Goal: Task Accomplishment & Management: Complete application form

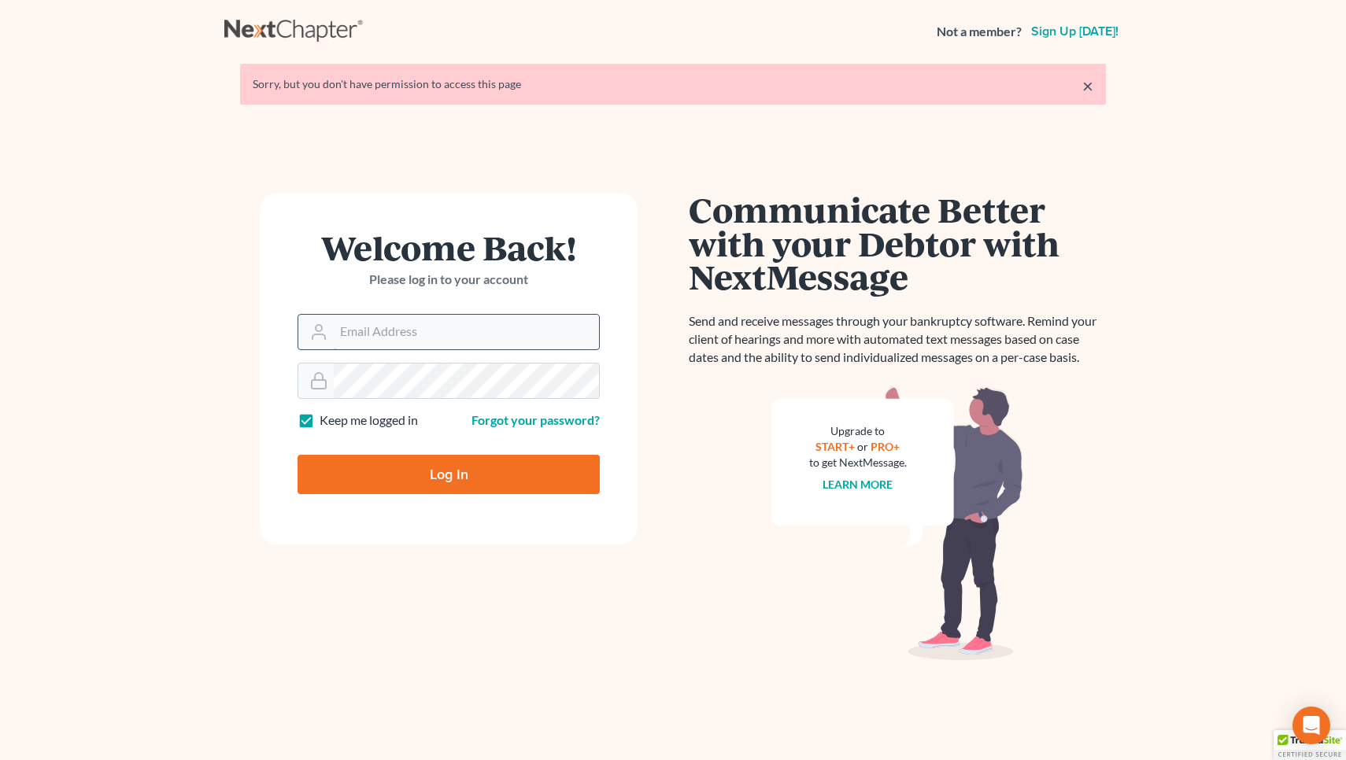
click at [407, 336] on input "Email Address" at bounding box center [466, 332] width 265 height 35
type input "[EMAIL_ADDRESS][DOMAIN_NAME]"
click at [449, 473] on input "Log In" at bounding box center [448, 474] width 302 height 39
type input "Thinking..."
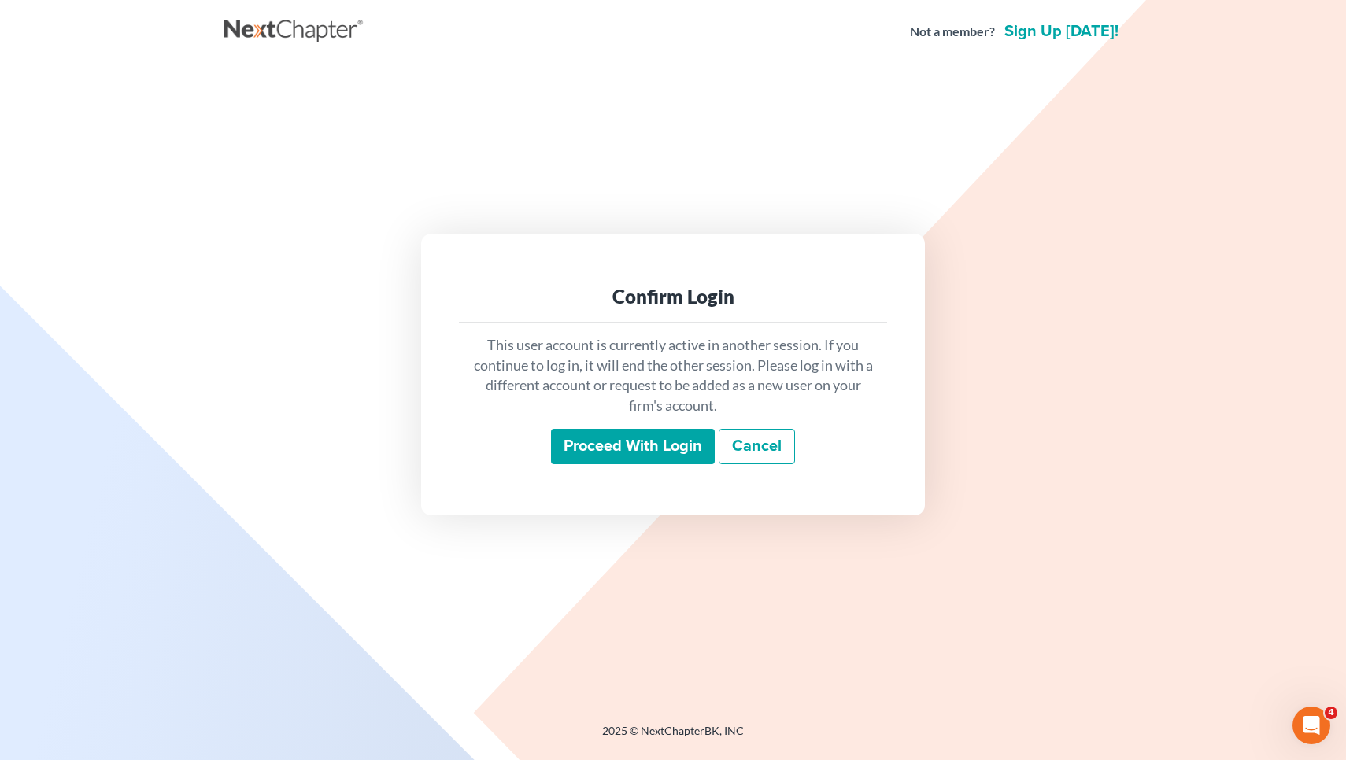
click at [577, 449] on input "Proceed with login" at bounding box center [633, 447] width 164 height 36
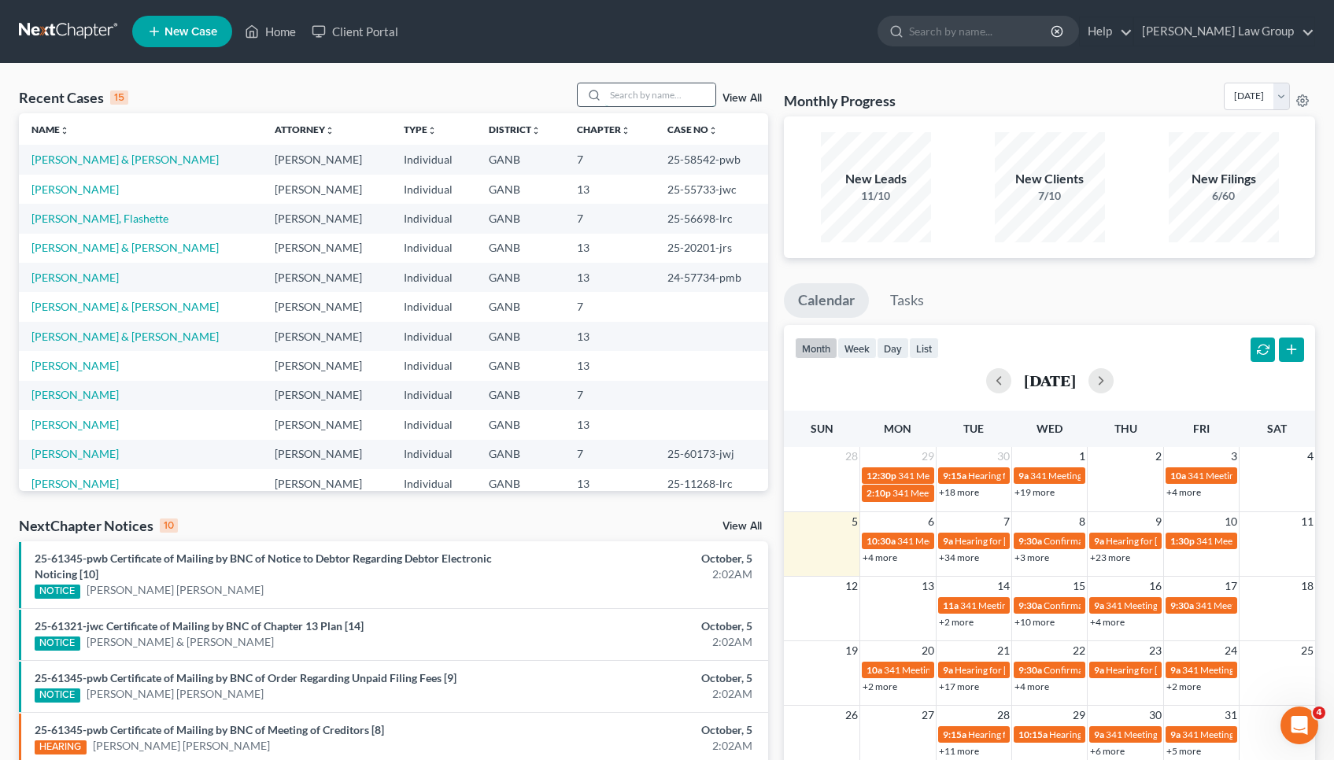
click at [670, 88] on input "search" at bounding box center [660, 94] width 110 height 23
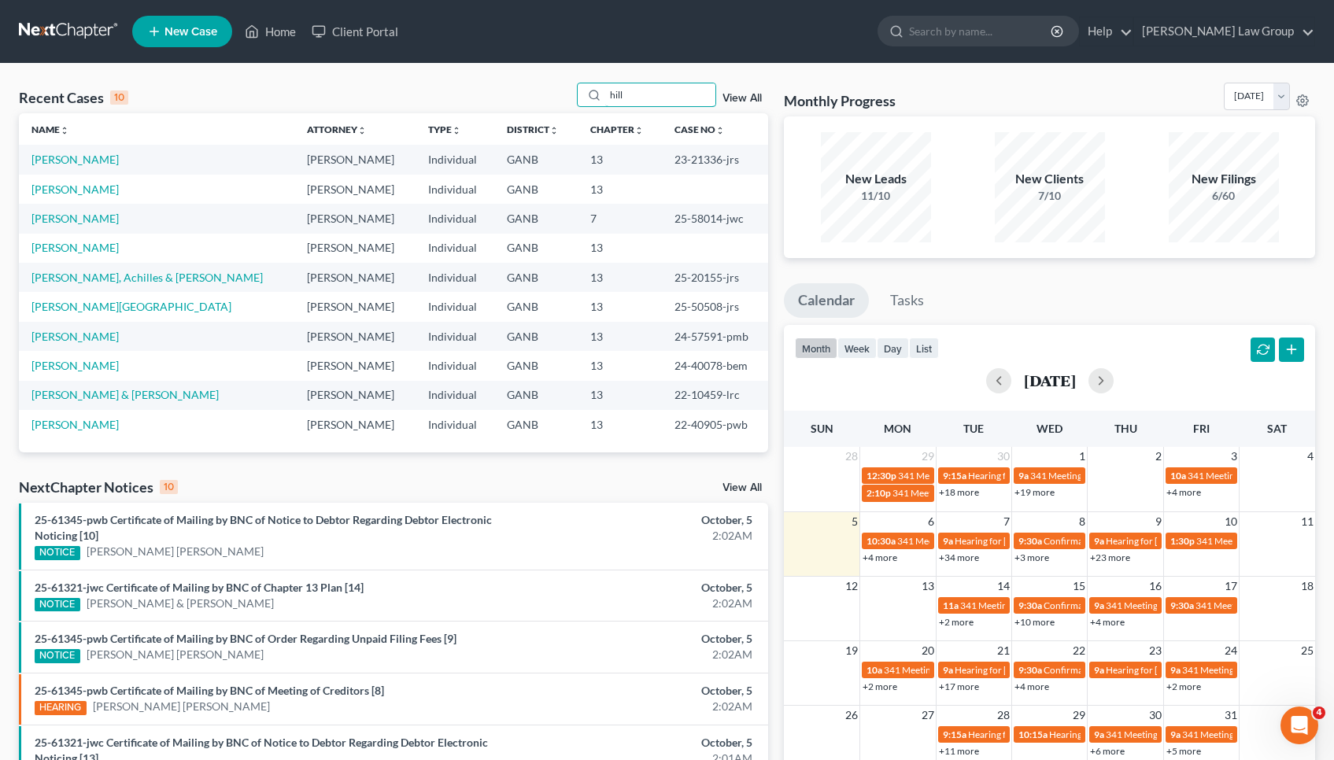
type input "hill"
click at [62, 197] on td "Hill, Aaron" at bounding box center [156, 189] width 275 height 29
click at [62, 188] on link "Hill, Aaron" at bounding box center [74, 189] width 87 height 13
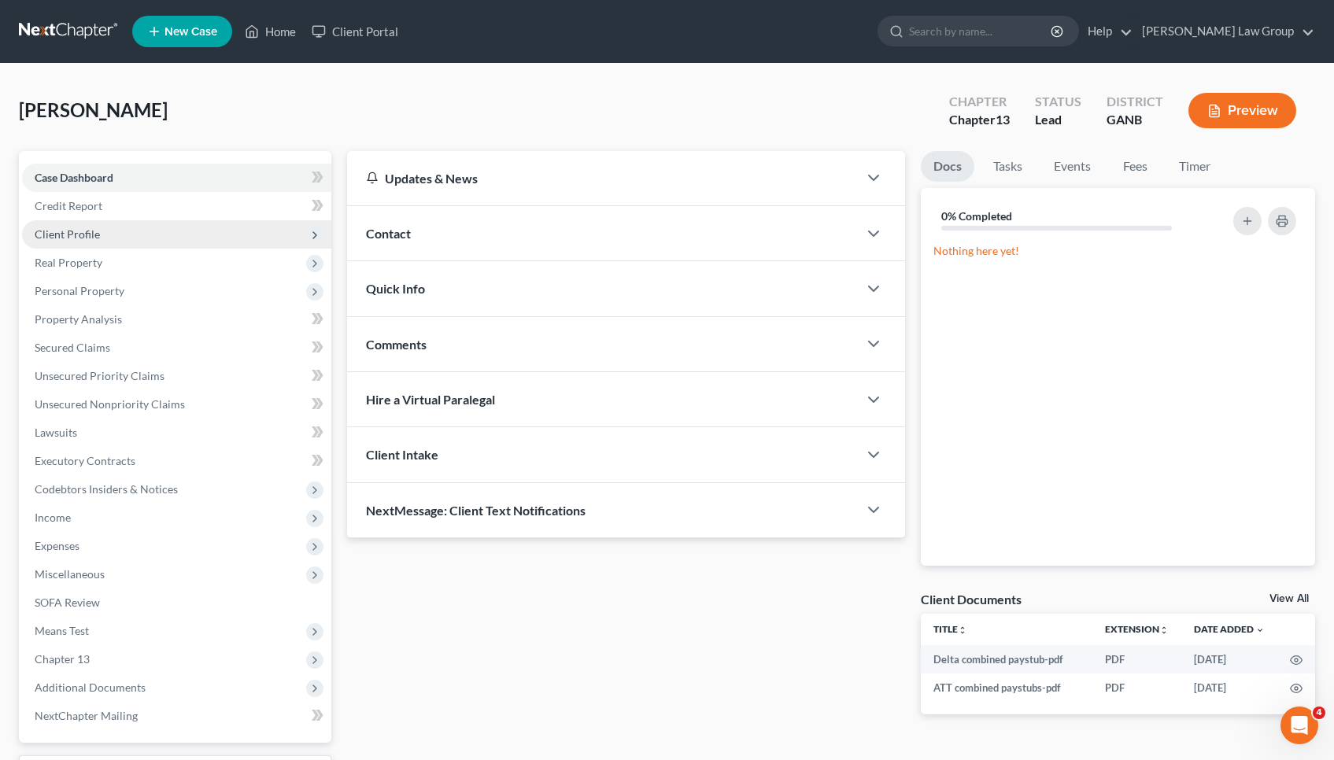
click at [68, 233] on span "Client Profile" at bounding box center [67, 233] width 65 height 13
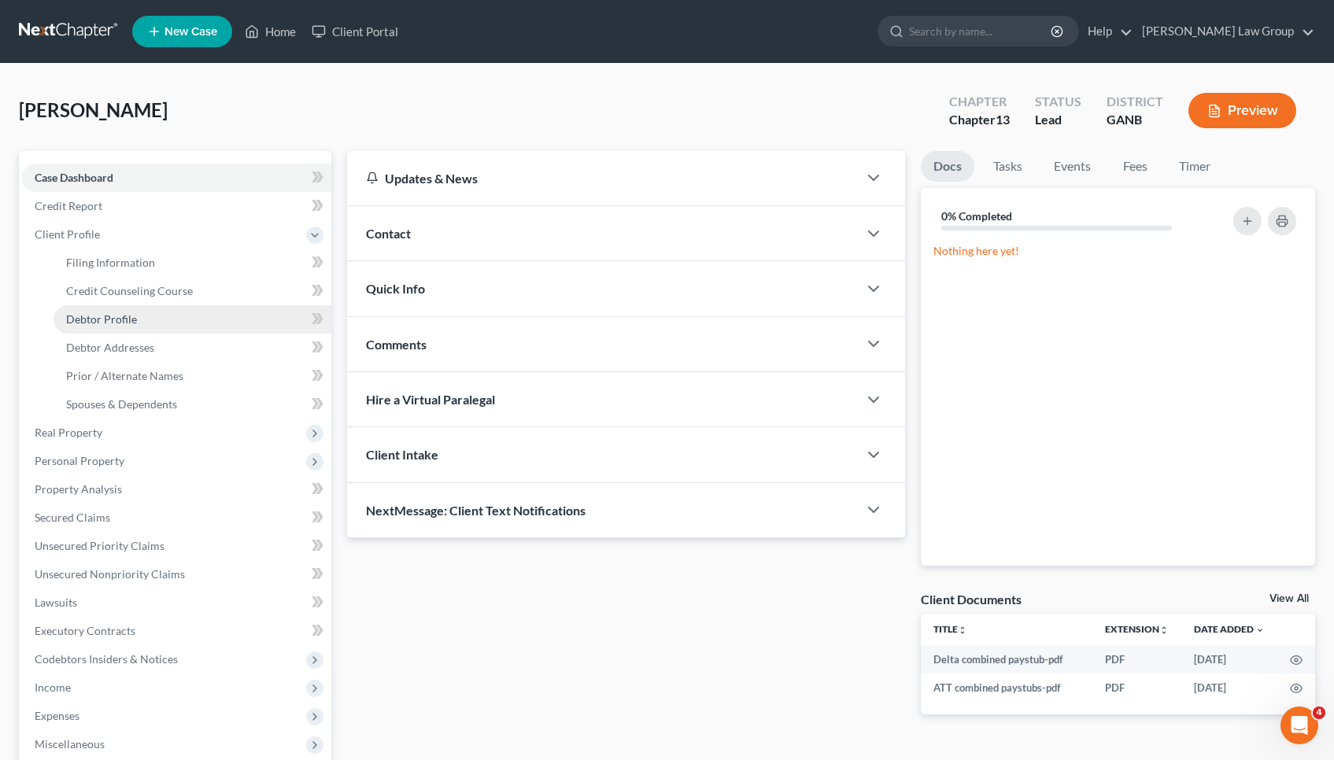
click at [116, 314] on span "Debtor Profile" at bounding box center [101, 318] width 71 height 13
select select "1"
select select "4"
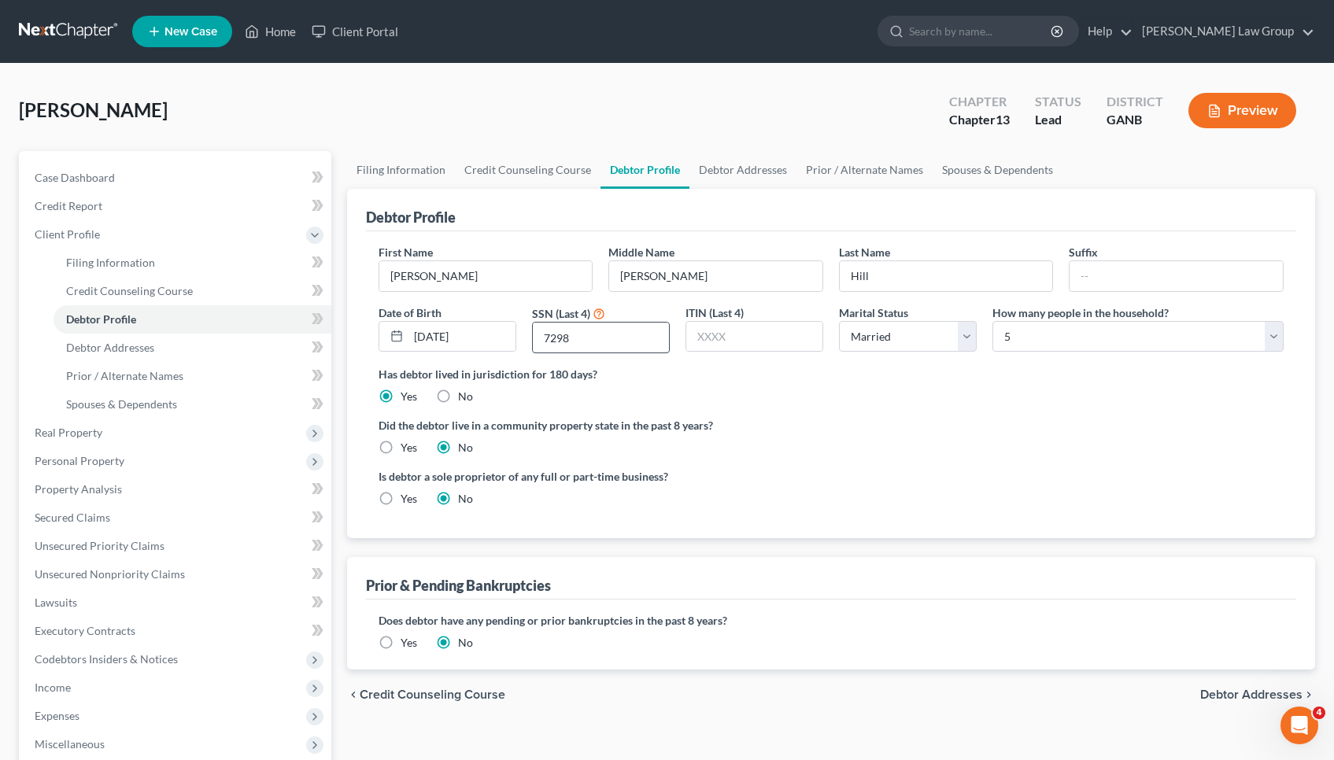
click at [578, 332] on input "7298" at bounding box center [601, 338] width 136 height 30
click at [277, 33] on link "Home" at bounding box center [270, 31] width 67 height 28
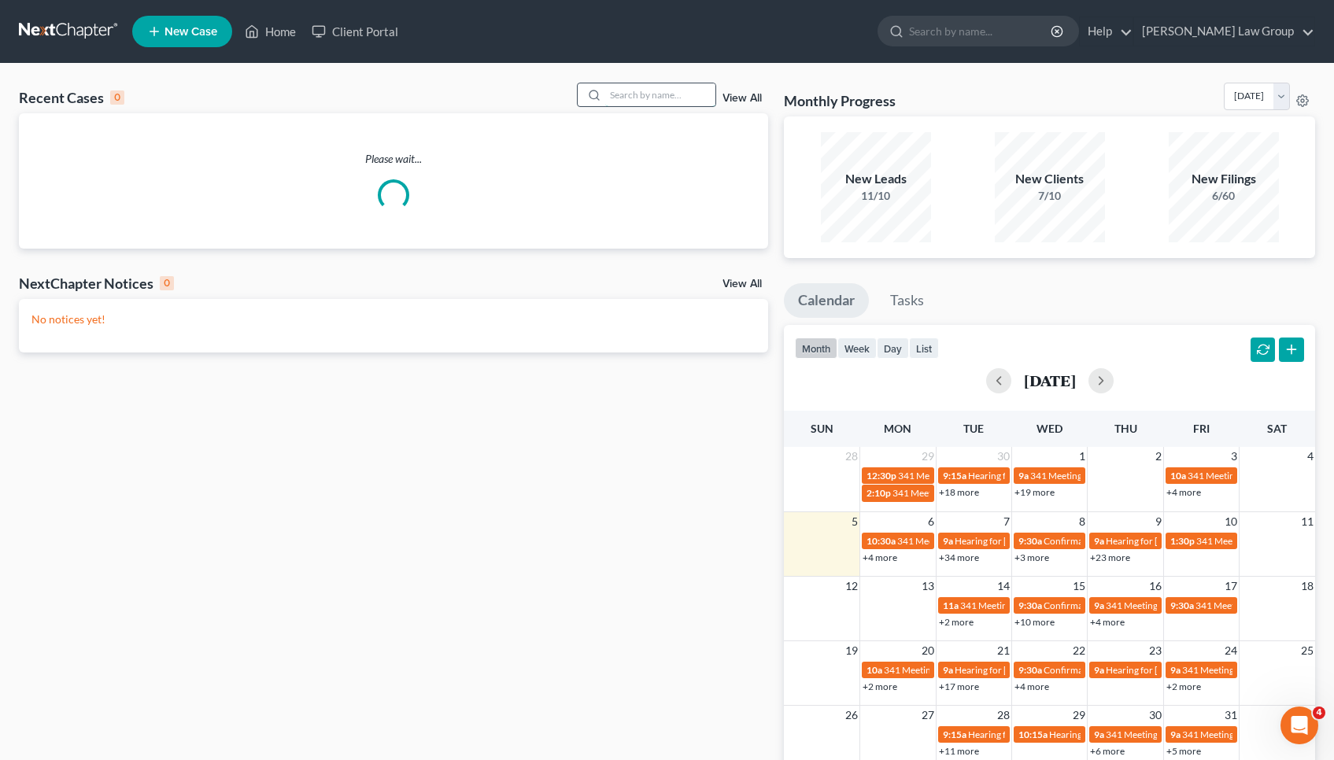
click at [688, 97] on input "search" at bounding box center [660, 94] width 110 height 23
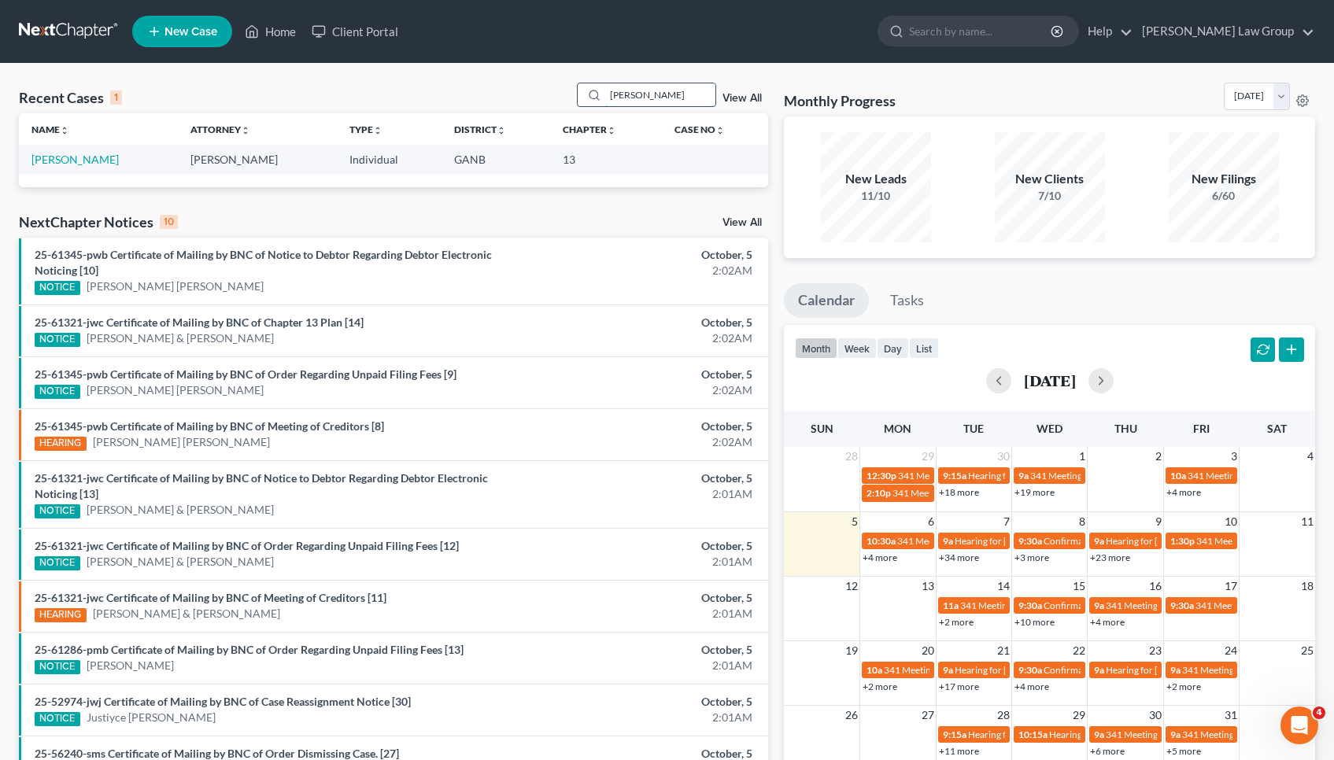
type input "Malik"
drag, startPoint x: 688, startPoint y: 97, endPoint x: 58, endPoint y: 153, distance: 632.1
click at [58, 154] on link "Malik, Fatina" at bounding box center [74, 159] width 87 height 13
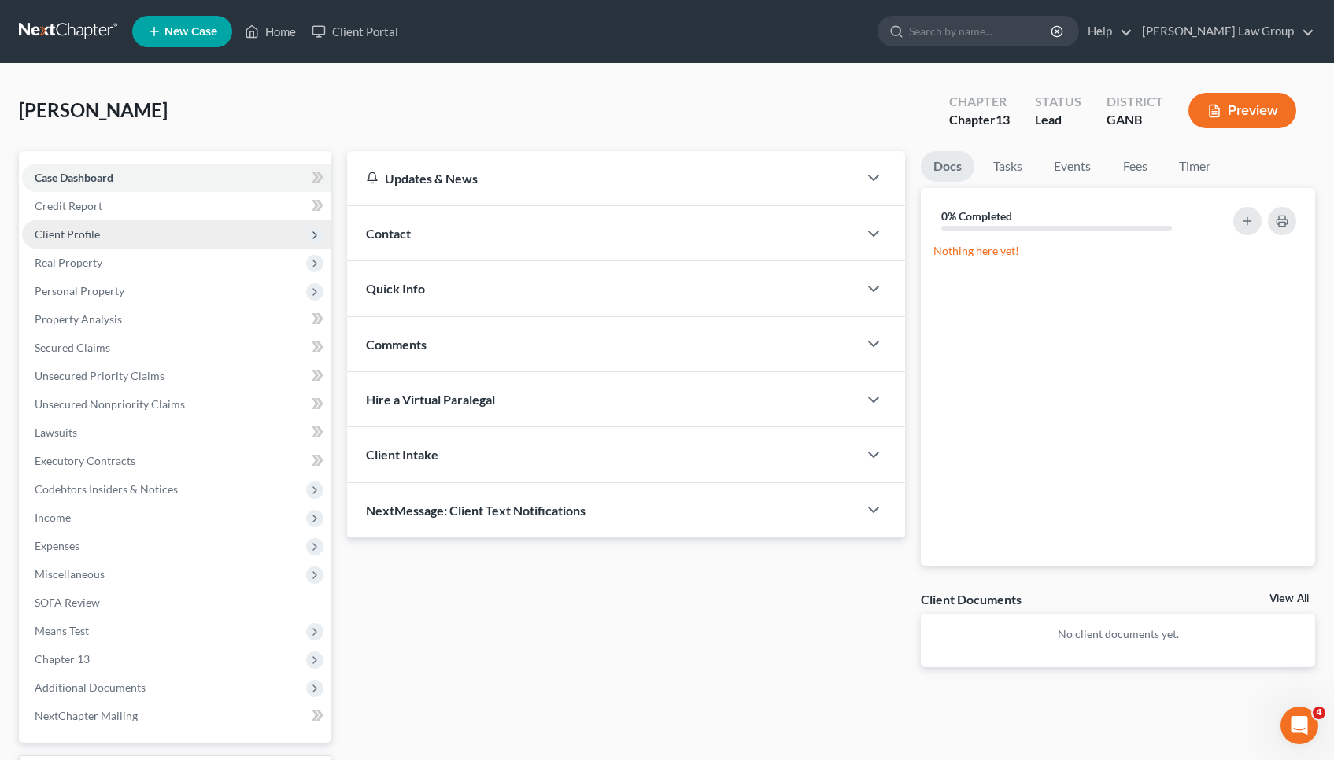
click at [68, 235] on span "Client Profile" at bounding box center [67, 233] width 65 height 13
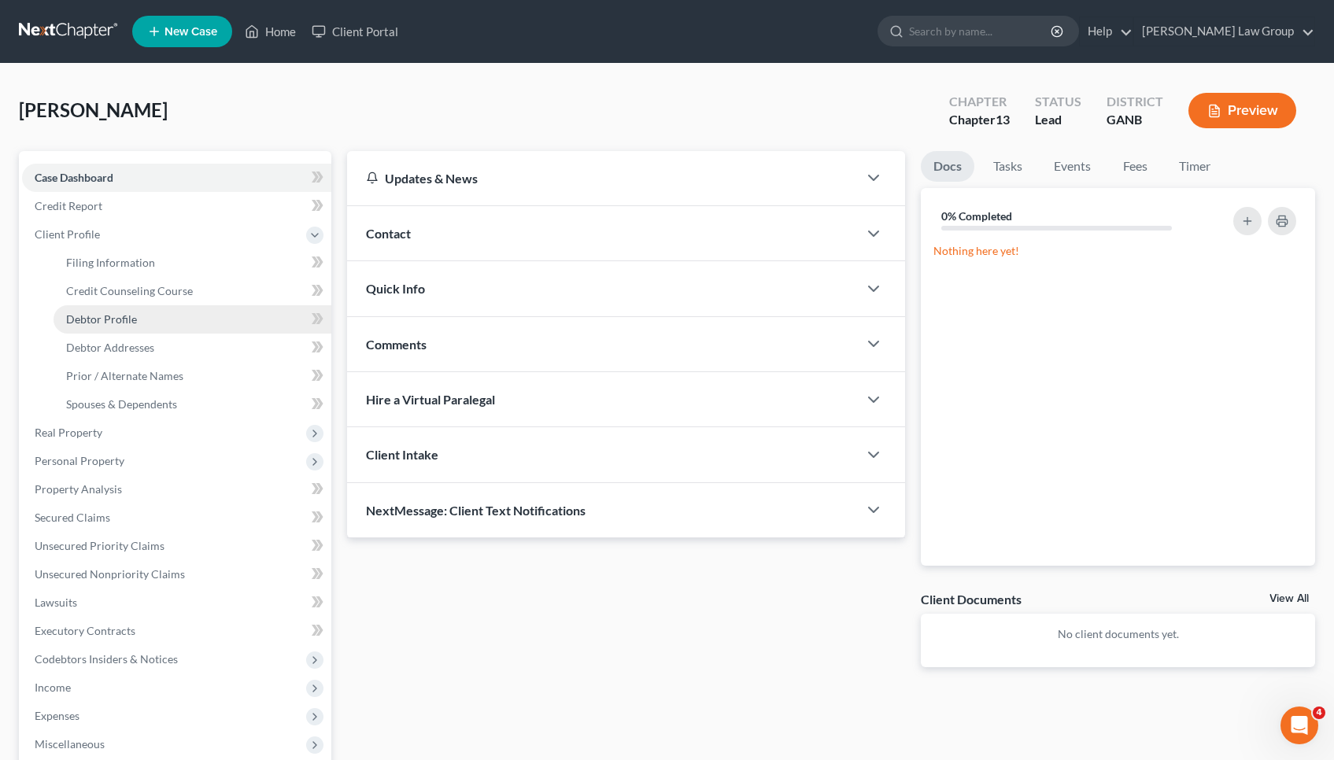
click at [71, 316] on span "Debtor Profile" at bounding box center [101, 318] width 71 height 13
select select "3"
select select "0"
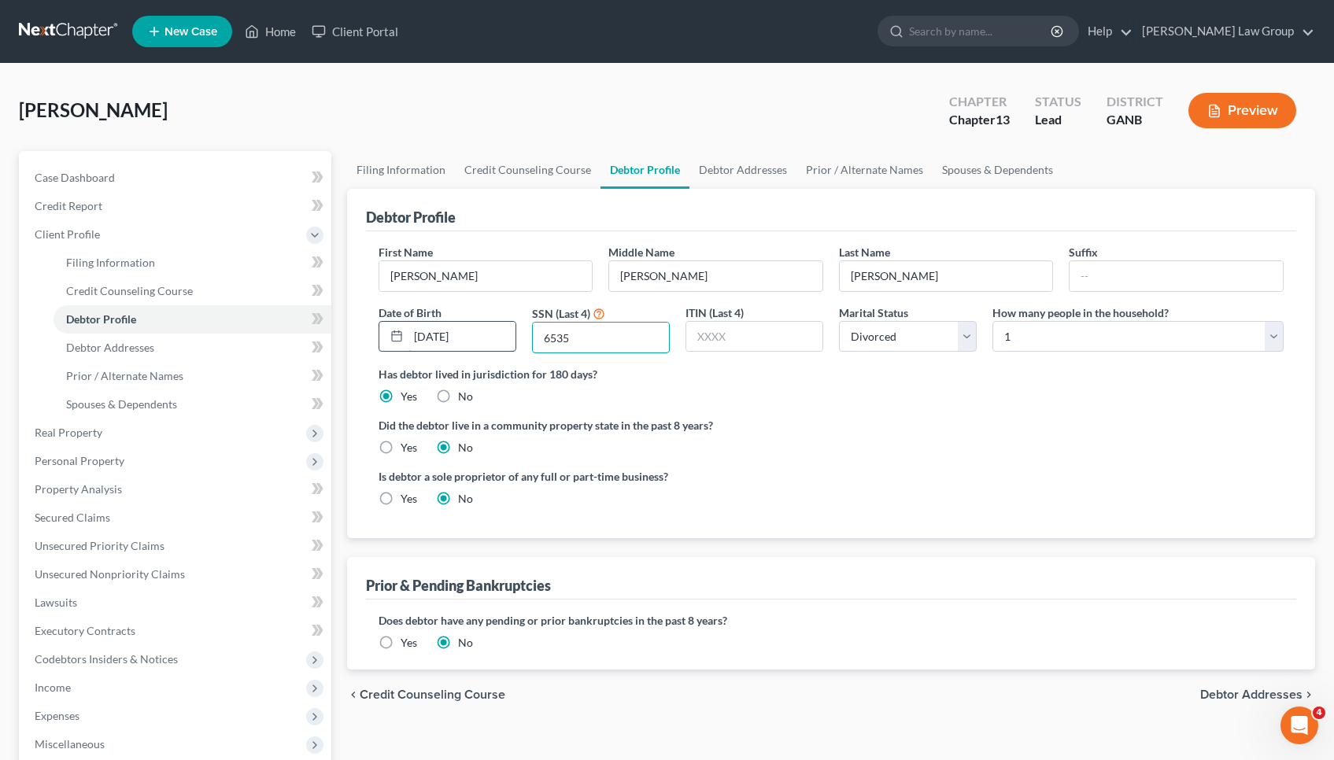
drag, startPoint x: 586, startPoint y: 345, endPoint x: 465, endPoint y: 346, distance: 121.2
click at [465, 346] on div "First Name Fatina Middle Name Karimah Last Name Malik Suffix Date of Birth 04/1…" at bounding box center [831, 305] width 921 height 122
drag, startPoint x: 586, startPoint y: 333, endPoint x: 470, endPoint y: 336, distance: 116.5
click at [470, 336] on div "First Name Fatina Middle Name Karimah Last Name Malik Suffix Date of Birth 04/1…" at bounding box center [831, 305] width 921 height 122
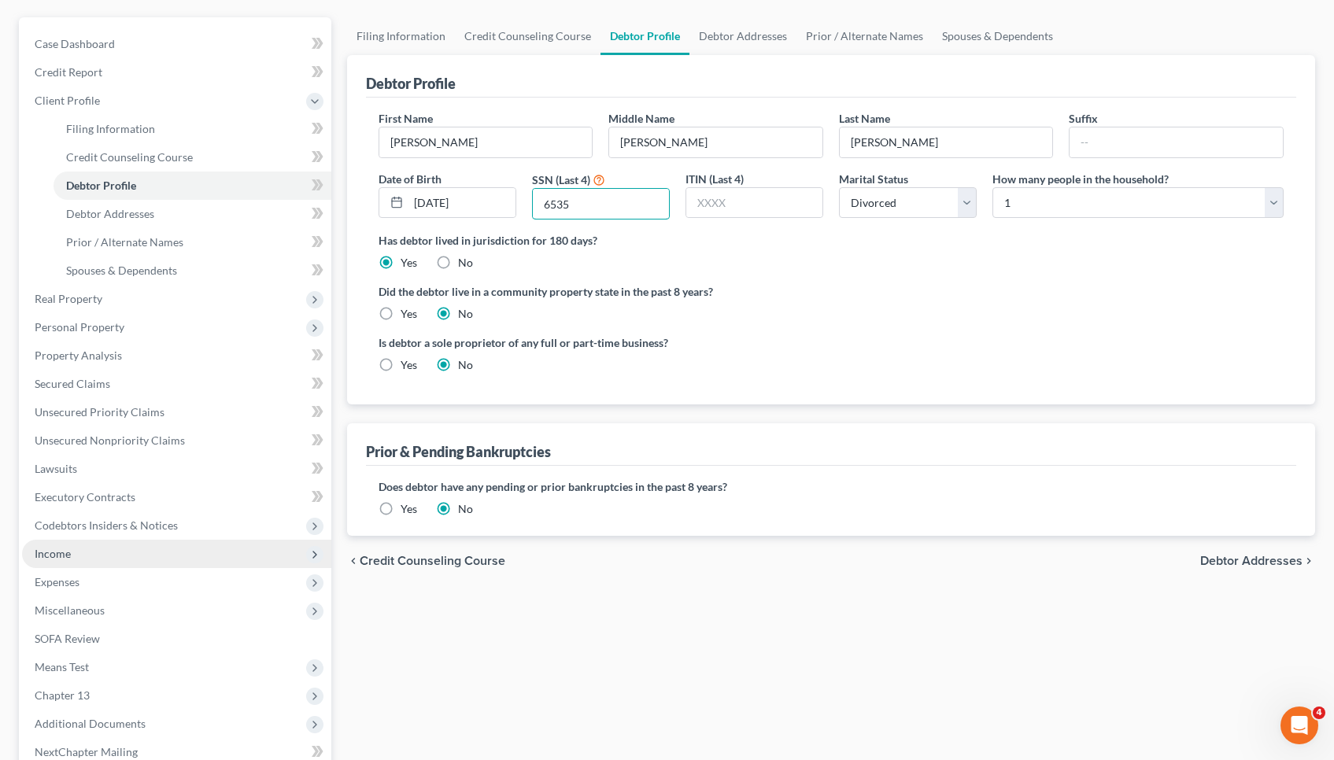
scroll to position [182, 0]
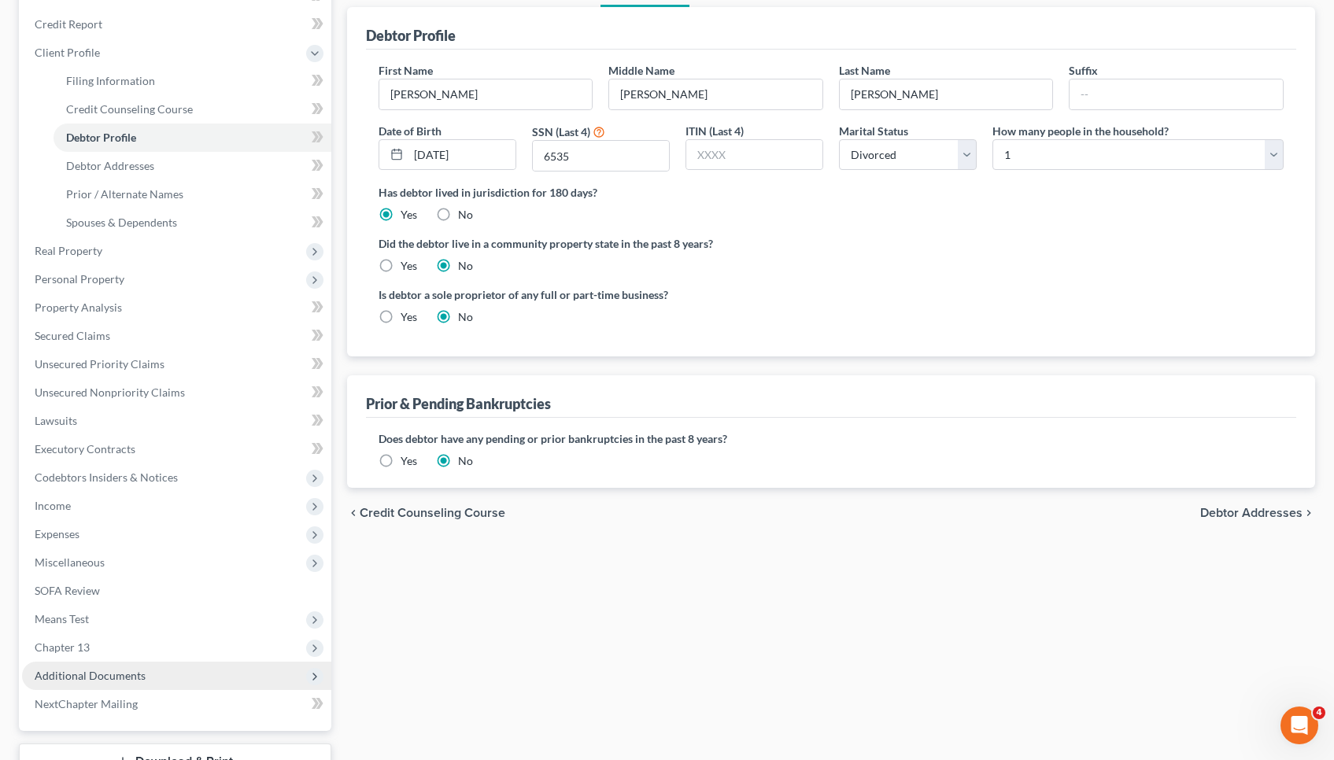
click at [159, 668] on span "Additional Documents" at bounding box center [176, 676] width 309 height 28
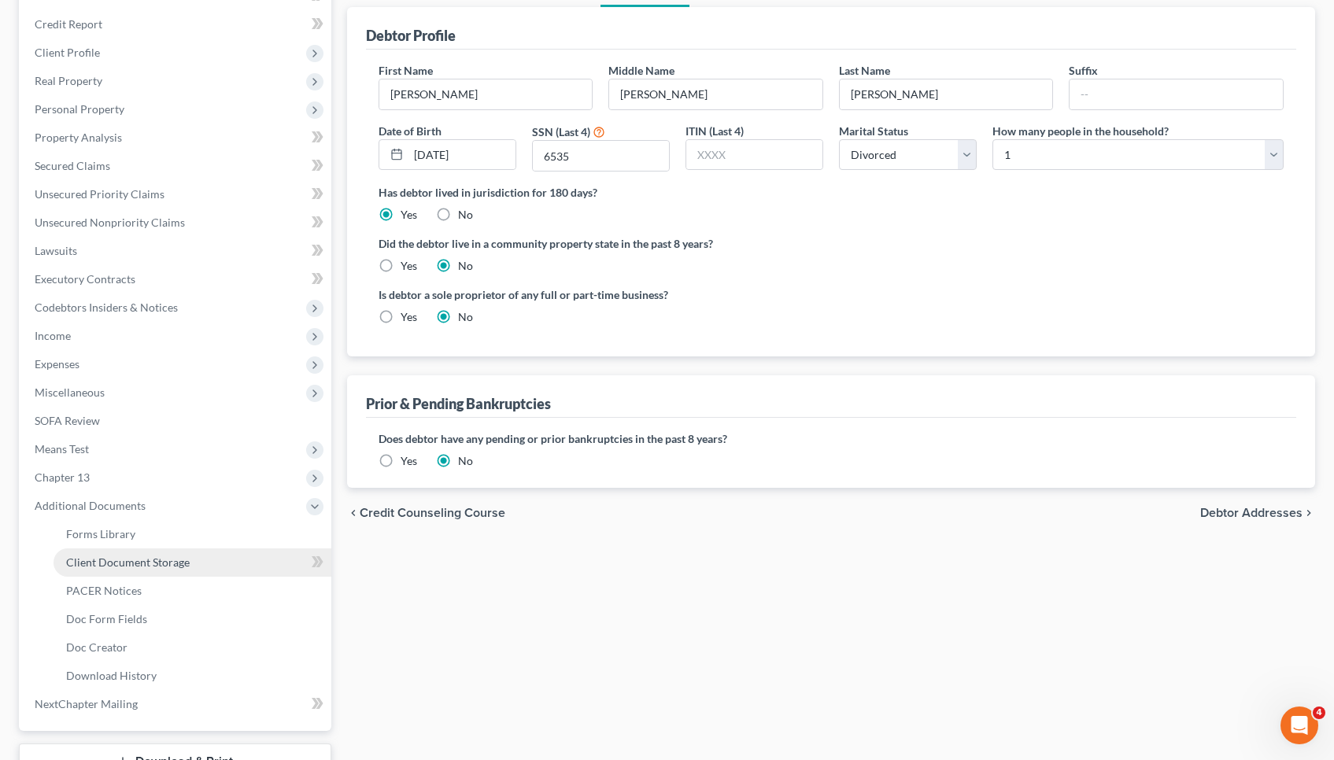
click at [168, 559] on span "Client Document Storage" at bounding box center [128, 562] width 124 height 13
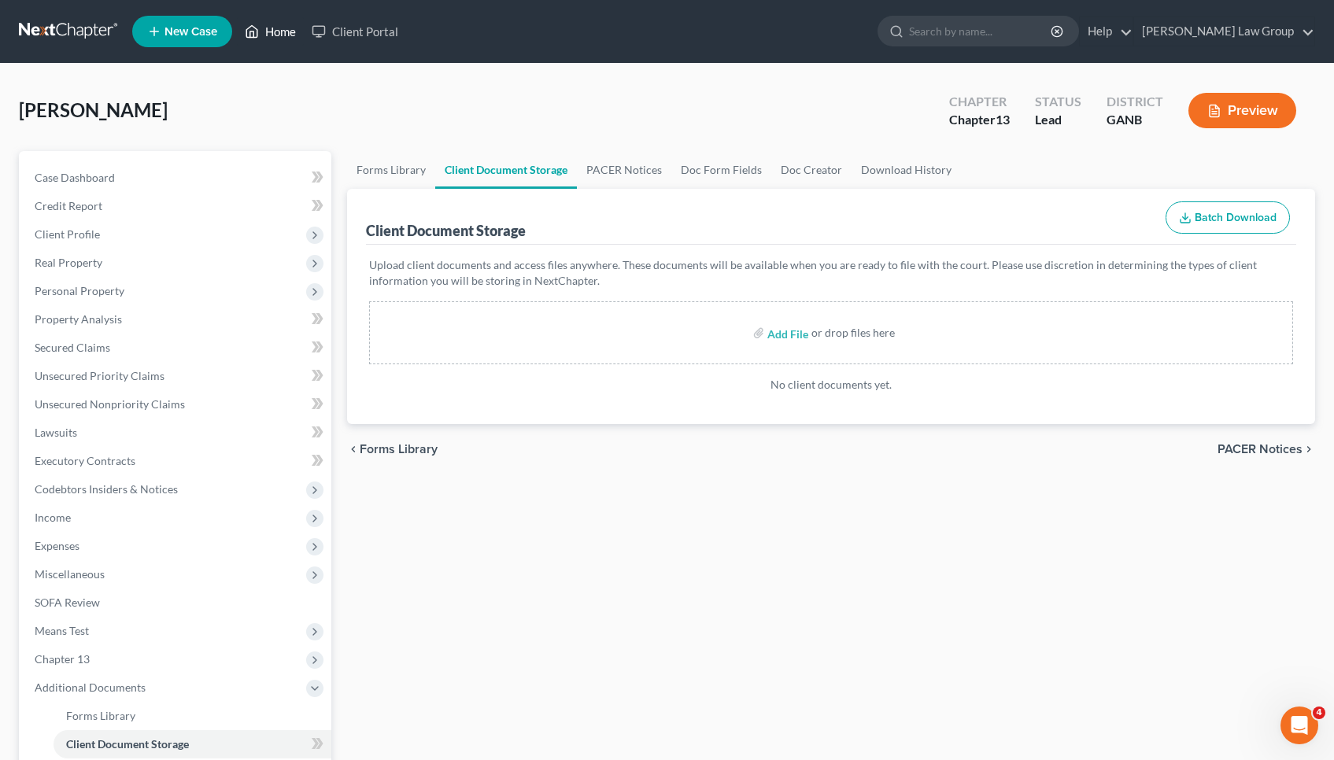
click at [273, 33] on link "Home" at bounding box center [270, 31] width 67 height 28
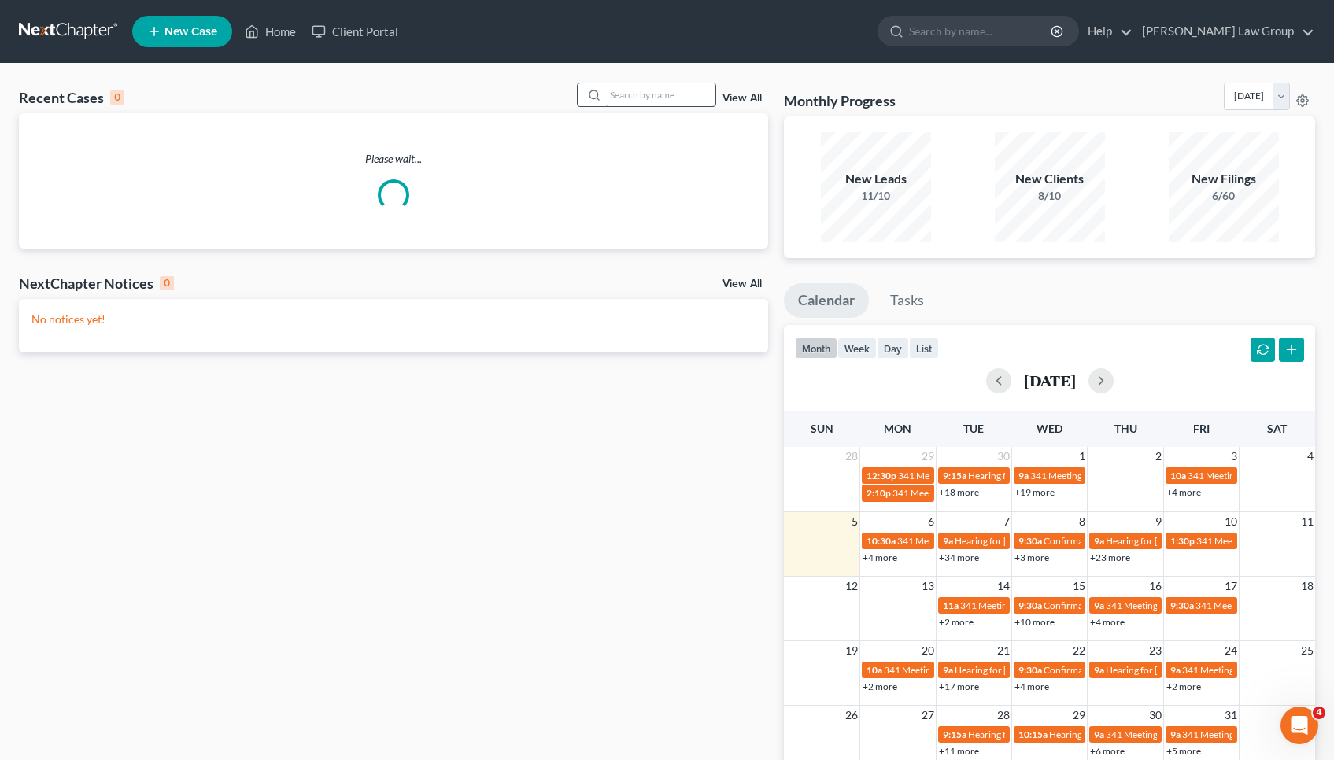
click at [641, 85] on input "search" at bounding box center [660, 94] width 110 height 23
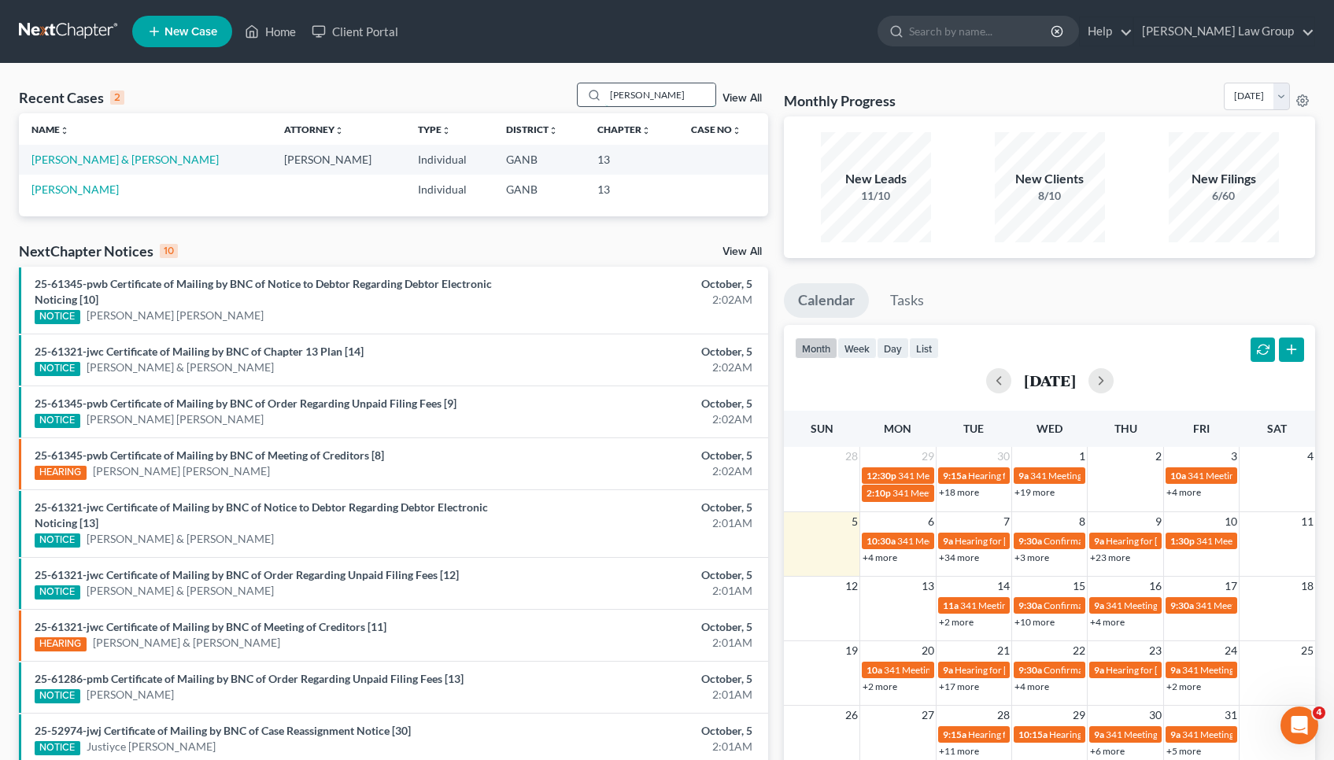
type input "Copeland"
drag, startPoint x: 641, startPoint y: 85, endPoint x: 119, endPoint y: 161, distance: 528.0
click at [119, 161] on link "[PERSON_NAME] & [PERSON_NAME]" at bounding box center [124, 159] width 187 height 13
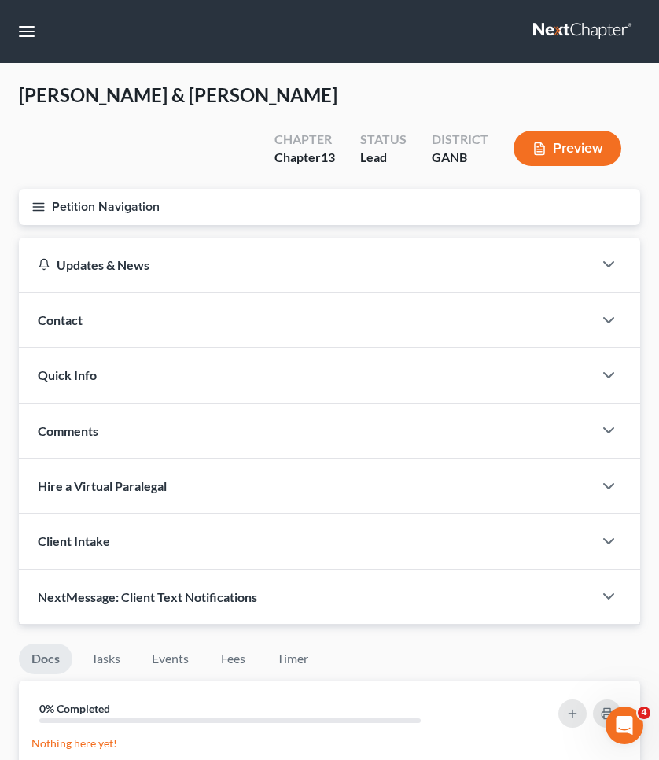
click at [83, 208] on button "Petition Navigation" at bounding box center [330, 207] width 622 height 36
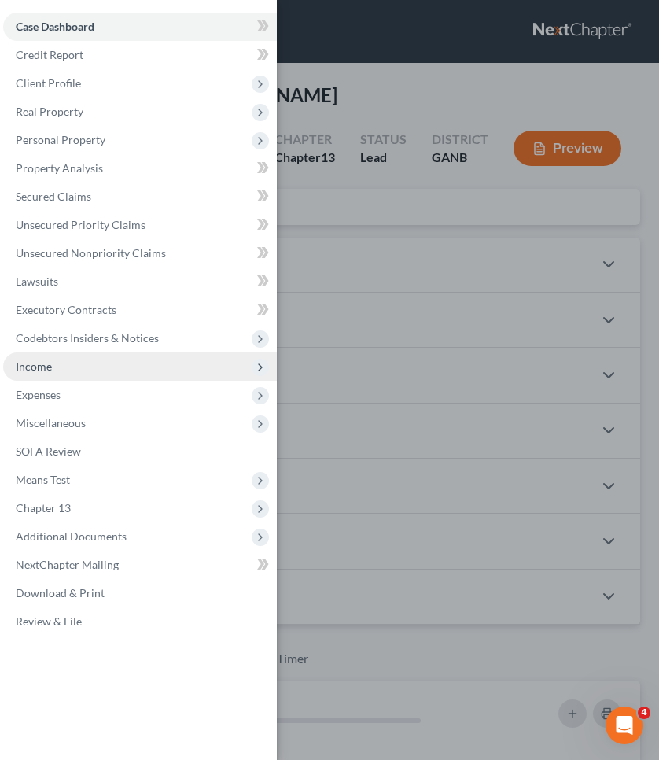
click at [81, 365] on span "Income" at bounding box center [140, 367] width 274 height 28
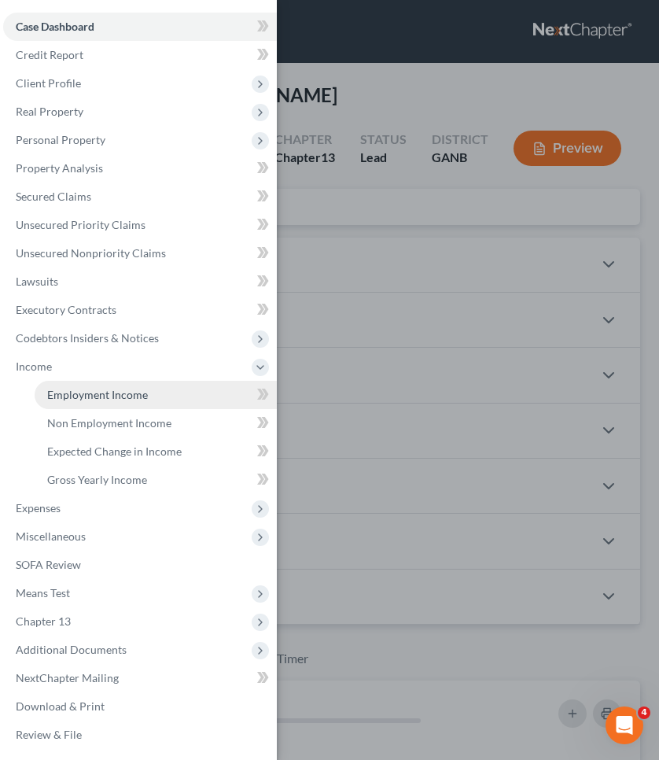
click at [98, 391] on span "Employment Income" at bounding box center [97, 394] width 101 height 13
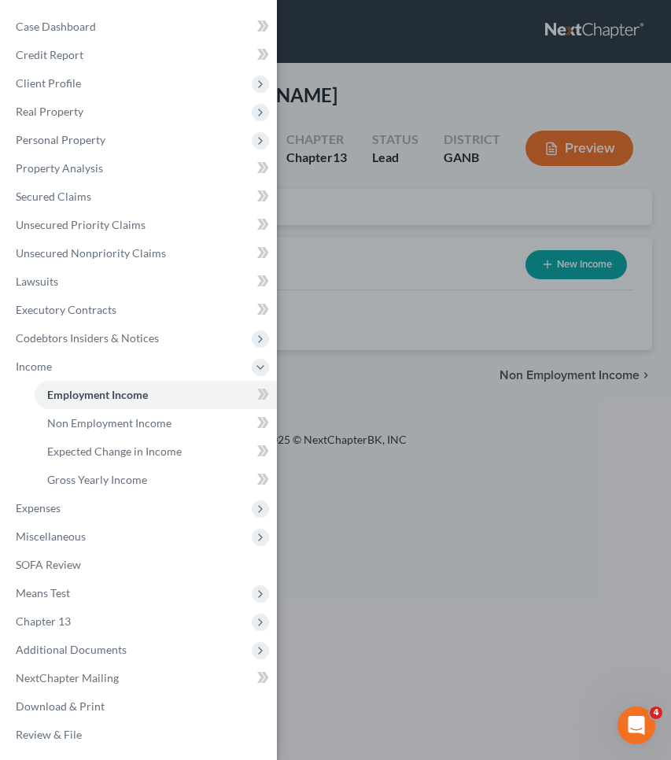
click at [412, 225] on div "Case Dashboard Payments Invoices Payments Payments Credit Report Client Profile" at bounding box center [335, 380] width 671 height 760
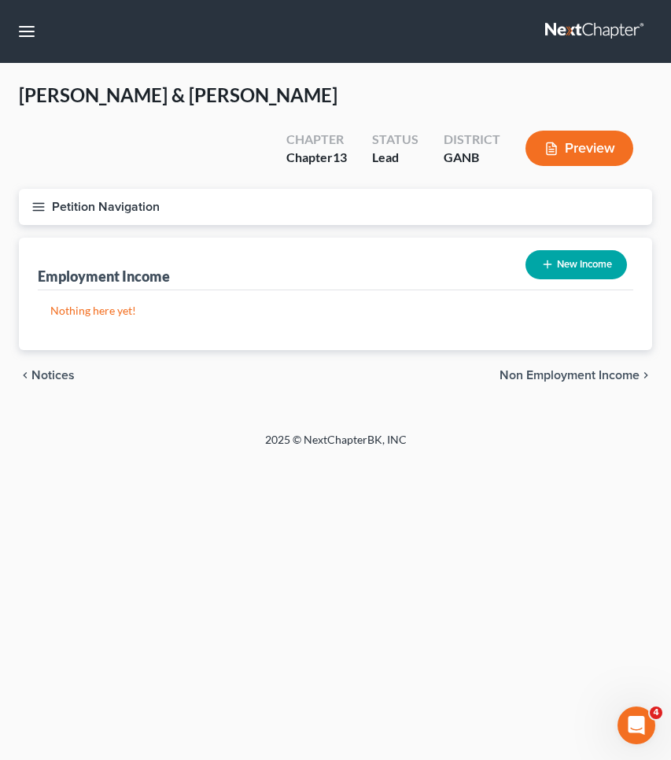
click at [569, 265] on button "New Income" at bounding box center [577, 264] width 102 height 29
select select "0"
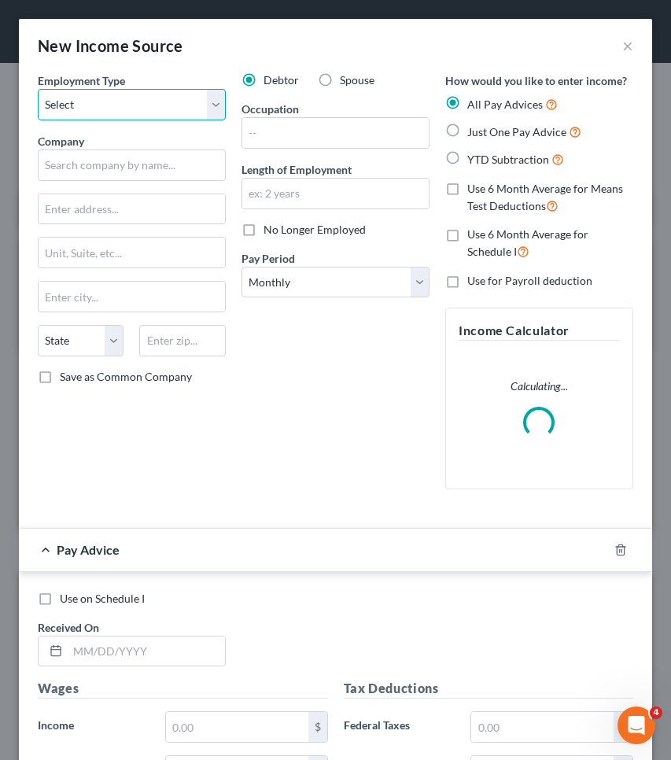
select select "0"
click at [340, 82] on label "Spouse" at bounding box center [357, 80] width 35 height 16
click at [346, 82] on input "Spouse" at bounding box center [351, 77] width 10 height 10
radio input "true"
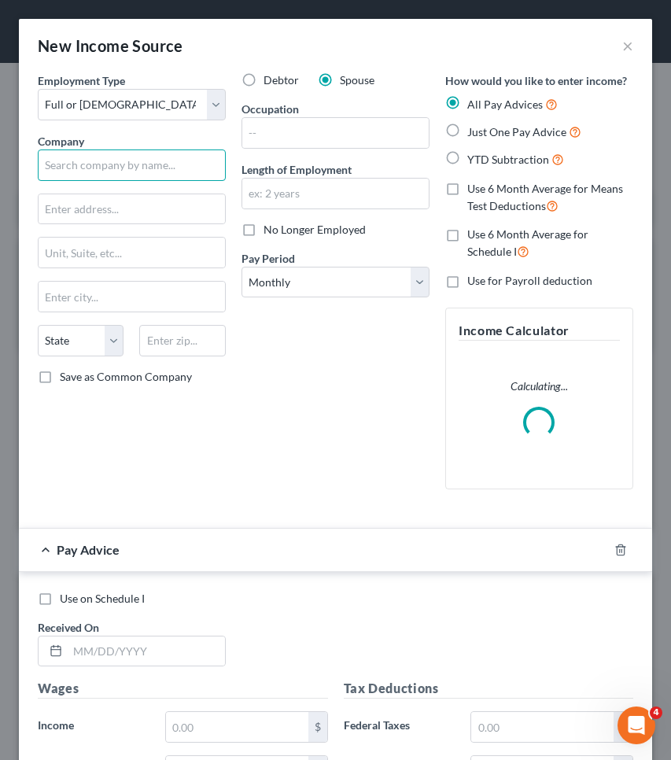
click at [177, 168] on input "text" at bounding box center [132, 165] width 188 height 31
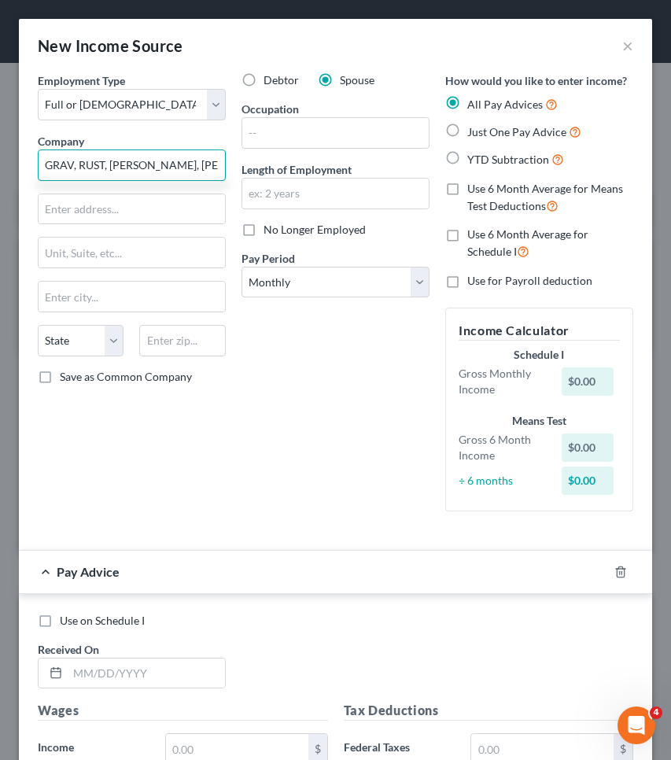
click at [118, 163] on input "GRAV, RUST, S. AMAND, MOFFETT" at bounding box center [132, 165] width 188 height 31
type input "Grav, Rust, St. Amand, Moffett & Brieske, LLC"
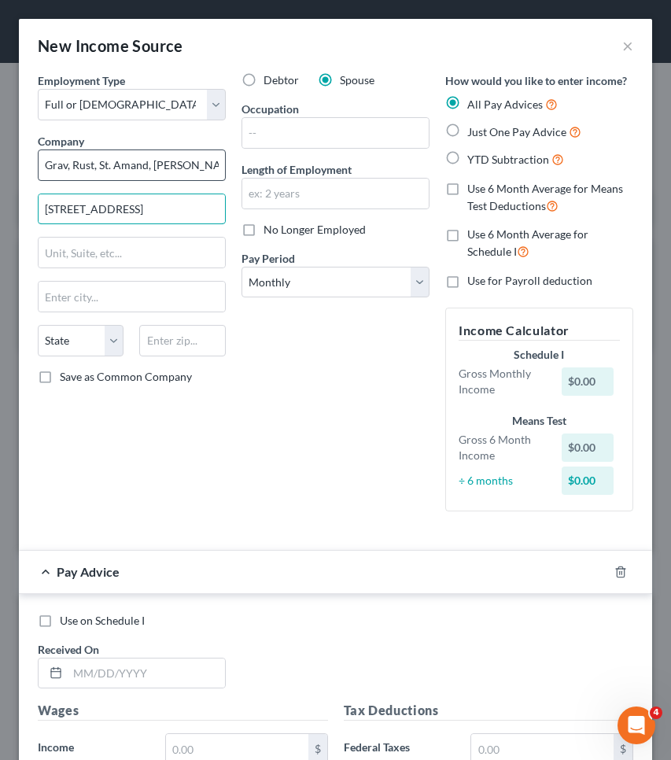
type input "950 E Paces Ferry Rd"
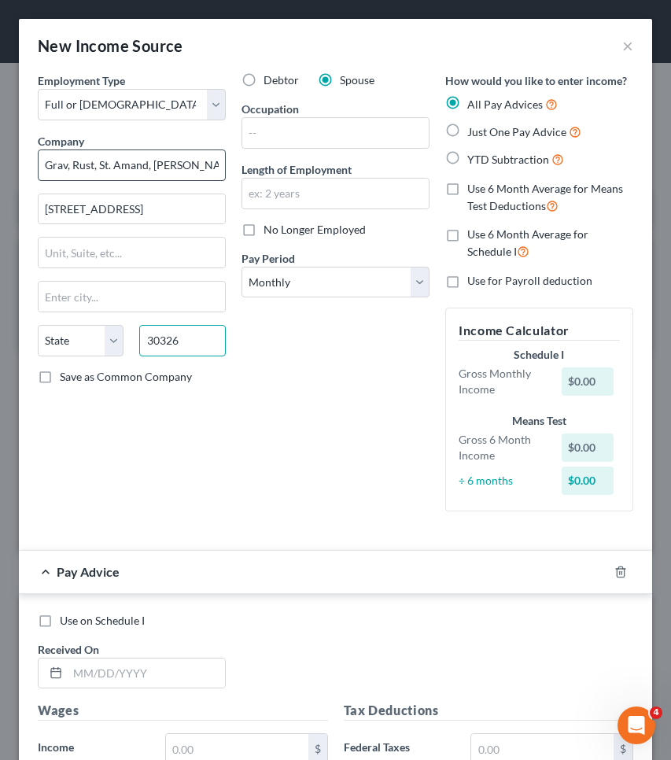
type input "30326"
type input "Atlanta"
select select "10"
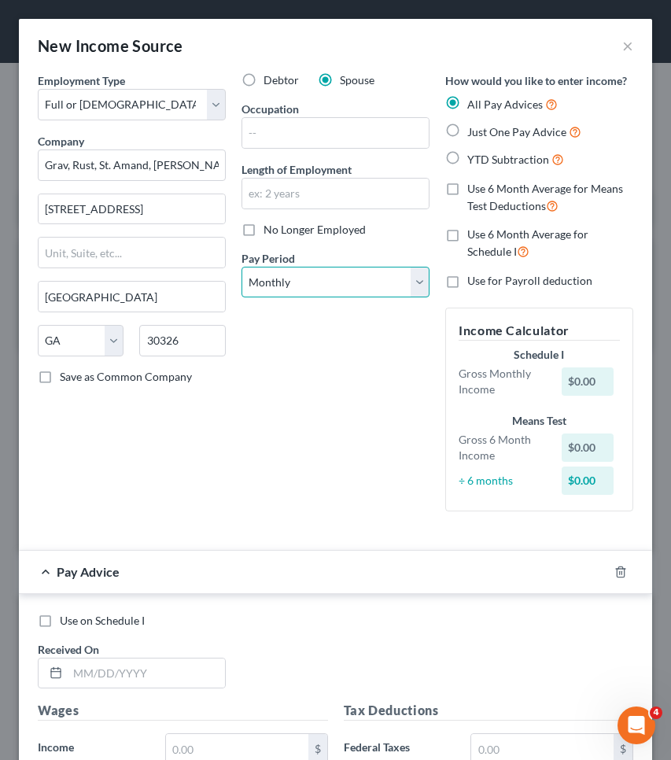
select select "1"
click at [467, 129] on label "Just One Pay Advice" at bounding box center [524, 132] width 114 height 18
click at [474, 129] on input "Just One Pay Advice" at bounding box center [479, 128] width 10 height 10
radio input "true"
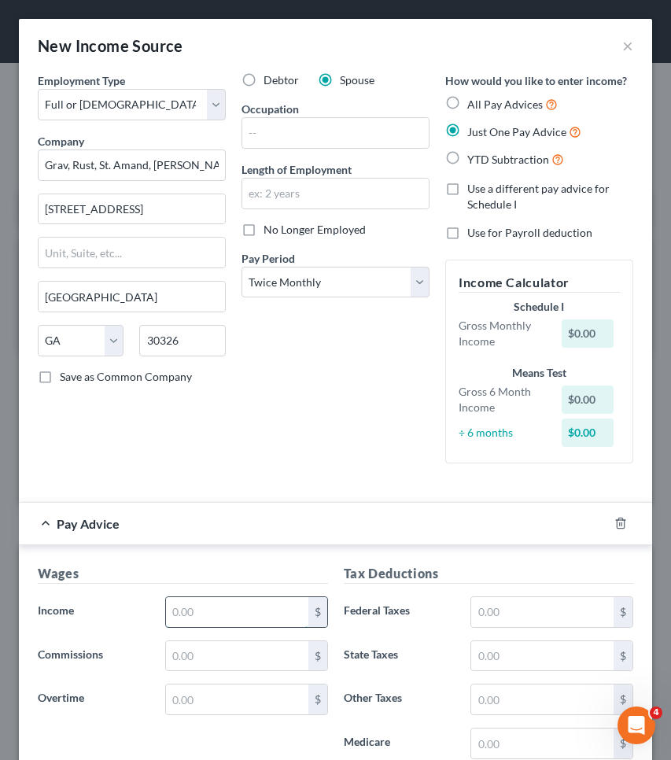
click at [233, 612] on input "text" at bounding box center [237, 612] width 142 height 30
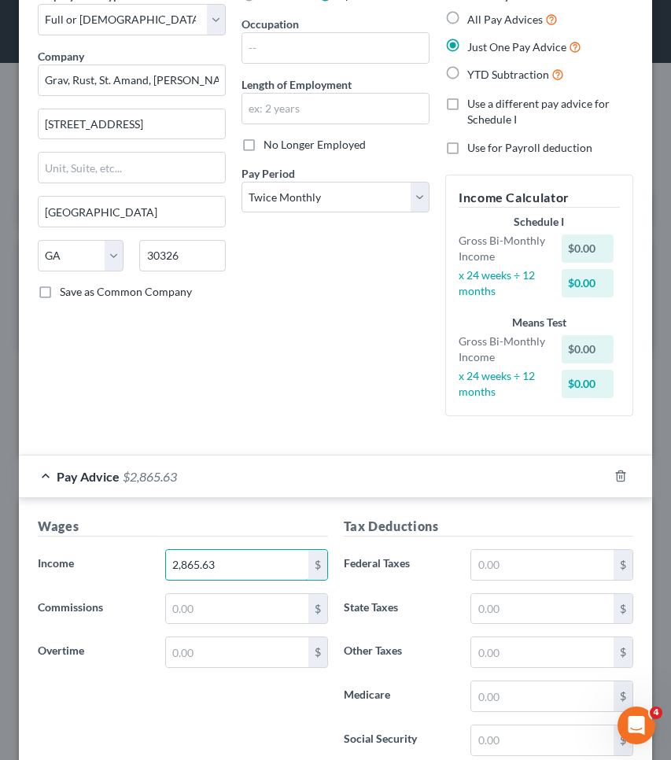
scroll to position [203, 0]
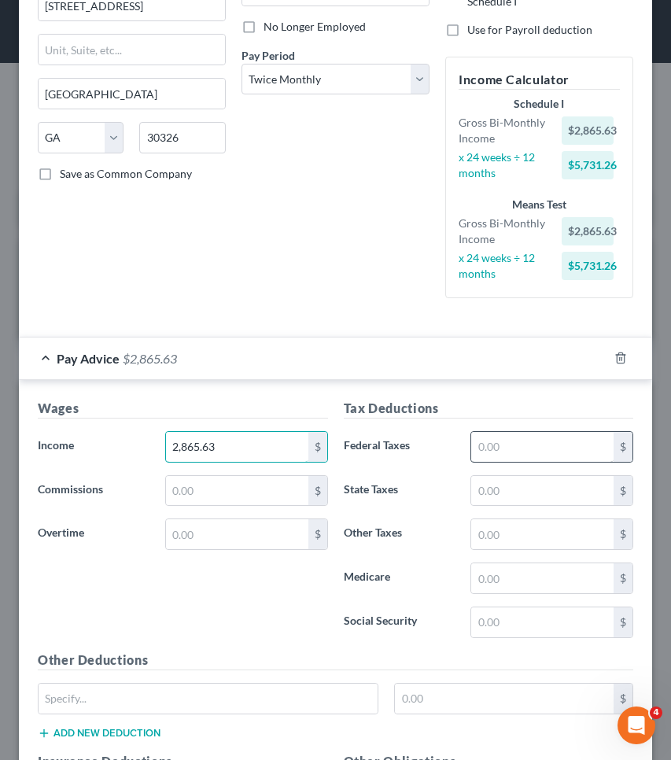
type input "2,865.63"
click at [532, 450] on input "text" at bounding box center [542, 447] width 142 height 30
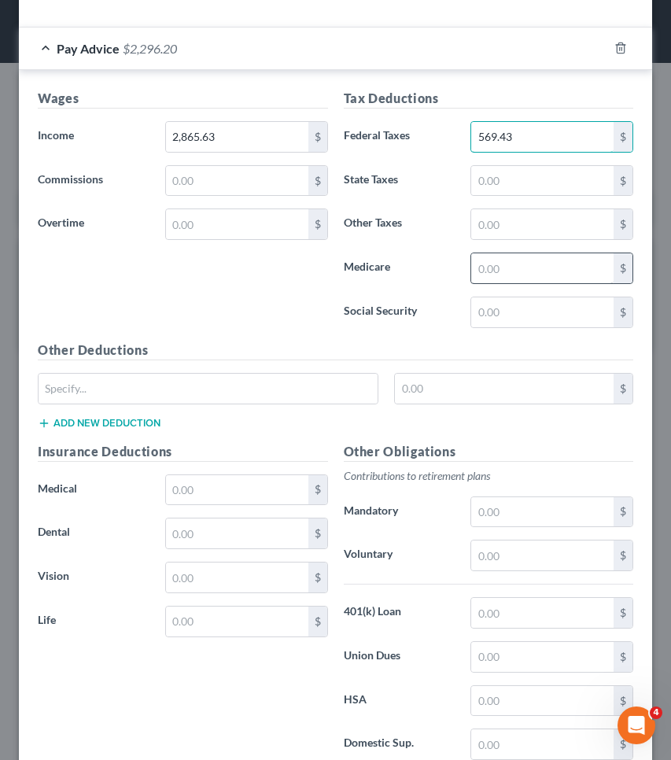
scroll to position [549, 0]
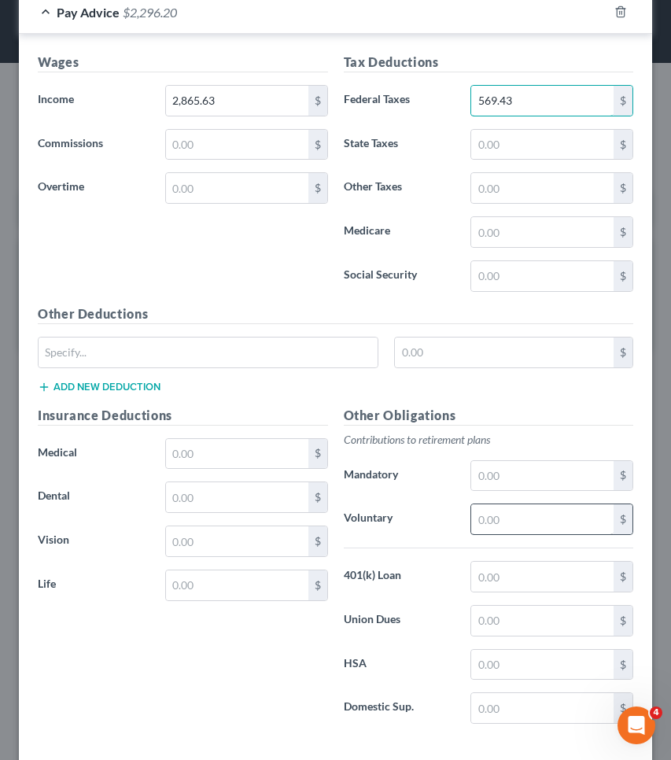
type input "569.43"
click at [524, 530] on input "text" at bounding box center [542, 519] width 142 height 30
type input "42.98"
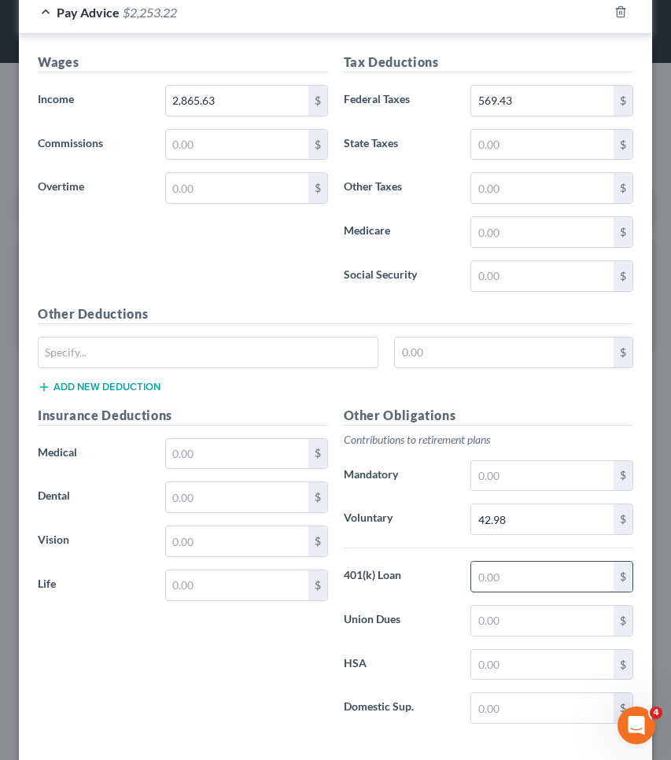
click at [540, 571] on input "text" at bounding box center [542, 577] width 142 height 30
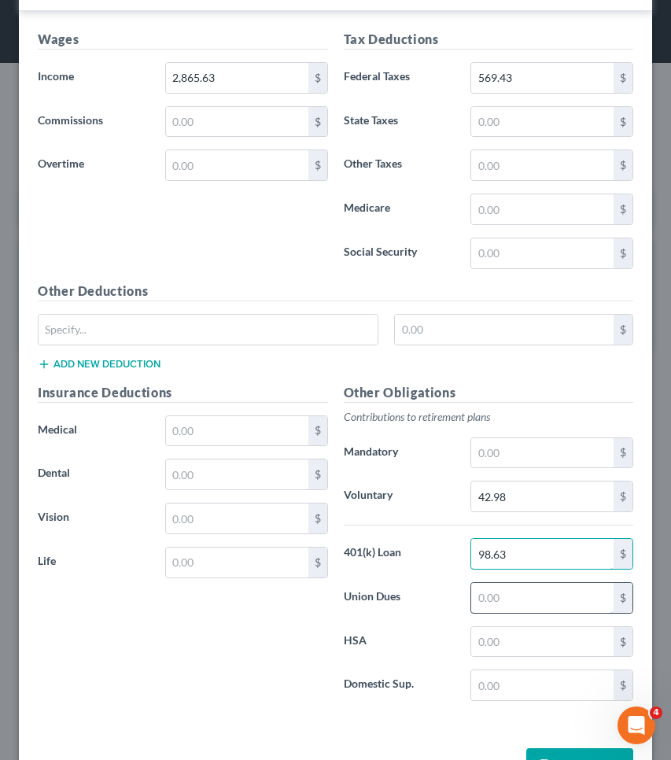
scroll to position [572, 0]
type input "98.63"
click at [276, 437] on input "text" at bounding box center [237, 431] width 142 height 30
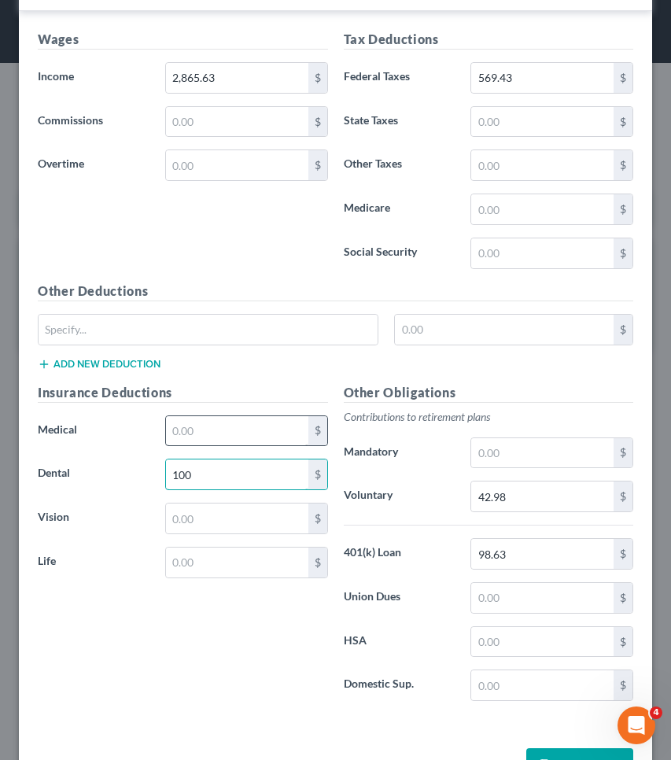
type input "100"
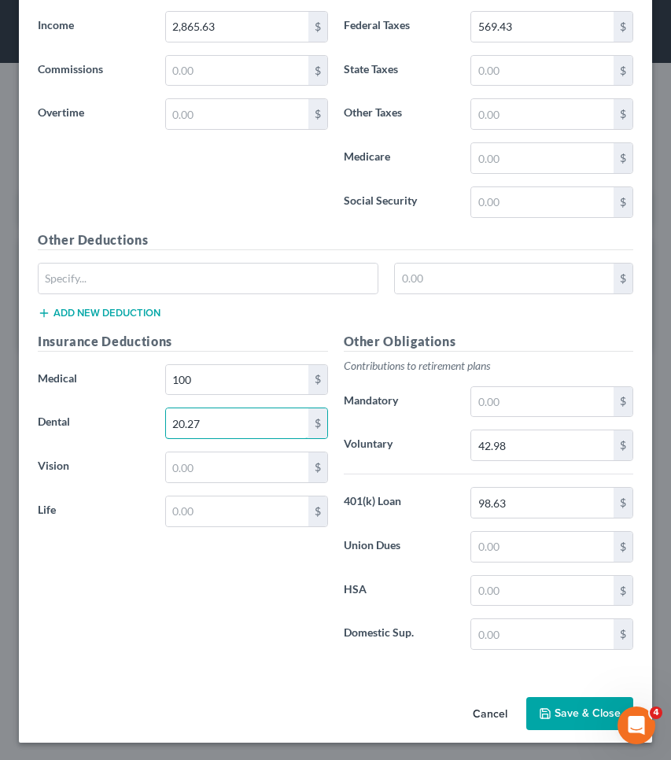
scroll to position [622, 0]
type input "20.27"
click at [547, 718] on button "Save & Close" at bounding box center [579, 714] width 107 height 33
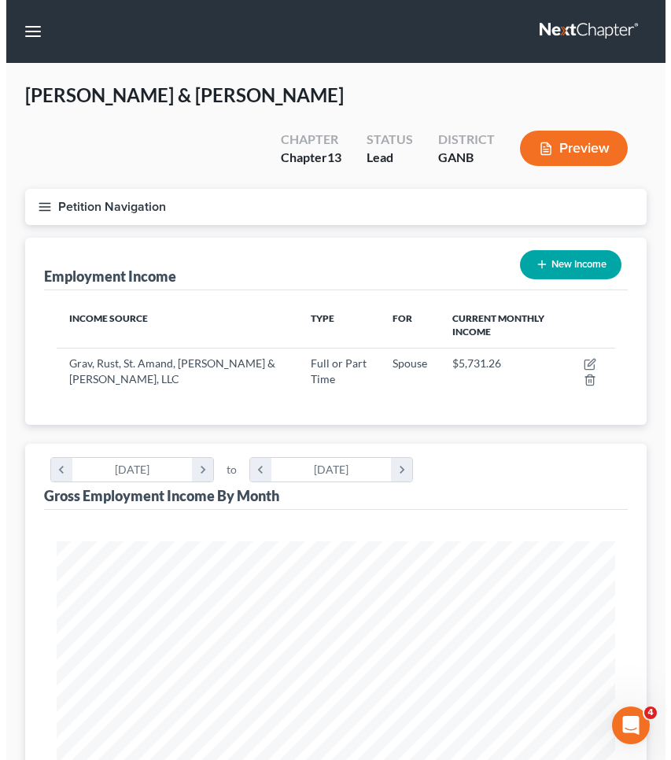
scroll to position [786691, 786380]
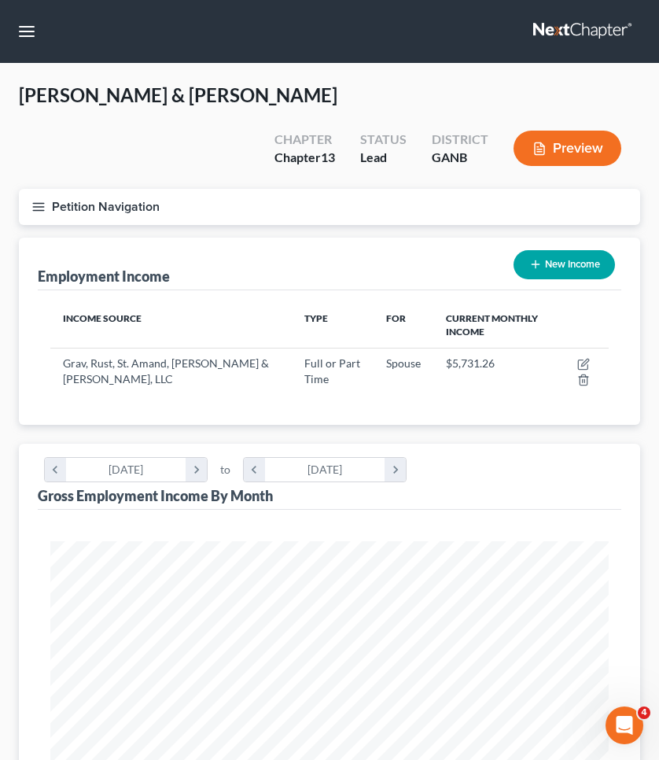
click at [534, 268] on icon "button" at bounding box center [536, 264] width 13 height 13
select select "0"
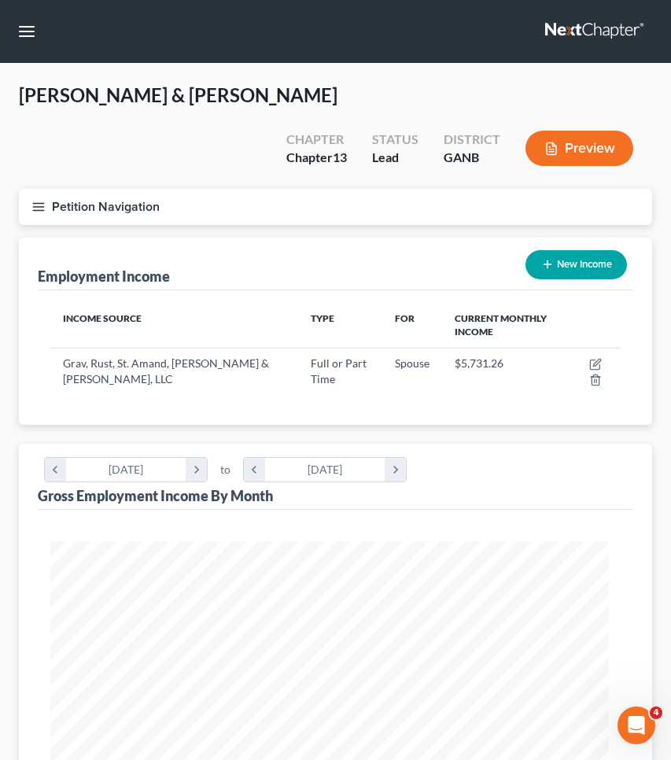
scroll to position [285, 602]
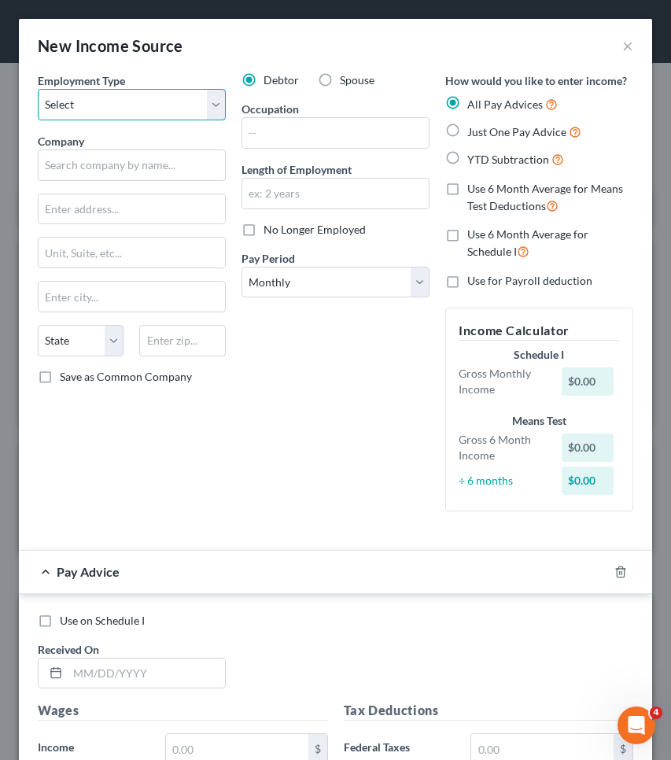
select select "0"
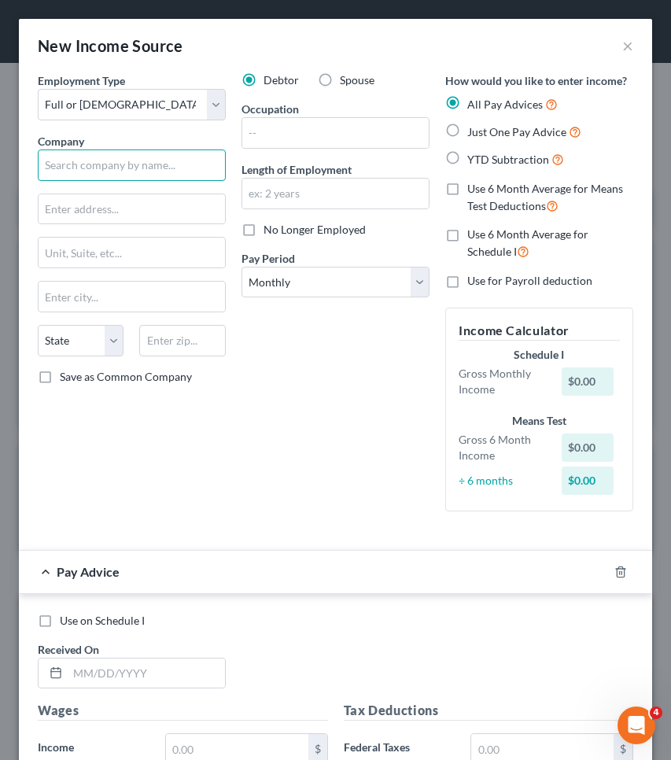
click at [146, 156] on input "text" at bounding box center [132, 165] width 188 height 31
type input "Dayforce"
type input "9443"
type input "LexisNexis Risk Solutions Inc"
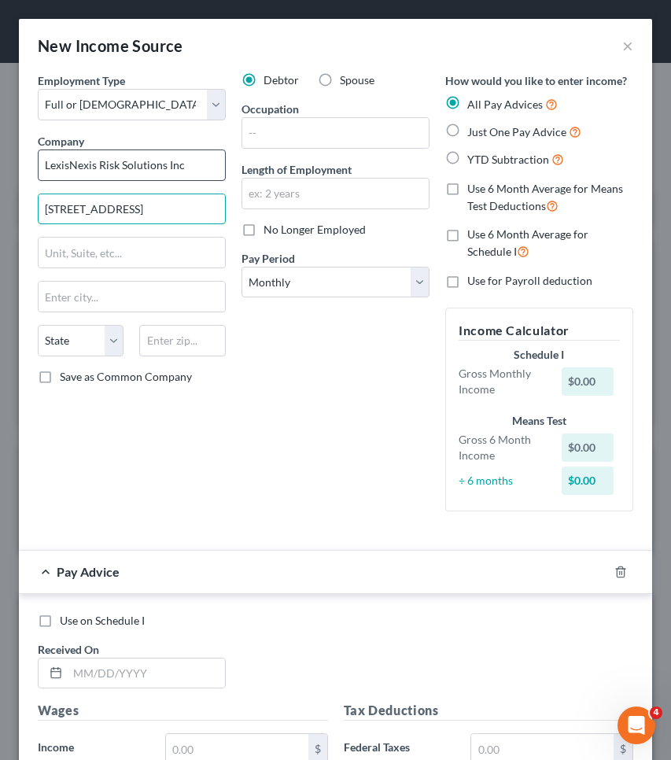
type input "9443 Springboro Pike"
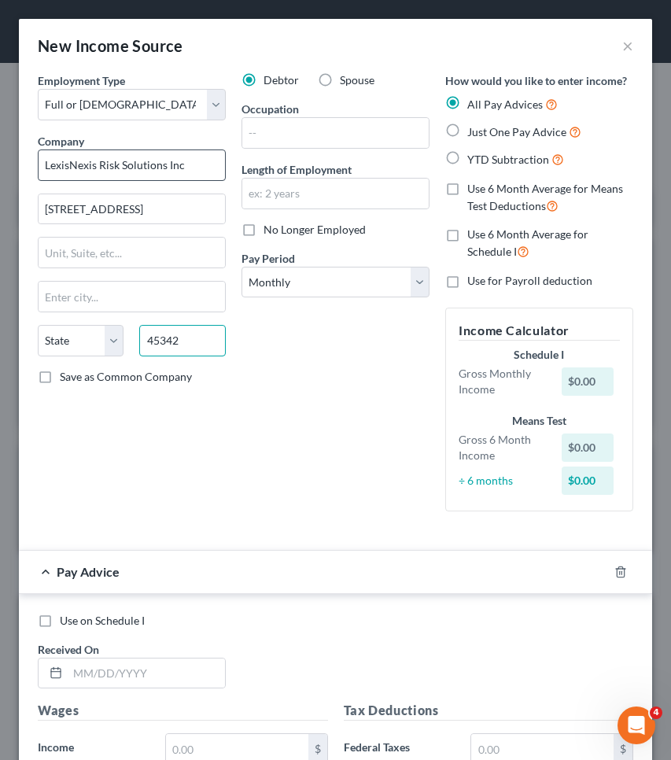
type input "45342"
type input "Miamisburg"
select select "36"
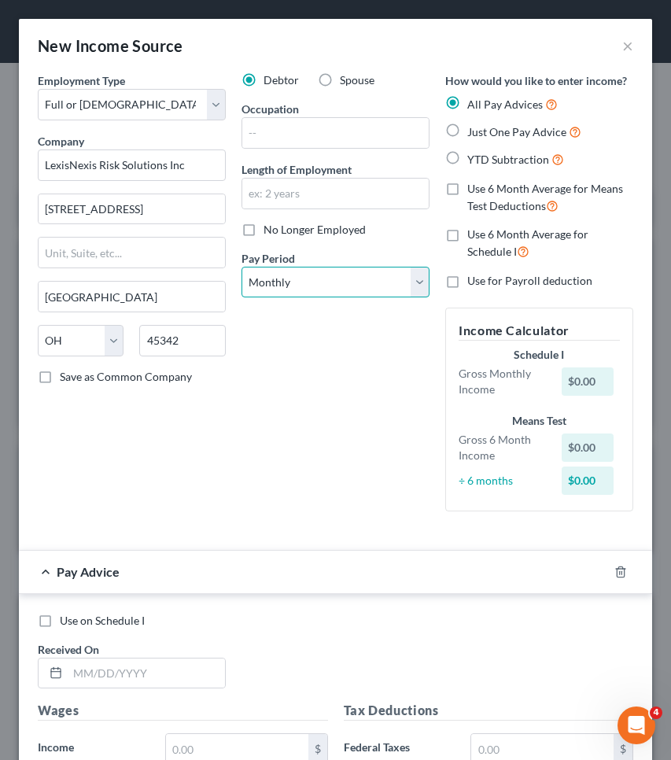
select select "2"
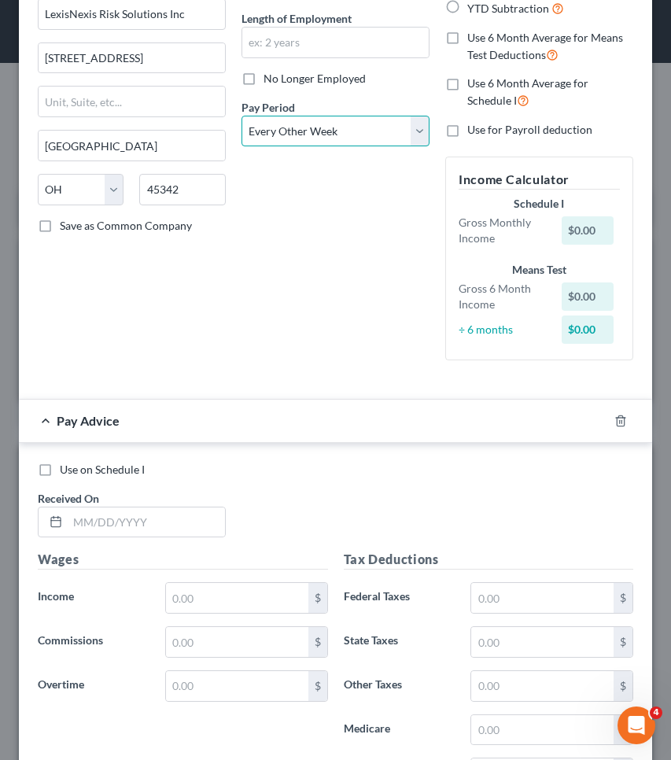
scroll to position [127, 0]
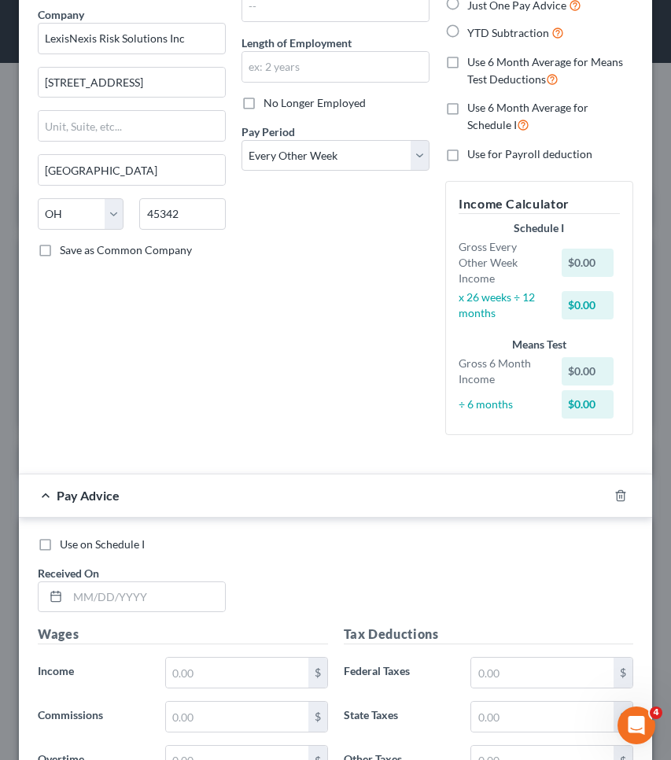
click at [523, 9] on span "Just One Pay Advice" at bounding box center [516, 4] width 99 height 13
click at [484, 6] on input "Just One Pay Advice" at bounding box center [479, 1] width 10 height 10
radio input "true"
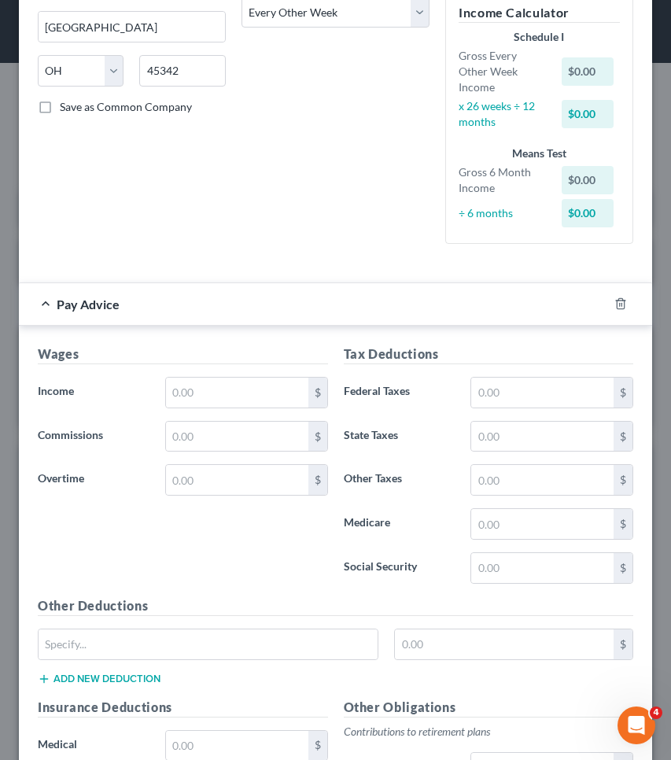
scroll to position [352, 0]
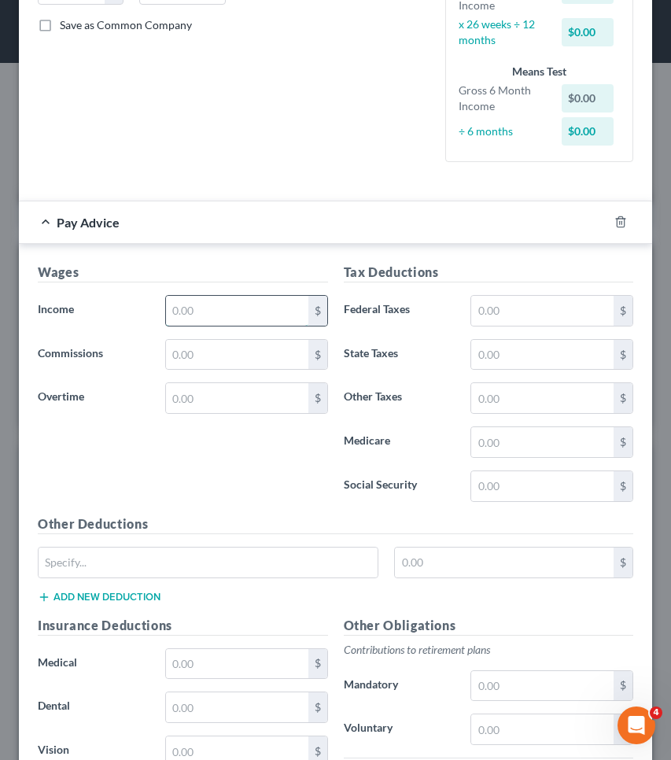
click at [236, 310] on input "text" at bounding box center [237, 311] width 142 height 30
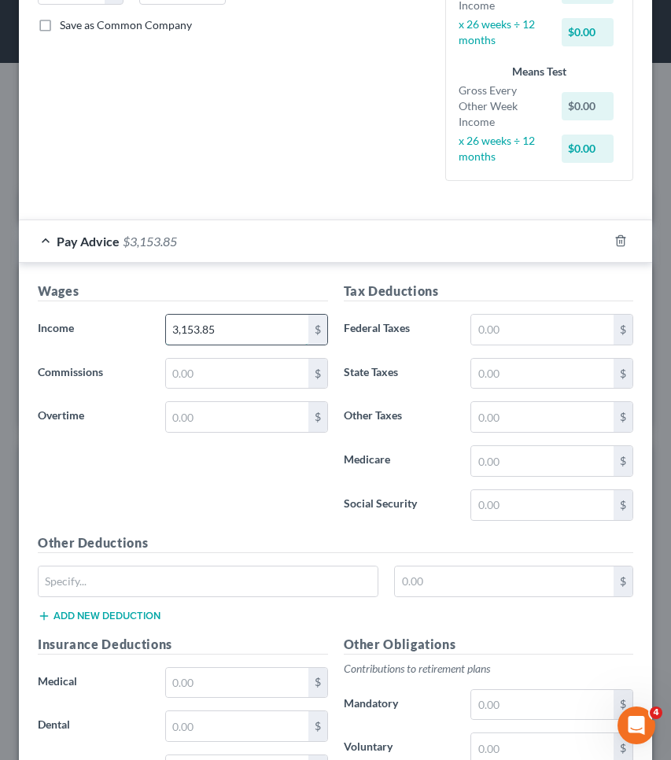
type input "3,153.85"
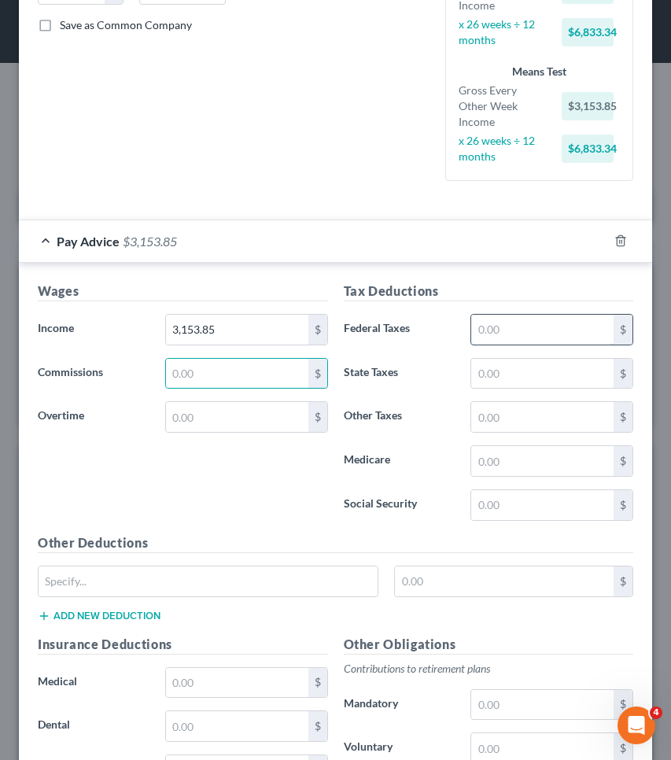
click at [540, 329] on input "text" at bounding box center [542, 330] width 142 height 30
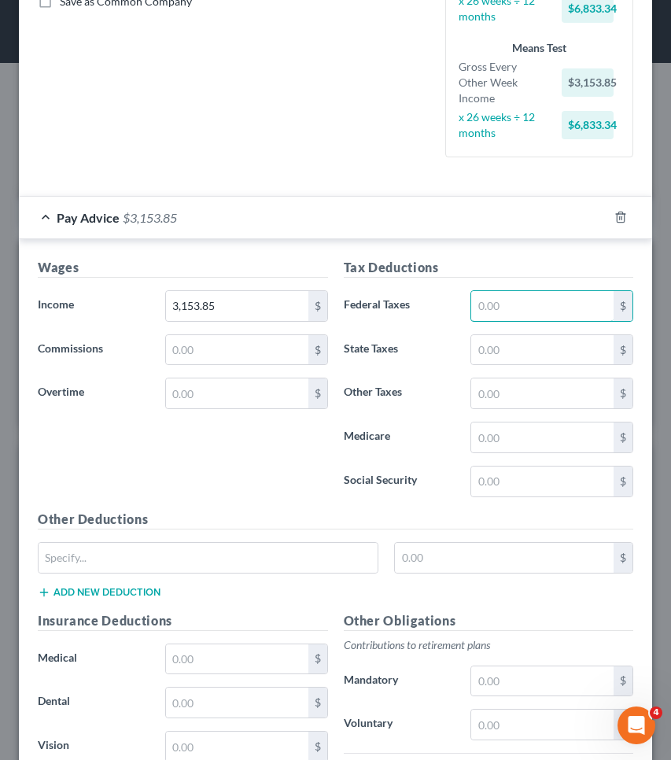
scroll to position [377, 0]
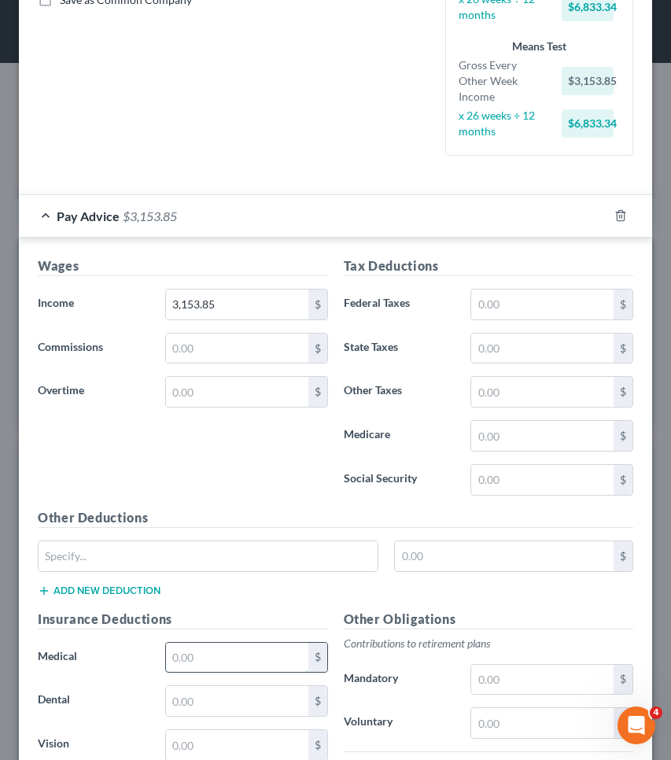
click at [195, 653] on input "text" at bounding box center [237, 658] width 142 height 30
type input "35.58"
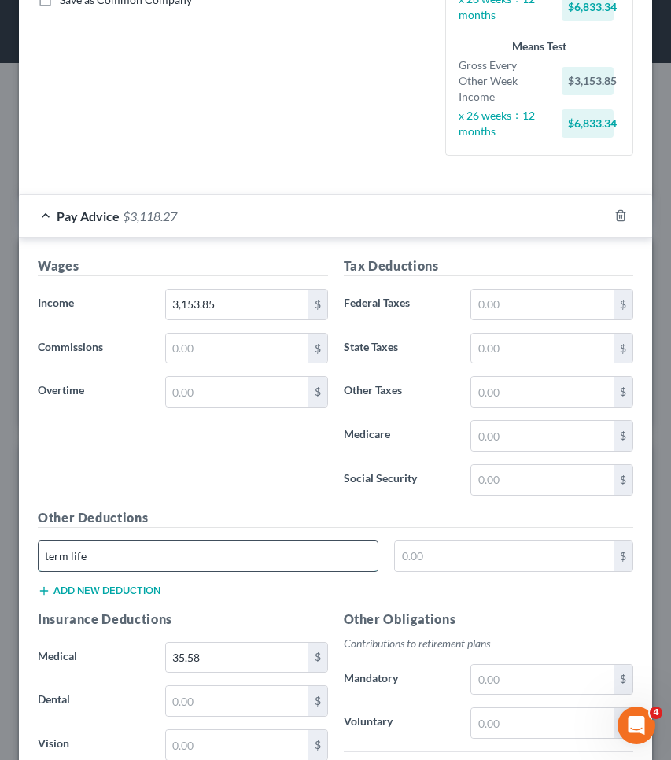
type input "term life"
type input "1.73"
type input "24.54"
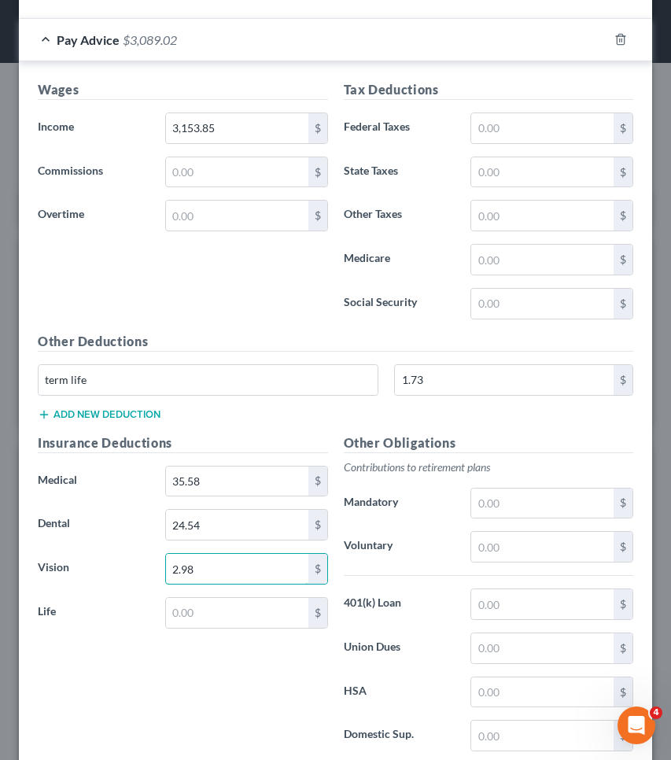
scroll to position [535, 0]
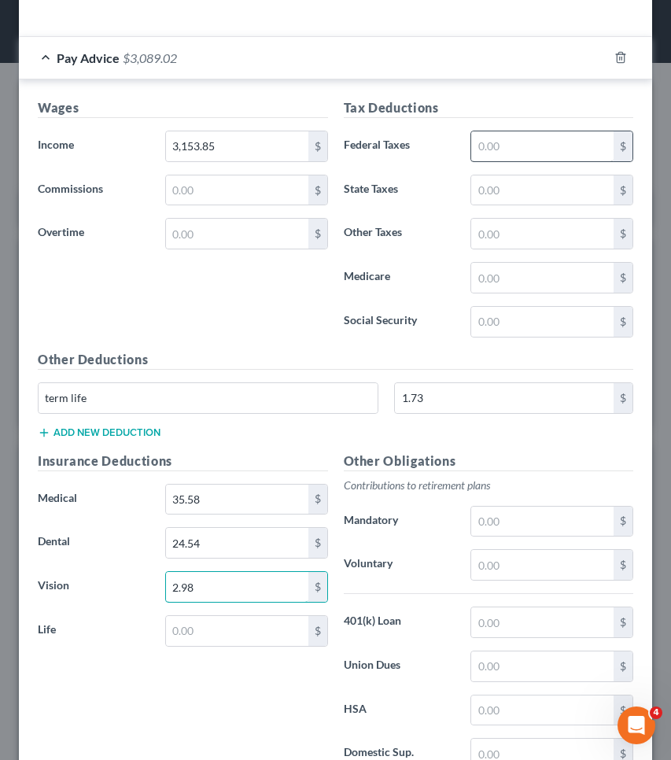
type input "2.98"
click at [539, 145] on input "text" at bounding box center [542, 146] width 142 height 30
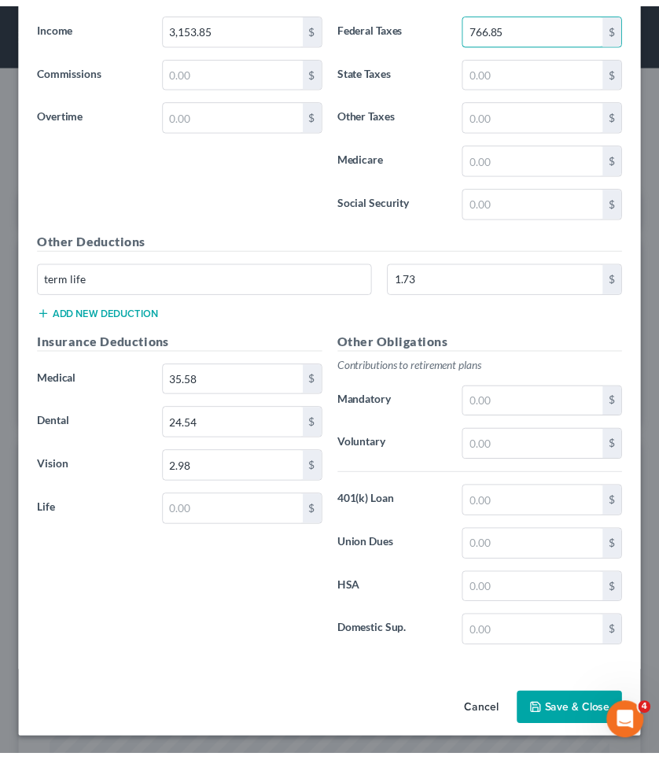
scroll to position [654, 0]
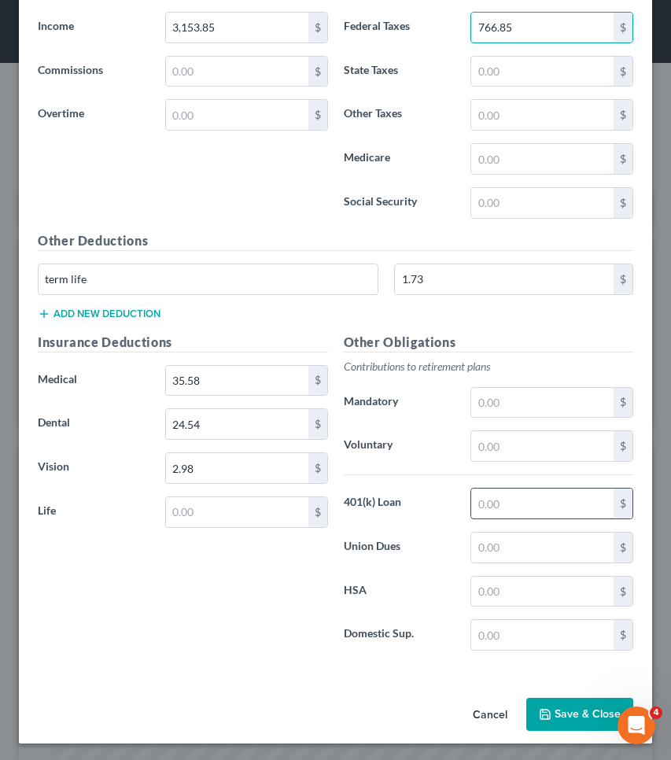
type input "766.85"
click at [505, 496] on input "text" at bounding box center [542, 504] width 142 height 30
type input "125.23"
click at [541, 713] on icon "button" at bounding box center [545, 714] width 9 height 9
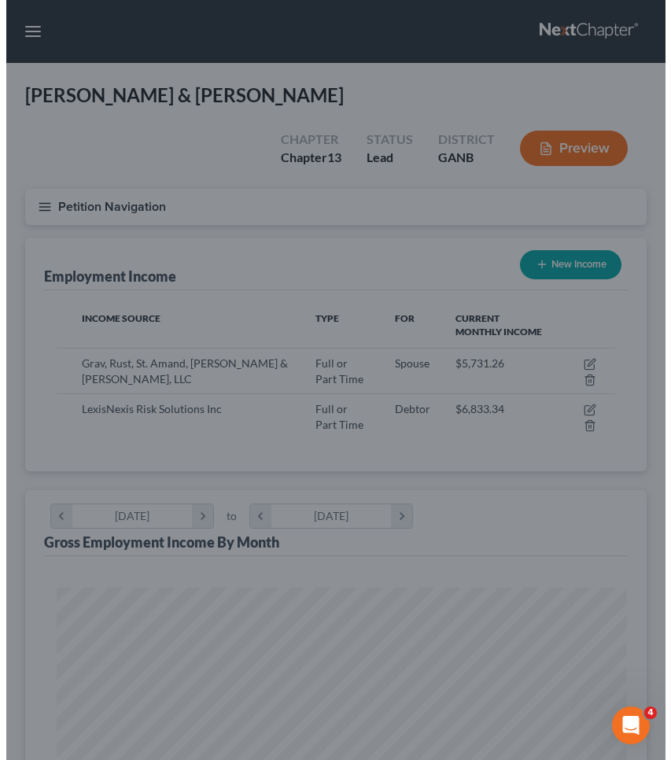
scroll to position [786691, 786380]
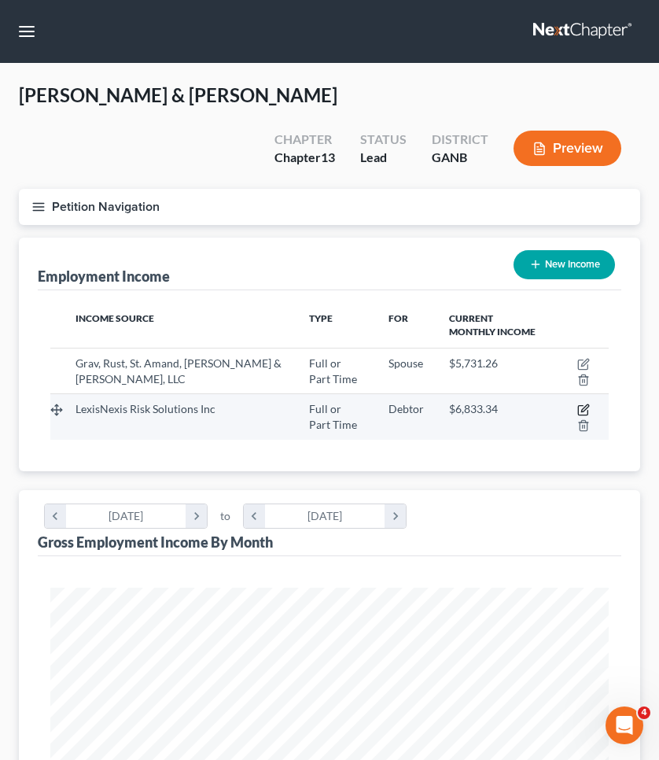
click at [585, 404] on icon "button" at bounding box center [584, 410] width 13 height 13
select select "0"
select select "36"
select select "2"
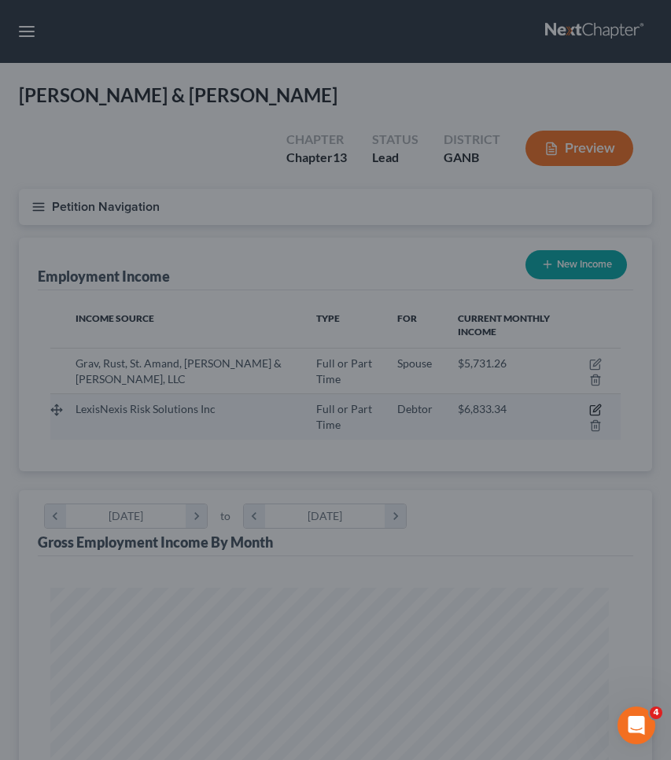
scroll to position [285, 602]
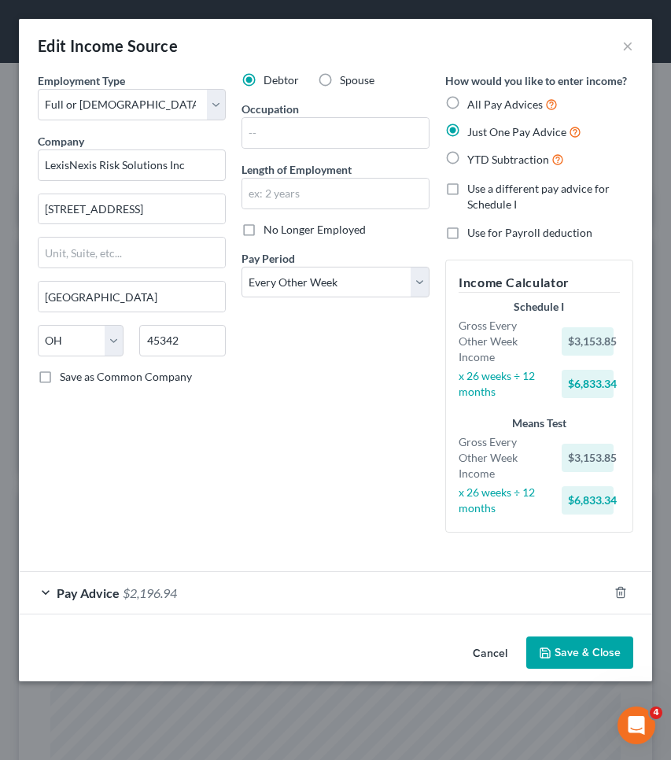
click at [415, 588] on div "Pay Advice $2,196.94" at bounding box center [313, 593] width 589 height 42
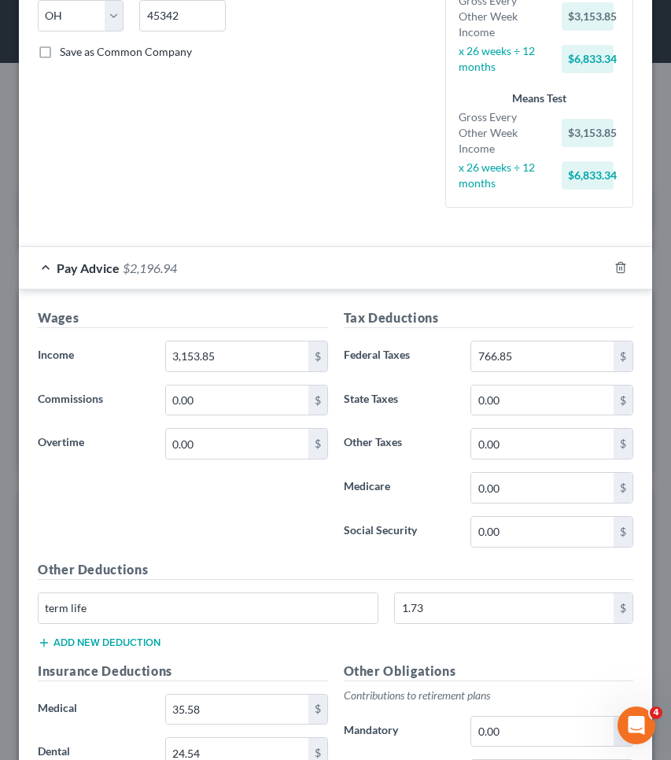
scroll to position [447, 0]
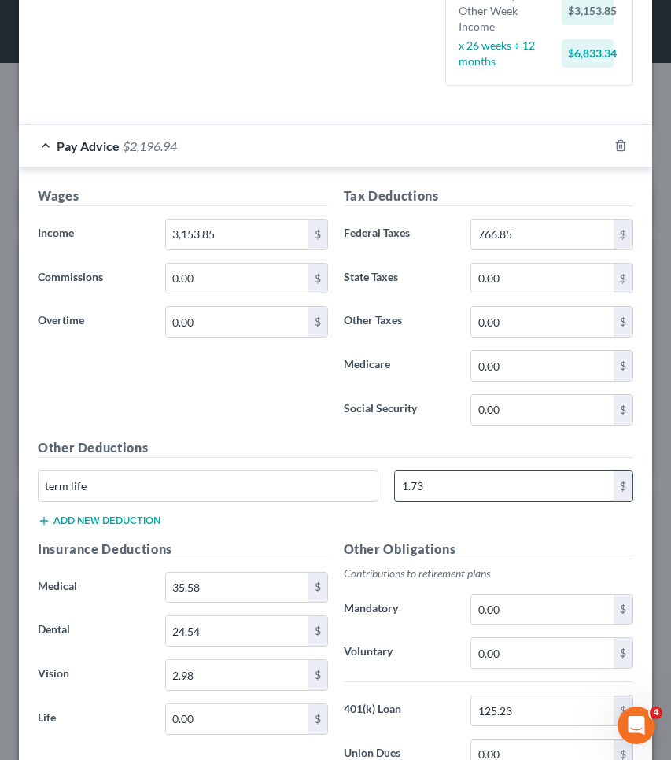
click at [455, 488] on input "1.73" at bounding box center [504, 486] width 219 height 30
type input "1"
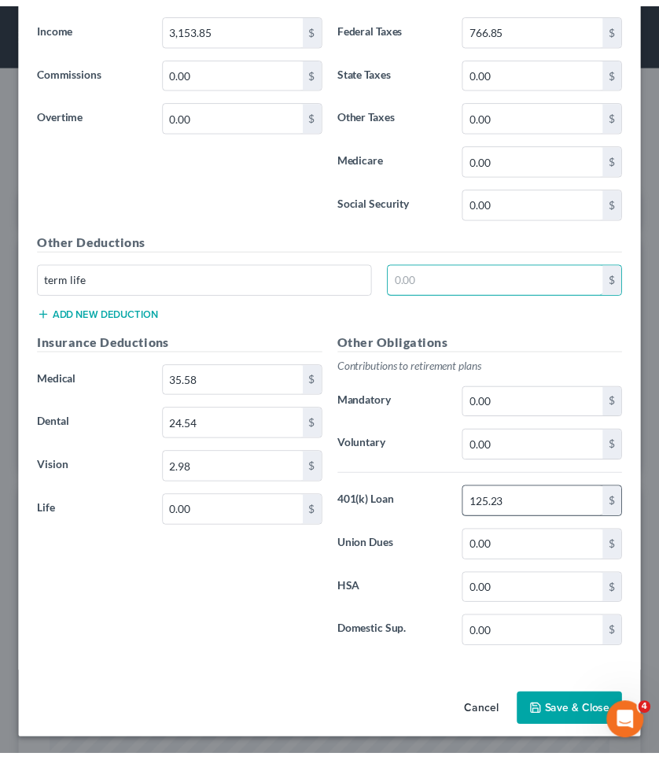
scroll to position [654, 0]
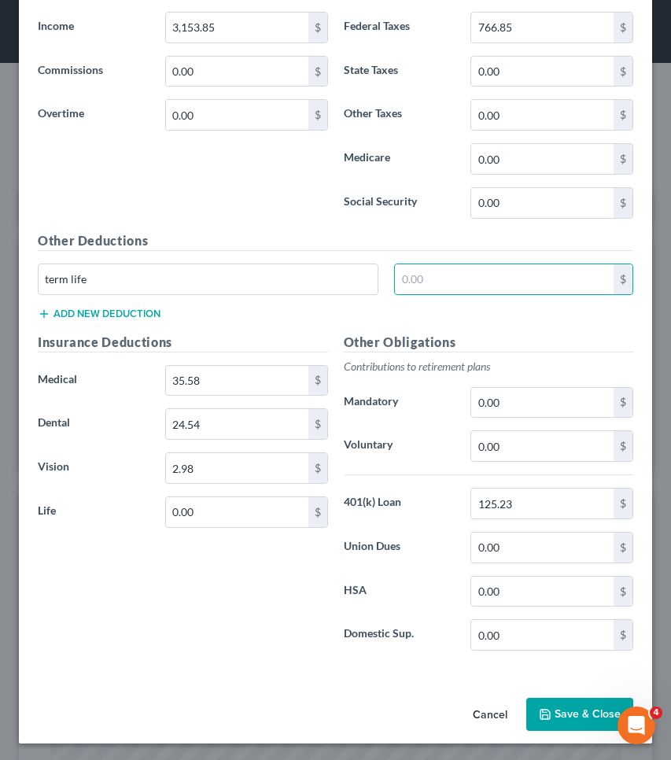
click at [547, 714] on button "Save & Close" at bounding box center [579, 714] width 107 height 33
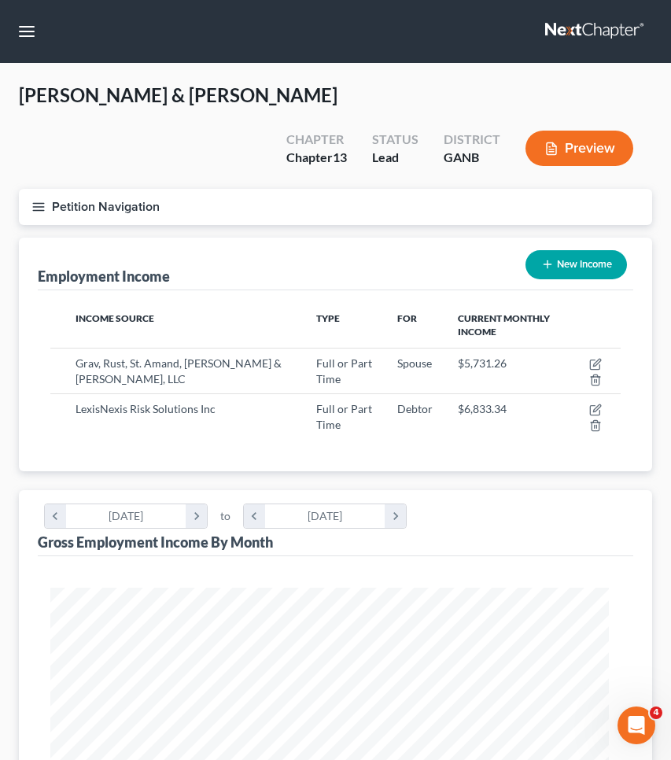
scroll to position [786691, 786380]
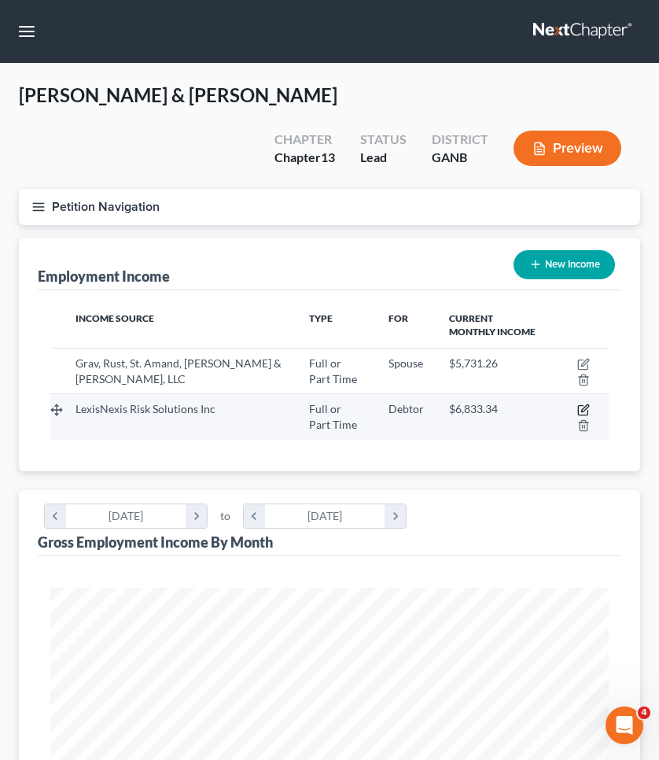
click at [580, 412] on icon "button" at bounding box center [584, 410] width 13 height 13
select select "0"
select select "36"
select select "2"
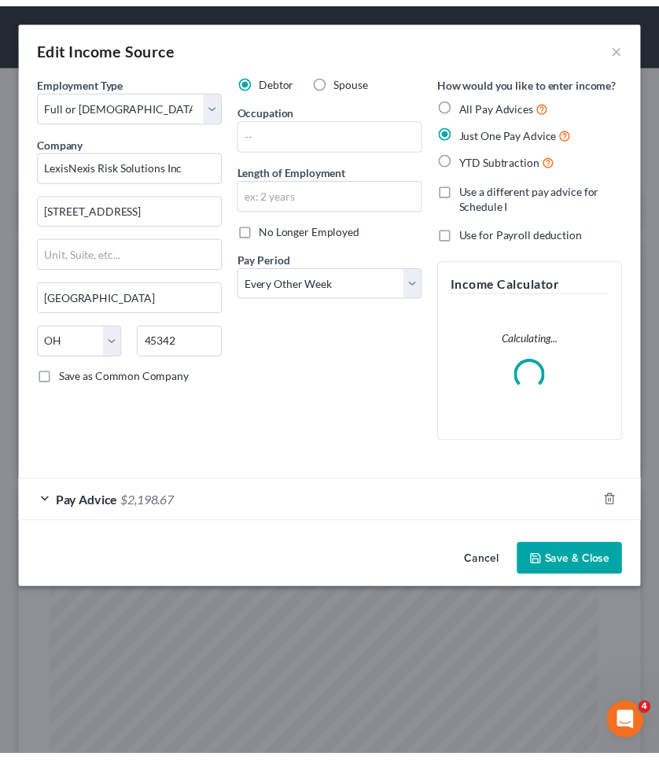
scroll to position [285, 602]
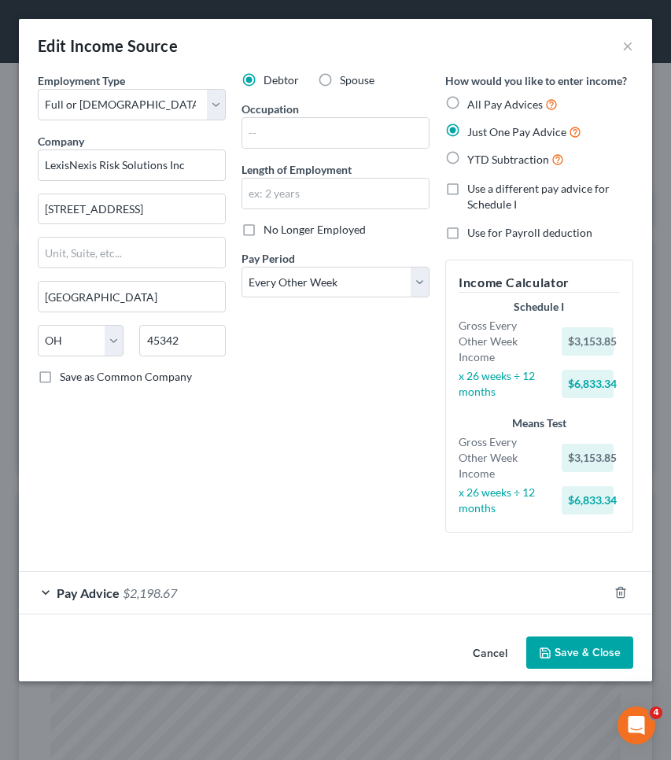
click at [614, 659] on button "Save & Close" at bounding box center [579, 653] width 107 height 33
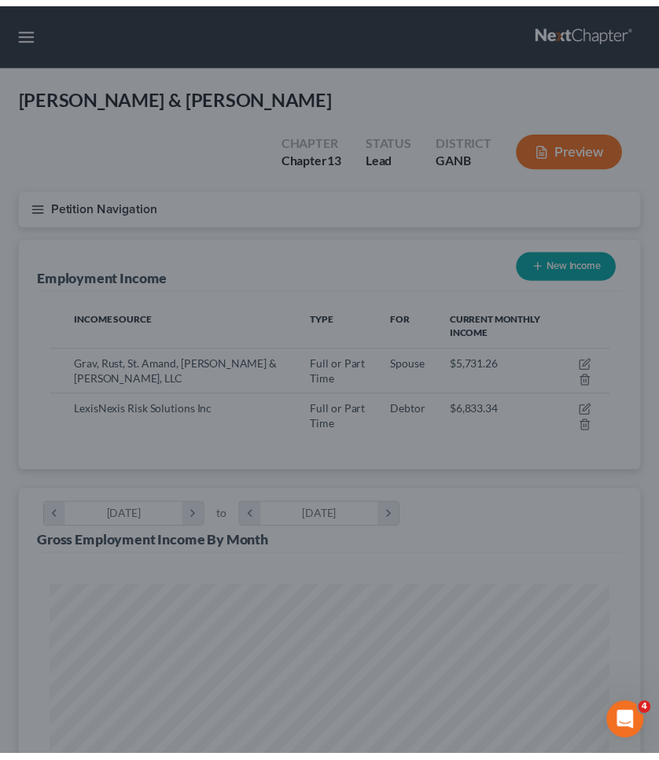
scroll to position [786691, 786380]
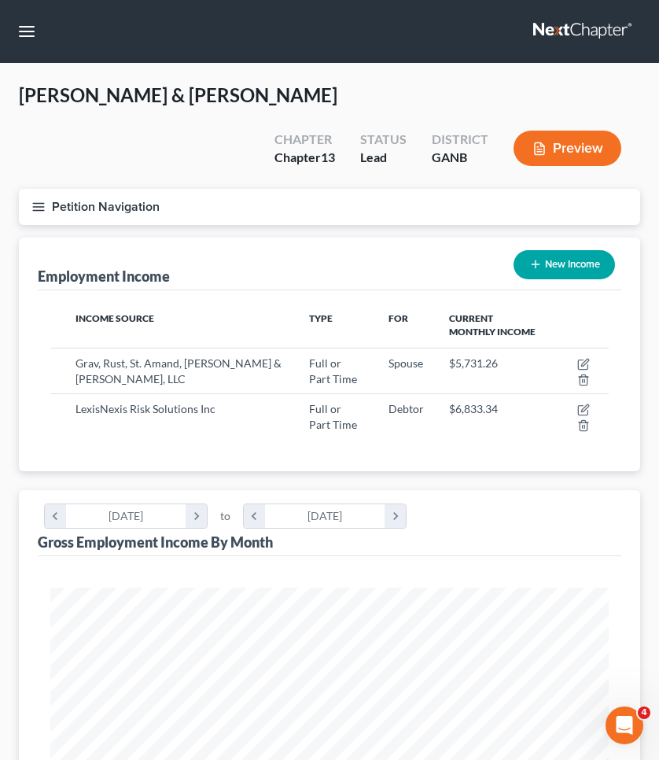
click at [124, 210] on button "Petition Navigation" at bounding box center [330, 207] width 622 height 36
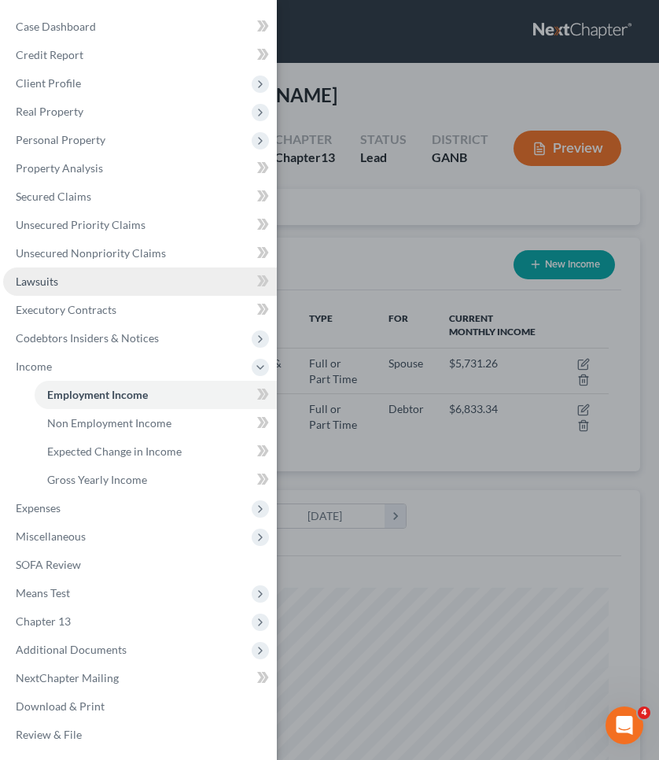
click at [88, 283] on link "Lawsuits" at bounding box center [140, 282] width 274 height 28
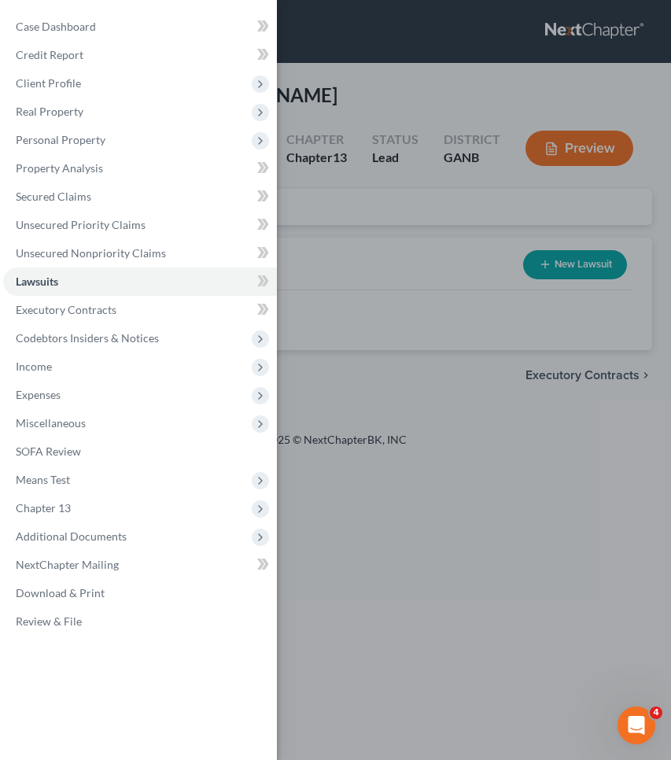
click at [373, 253] on div "Case Dashboard Payments Invoices Payments Payments Credit Report Client Profile" at bounding box center [335, 380] width 671 height 760
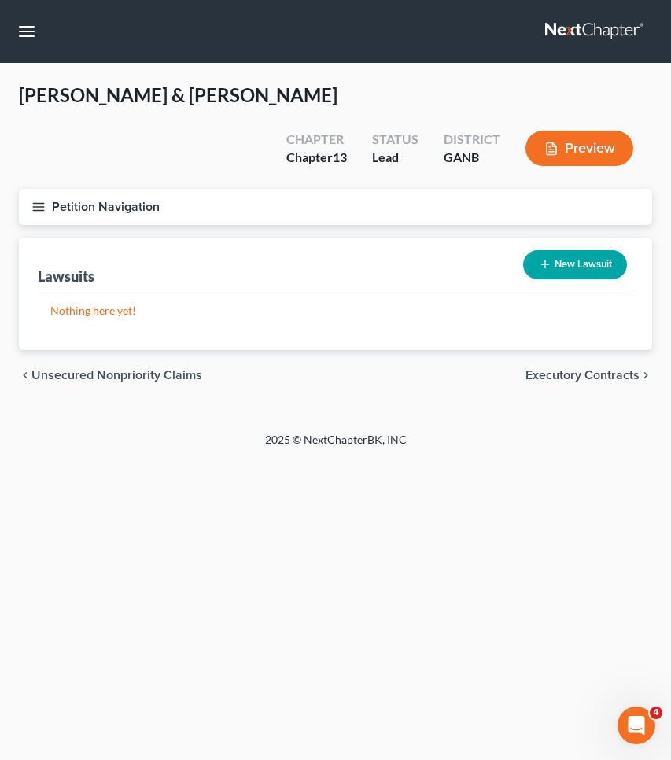
click at [548, 266] on icon "button" at bounding box center [545, 264] width 13 height 13
select select "0"
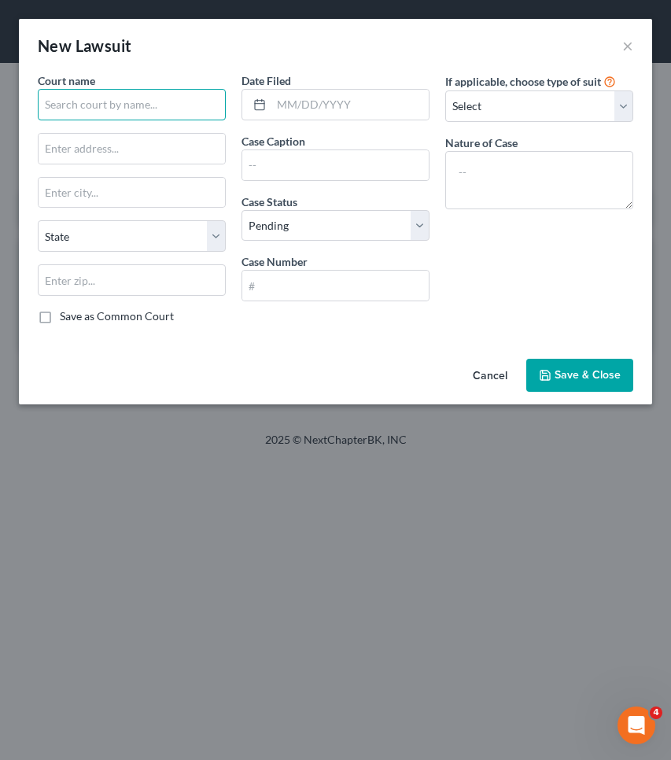
click at [194, 104] on input "text" at bounding box center [132, 104] width 188 height 31
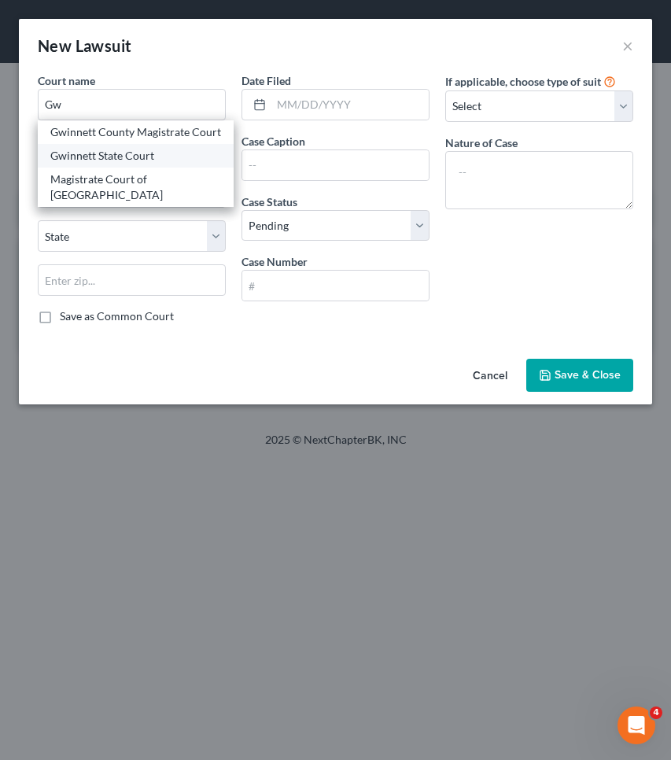
click at [176, 164] on div "Gwinnett State Court" at bounding box center [135, 156] width 171 height 16
type input "Gwinnett State Court"
type input "75 Langley Drive"
type input "Lawrenceville"
select select "10"
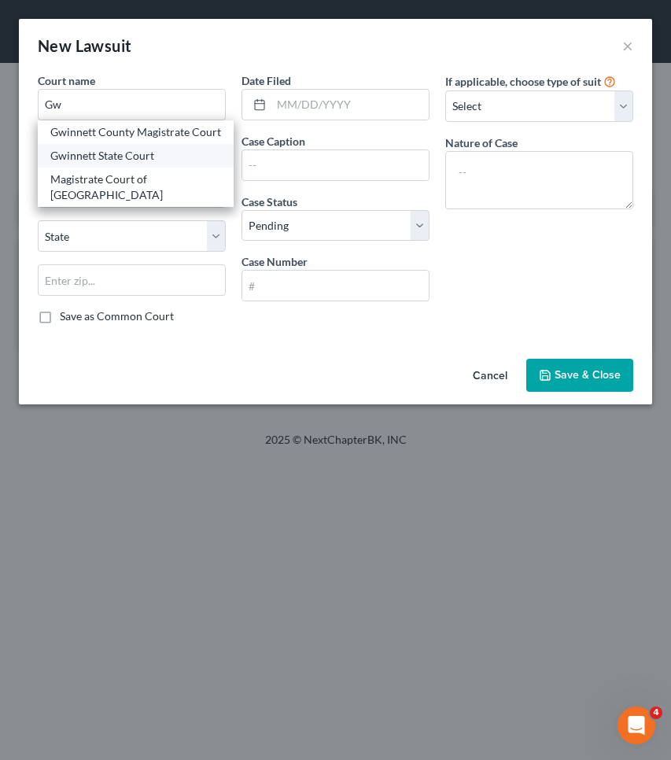
type input "30046"
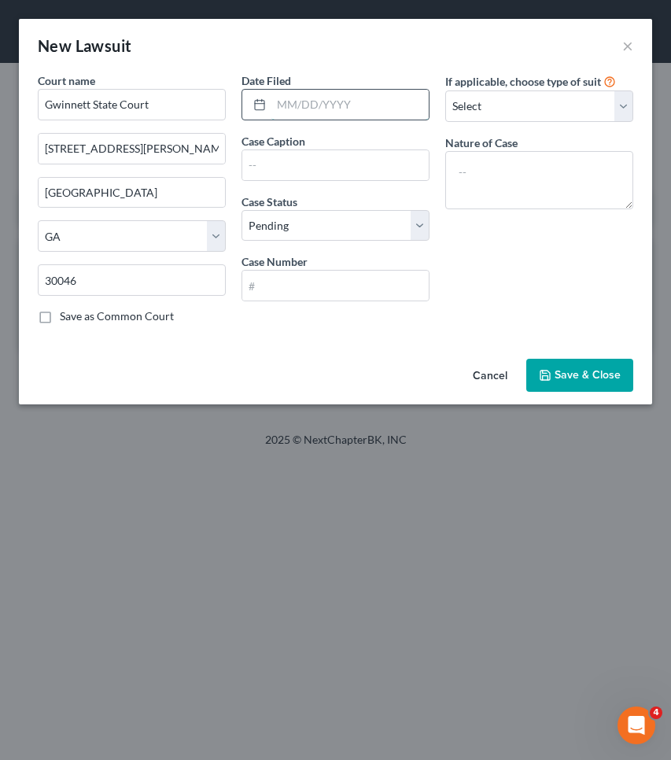
click at [367, 101] on input "text" at bounding box center [350, 105] width 157 height 30
type input "08/14/2025"
click at [355, 155] on input "text" at bounding box center [335, 165] width 187 height 30
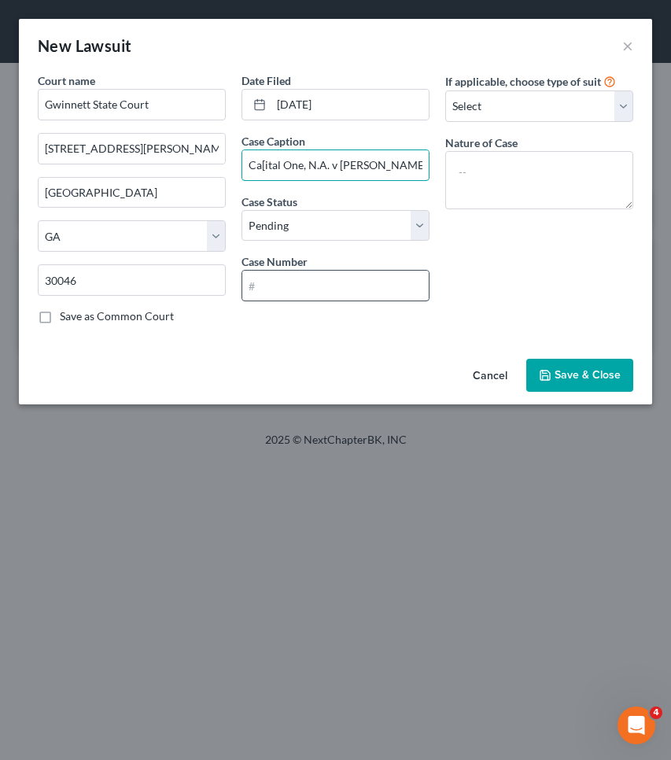
type input "Ca[ital One, N.A. v Darren Copeland"
click at [310, 286] on input "text" at bounding box center [335, 286] width 187 height 30
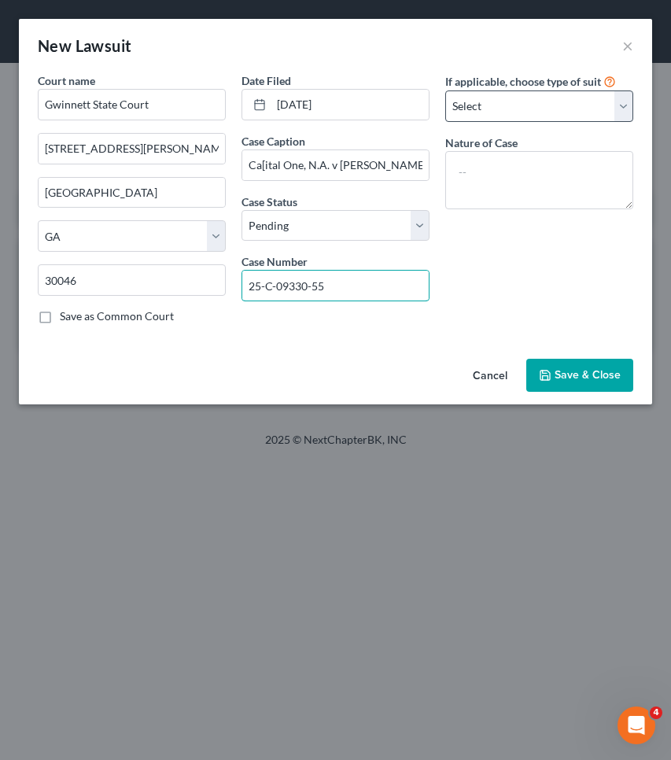
type input "25-C-09330-55"
select select "4"
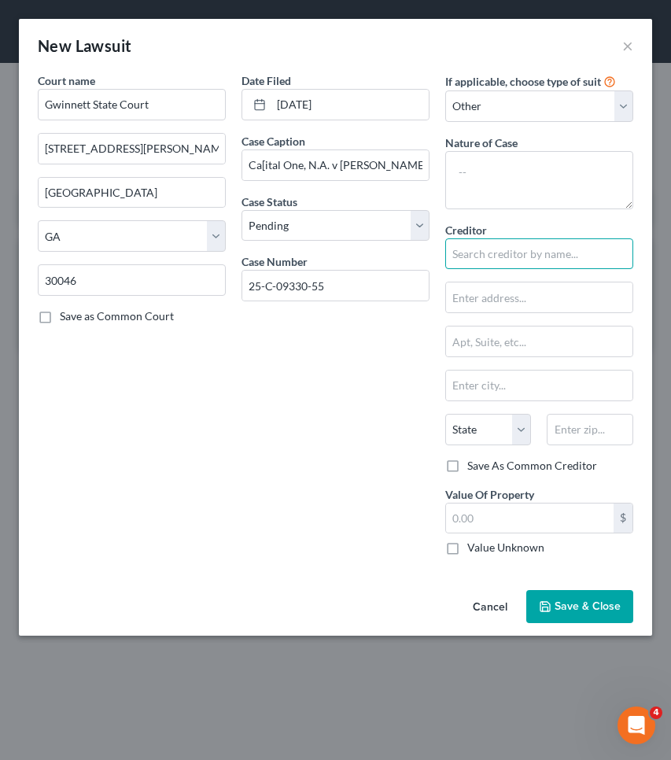
click at [517, 249] on input "text" at bounding box center [539, 253] width 188 height 31
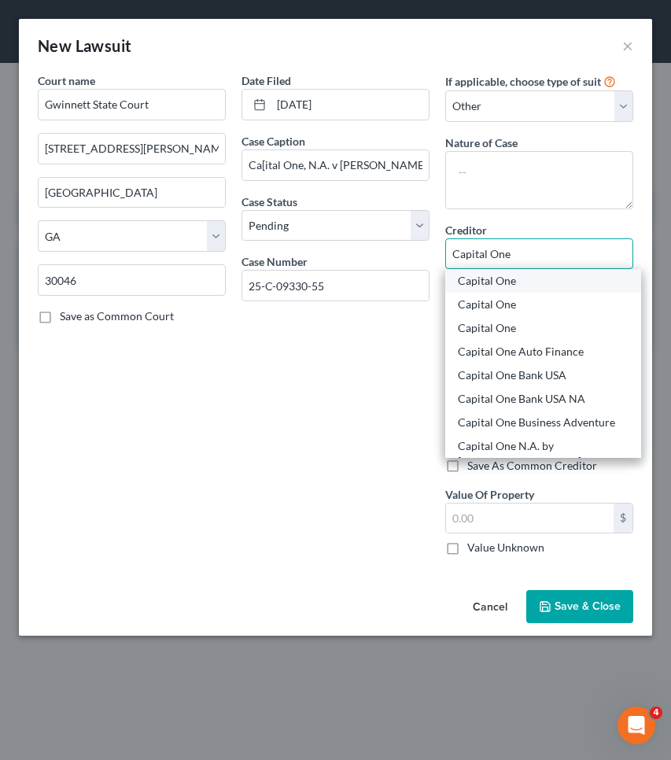
type input "Capital One"
click at [519, 275] on div "Capital One" at bounding box center [543, 281] width 171 height 16
type input "P.O. Box 31293"
type input "Salt Lake City"
select select "46"
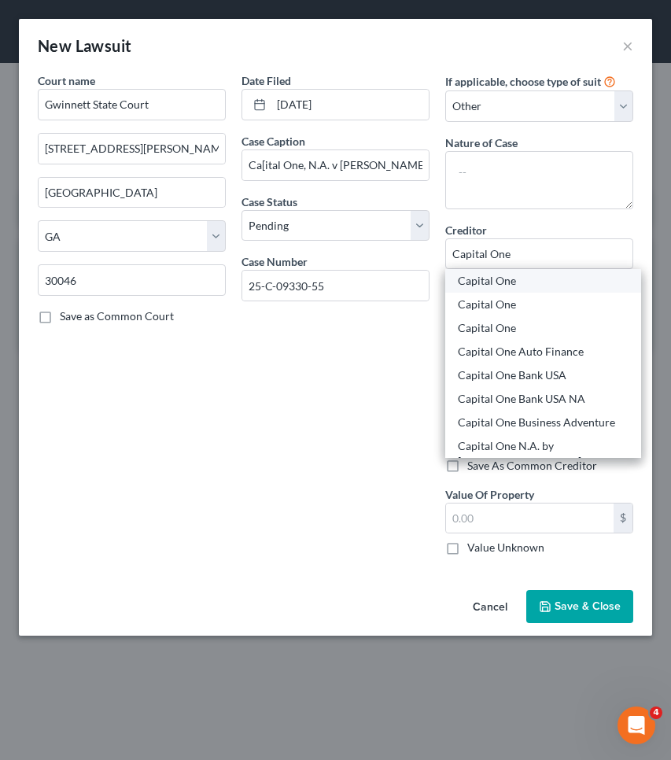
type input "84131"
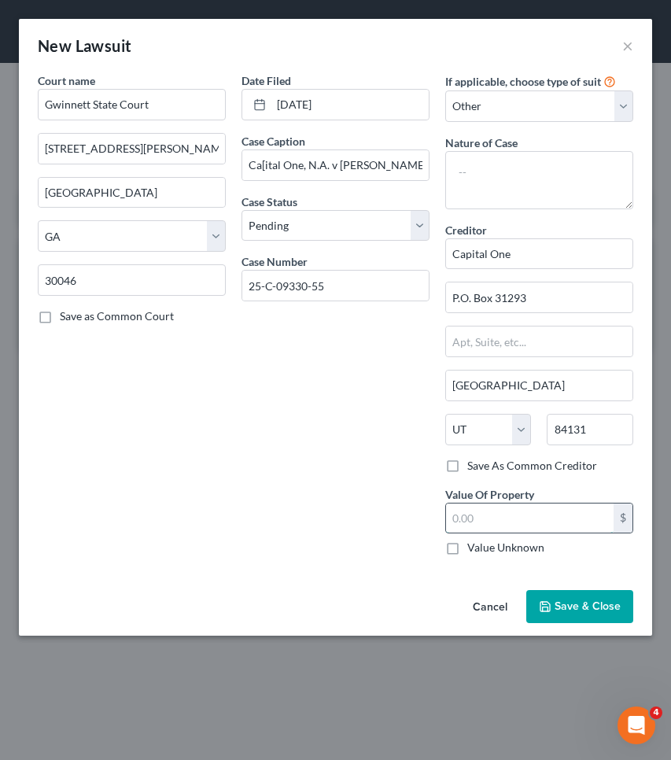
click at [504, 515] on input "text" at bounding box center [530, 519] width 168 height 30
type input "20,660.23"
click at [563, 608] on span "Save & Close" at bounding box center [588, 606] width 66 height 13
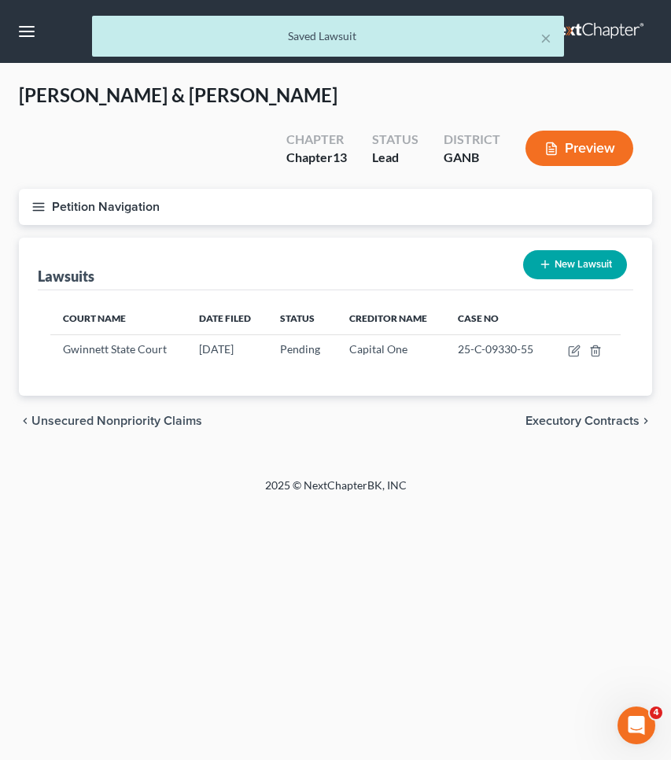
click at [134, 216] on button "Petition Navigation" at bounding box center [336, 207] width 634 height 36
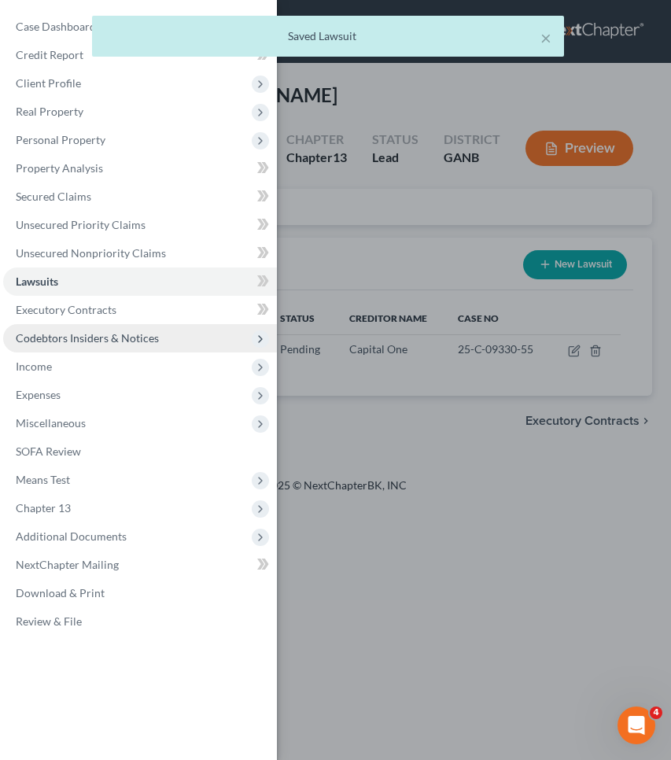
click at [113, 336] on span "Codebtors Insiders & Notices" at bounding box center [87, 337] width 143 height 13
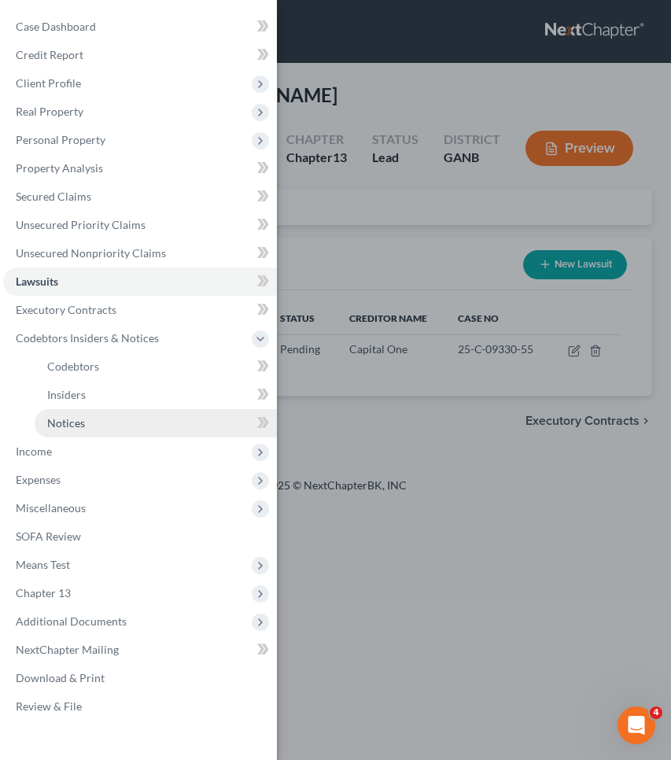
click at [146, 416] on link "Notices" at bounding box center [156, 423] width 242 height 28
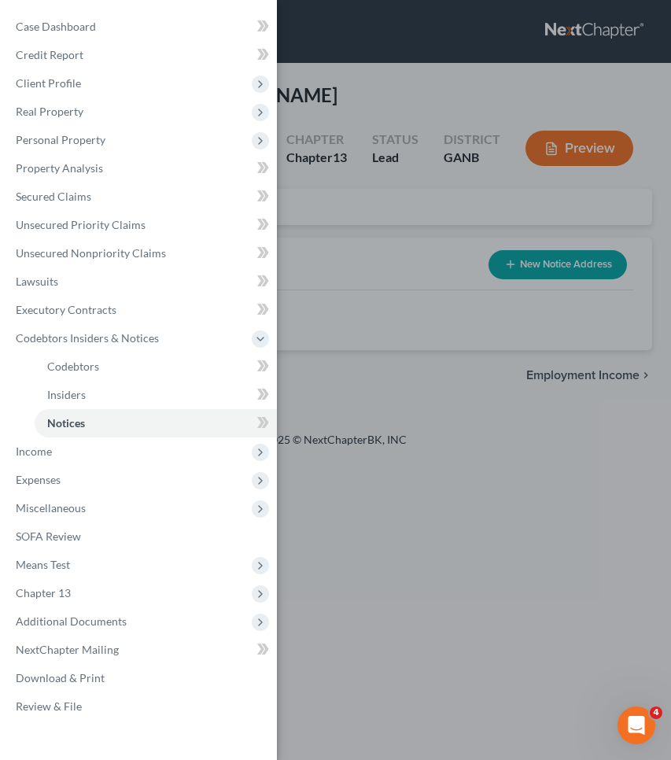
click at [541, 256] on div "Case Dashboard Payments Invoices Payments Payments Credit Report Client Profile" at bounding box center [335, 380] width 671 height 760
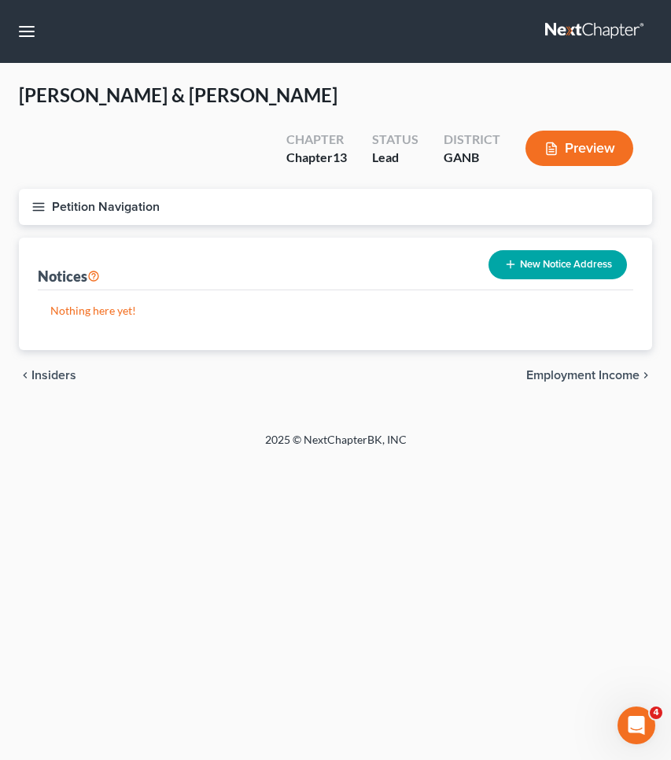
click at [530, 286] on div "Notices New Notice Address" at bounding box center [336, 264] width 596 height 53
click at [523, 270] on button "New Notice Address" at bounding box center [558, 264] width 139 height 29
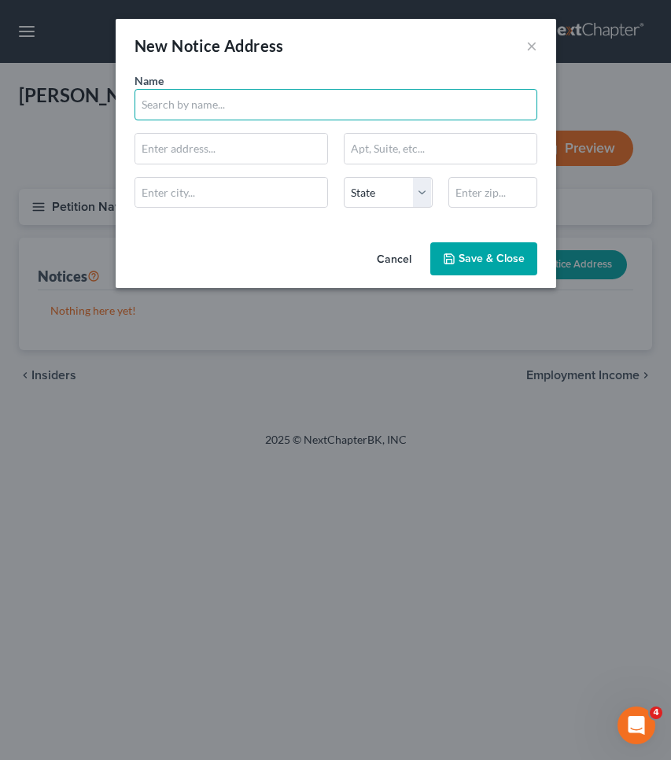
click at [360, 106] on input "text" at bounding box center [336, 104] width 403 height 31
type input "Nathan & Nathan PC"
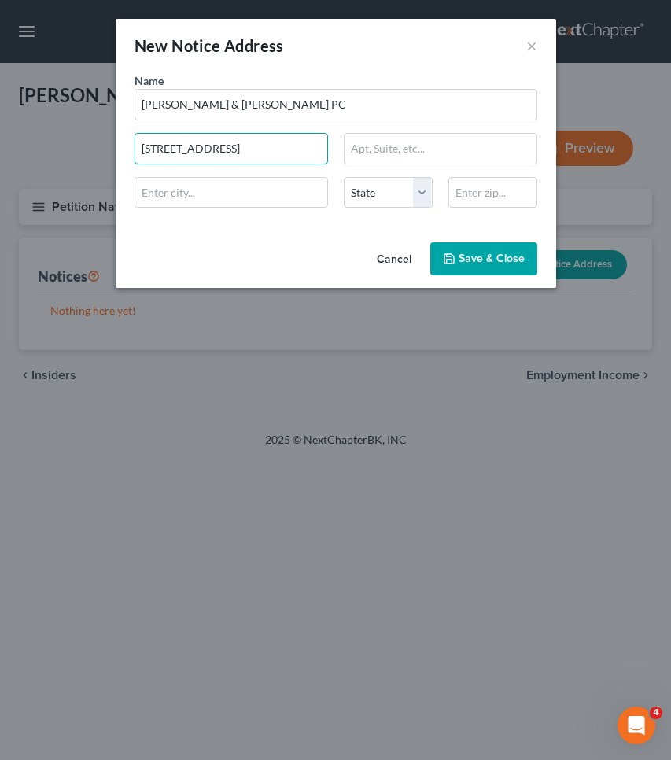
type input "2215 1st Ave South"
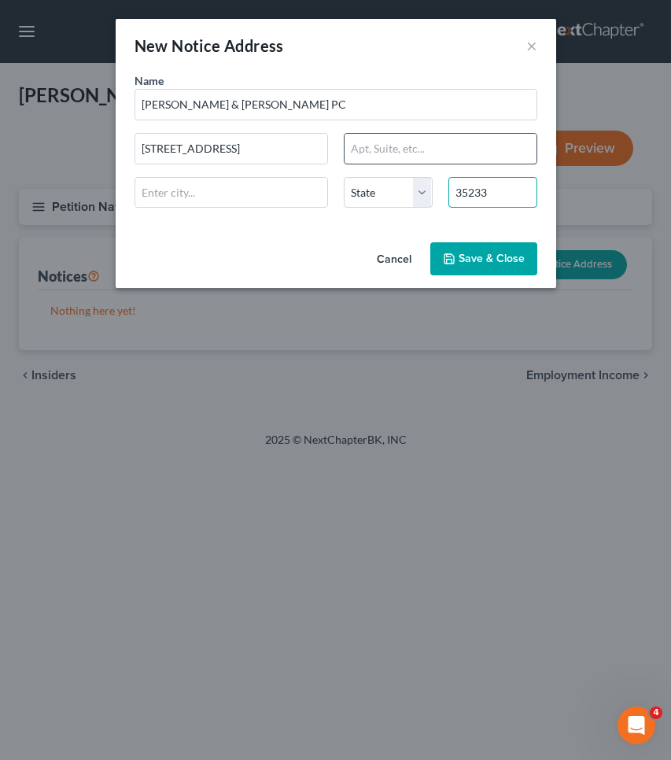
type input "35233"
click at [500, 148] on input "text" at bounding box center [441, 149] width 192 height 30
type input "Birmingham"
select select "0"
click at [523, 255] on span "Save & Close" at bounding box center [492, 258] width 66 height 13
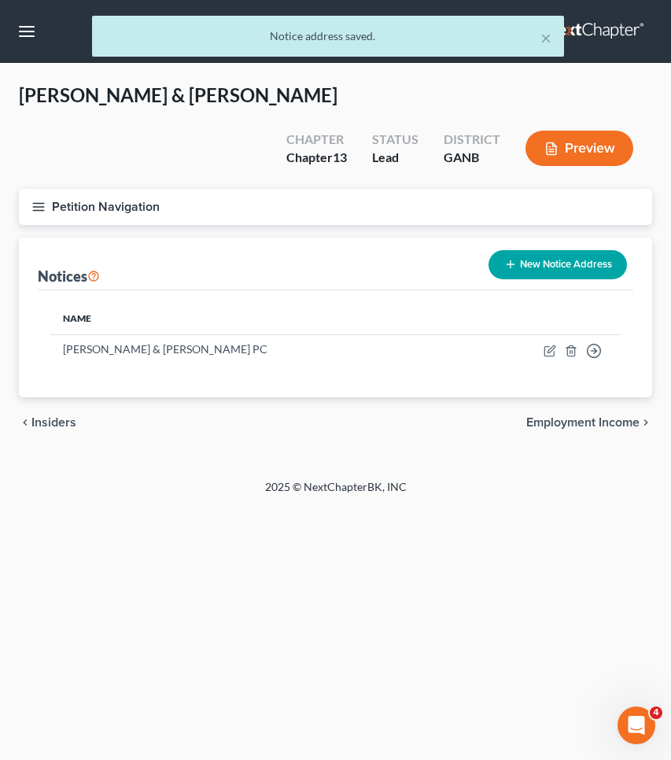
click at [124, 218] on button "Petition Navigation" at bounding box center [336, 207] width 634 height 36
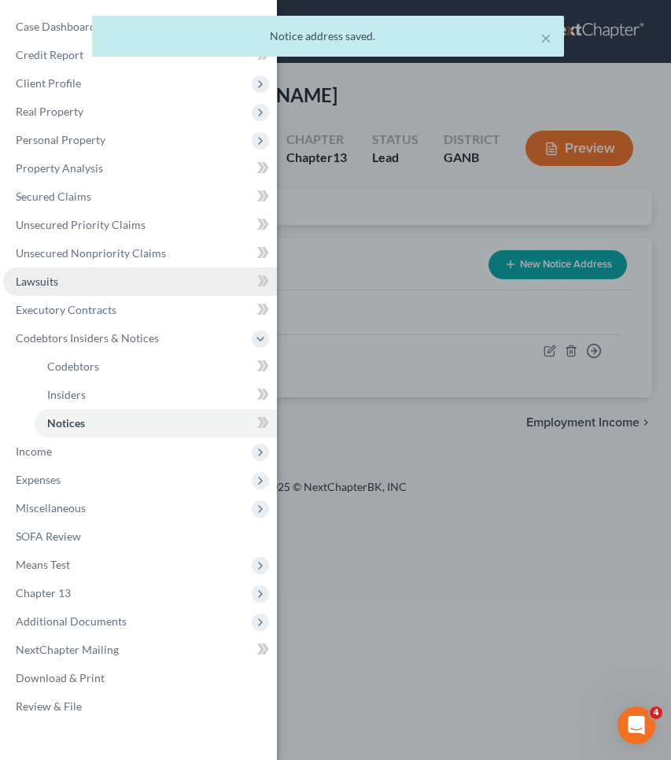
click at [103, 283] on link "Lawsuits" at bounding box center [140, 282] width 274 height 28
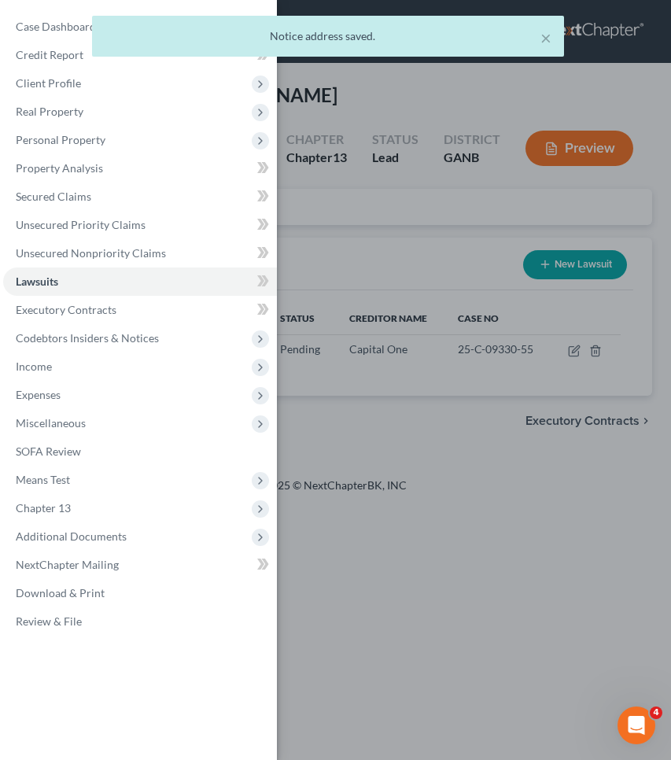
click at [316, 233] on div "Case Dashboard Payments Invoices Payments Payments Credit Report Client Profile" at bounding box center [335, 380] width 671 height 760
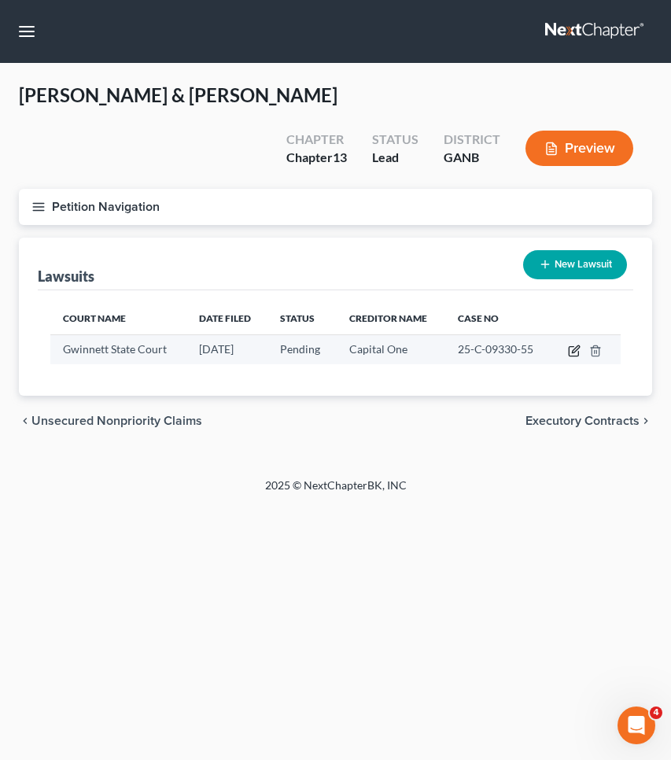
click at [575, 348] on icon "button" at bounding box center [575, 348] width 7 height 7
select select "10"
select select "0"
select select "4"
select select "46"
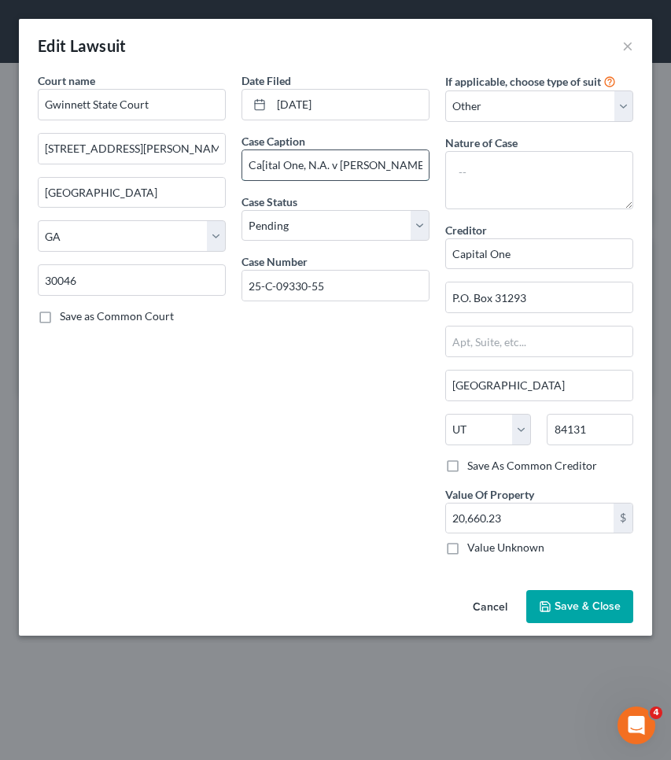
click at [328, 164] on input "Ca[ital One, N.A. v Darren Copeland" at bounding box center [335, 165] width 187 height 30
type input "Ca[ital One, N.A. successor by merger to Discover Bank v Darren Copeland"
click at [603, 590] on button "Save & Close" at bounding box center [579, 606] width 107 height 33
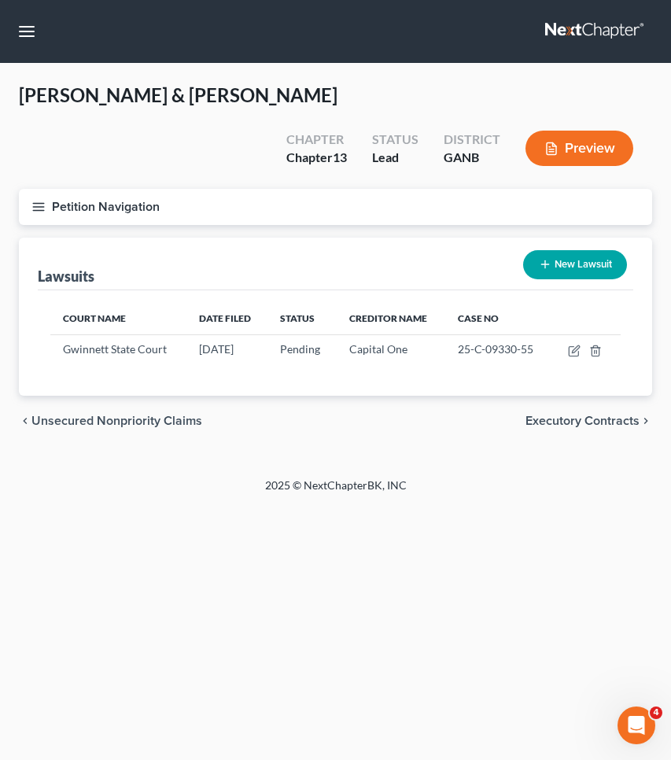
click at [105, 207] on button "Petition Navigation" at bounding box center [336, 207] width 634 height 36
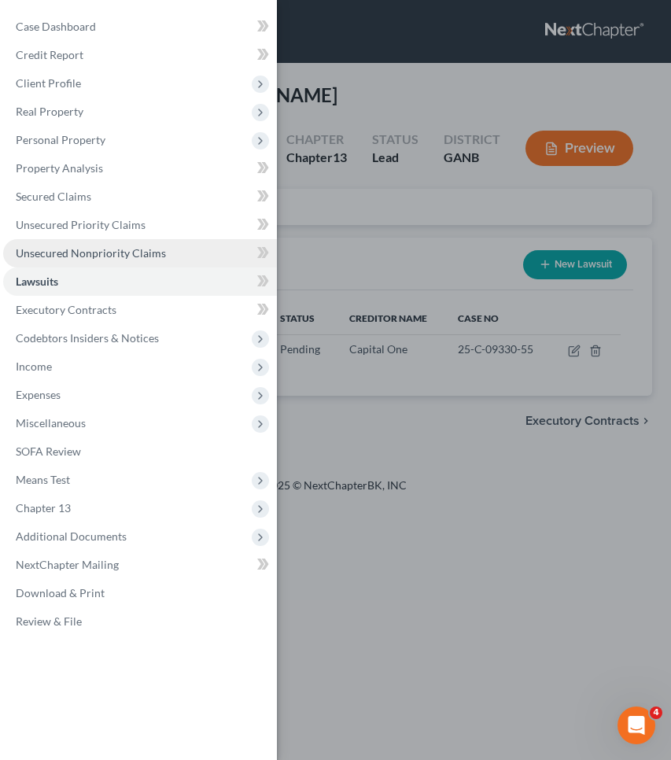
click at [110, 247] on span "Unsecured Nonpriority Claims" at bounding box center [91, 252] width 150 height 13
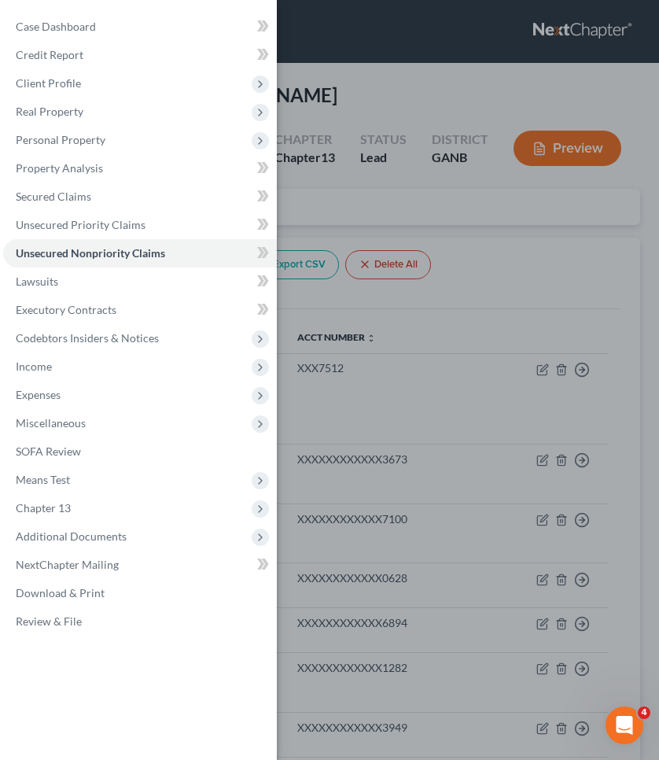
click at [424, 159] on div "Case Dashboard Payments Invoices Payments Payments Credit Report Client Profile" at bounding box center [329, 380] width 659 height 760
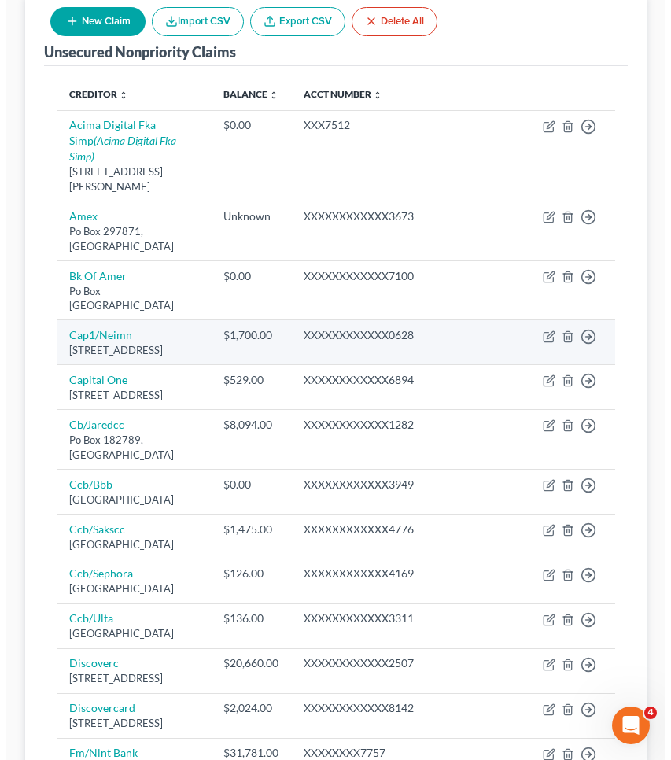
scroll to position [246, 0]
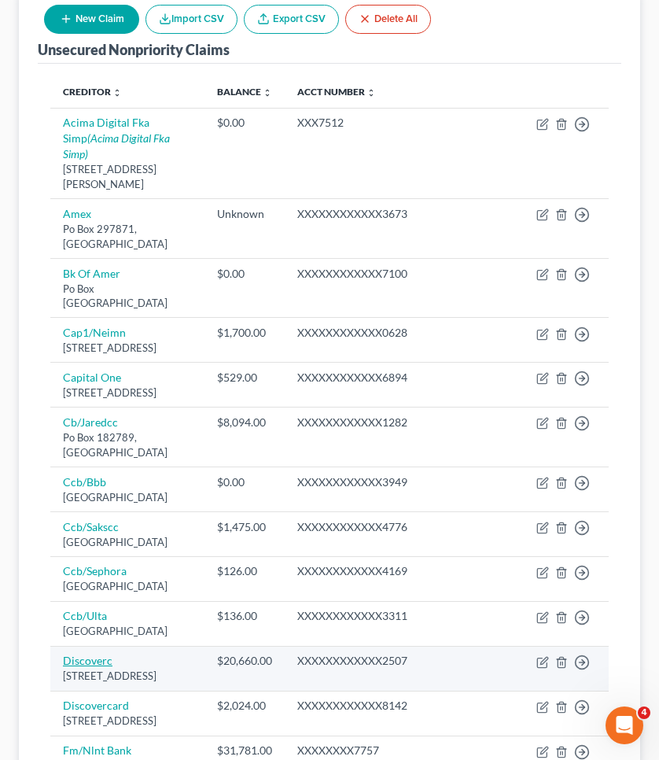
click at [88, 654] on link "Discoverc" at bounding box center [88, 660] width 50 height 13
select select "46"
select select "2"
select select "0"
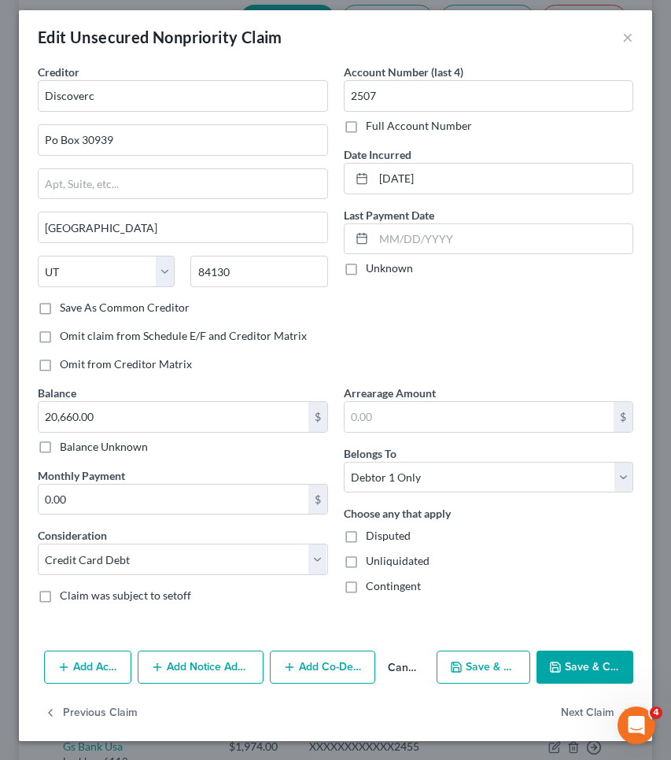
click at [216, 661] on button "Add Notice Address" at bounding box center [201, 667] width 127 height 33
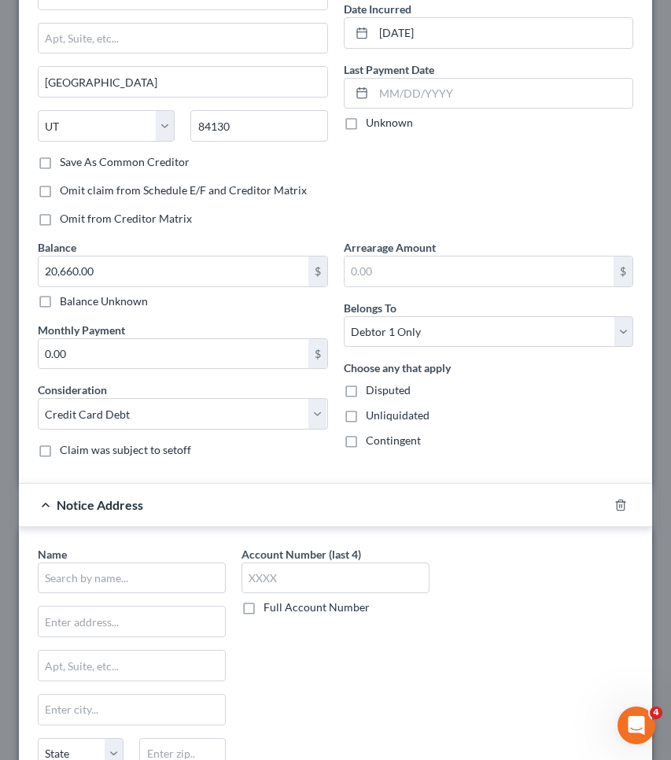
scroll to position [199, 0]
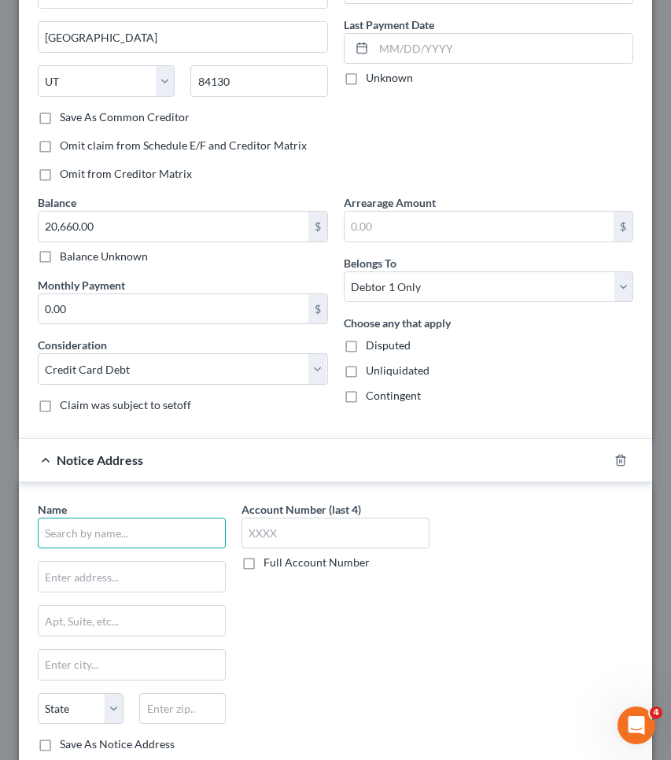
click at [157, 535] on input "text" at bounding box center [132, 533] width 188 height 31
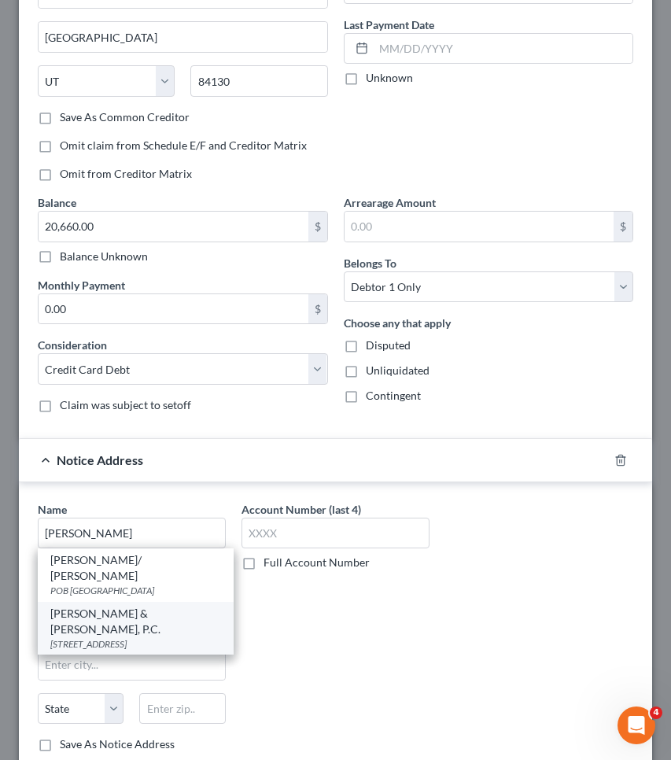
click at [134, 637] on div "2215 1st Avenue South, Birmingham, AL 35233-0000" at bounding box center [135, 643] width 171 height 13
type input "Nathan & Nathan, P.C."
type input "2215 1st Avenue South"
type input "Birmingham"
select select "0"
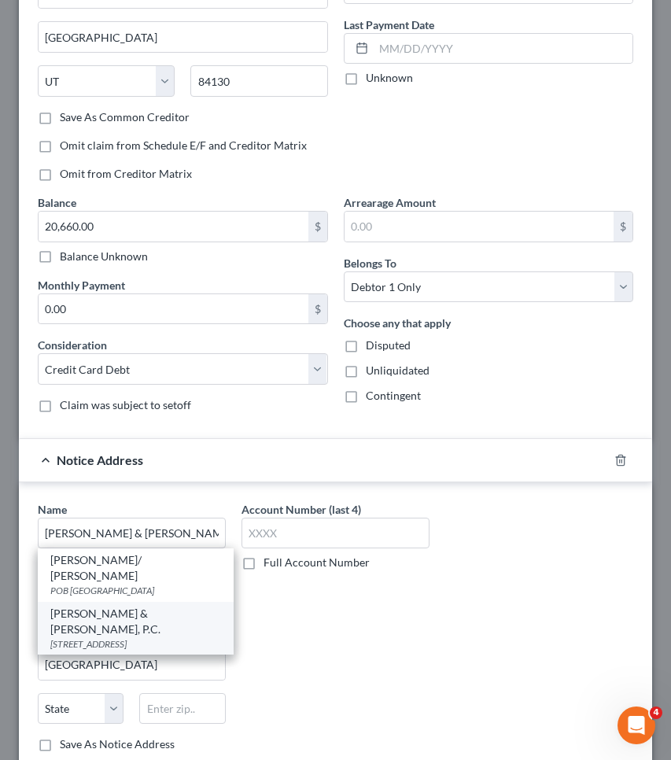
type input "35233-0000"
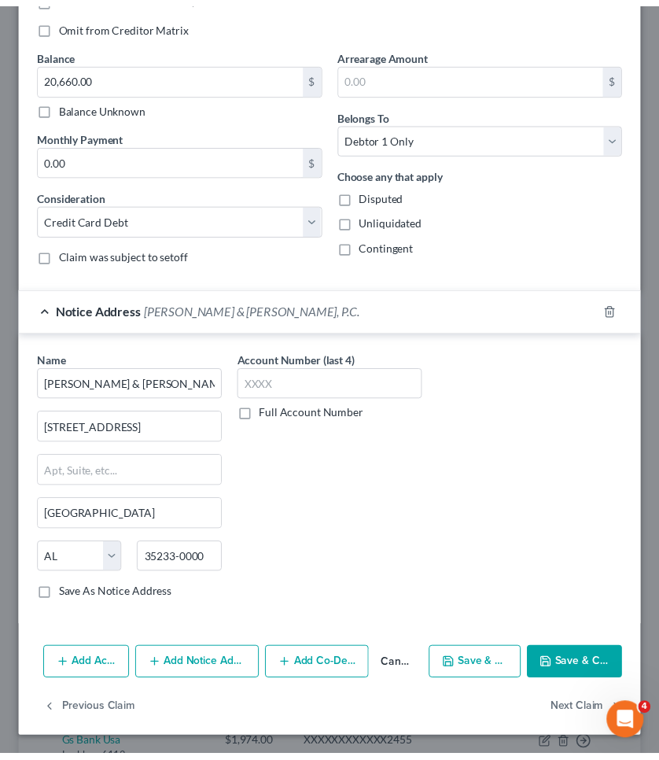
scroll to position [348, 0]
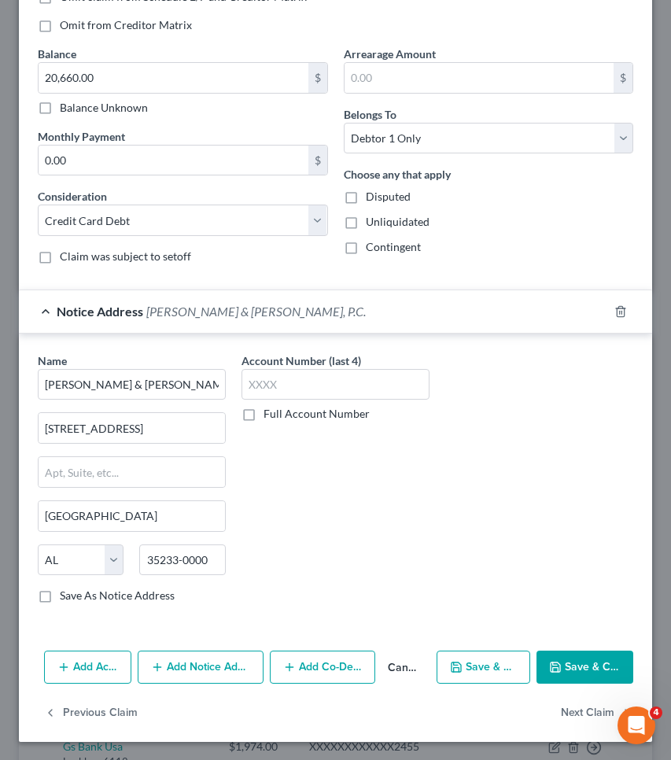
click at [580, 669] on button "Save & Close" at bounding box center [585, 667] width 97 height 33
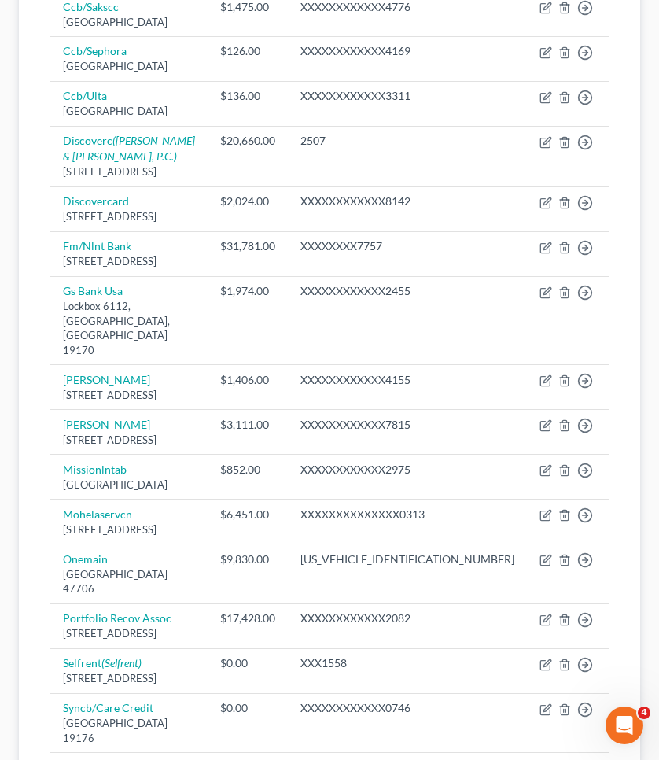
scroll to position [767, 0]
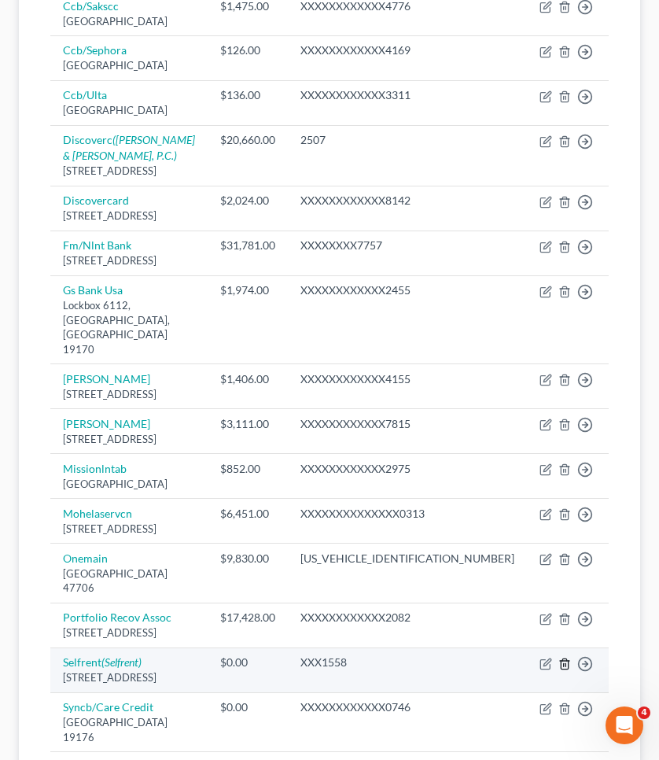
click at [562, 658] on icon "button" at bounding box center [565, 664] width 13 height 13
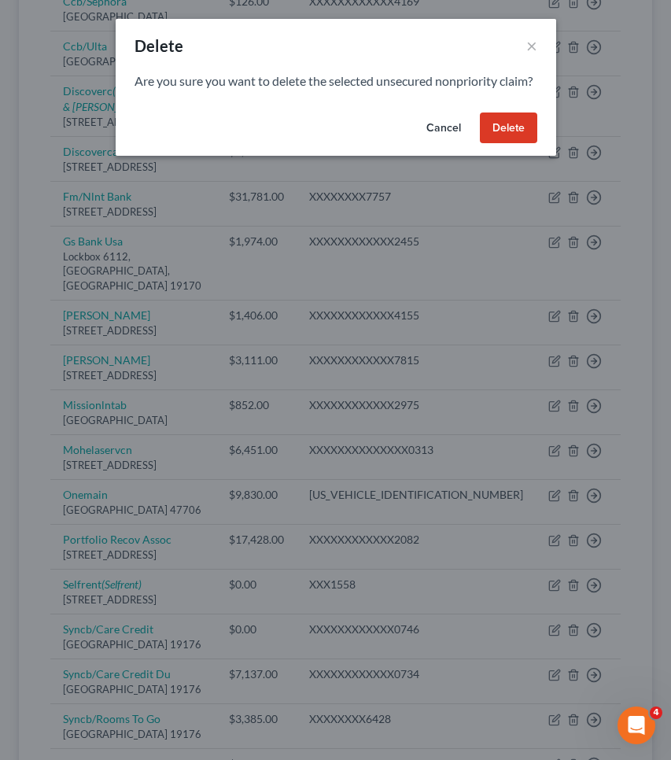
click at [521, 144] on button "Delete" at bounding box center [508, 128] width 57 height 31
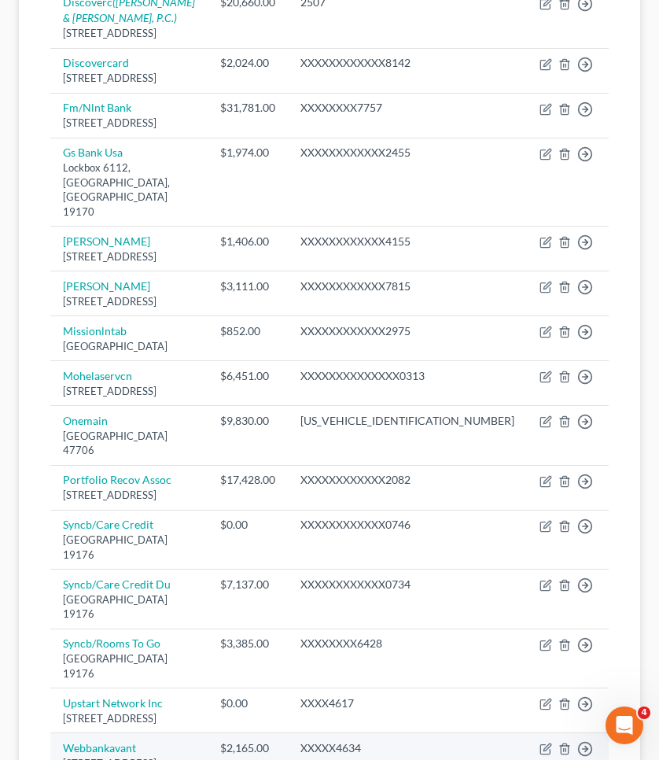
scroll to position [903, 0]
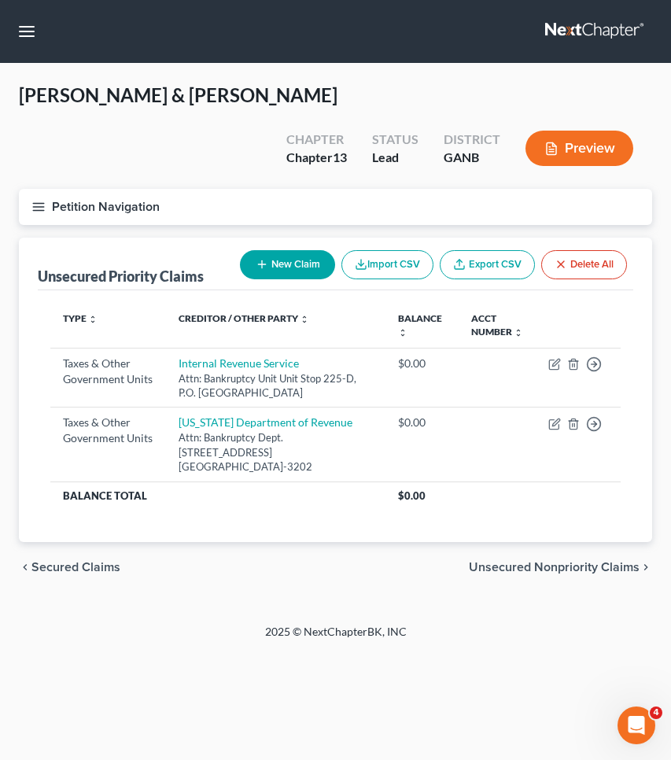
click at [113, 566] on span "Secured Claims" at bounding box center [75, 567] width 89 height 13
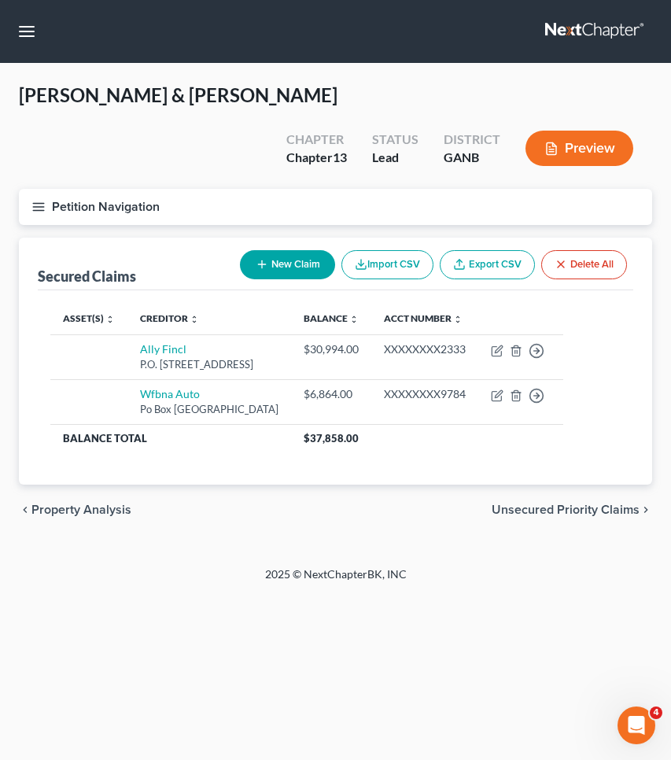
click at [129, 208] on button "Petition Navigation" at bounding box center [336, 207] width 634 height 36
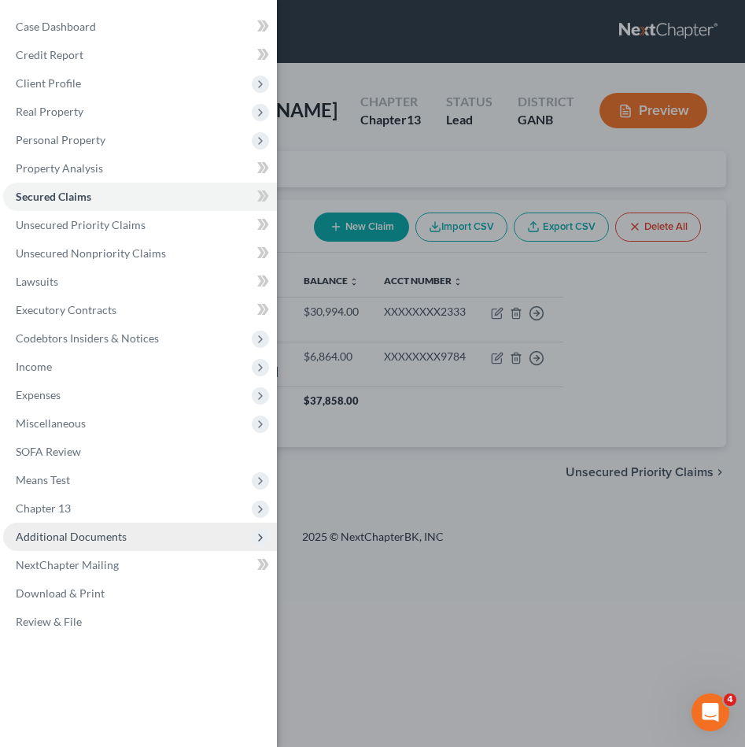
click at [146, 544] on span "Additional Documents" at bounding box center [140, 537] width 274 height 28
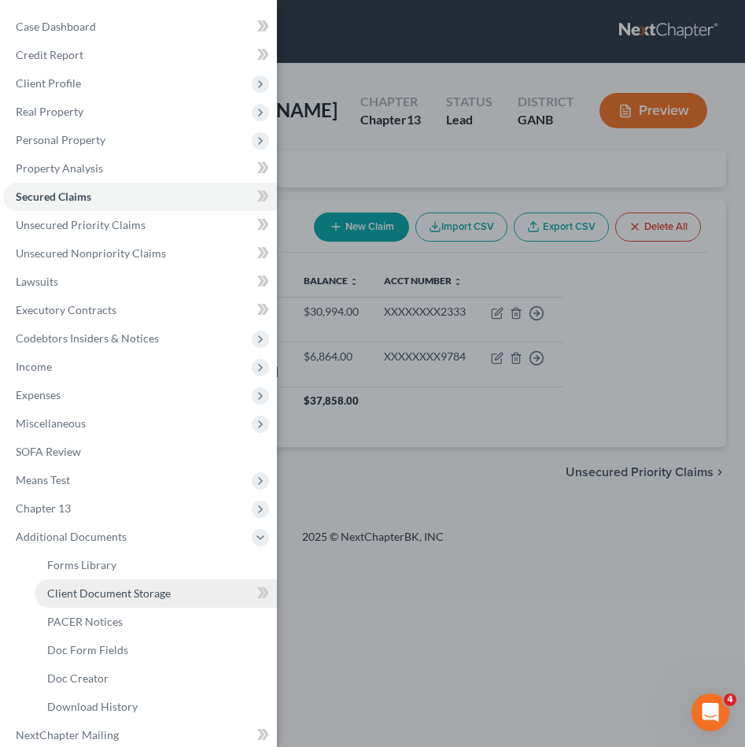
click at [125, 588] on span "Client Document Storage" at bounding box center [109, 592] width 124 height 13
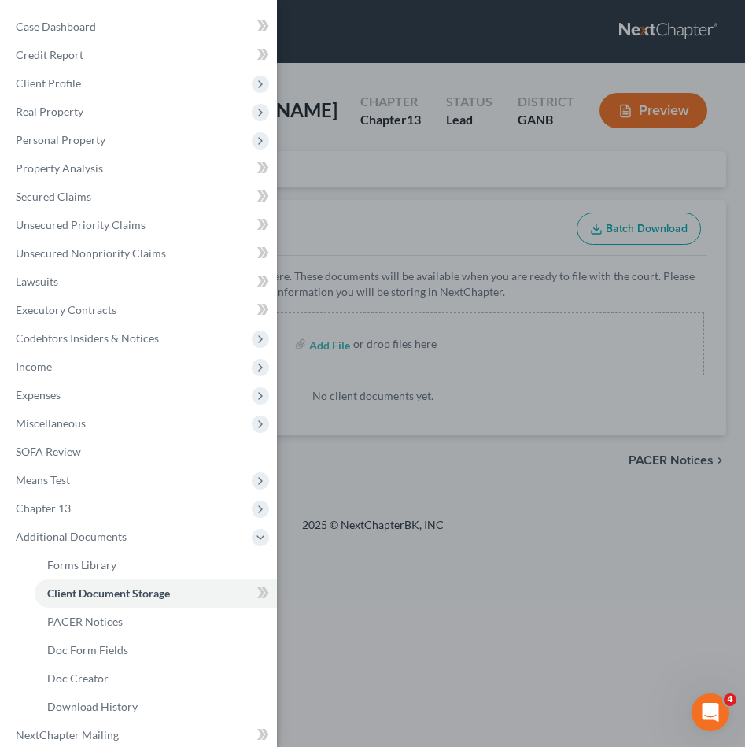
click at [416, 305] on div "Case Dashboard Payments Invoices Payments Payments Credit Report Client Profile" at bounding box center [372, 373] width 745 height 747
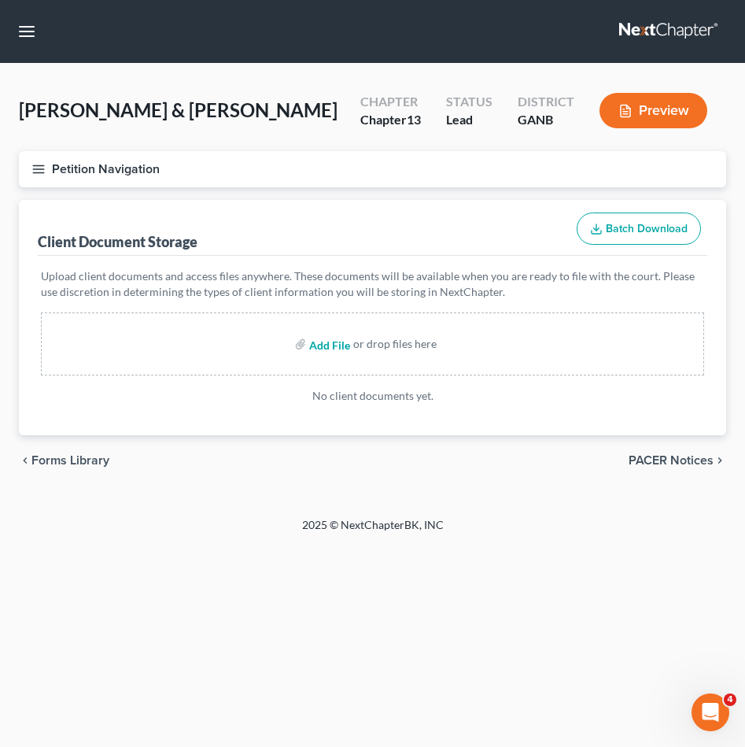
click at [326, 346] on input "file" at bounding box center [328, 344] width 38 height 28
type input "C:\fakepath\CCC1.pdf"
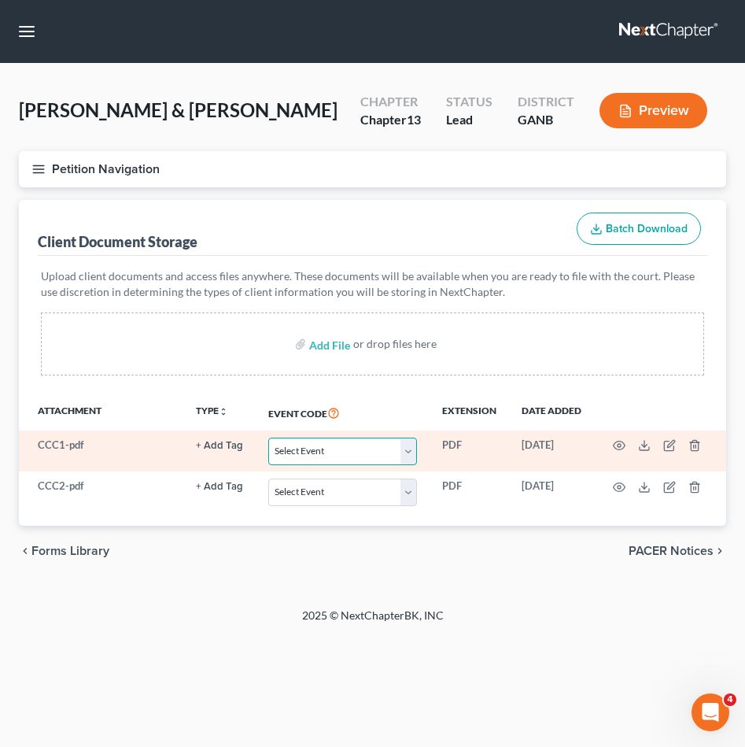
select select "5"
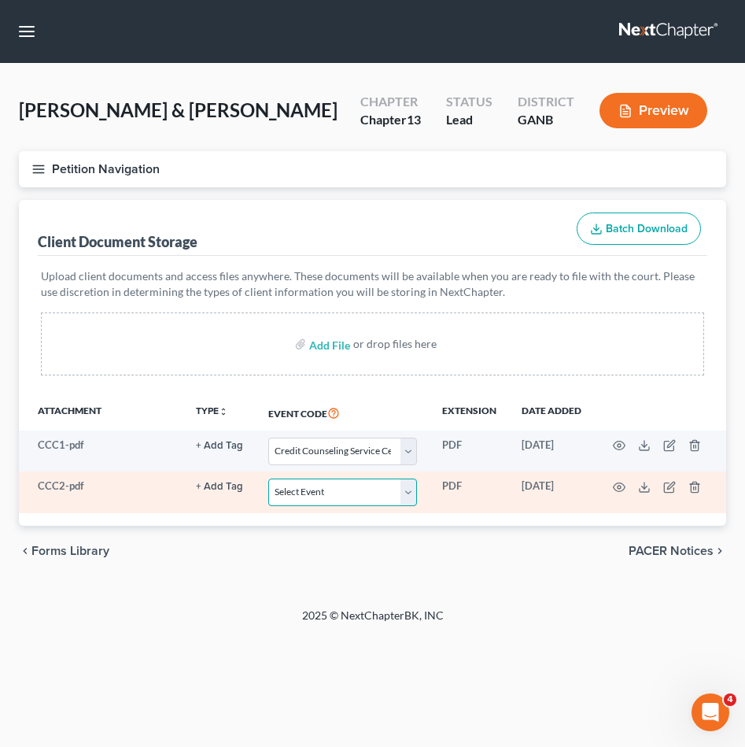
select select "5"
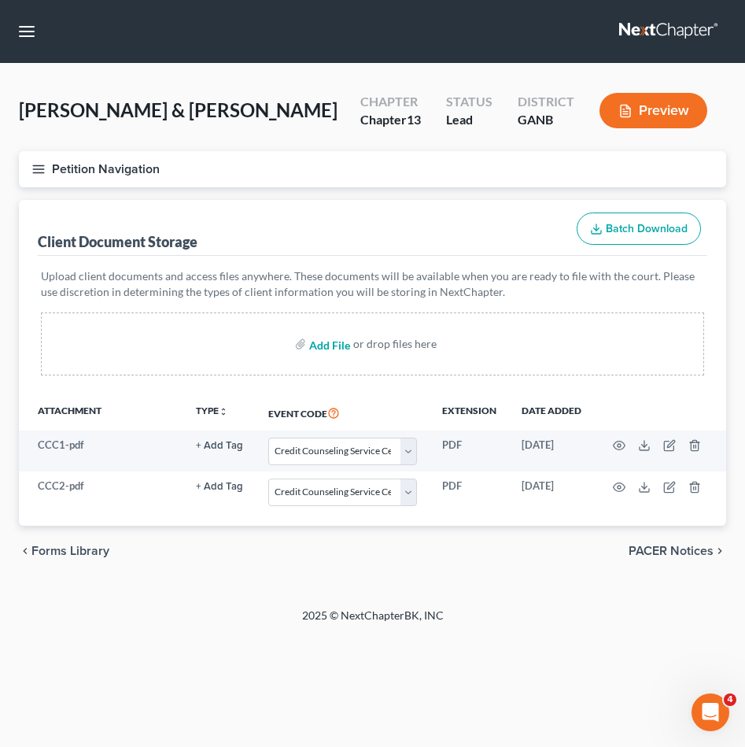
click at [327, 341] on input "file" at bounding box center [328, 344] width 38 height 28
type input "C:\fakepath\Copeland- paystubs.pdf"
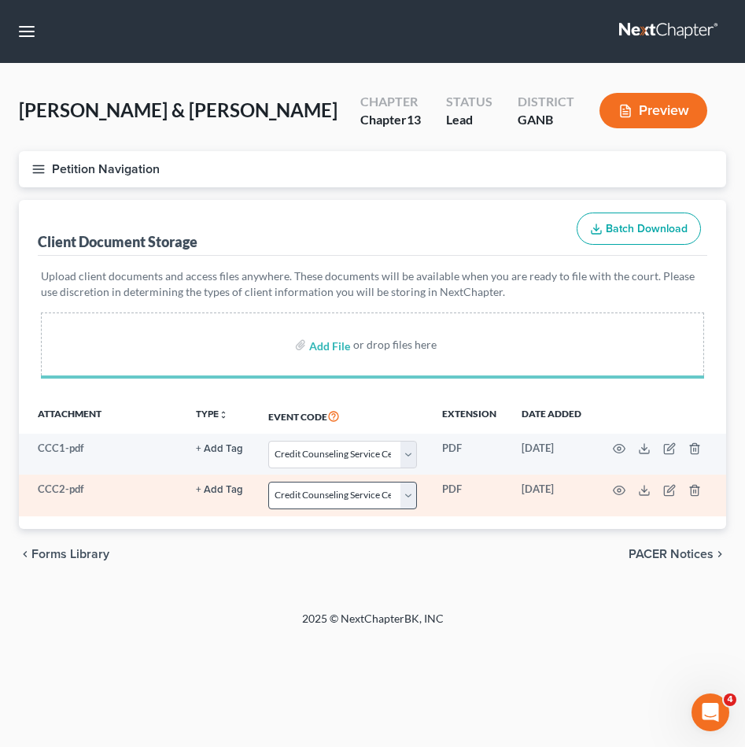
select select "5"
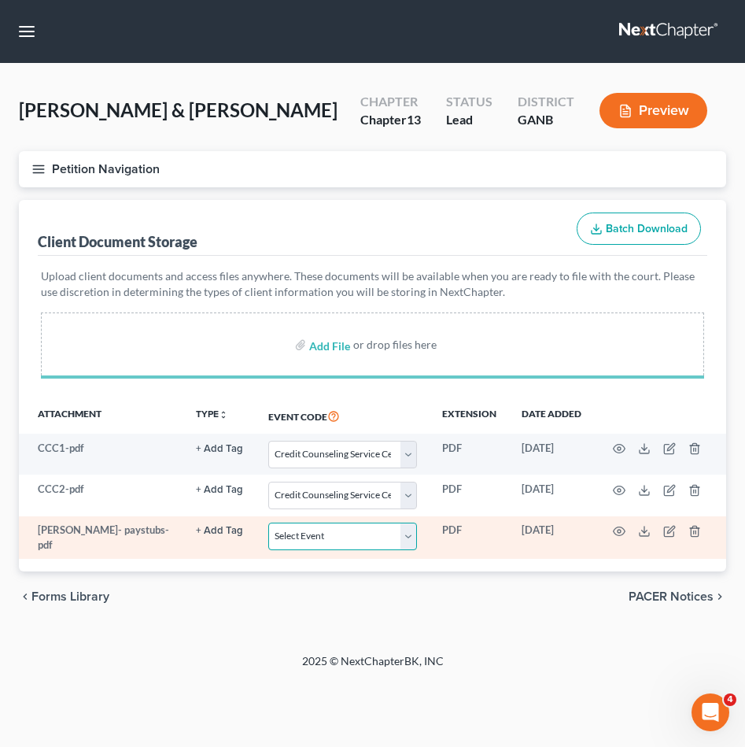
select select "5"
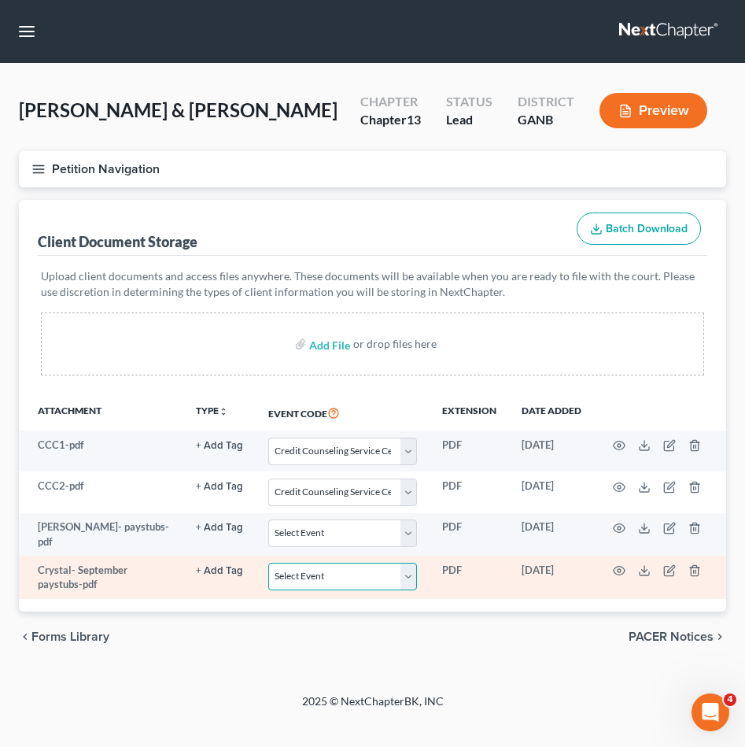
select select "35"
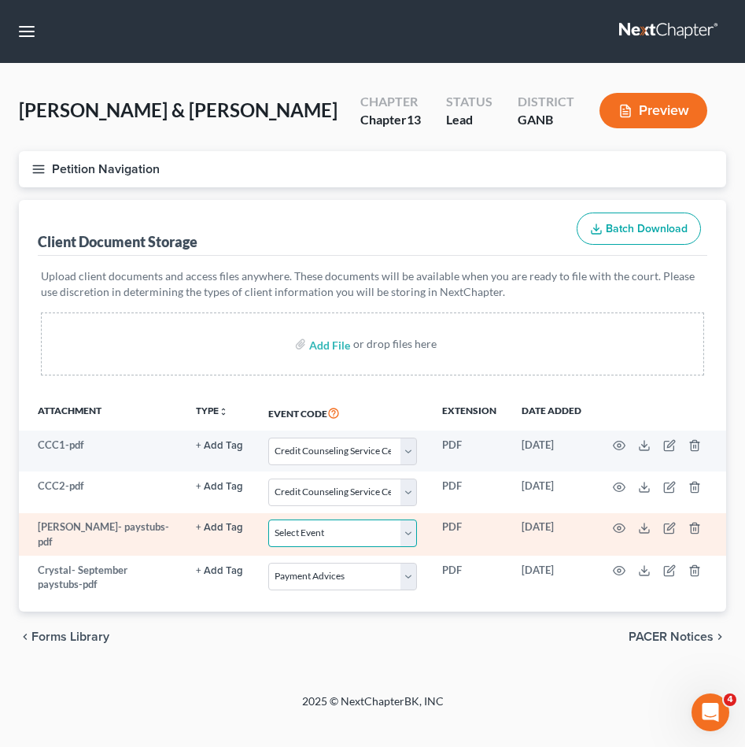
select select "35"
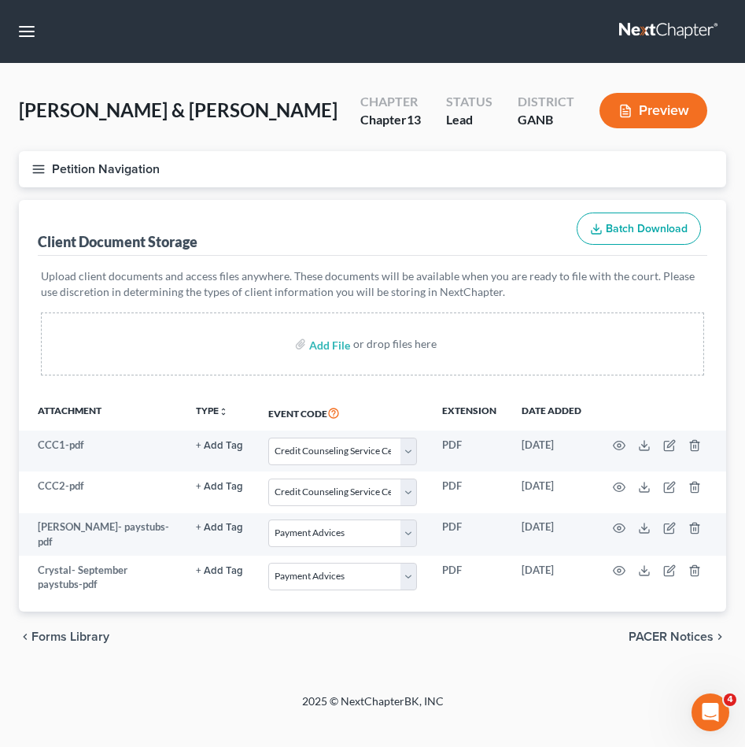
click at [113, 172] on button "Petition Navigation" at bounding box center [372, 169] width 707 height 36
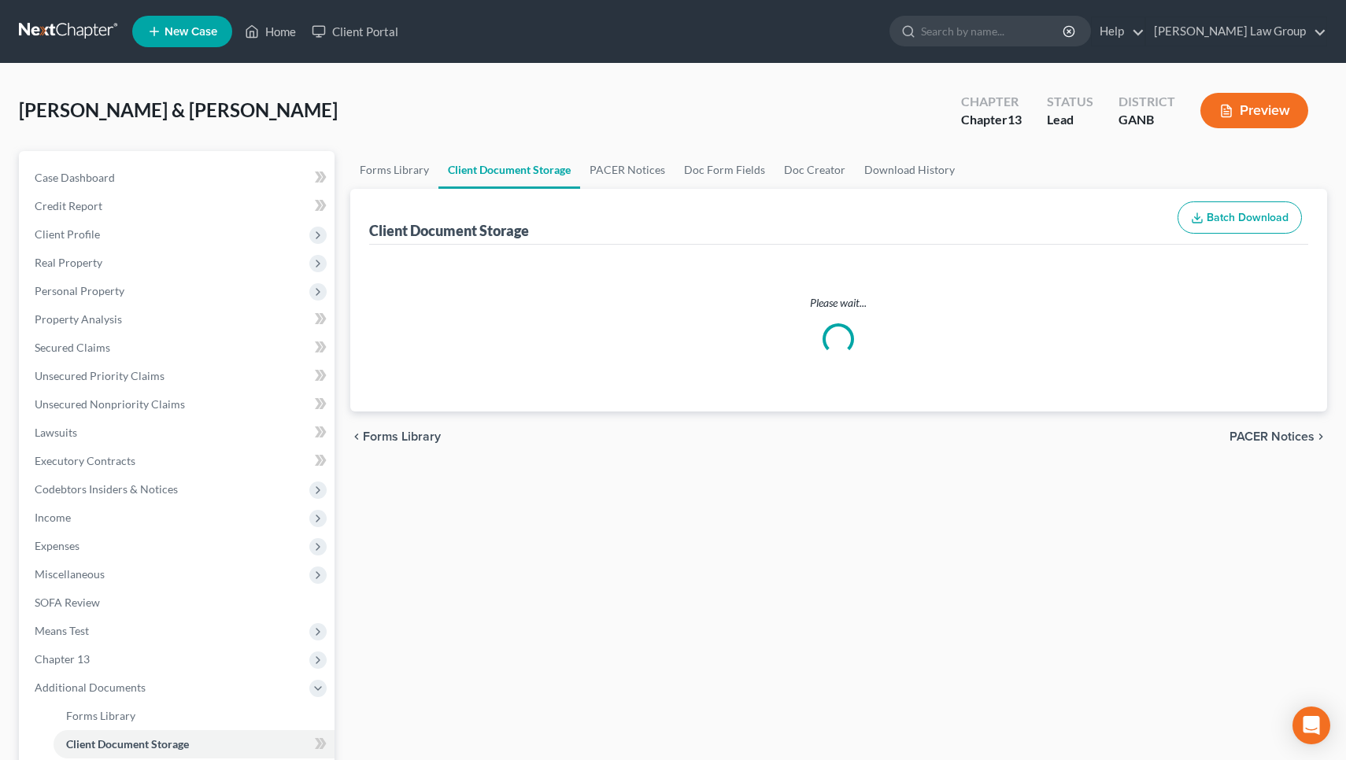
select select "5"
select select "35"
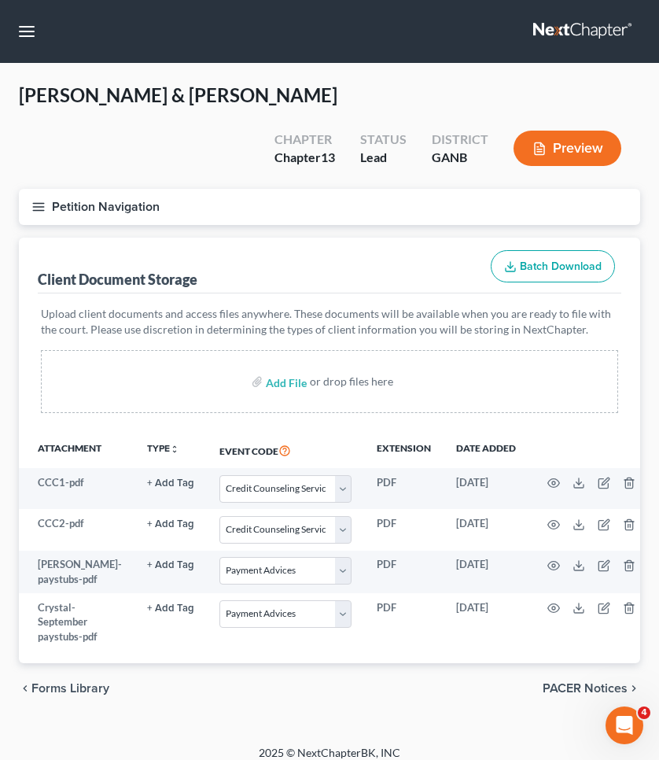
click at [85, 212] on button "Petition Navigation" at bounding box center [330, 207] width 622 height 36
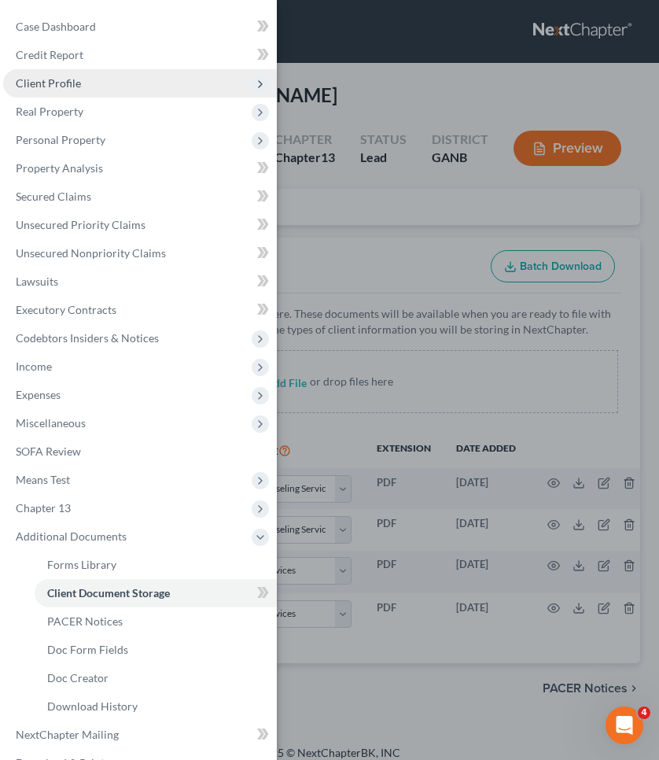
click at [79, 79] on span "Client Profile" at bounding box center [140, 83] width 274 height 28
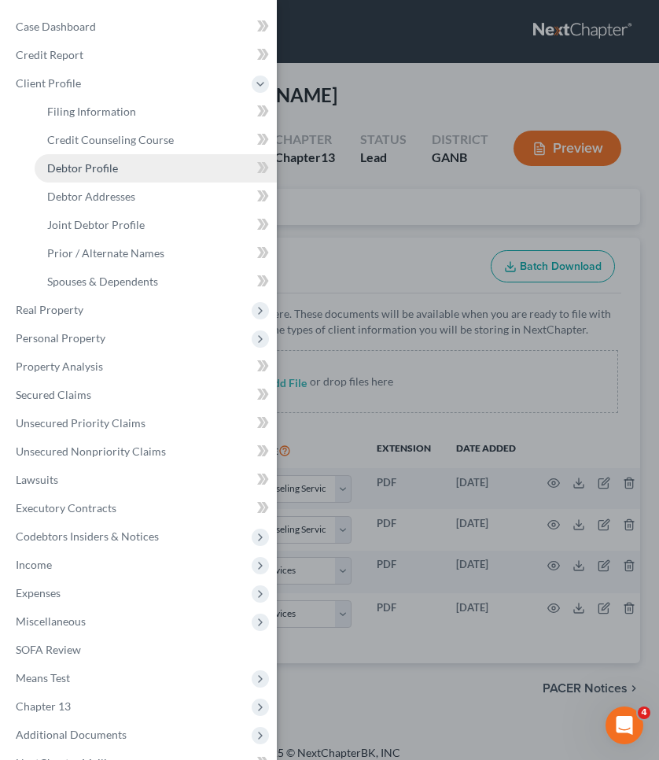
click at [119, 162] on link "Debtor Profile" at bounding box center [156, 168] width 242 height 28
select select "1"
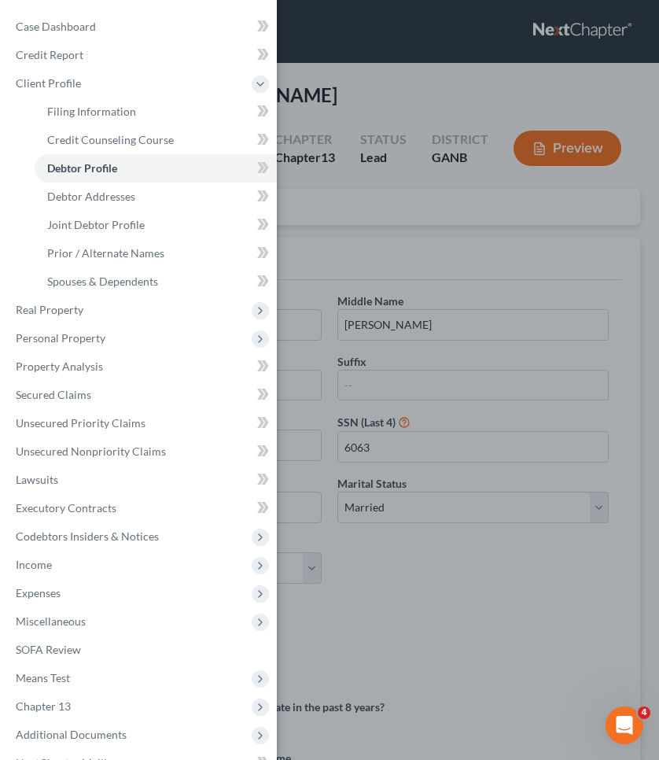
click at [554, 236] on div "Case Dashboard Payments Invoices Payments Payments Credit Report Client Profile" at bounding box center [329, 380] width 659 height 760
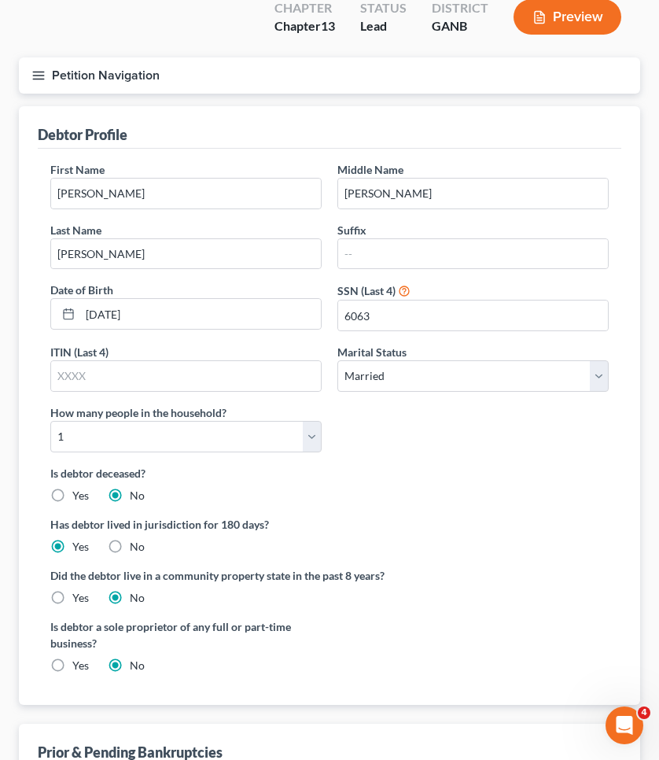
scroll to position [134, 0]
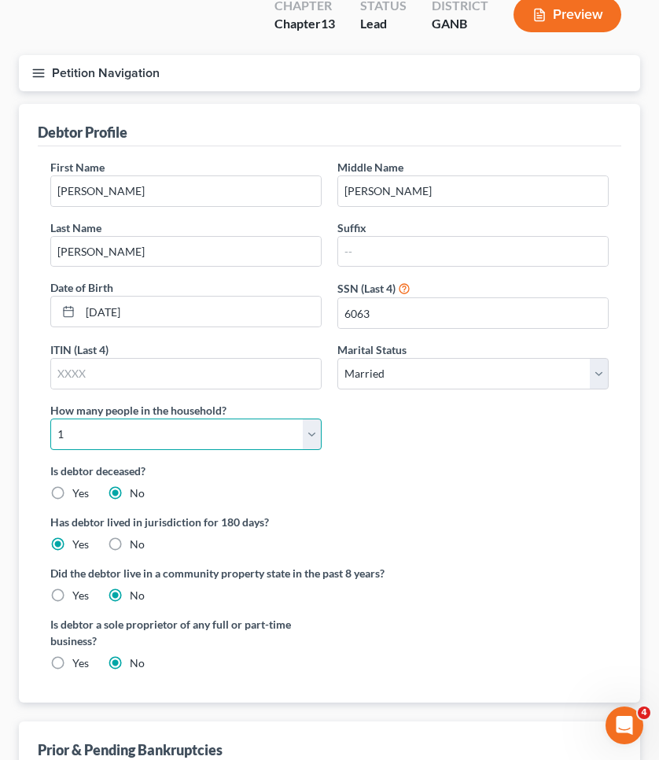
select select "1"
click at [490, 478] on div "Is debtor deceased? Yes No" at bounding box center [329, 482] width 559 height 39
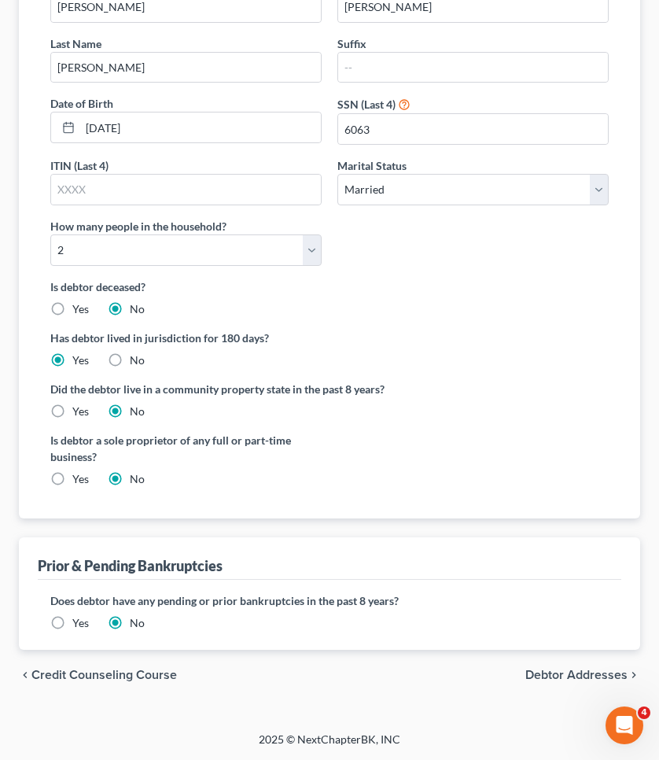
scroll to position [317, 0]
click at [168, 674] on span "Credit Counseling Course" at bounding box center [104, 676] width 146 height 13
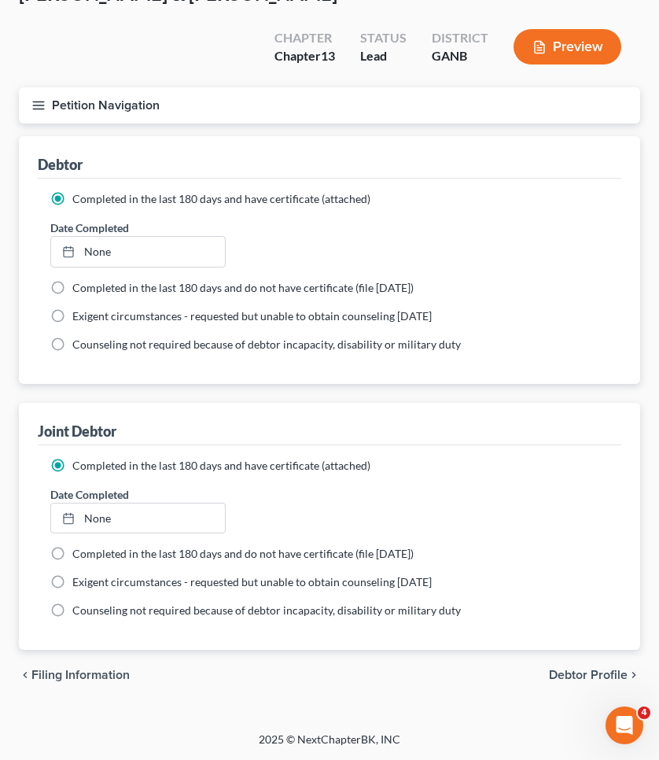
click at [92, 675] on span "Filing Information" at bounding box center [80, 675] width 98 height 13
select select "1"
select select "3"
select select "10"
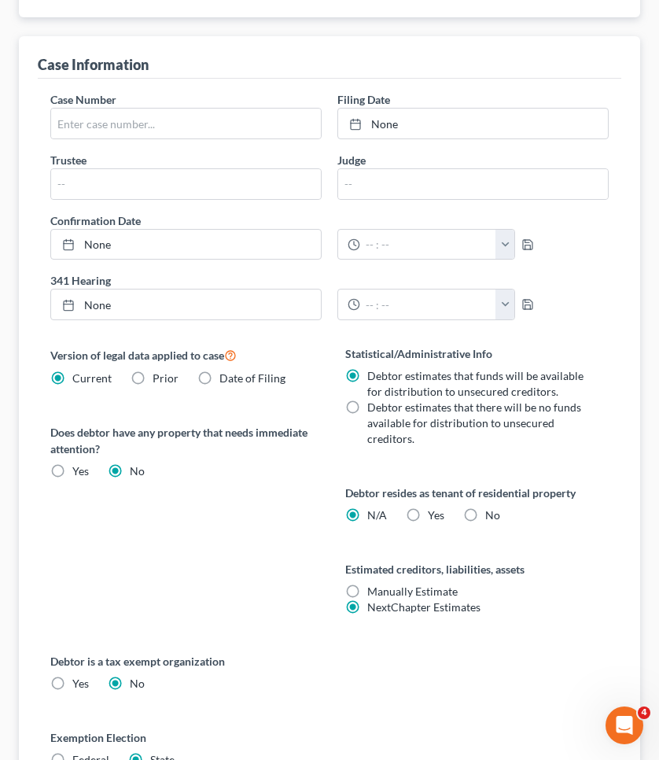
scroll to position [549, 0]
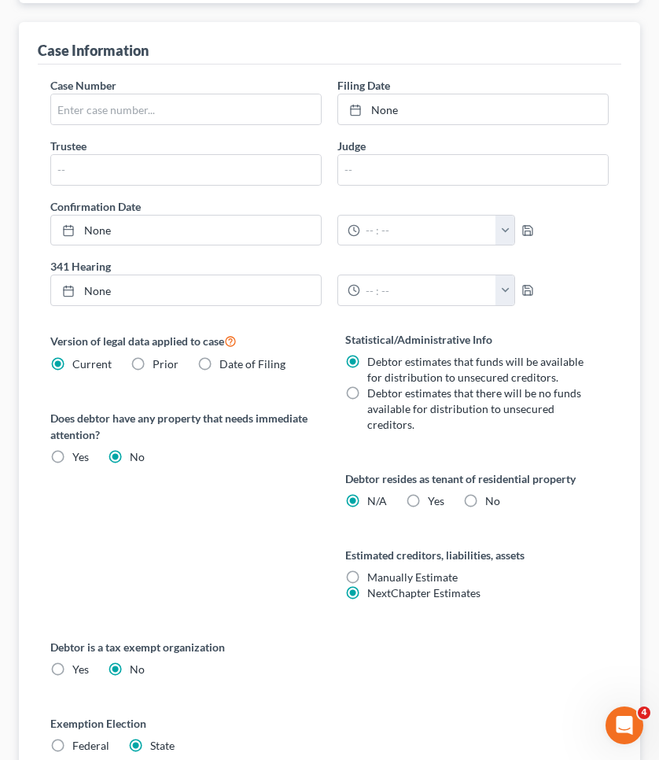
click at [428, 504] on span "Yes" at bounding box center [436, 500] width 17 height 13
click at [434, 504] on input "Yes Yes" at bounding box center [439, 498] width 10 height 10
radio input "true"
radio input "false"
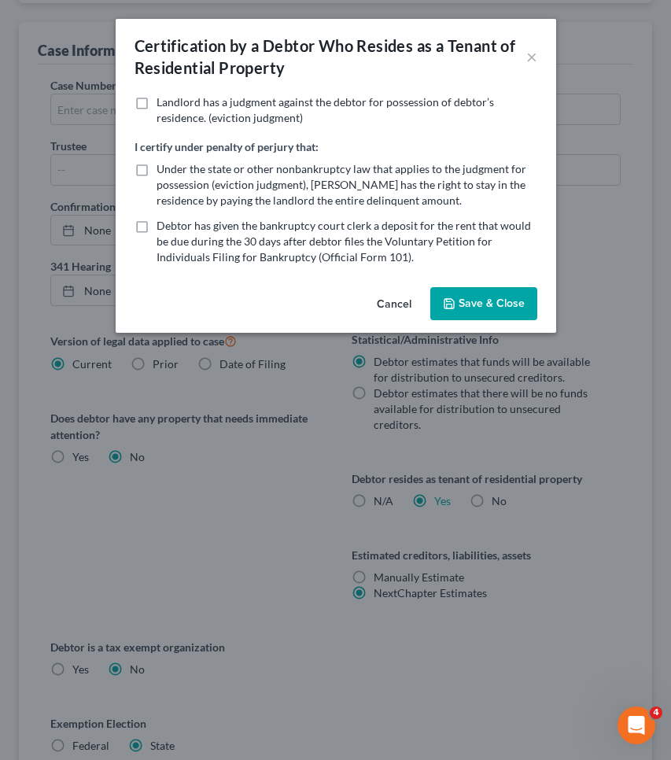
click at [500, 303] on button "Save & Close" at bounding box center [483, 303] width 107 height 33
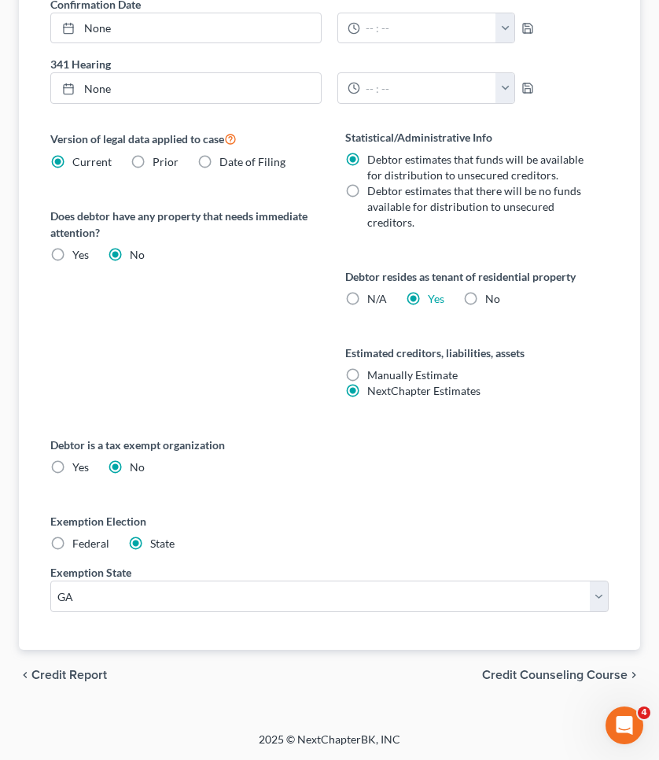
scroll to position [752, 0]
click at [560, 674] on span "Credit Counseling Course" at bounding box center [555, 675] width 146 height 13
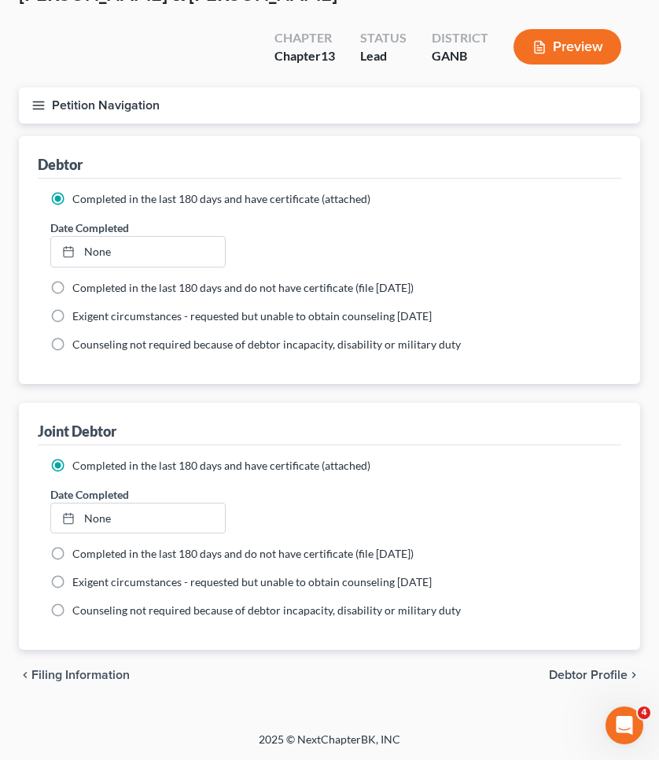
scroll to position [102, 0]
click at [588, 679] on span "Debtor Profile" at bounding box center [588, 675] width 79 height 13
select select "1"
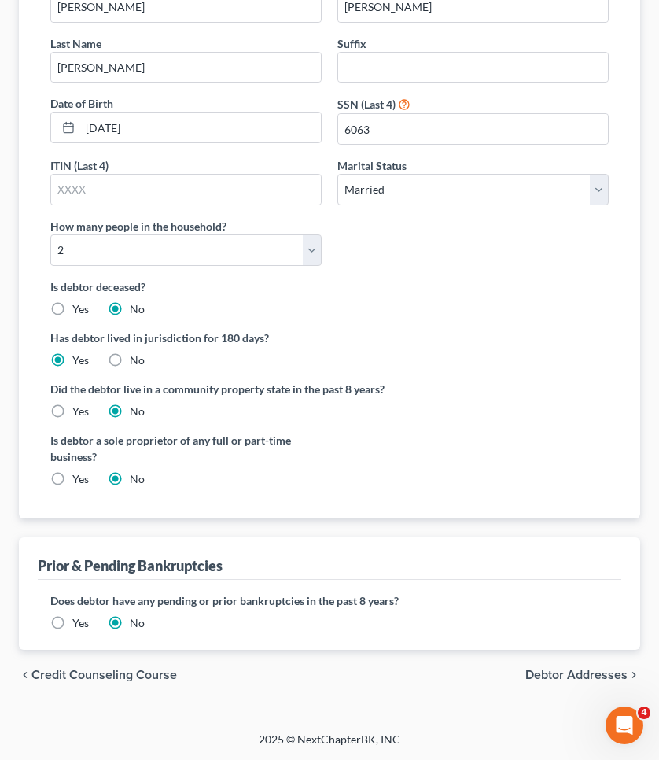
scroll to position [317, 0]
click at [586, 674] on span "Debtor Addresses" at bounding box center [577, 676] width 102 height 13
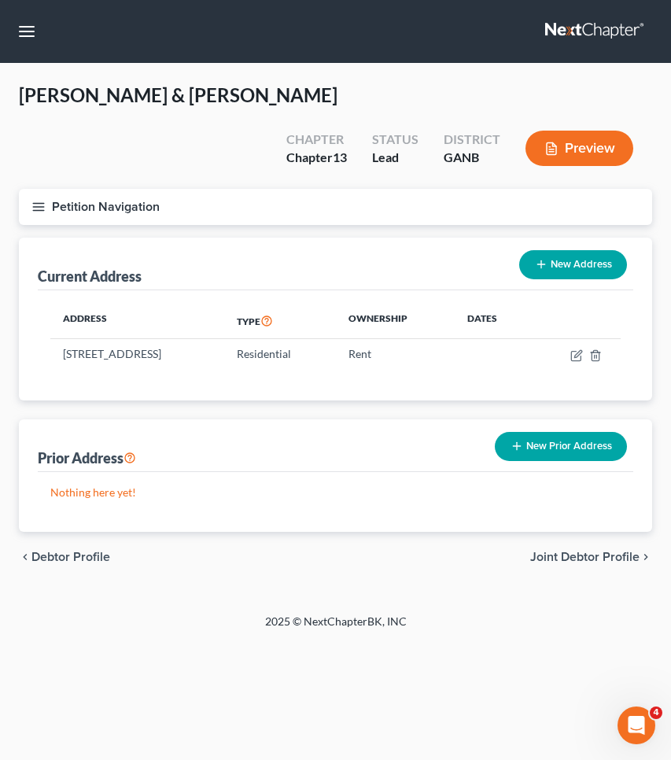
click at [582, 552] on span "Joint Debtor Profile" at bounding box center [584, 557] width 109 height 13
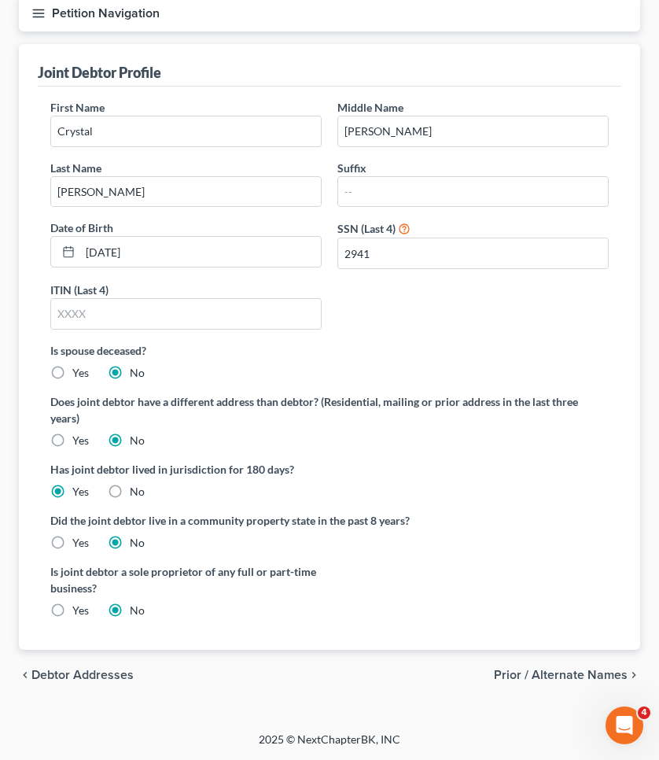
scroll to position [193, 0]
click at [565, 670] on span "Prior / Alternate Names" at bounding box center [561, 676] width 134 height 13
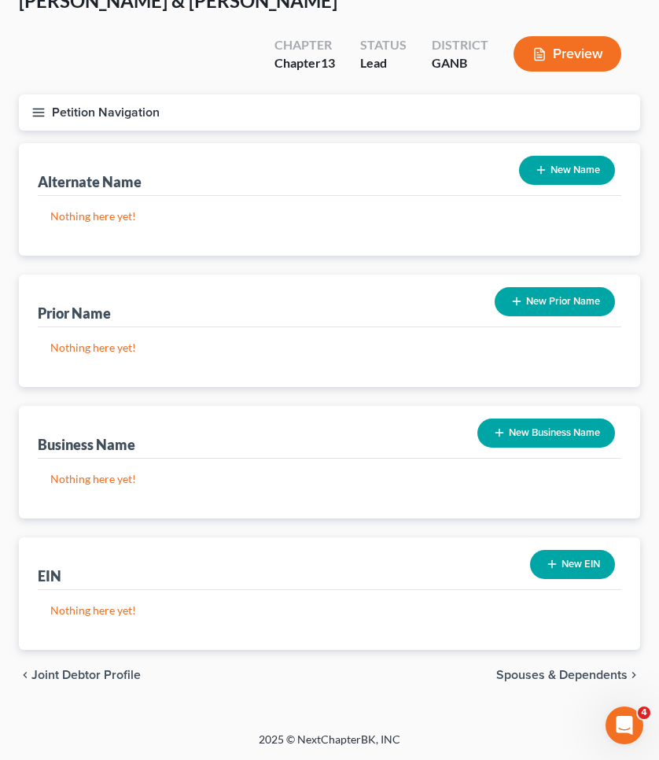
scroll to position [94, 0]
click at [561, 674] on span "Spouses & Dependents" at bounding box center [562, 675] width 131 height 13
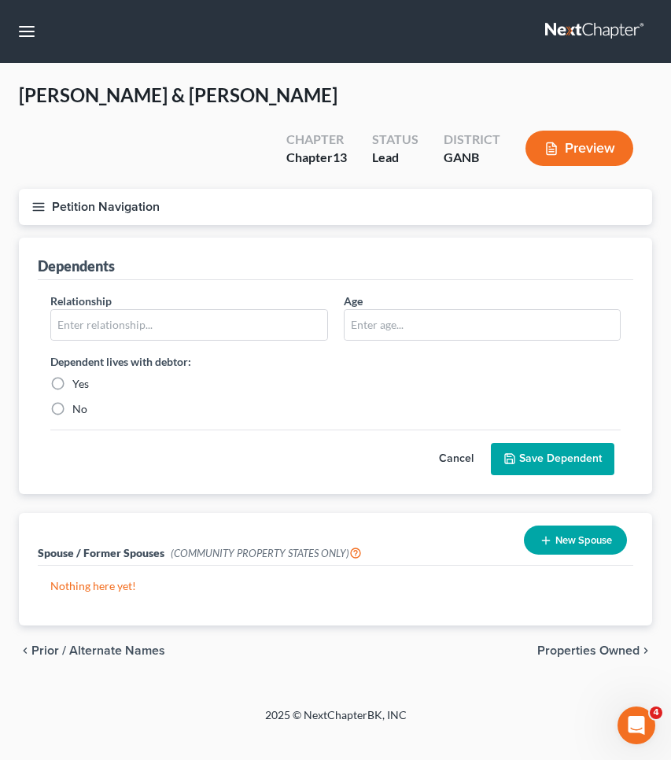
click at [577, 652] on span "Properties Owned" at bounding box center [589, 651] width 102 height 13
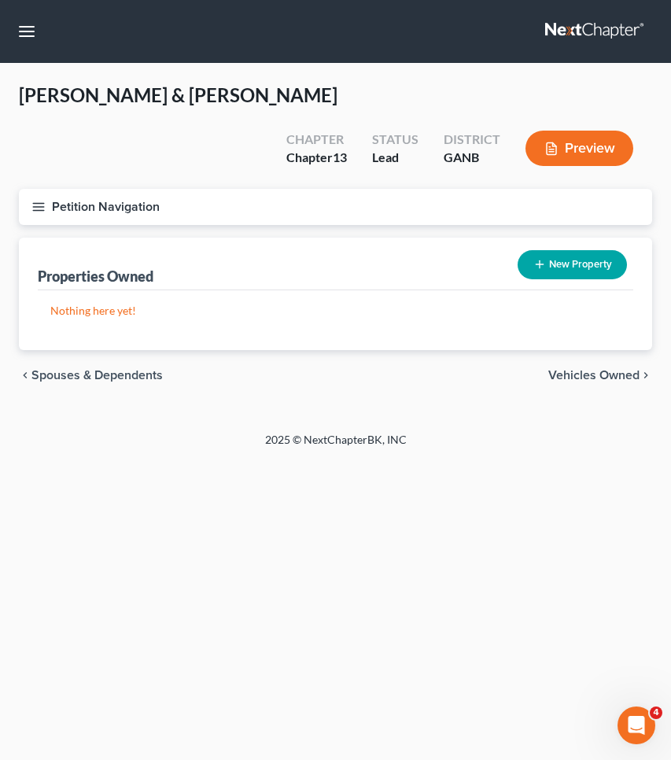
click at [142, 203] on button "Petition Navigation" at bounding box center [336, 207] width 634 height 36
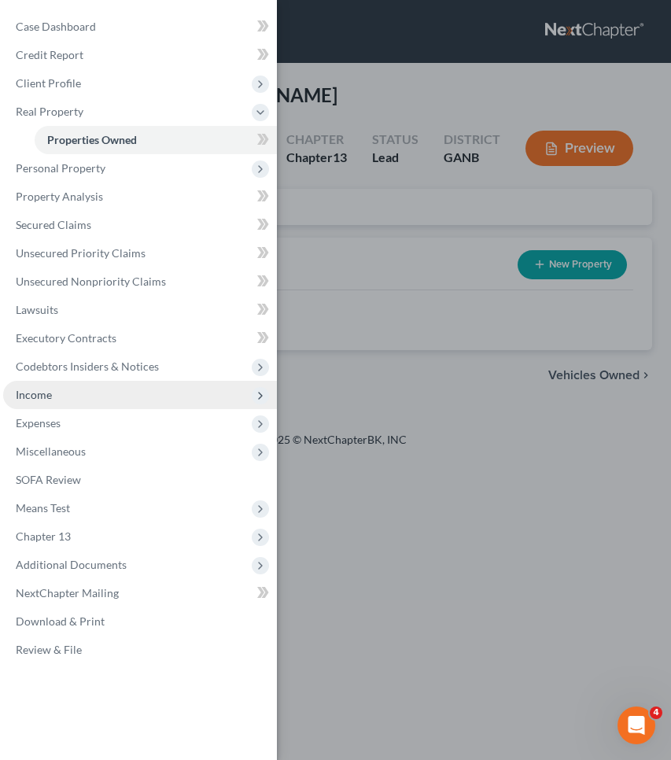
click at [91, 399] on span "Income" at bounding box center [140, 395] width 274 height 28
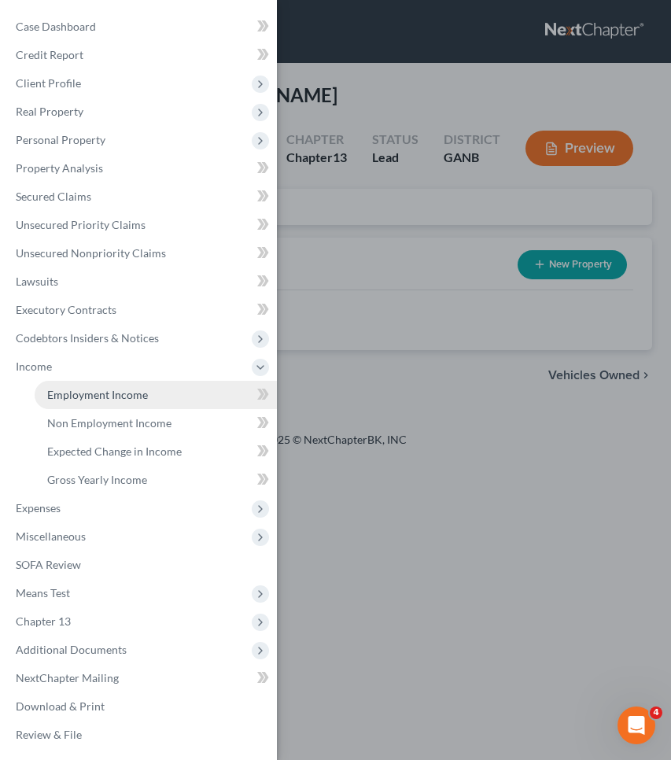
click at [143, 396] on span "Employment Income" at bounding box center [97, 394] width 101 height 13
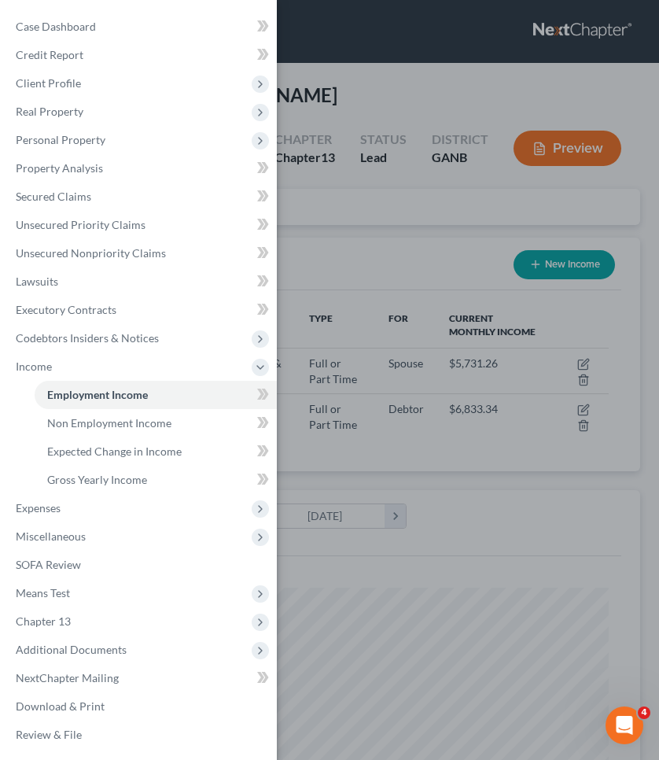
click at [367, 290] on div "Case Dashboard Payments Invoices Payments Payments Credit Report Client Profile" at bounding box center [329, 380] width 659 height 760
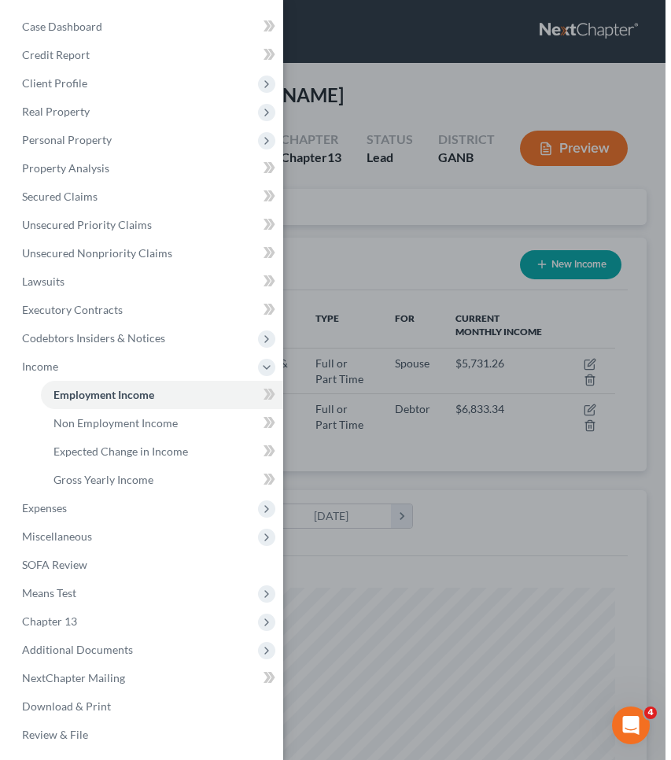
scroll to position [279, 590]
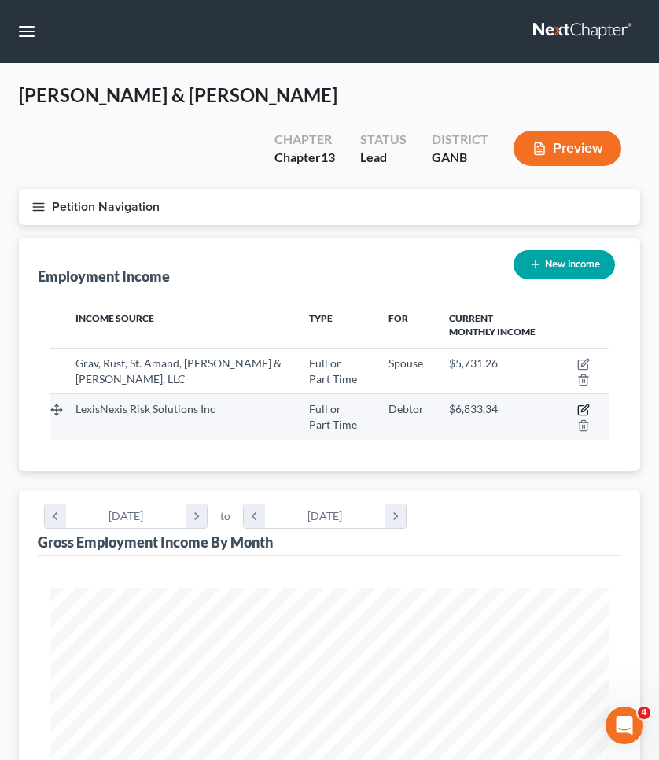
click at [582, 408] on icon "button" at bounding box center [584, 410] width 13 height 13
select select "0"
select select "36"
select select "2"
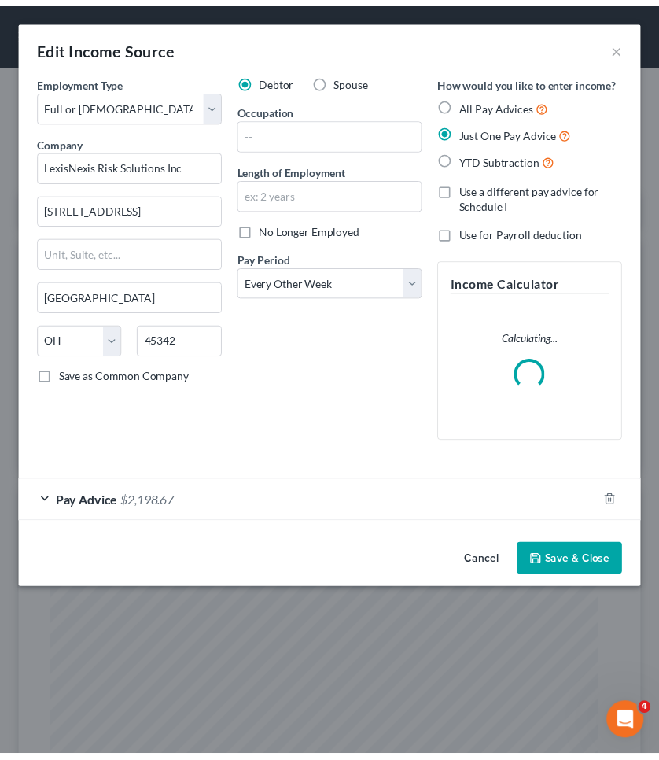
scroll to position [285, 602]
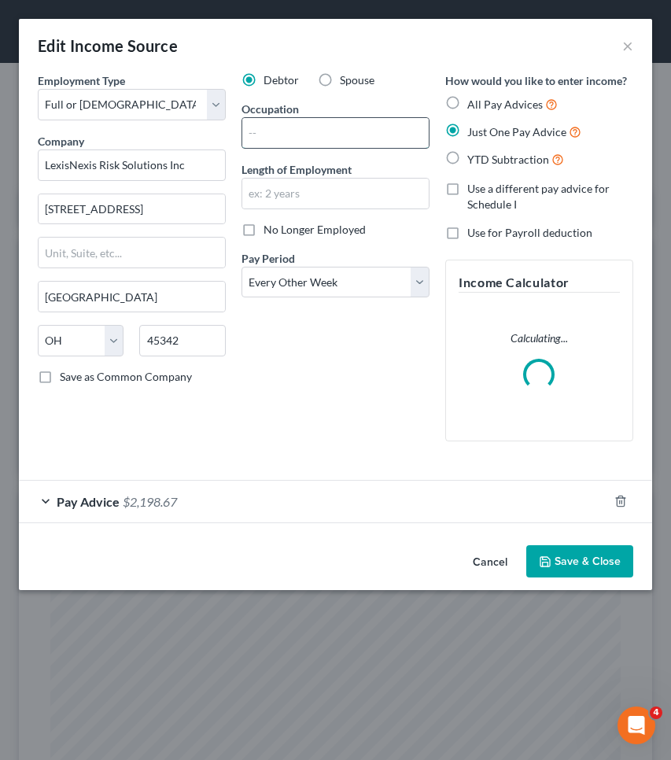
click at [309, 146] on input "text" at bounding box center [335, 133] width 187 height 30
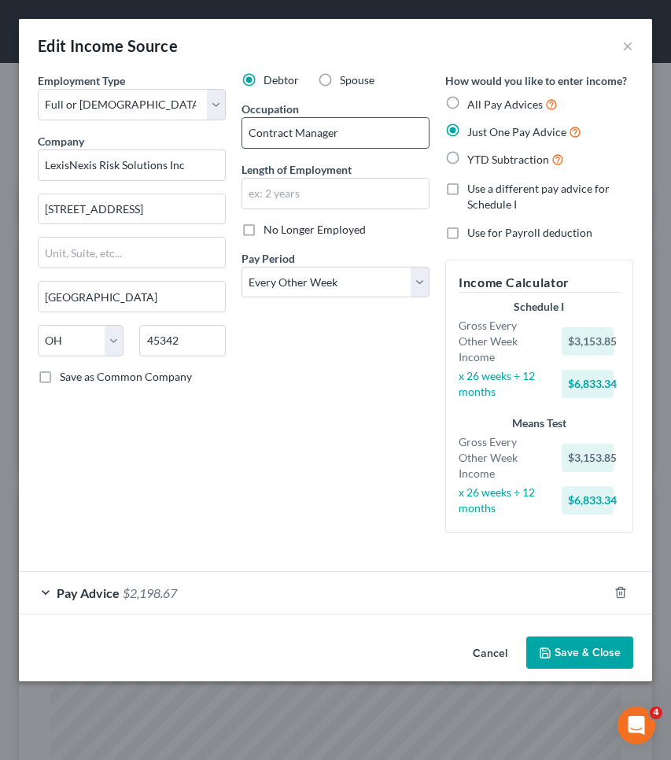
type input "Contract Manager"
type input "11 years"
click at [580, 645] on button "Save & Close" at bounding box center [579, 653] width 107 height 33
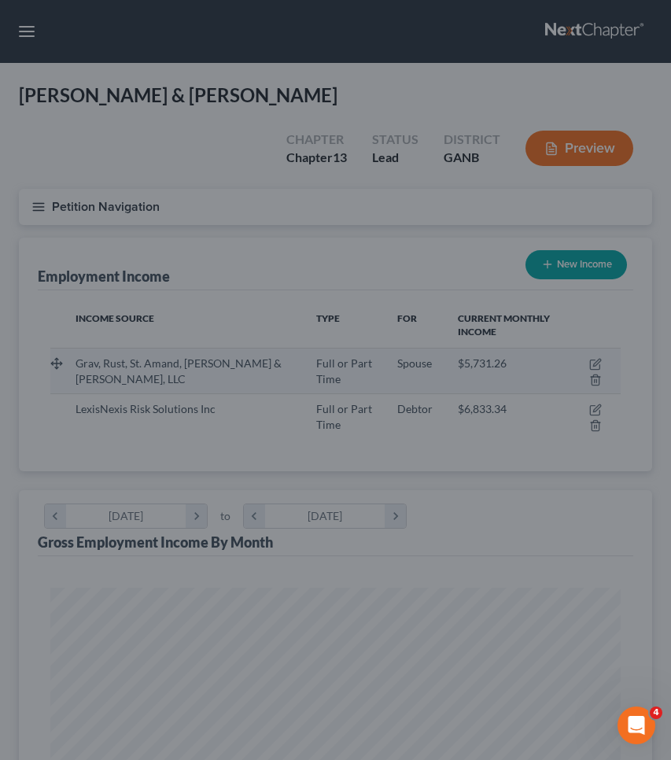
scroll to position [786691, 786380]
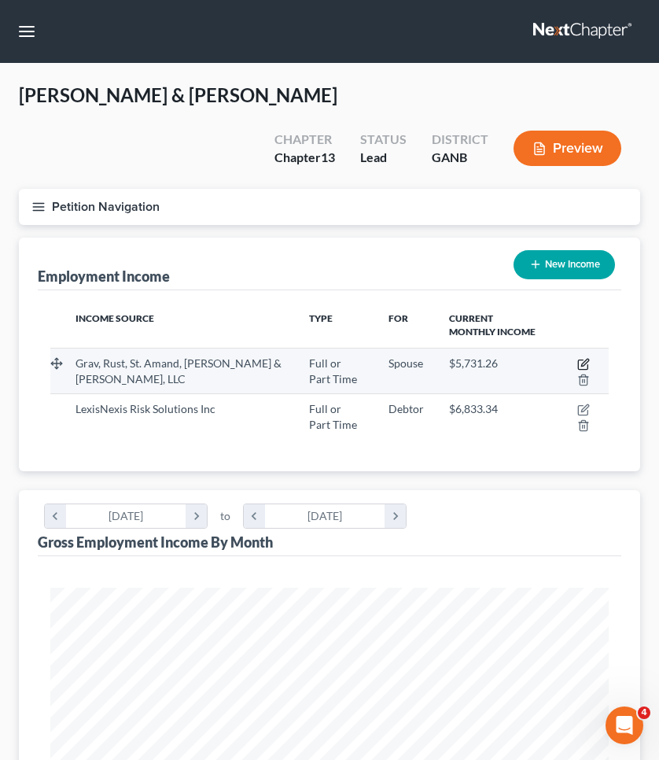
click at [586, 364] on icon "button" at bounding box center [585, 362] width 7 height 7
select select "0"
select select "10"
select select "1"
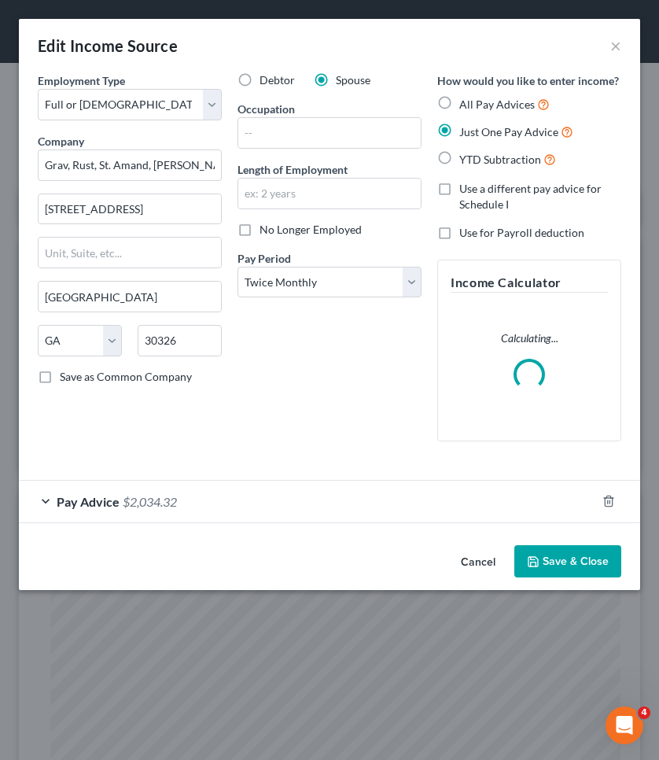
scroll to position [285, 602]
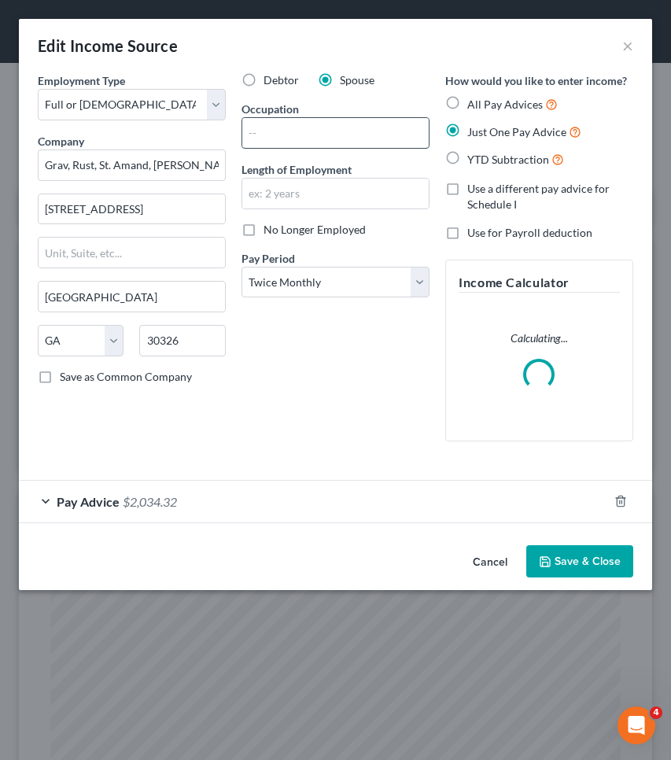
click at [386, 137] on input "text" at bounding box center [335, 133] width 187 height 30
type input "Mr. Paralegal Supervisor"
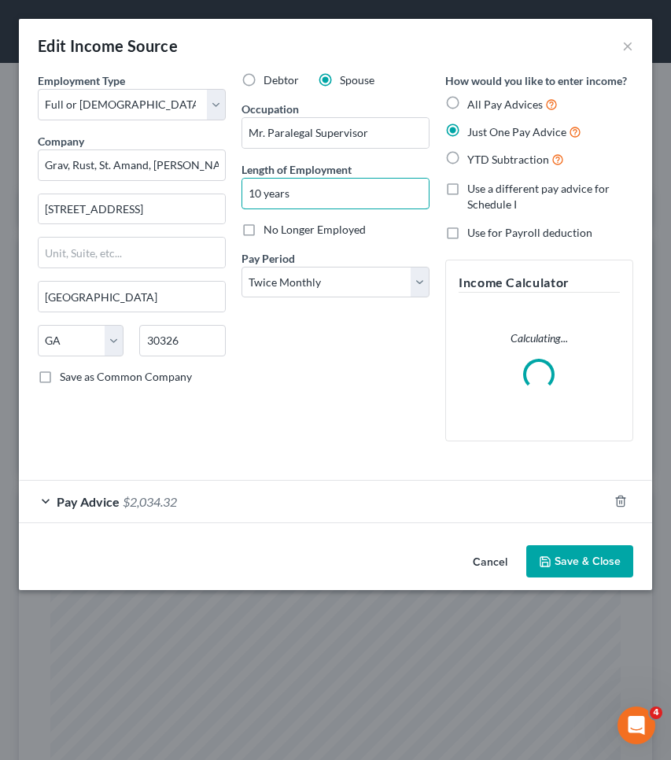
type input "10 years"
click at [600, 559] on button "Save & Close" at bounding box center [579, 561] width 107 height 33
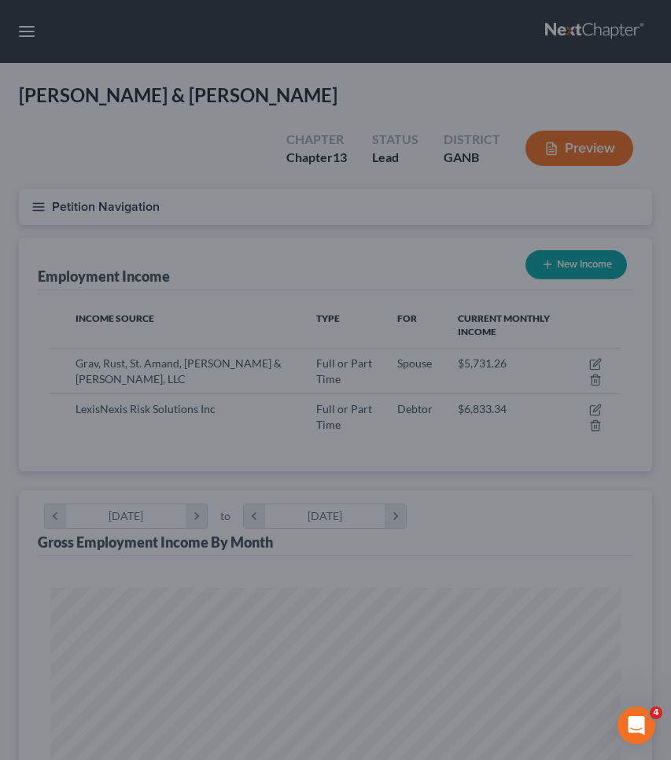
scroll to position [786691, 786380]
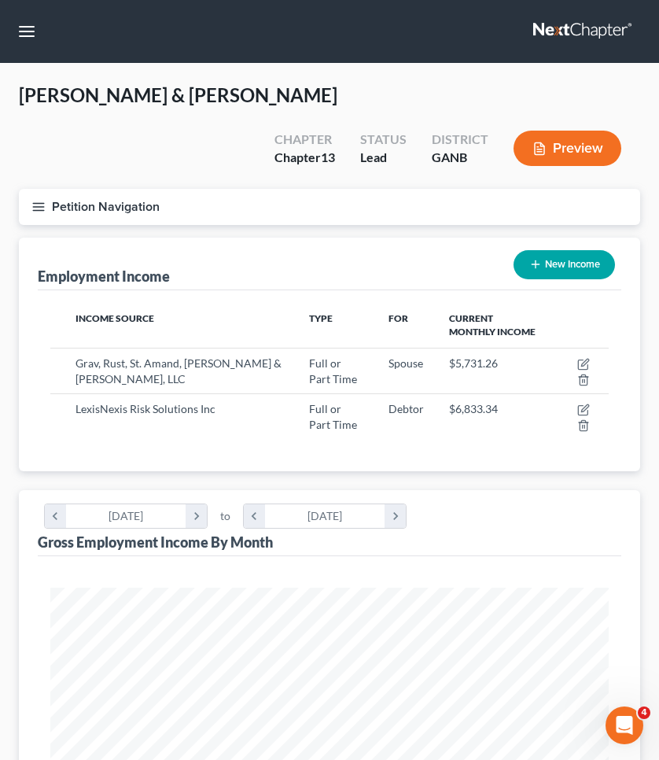
click at [146, 209] on button "Petition Navigation" at bounding box center [330, 207] width 622 height 36
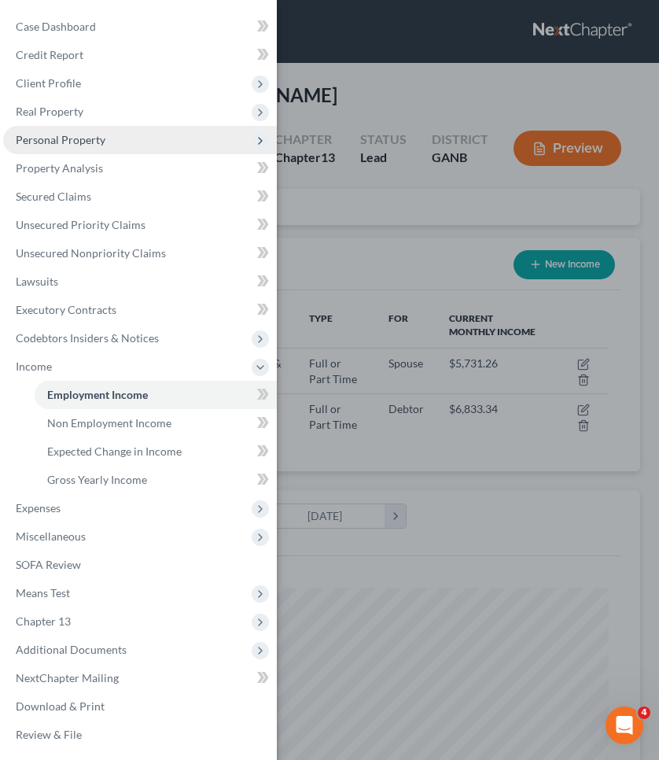
click at [54, 145] on span "Personal Property" at bounding box center [61, 139] width 90 height 13
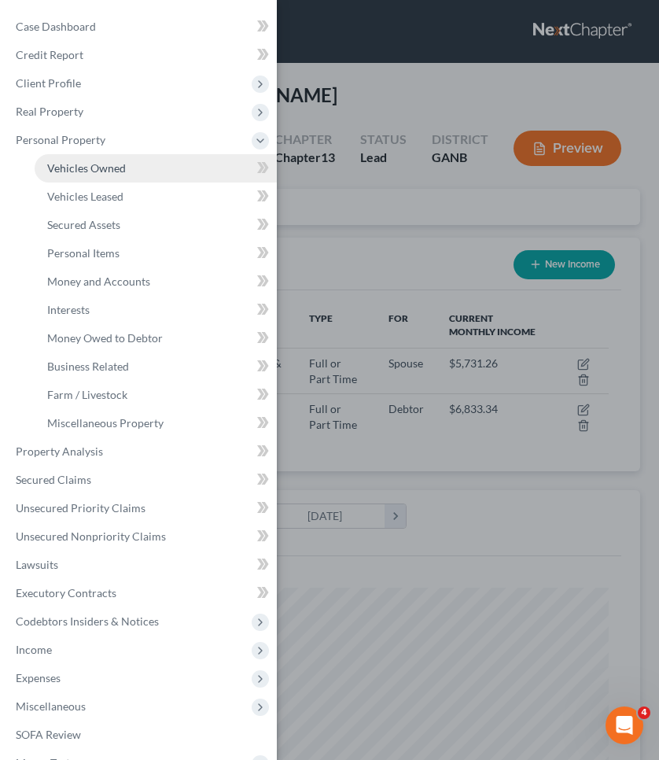
click at [62, 169] on span "Vehicles Owned" at bounding box center [86, 167] width 79 height 13
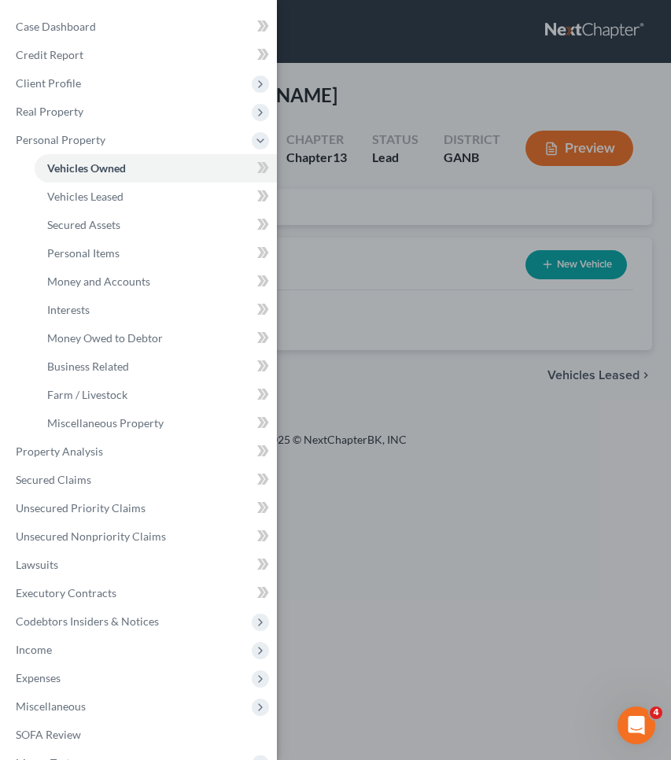
click at [346, 223] on div "Case Dashboard Payments Invoices Payments Payments Credit Report Client Profile" at bounding box center [335, 380] width 671 height 760
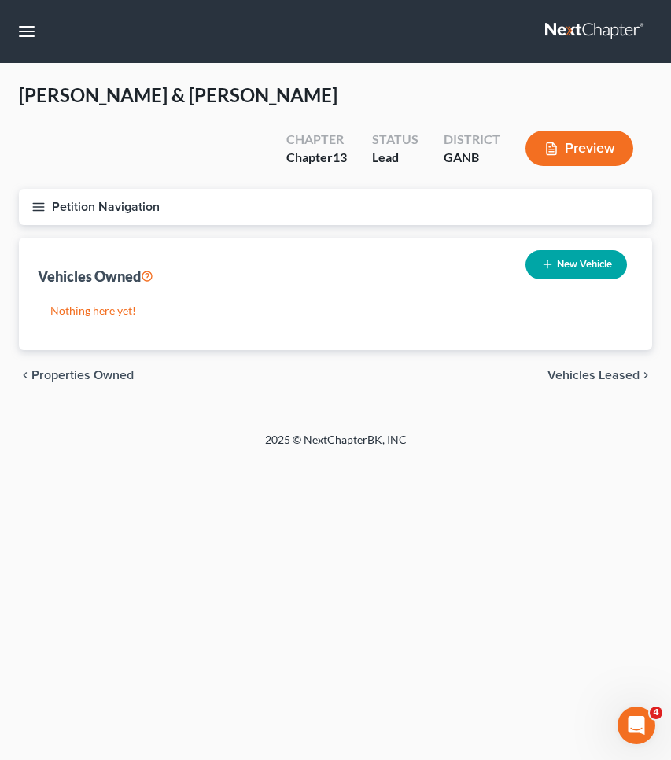
click at [556, 266] on button "New Vehicle" at bounding box center [577, 264] width 102 height 29
select select "0"
select select "2"
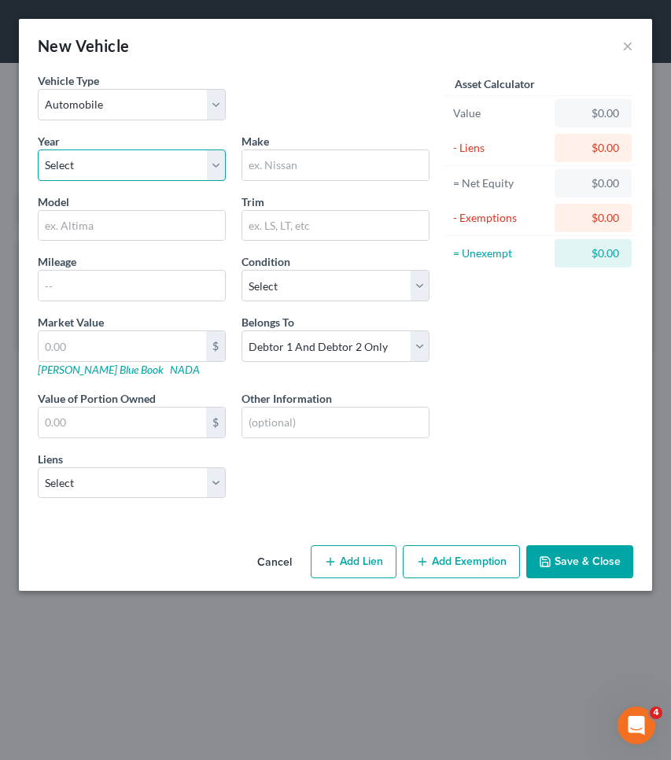
select select "9"
click at [313, 164] on input "text" at bounding box center [335, 165] width 187 height 30
type input "Nissan"
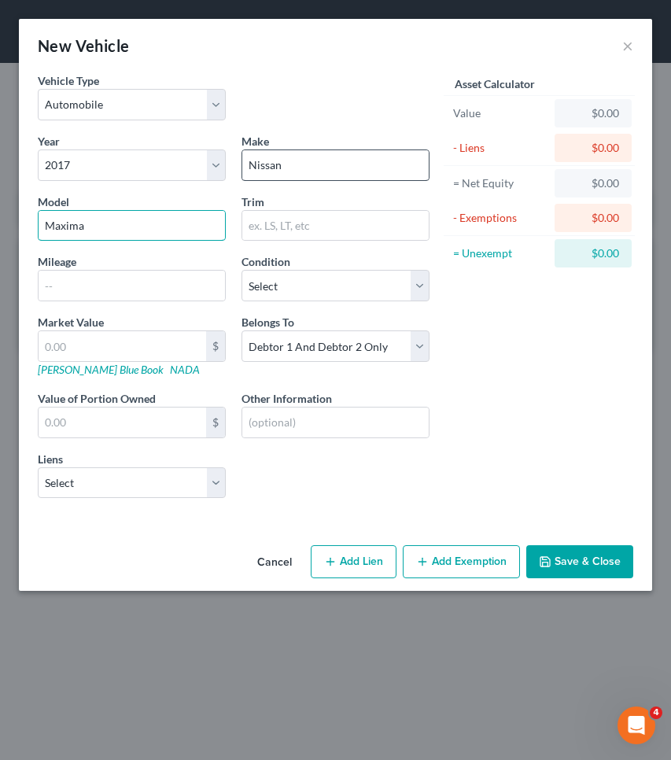
type input "Maxima"
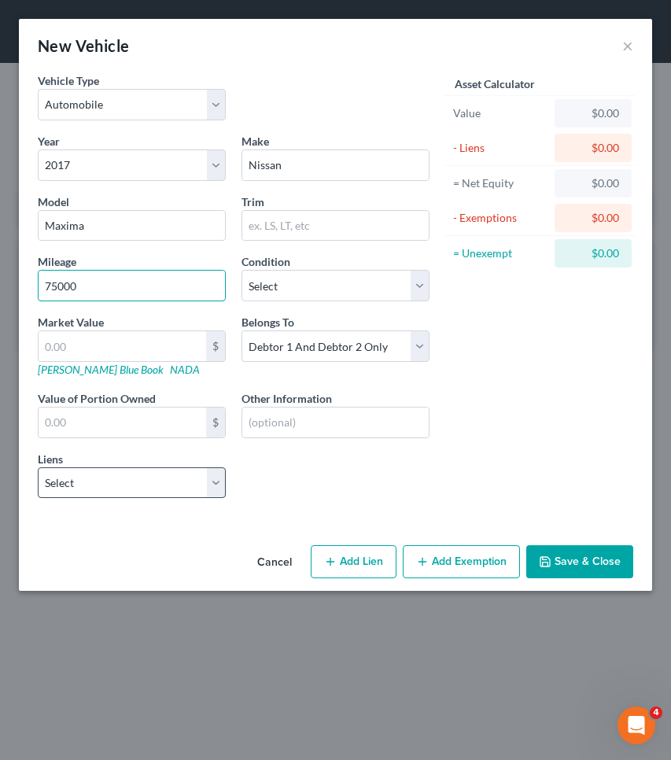
type input "75000"
select select "1"
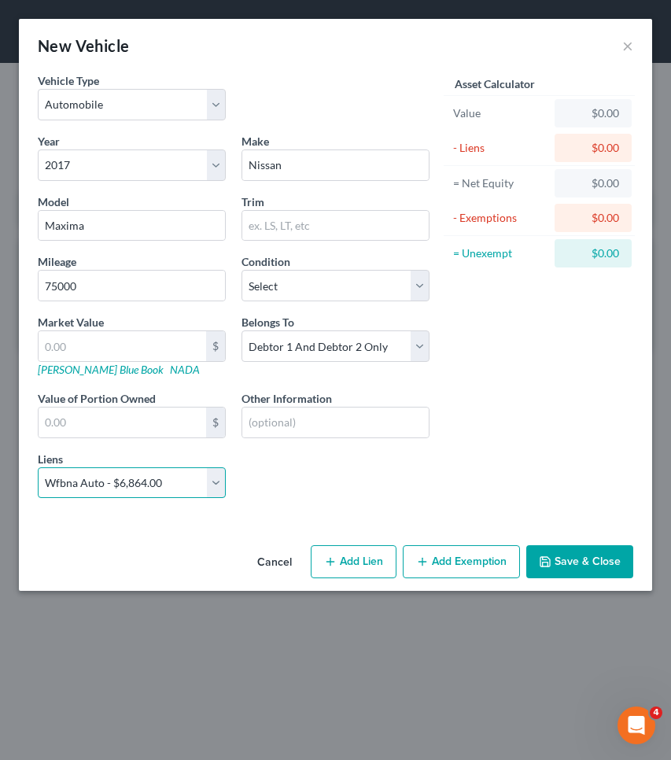
select select
select select "28"
select select "0"
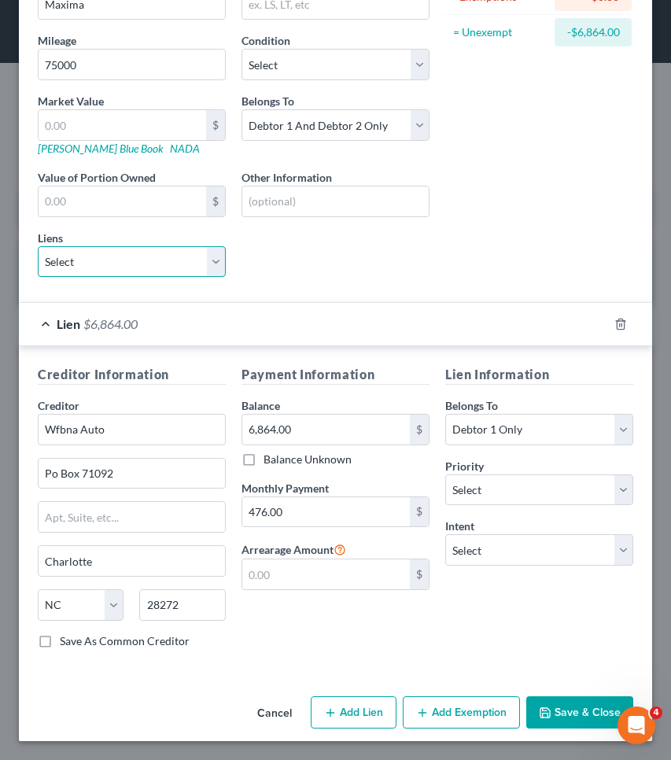
scroll to position [221, 0]
click at [550, 710] on button "Save & Close" at bounding box center [579, 712] width 107 height 33
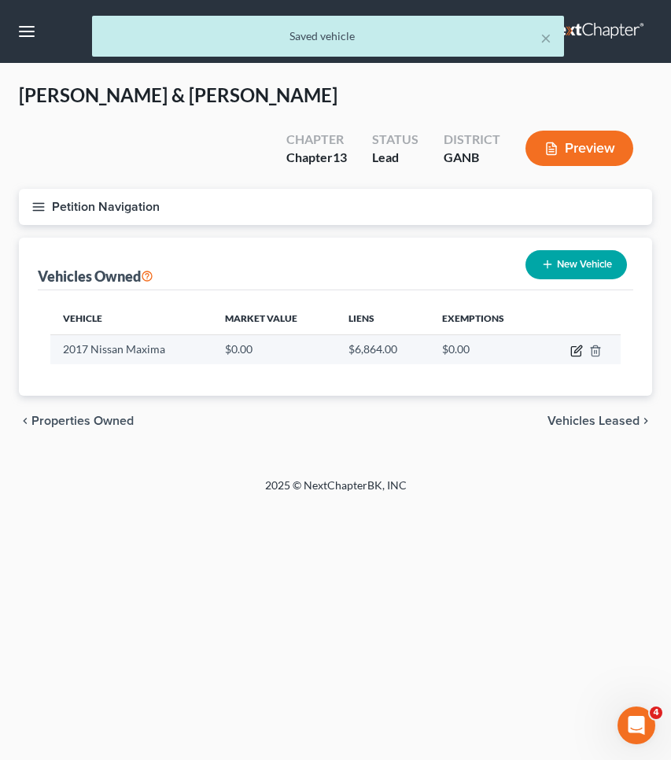
click at [576, 347] on icon "button" at bounding box center [577, 351] width 13 height 13
select select "0"
select select "9"
select select "2"
select select "28"
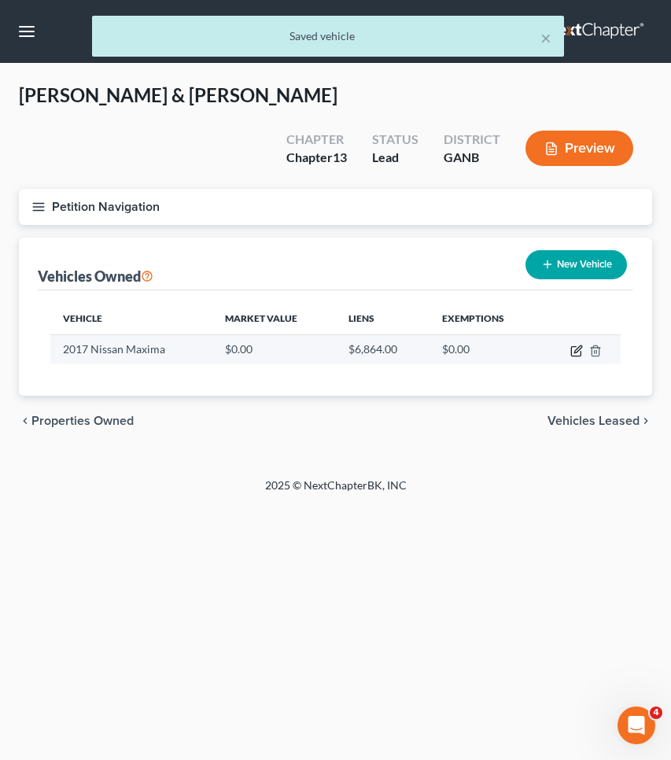
select select "0"
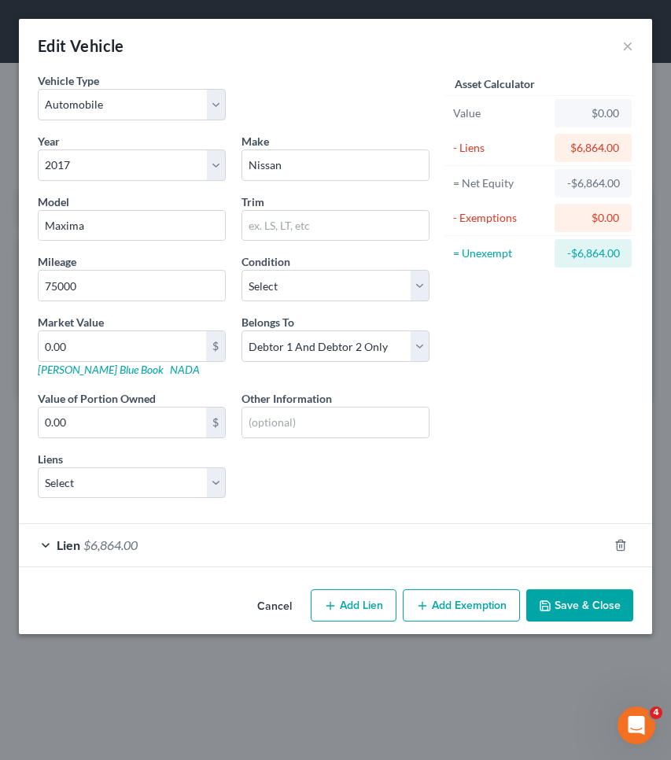
click at [359, 549] on div "Lien $6,864.00" at bounding box center [313, 545] width 589 height 42
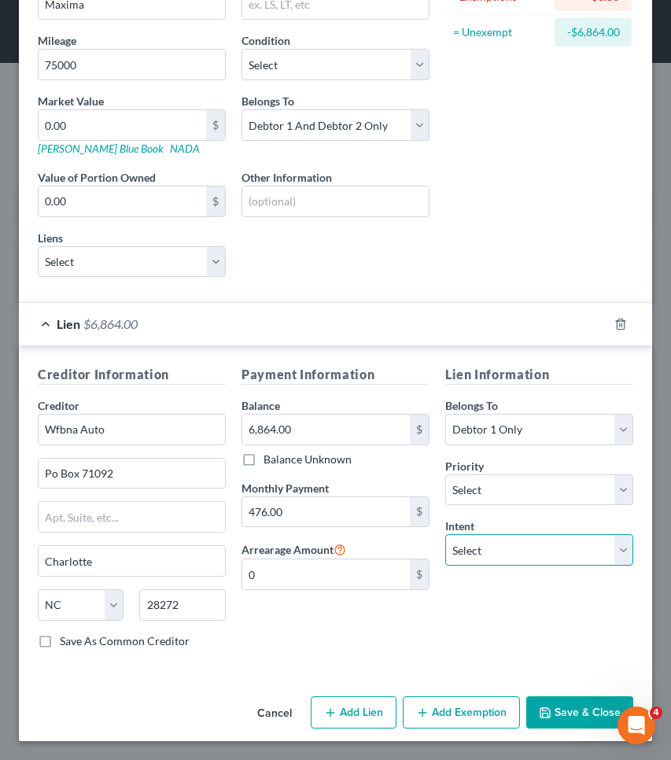
select select "2"
click at [547, 712] on button "Save & Close" at bounding box center [579, 712] width 107 height 33
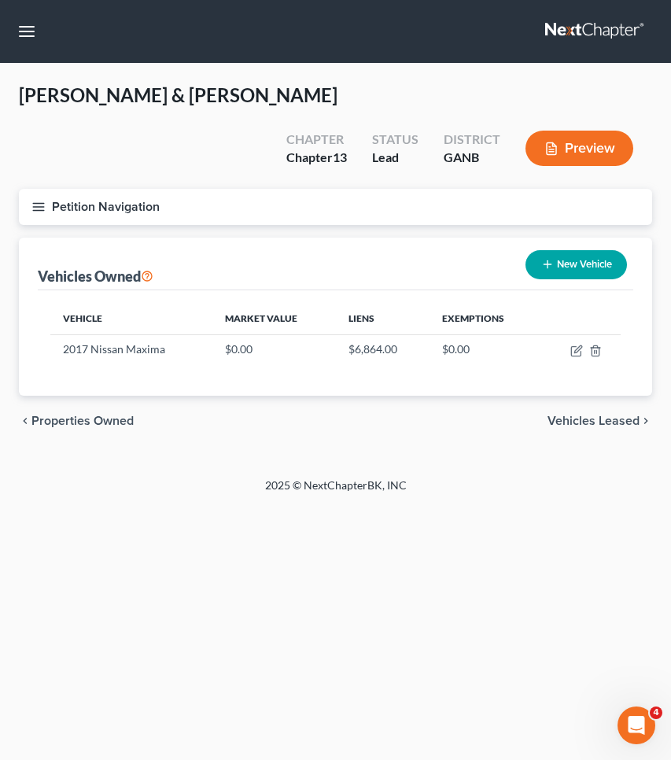
click at [586, 423] on span "Vehicles Leased" at bounding box center [594, 421] width 92 height 13
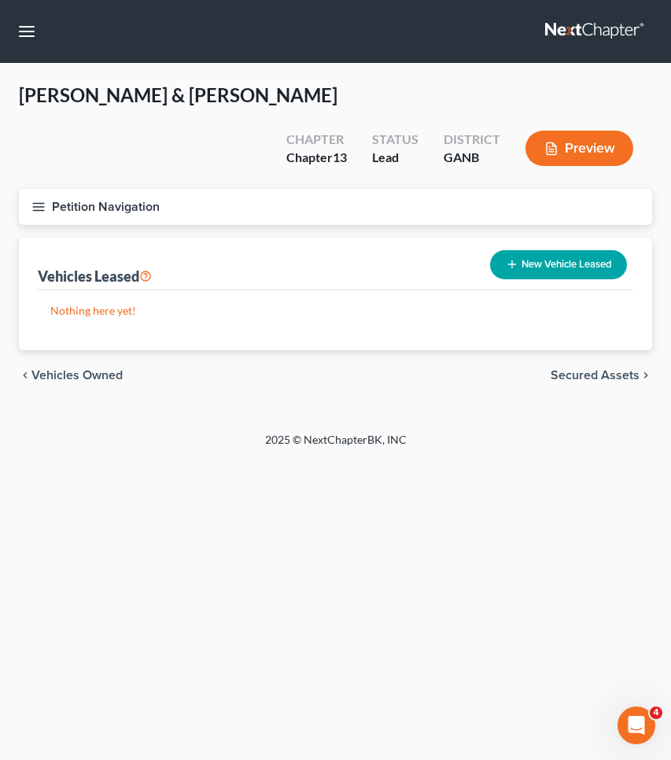
click at [584, 373] on span "Secured Assets" at bounding box center [595, 375] width 89 height 13
click at [583, 378] on span "Personal Items" at bounding box center [598, 375] width 84 height 13
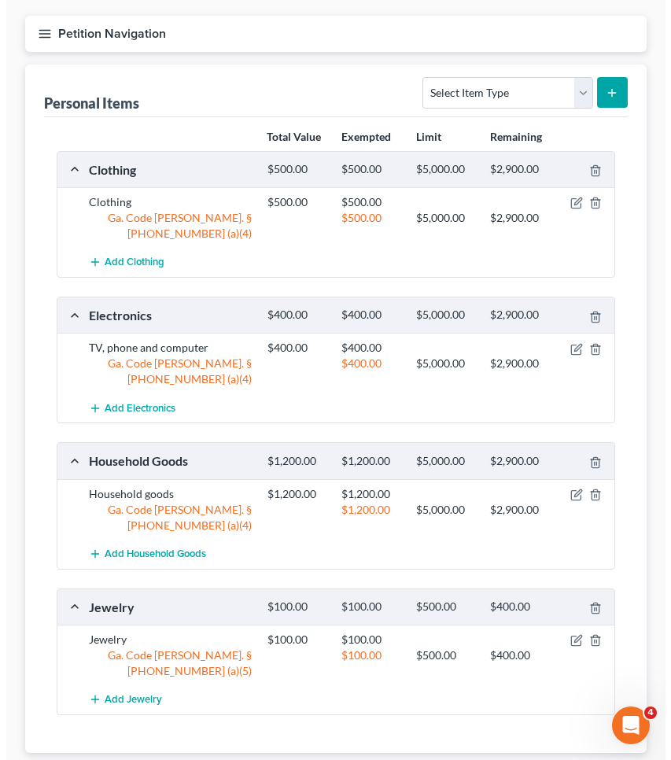
scroll to position [168, 0]
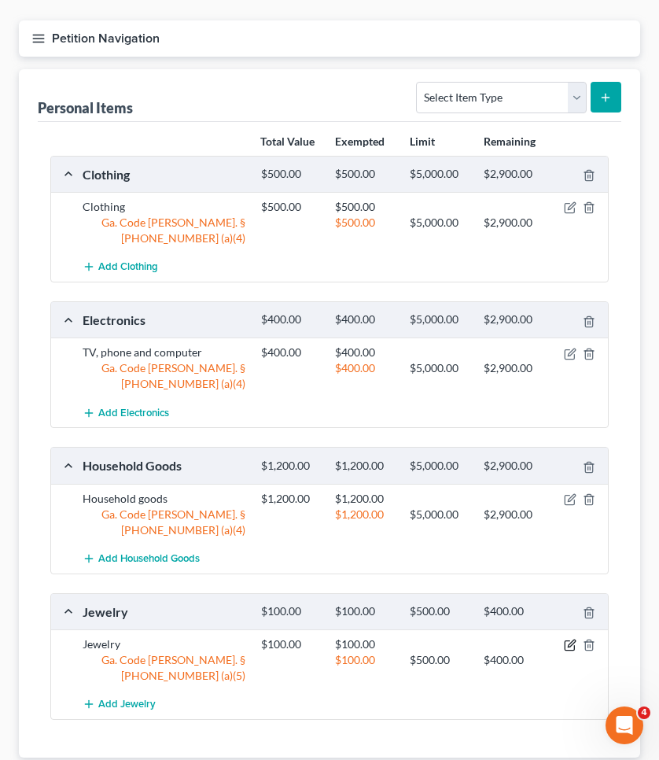
click at [567, 639] on icon "button" at bounding box center [570, 645] width 13 height 13
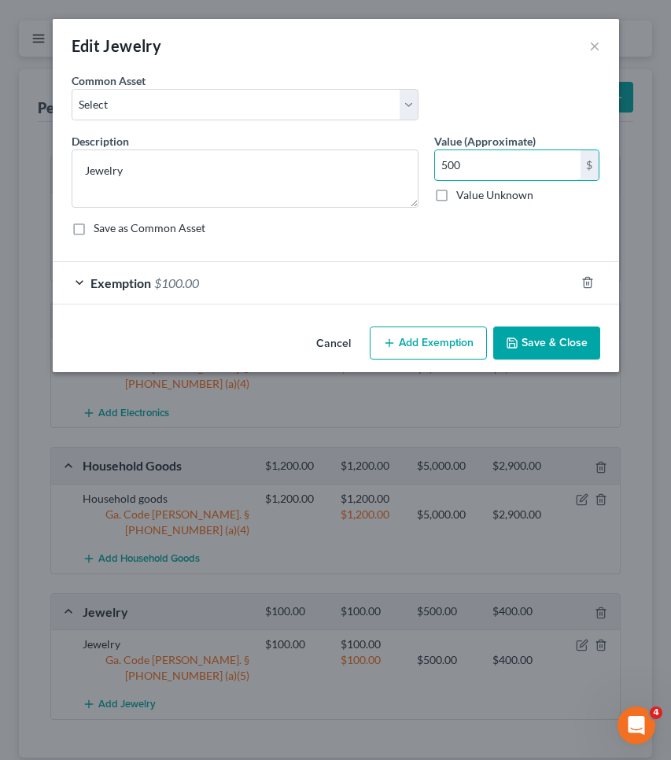
type input "500"
click at [397, 270] on div "Exemption $100.00" at bounding box center [314, 283] width 523 height 42
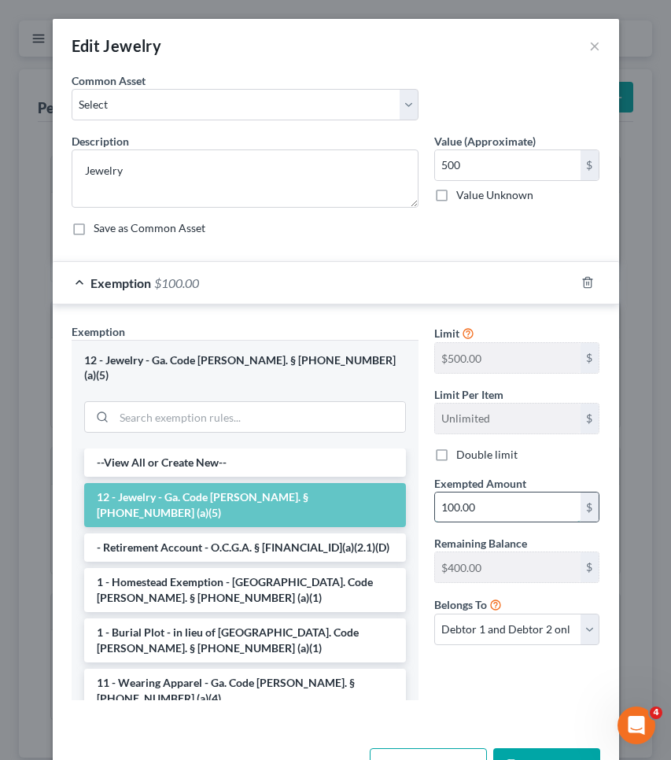
click at [486, 503] on input "100.00" at bounding box center [508, 508] width 146 height 30
type input "500"
click at [540, 748] on button "Save & Close" at bounding box center [546, 764] width 107 height 33
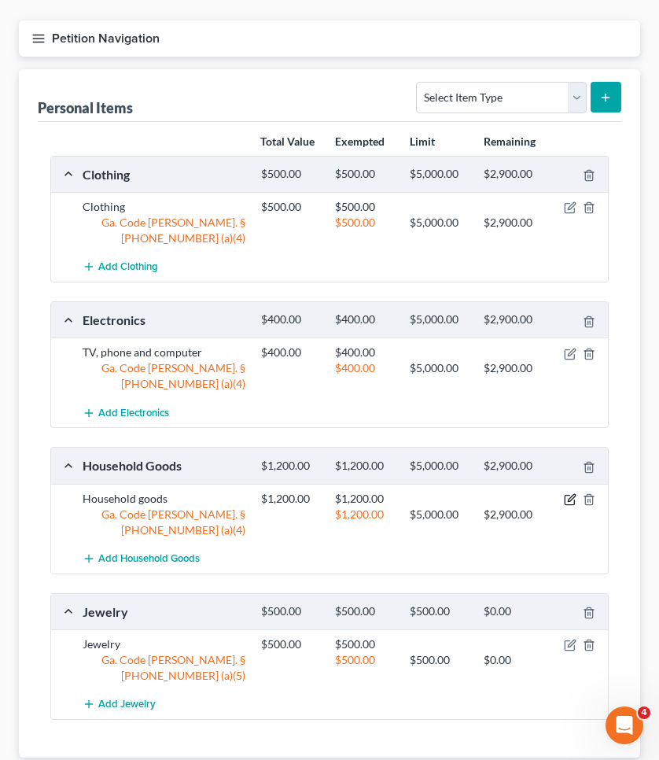
click at [569, 493] on icon "button" at bounding box center [570, 499] width 13 height 13
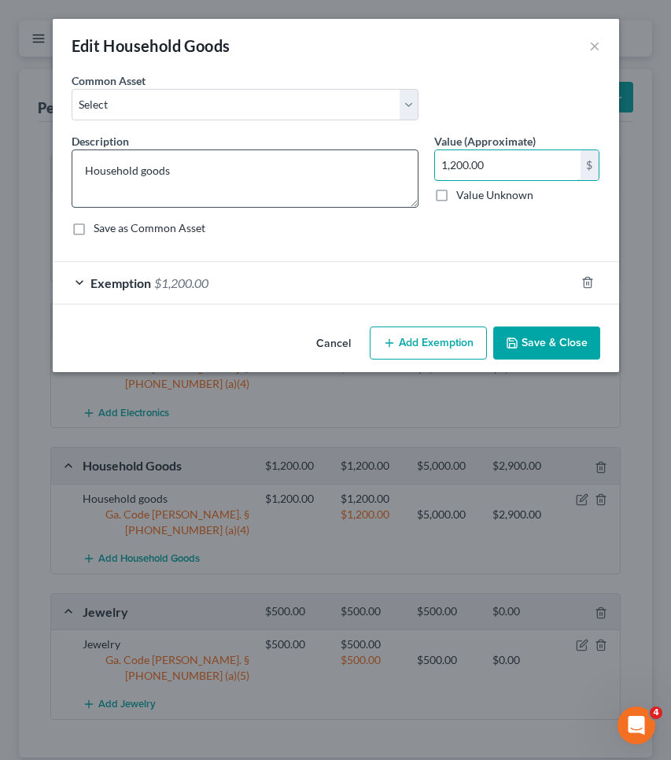
drag, startPoint x: 502, startPoint y: 178, endPoint x: 382, endPoint y: 177, distance: 119.6
click at [382, 177] on div "Description * Household goods Value (Approximate) 1,200.00 $ Value Unknown Bala…" at bounding box center [336, 191] width 545 height 116
click at [464, 164] on input "1,200.00" at bounding box center [508, 165] width 146 height 30
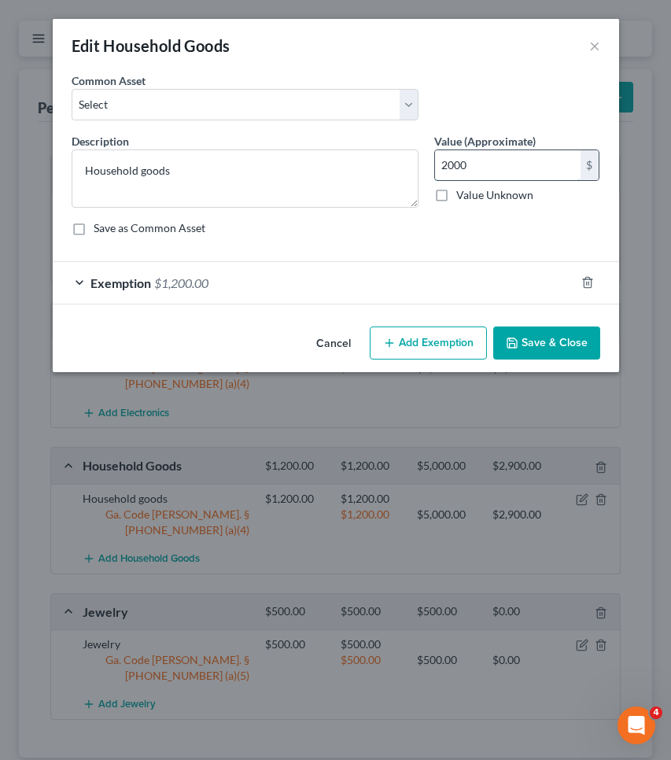
type input "2,000"
click at [417, 283] on div "Exemption $1,200.00" at bounding box center [314, 283] width 523 height 42
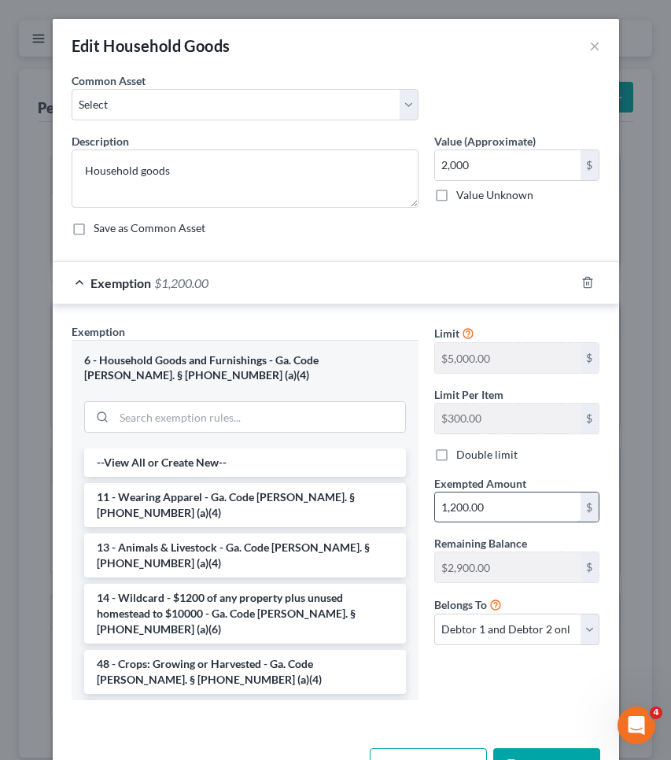
click at [493, 507] on input "1,200.00" at bounding box center [508, 508] width 146 height 30
type input "2,000"
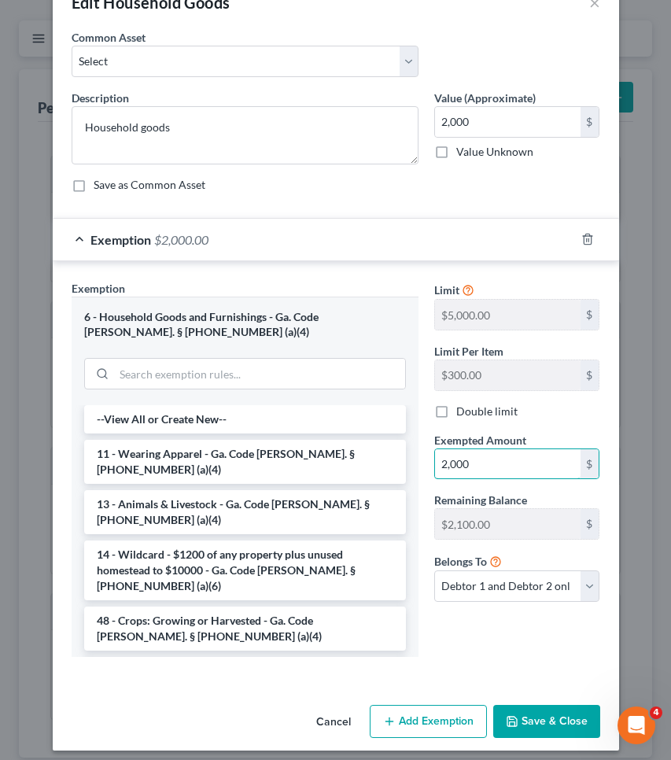
scroll to position [44, 0]
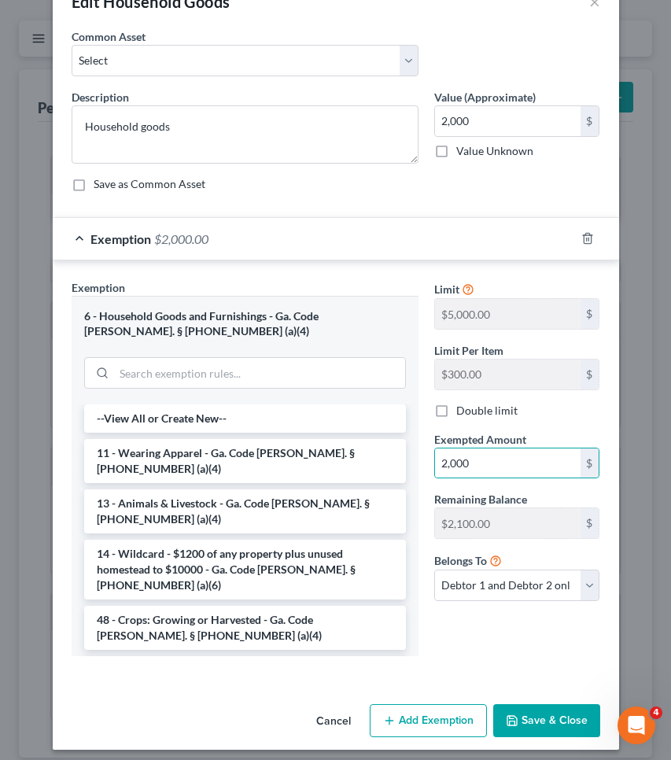
click at [542, 720] on button "Save & Close" at bounding box center [546, 720] width 107 height 33
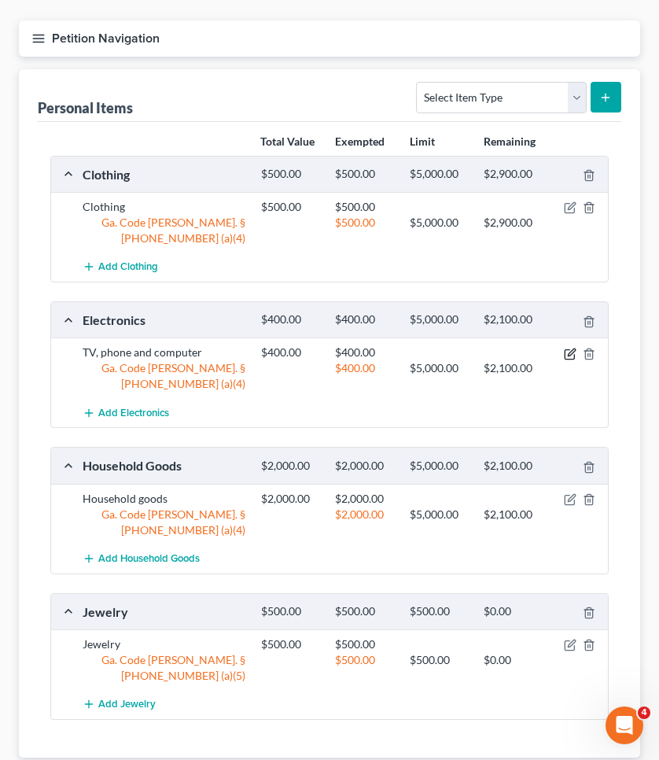
click at [571, 348] on icon "button" at bounding box center [570, 354] width 13 height 13
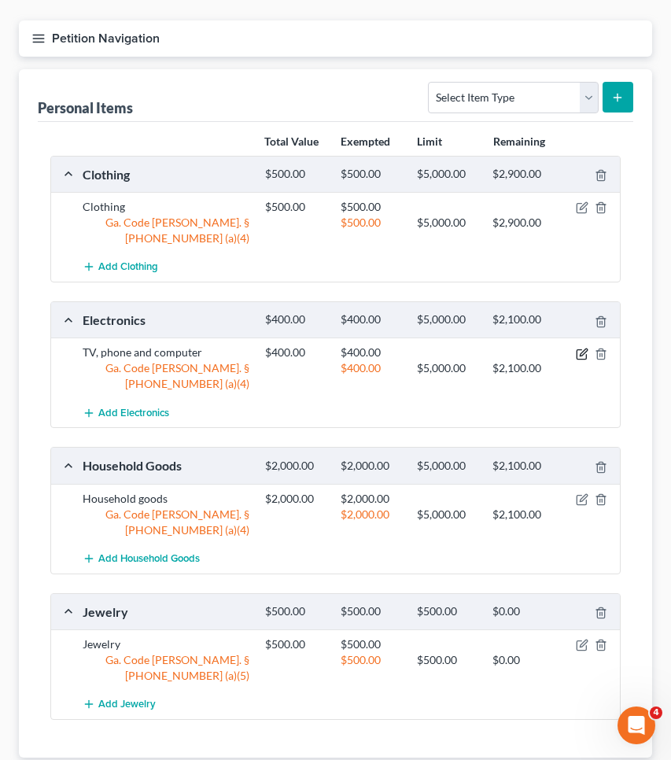
select select "2"
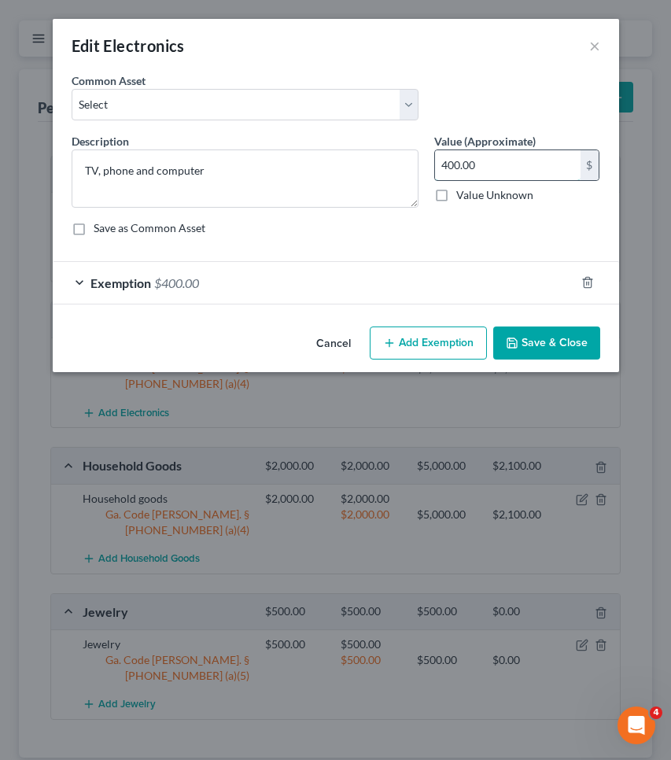
click at [489, 166] on input "400.00" at bounding box center [508, 165] width 146 height 30
type input "1,000"
click at [471, 275] on div "Exemption $400.00" at bounding box center [314, 283] width 523 height 42
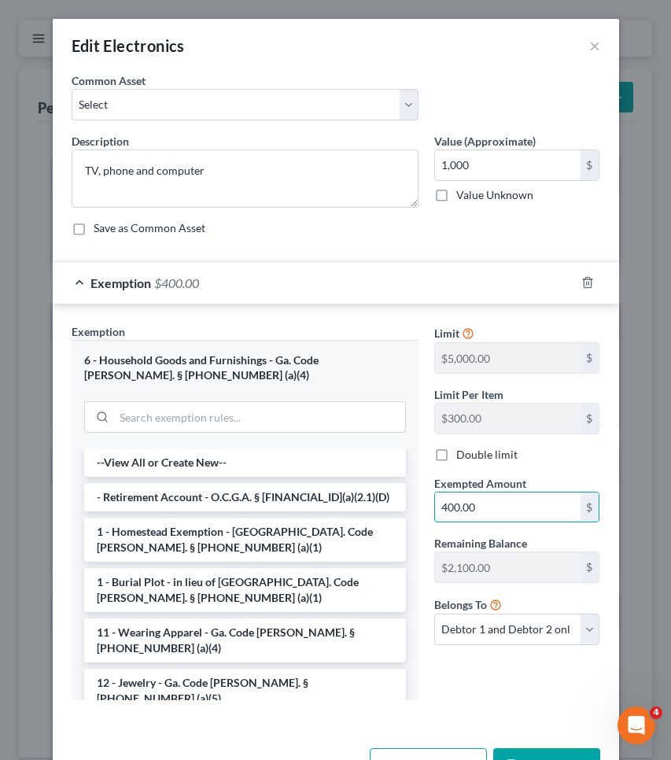
drag, startPoint x: 486, startPoint y: 516, endPoint x: 405, endPoint y: 506, distance: 80.9
click at [405, 506] on div "Exemption Set must be selected for CA. Exemption * 6 - Household Goods and Furn…" at bounding box center [336, 518] width 545 height 390
type input "1,000"
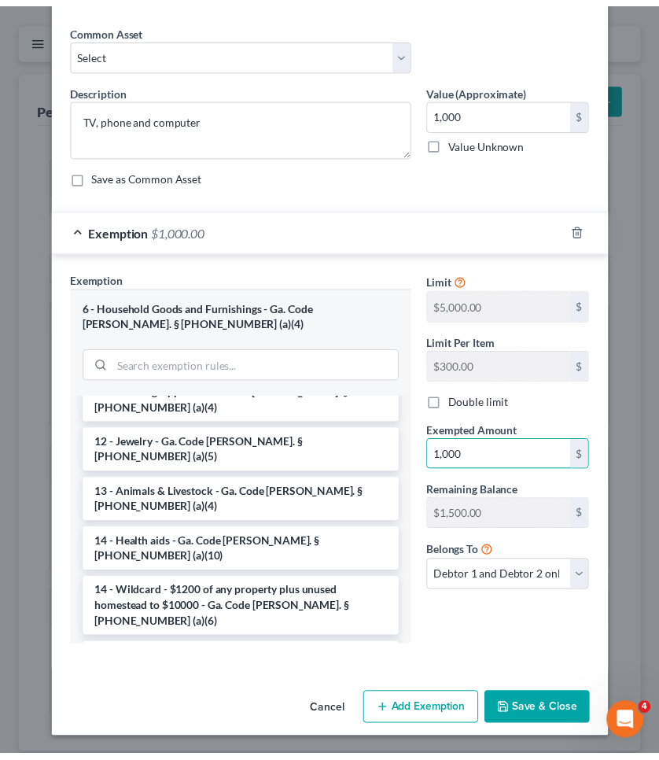
scroll to position [51, 0]
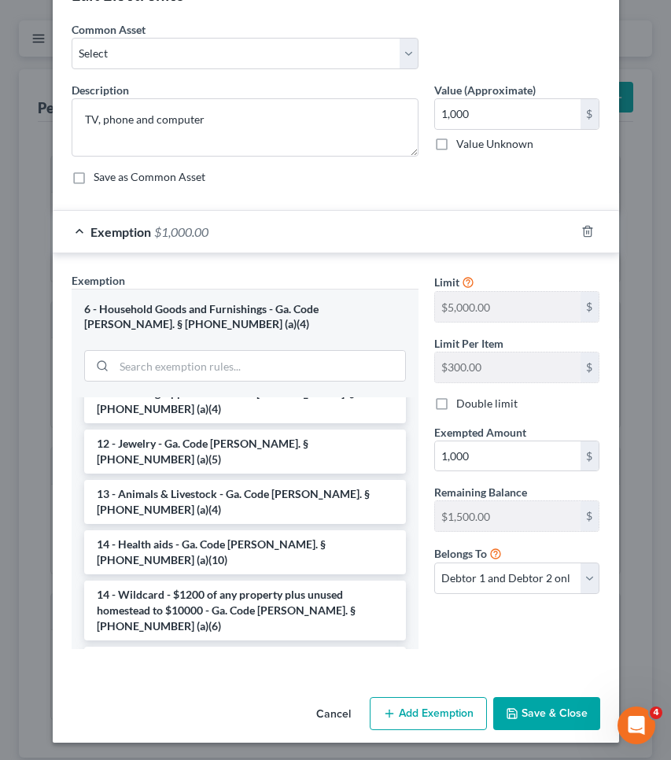
click at [554, 715] on button "Save & Close" at bounding box center [546, 713] width 107 height 33
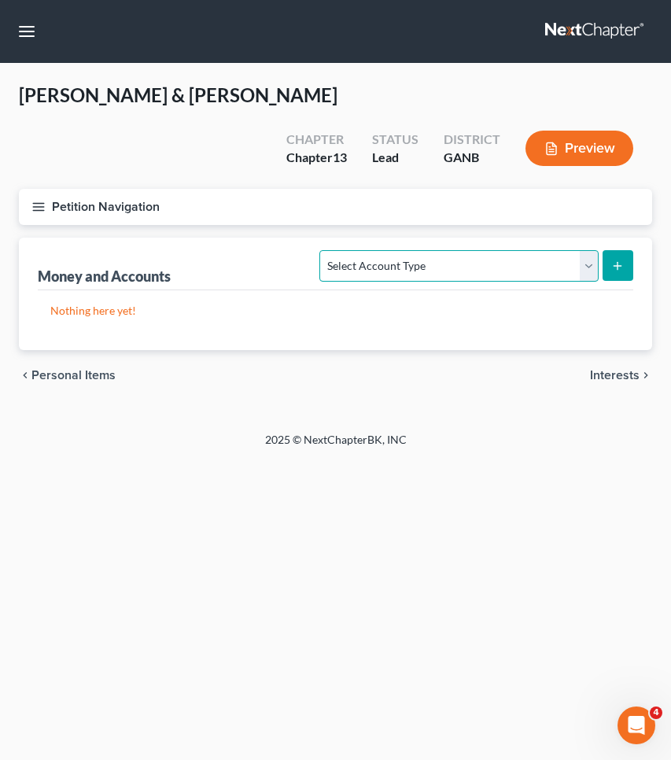
select select "cash_on_hand"
click at [630, 266] on button "submit" at bounding box center [618, 265] width 31 height 31
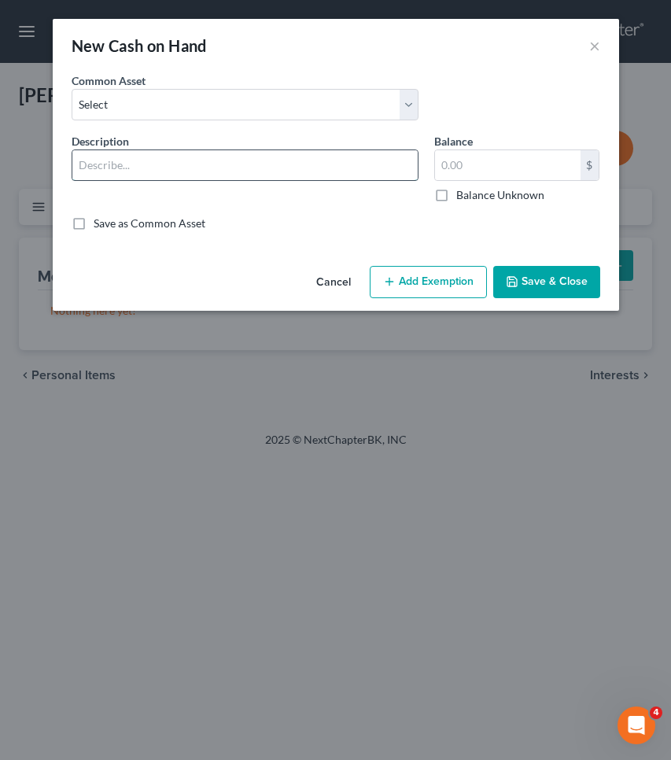
click at [266, 154] on input "text" at bounding box center [244, 165] width 345 height 30
type input "Cash"
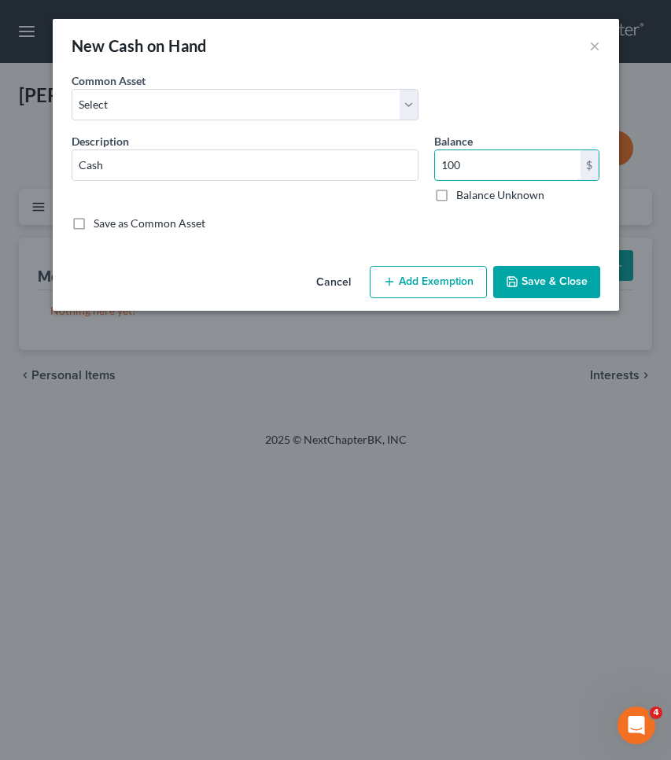
type input "100"
click at [417, 283] on button "Add Exemption" at bounding box center [428, 282] width 117 height 33
select select "2"
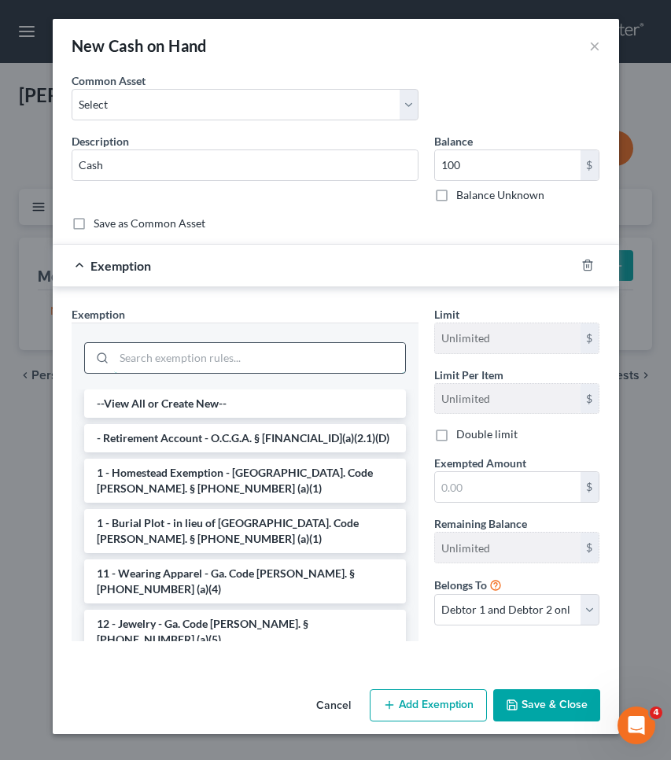
click at [342, 349] on input "search" at bounding box center [259, 358] width 291 height 30
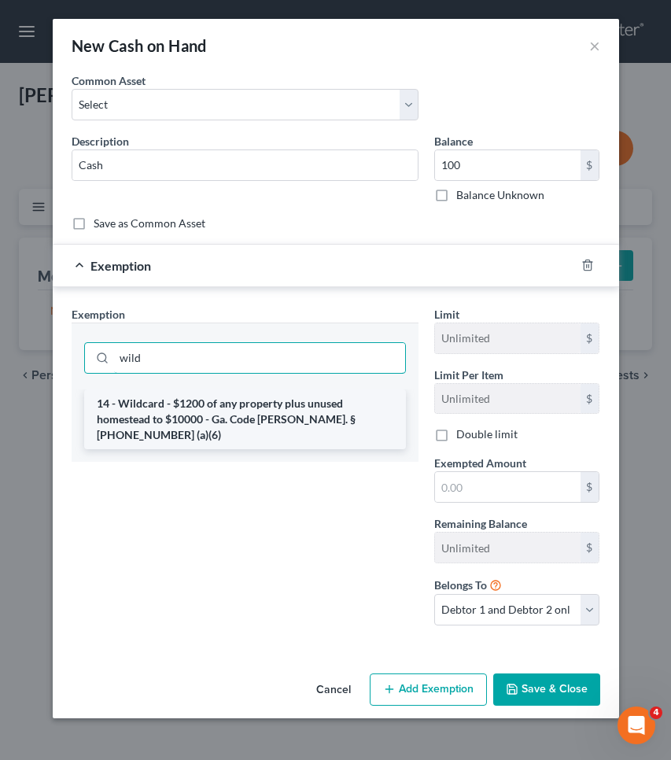
type input "wild"
click at [342, 401] on li "14 - Wildcard - $1200 of any property plus unused homestead to $10000 - Ga. Cod…" at bounding box center [245, 420] width 322 height 60
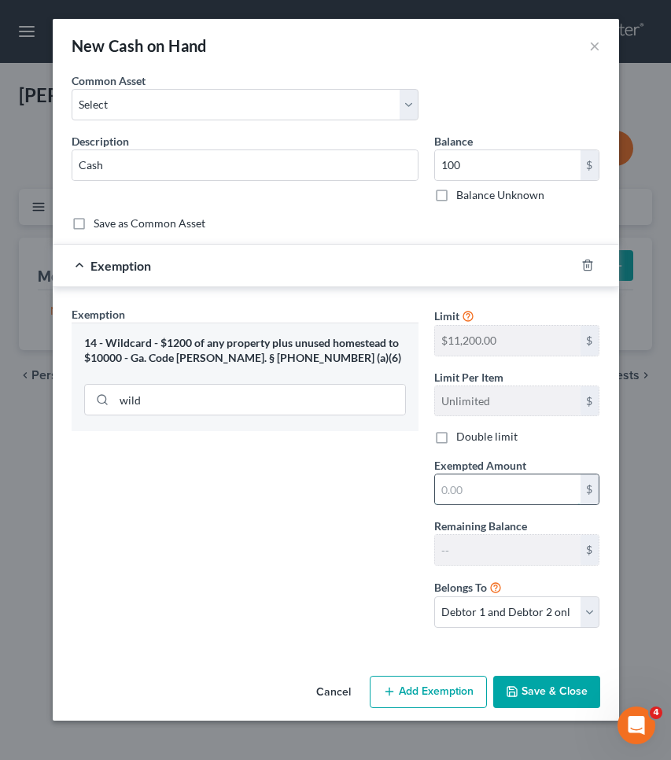
click at [463, 497] on input "text" at bounding box center [508, 490] width 146 height 30
type input "100"
click at [552, 688] on button "Save & Close" at bounding box center [546, 692] width 107 height 33
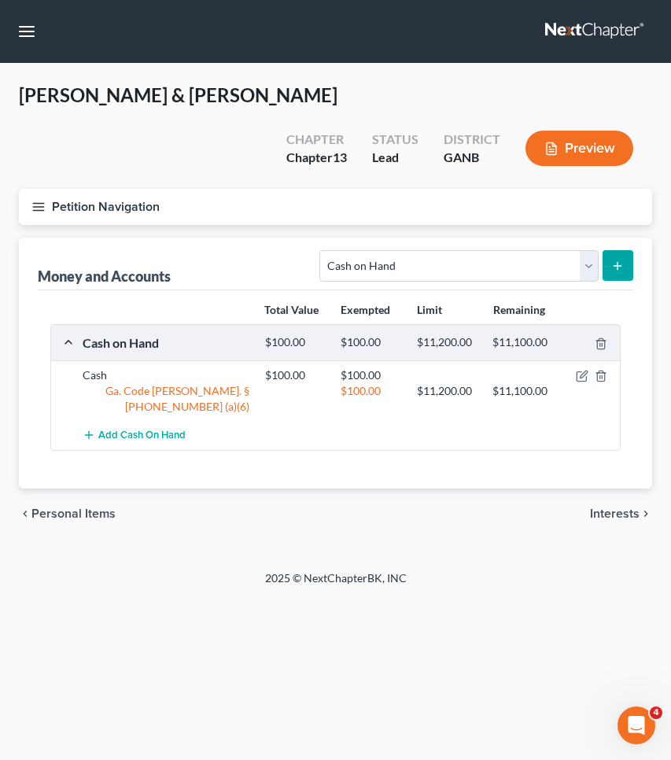
click at [86, 508] on span "Personal Items" at bounding box center [73, 514] width 84 height 13
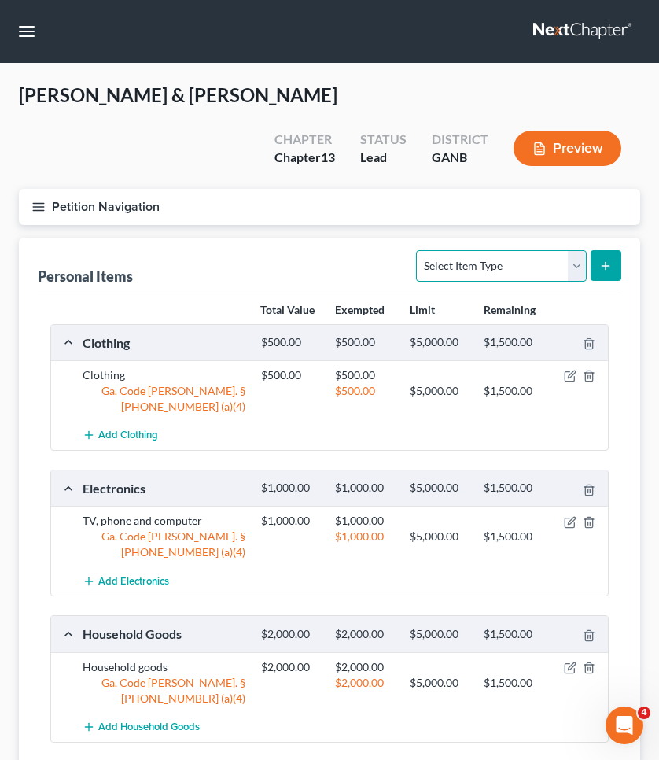
select select "collectibles_of_value"
click at [609, 270] on icon "submit" at bounding box center [606, 266] width 13 height 13
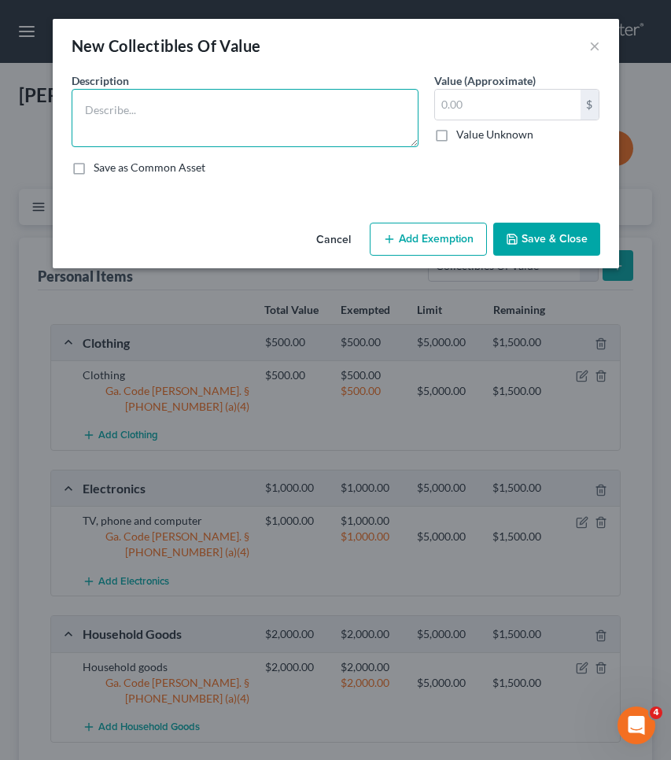
click at [315, 129] on textarea at bounding box center [245, 118] width 347 height 58
type textarea "collectibles"
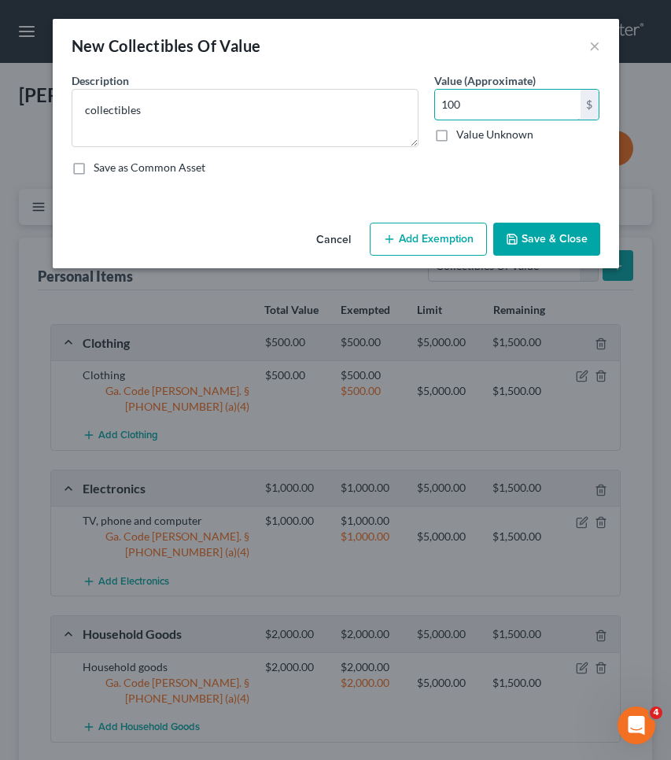
type input "100"
click at [402, 248] on button "Add Exemption" at bounding box center [428, 239] width 117 height 33
select select "2"
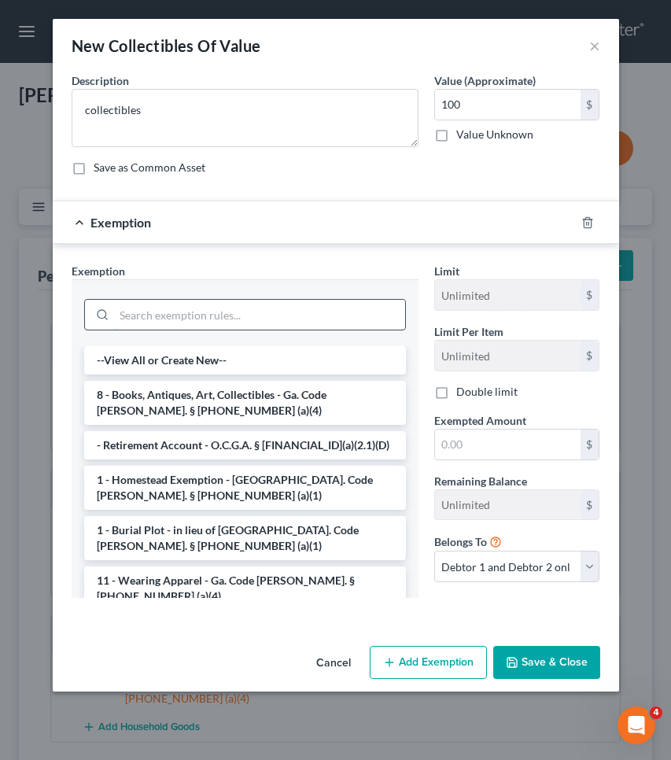
click at [355, 317] on input "search" at bounding box center [259, 315] width 291 height 30
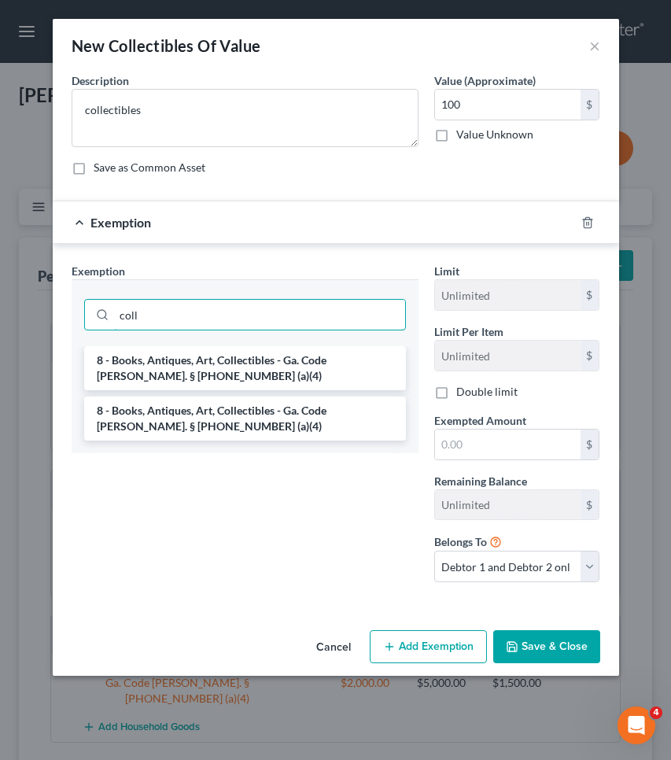
type input "Coll"
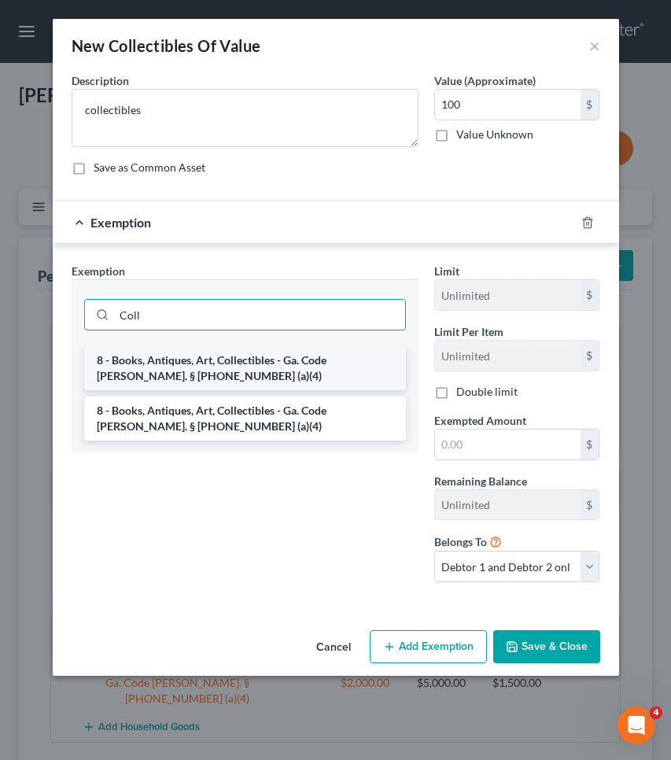
drag, startPoint x: 355, startPoint y: 258, endPoint x: 271, endPoint y: 373, distance: 142.5
click at [271, 373] on li "8 - Books, Antiques, Art, Collectibles - Ga. Code [PERSON_NAME]. § [PHONE_NUMBE…" at bounding box center [245, 368] width 322 height 44
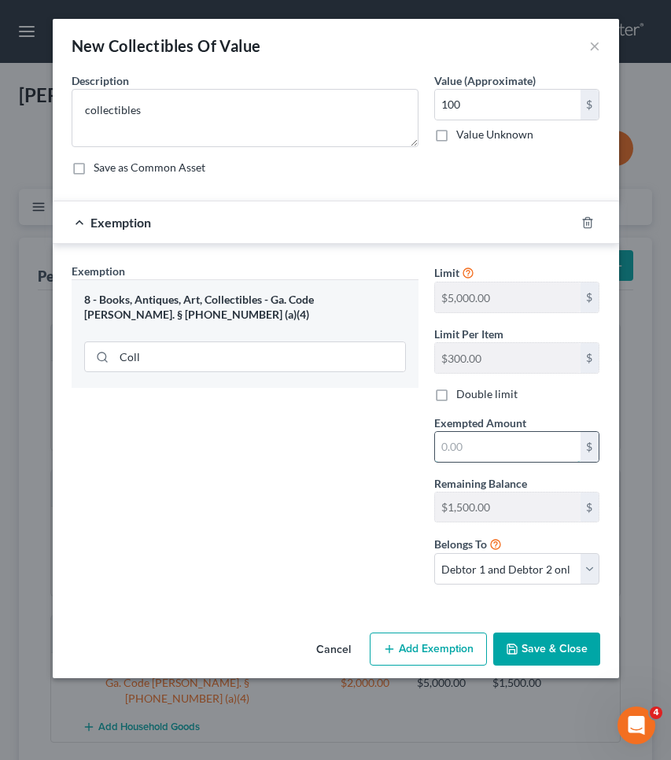
click at [476, 441] on input "text" at bounding box center [508, 447] width 146 height 30
type input "100"
click at [560, 656] on button "Save & Close" at bounding box center [546, 649] width 107 height 33
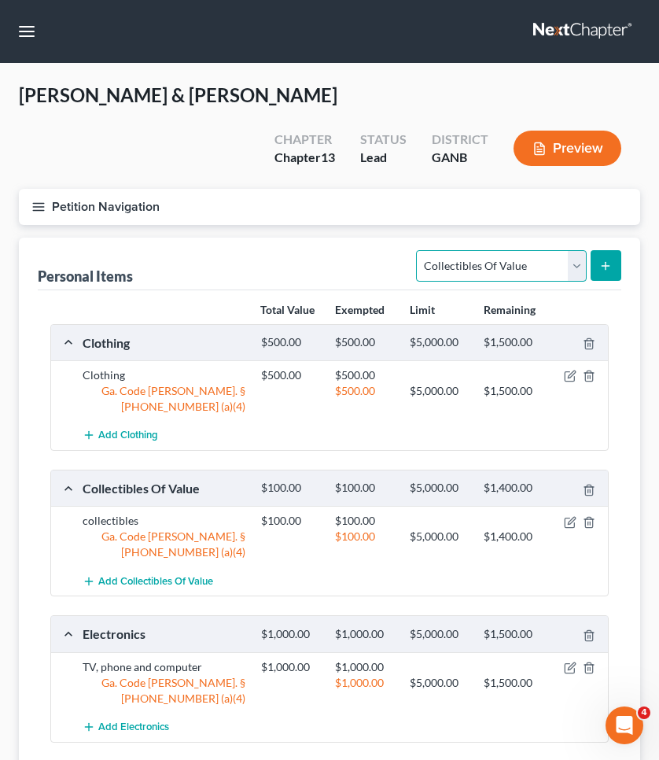
select select "firearms"
click at [608, 268] on icon "submit" at bounding box center [606, 266] width 13 height 13
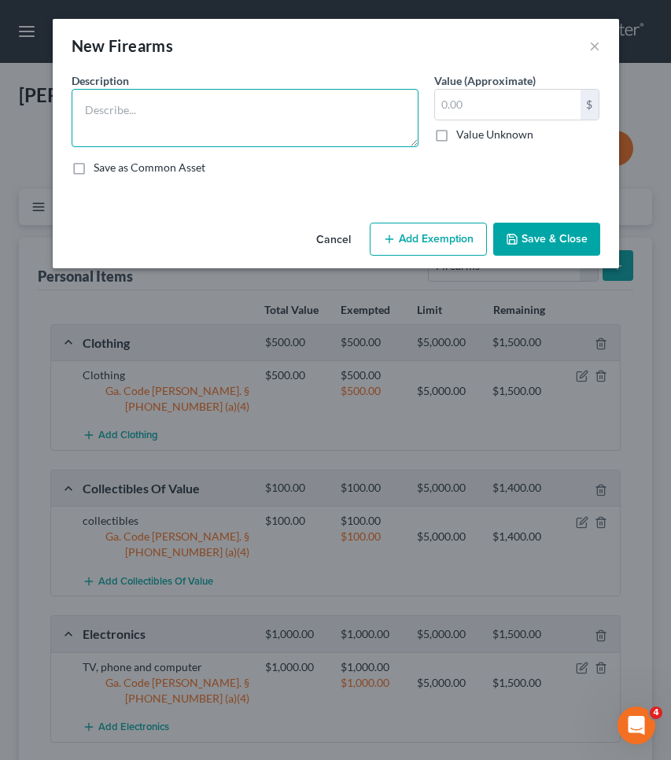
click at [306, 141] on textarea at bounding box center [245, 118] width 347 height 58
type textarea "firearem"
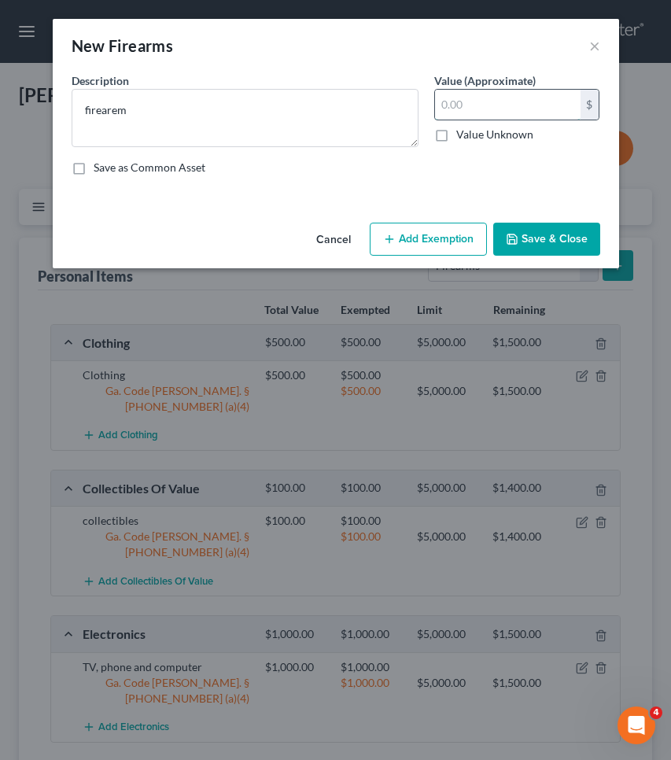
click at [489, 109] on input "text" at bounding box center [508, 105] width 146 height 30
type input "100"
click at [461, 235] on button "Add Exemption" at bounding box center [428, 239] width 117 height 33
select select "2"
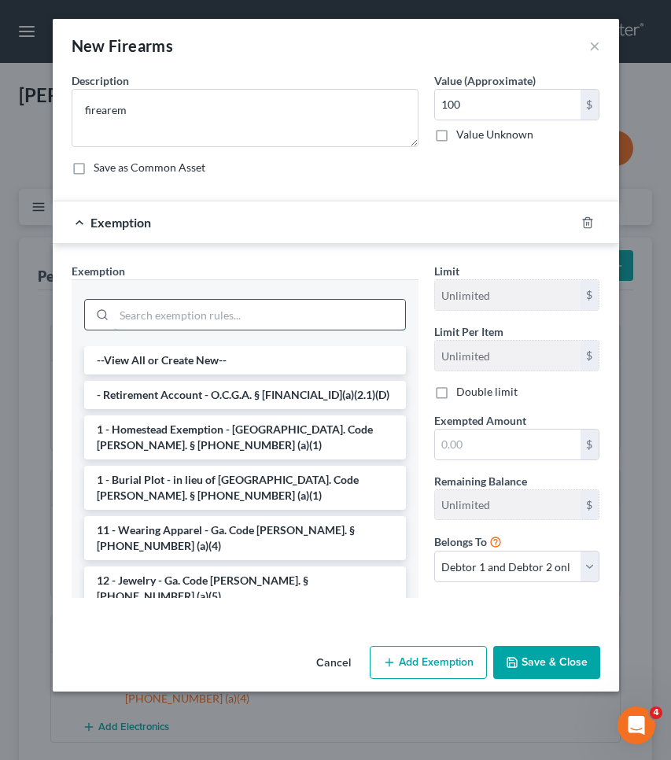
click at [368, 310] on input "search" at bounding box center [259, 315] width 291 height 30
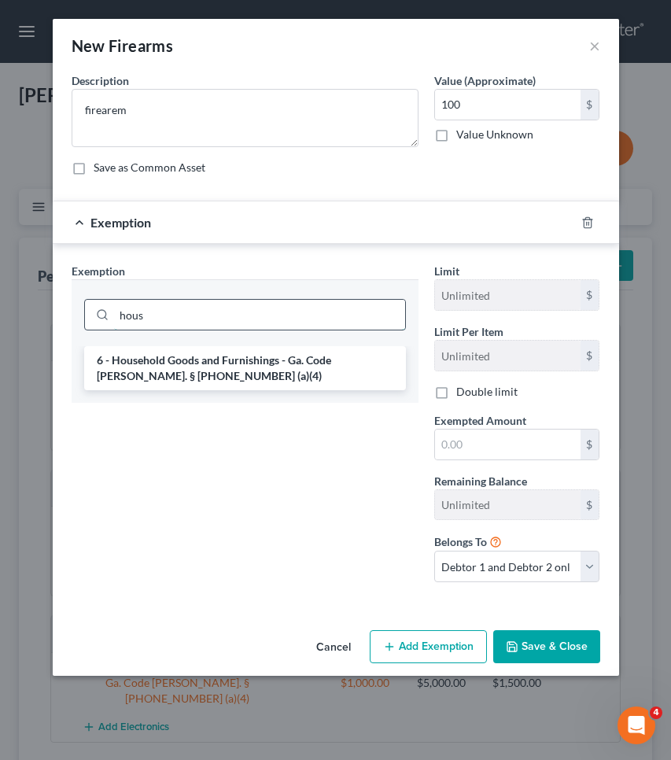
type input "house"
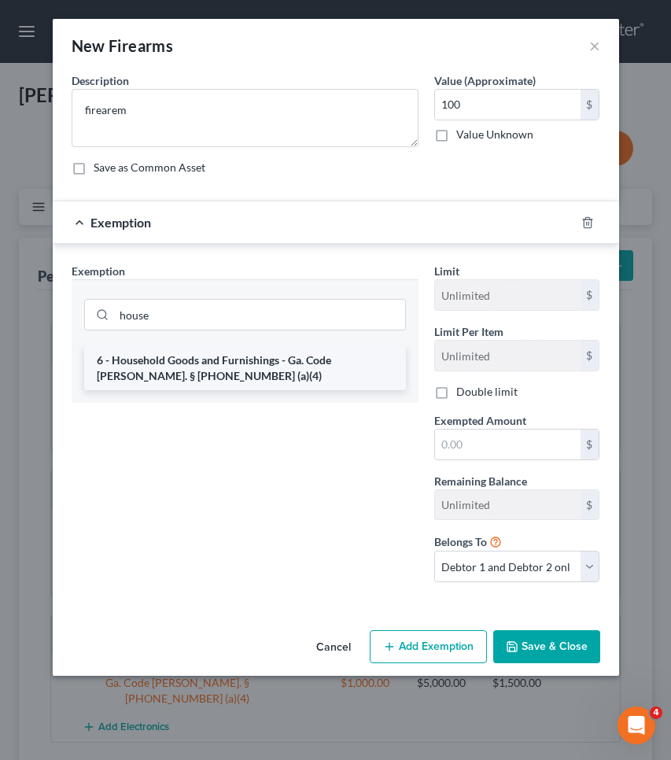
drag, startPoint x: 368, startPoint y: 310, endPoint x: 368, endPoint y: 364, distance: 53.5
click at [368, 364] on li "6 - Household Goods and Furnishings - Ga. Code [PERSON_NAME]. § [PHONE_NUMBER] …" at bounding box center [245, 368] width 322 height 44
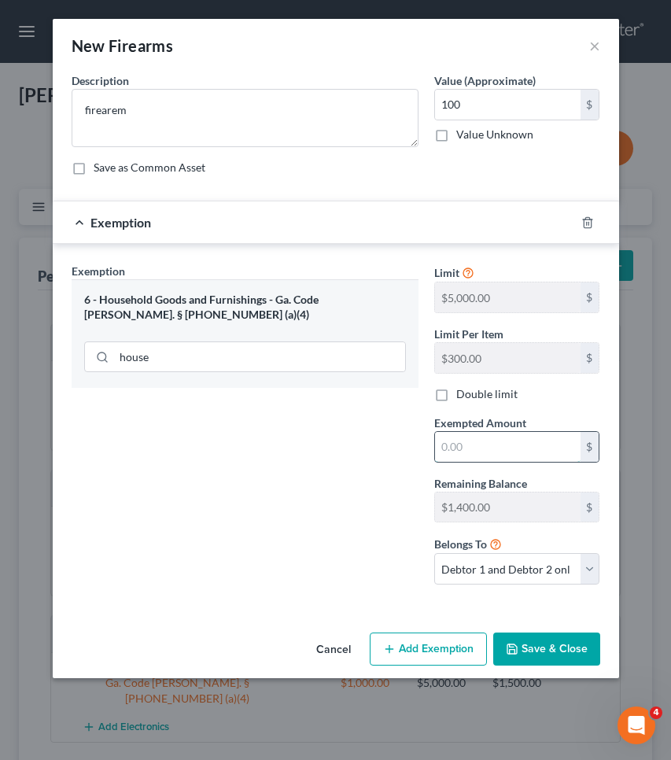
click at [484, 453] on input "text" at bounding box center [508, 447] width 146 height 30
type input "100"
click at [558, 648] on button "Save & Close" at bounding box center [546, 649] width 107 height 33
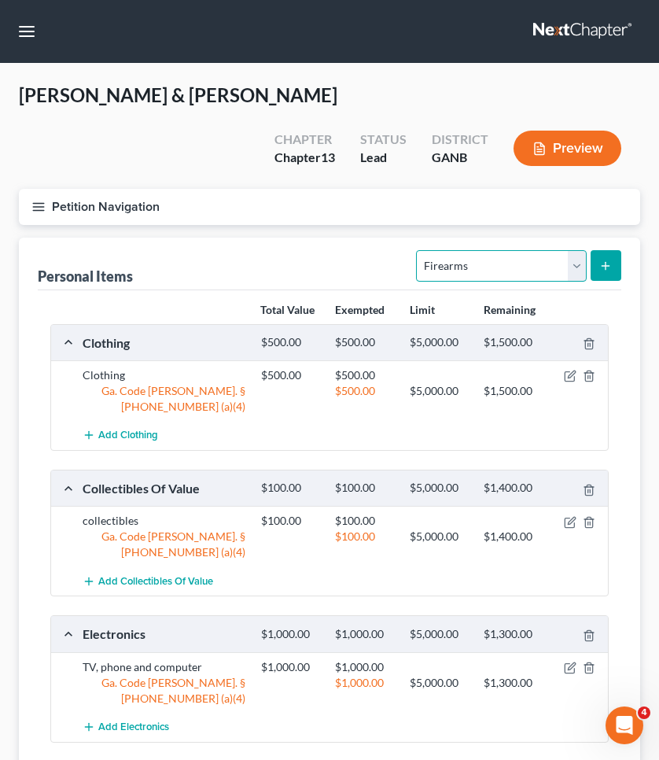
select select "sports_and_hobby_equipment"
click at [610, 276] on button "submit" at bounding box center [606, 265] width 31 height 31
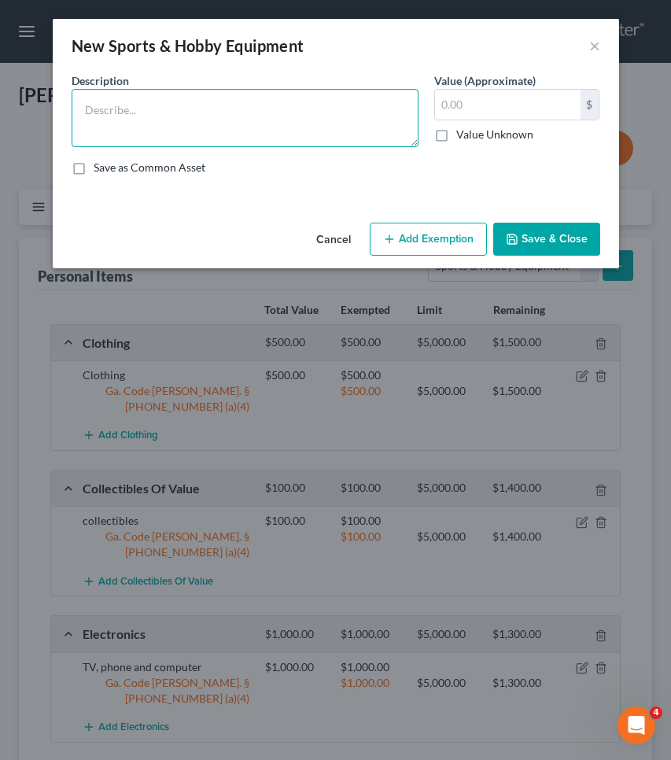
click at [343, 146] on textarea at bounding box center [245, 118] width 347 height 58
type textarea "sporting equipment"
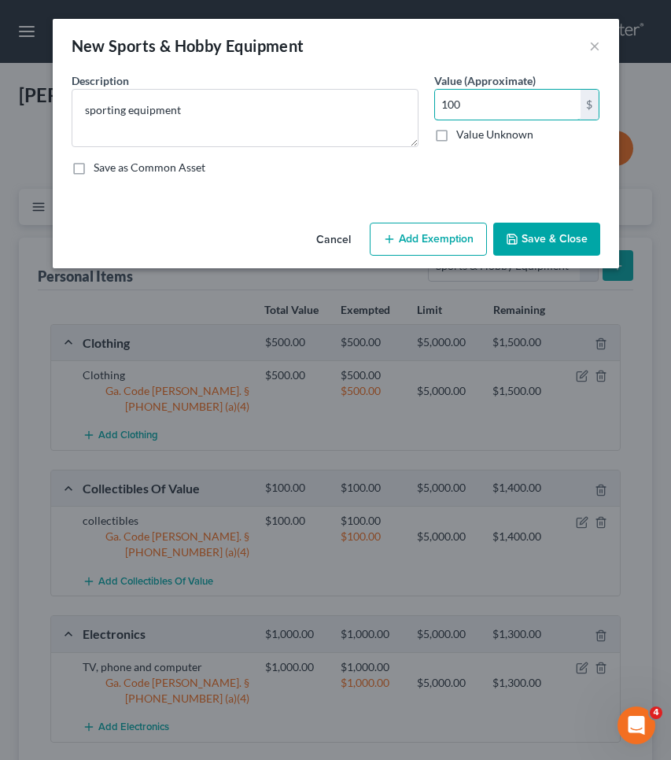
type input "100"
click at [390, 234] on icon "button" at bounding box center [389, 239] width 13 height 13
select select "2"
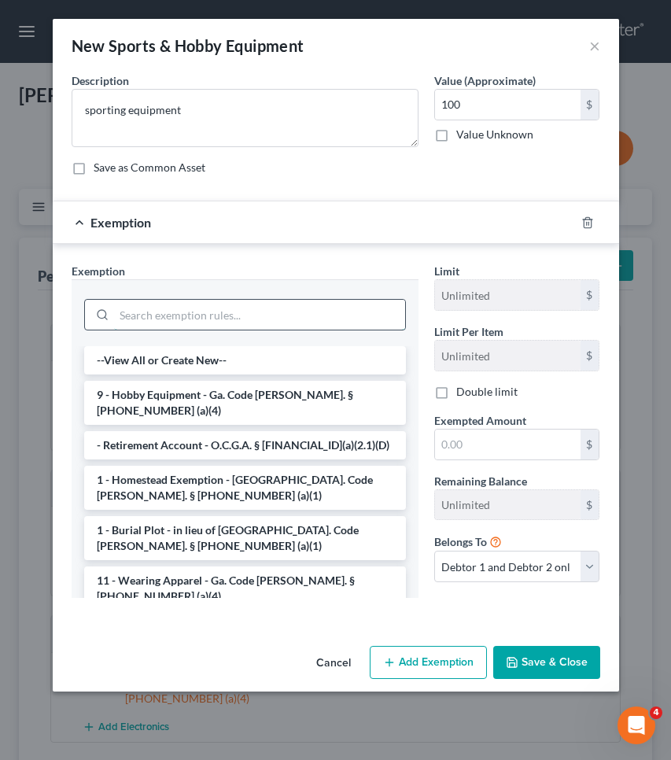
click at [341, 307] on input "search" at bounding box center [259, 315] width 291 height 30
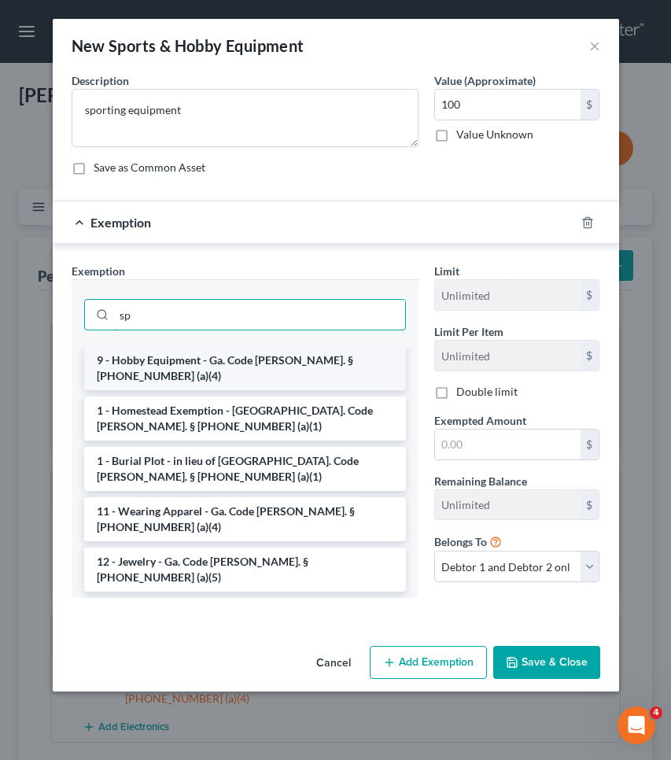
type input "sp"
click at [297, 352] on li "9 - Hobby Equipment - Ga. Code [PERSON_NAME]. § [PHONE_NUMBER] (a)(4)" at bounding box center [245, 368] width 322 height 44
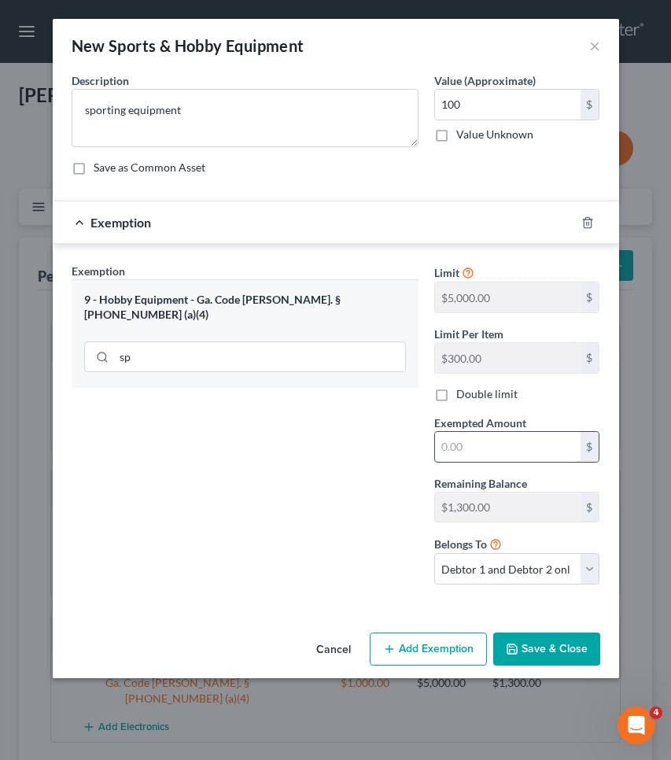
click at [475, 449] on input "text" at bounding box center [508, 447] width 146 height 30
type input "100"
click at [555, 645] on button "Save & Close" at bounding box center [546, 649] width 107 height 33
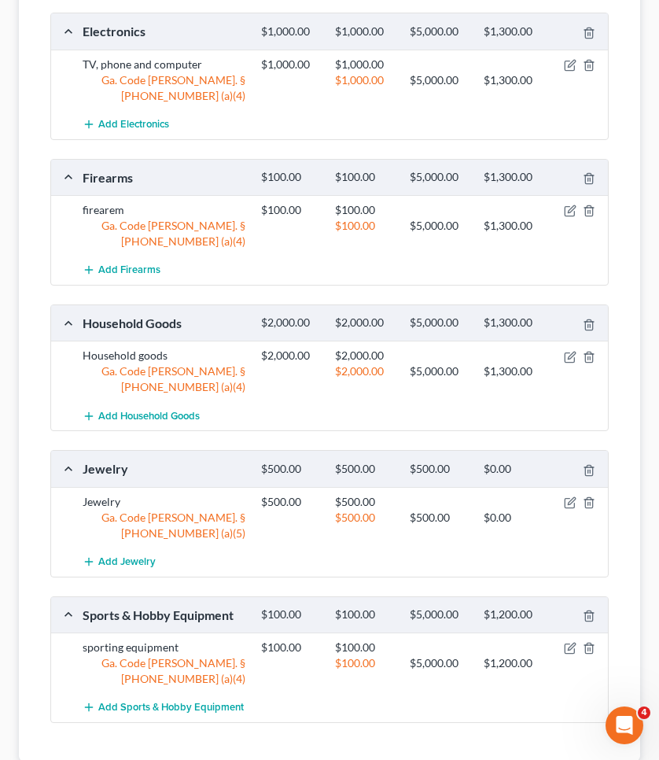
scroll to position [602, 0]
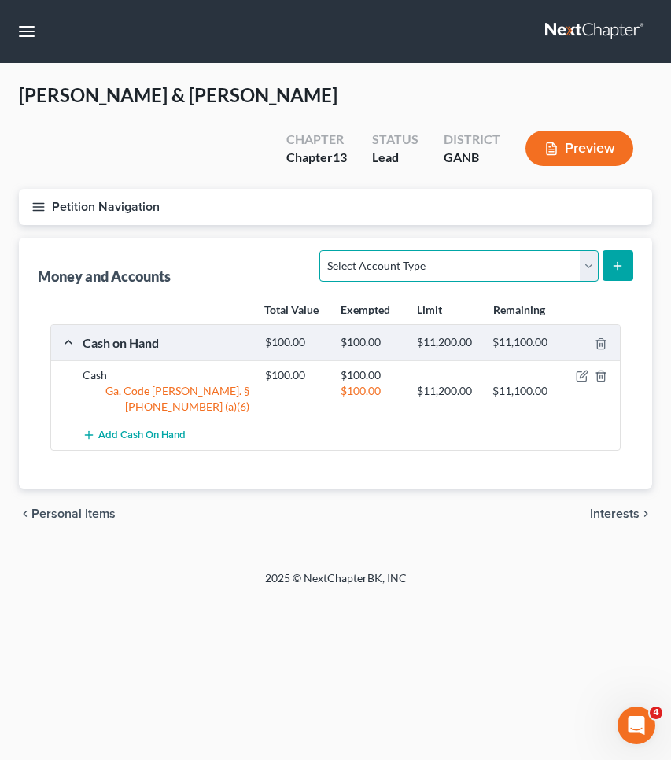
select select "other"
click at [617, 264] on icon "submit" at bounding box center [617, 266] width 13 height 13
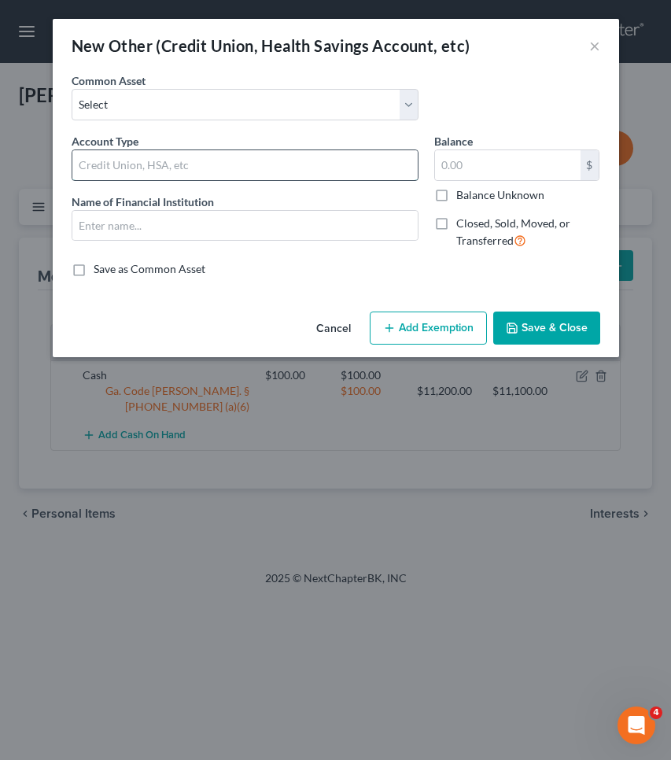
click at [334, 165] on input "text" at bounding box center [244, 165] width 345 height 30
type input "PayPal"
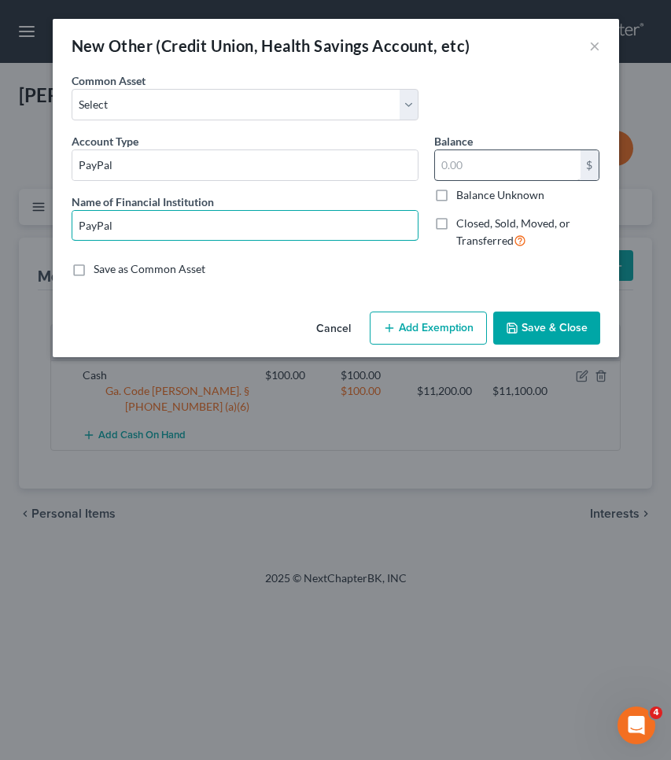
type input "PayPal"
click at [504, 170] on input "text" at bounding box center [508, 165] width 146 height 30
type input "0"
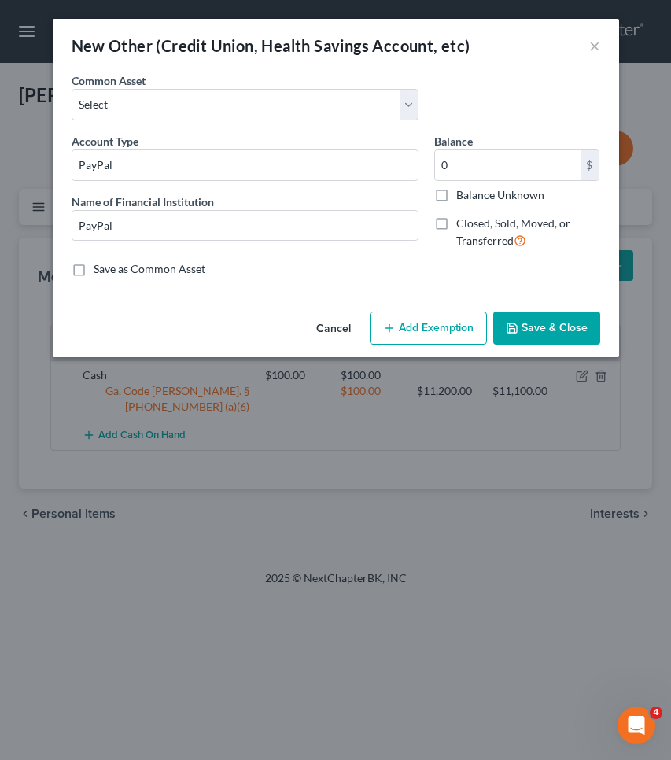
click at [441, 321] on button "Add Exemption" at bounding box center [428, 328] width 117 height 33
select select "2"
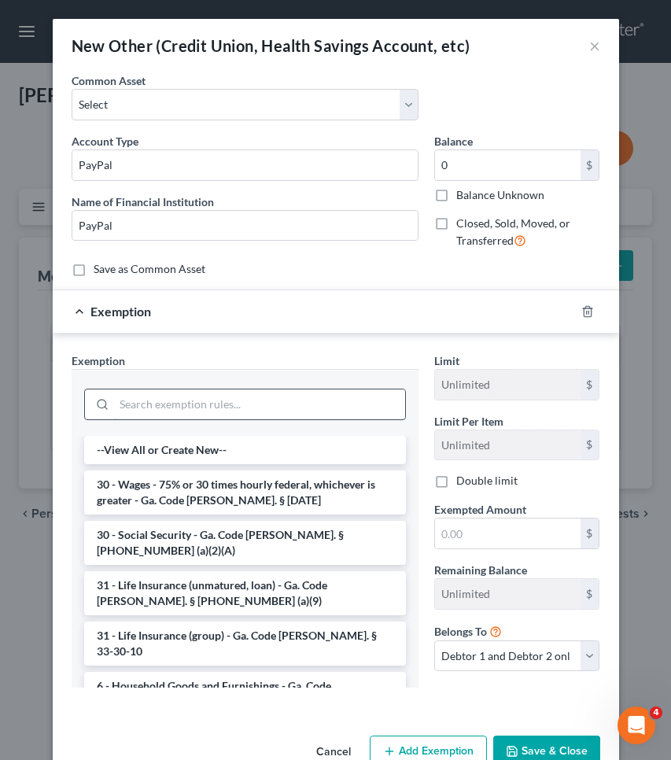
click at [290, 409] on input "search" at bounding box center [259, 405] width 291 height 30
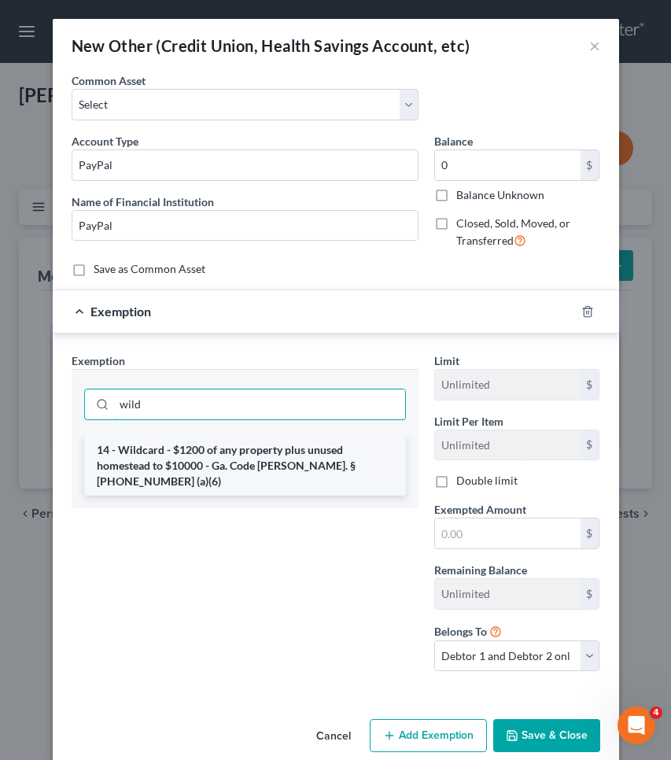
type input "wild"
click at [289, 456] on li "14 - Wildcard - $1200 of any property plus unused homestead to $10000 - Ga. Cod…" at bounding box center [245, 466] width 322 height 60
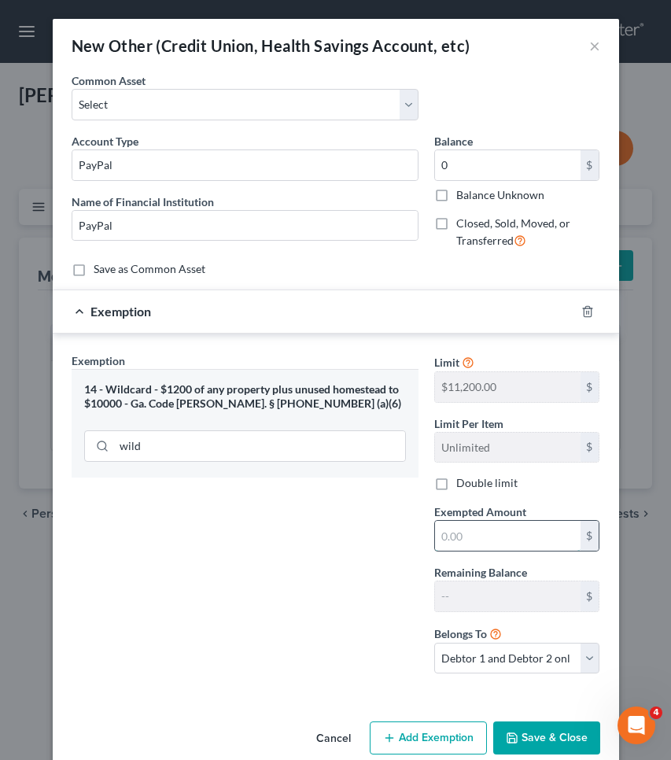
click at [462, 549] on input "text" at bounding box center [508, 536] width 146 height 30
type input "0"
click at [523, 748] on button "Save & Close" at bounding box center [546, 738] width 107 height 33
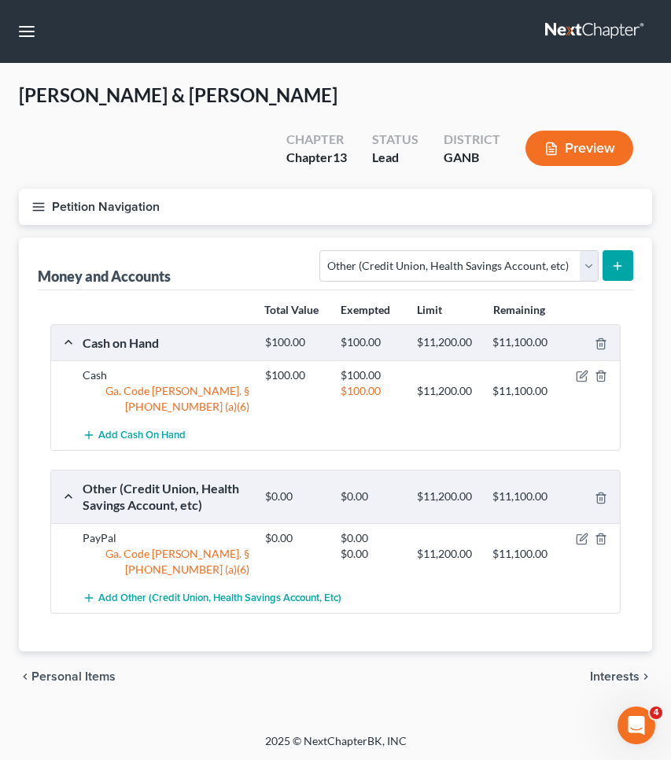
click at [622, 260] on icon "submit" at bounding box center [617, 266] width 13 height 13
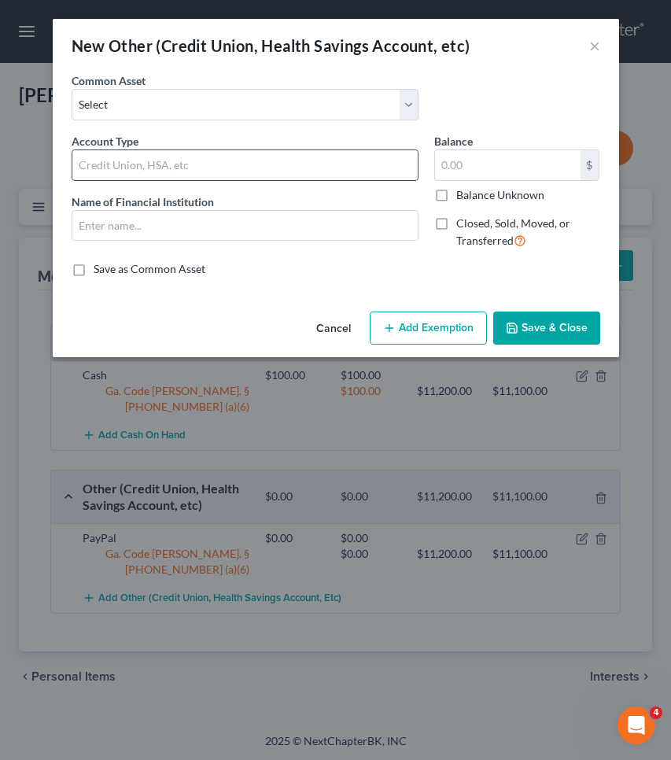
click at [331, 171] on input "text" at bounding box center [244, 165] width 345 height 30
type input "Venmo"
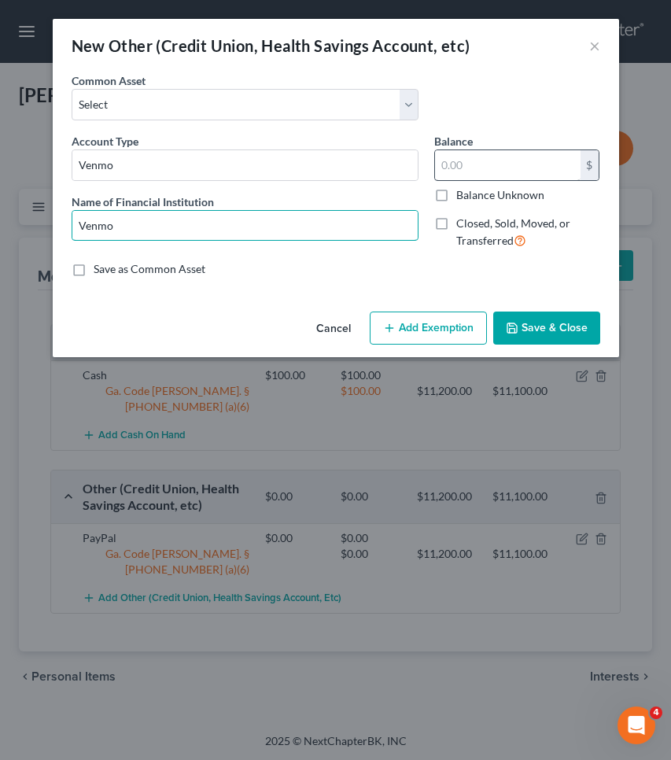
type input "Venmo"
click at [512, 168] on input "text" at bounding box center [508, 165] width 146 height 30
type input "300"
click at [466, 314] on button "Add Exemption" at bounding box center [428, 328] width 117 height 33
select select "2"
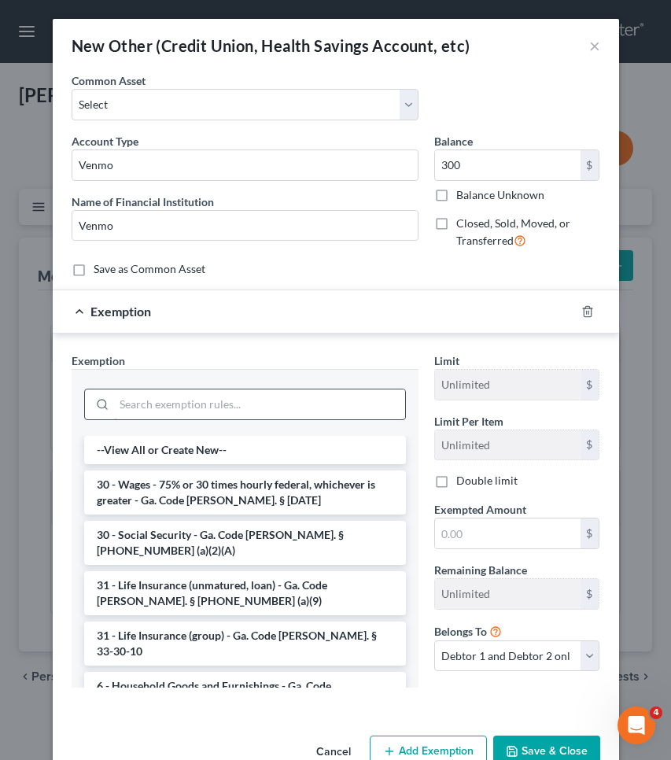
click at [336, 400] on input "search" at bounding box center [259, 405] width 291 height 30
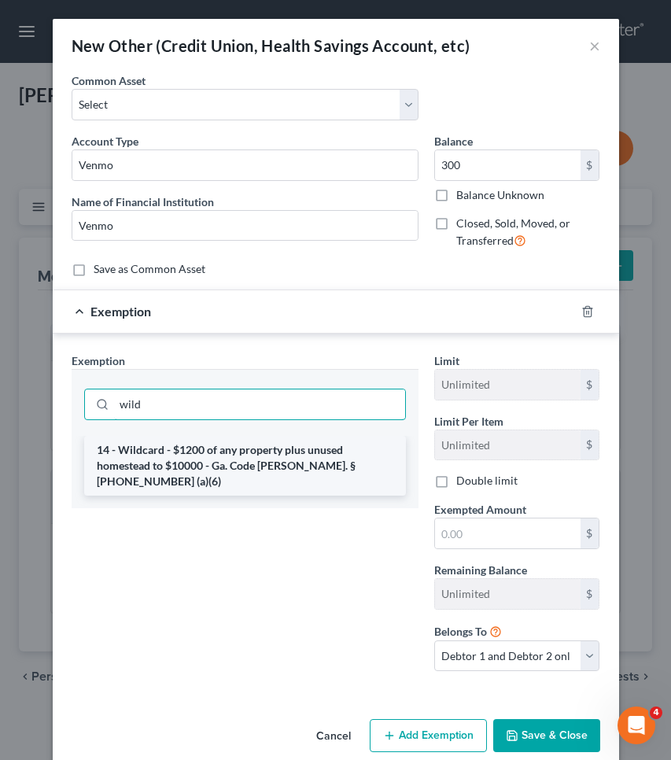
type input "wild"
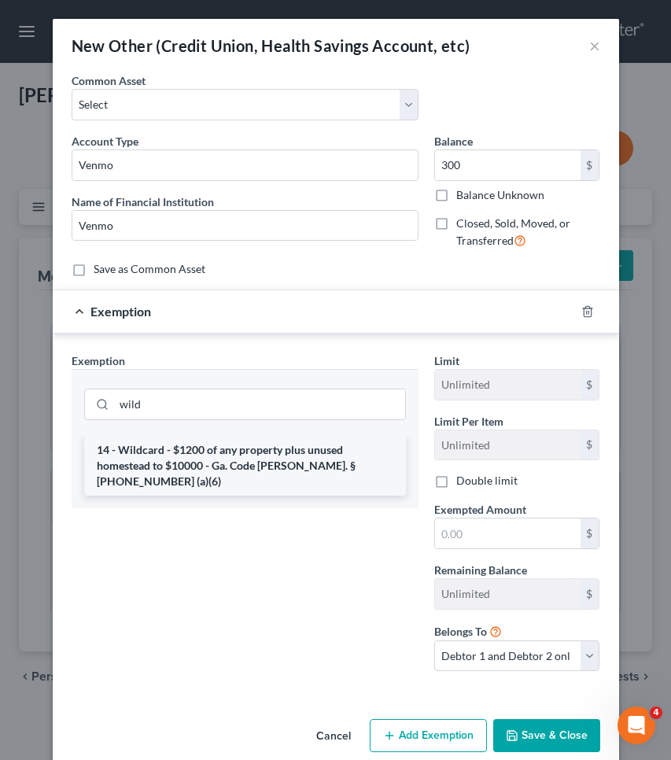
click at [327, 459] on li "14 - Wildcard - $1200 of any property plus unused homestead to $10000 - Ga. Cod…" at bounding box center [245, 466] width 322 height 60
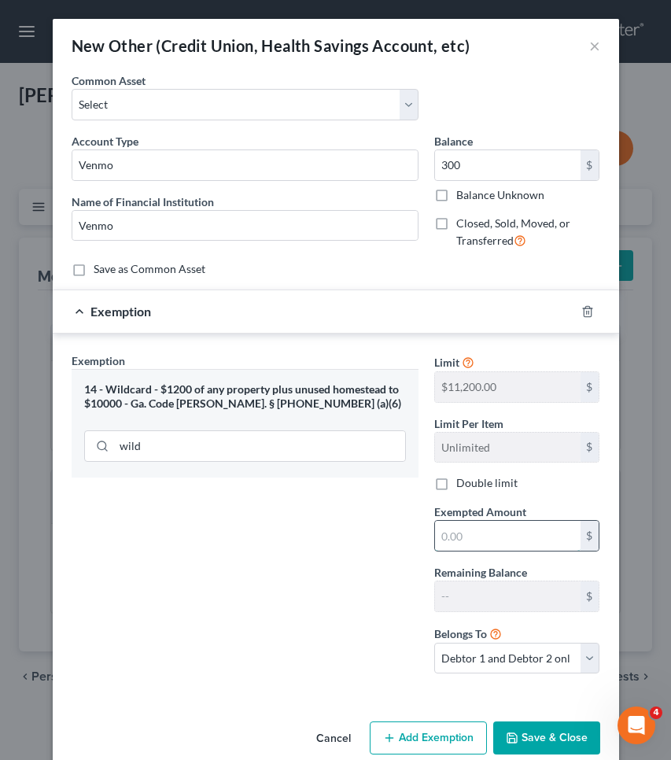
click at [453, 534] on input "text" at bounding box center [508, 536] width 146 height 30
type input "300"
click at [538, 728] on button "Save & Close" at bounding box center [546, 738] width 107 height 33
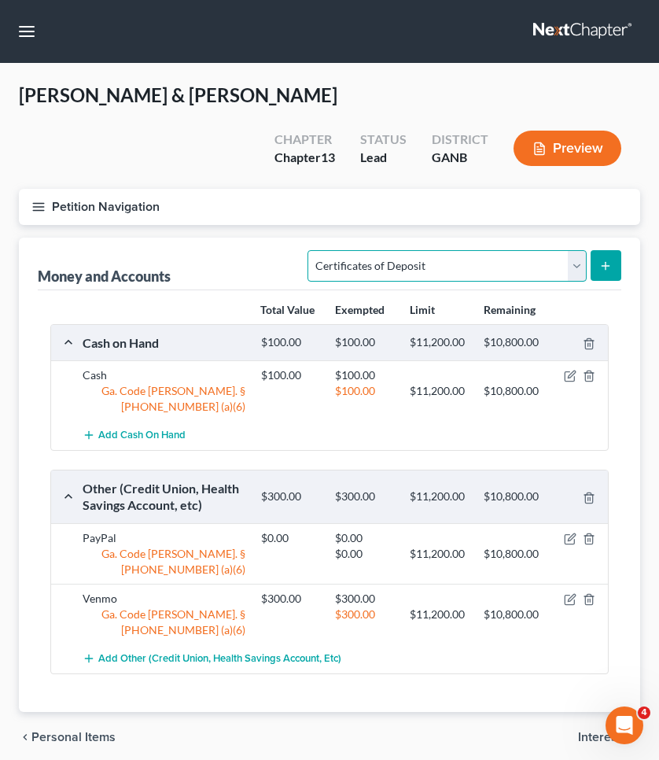
select select "checking"
click at [614, 268] on button "submit" at bounding box center [606, 265] width 31 height 31
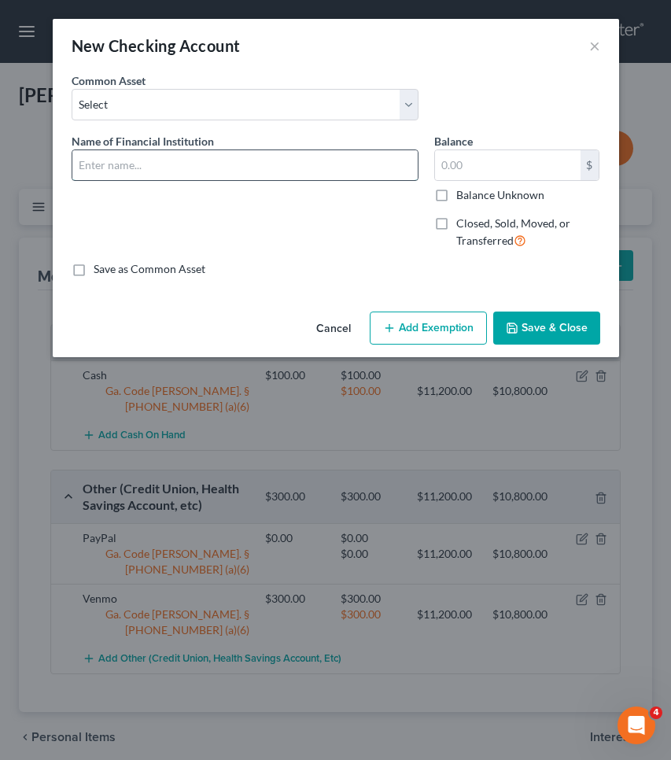
click at [251, 160] on input "text" at bounding box center [244, 165] width 345 height 30
type input "Truist Bank"
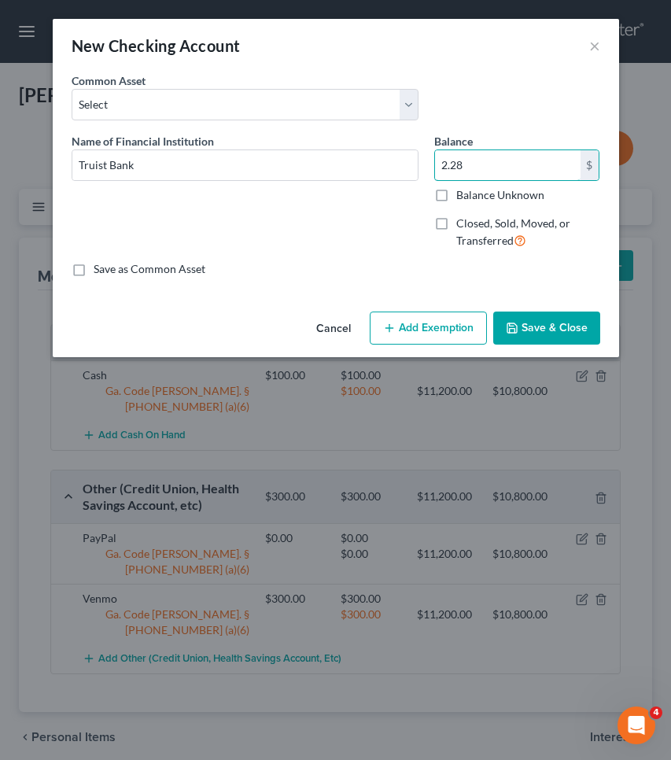
type input "2.28"
click at [413, 334] on button "Add Exemption" at bounding box center [428, 328] width 117 height 33
select select "2"
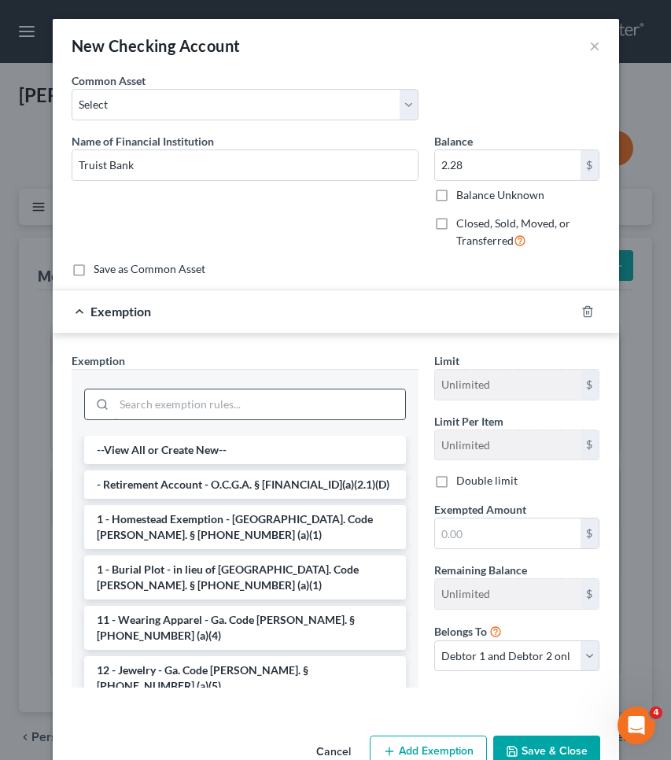
click at [364, 406] on input "search" at bounding box center [259, 405] width 291 height 30
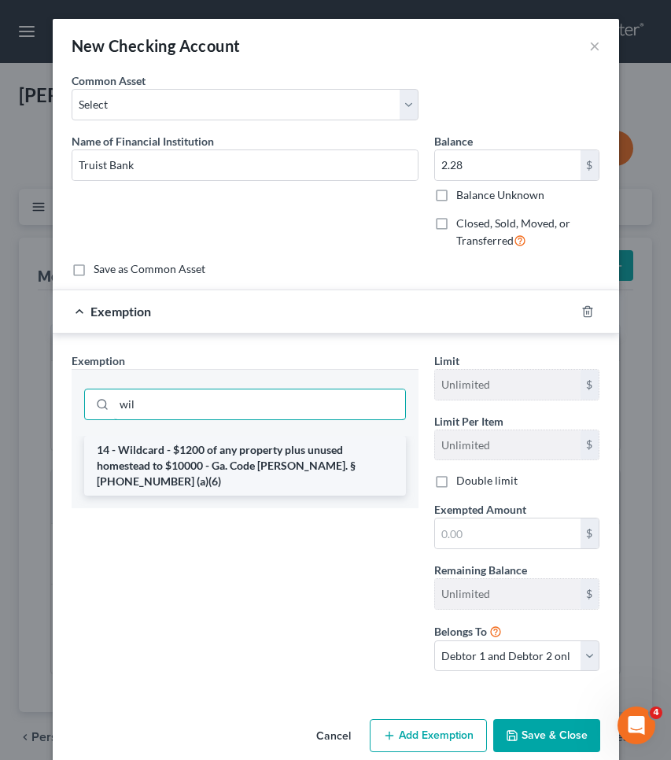
type input "wil"
click at [345, 447] on li "14 - Wildcard - $1200 of any property plus unused homestead to $10000 - Ga. Cod…" at bounding box center [245, 466] width 322 height 60
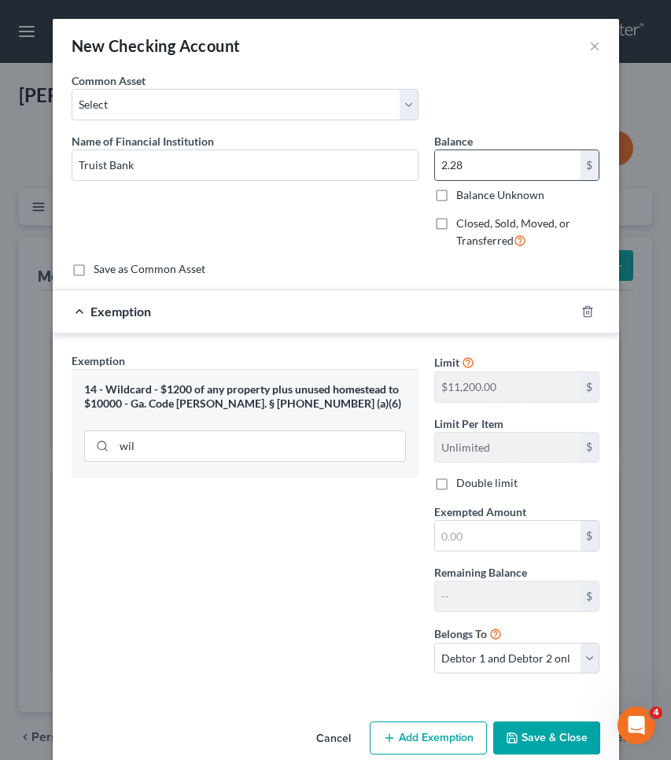
click at [521, 178] on input "2.28" at bounding box center [508, 165] width 146 height 30
click at [508, 541] on input "text" at bounding box center [508, 536] width 146 height 30
paste input "2.28"
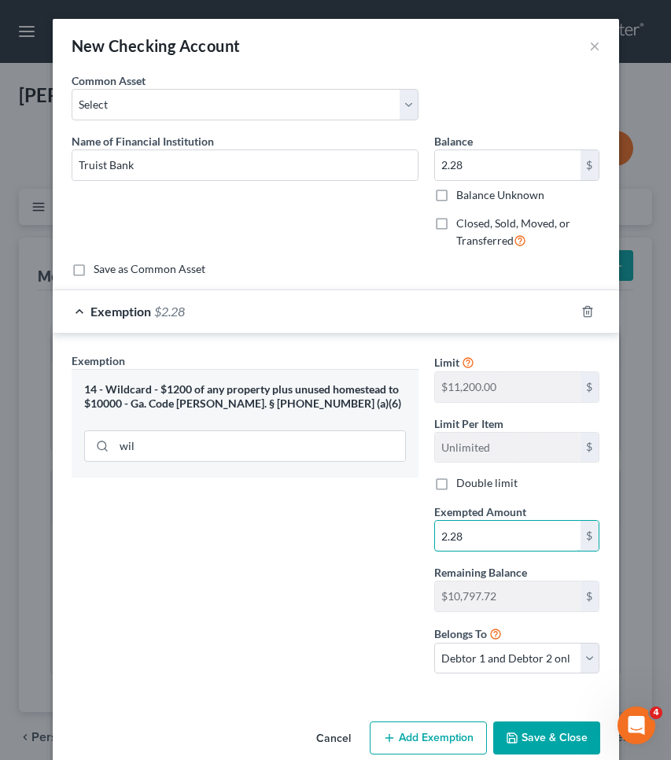
type input "2.28"
click at [531, 738] on button "Save & Close" at bounding box center [546, 738] width 107 height 33
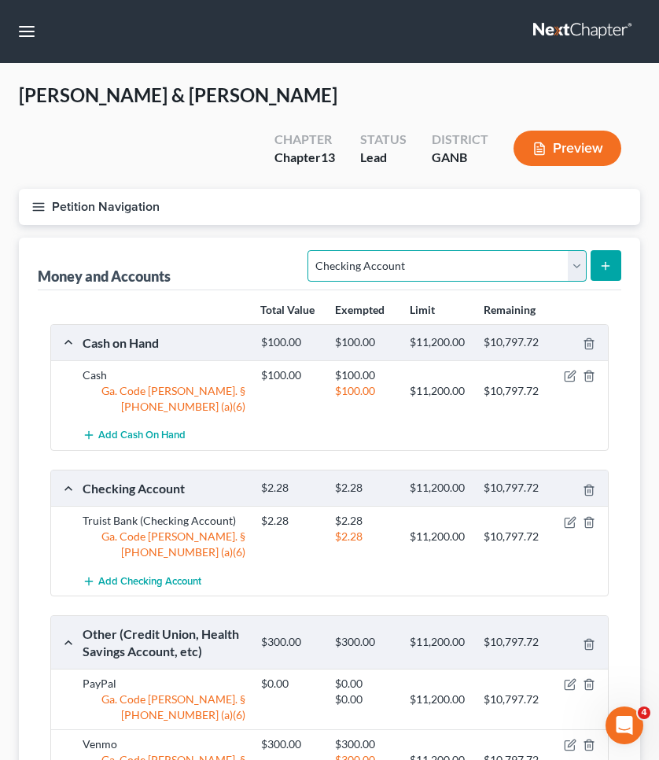
select select "savings"
click at [616, 272] on button "submit" at bounding box center [606, 265] width 31 height 31
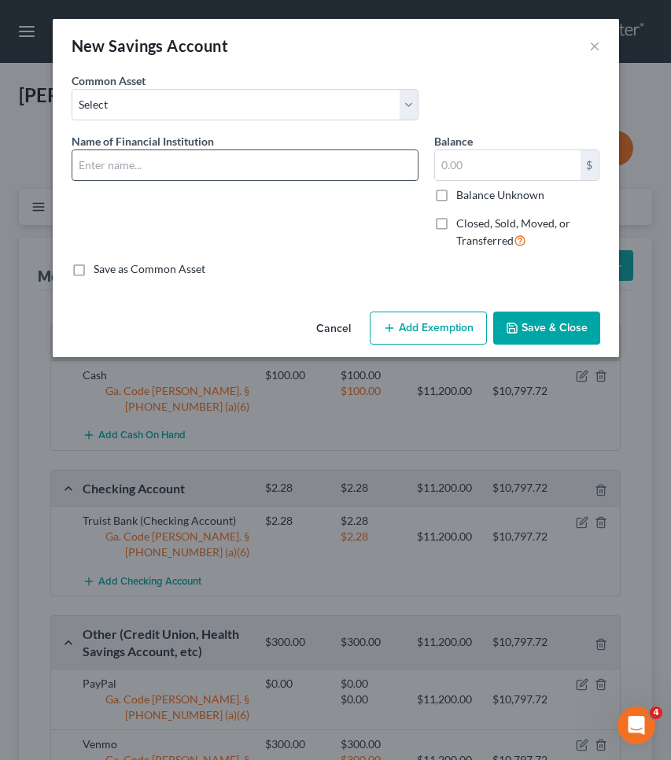
click at [375, 178] on input "text" at bounding box center [244, 165] width 345 height 30
type input "Truist Bank"
type input "1,200"
click at [412, 341] on button "Add Exemption" at bounding box center [428, 328] width 117 height 33
select select "2"
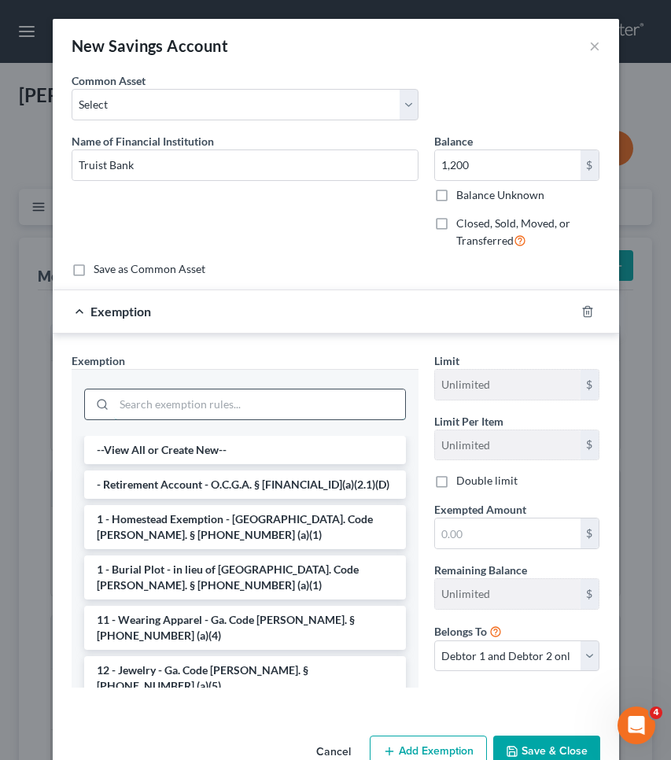
click at [340, 412] on input "search" at bounding box center [259, 405] width 291 height 30
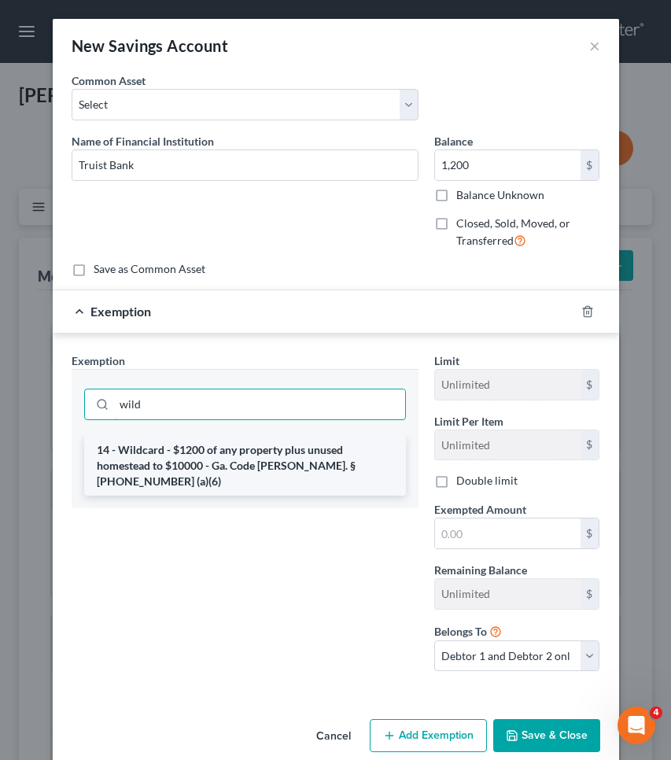
type input "wild"
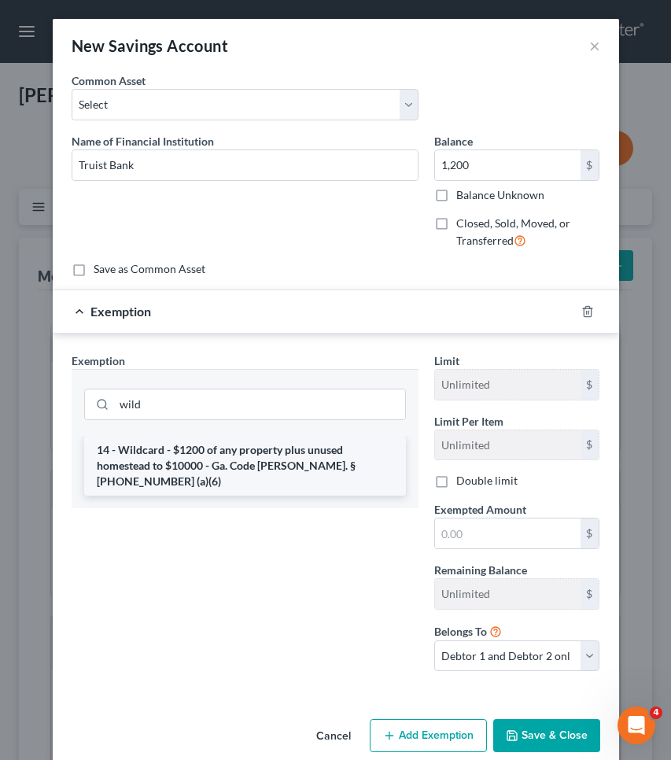
click at [338, 465] on li "14 - Wildcard - $1200 of any property plus unused homestead to $10000 - Ga. Cod…" at bounding box center [245, 466] width 322 height 60
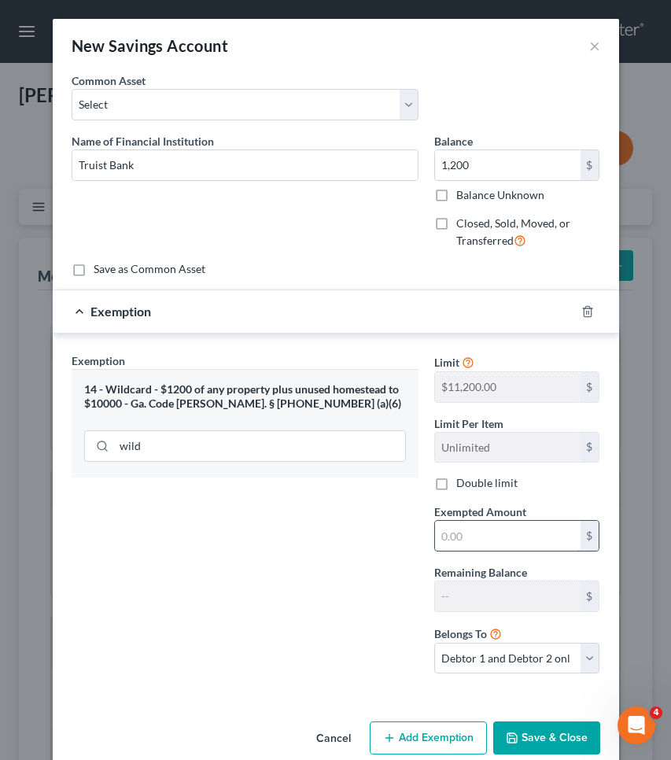
click at [479, 534] on input "text" at bounding box center [508, 536] width 146 height 30
click at [519, 530] on input "1,200" at bounding box center [508, 536] width 146 height 30
type input "1,200"
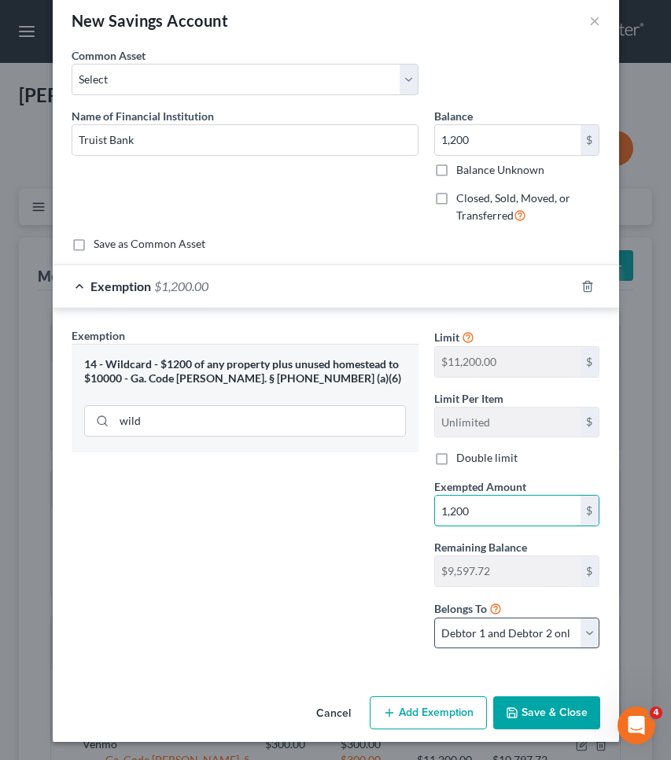
scroll to position [24, 0]
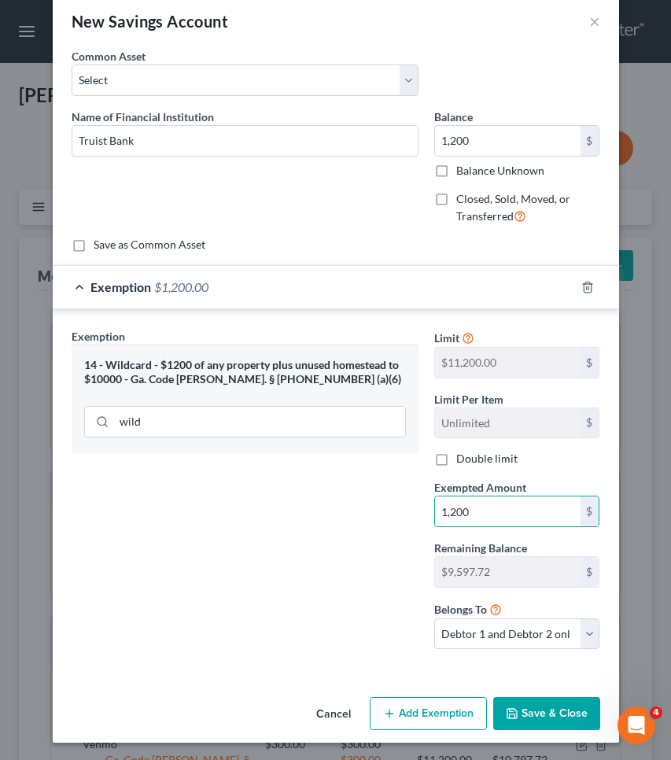
click at [406, 715] on button "Add Exemption" at bounding box center [428, 713] width 117 height 33
select select "2"
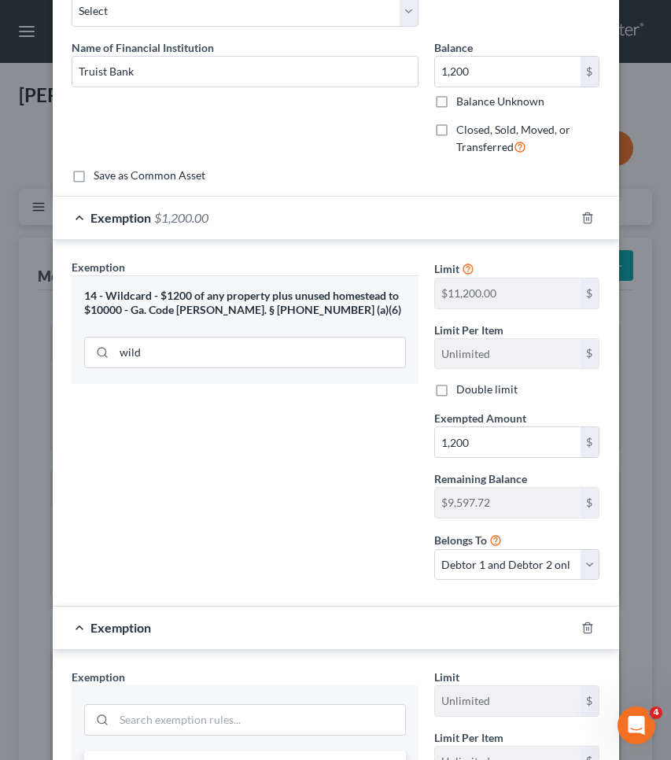
scroll to position [107, 0]
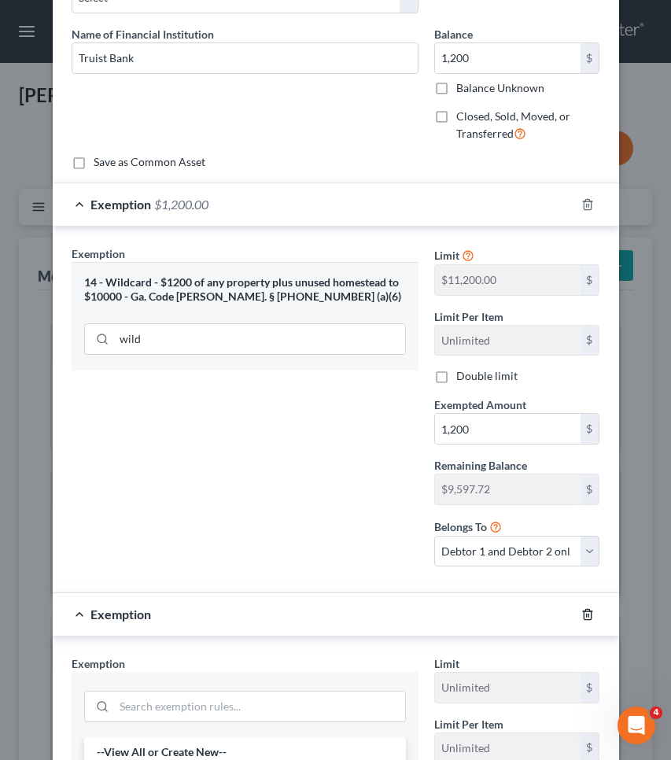
click at [589, 614] on line "button" at bounding box center [589, 615] width 0 height 3
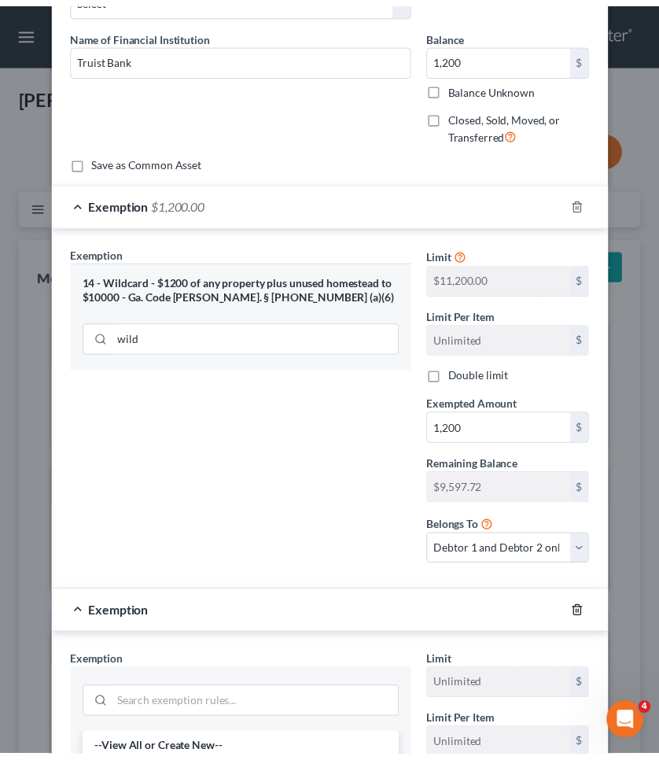
scroll to position [24, 0]
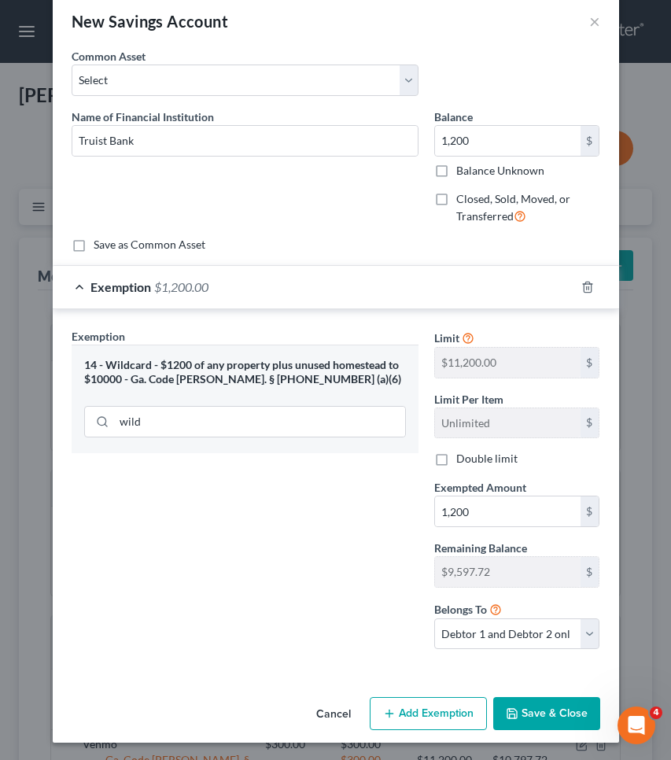
click at [547, 704] on button "Save & Close" at bounding box center [546, 713] width 107 height 33
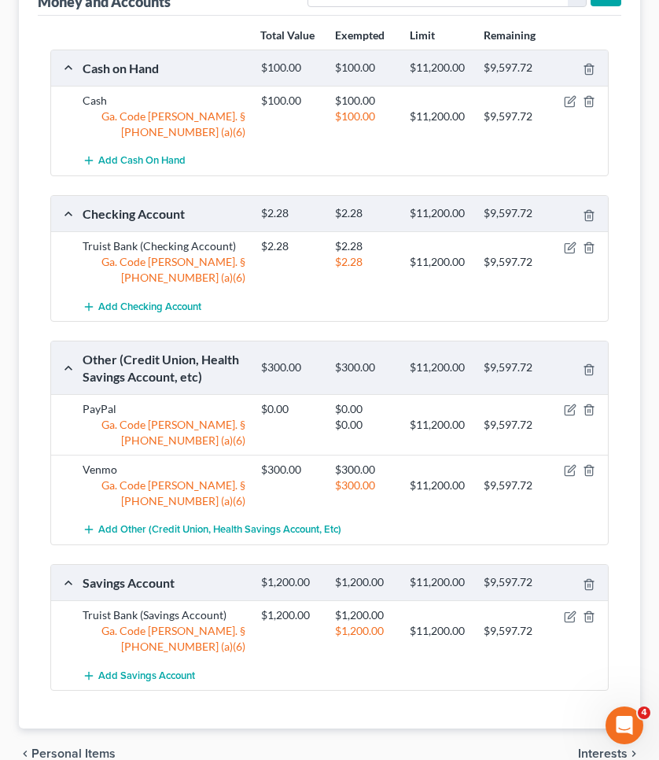
scroll to position [274, 0]
click at [593, 748] on span "Interests" at bounding box center [603, 754] width 50 height 13
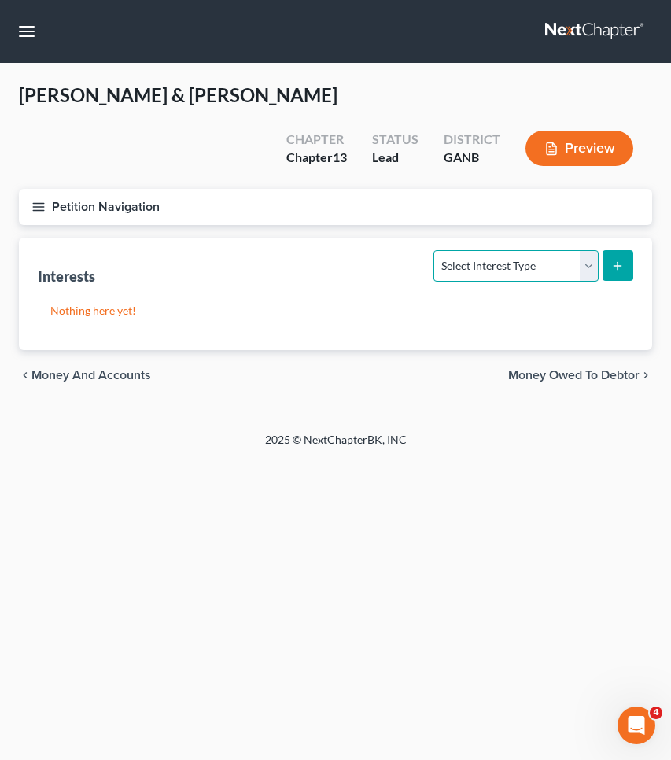
select select "401k"
click at [611, 269] on button "submit" at bounding box center [618, 265] width 31 height 31
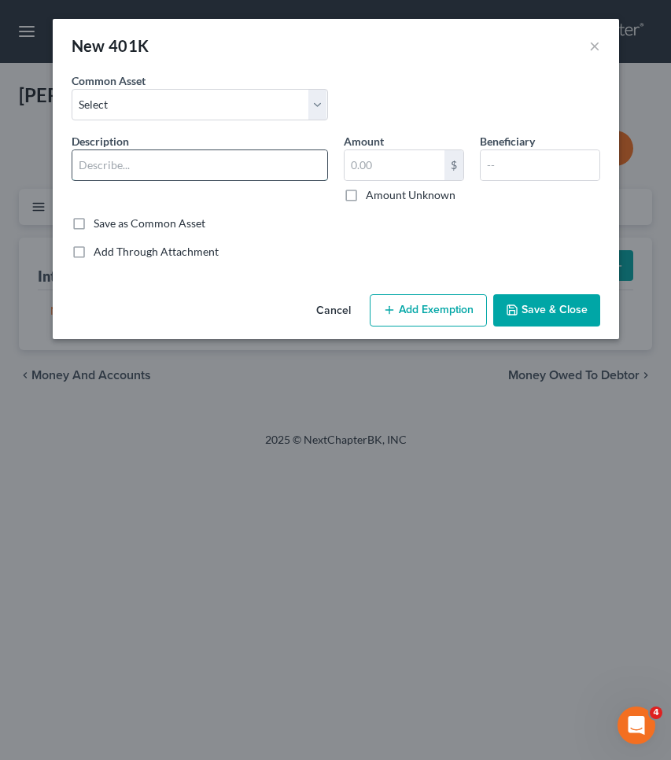
click at [266, 158] on input "text" at bounding box center [199, 165] width 255 height 30
type input "Lexis 401k"
type input "20,000"
click at [424, 320] on button "Add Exemption" at bounding box center [428, 310] width 117 height 33
select select "2"
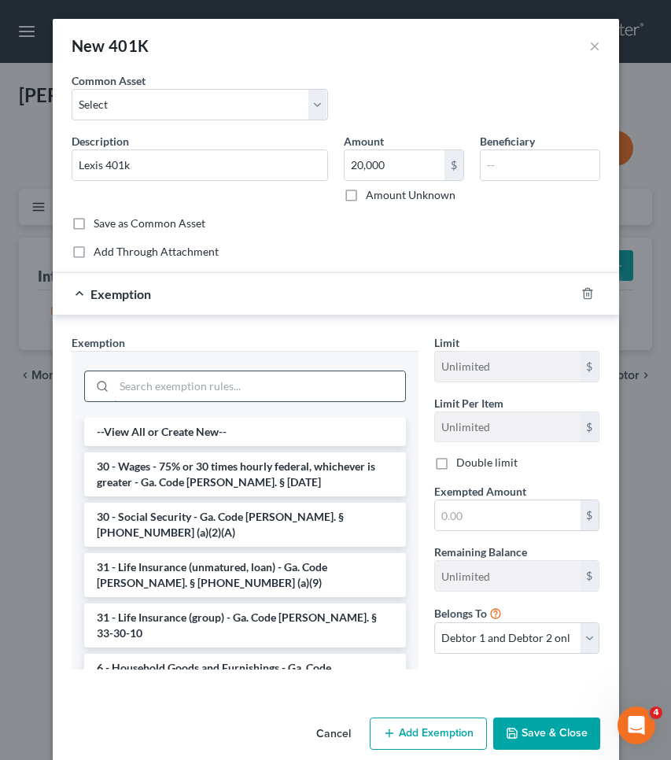
click at [367, 382] on input "search" at bounding box center [259, 386] width 291 height 30
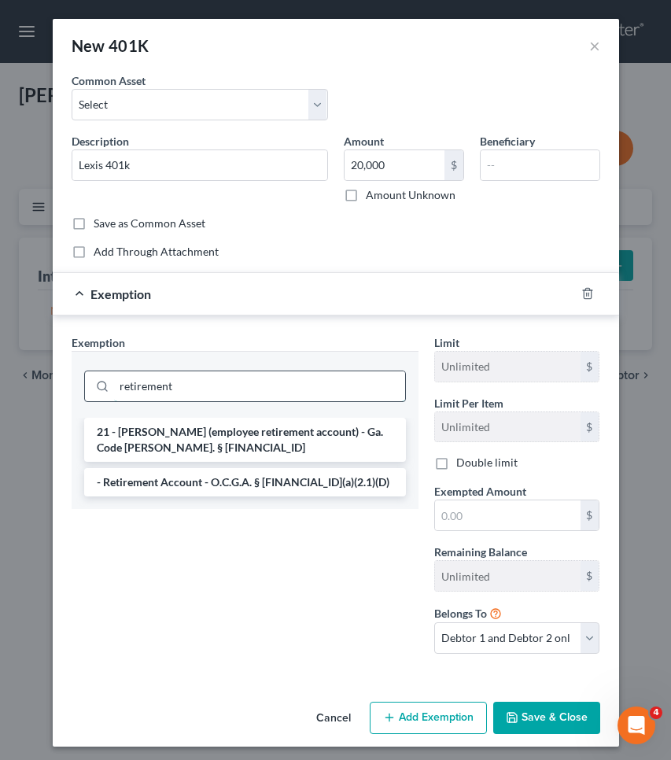
type input "retirement"
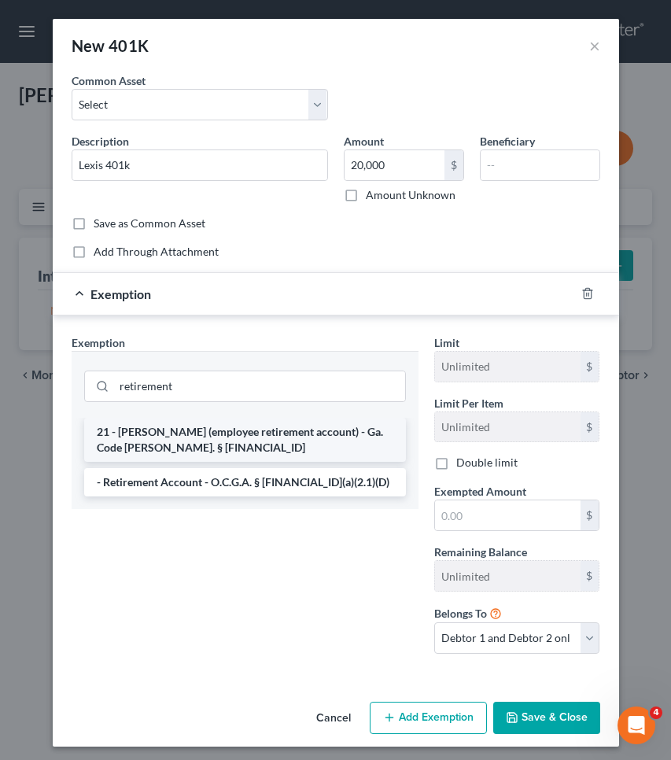
drag, startPoint x: 367, startPoint y: 382, endPoint x: 355, endPoint y: 439, distance: 57.9
click at [355, 439] on li "21 - [PERSON_NAME] (employee retirement account) - Ga. Code [PERSON_NAME]. § [F…" at bounding box center [245, 440] width 322 height 44
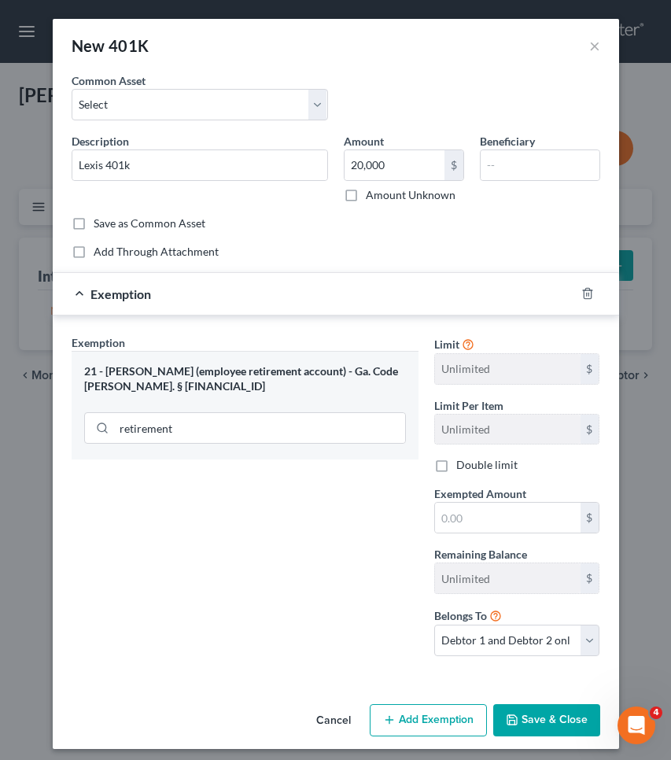
click at [469, 534] on div "Limit Unlimited $ Limit Per Item Unlimited $ Double limit Exempted Amount * $ R…" at bounding box center [518, 501] width 182 height 334
click at [462, 520] on input "text" at bounding box center [508, 518] width 146 height 30
type input "20,000"
click at [526, 724] on button "Save & Close" at bounding box center [546, 720] width 107 height 33
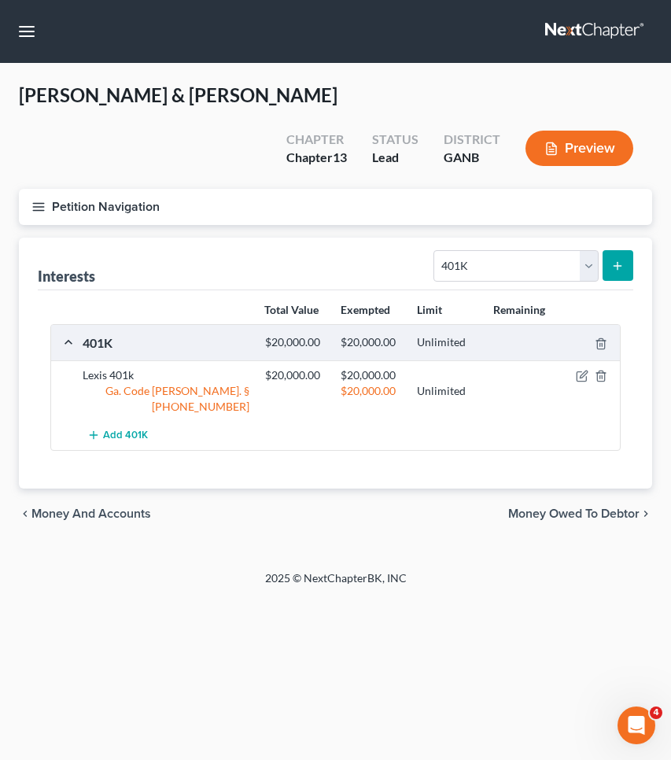
click at [613, 270] on icon "submit" at bounding box center [617, 266] width 13 height 13
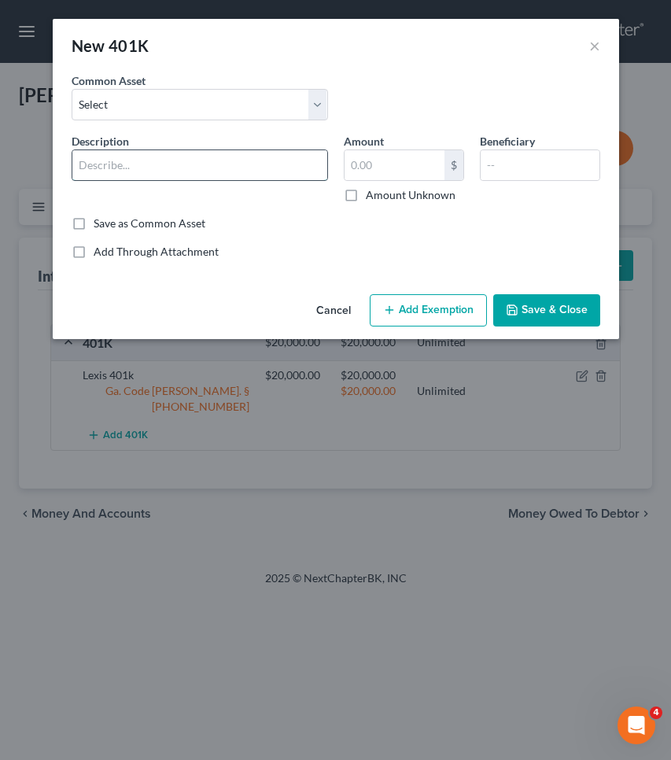
click at [232, 164] on input "text" at bounding box center [199, 165] width 255 height 30
type input "Spouse 401k"
click at [384, 196] on label "Amount Unknown" at bounding box center [411, 195] width 90 height 16
click at [382, 196] on input "Amount Unknown" at bounding box center [377, 192] width 10 height 10
checkbox input "true"
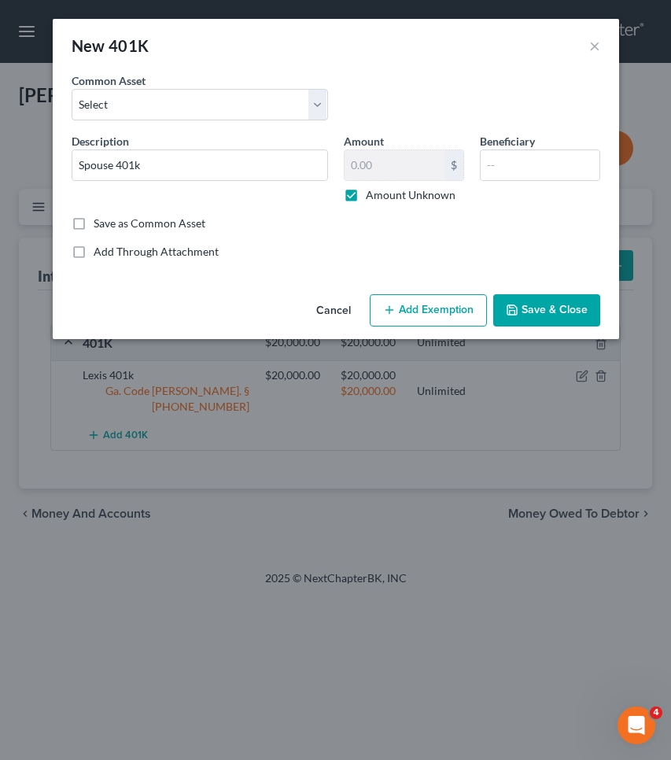
click at [424, 305] on button "Add Exemption" at bounding box center [428, 310] width 117 height 33
select select "2"
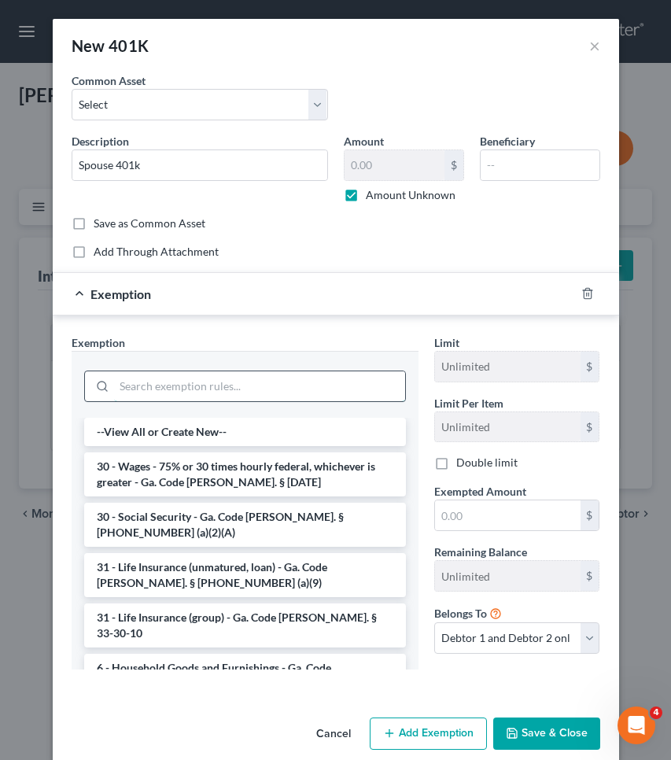
click at [312, 380] on input "search" at bounding box center [259, 386] width 291 height 30
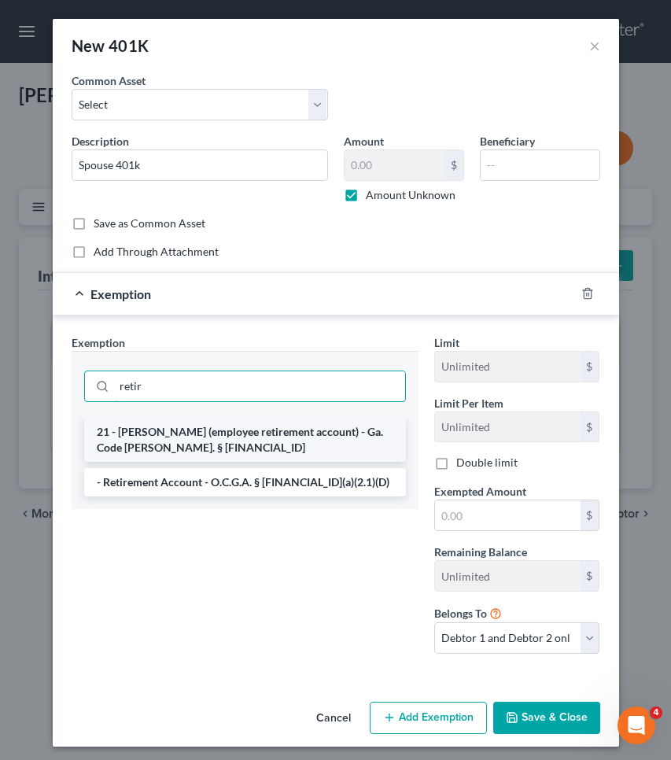
type input "retir"
click at [309, 443] on li "21 - [PERSON_NAME] (employee retirement account) - Ga. Code [PERSON_NAME]. § [F…" at bounding box center [245, 440] width 322 height 44
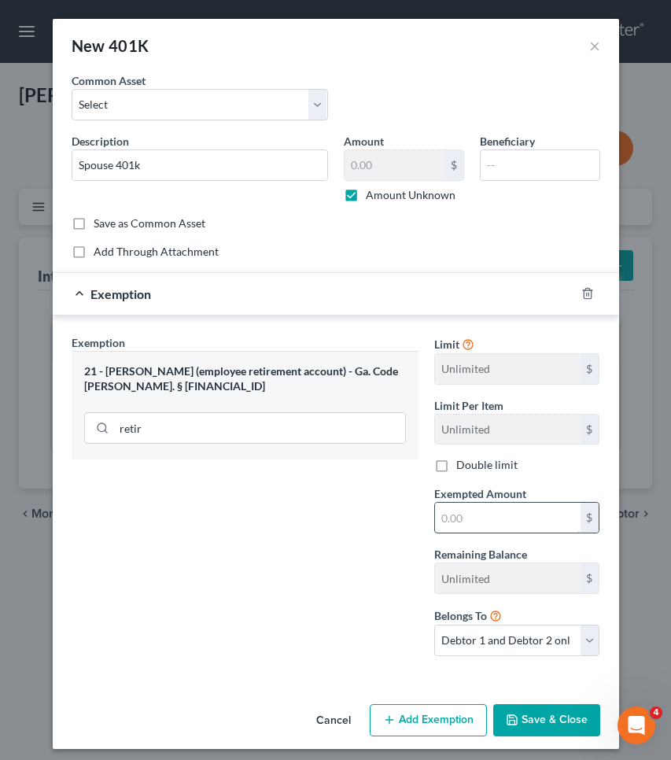
click at [479, 518] on input "text" at bounding box center [508, 518] width 146 height 30
type input "99,999"
click at [528, 725] on button "Save & Close" at bounding box center [546, 720] width 107 height 33
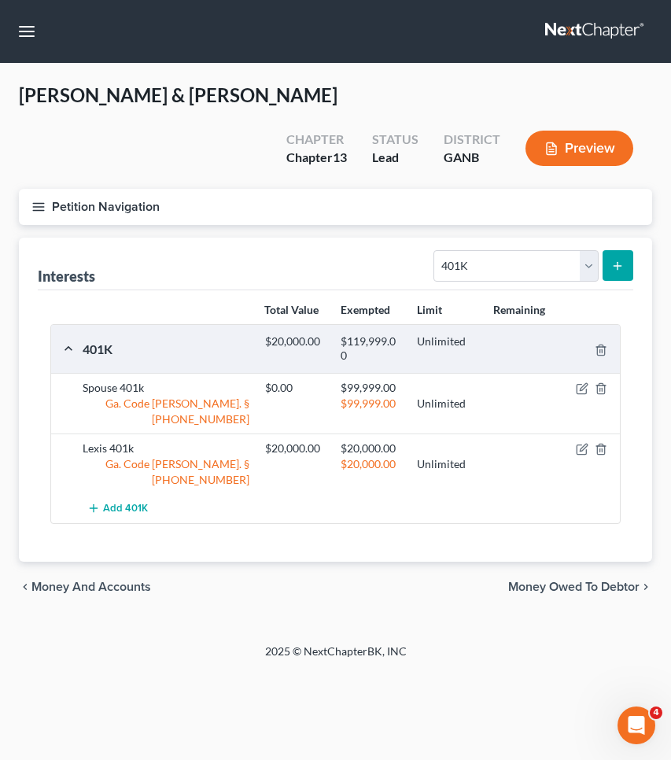
click at [572, 581] on span "Money Owed to Debtor" at bounding box center [573, 587] width 131 height 13
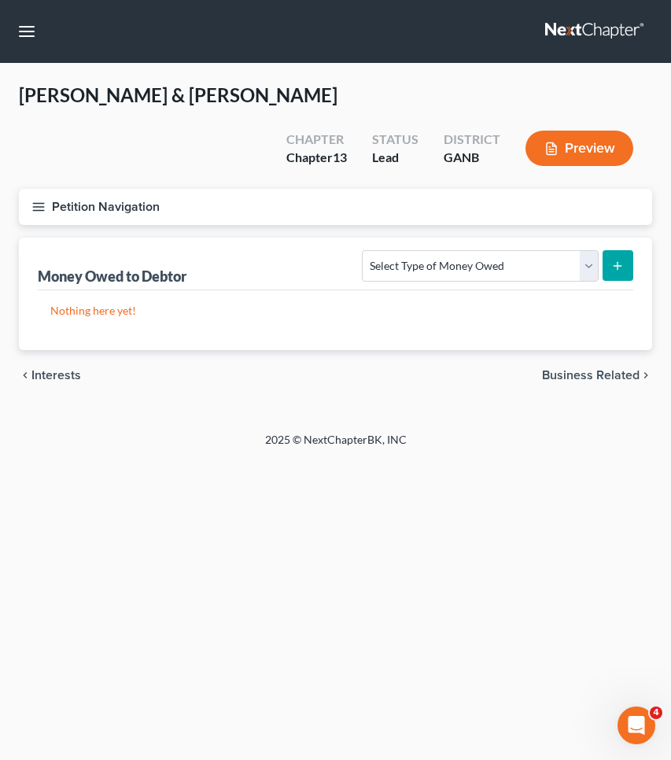
click at [578, 375] on span "Business Related" at bounding box center [591, 375] width 98 height 13
click at [578, 375] on span "Farm / Livestock" at bounding box center [594, 375] width 92 height 13
click at [94, 207] on button "Petition Navigation" at bounding box center [336, 207] width 634 height 36
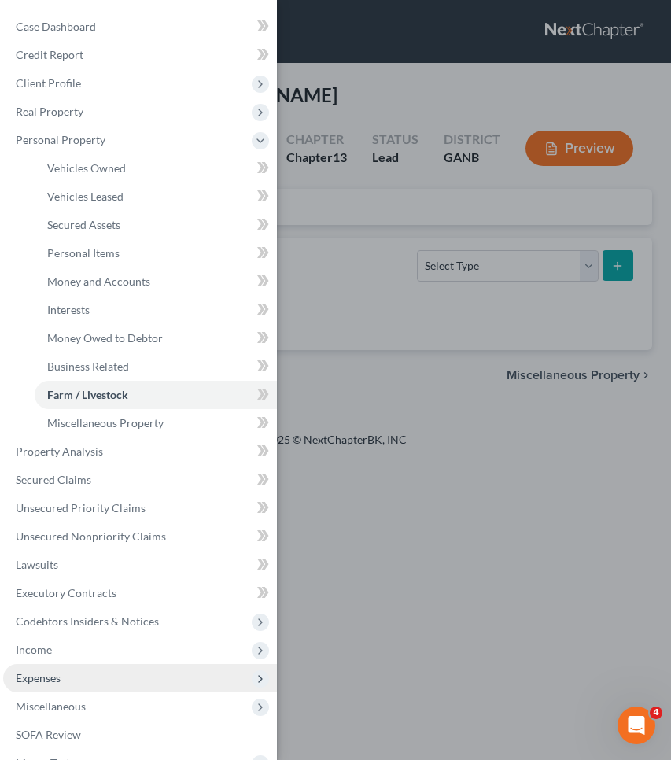
click at [94, 678] on span "Expenses" at bounding box center [140, 678] width 274 height 28
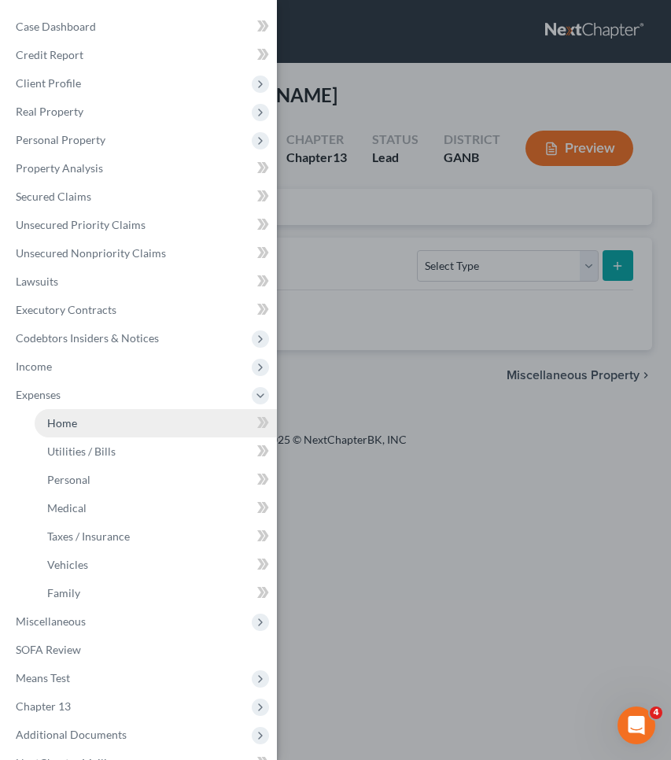
click at [150, 420] on link "Home" at bounding box center [156, 423] width 242 height 28
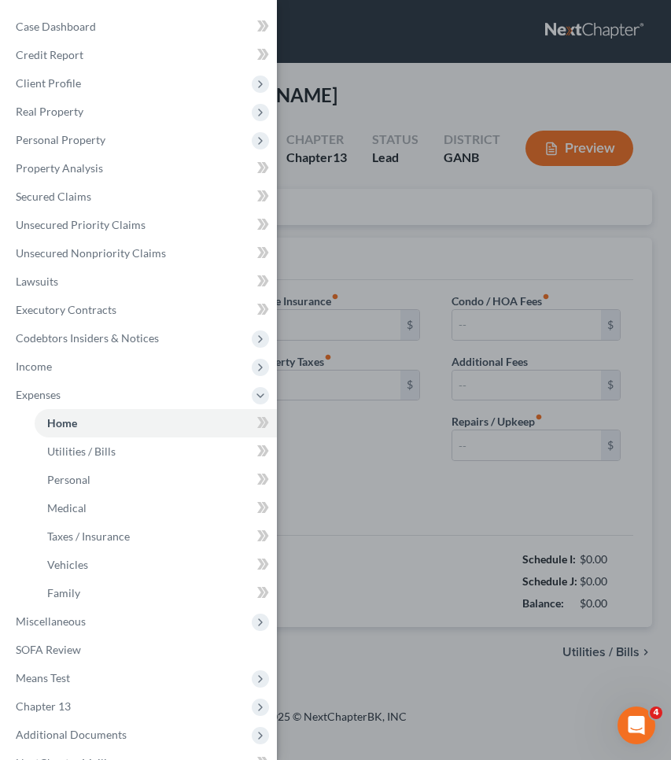
type input "0.00"
radio input "true"
type input "0.00"
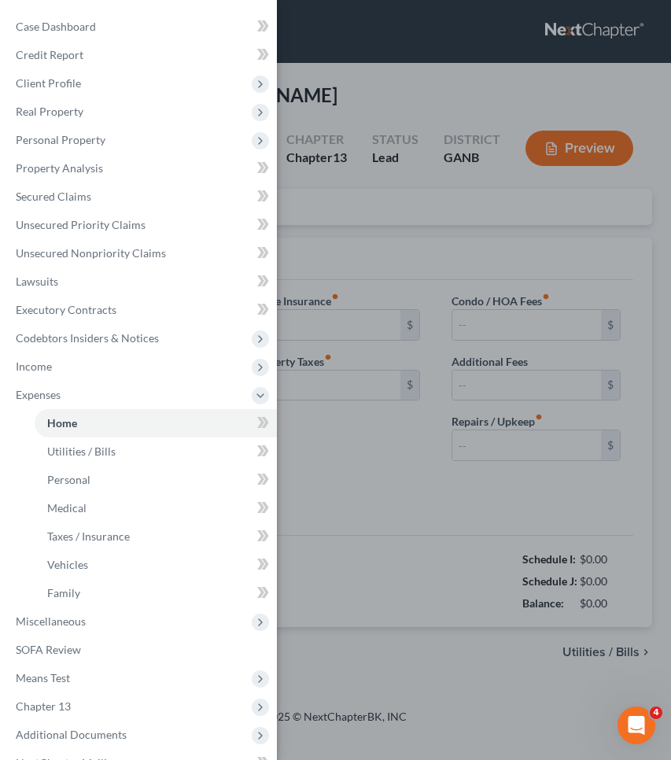
type input "0.00"
click at [364, 266] on div "Case Dashboard Payments Invoices Payments Payments Credit Report Client Profile" at bounding box center [335, 380] width 671 height 760
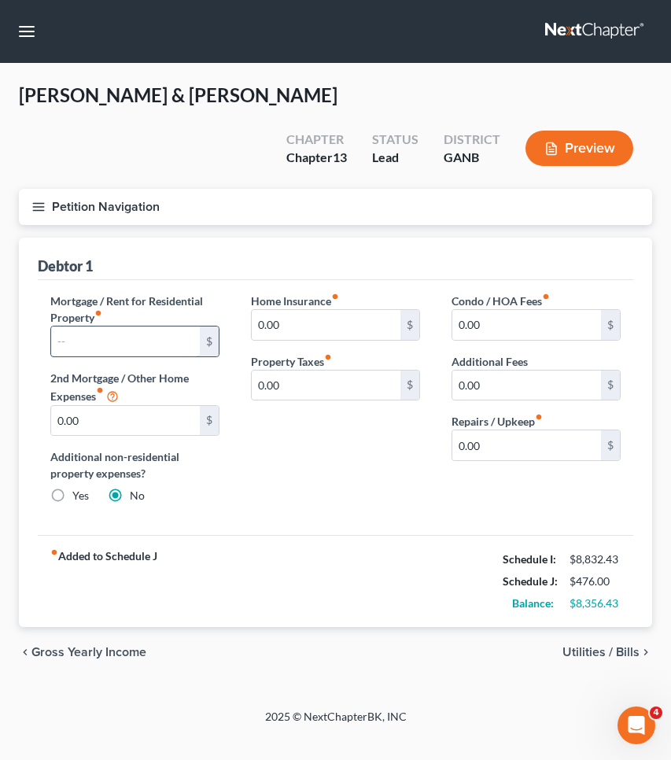
click at [153, 339] on input "text" at bounding box center [125, 342] width 149 height 30
type input "2,305"
click at [598, 655] on span "Utilities / Bills" at bounding box center [601, 652] width 77 height 13
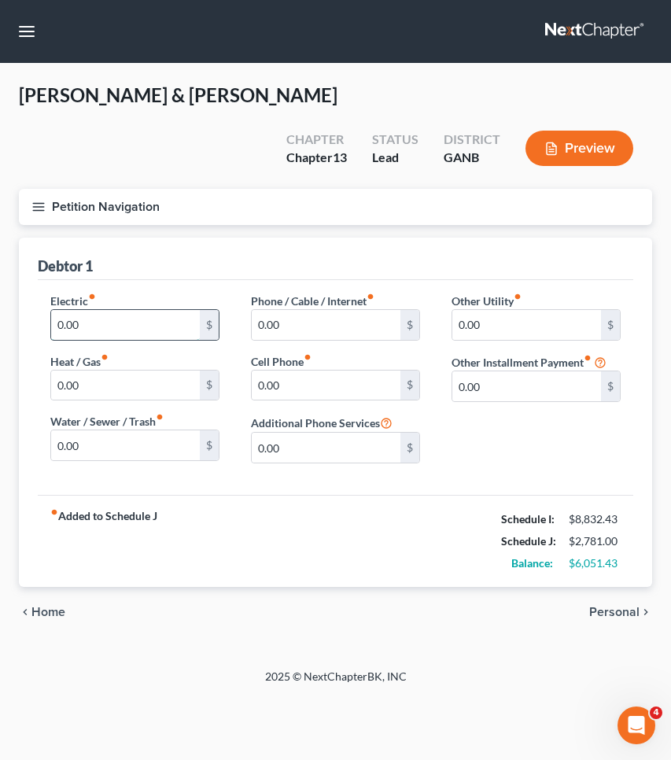
click at [157, 327] on input "0.00" at bounding box center [125, 325] width 149 height 30
type input "0"
type input "275"
click at [125, 454] on input "0.00" at bounding box center [125, 445] width 149 height 30
type input "0"
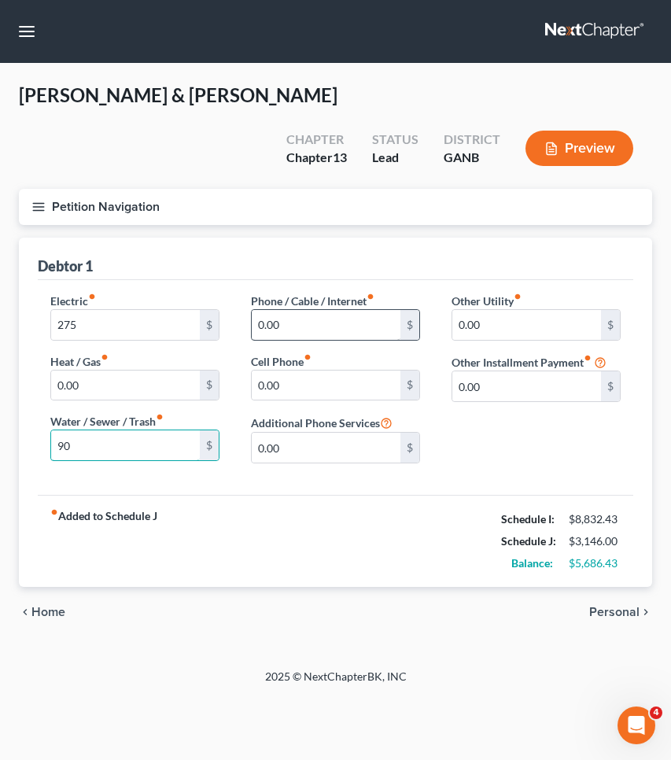
type input "90"
drag, startPoint x: 290, startPoint y: 323, endPoint x: 206, endPoint y: 321, distance: 84.2
type input "280"
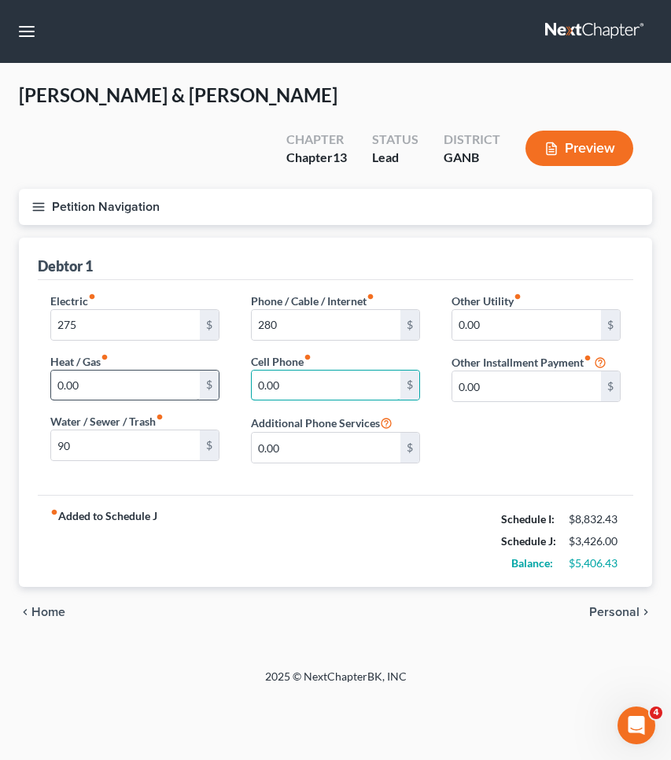
drag, startPoint x: 316, startPoint y: 387, endPoint x: 181, endPoint y: 386, distance: 135.4
type input "288"
click at [615, 615] on span "Personal" at bounding box center [614, 612] width 50 height 13
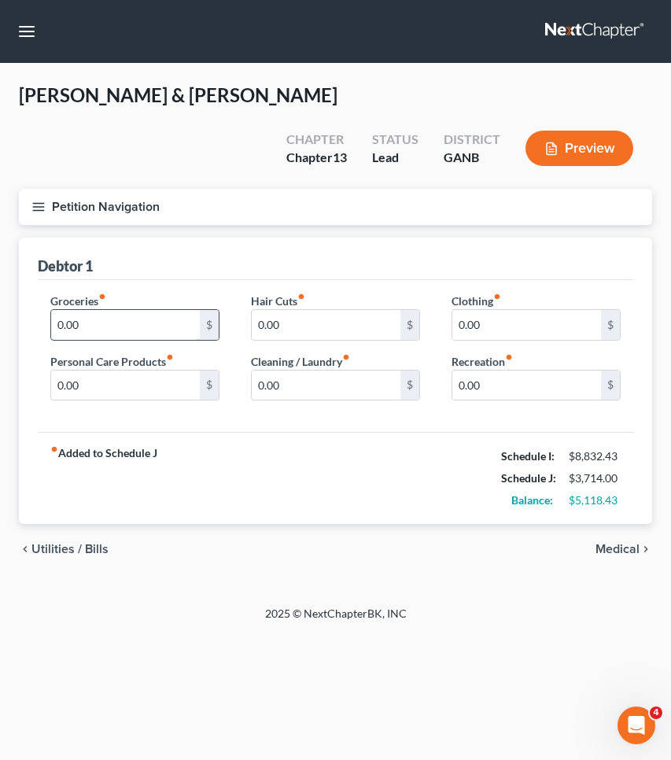
click at [167, 327] on input "0.00" at bounding box center [125, 325] width 149 height 30
type input "1,150"
drag, startPoint x: 544, startPoint y: 315, endPoint x: 423, endPoint y: 323, distance: 121.5
click at [423, 323] on div "Groceries fiber_manual_record 1,150 $ Personal Care Products fiber_manual_recor…" at bounding box center [336, 353] width 602 height 121
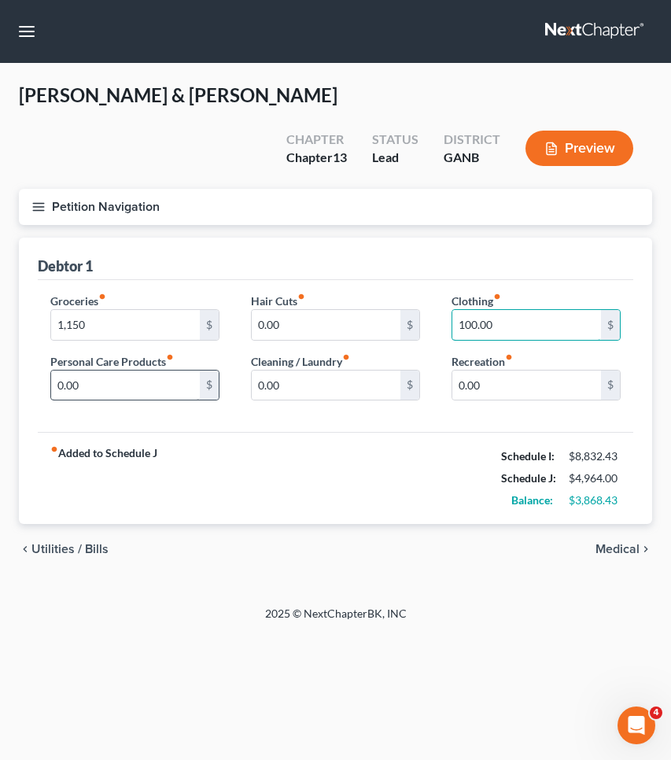
type input "100.00"
click at [54, 384] on input "0.00" at bounding box center [125, 386] width 149 height 30
type input "100.00"
click at [616, 545] on span "Medical" at bounding box center [618, 549] width 44 height 13
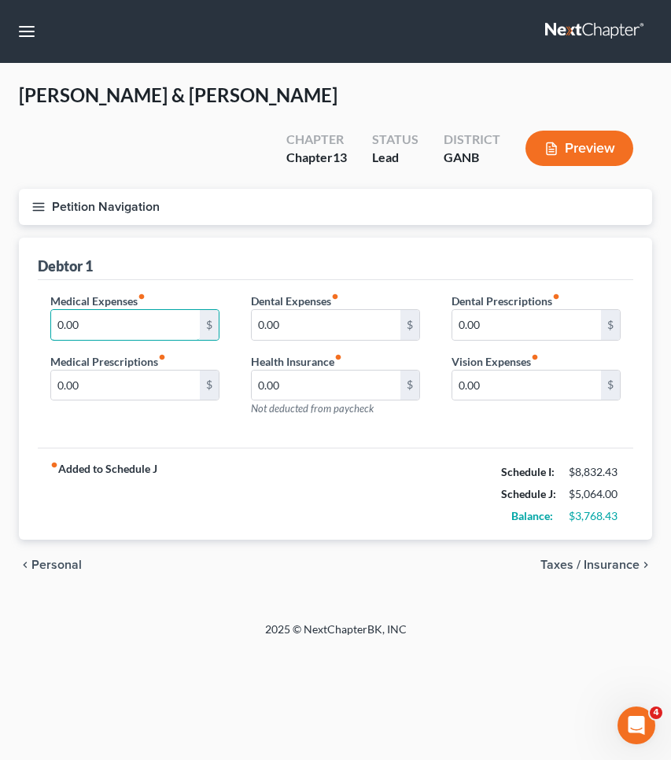
drag, startPoint x: 156, startPoint y: 334, endPoint x: 0, endPoint y: 323, distance: 156.2
click at [0, 323] on div "Copeland, Darren & Hartman, Crystal Upgraded Chapter Chapter 13 Status Lead Dis…" at bounding box center [335, 343] width 671 height 558
type input "75"
click at [598, 560] on span "Taxes / Insurance" at bounding box center [590, 565] width 99 height 13
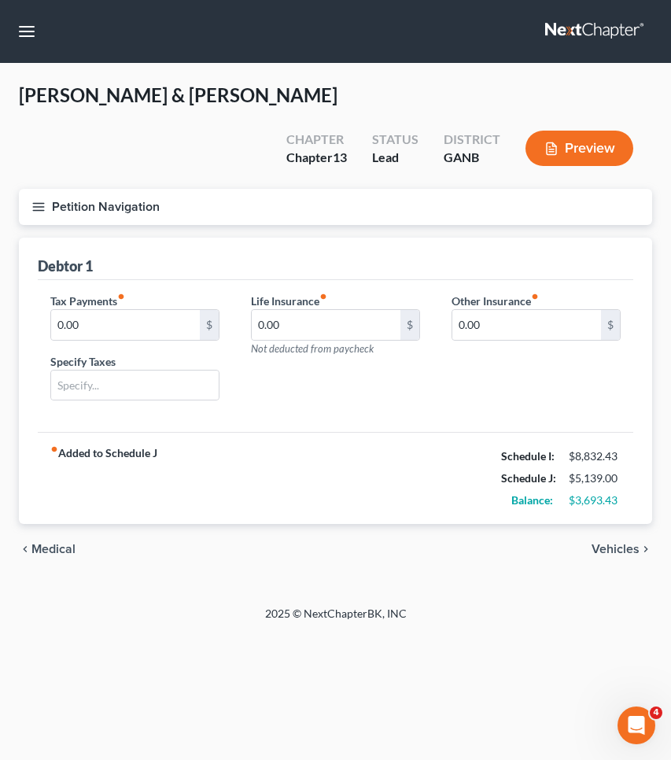
click at [603, 549] on span "Vehicles" at bounding box center [616, 549] width 48 height 13
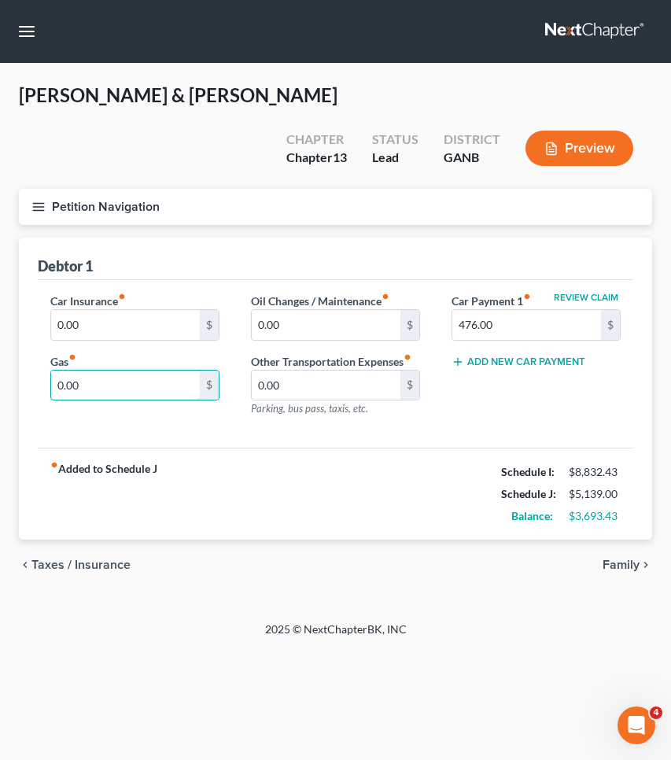
drag, startPoint x: 95, startPoint y: 388, endPoint x: 35, endPoint y: 383, distance: 60.0
click at [35, 383] on div "Car Insurance fiber_manual_record 0.00 $ Gas fiber_manual_record 0.00 $" at bounding box center [135, 361] width 201 height 137
type input "400"
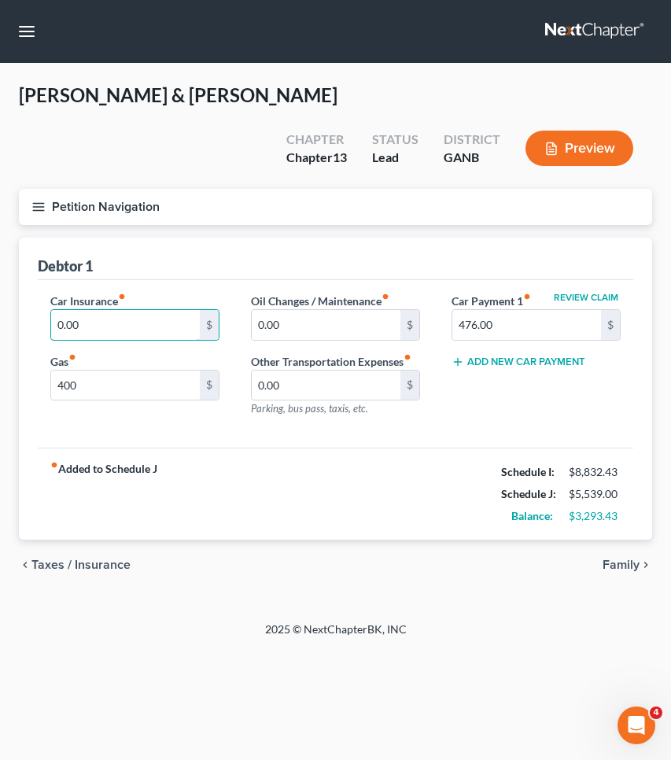
drag, startPoint x: 120, startPoint y: 322, endPoint x: 0, endPoint y: 322, distance: 119.6
click at [0, 322] on div "Copeland, Darren & Hartman, Crystal Upgraded Chapter Chapter 13 Status Lead Dis…" at bounding box center [335, 343] width 671 height 558
type input "408"
click at [289, 237] on div "Petition Navigation Case Dashboard Payments Invoices Payments Payments Credit R…" at bounding box center [335, 213] width 649 height 49
click at [613, 561] on span "Family" at bounding box center [621, 565] width 37 height 13
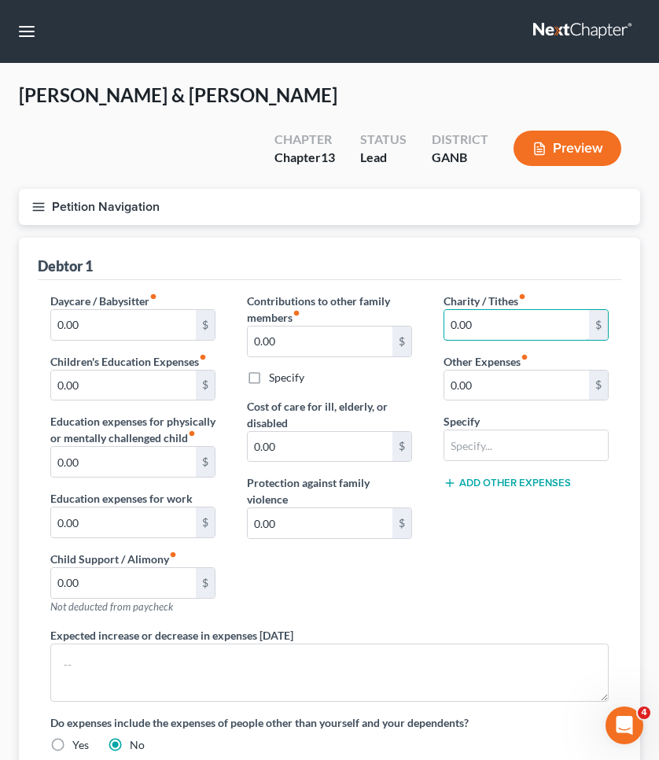
drag, startPoint x: 499, startPoint y: 325, endPoint x: 386, endPoint y: 324, distance: 113.3
click at [386, 324] on div "Daycare / Babysitter fiber_manual_record 0.00 $ Children's Education Expenses f…" at bounding box center [330, 529] width 590 height 473
type input "40"
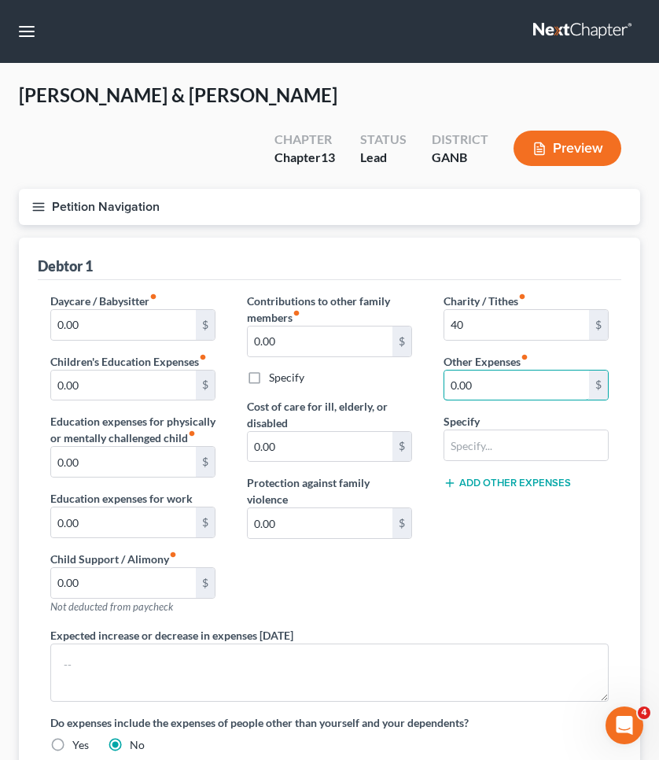
drag, startPoint x: 484, startPoint y: 387, endPoint x: 414, endPoint y: 386, distance: 70.0
click at [414, 386] on div "Daycare / Babysitter fiber_manual_record 0.00 $ Children's Education Expenses f…" at bounding box center [330, 529] width 590 height 473
type input "145.59"
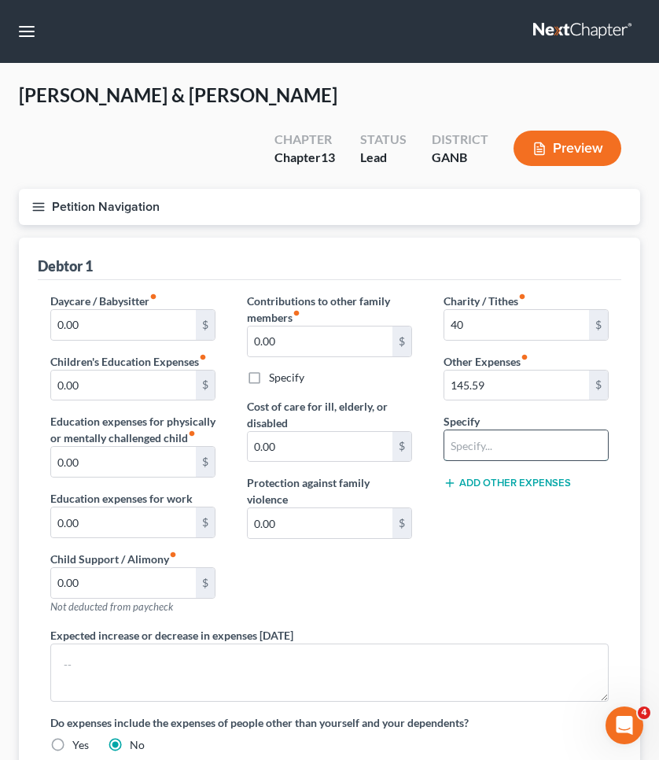
click at [489, 437] on input "text" at bounding box center [527, 445] width 164 height 30
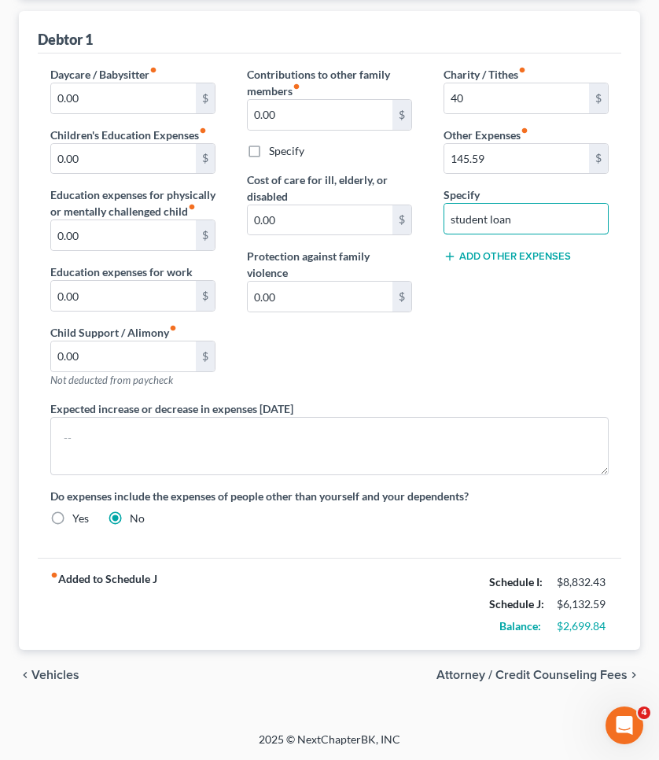
scroll to position [227, 0]
type input "student loan"
click at [63, 674] on span "Vehicles" at bounding box center [55, 675] width 48 height 13
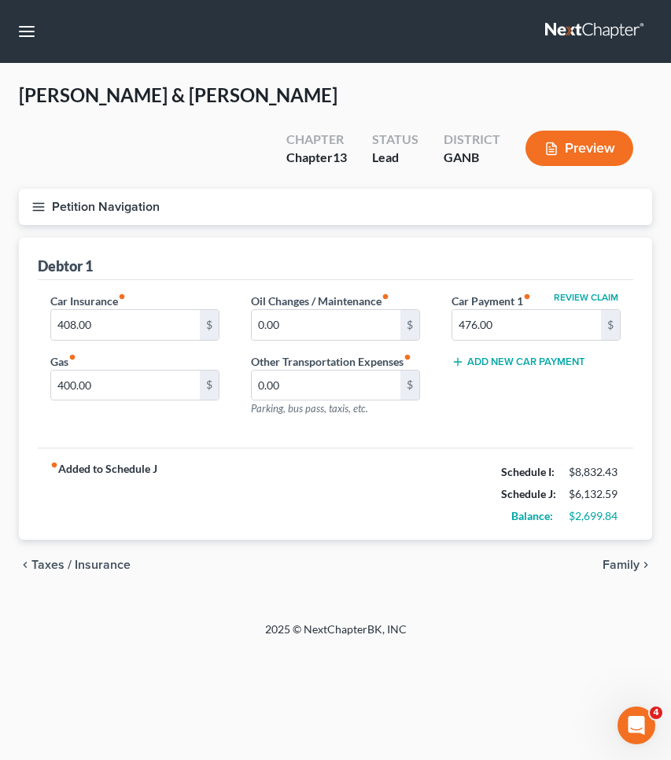
click at [477, 359] on button "Add New Car Payment" at bounding box center [519, 362] width 134 height 13
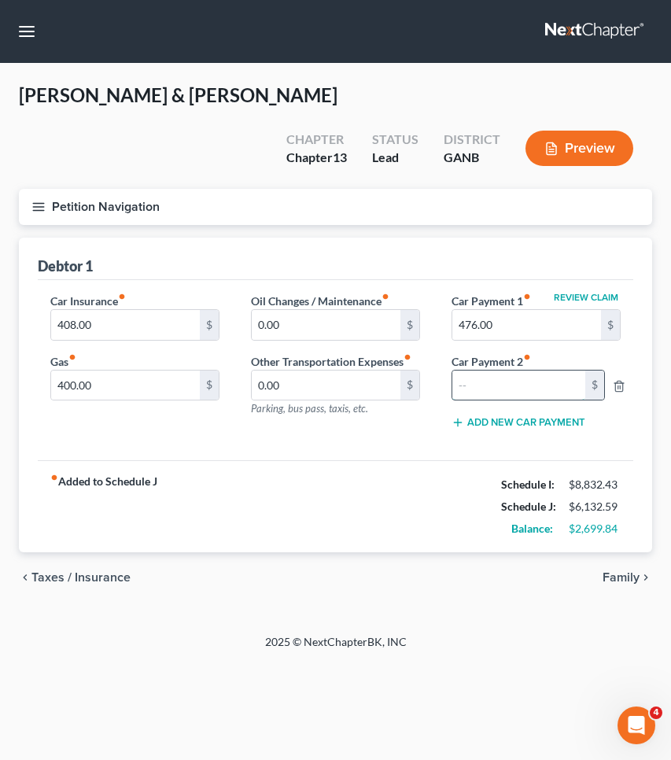
click at [484, 388] on input "text" at bounding box center [519, 386] width 133 height 30
type input "568"
click at [368, 512] on div "fiber_manual_record Added to Schedule J Schedule I: $8,832.43 Schedule J: $6,70…" at bounding box center [336, 506] width 596 height 92
click at [610, 580] on span "Family" at bounding box center [621, 577] width 37 height 13
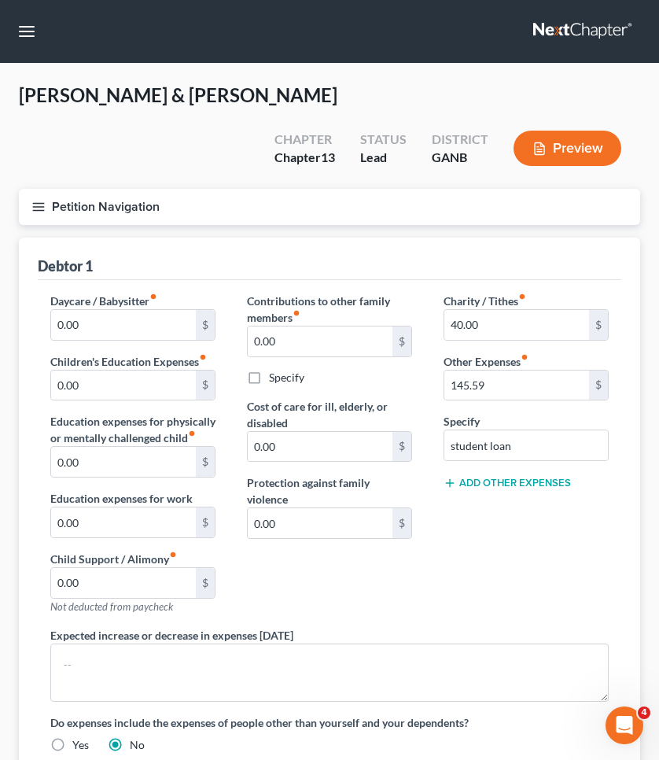
click at [90, 211] on button "Petition Navigation" at bounding box center [330, 207] width 622 height 36
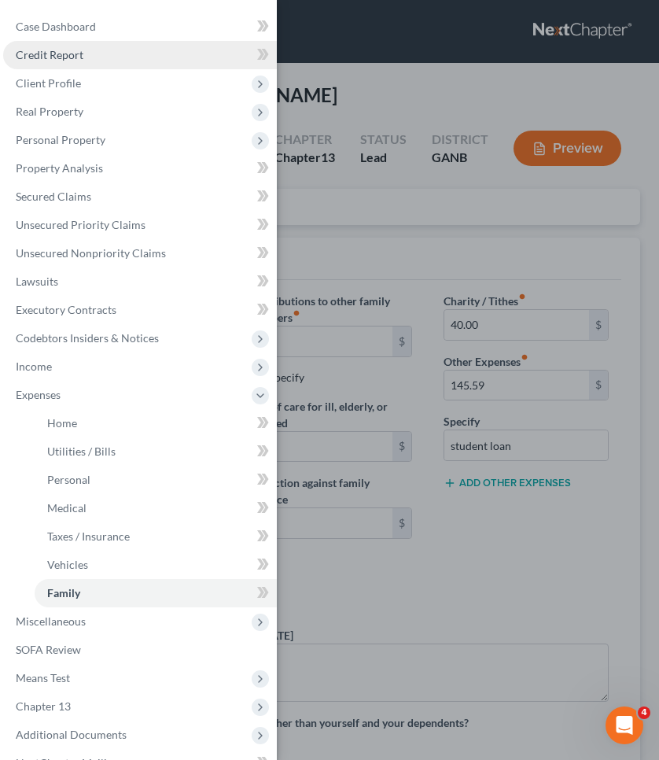
click at [75, 61] on link "Credit Report" at bounding box center [140, 55] width 274 height 28
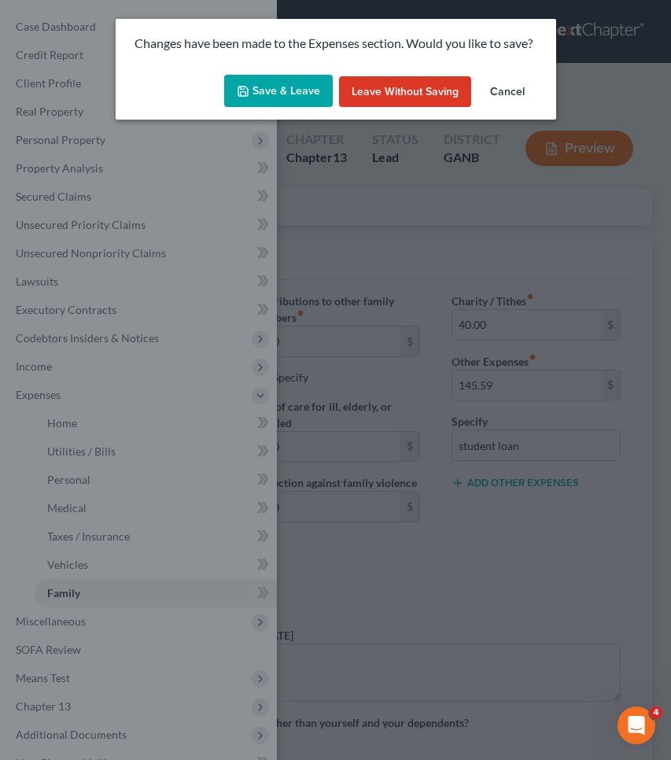
click at [252, 92] on button "Save & Leave" at bounding box center [278, 91] width 109 height 33
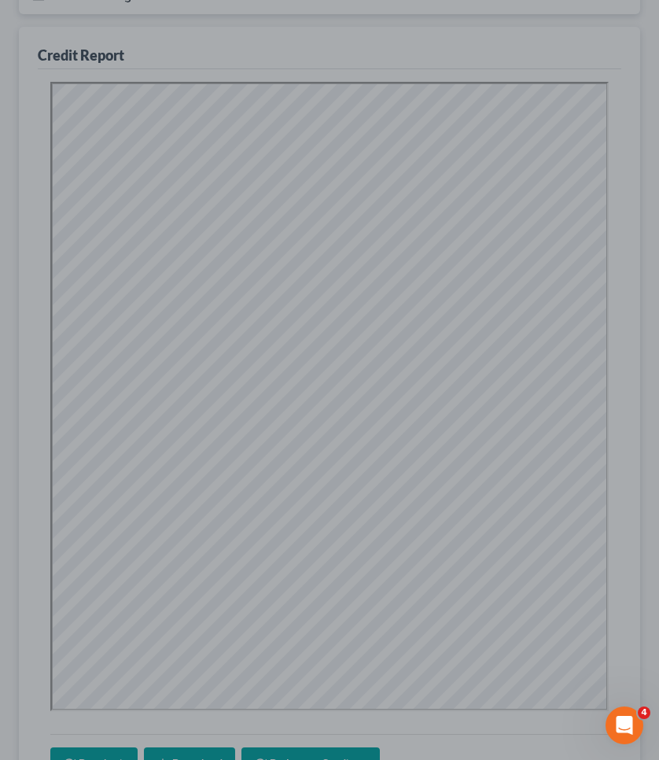
scroll to position [4, 0]
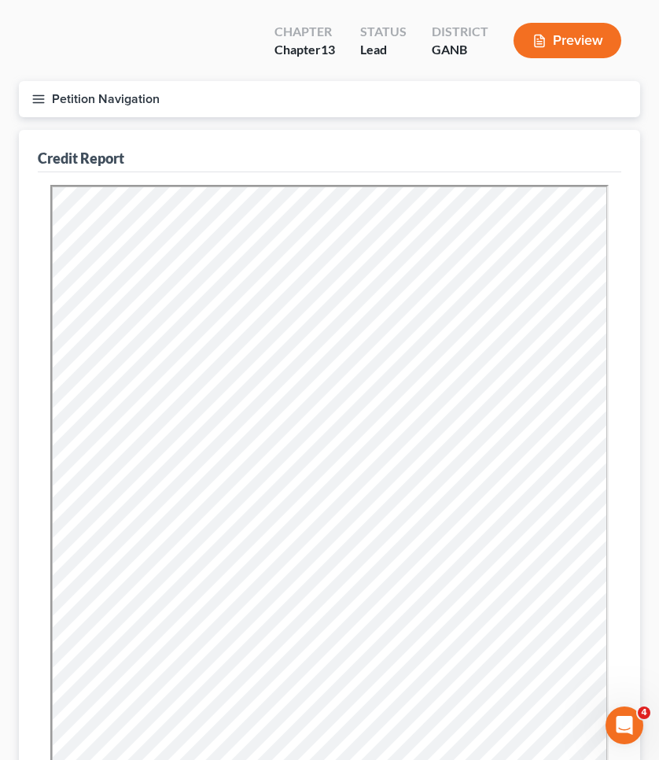
scroll to position [51, 0]
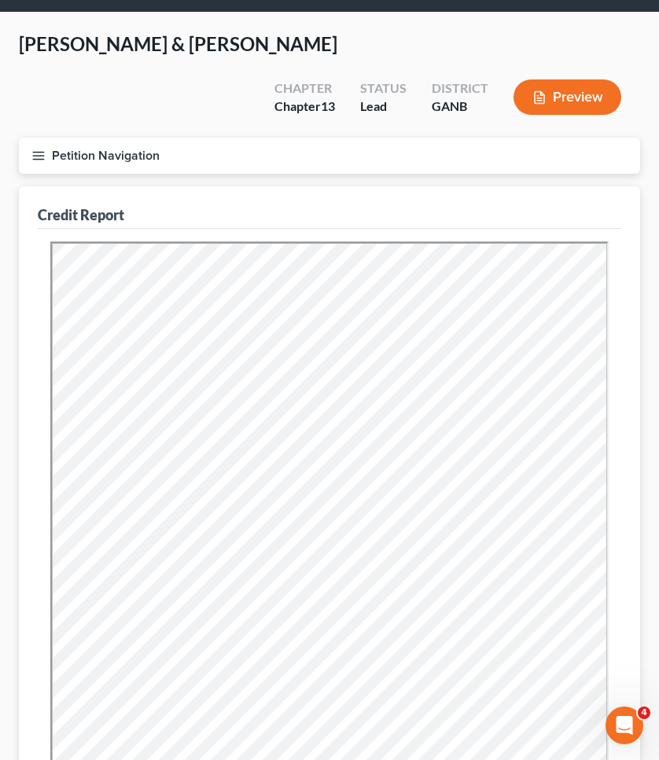
click at [125, 161] on button "Petition Navigation" at bounding box center [330, 156] width 622 height 36
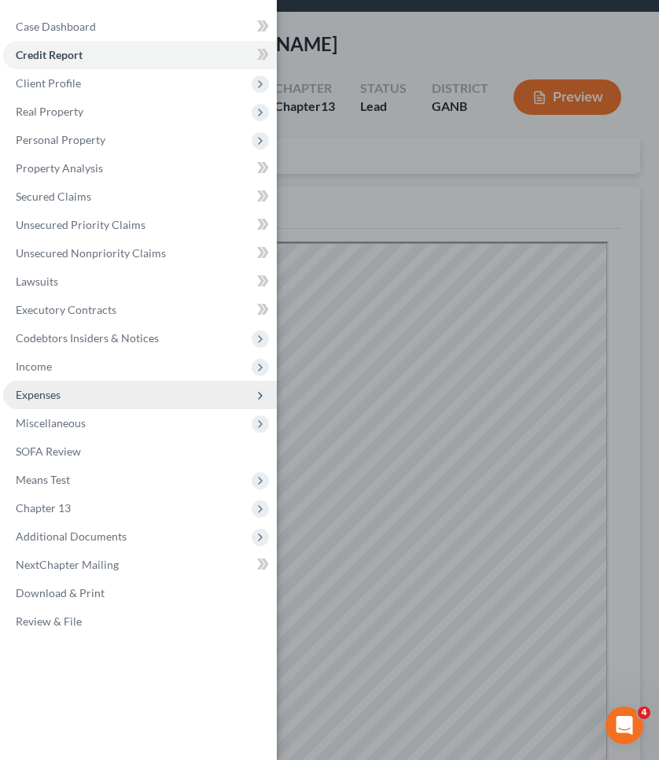
click at [92, 382] on span "Expenses" at bounding box center [140, 395] width 274 height 28
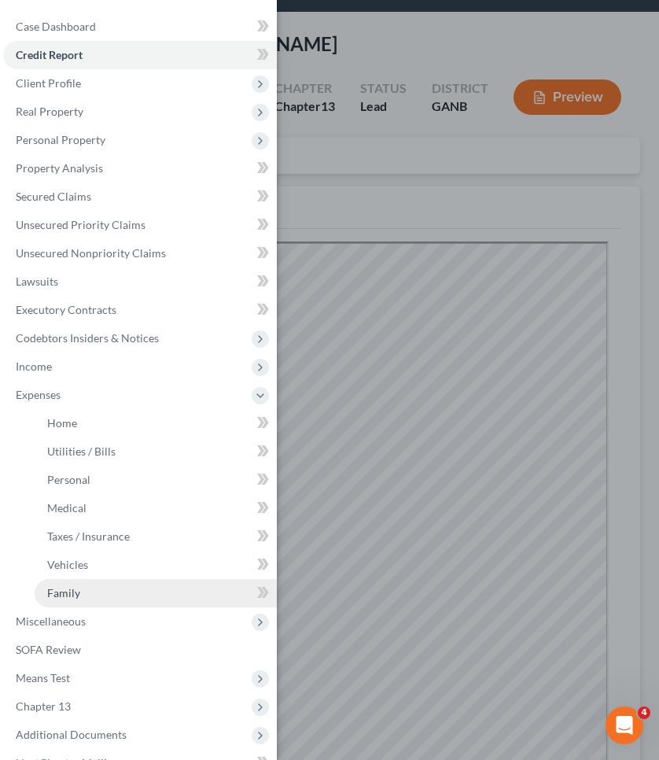
click at [102, 589] on link "Family" at bounding box center [156, 593] width 242 height 28
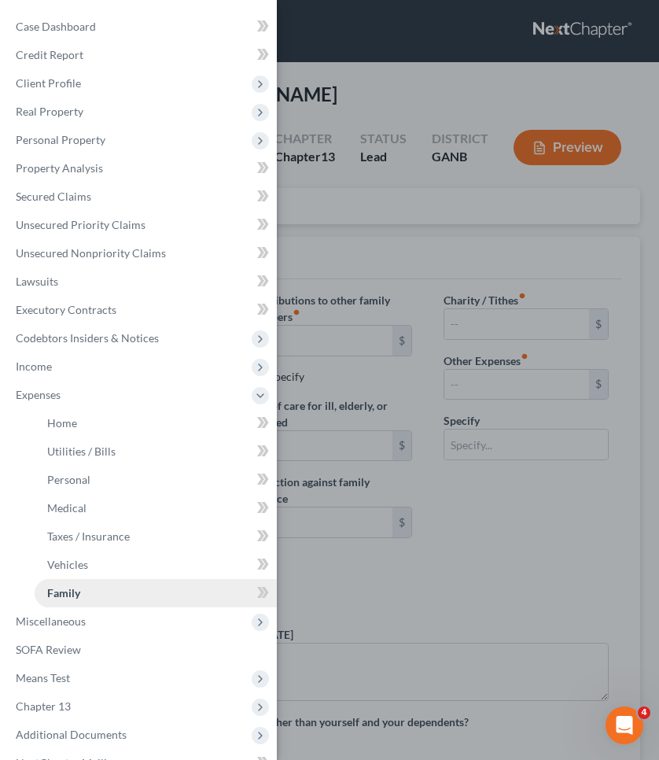
type input "0.00"
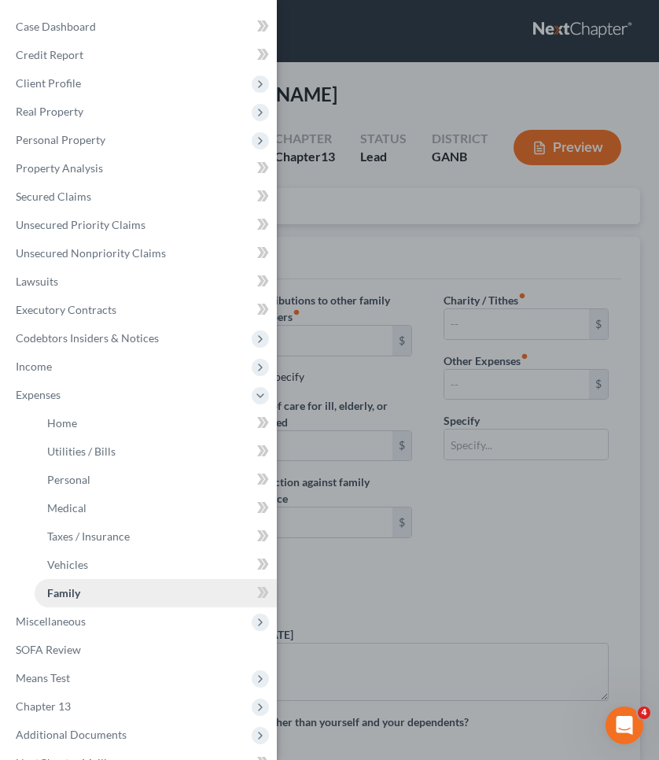
type input "0.00"
type input "40.00"
type input "145.59"
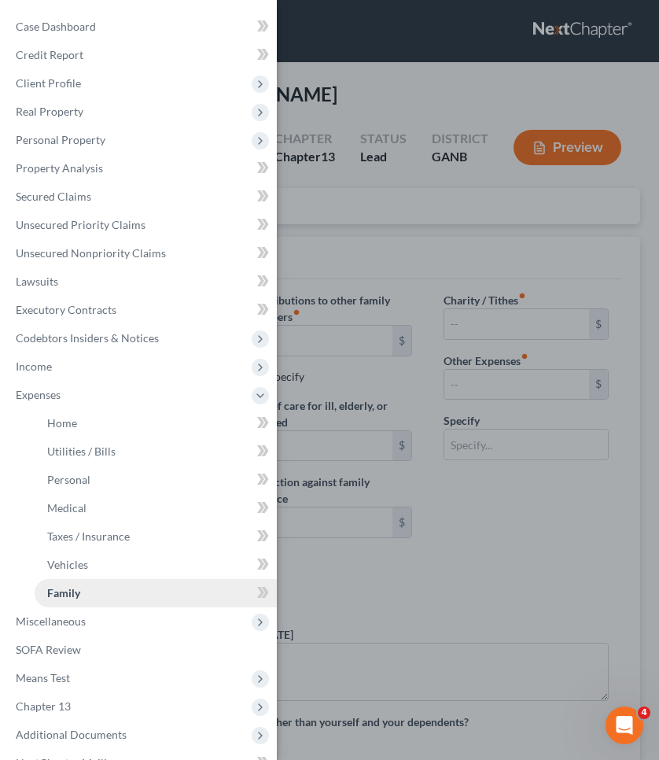
type input "student loan"
radio input "true"
click at [524, 155] on div "Case Dashboard Payments Invoices Payments Payments Credit Report Client Profile" at bounding box center [329, 380] width 659 height 760
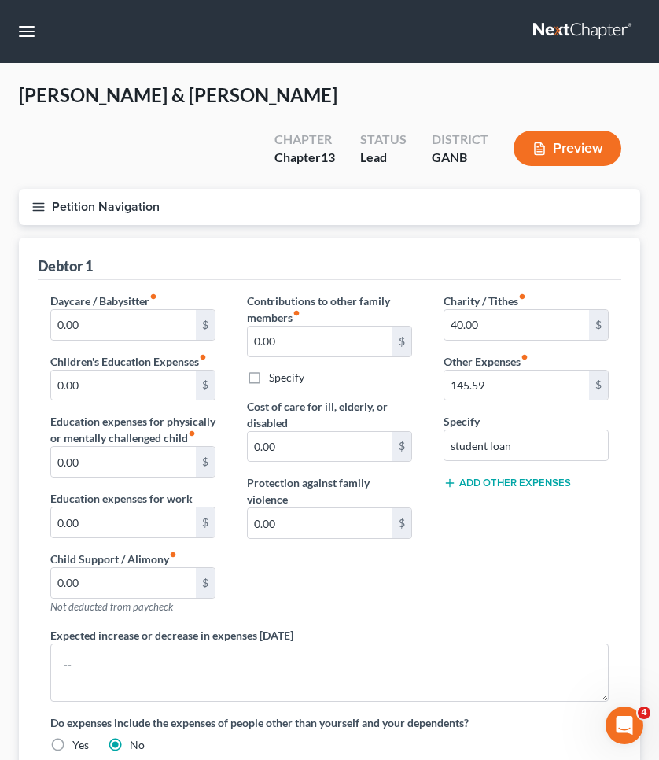
click at [511, 481] on button "Add Other Expenses" at bounding box center [507, 483] width 127 height 13
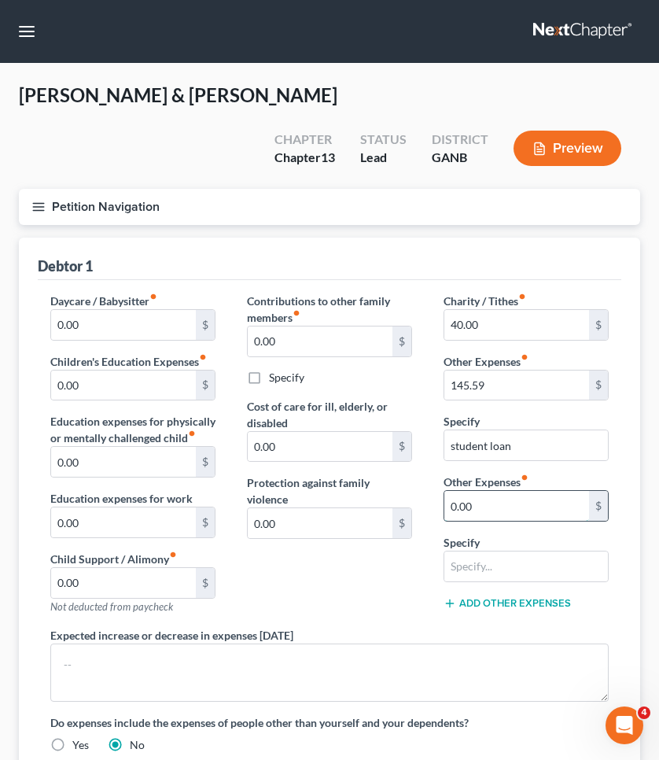
click at [504, 515] on input "0.00" at bounding box center [517, 506] width 145 height 30
type input "0"
type input "875"
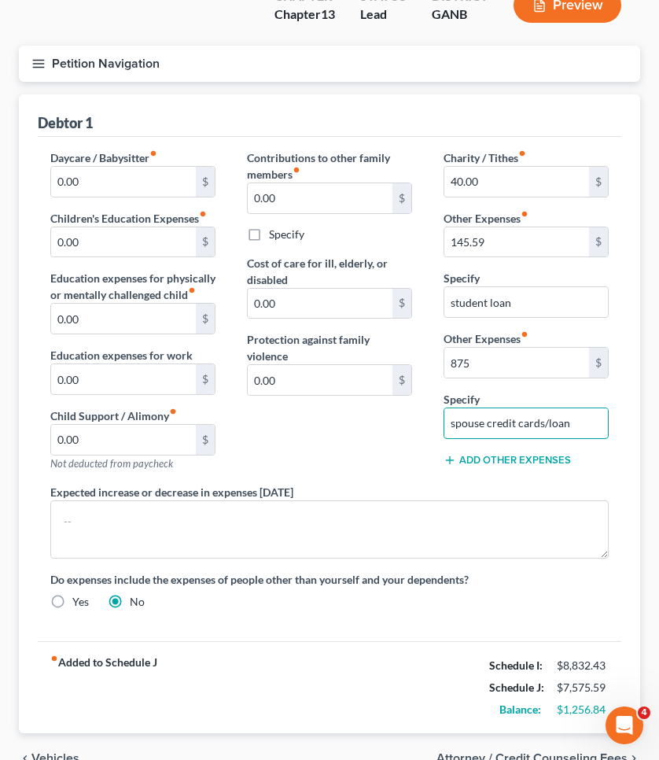
scroll to position [205, 0]
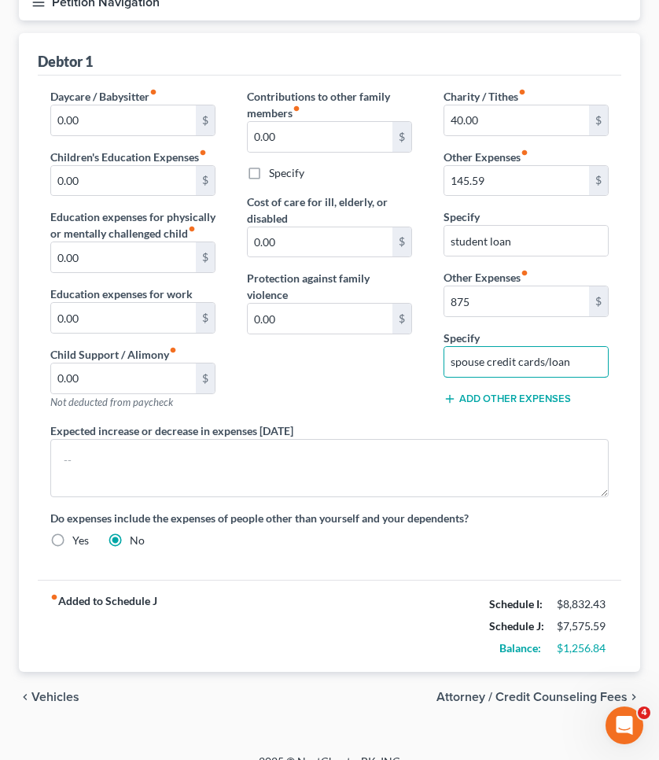
type input "spouse credit cards/loan"
click at [58, 699] on span "Vehicles" at bounding box center [55, 697] width 48 height 13
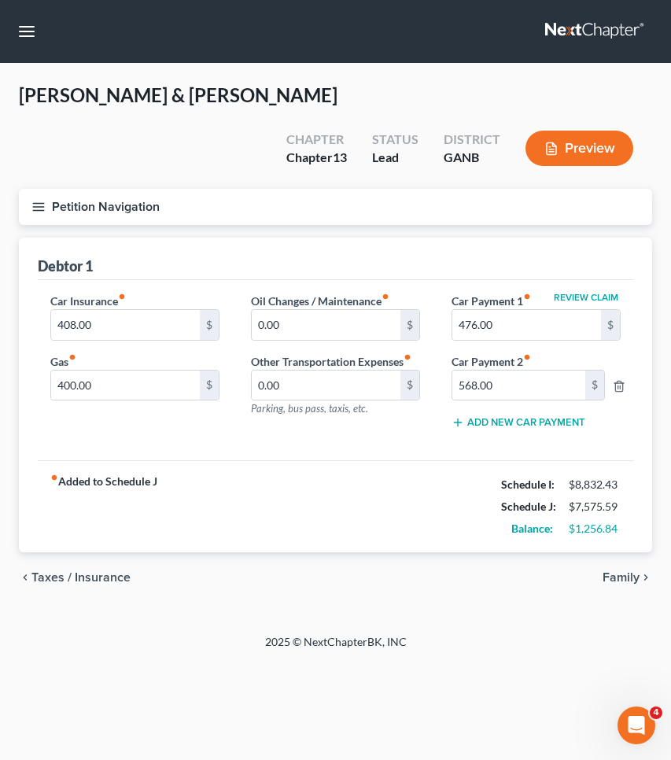
click at [91, 580] on span "Taxes / Insurance" at bounding box center [80, 577] width 99 height 13
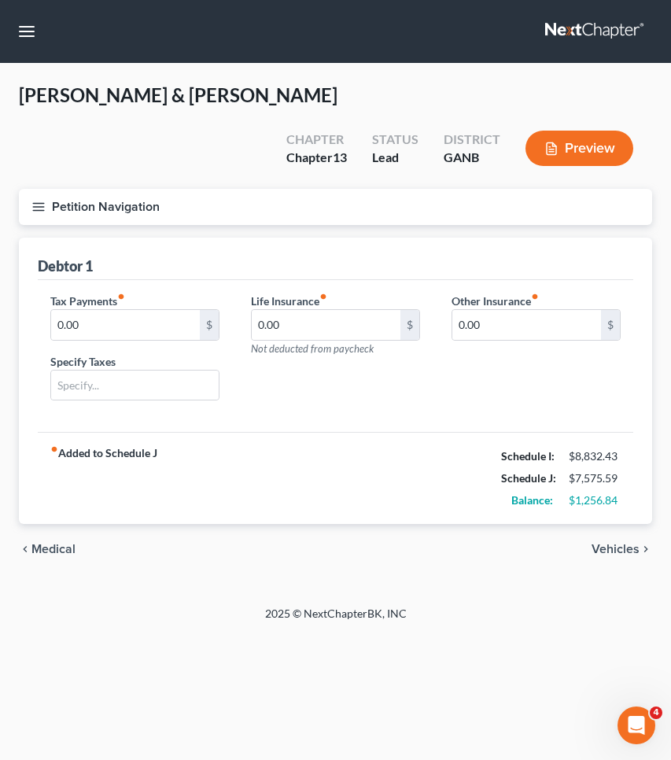
click at [66, 552] on span "Medical" at bounding box center [53, 549] width 44 height 13
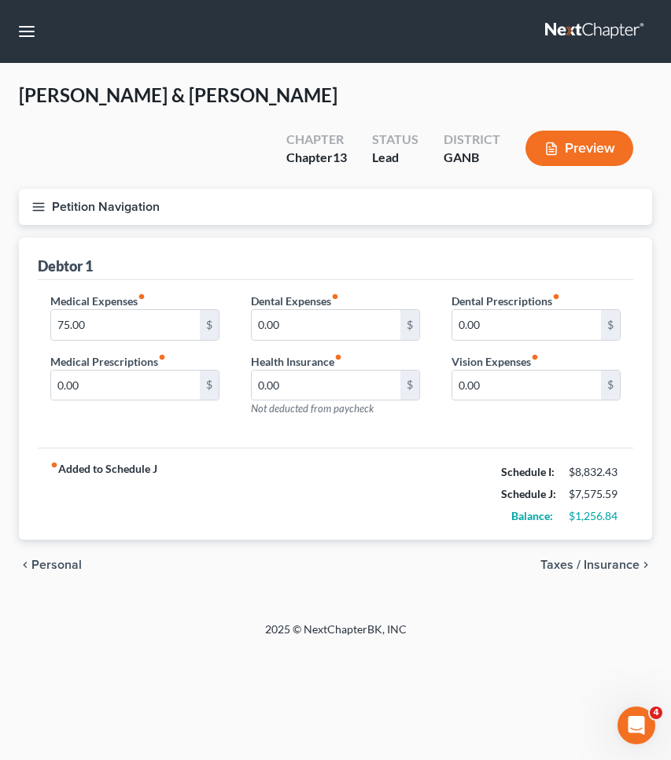
click at [66, 552] on div "chevron_left Personal Taxes / Insurance chevron_right" at bounding box center [336, 565] width 634 height 50
click at [51, 563] on span "Personal" at bounding box center [56, 565] width 50 height 13
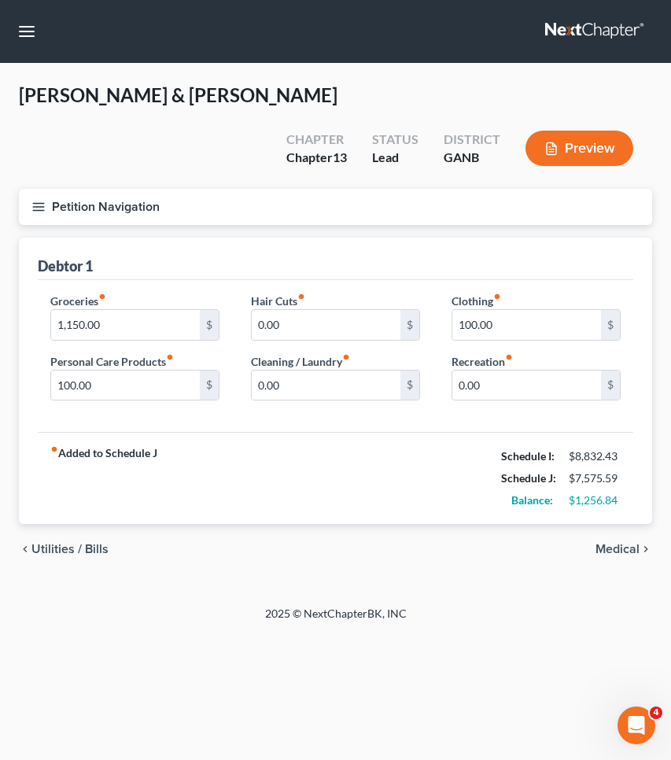
click at [51, 549] on span "Utilities / Bills" at bounding box center [69, 549] width 77 height 13
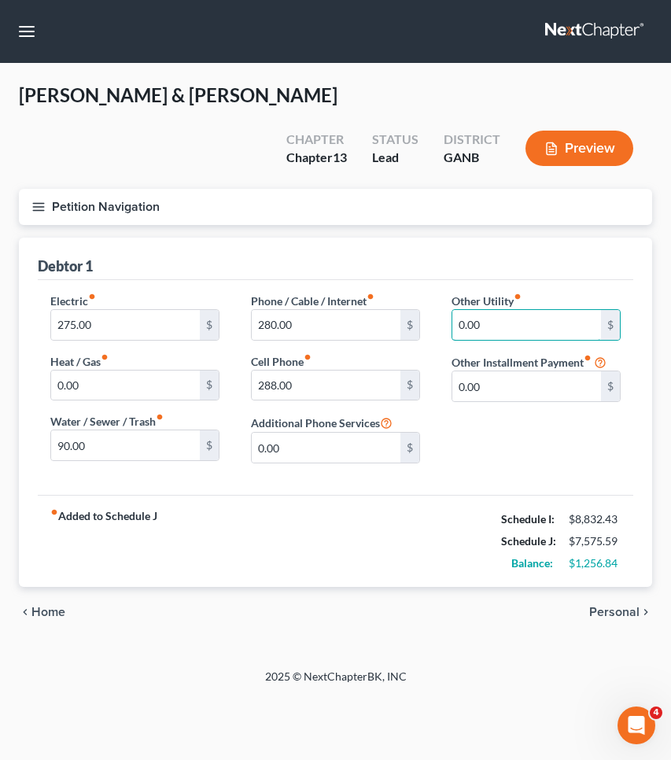
drag, startPoint x: 535, startPoint y: 320, endPoint x: 429, endPoint y: 319, distance: 106.3
click at [429, 319] on div "Electric fiber_manual_record 275.00 $ Heat / Gas fiber_manual_record 0.00 $ Wat…" at bounding box center [336, 384] width 602 height 183
type input "45"
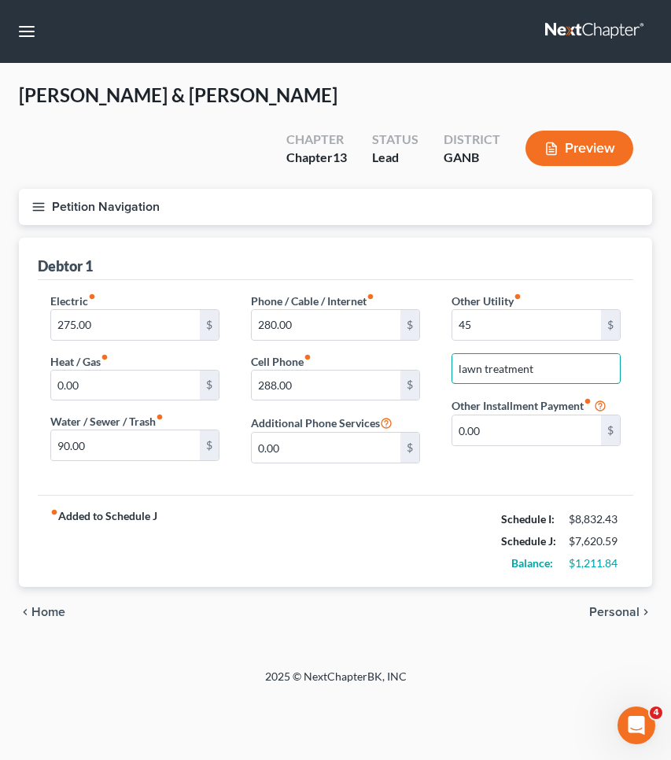
type input "lawn treatment"
click at [459, 516] on div "fiber_manual_record Added to Schedule J Schedule I: $8,832.43 Schedule J: $7,62…" at bounding box center [336, 541] width 596 height 92
click at [607, 610] on span "Personal" at bounding box center [614, 612] width 50 height 13
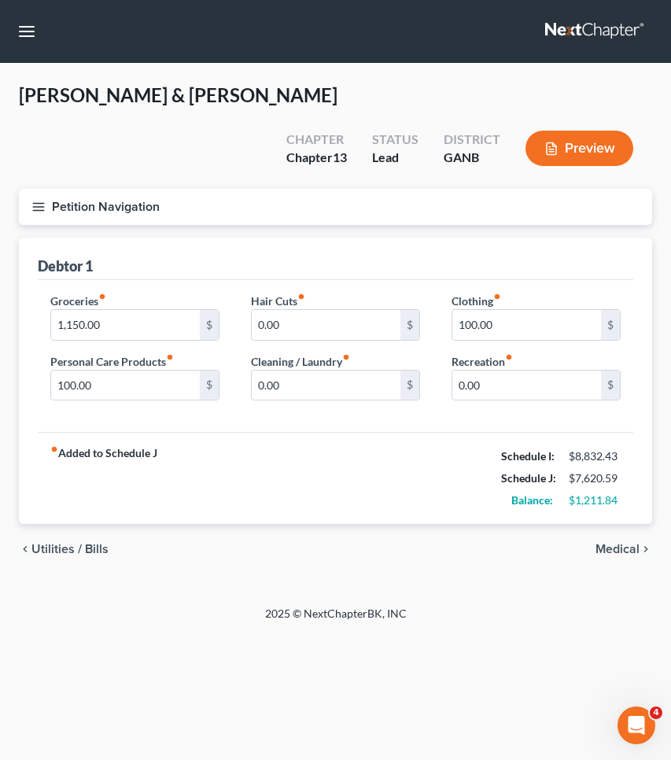
click at [607, 551] on span "Medical" at bounding box center [618, 549] width 44 height 13
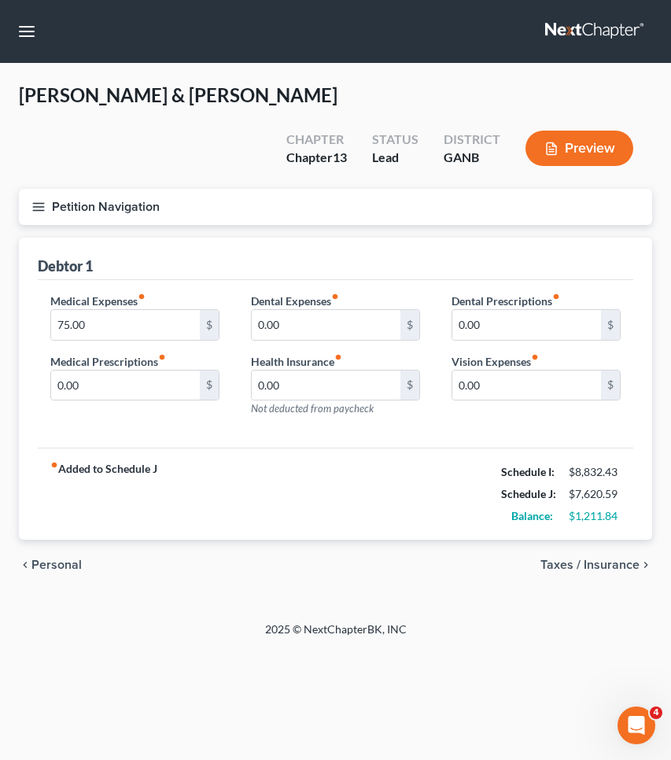
click at [69, 566] on span "Personal" at bounding box center [56, 565] width 50 height 13
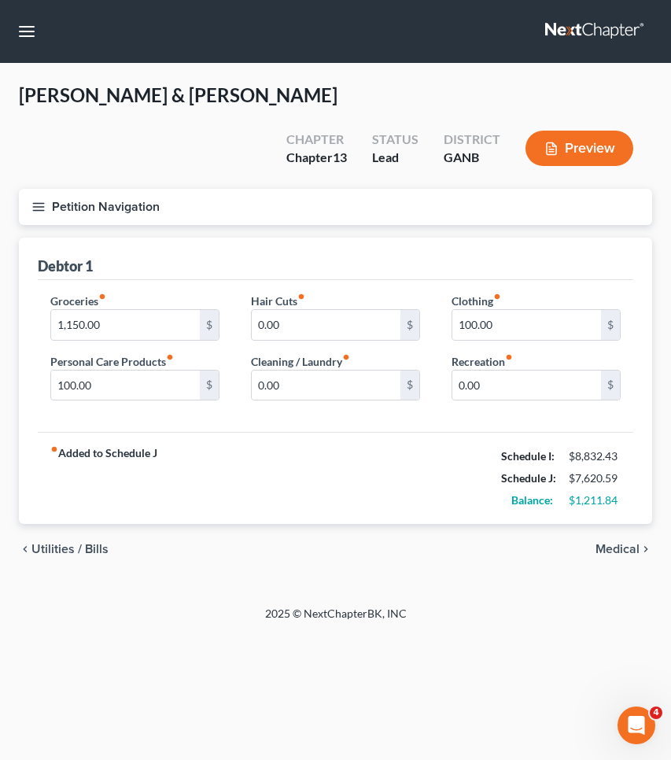
click at [618, 551] on span "Medical" at bounding box center [618, 549] width 44 height 13
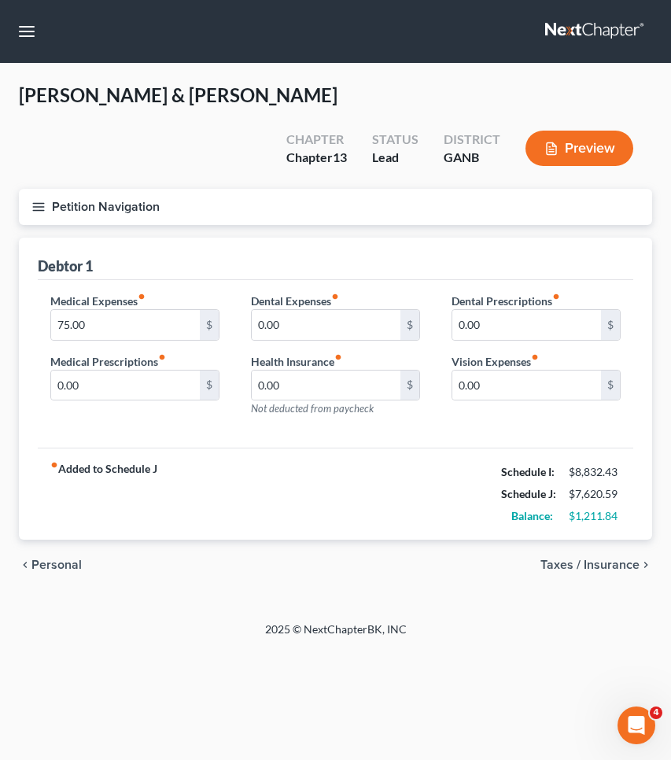
click at [618, 561] on span "Taxes / Insurance" at bounding box center [590, 565] width 99 height 13
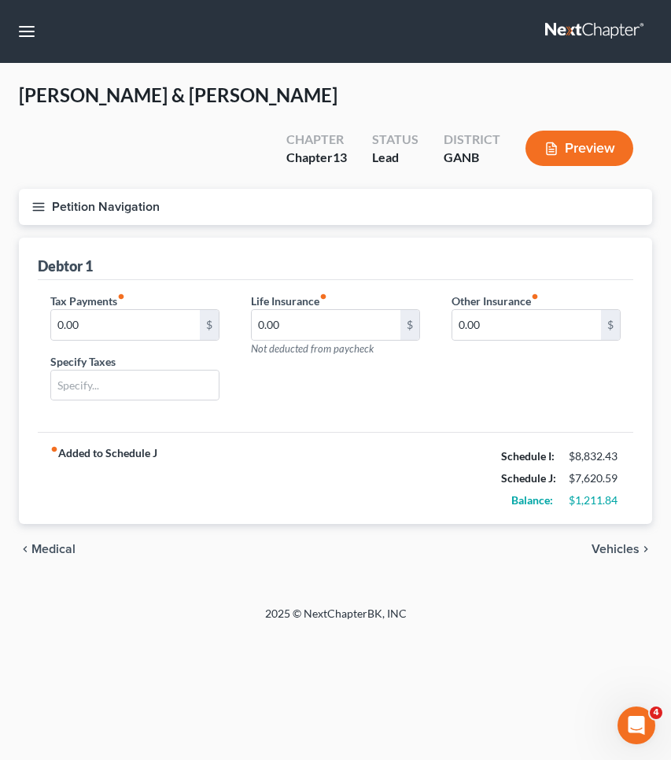
click at [622, 551] on span "Vehicles" at bounding box center [616, 549] width 48 height 13
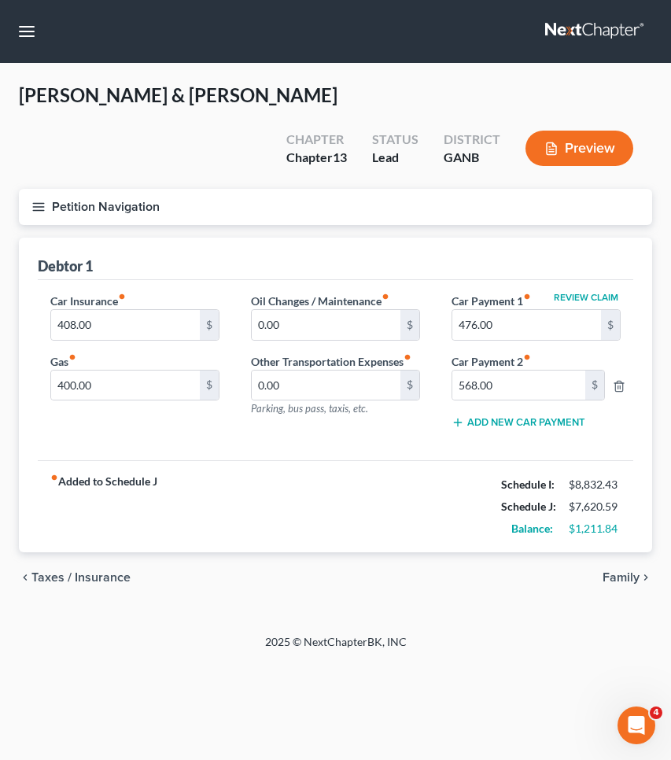
click at [625, 573] on span "Family" at bounding box center [621, 577] width 37 height 13
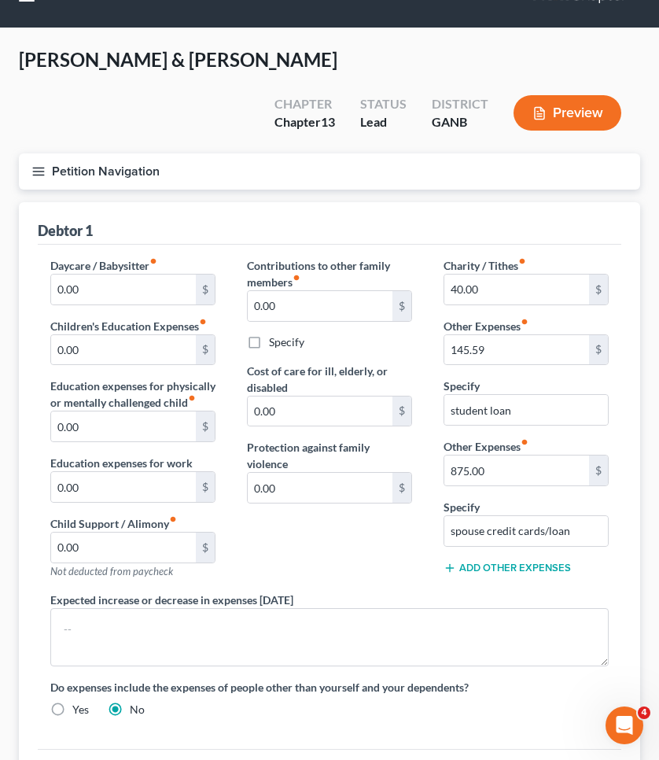
scroll to position [39, 0]
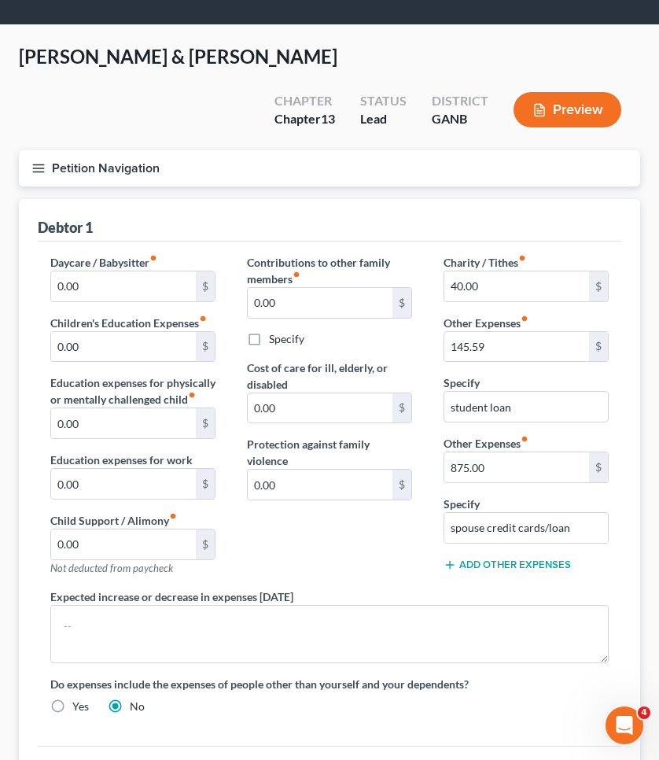
click at [548, 556] on div "Add Other Expenses" at bounding box center [526, 564] width 165 height 16
click at [549, 567] on button "Add Other Expenses" at bounding box center [507, 565] width 127 height 13
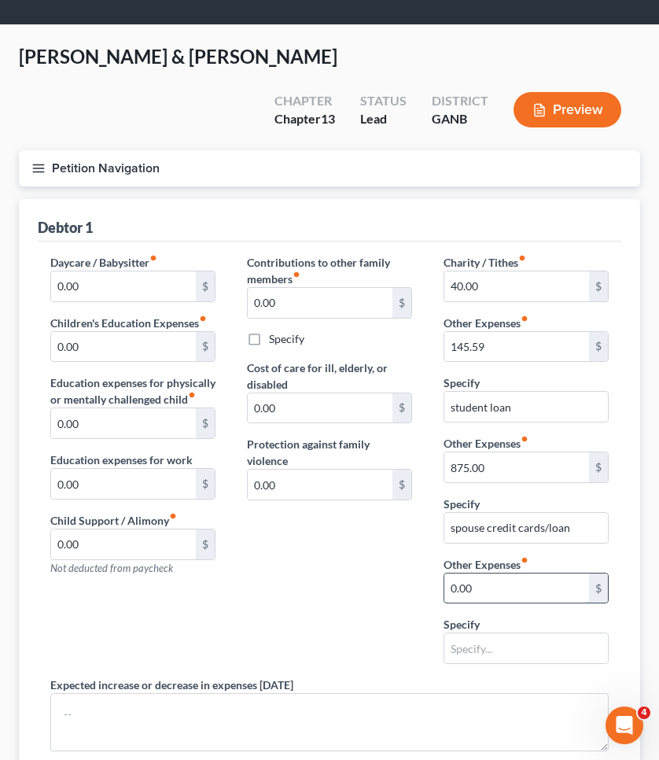
click at [532, 582] on input "0.00" at bounding box center [517, 589] width 145 height 30
type input "0"
type input "250"
click at [555, 645] on input "text" at bounding box center [527, 649] width 164 height 30
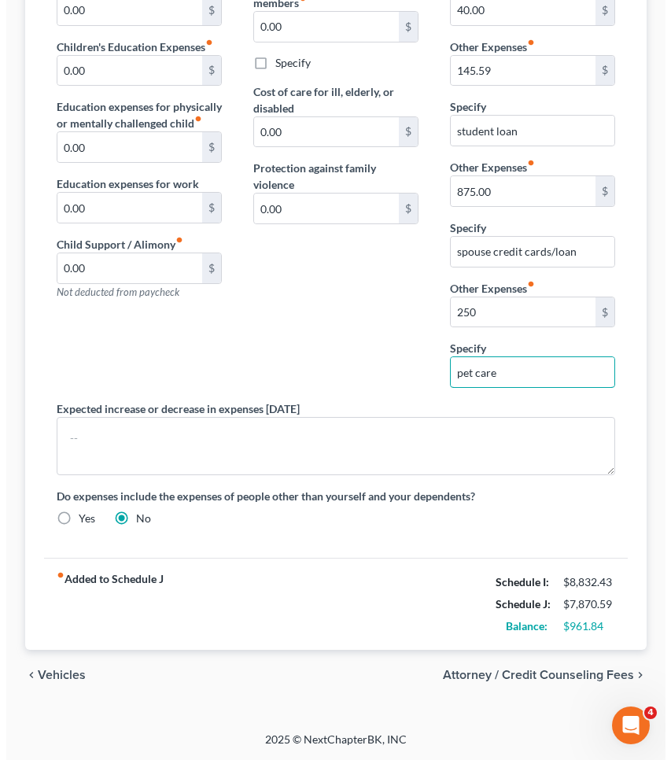
scroll to position [315, 0]
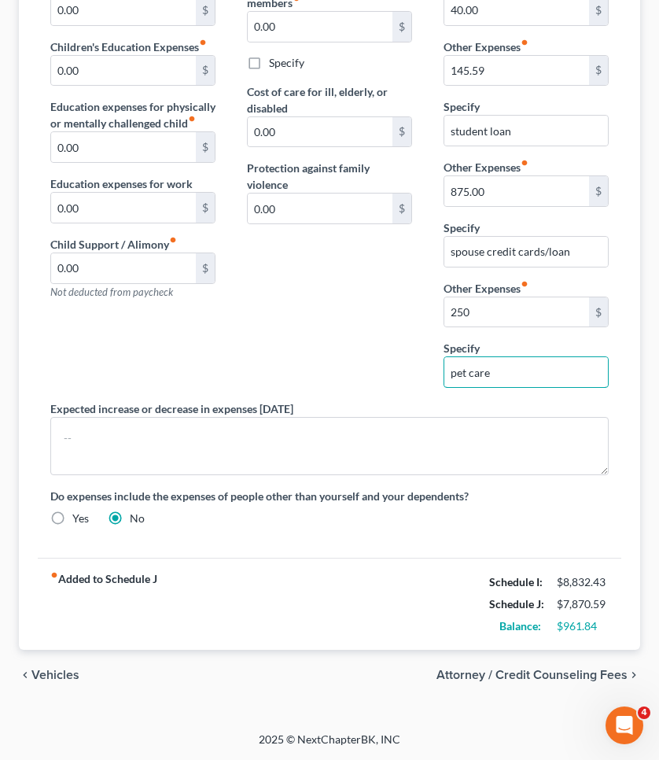
type input "pet care"
click at [461, 670] on span "Attorney / Credit Counseling Fees" at bounding box center [532, 675] width 191 height 13
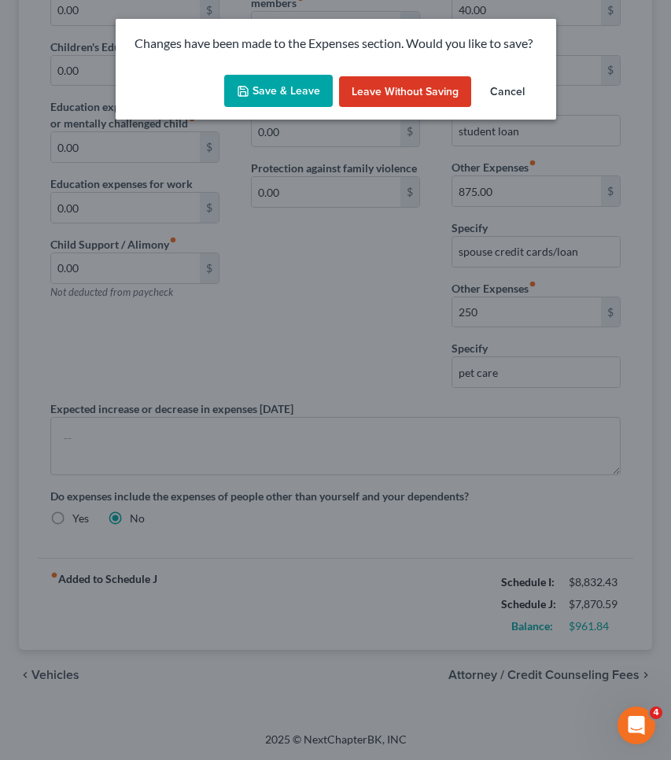
click at [248, 81] on button "Save & Leave" at bounding box center [278, 91] width 109 height 33
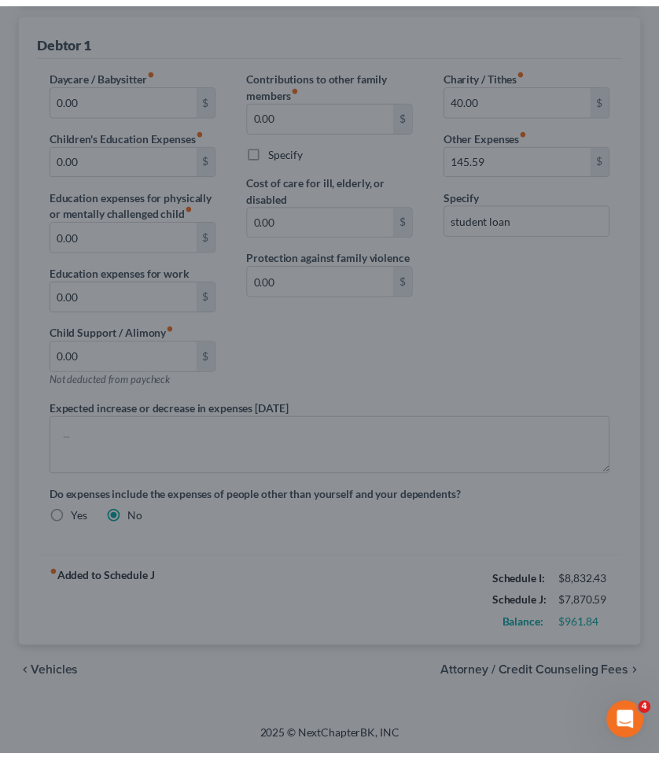
scroll to position [227, 0]
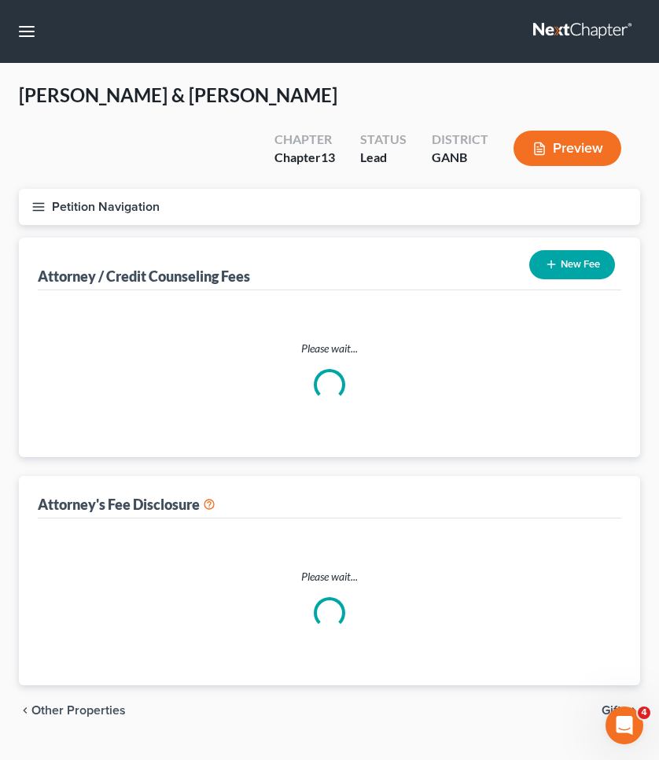
select select "1"
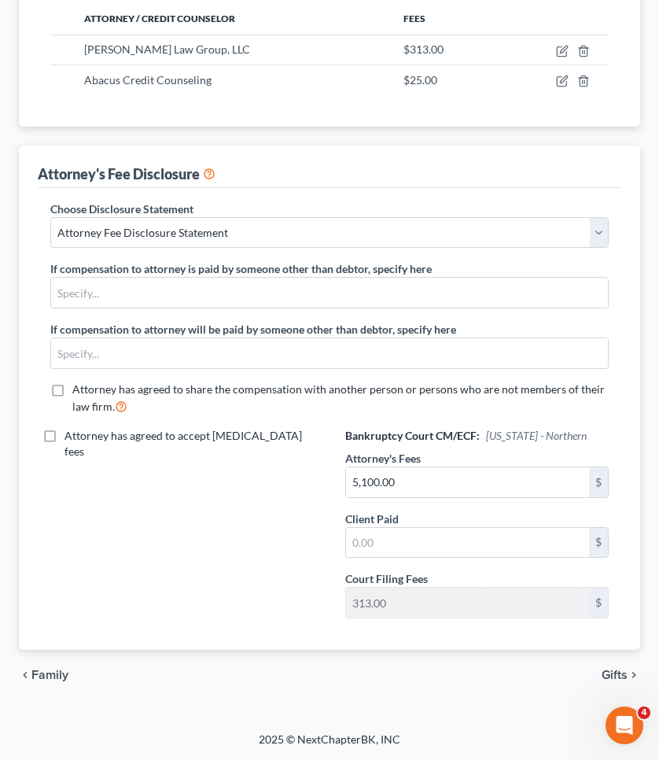
scroll to position [299, 0]
click at [614, 676] on span "Gifts" at bounding box center [615, 676] width 26 height 13
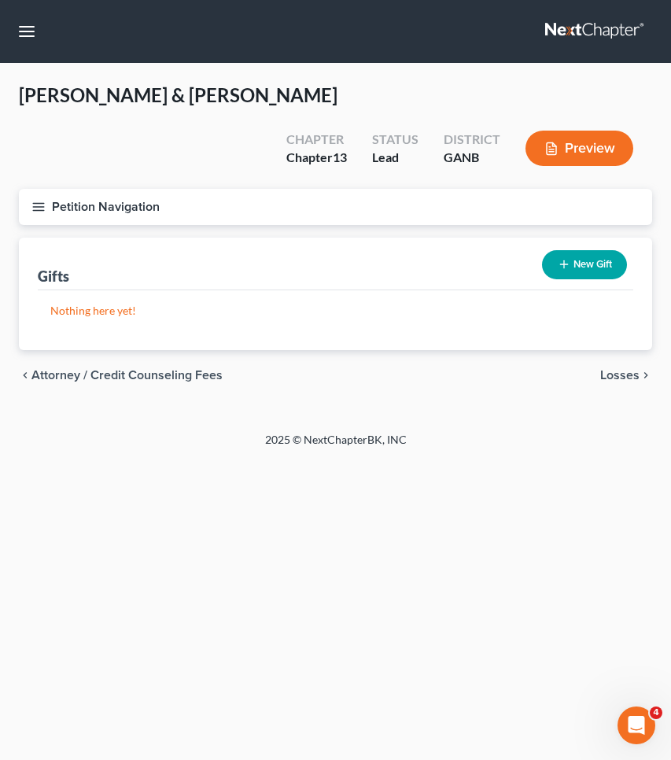
click at [601, 377] on span "Losses" at bounding box center [619, 375] width 39 height 13
click at [630, 376] on span "Environmental Hazards" at bounding box center [574, 375] width 132 height 13
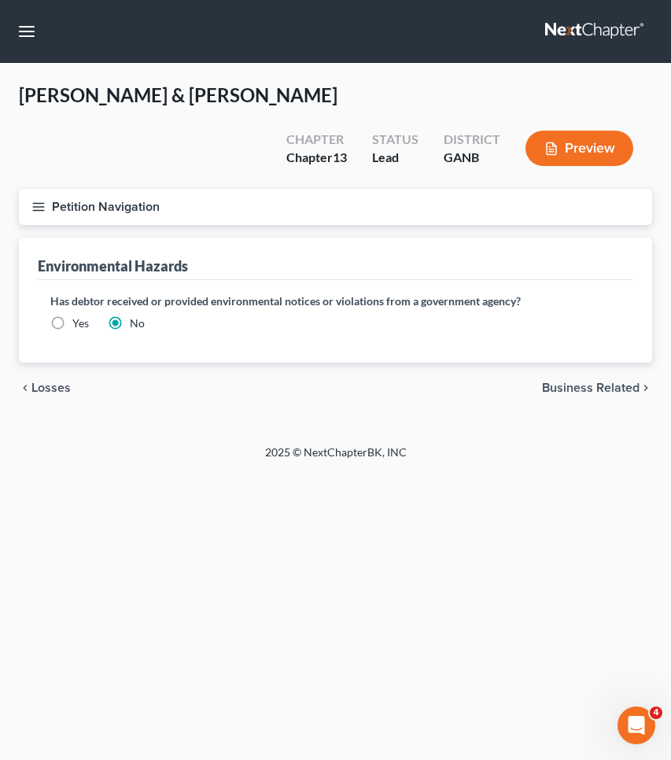
click at [630, 376] on div "chevron_left Losses Business Related chevron_right" at bounding box center [336, 388] width 634 height 50
click at [31, 35] on button "button" at bounding box center [27, 31] width 28 height 28
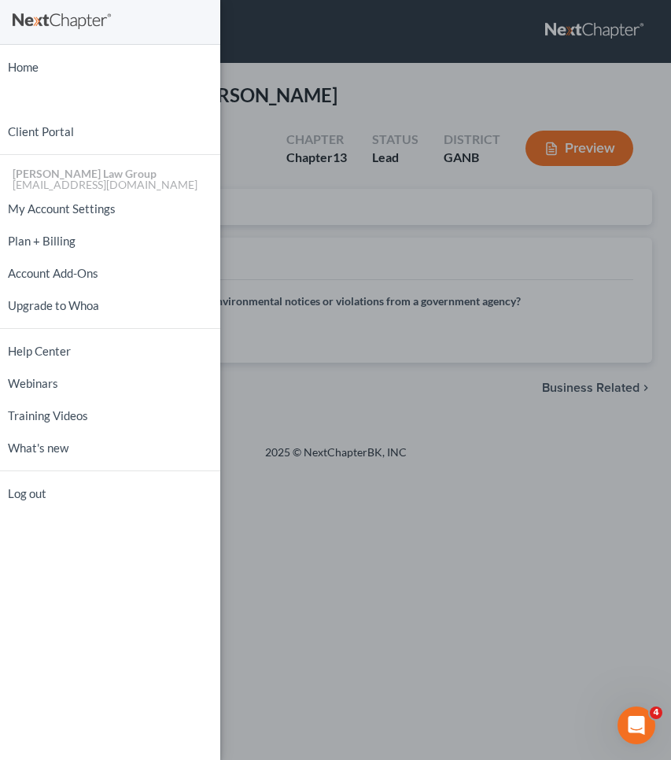
click at [342, 98] on div "Home New Case Client Portal Saedi Law Group mmays@saedilawgroup.com My Account …" at bounding box center [335, 380] width 671 height 760
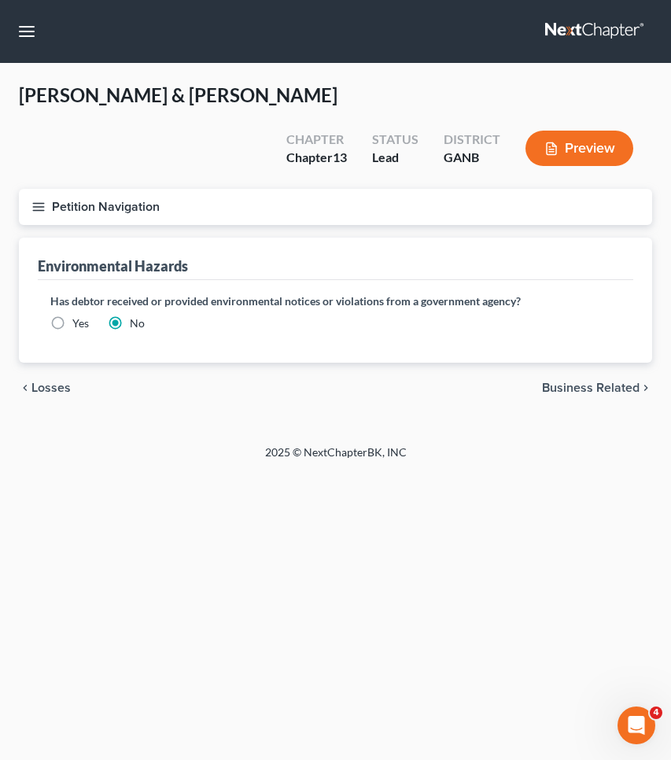
click at [77, 202] on button "Petition Navigation" at bounding box center [336, 207] width 634 height 36
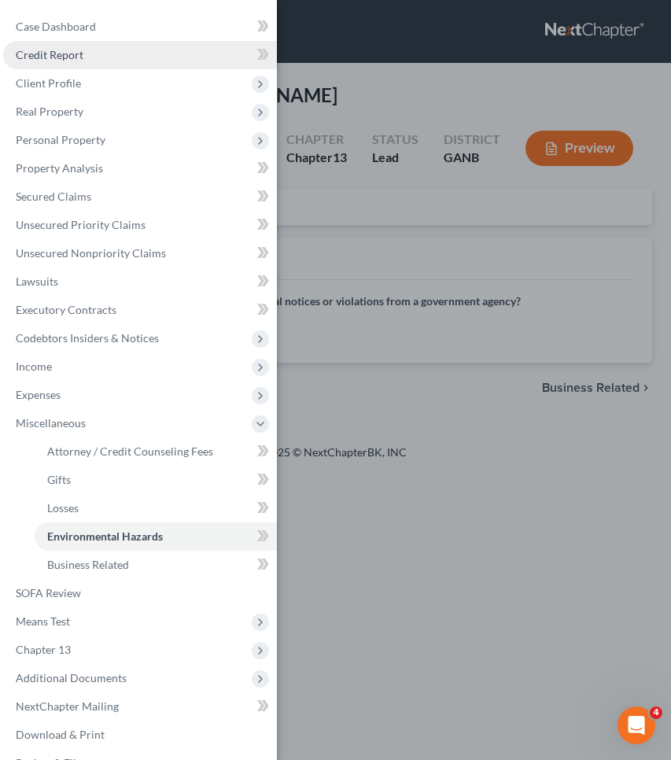
click at [77, 61] on link "Credit Report" at bounding box center [140, 55] width 274 height 28
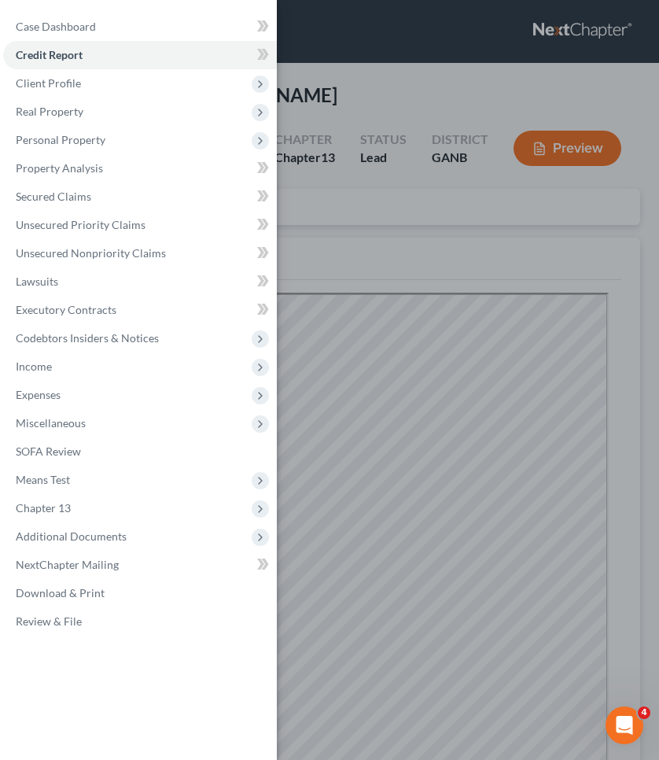
click at [486, 77] on div "Case Dashboard Payments Invoices Payments Payments Credit Report Client Profile" at bounding box center [329, 380] width 659 height 760
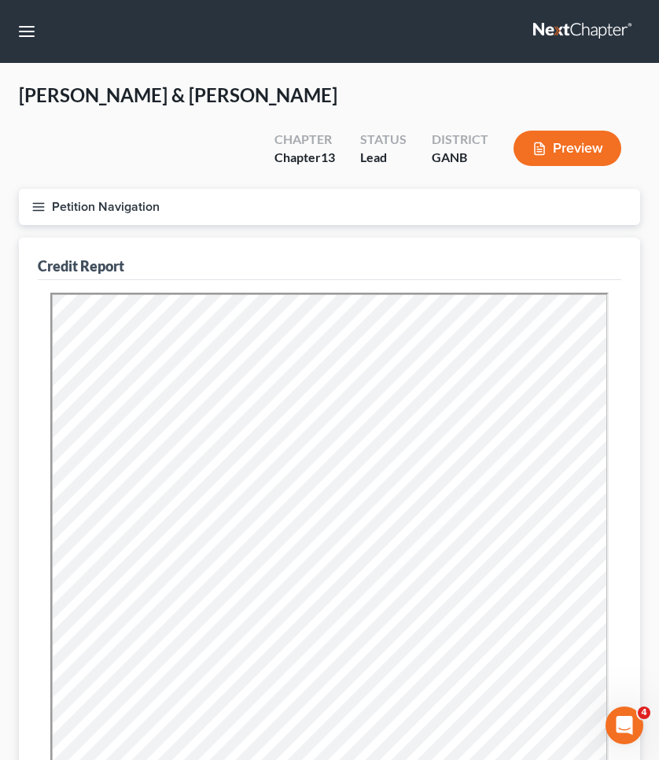
click at [78, 198] on button "Petition Navigation" at bounding box center [330, 207] width 622 height 36
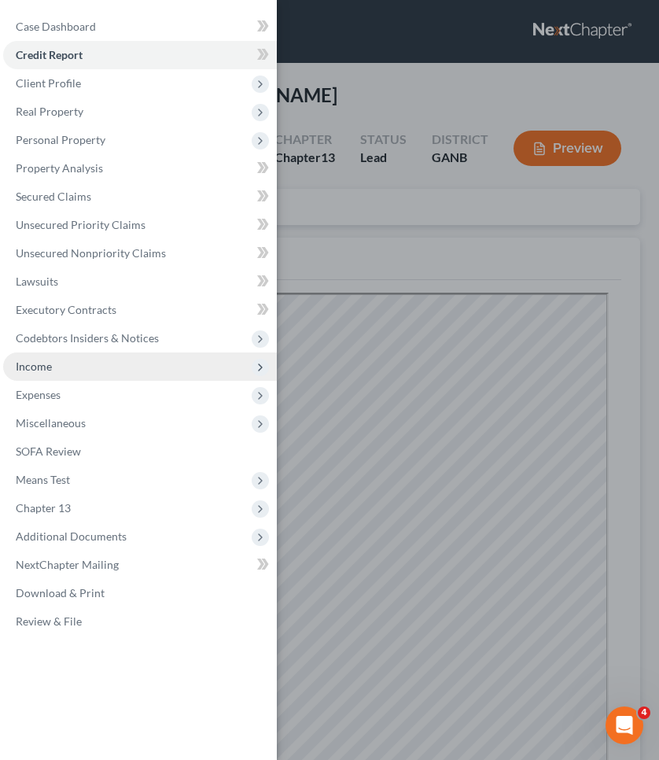
click at [72, 376] on span "Income" at bounding box center [140, 367] width 274 height 28
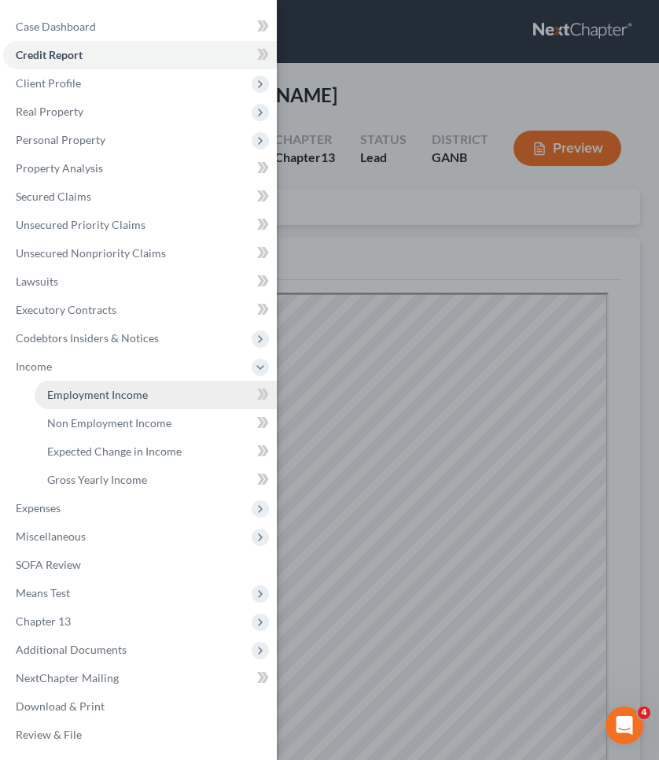
click at [76, 392] on span "Employment Income" at bounding box center [97, 394] width 101 height 13
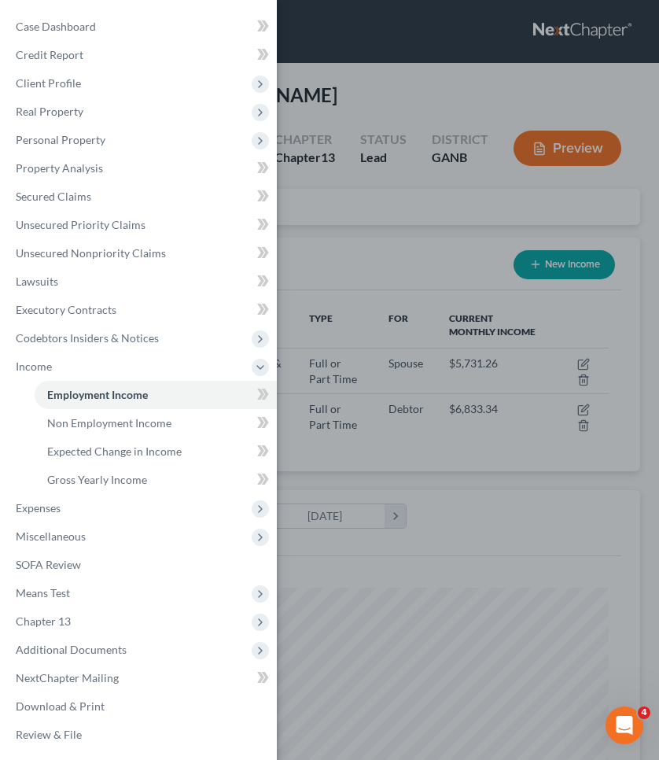
scroll to position [279, 590]
click at [300, 244] on div "Case Dashboard Payments Invoices Payments Payments Credit Report Client Profile" at bounding box center [329, 380] width 659 height 760
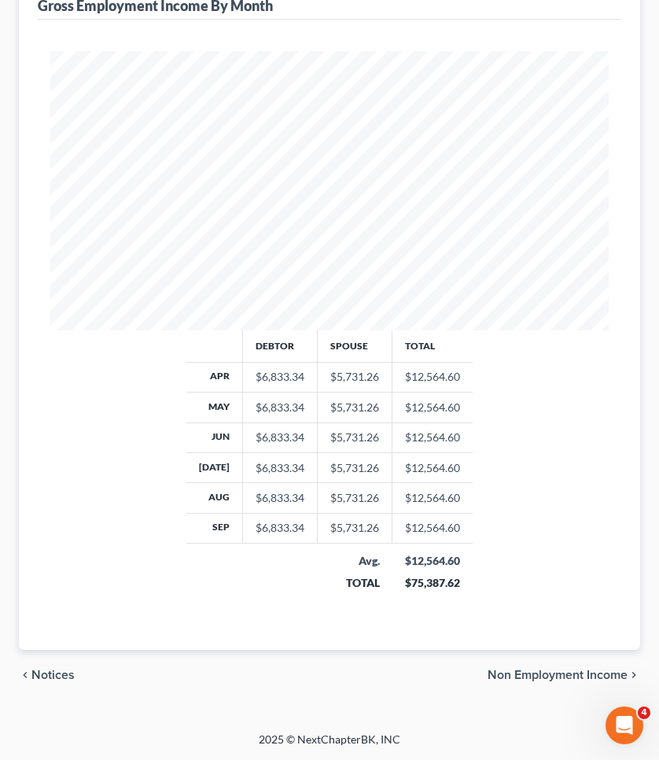
scroll to position [537, 0]
click at [530, 681] on span "Non Employment Income" at bounding box center [558, 675] width 140 height 13
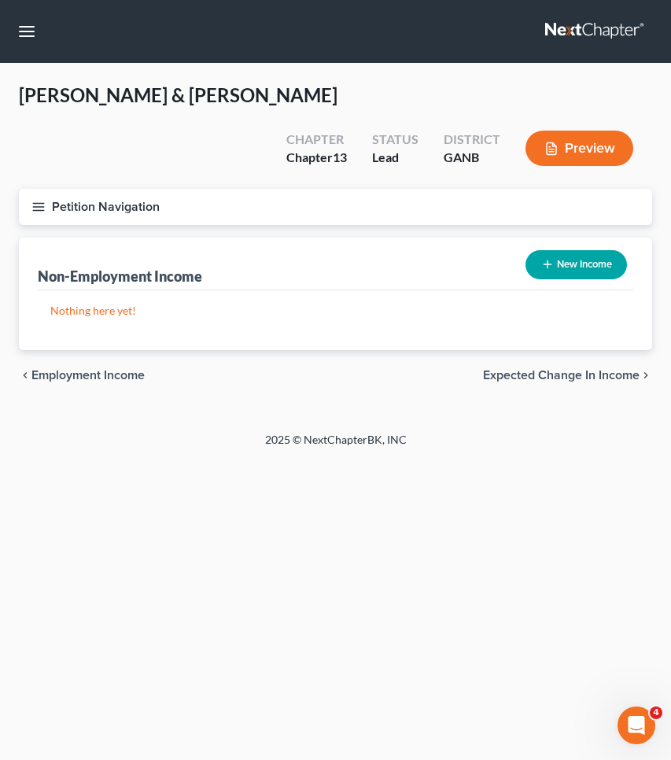
click at [609, 375] on span "Expected Change in Income" at bounding box center [561, 375] width 157 height 13
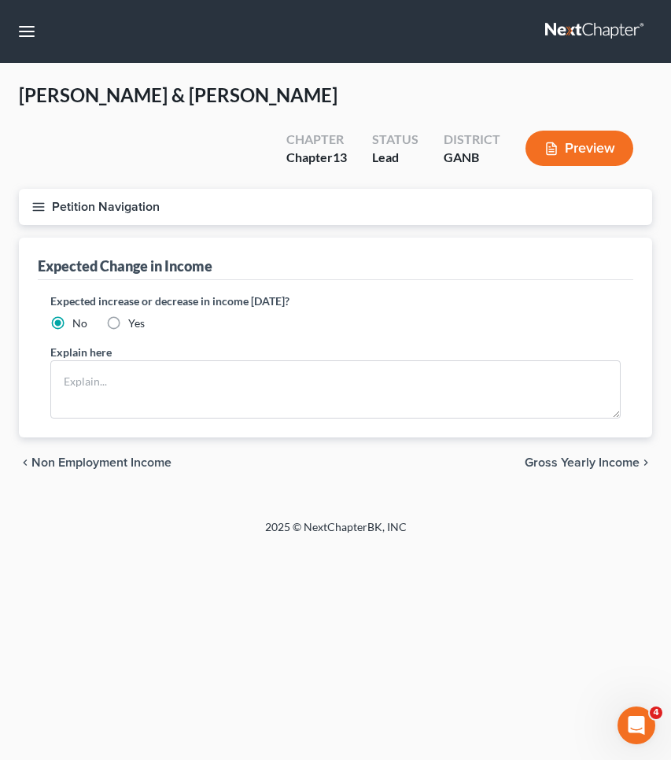
click at [604, 456] on span "Gross Yearly Income" at bounding box center [582, 462] width 115 height 13
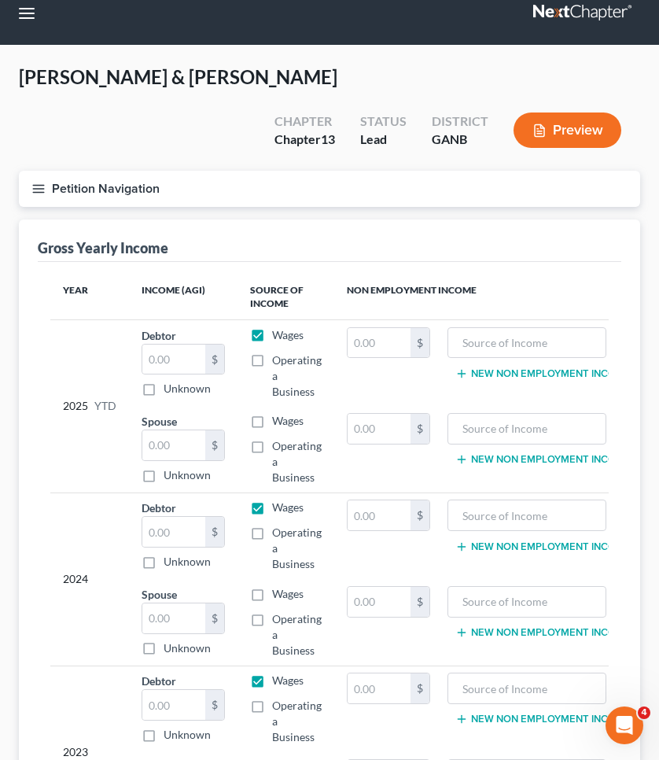
scroll to position [20, 0]
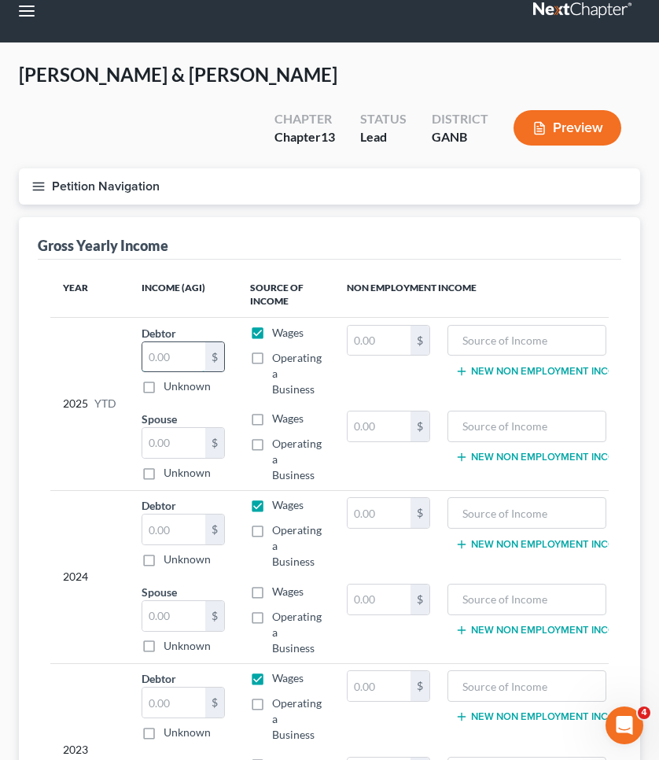
click at [170, 364] on input "text" at bounding box center [173, 357] width 63 height 30
type input "59,037"
click at [177, 447] on input "text" at bounding box center [173, 443] width 63 height 30
type input "75,132"
drag, startPoint x: 192, startPoint y: 445, endPoint x: 99, endPoint y: 444, distance: 92.9
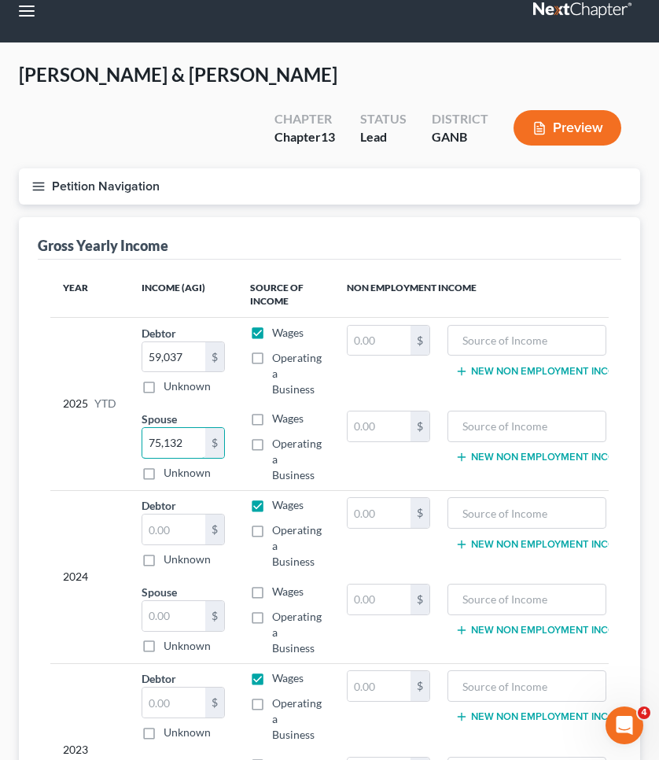
click at [99, 444] on tbody "2025 YTD Debtor 59,037.00 $ Unknown Balance Undetermined 59,037 $ Unknown Wages…" at bounding box center [346, 403] width 593 height 173
click at [159, 530] on input "text" at bounding box center [173, 530] width 63 height 30
paste input "75,132"
type input "75,132"
click at [180, 693] on input "text" at bounding box center [173, 703] width 63 height 30
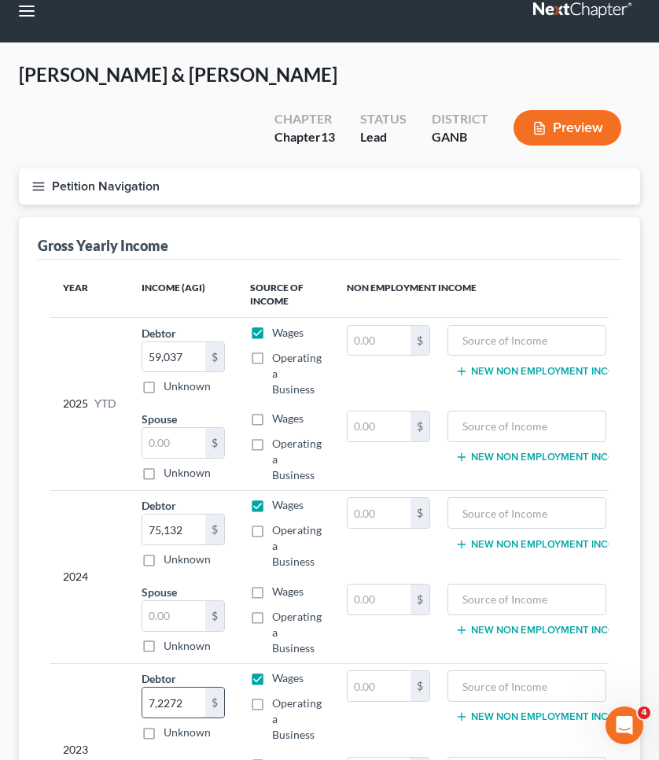
type input "72,272"
click at [518, 344] on input "text" at bounding box center [527, 341] width 142 height 30
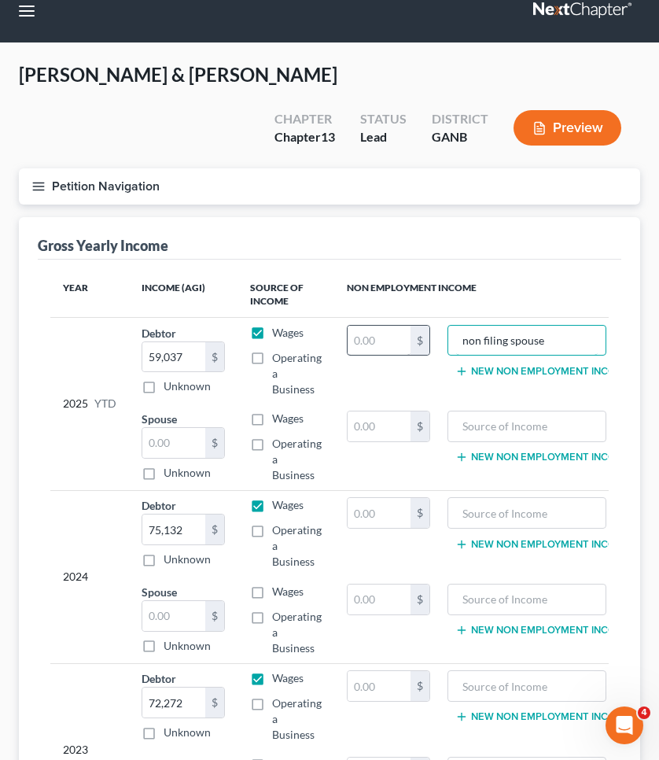
type input "non filing spouse"
click at [380, 340] on input "text" at bounding box center [379, 341] width 63 height 30
type input "46,668"
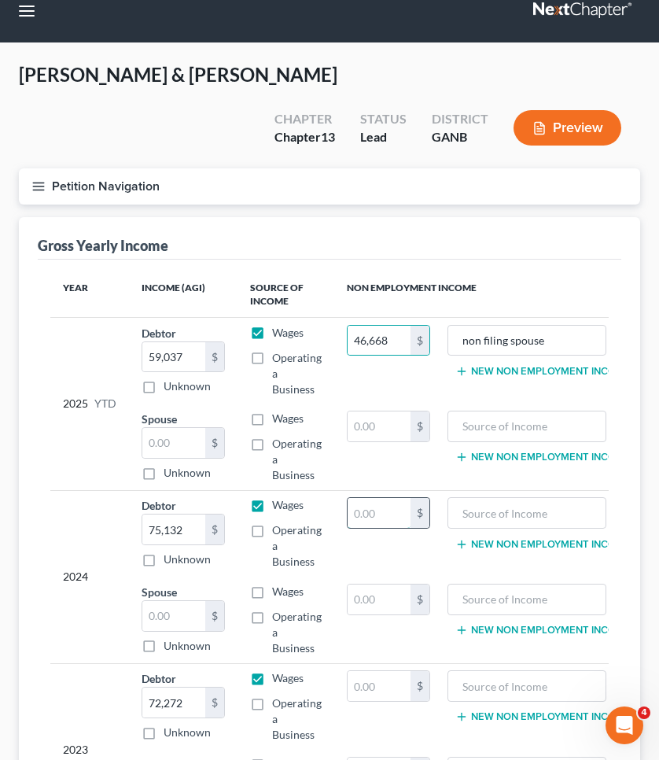
click at [383, 512] on input "text" at bounding box center [379, 513] width 63 height 30
type input "60,373"
drag, startPoint x: 578, startPoint y: 348, endPoint x: 380, endPoint y: 340, distance: 197.7
click at [380, 340] on tr "2025 YTD Debtor 59,037.00 $ Unknown Balance Undetermined 59,037 $ Unknown Wages…" at bounding box center [346, 360] width 593 height 87
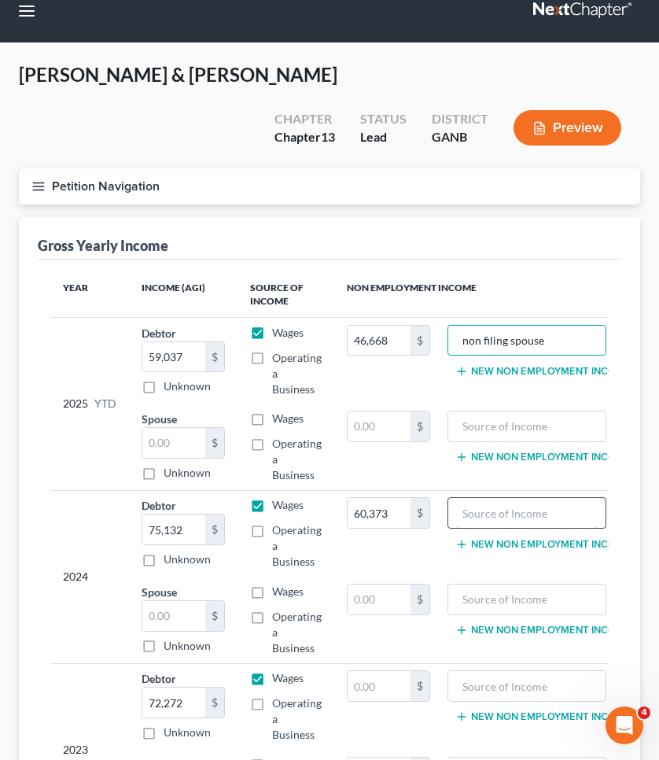
click at [518, 512] on input "text" at bounding box center [527, 513] width 142 height 30
paste input "non filing spouse"
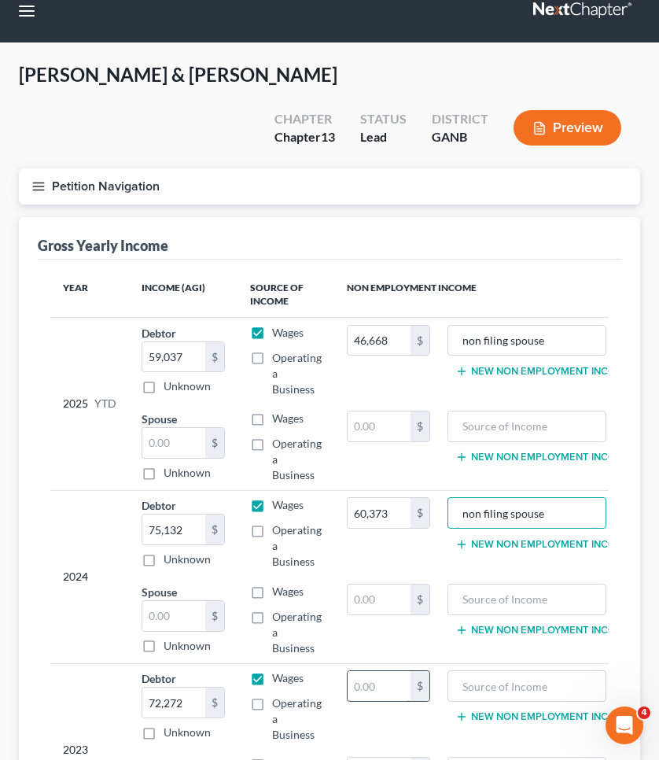
type input "non filing spouse"
click at [394, 682] on input "text" at bounding box center [379, 686] width 63 height 30
type input "54,768"
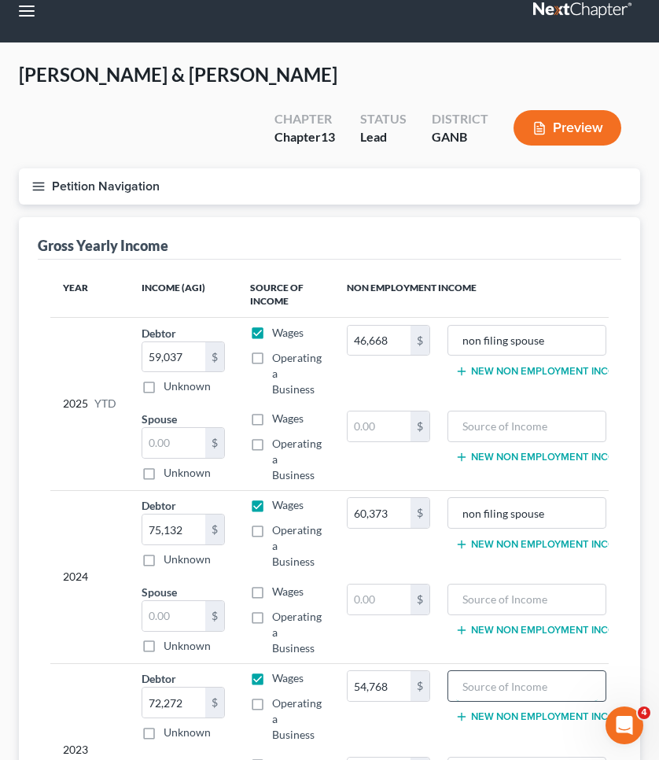
click at [508, 680] on input "text" at bounding box center [527, 686] width 142 height 30
paste input "non filing spouse"
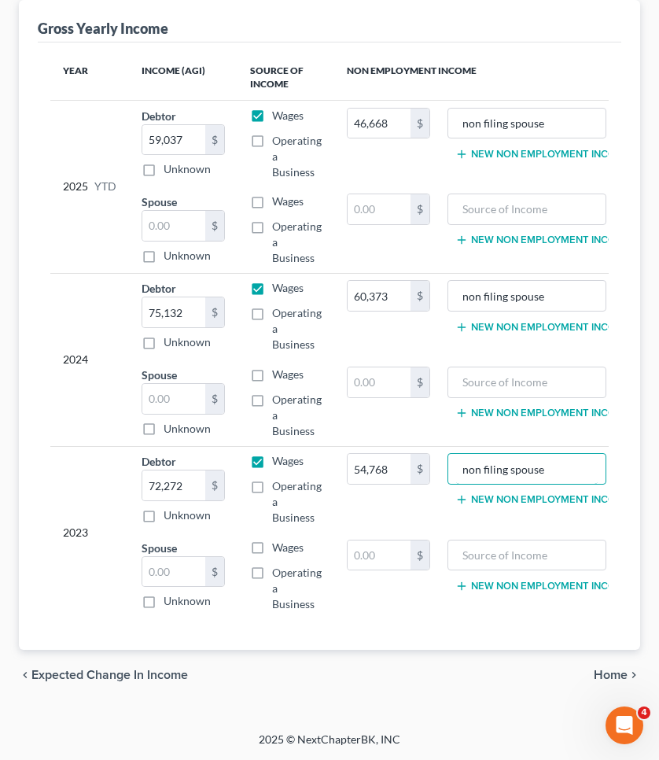
scroll to position [249, 0]
type input "non filing spouse"
click at [598, 676] on span "Home" at bounding box center [611, 675] width 34 height 13
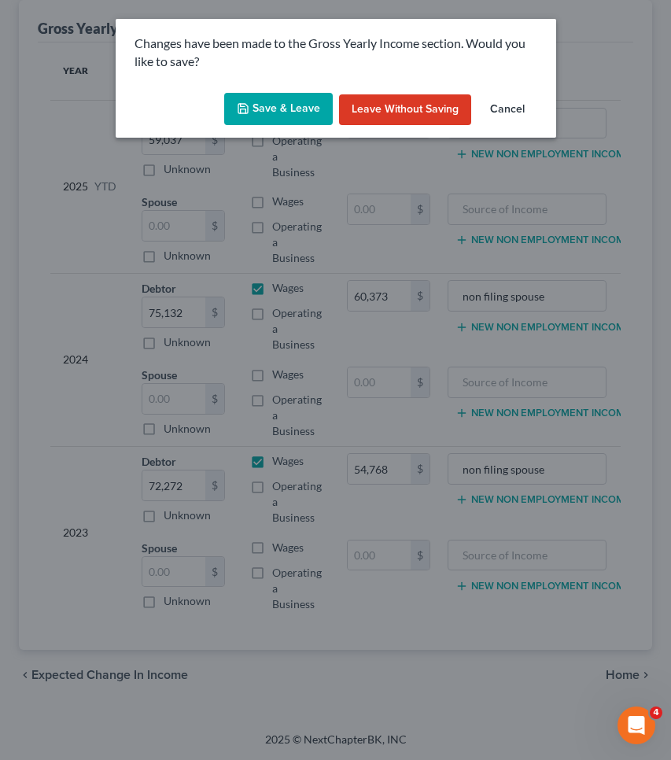
click at [275, 97] on button "Save & Leave" at bounding box center [278, 109] width 109 height 33
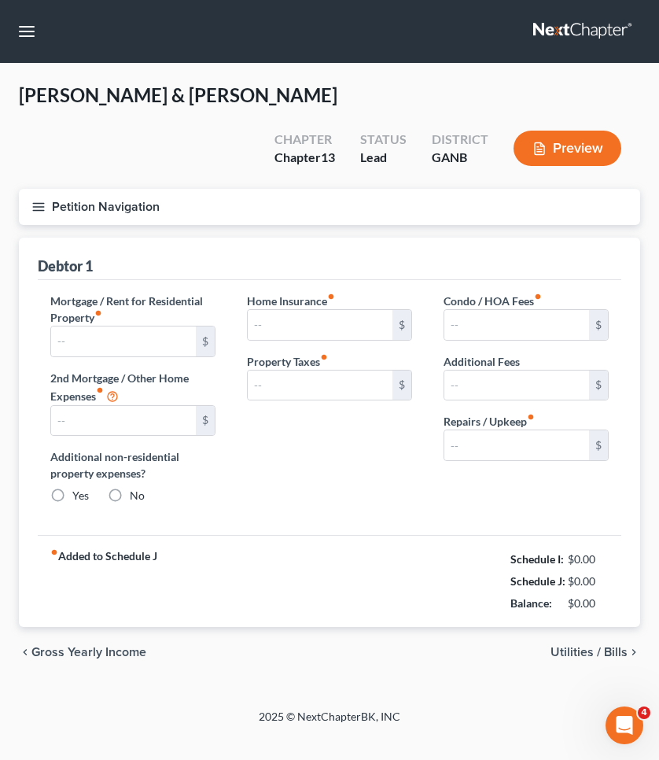
type input "2,305.00"
type input "0.00"
radio input "true"
type input "0.00"
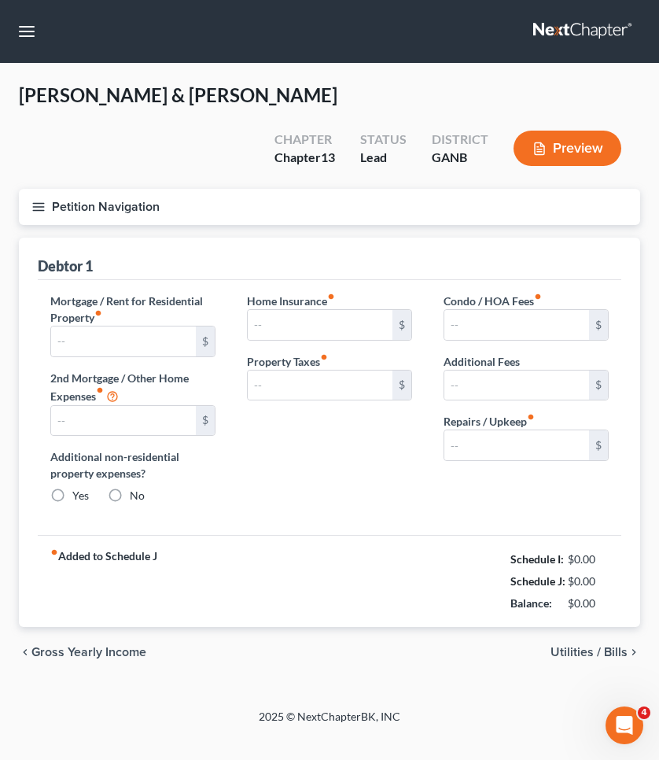
type input "0.00"
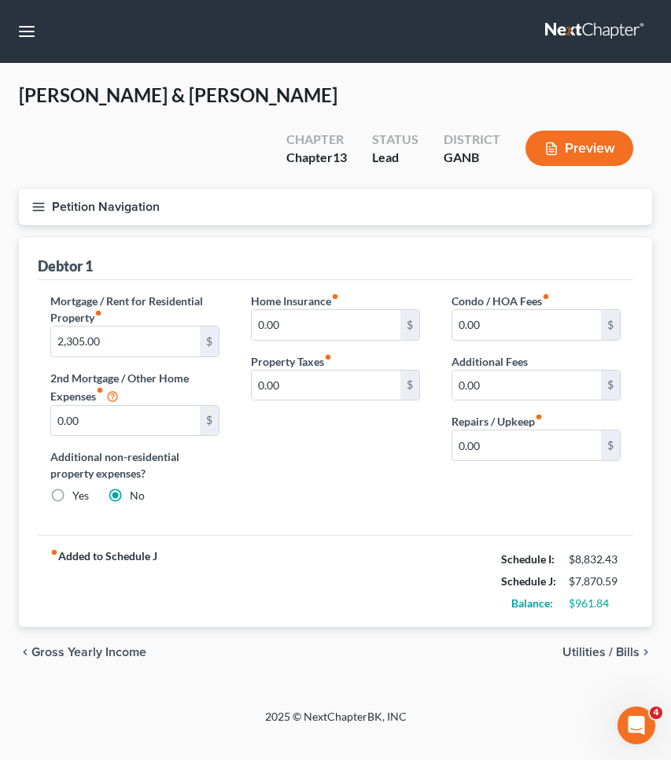
click at [103, 205] on button "Petition Navigation" at bounding box center [336, 207] width 634 height 36
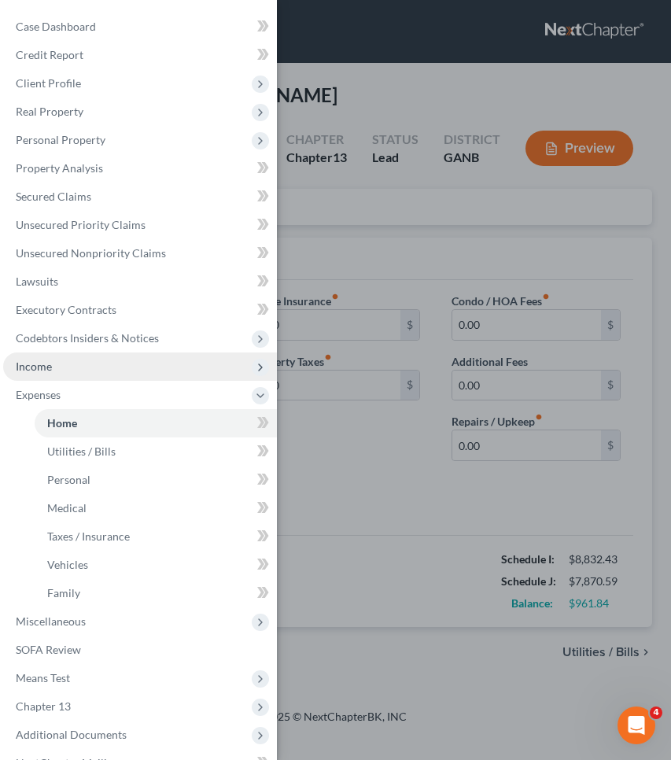
click at [106, 361] on span "Income" at bounding box center [140, 367] width 274 height 28
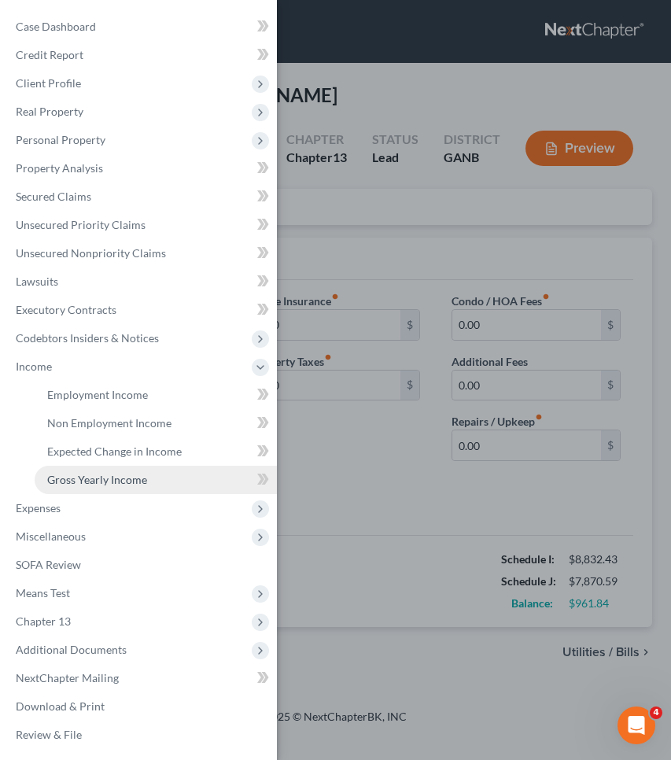
click at [127, 470] on link "Gross Yearly Income" at bounding box center [156, 480] width 242 height 28
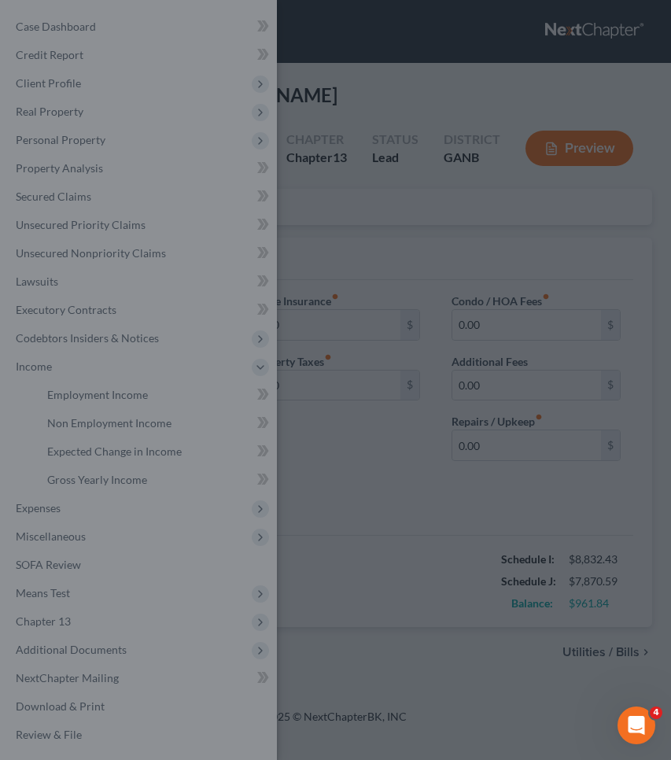
click at [172, 454] on div at bounding box center [335, 380] width 671 height 760
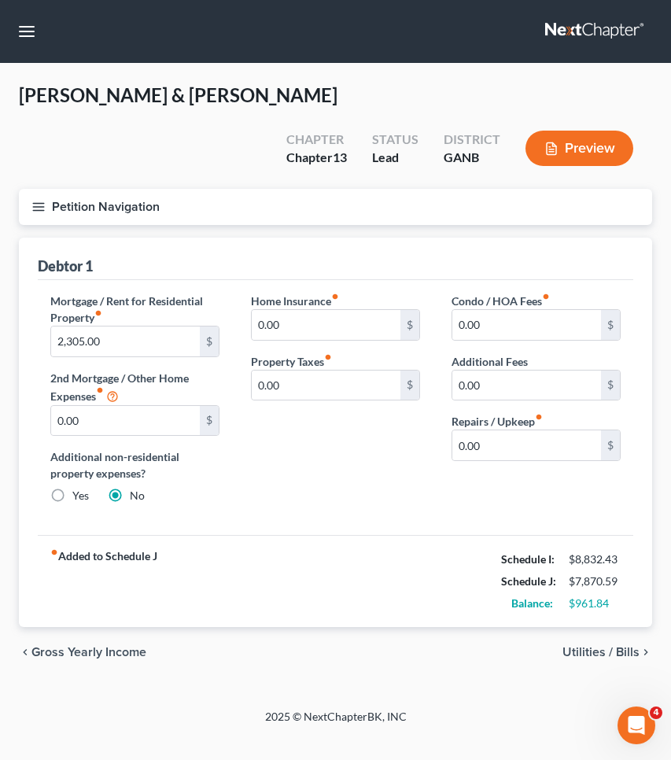
click at [133, 197] on button "Petition Navigation" at bounding box center [336, 207] width 634 height 36
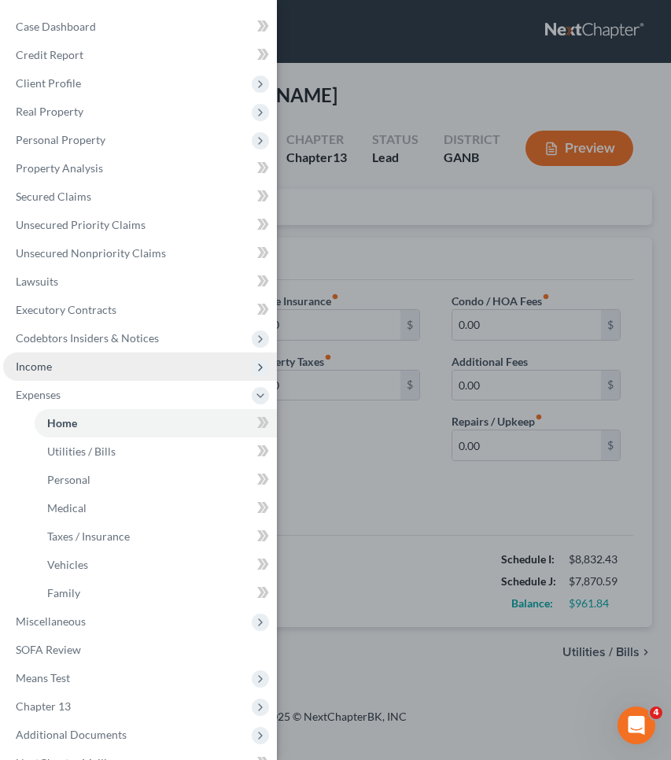
click at [68, 363] on span "Income" at bounding box center [140, 367] width 274 height 28
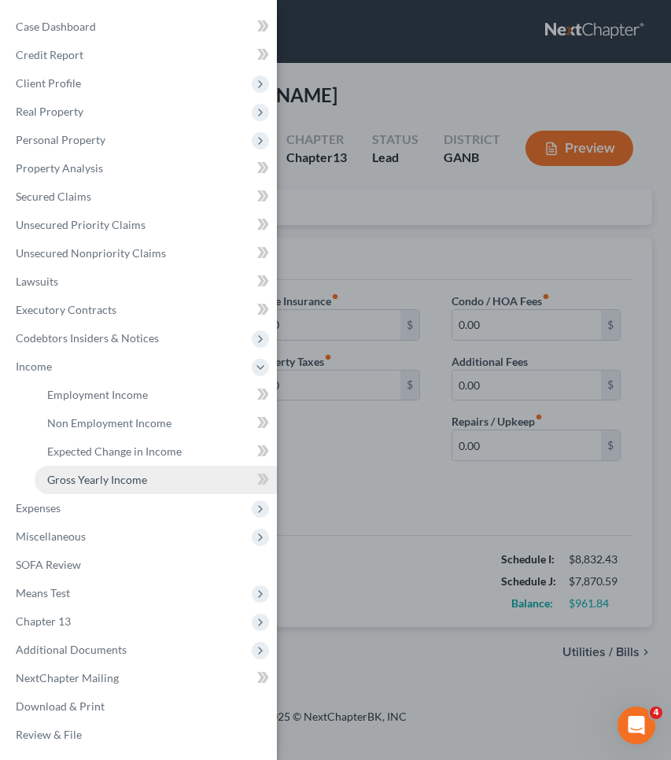
click at [79, 478] on span "Gross Yearly Income" at bounding box center [97, 479] width 100 height 13
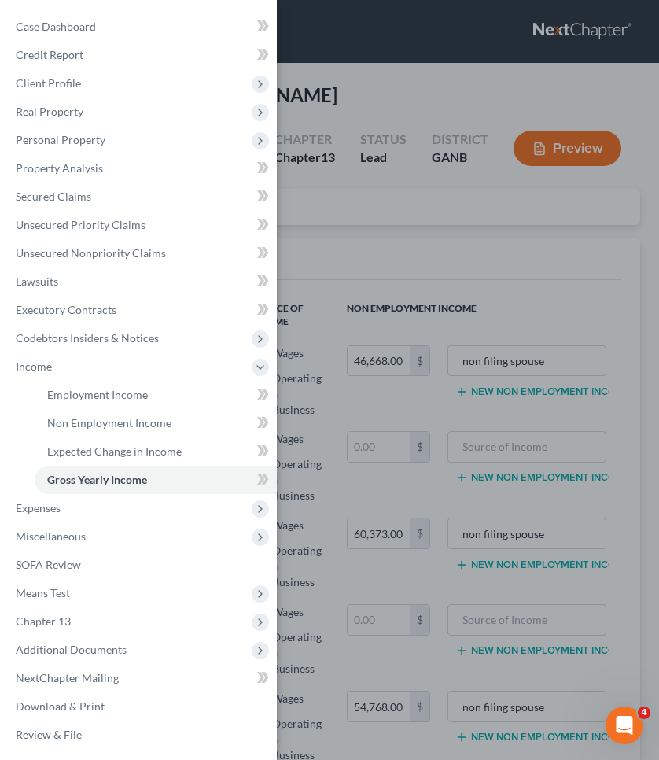
click at [460, 266] on div "Case Dashboard Payments Invoices Payments Payments Credit Report Client Profile" at bounding box center [329, 380] width 659 height 760
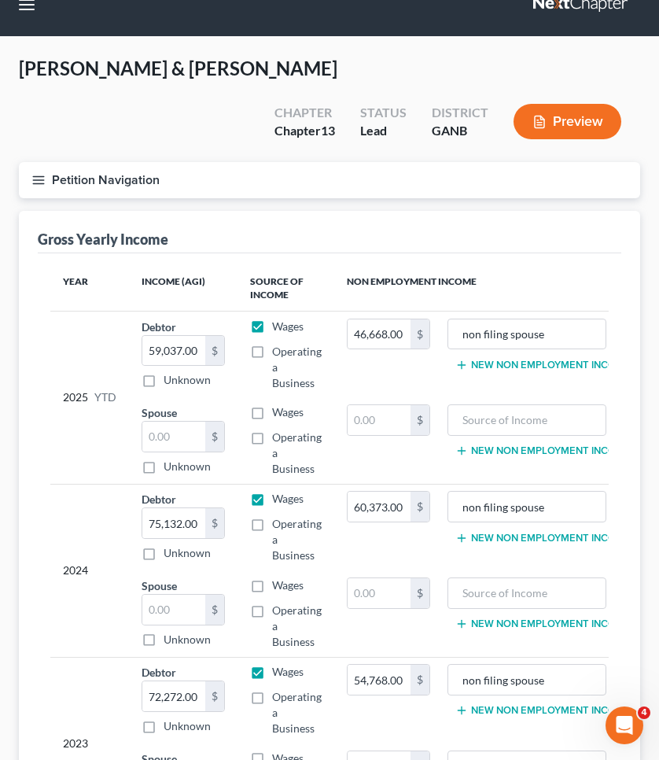
scroll to position [83, 0]
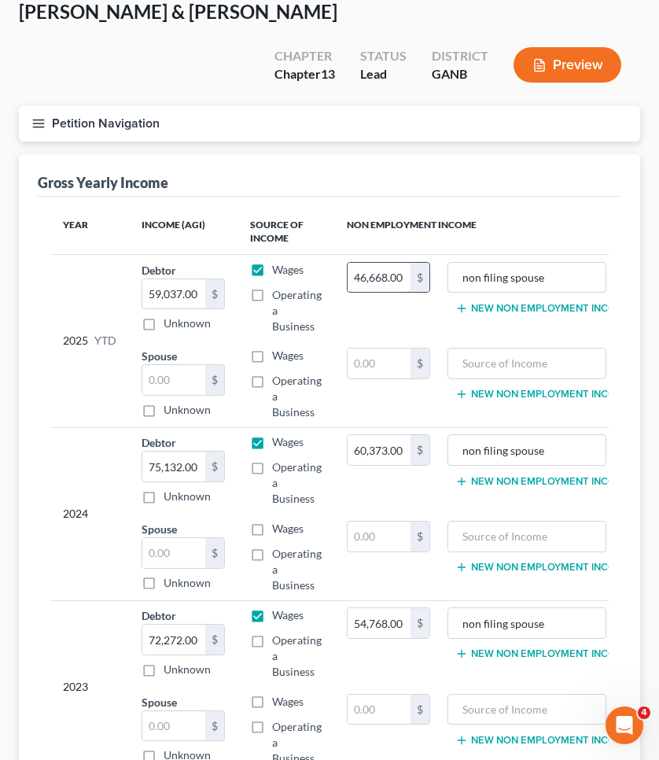
click at [380, 269] on input "46,668.00" at bounding box center [379, 278] width 63 height 30
type input "0"
click at [183, 384] on input "text" at bounding box center [173, 380] width 63 height 30
paste input "46,668.00"
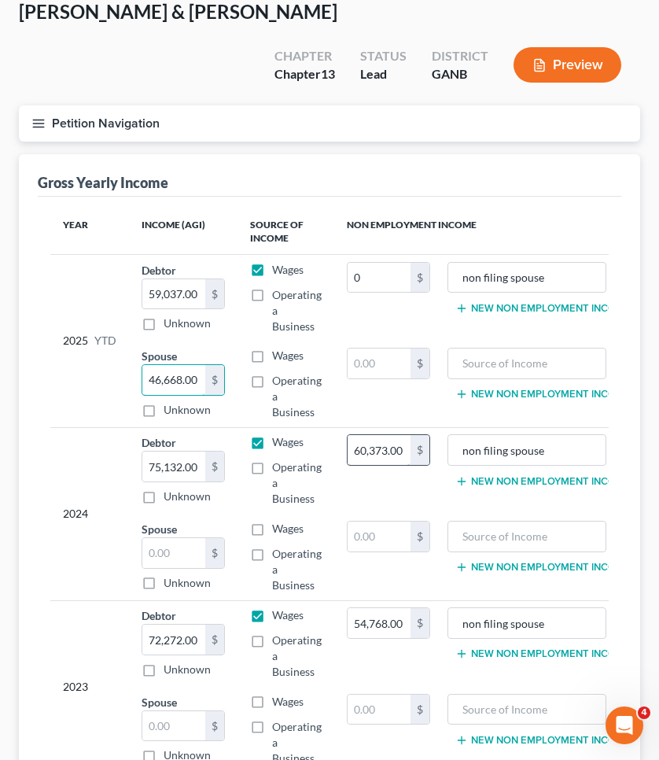
type input "46,668.00"
click at [372, 446] on input "60,373.00" at bounding box center [379, 450] width 63 height 30
type input "0"
click at [184, 547] on input "text" at bounding box center [173, 553] width 63 height 30
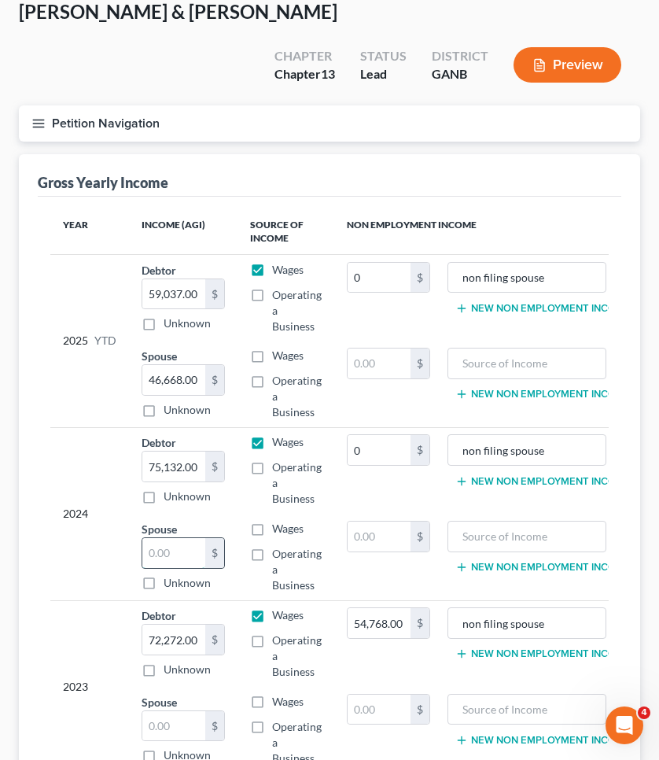
paste input "60,373.00"
type input "60,373.00"
click at [374, 622] on input "54,768.00" at bounding box center [379, 623] width 63 height 30
type input "0"
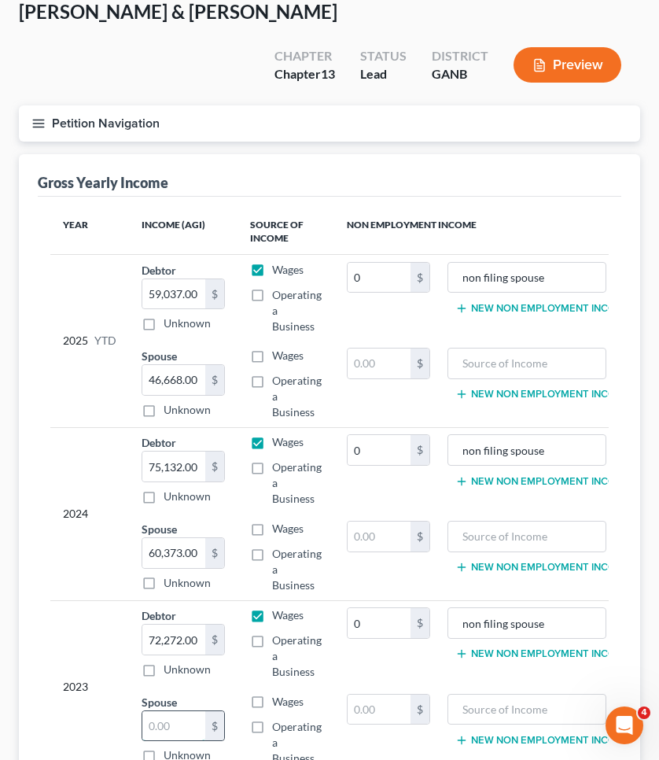
click at [182, 721] on input "text" at bounding box center [173, 726] width 63 height 30
paste input "54,768.00"
type input "54,768.00"
drag, startPoint x: 508, startPoint y: 628, endPoint x: 359, endPoint y: 625, distance: 148.8
click at [359, 625] on tr "2023 Debtor 72,272.00 $ Unknown Balance Undetermined 72,272.00 $ Unknown Wages …" at bounding box center [346, 643] width 593 height 87
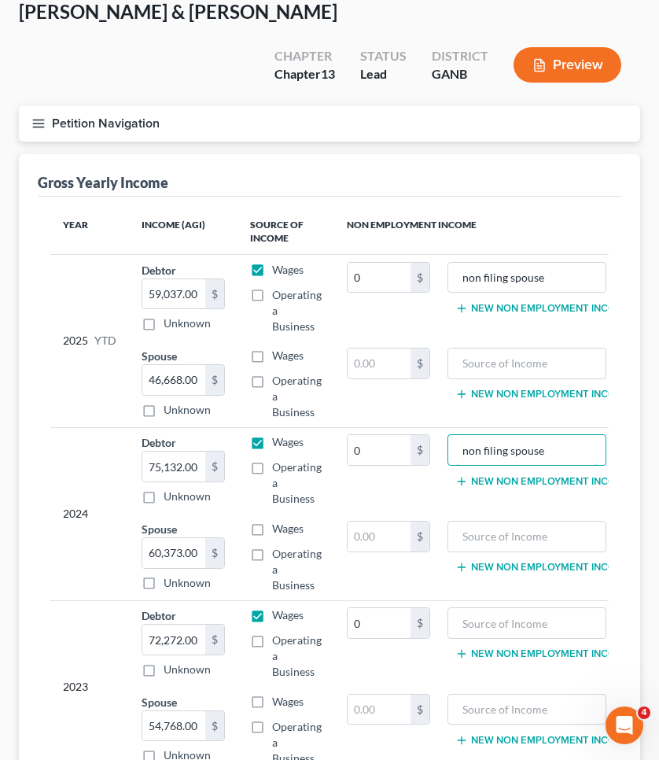
drag, startPoint x: 558, startPoint y: 451, endPoint x: 283, endPoint y: 441, distance: 274.8
click at [283, 441] on tr "2024 Debtor 75,132.00 $ Unknown Balance Undetermined 75,132.00 $ Unknown Wages …" at bounding box center [346, 470] width 593 height 87
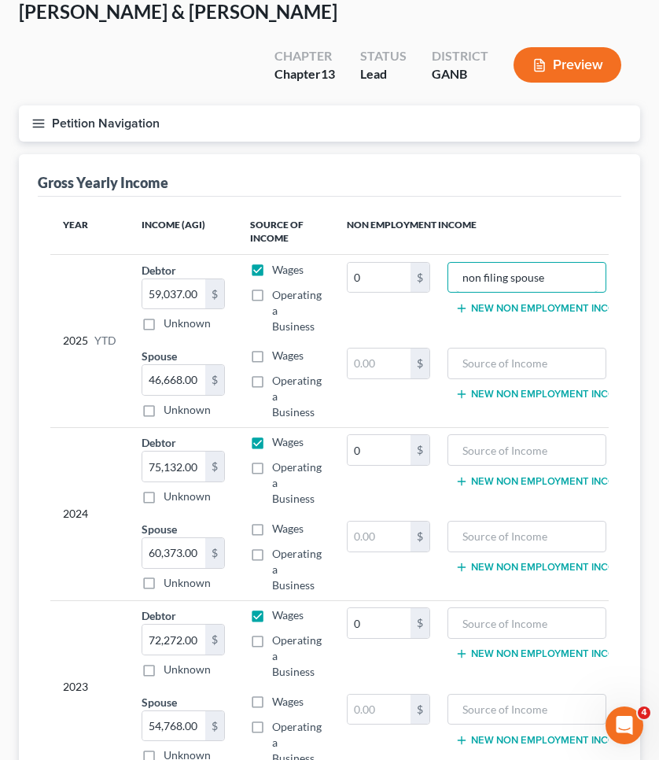
drag, startPoint x: 560, startPoint y: 279, endPoint x: 258, endPoint y: 276, distance: 301.4
click at [258, 276] on tr "2025 YTD Debtor 59,037.00 $ Unknown Balance Undetermined 59,037.00 $ Unknown Wa…" at bounding box center [346, 297] width 593 height 87
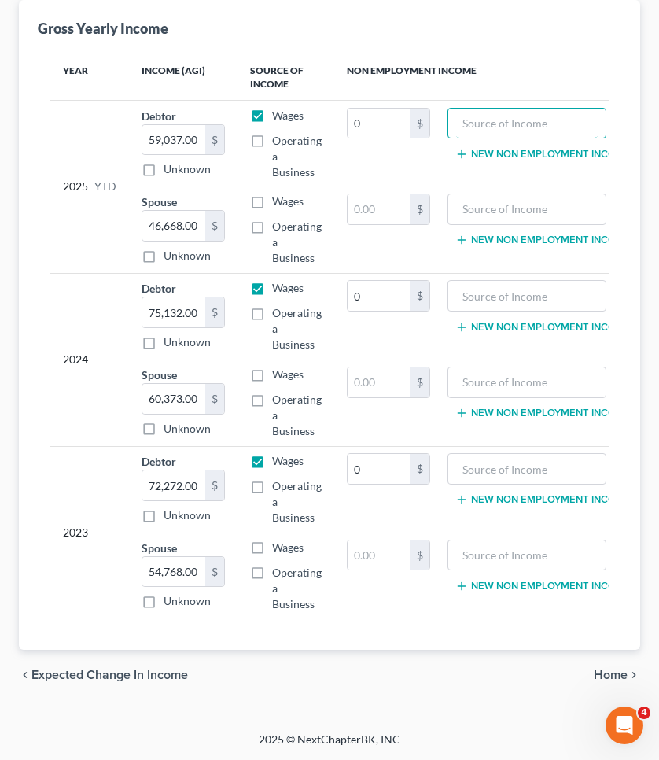
scroll to position [249, 0]
click at [625, 680] on span "Home" at bounding box center [611, 675] width 34 height 13
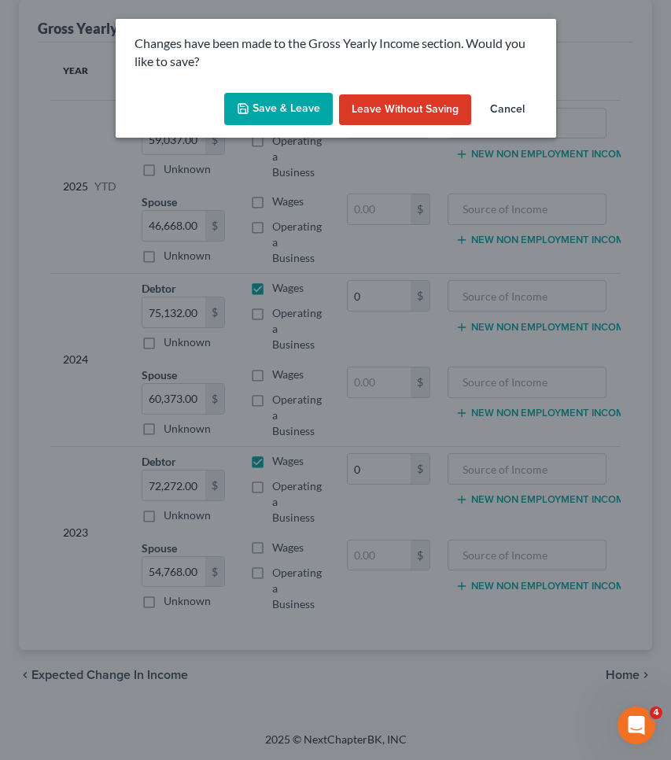
click at [296, 111] on button "Save & Leave" at bounding box center [278, 109] width 109 height 33
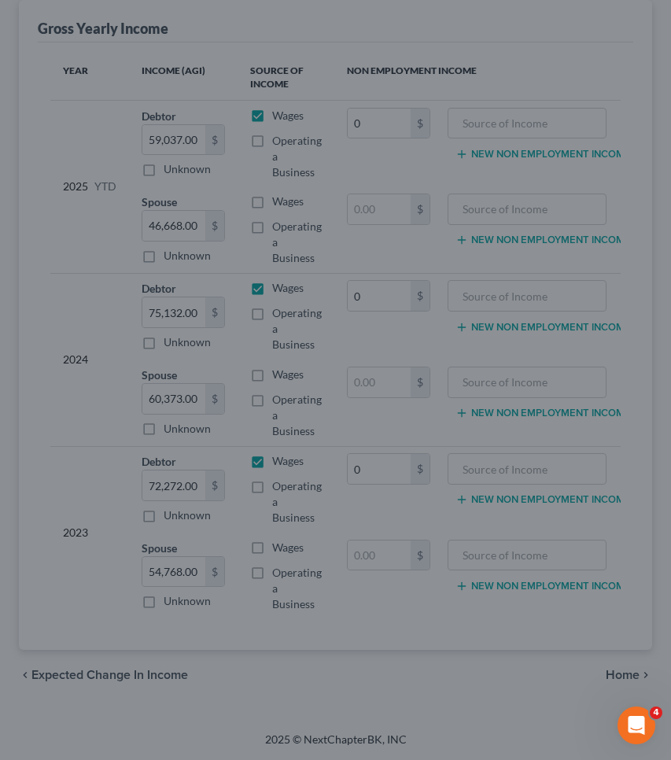
type input "0.00"
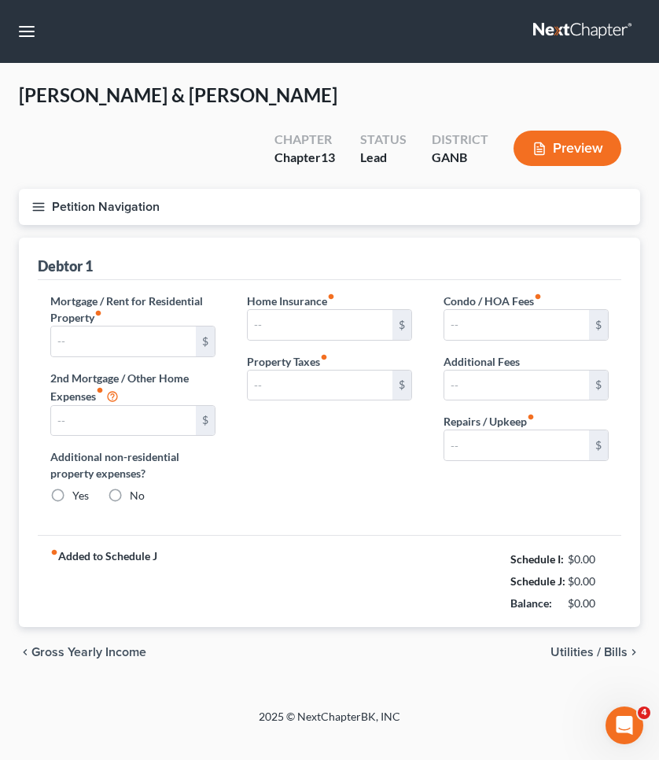
type input "2,305.00"
type input "0.00"
radio input "true"
type input "0.00"
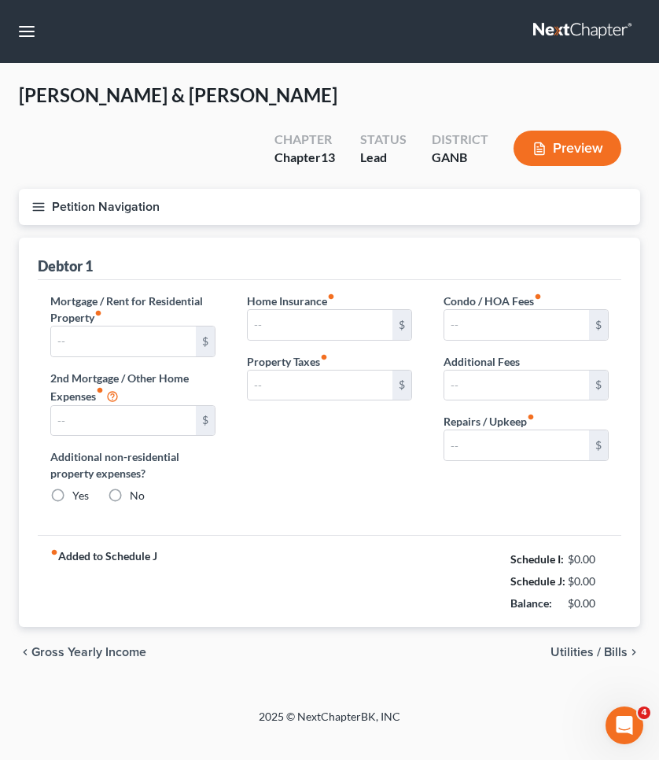
type input "0.00"
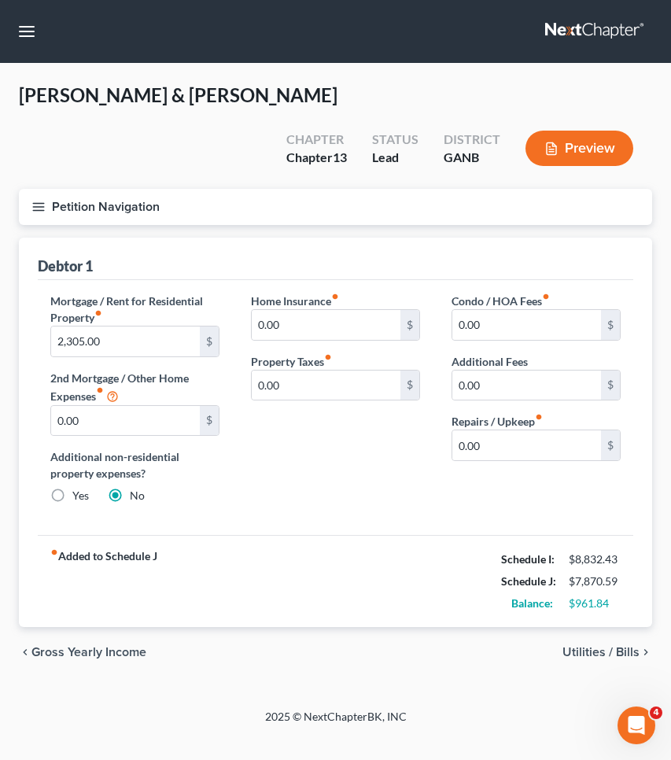
click at [589, 650] on span "Utilities / Bills" at bounding box center [601, 652] width 77 height 13
click at [616, 664] on div "chevron_left Gross Yearly Income Utilities / Bills chevron_right" at bounding box center [336, 652] width 634 height 50
click at [614, 653] on span "Utilities / Bills" at bounding box center [601, 652] width 77 height 13
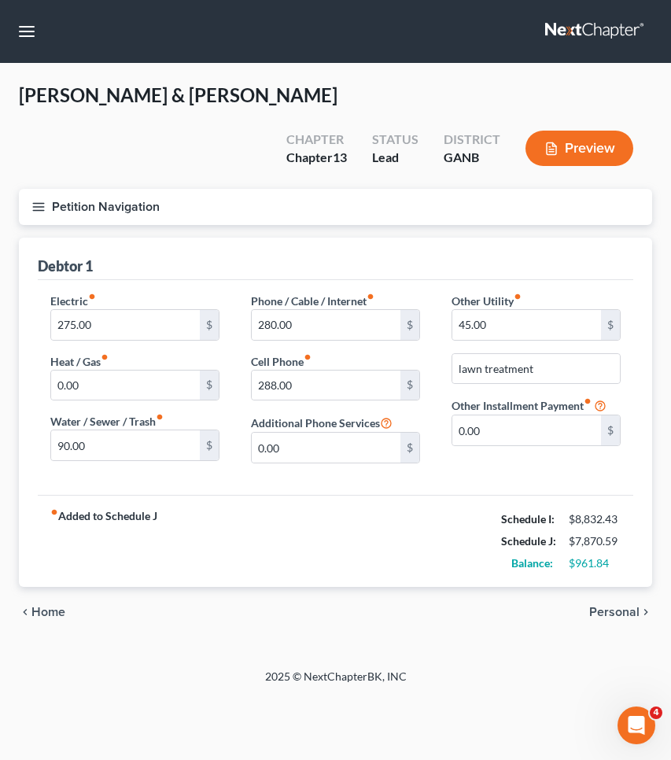
click at [610, 615] on span "Personal" at bounding box center [614, 612] width 50 height 13
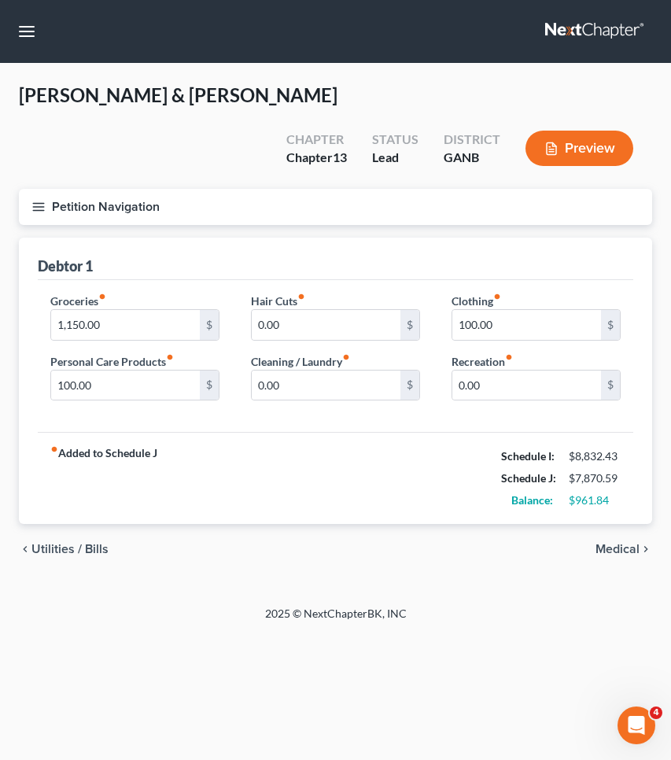
click at [615, 560] on div "chevron_left Utilities / Bills Medical chevron_right" at bounding box center [336, 549] width 634 height 50
click at [615, 547] on span "Medical" at bounding box center [618, 549] width 44 height 13
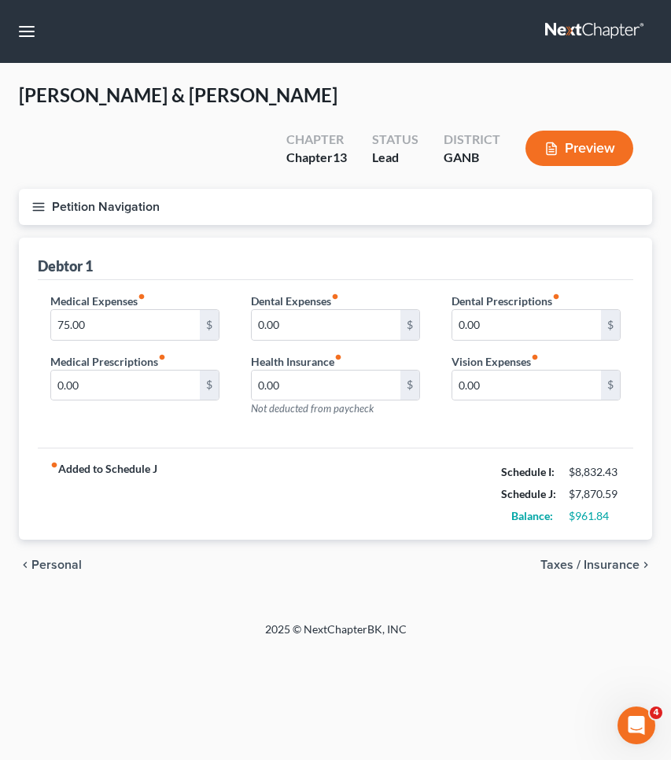
click at [614, 567] on span "Taxes / Insurance" at bounding box center [590, 565] width 99 height 13
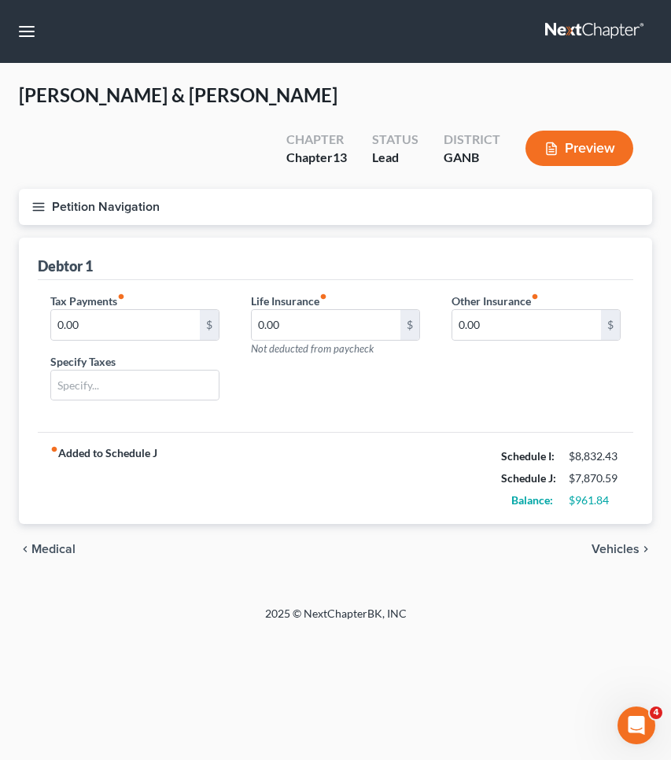
click at [612, 543] on span "Vehicles" at bounding box center [616, 549] width 48 height 13
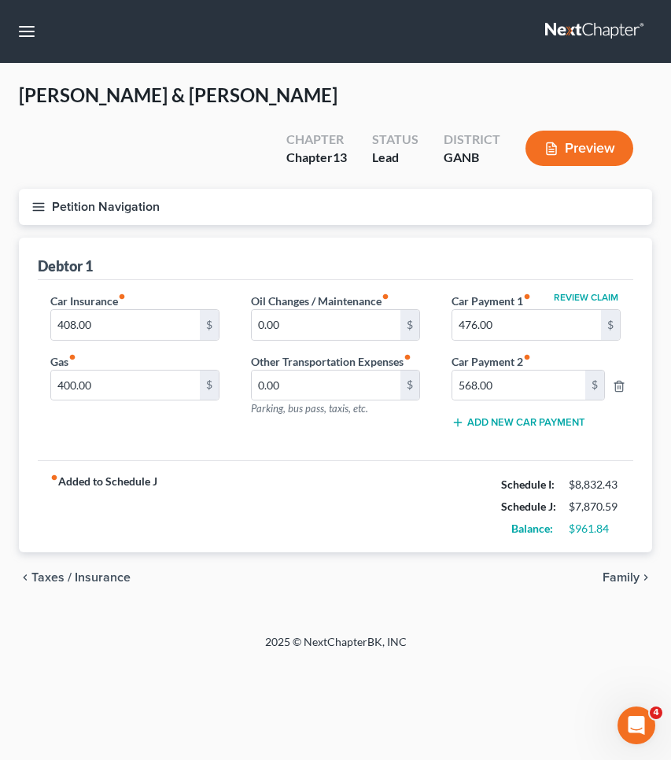
click at [611, 569] on div "chevron_left Taxes / Insurance Family chevron_right" at bounding box center [336, 577] width 634 height 50
click at [613, 578] on span "Family" at bounding box center [621, 577] width 37 height 13
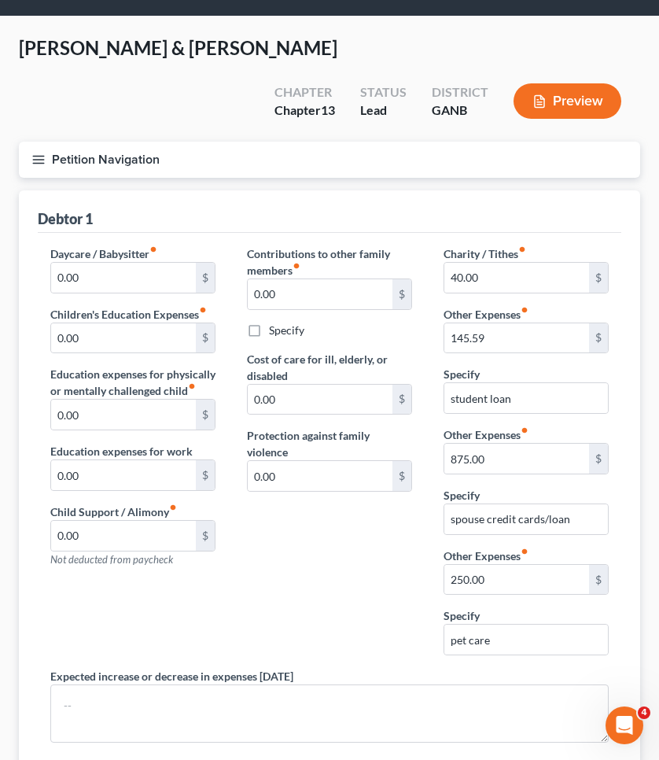
scroll to position [47, 0]
click at [550, 464] on input "875.00" at bounding box center [517, 459] width 145 height 30
click at [538, 515] on input "spouse credit cards/loan" at bounding box center [527, 519] width 164 height 30
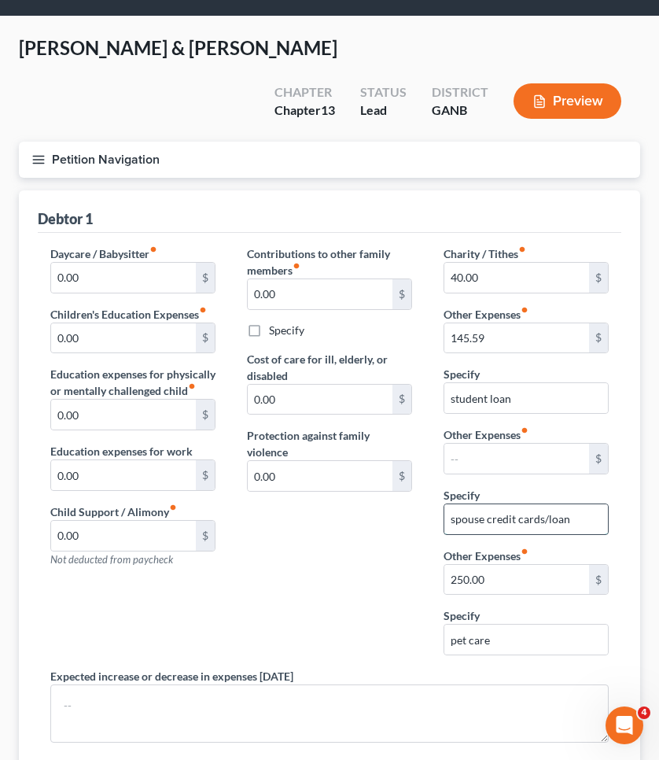
click at [538, 515] on input "spouse credit cards/loan" at bounding box center [527, 519] width 164 height 30
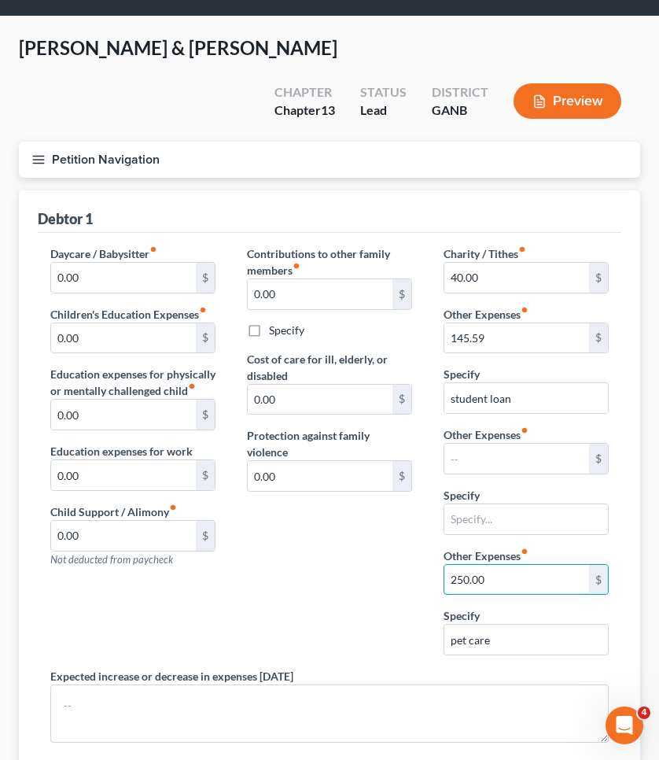
drag, startPoint x: 539, startPoint y: 587, endPoint x: 248, endPoint y: 574, distance: 291.5
click at [248, 574] on div "Daycare / Babysitter fiber_manual_record 0.00 $ Children's Education Expenses f…" at bounding box center [330, 526] width 590 height 561
click at [476, 467] on input "text" at bounding box center [517, 459] width 145 height 30
paste input "250.00"
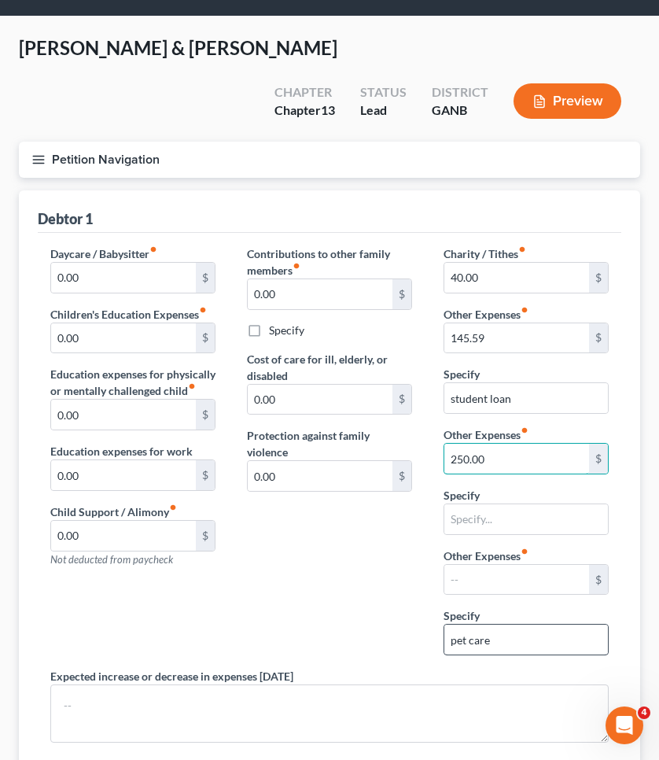
type input "250.00"
click at [498, 655] on input "pet care" at bounding box center [527, 640] width 164 height 30
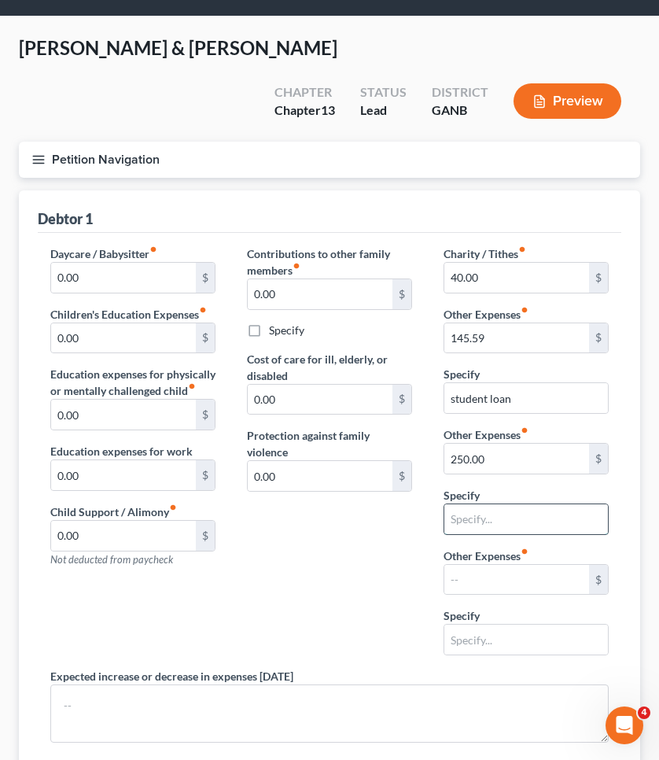
click at [506, 525] on input "text" at bounding box center [527, 519] width 164 height 30
paste input "pet care"
type input "pet care"
click at [366, 578] on div "Contributions to other family members fiber_manual_record 0.00 $ Specify Cost o…" at bounding box center [329, 457] width 197 height 423
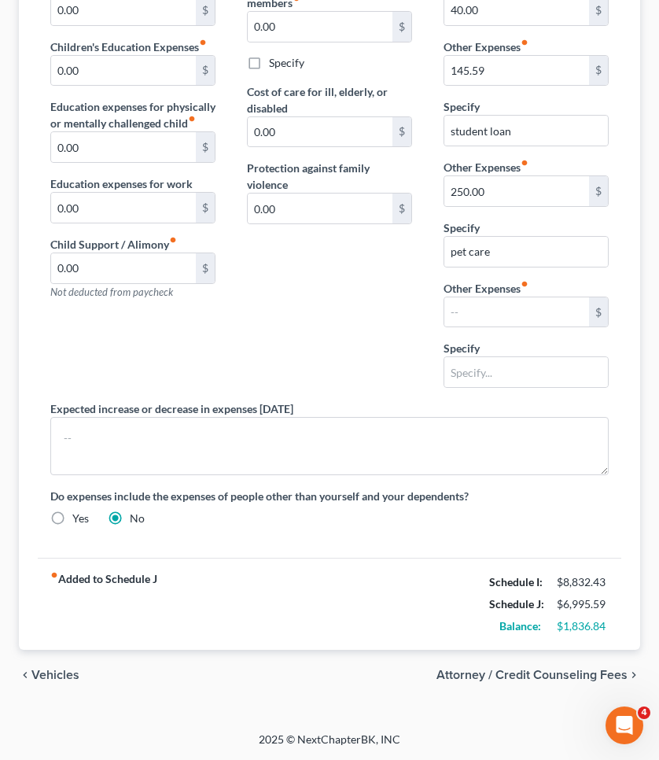
scroll to position [315, 0]
click at [76, 678] on span "Vehicles" at bounding box center [55, 675] width 48 height 13
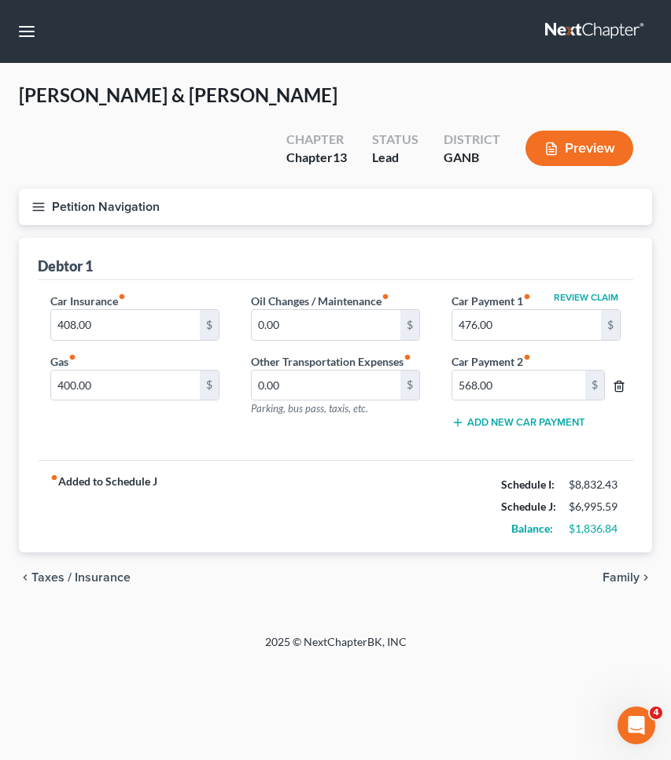
click at [624, 390] on icon "button" at bounding box center [619, 386] width 13 height 13
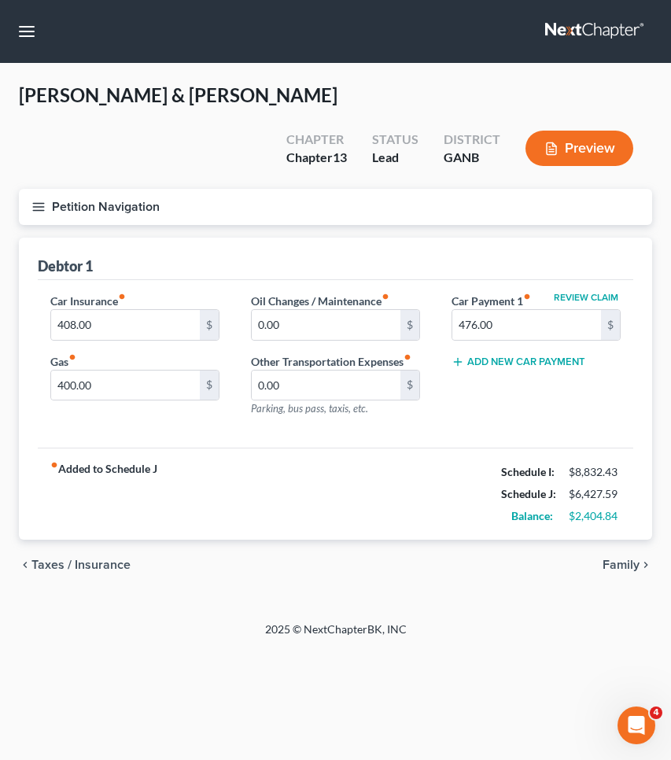
click at [81, 202] on button "Petition Navigation" at bounding box center [336, 207] width 634 height 36
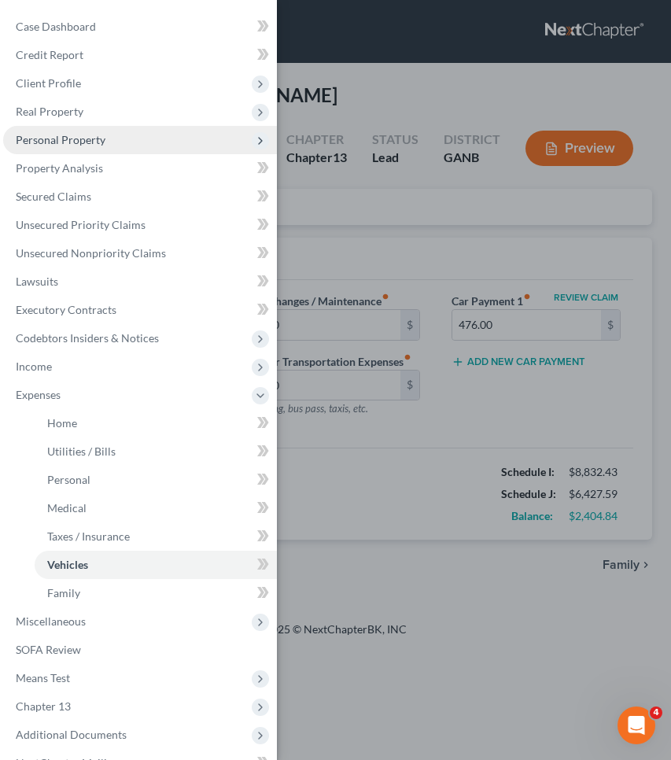
click at [72, 146] on span "Personal Property" at bounding box center [61, 139] width 90 height 13
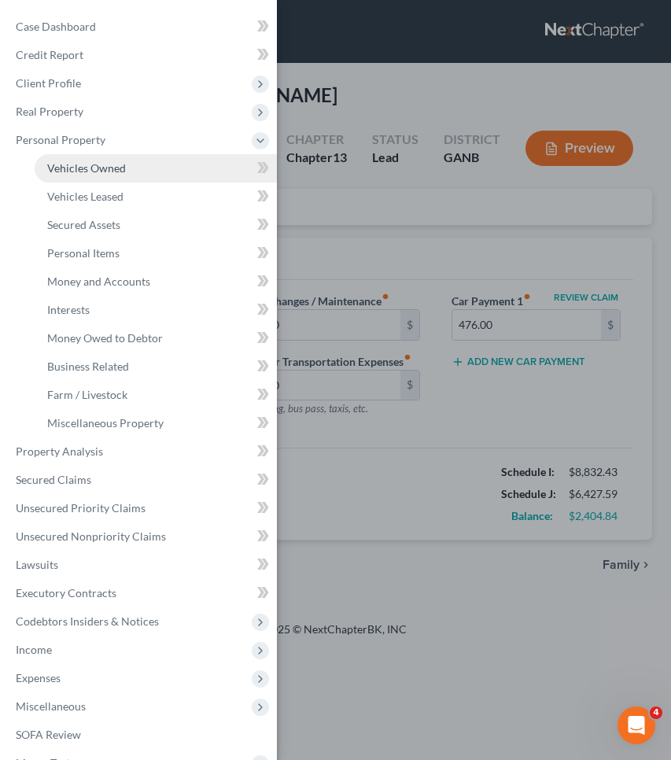
click at [86, 171] on span "Vehicles Owned" at bounding box center [86, 167] width 79 height 13
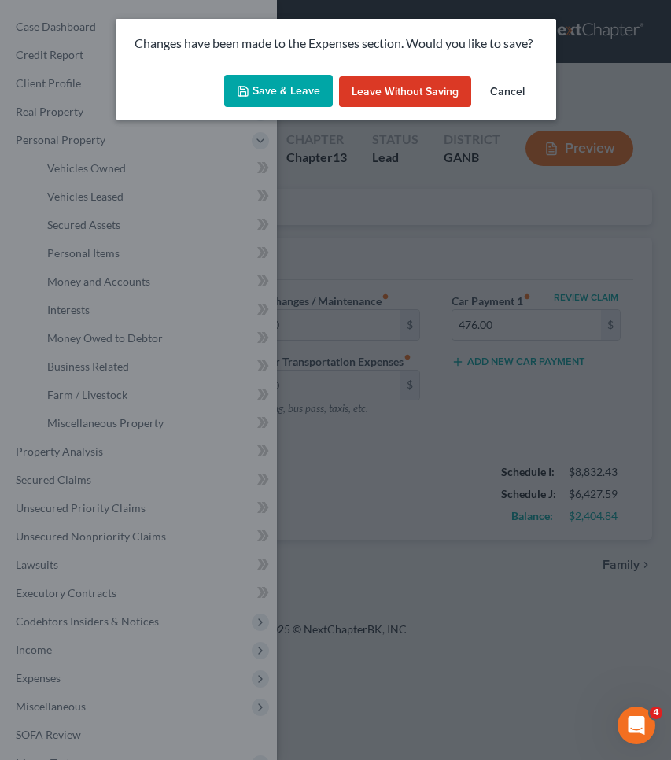
click at [283, 97] on button "Save & Leave" at bounding box center [278, 91] width 109 height 33
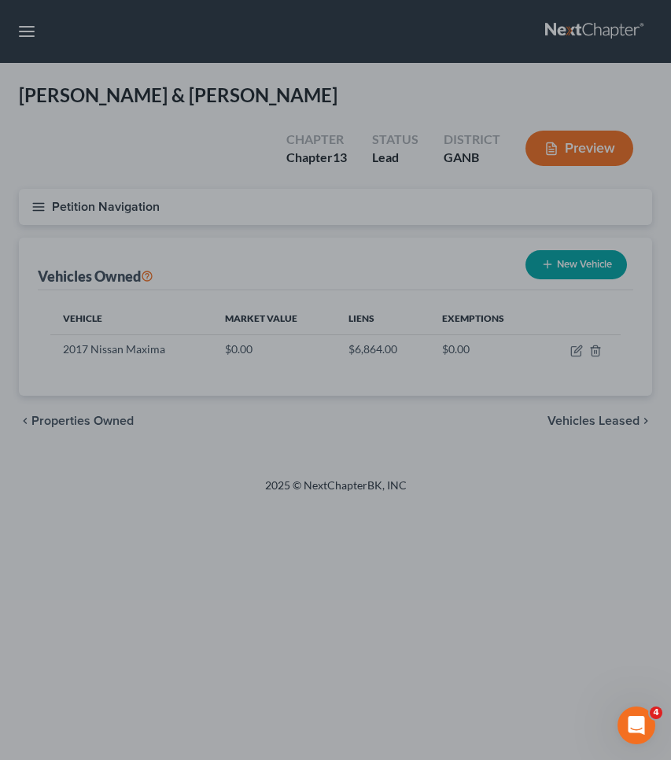
click at [595, 270] on div at bounding box center [335, 380] width 671 height 760
click at [579, 268] on div at bounding box center [335, 380] width 671 height 760
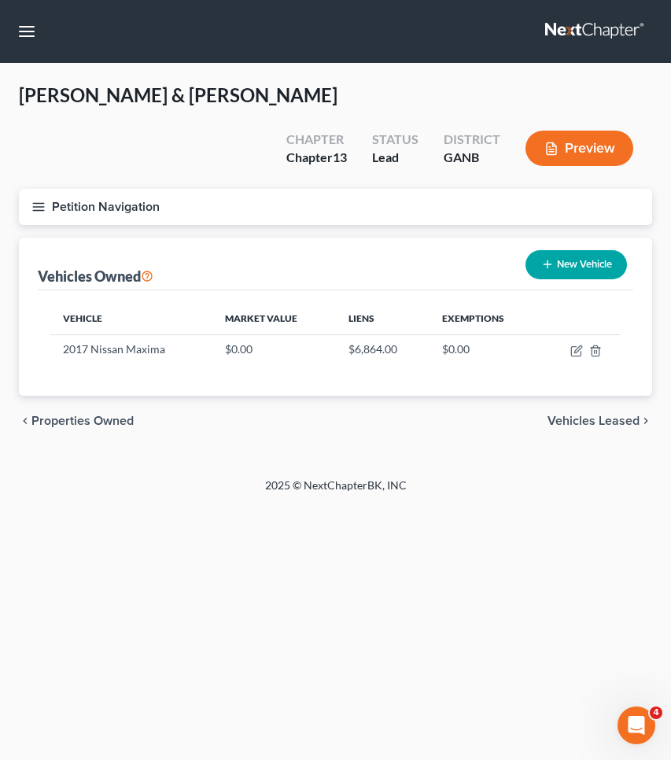
click at [583, 262] on button "New Vehicle" at bounding box center [577, 264] width 102 height 29
select select "0"
select select "2"
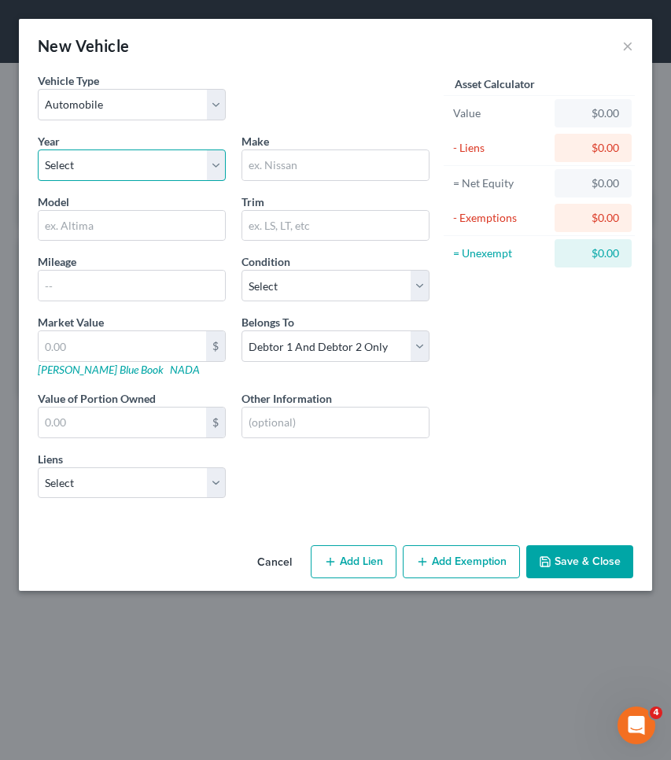
select select "1"
click at [312, 174] on input "text" at bounding box center [335, 165] width 187 height 30
type input "M"
type input "Nissan"
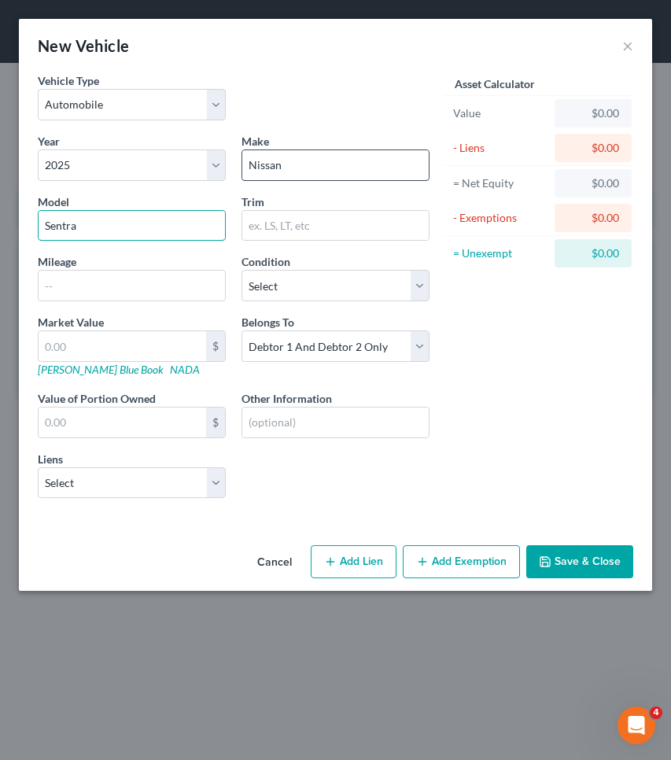
type input "Sentra"
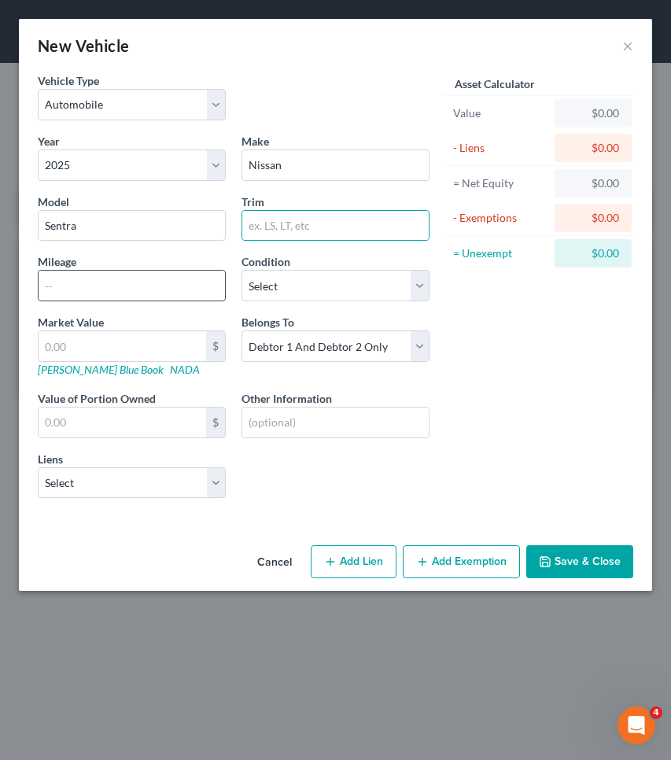
click at [173, 301] on input "text" at bounding box center [132, 286] width 187 height 30
type input "11000"
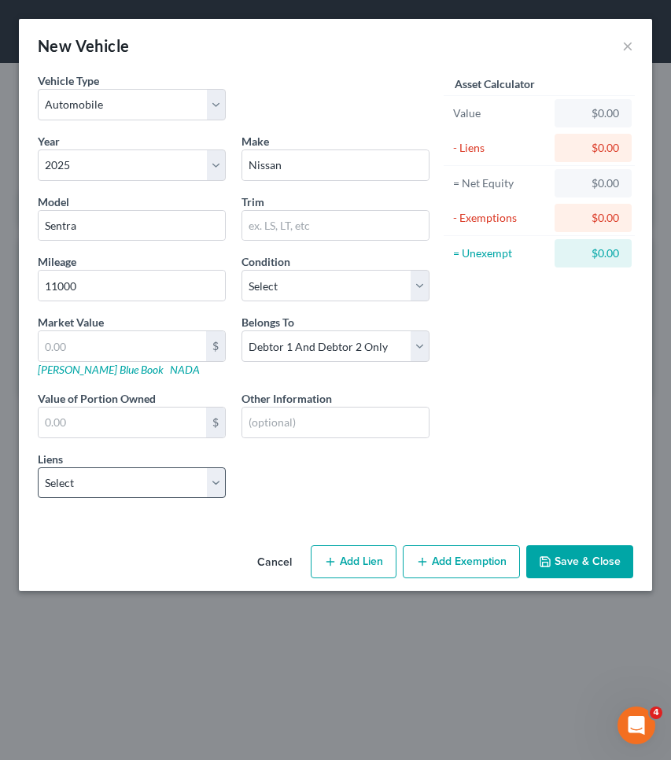
select select "24"
select select "1"
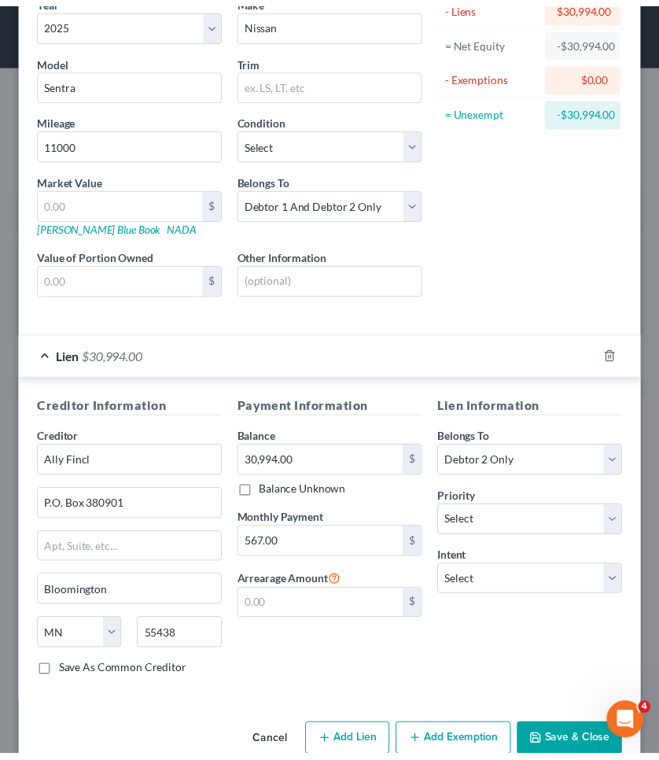
scroll to position [174, 0]
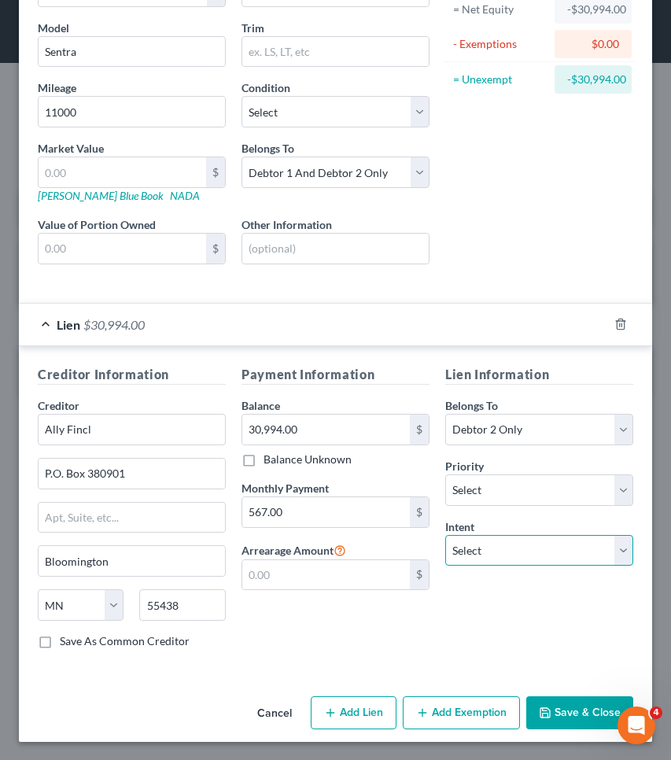
select select "2"
click at [553, 715] on button "Save & Close" at bounding box center [579, 712] width 107 height 33
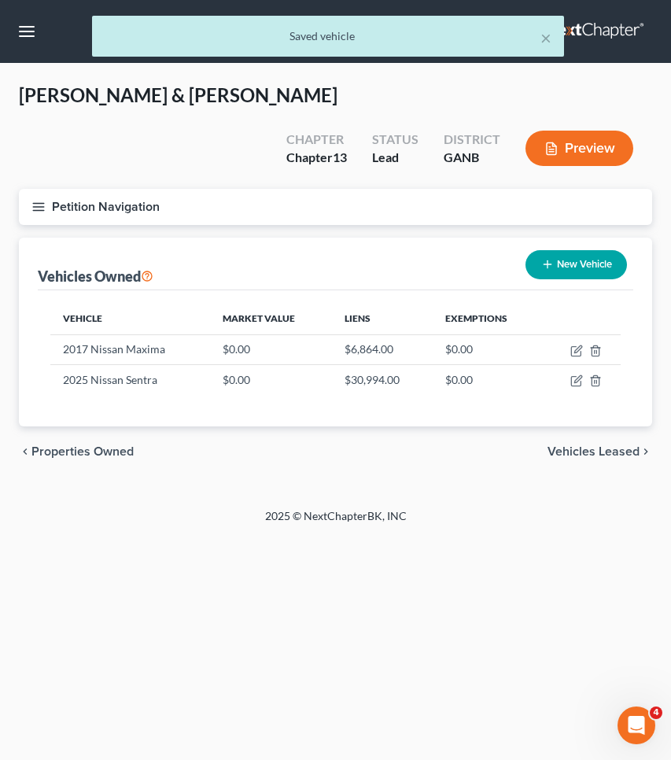
click at [596, 452] on span "Vehicles Leased" at bounding box center [594, 451] width 92 height 13
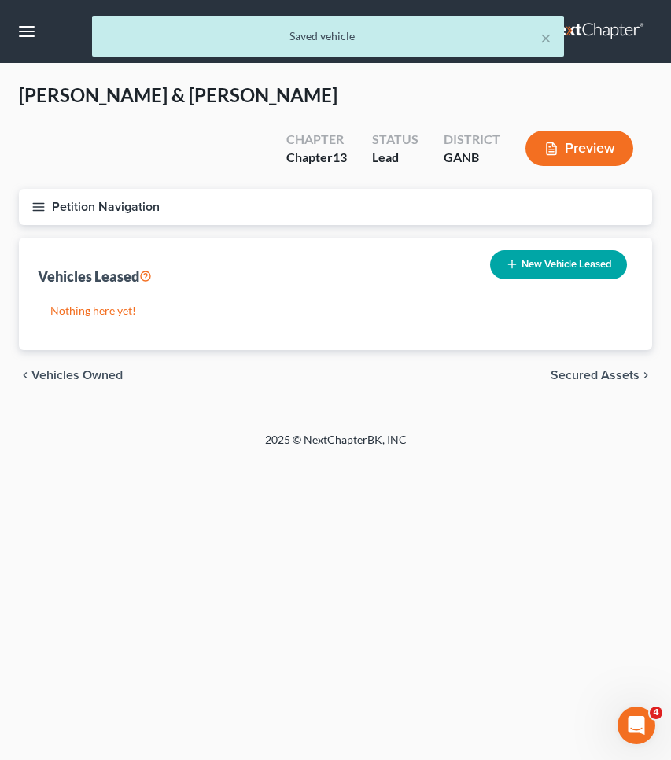
click at [604, 371] on span "Secured Assets" at bounding box center [595, 375] width 89 height 13
click at [595, 359] on div "chevron_left Vehicles Leased Personal Items chevron_right" at bounding box center [336, 375] width 634 height 50
click at [595, 365] on div "chevron_left Vehicles Leased Personal Items chevron_right" at bounding box center [336, 375] width 634 height 50
click at [595, 381] on span "Personal Items" at bounding box center [598, 375] width 84 height 13
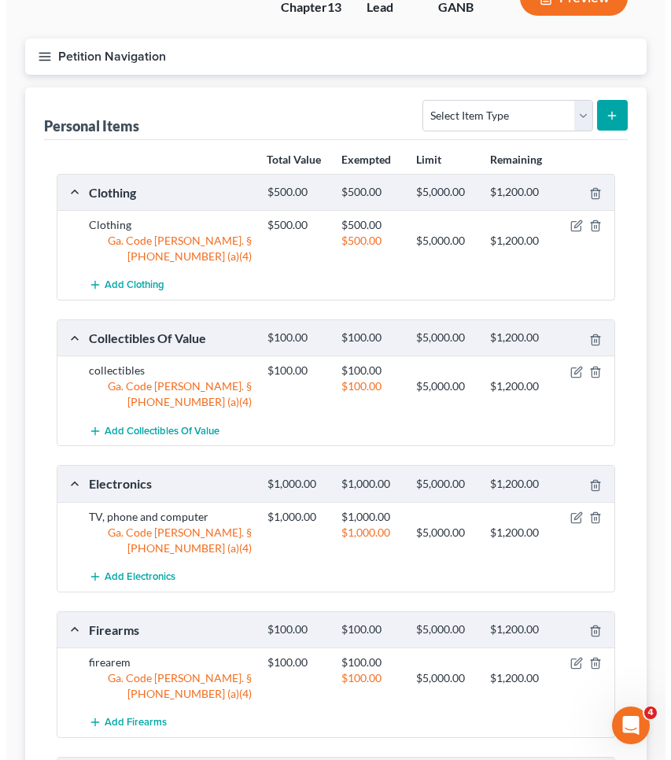
scroll to position [153, 0]
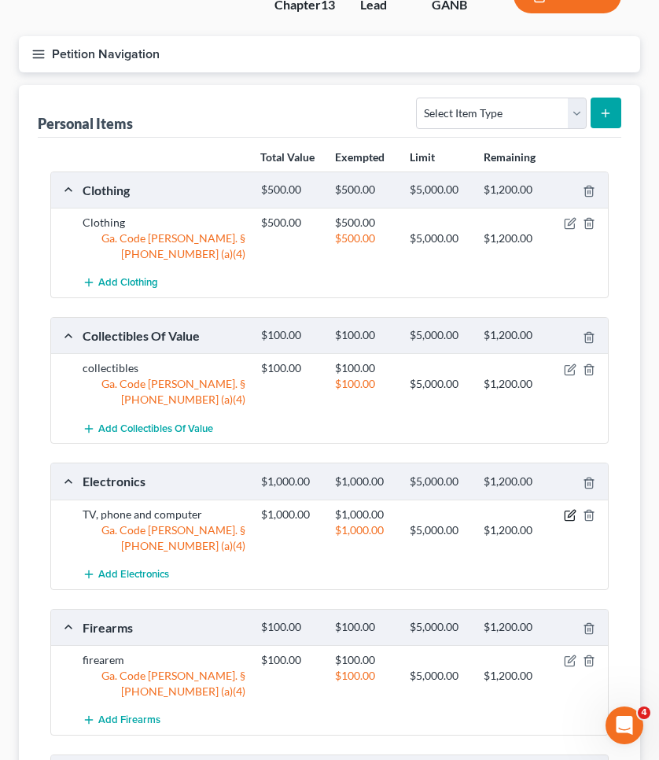
click at [572, 510] on icon "button" at bounding box center [571, 513] width 7 height 7
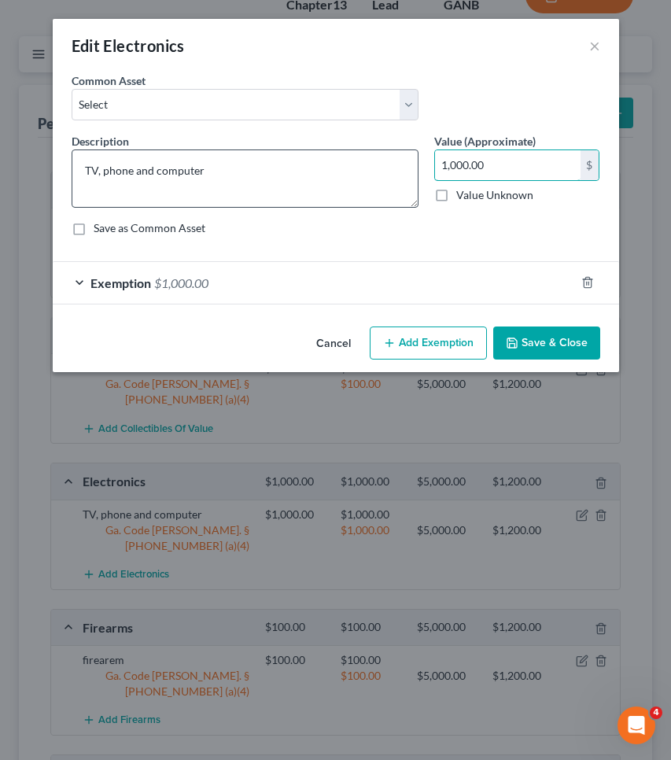
drag, startPoint x: 492, startPoint y: 157, endPoint x: 408, endPoint y: 156, distance: 83.4
click at [408, 156] on div "Description * TV, phone and computer Value (Approximate) 1,000.00 $ Value Unkno…" at bounding box center [336, 191] width 545 height 116
drag, startPoint x: 495, startPoint y: 168, endPoint x: 400, endPoint y: 168, distance: 95.2
click at [400, 168] on div "Description * TV, phone and computer Value (Approximate) 1,000.00 $ Value Unkno…" at bounding box center [336, 191] width 545 height 116
type input "750"
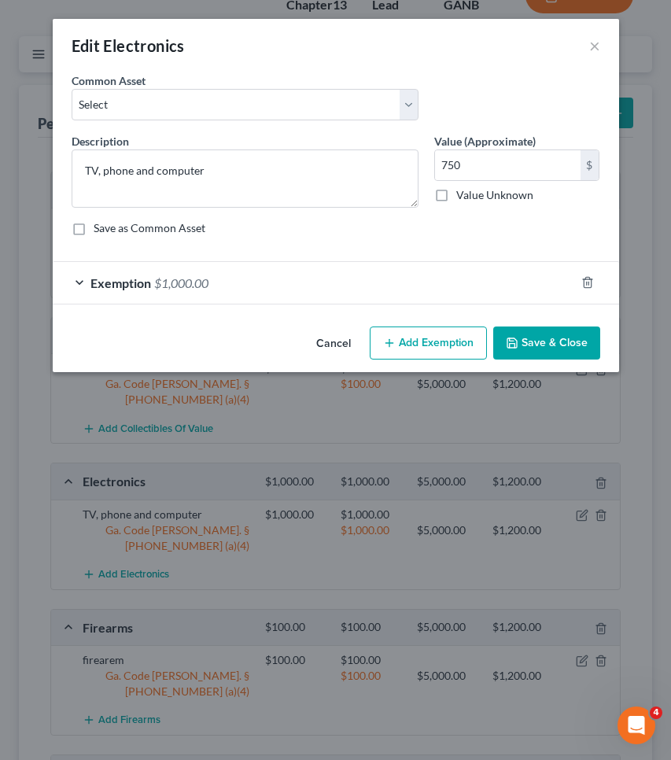
click at [381, 284] on div "Exemption $1,000.00" at bounding box center [314, 283] width 523 height 42
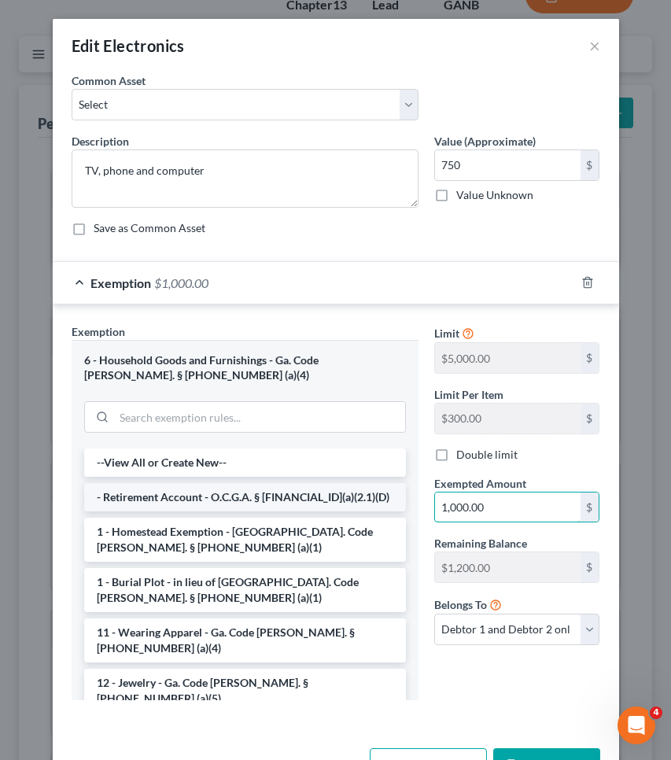
drag, startPoint x: 486, startPoint y: 510, endPoint x: 337, endPoint y: 508, distance: 148.8
click at [337, 508] on div "Exemption Set must be selected for CA. Exemption * 6 - Household Goods and Furn…" at bounding box center [336, 518] width 545 height 390
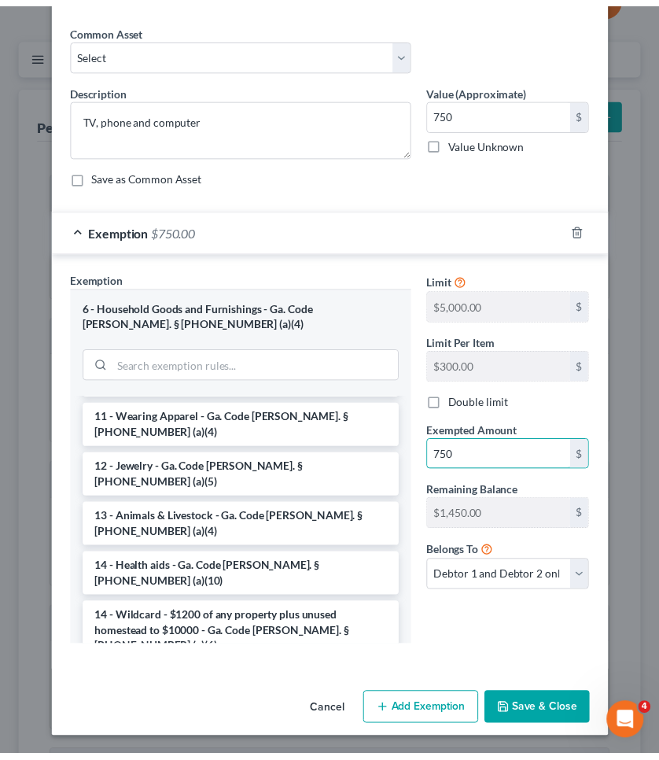
scroll to position [51, 0]
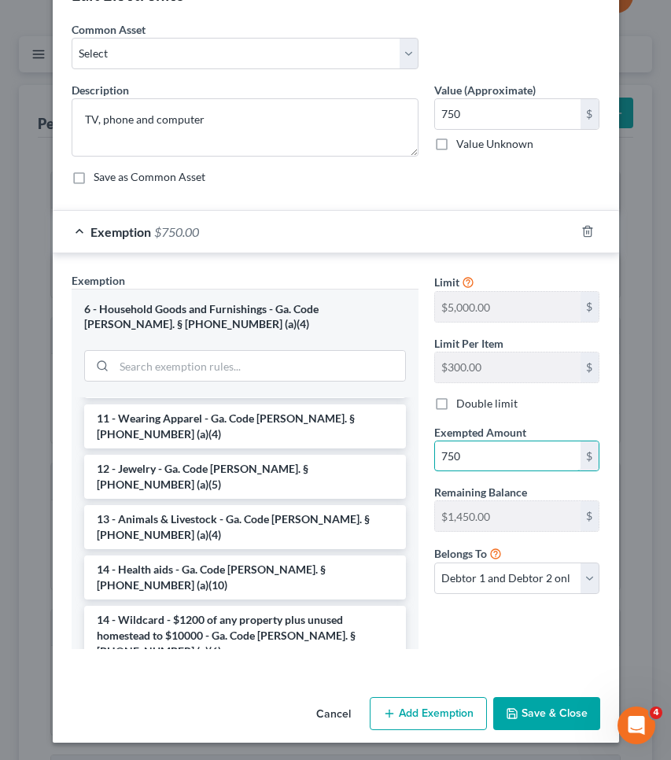
type input "750"
click at [546, 703] on button "Save & Close" at bounding box center [546, 713] width 107 height 33
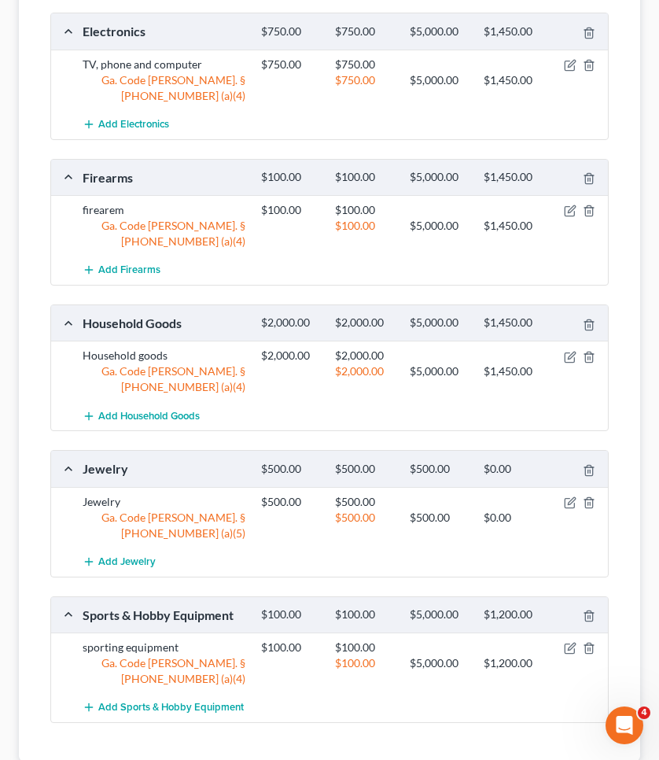
scroll to position [602, 0]
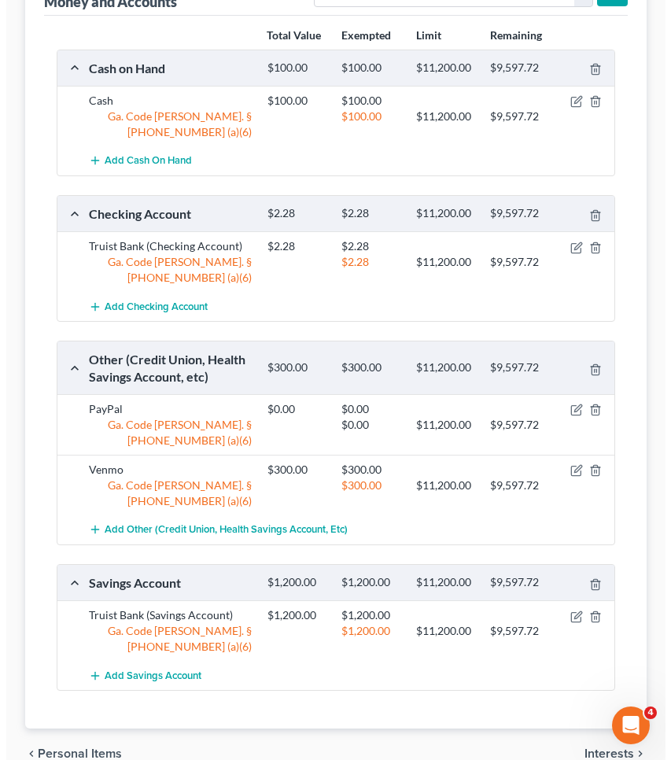
scroll to position [274, 0]
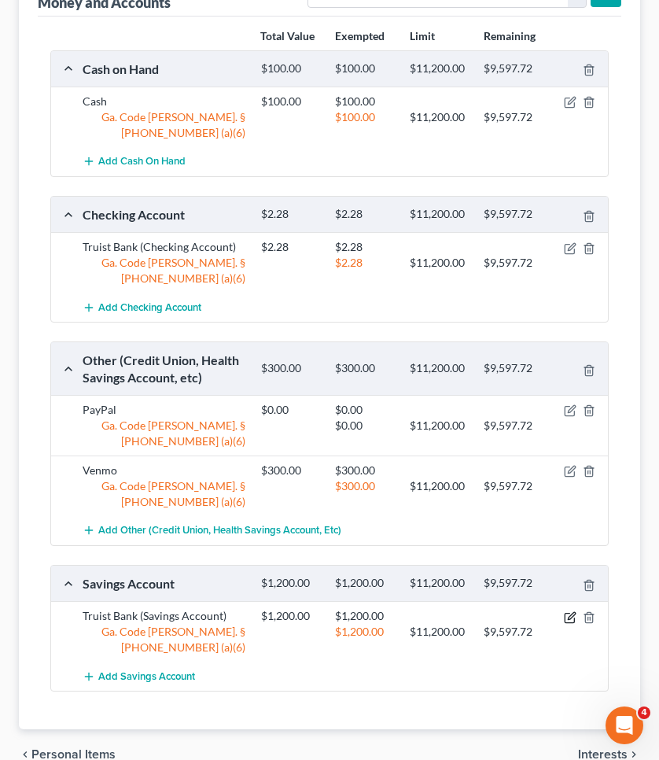
click at [574, 611] on icon "button" at bounding box center [570, 617] width 13 height 13
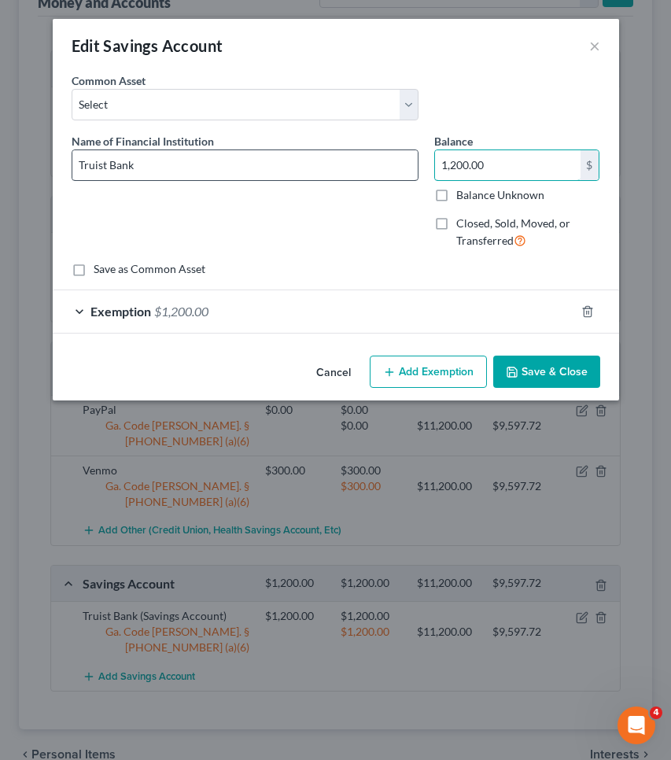
drag, startPoint x: 519, startPoint y: 166, endPoint x: 369, endPoint y: 166, distance: 149.5
click at [369, 166] on div "Name of Financial Institution * Truist Bank Balance 1,200.00 $ Balance Unknown …" at bounding box center [336, 197] width 545 height 129
type input "639"
click at [383, 323] on div "Exemption $1,200.00" at bounding box center [314, 311] width 523 height 42
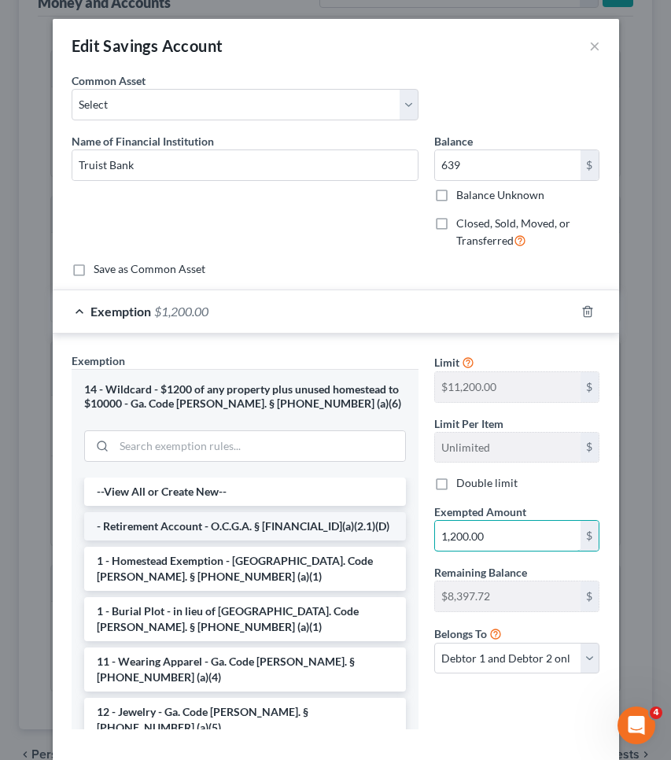
drag, startPoint x: 490, startPoint y: 537, endPoint x: 349, endPoint y: 535, distance: 140.9
click at [349, 535] on div "Exemption Set must be selected for CA. Exemption * 14 - Wildcard - $1200 of any…" at bounding box center [336, 548] width 545 height 390
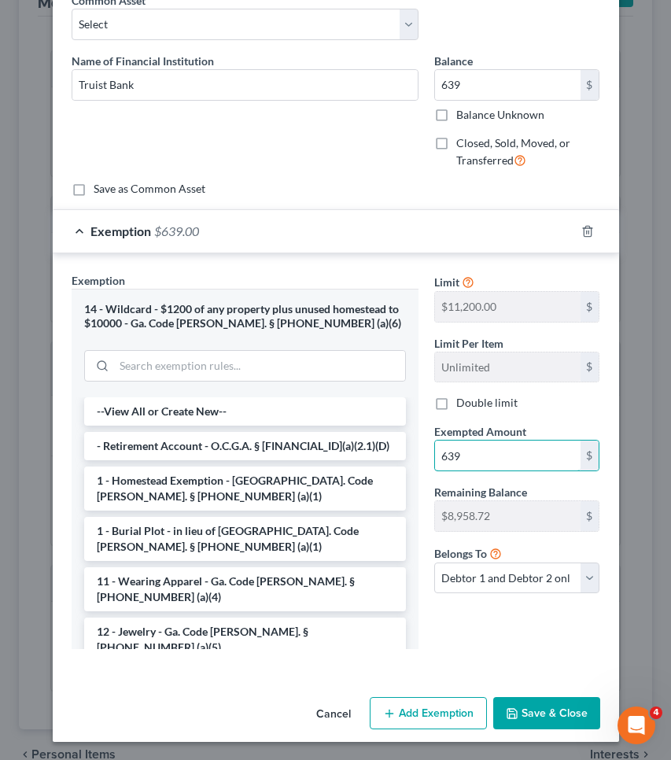
scroll to position [79, 0]
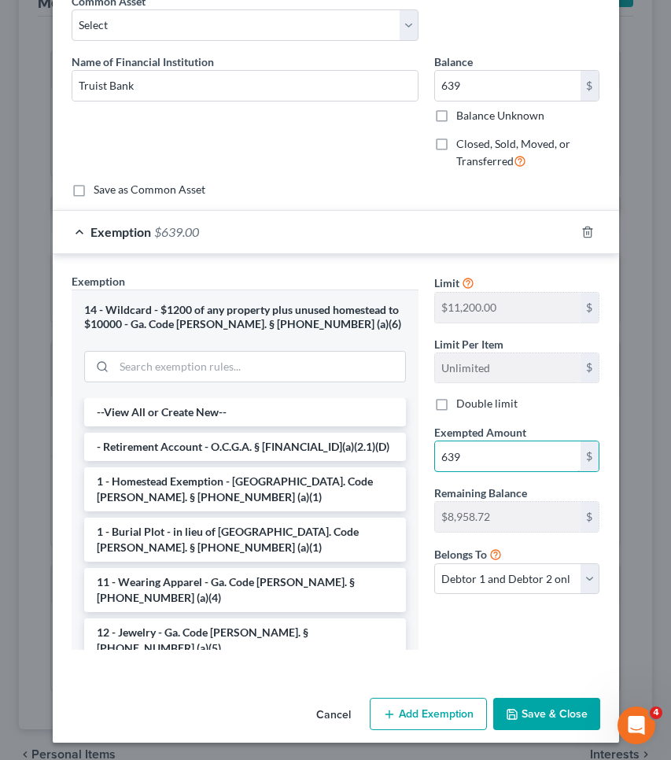
type input "639"
click at [542, 700] on button "Save & Close" at bounding box center [546, 714] width 107 height 33
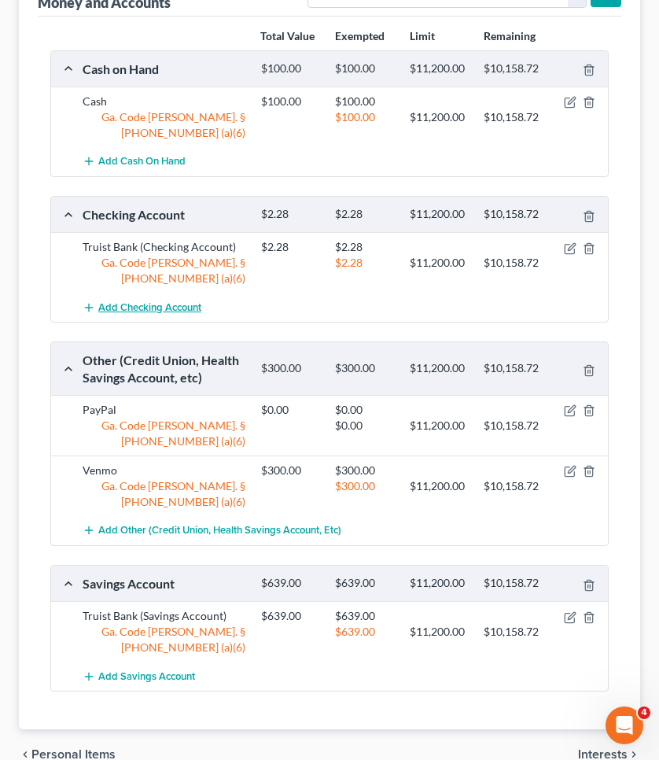
click at [191, 301] on span "Add Checking Account" at bounding box center [149, 307] width 103 height 13
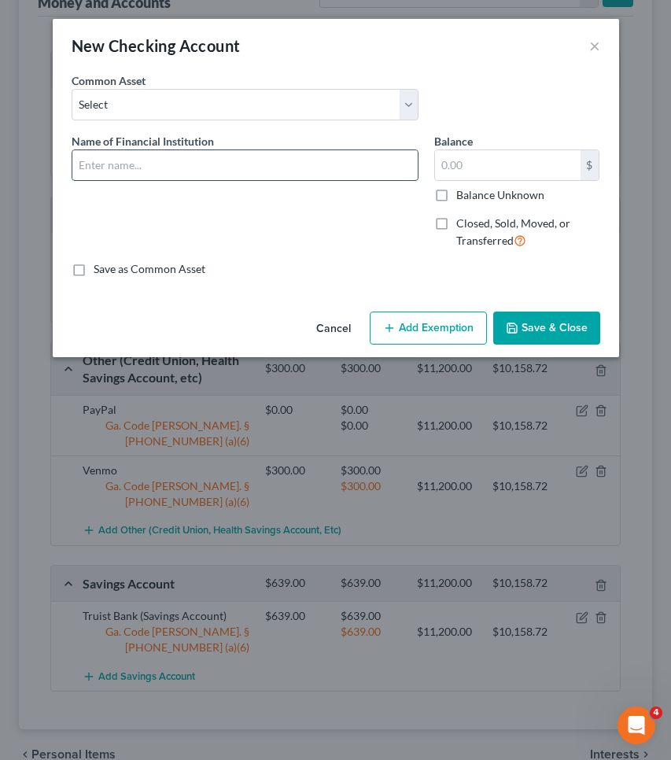
click at [190, 167] on input "text" at bounding box center [244, 165] width 345 height 30
type input "Truist Bank"
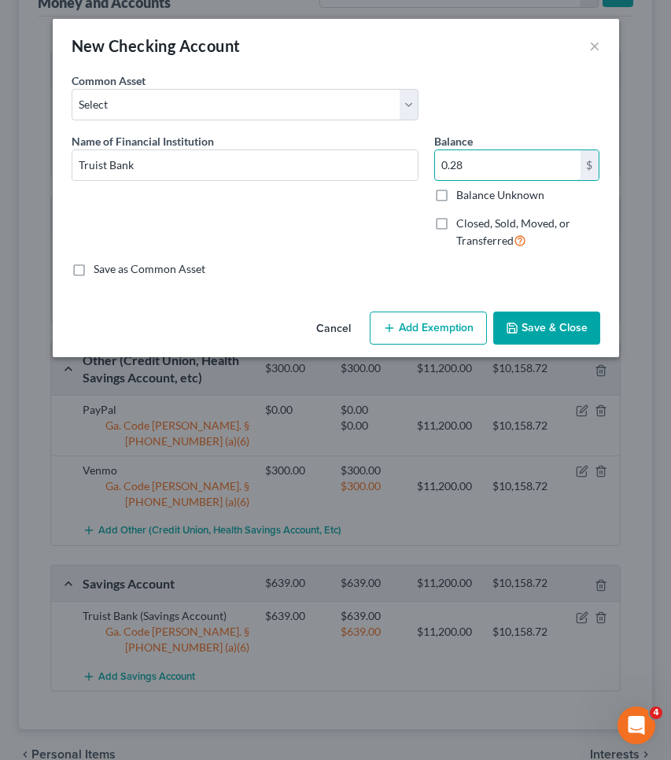
type input "0.28"
click at [395, 327] on icon "button" at bounding box center [389, 328] width 13 height 13
select select "2"
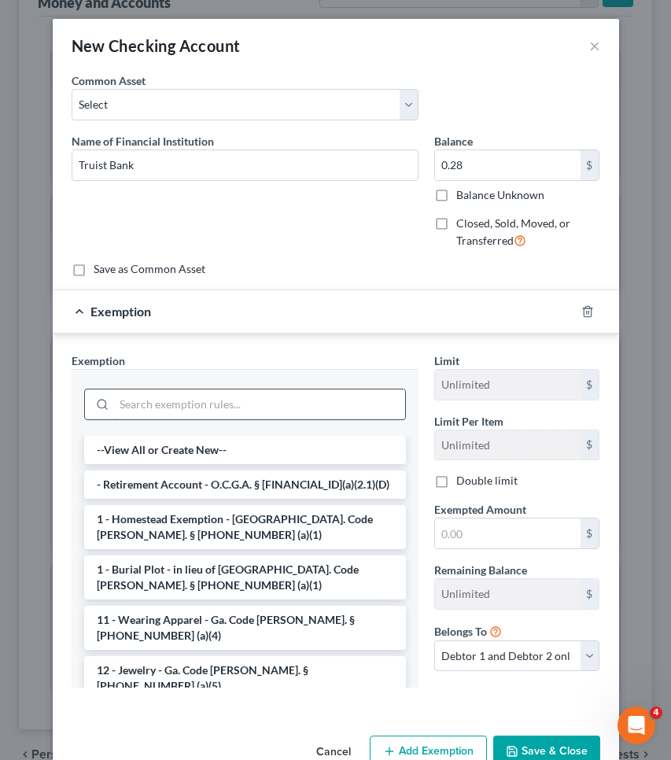
click at [278, 403] on input "search" at bounding box center [259, 405] width 291 height 30
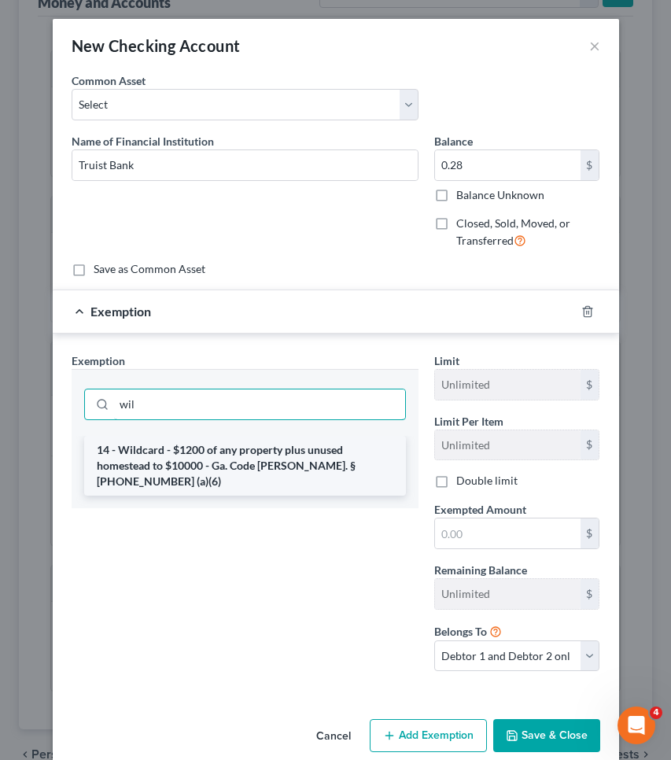
type input "wil"
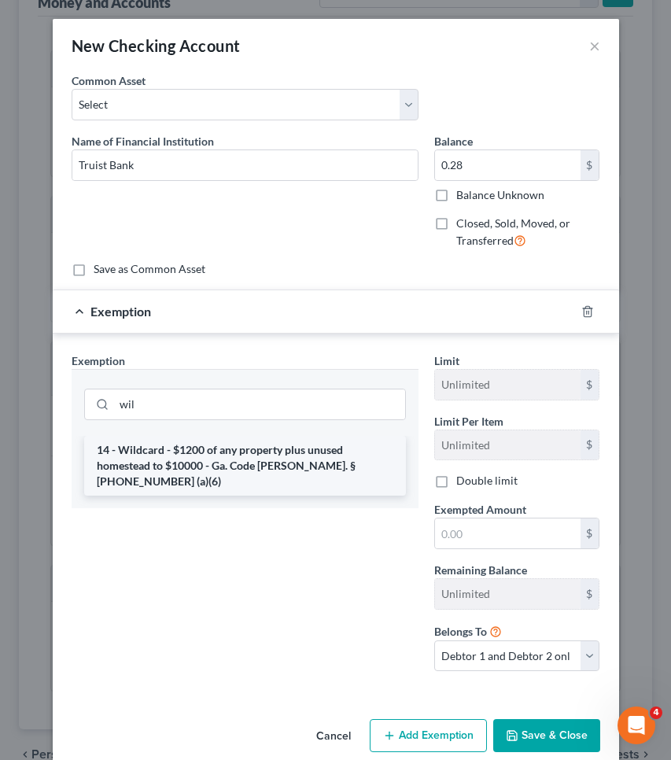
click at [269, 467] on li "14 - Wildcard - $1200 of any property plus unused homestead to $10000 - Ga. Cod…" at bounding box center [245, 466] width 322 height 60
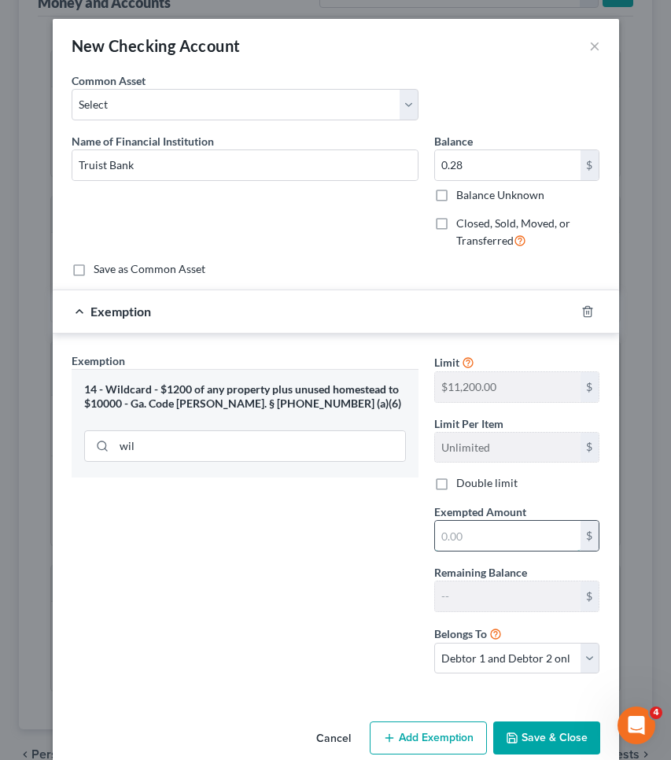
click at [458, 538] on input "text" at bounding box center [508, 536] width 146 height 30
type input "0.28"
click at [533, 735] on button "Save & Close" at bounding box center [546, 738] width 107 height 33
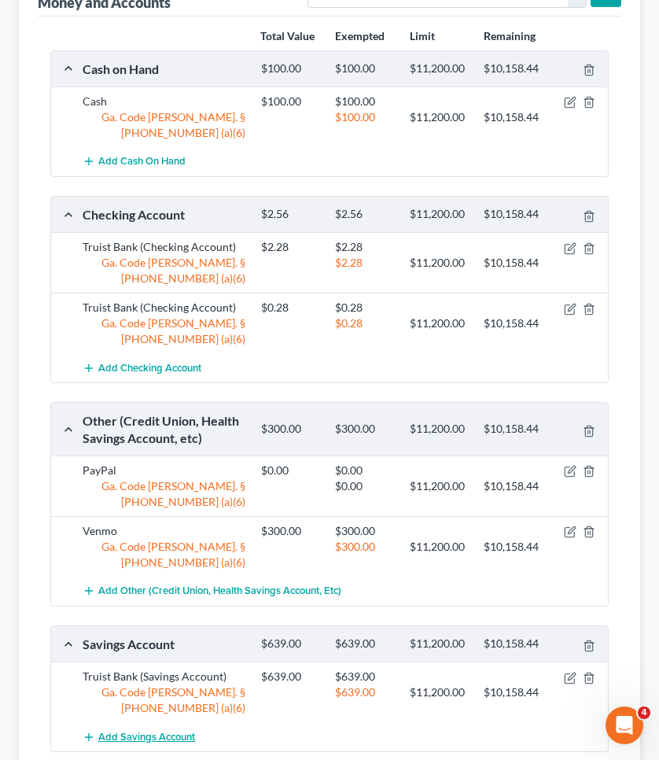
click at [194, 731] on span "Add Savings Account" at bounding box center [146, 737] width 97 height 13
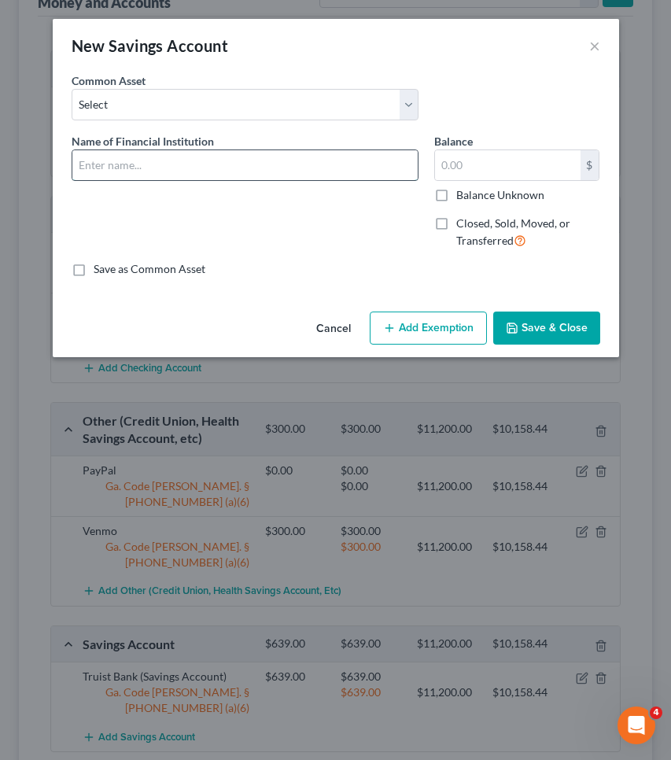
click at [168, 166] on input "text" at bounding box center [244, 165] width 345 height 30
type input "Truist Bank"
type input "151.33"
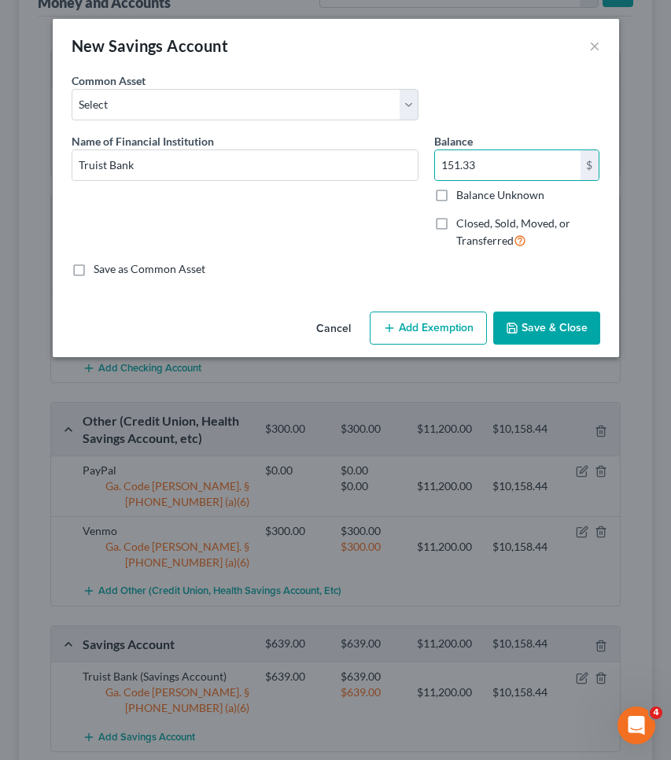
click at [389, 319] on button "Add Exemption" at bounding box center [428, 328] width 117 height 33
select select "2"
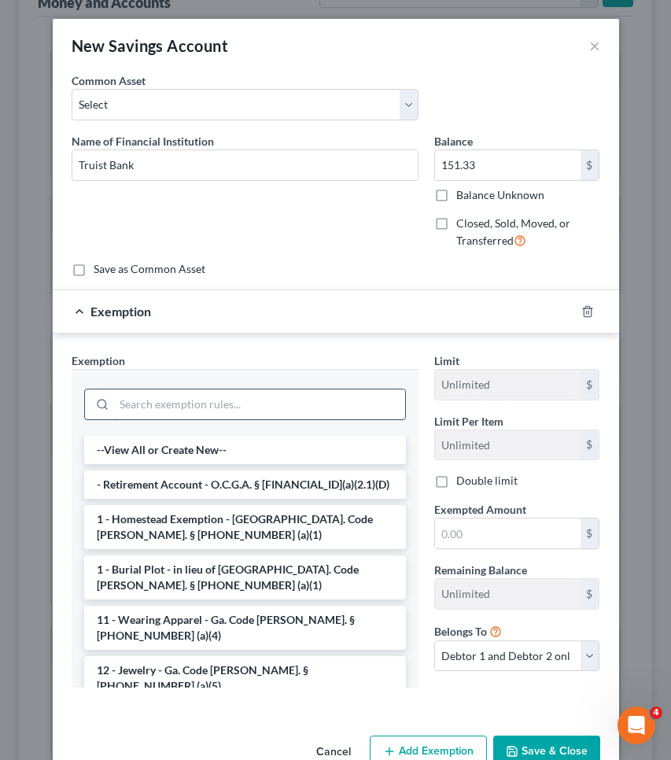
click at [337, 402] on input "search" at bounding box center [259, 405] width 291 height 30
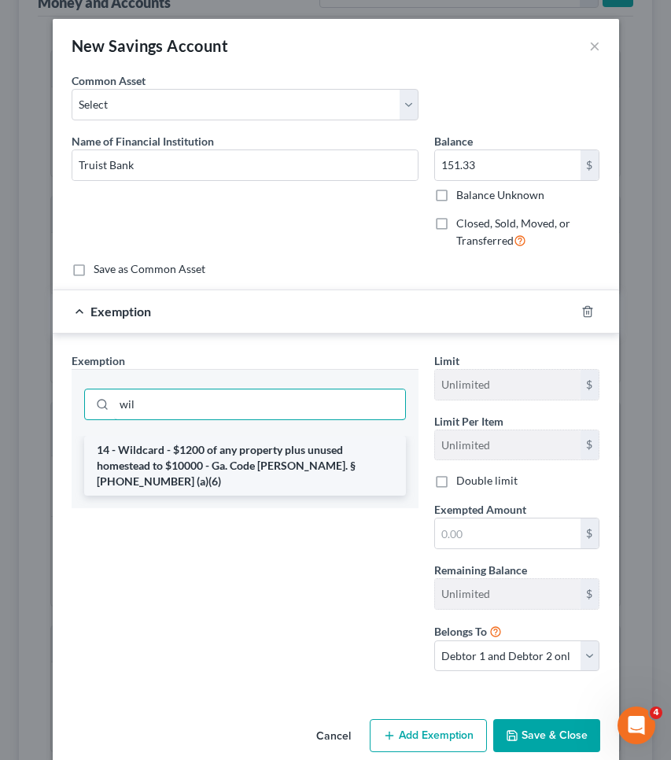
type input "wil"
click at [324, 459] on li "14 - Wildcard - $1200 of any property plus unused homestead to $10000 - Ga. Cod…" at bounding box center [245, 466] width 322 height 60
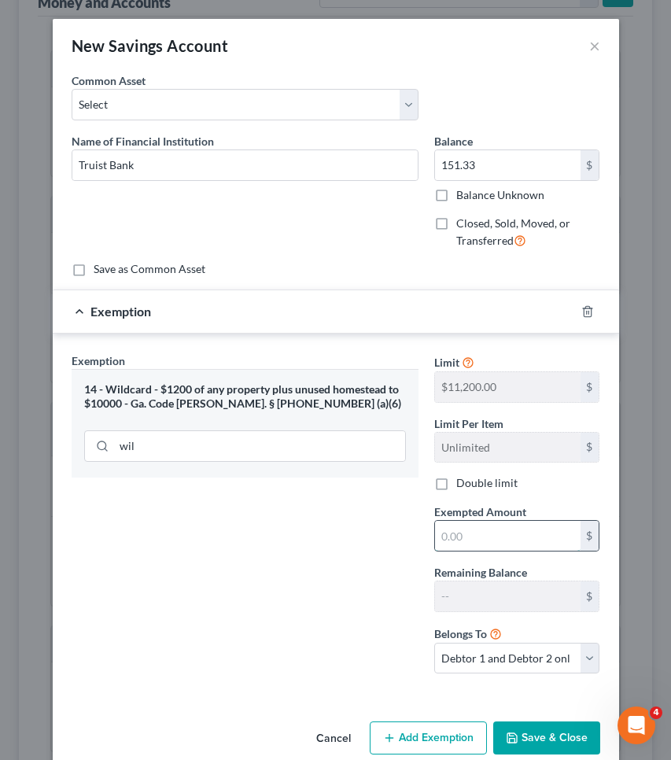
click at [484, 532] on input "text" at bounding box center [508, 536] width 146 height 30
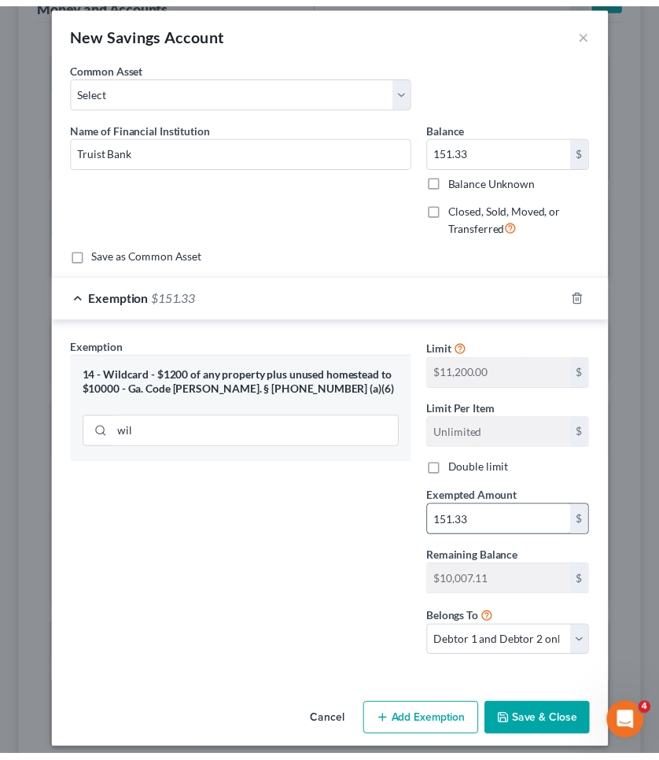
scroll to position [16, 0]
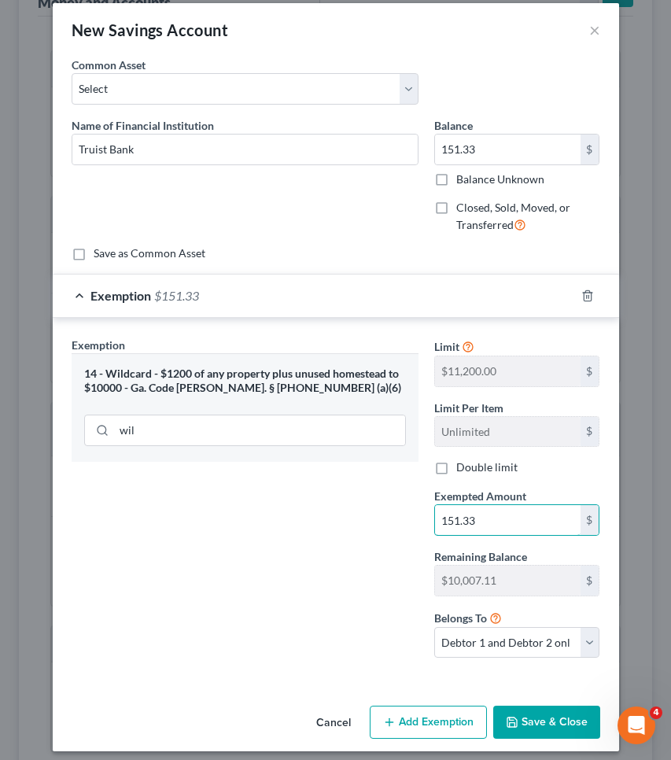
type input "151.33"
click at [553, 722] on button "Save & Close" at bounding box center [546, 722] width 107 height 33
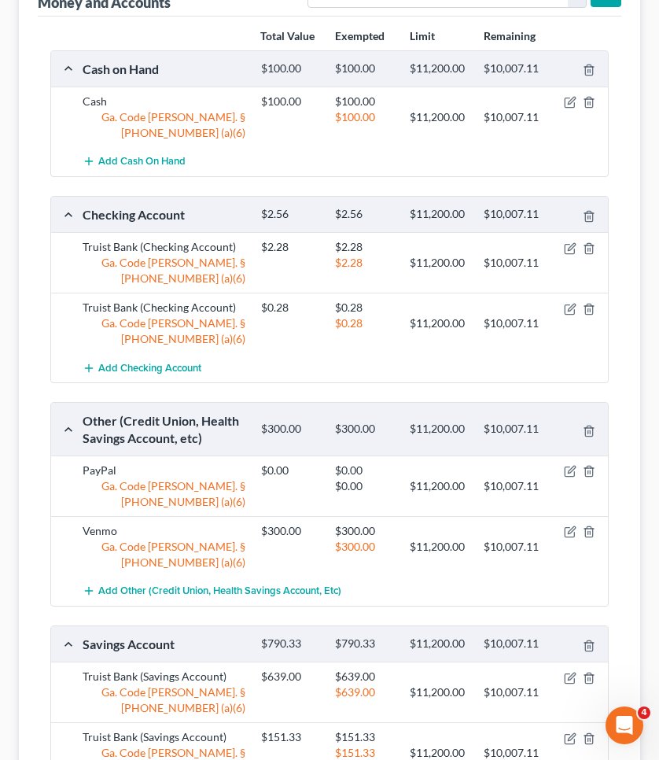
scroll to position [249, 0]
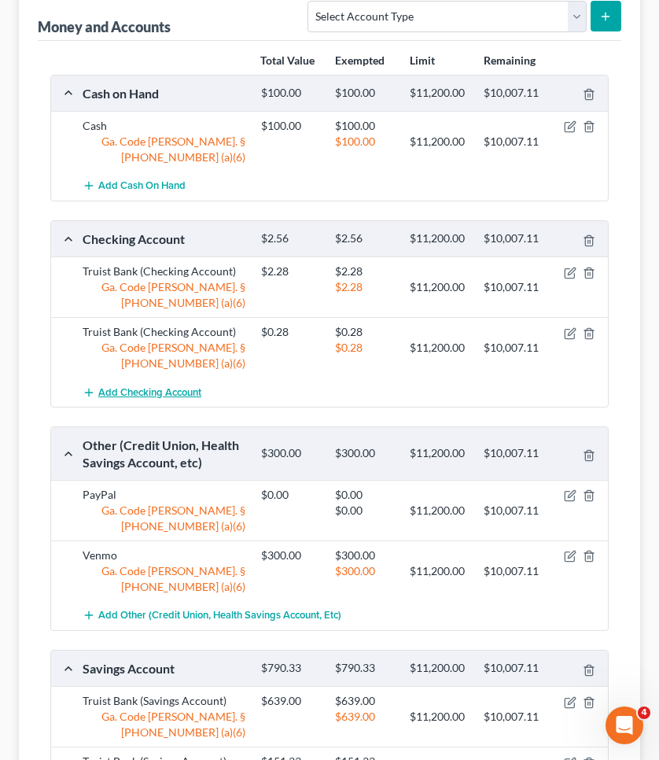
click at [156, 386] on span "Add Checking Account" at bounding box center [149, 392] width 103 height 13
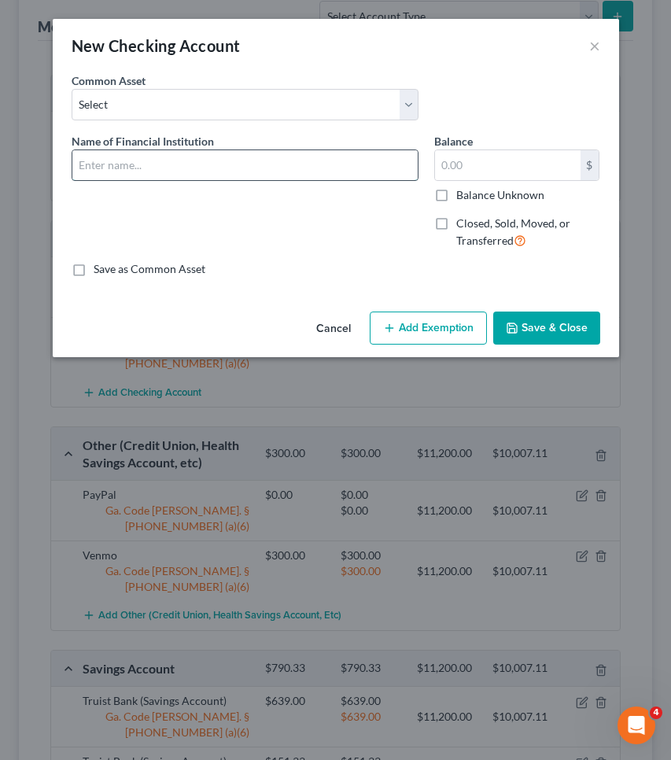
click at [188, 158] on input "text" at bounding box center [244, 165] width 345 height 30
type input "t"
type input "Truist Bank"
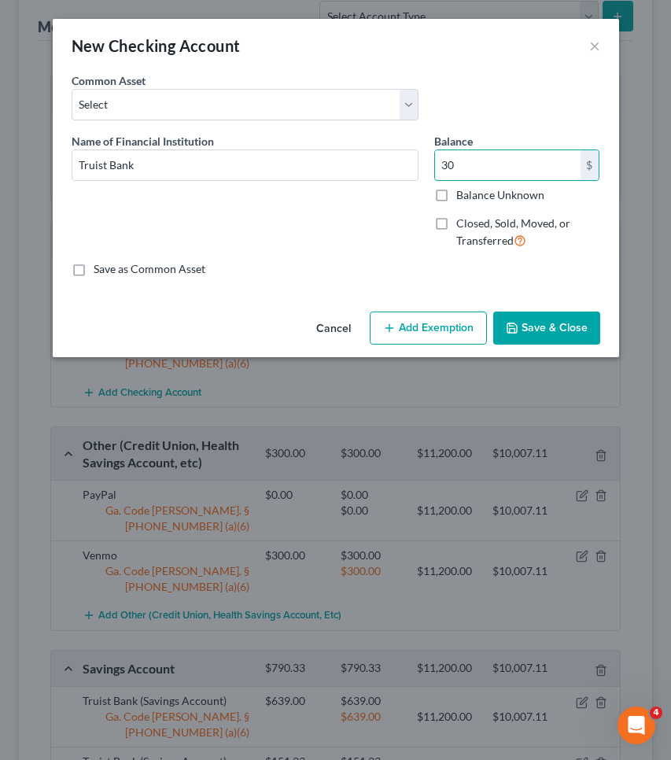
type input "30"
click at [384, 338] on button "Add Exemption" at bounding box center [428, 328] width 117 height 33
select select "2"
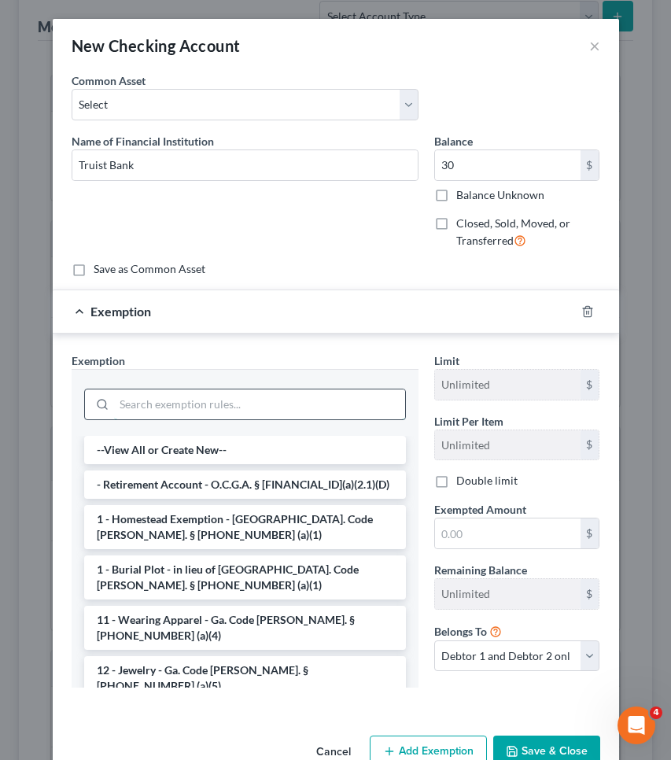
click at [348, 392] on input "search" at bounding box center [259, 405] width 291 height 30
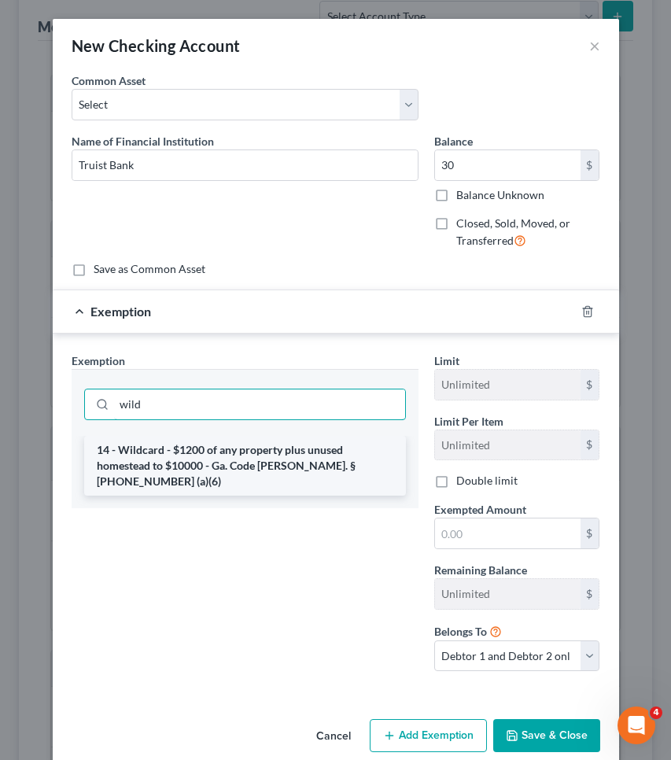
type input "wild"
click at [335, 443] on li "14 - Wildcard - $1200 of any property plus unused homestead to $10000 - Ga. Cod…" at bounding box center [245, 466] width 322 height 60
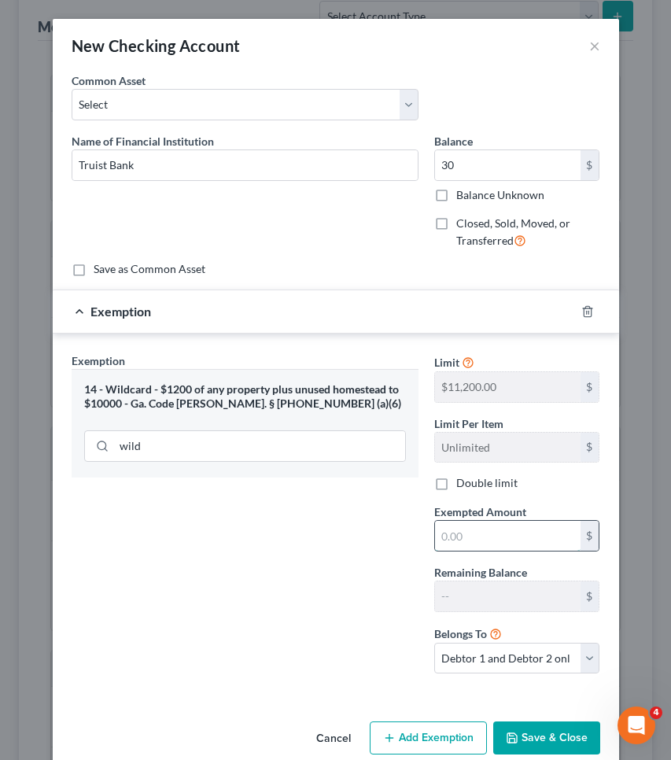
click at [480, 537] on input "text" at bounding box center [508, 536] width 146 height 30
type input "30"
click at [539, 732] on button "Save & Close" at bounding box center [546, 738] width 107 height 33
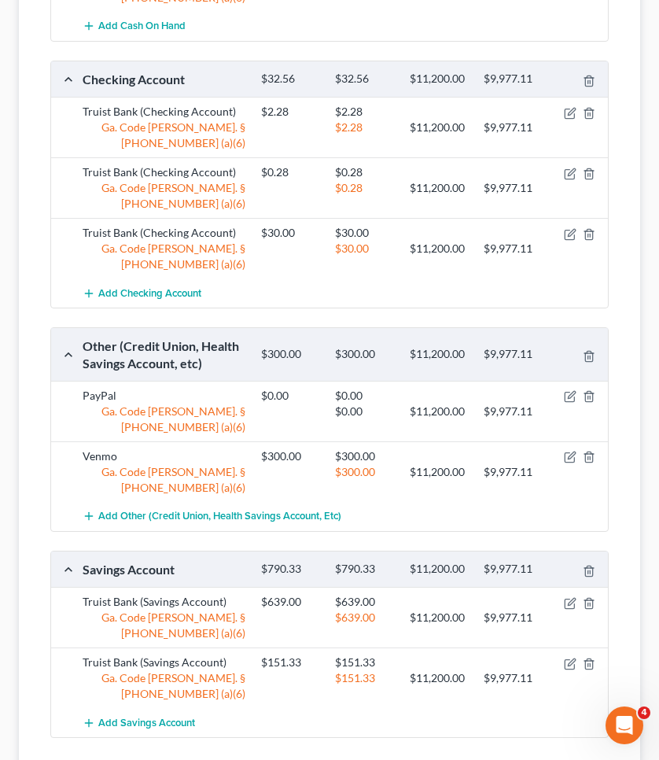
scroll to position [408, 0]
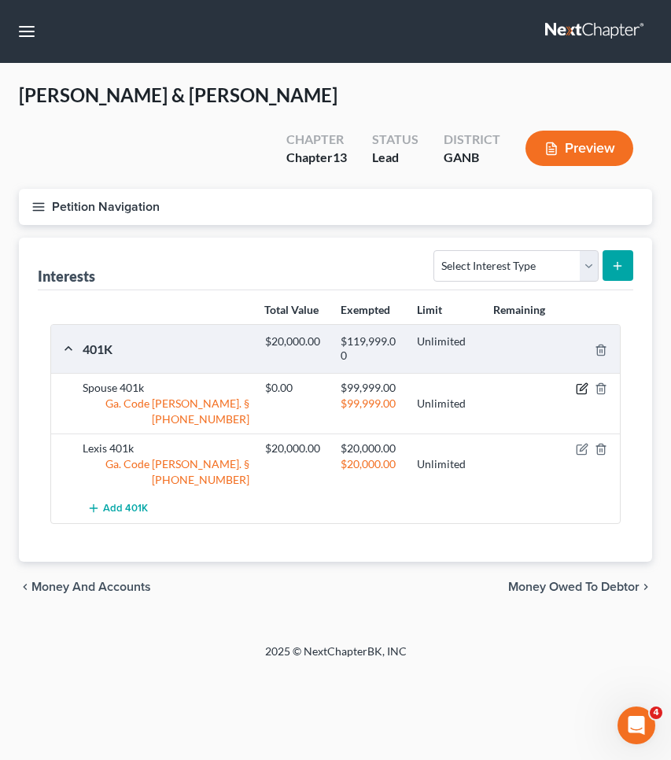
click at [584, 390] on icon "button" at bounding box center [582, 388] width 13 height 13
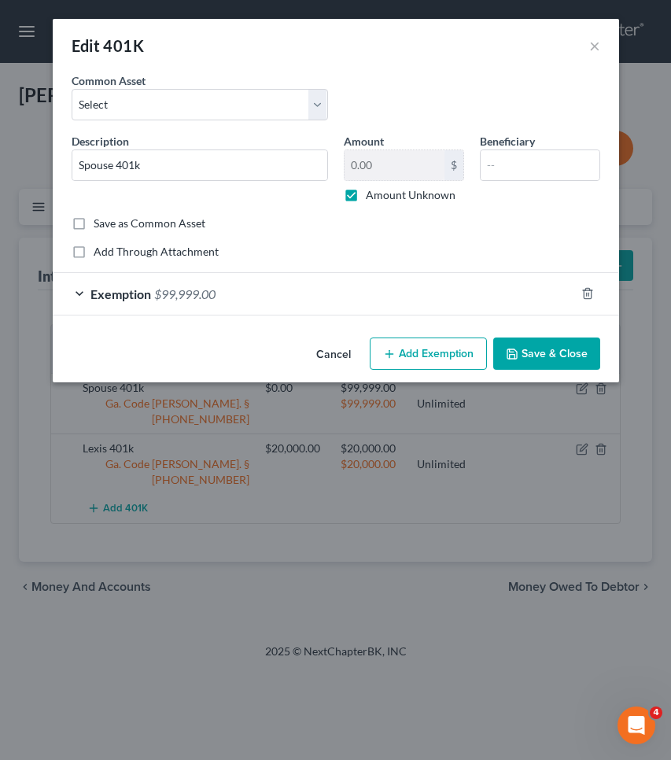
click at [374, 193] on label "Amount Unknown" at bounding box center [411, 195] width 90 height 16
click at [374, 193] on input "Amount Unknown" at bounding box center [377, 192] width 10 height 10
checkbox input "false"
drag, startPoint x: 375, startPoint y: 165, endPoint x: 327, endPoint y: 163, distance: 48.8
click at [327, 163] on div "Description * Spouse 401k Amount 0.00 $ Amount Unknown Beneficiary" at bounding box center [336, 174] width 545 height 83
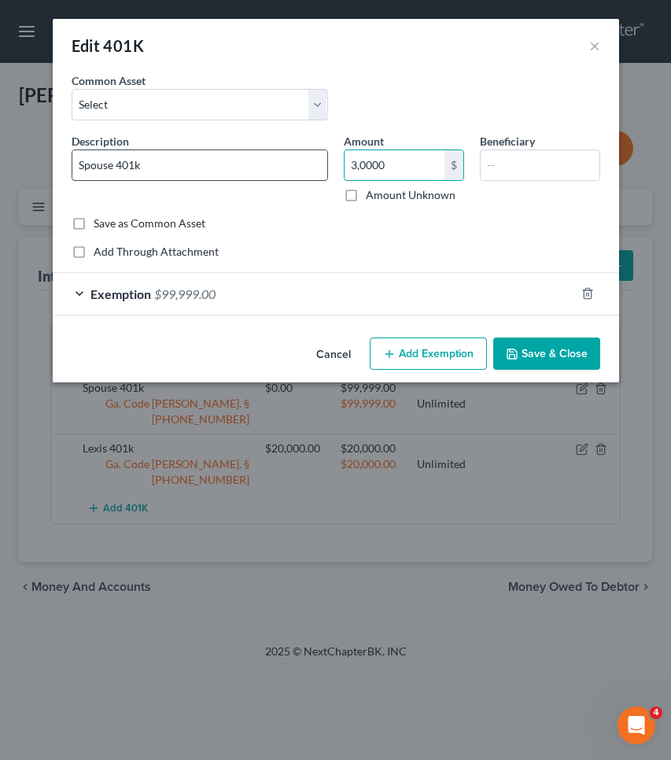
type input "30,000"
click at [360, 286] on div "Exemption $99,999.00" at bounding box center [314, 294] width 523 height 42
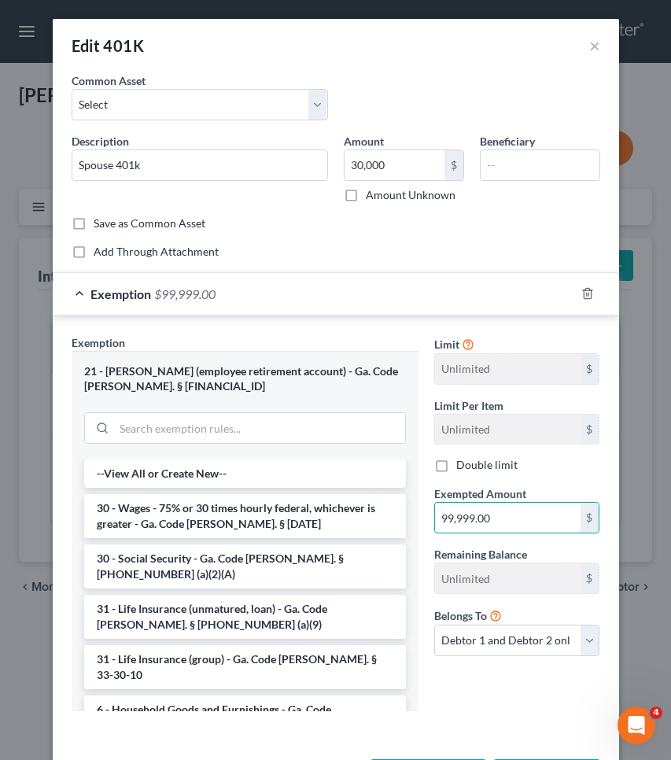
drag, startPoint x: 515, startPoint y: 518, endPoint x: 409, endPoint y: 514, distance: 105.5
click at [409, 514] on div "Exemption Set must be selected for CA. Exemption * 21 - ERISA (employee retirem…" at bounding box center [336, 529] width 545 height 390
type input "30,000"
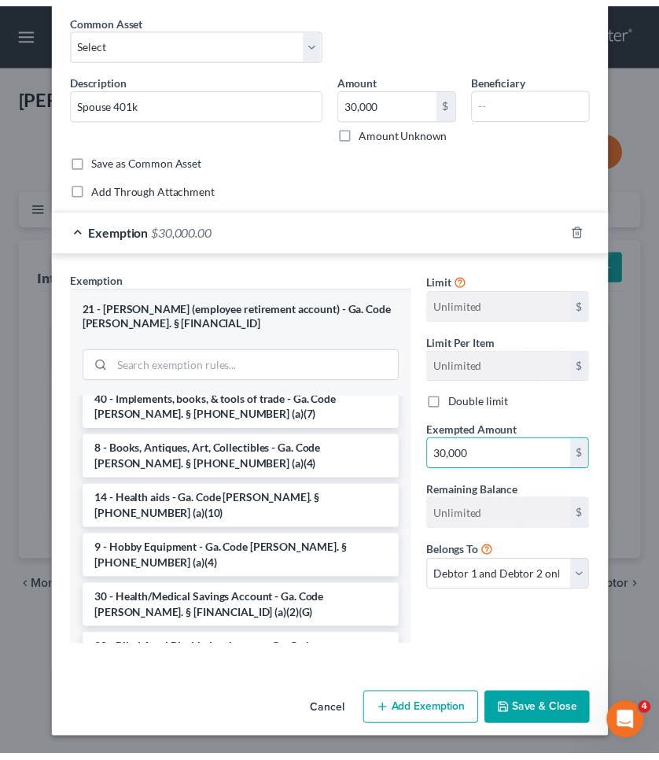
scroll to position [62, 0]
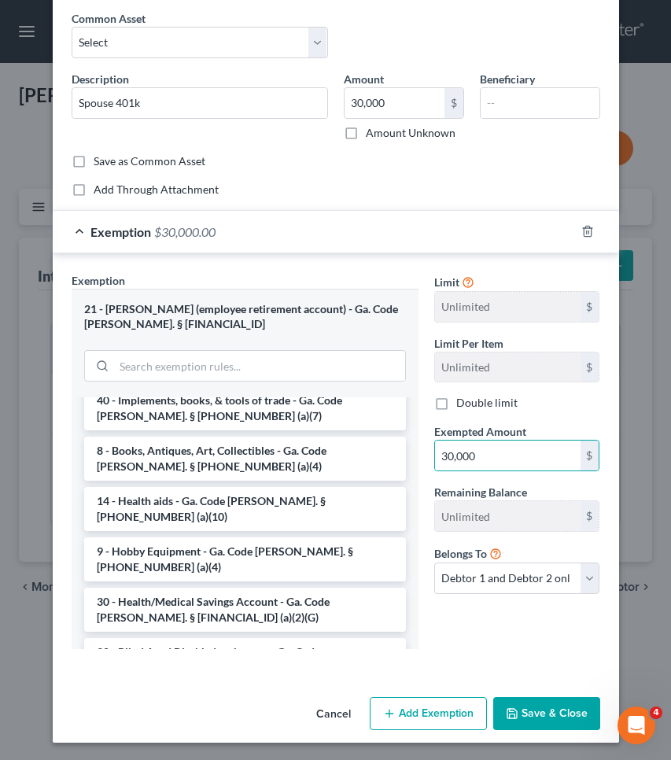
click at [560, 706] on button "Save & Close" at bounding box center [546, 713] width 107 height 33
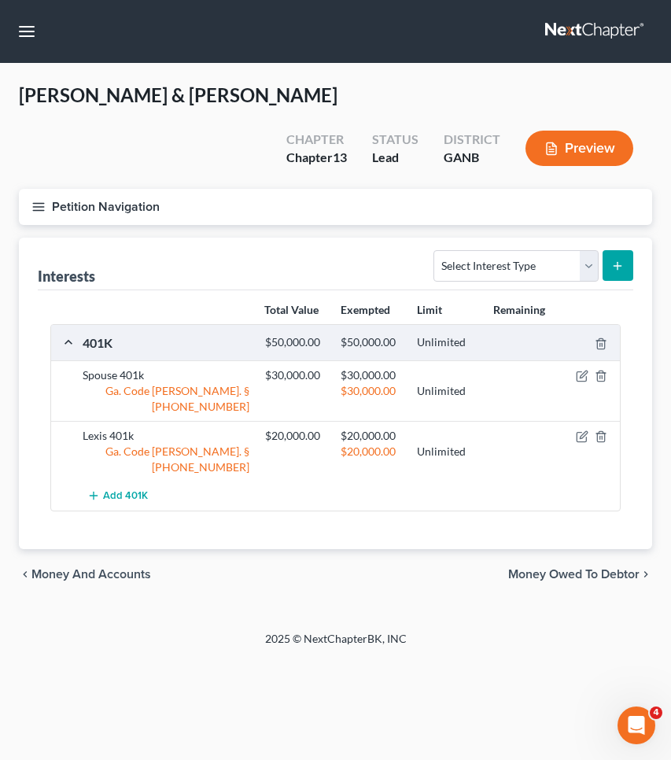
click at [105, 201] on button "Petition Navigation" at bounding box center [336, 207] width 634 height 36
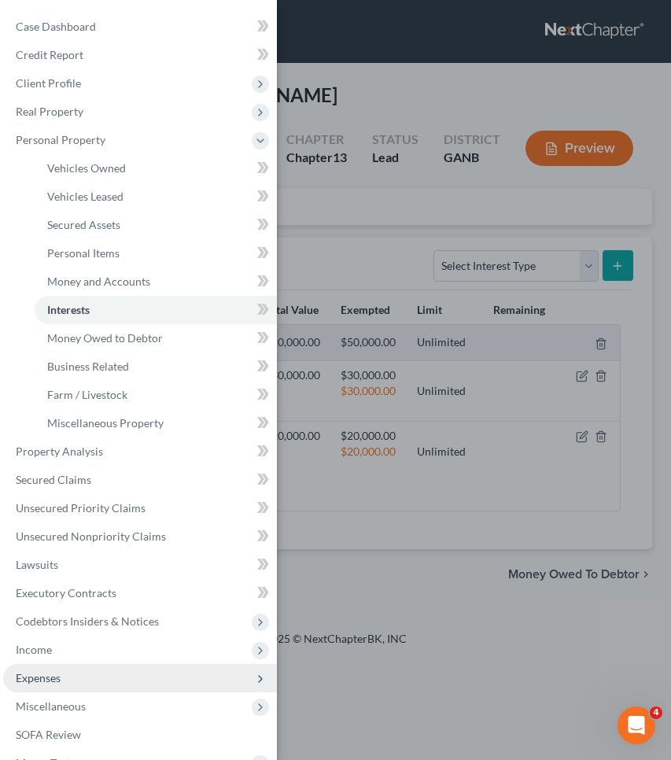
click at [132, 680] on span "Expenses" at bounding box center [140, 678] width 274 height 28
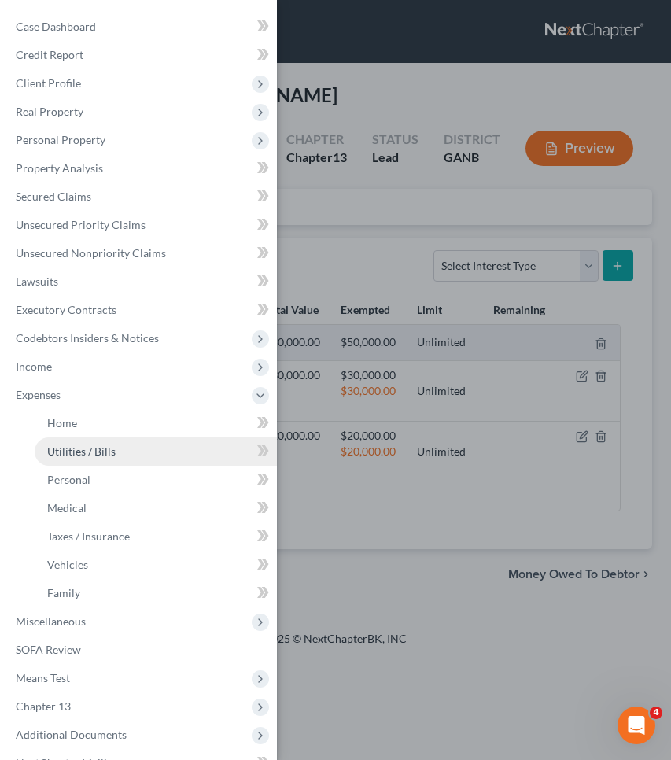
click at [125, 453] on link "Utilities / Bills" at bounding box center [156, 452] width 242 height 28
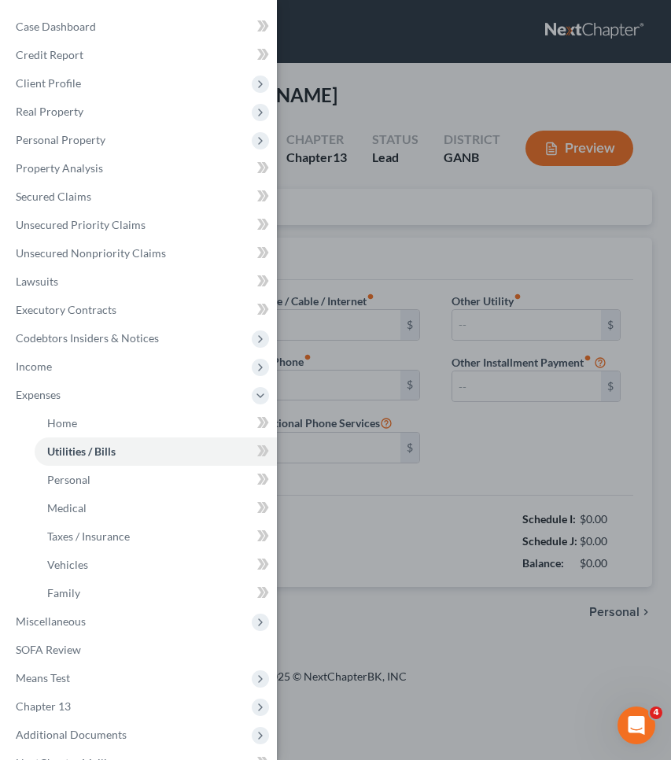
type input "275.00"
type input "0.00"
type input "90.00"
type input "280.00"
type input "288.00"
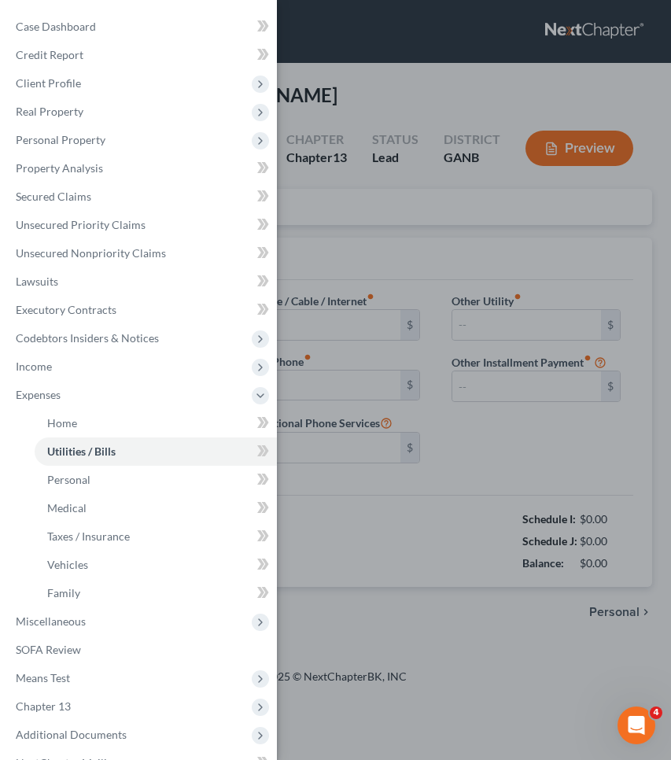
type input "0.00"
type input "45.00"
type input "lawn treatment"
type input "0.00"
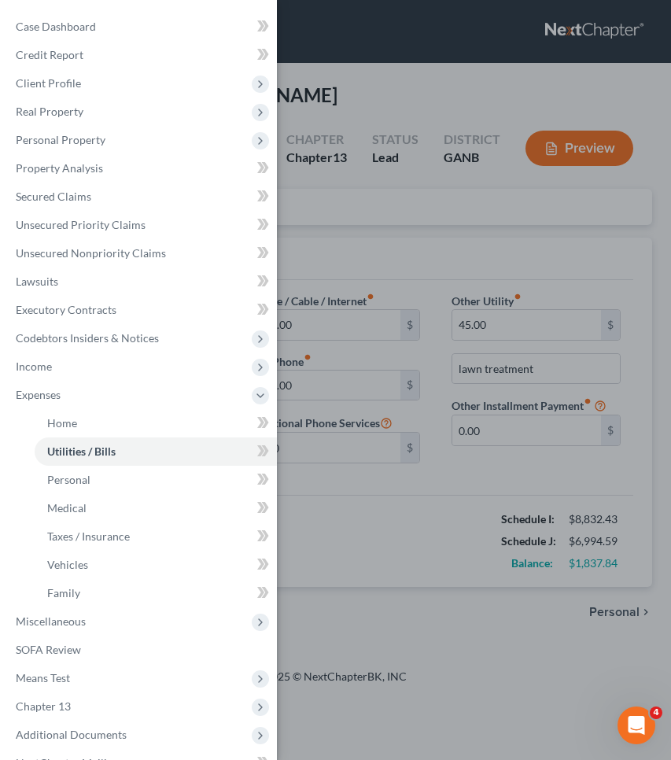
click at [330, 224] on div "Case Dashboard Payments Invoices Payments Payments Credit Report Client Profile" at bounding box center [335, 380] width 671 height 760
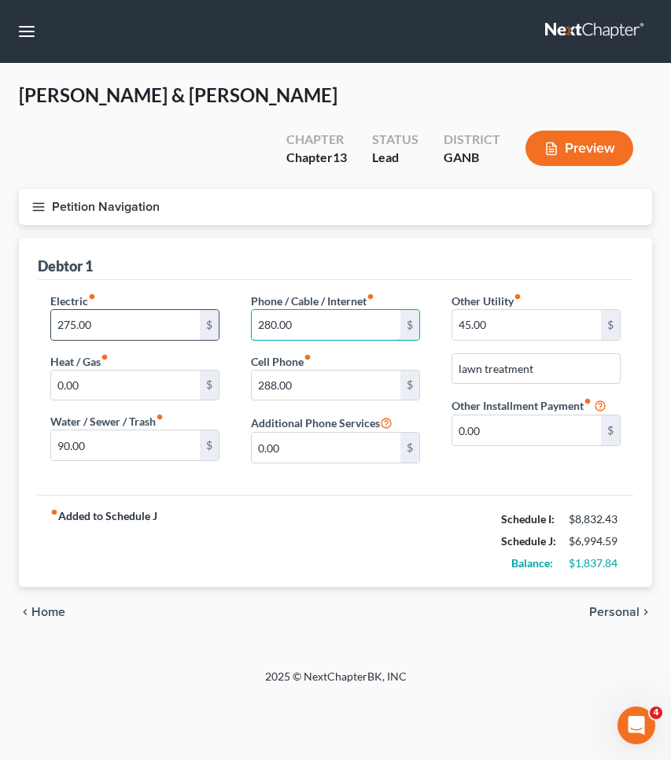
drag, startPoint x: 312, startPoint y: 327, endPoint x: 212, endPoint y: 327, distance: 99.9
type input "200"
click at [626, 611] on span "Personal" at bounding box center [614, 612] width 50 height 13
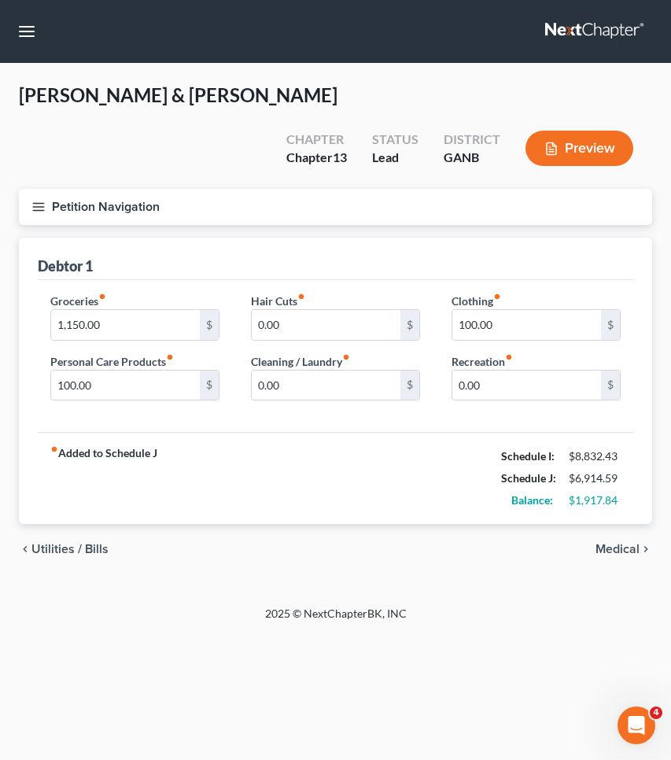
click at [611, 553] on span "Medical" at bounding box center [618, 549] width 44 height 13
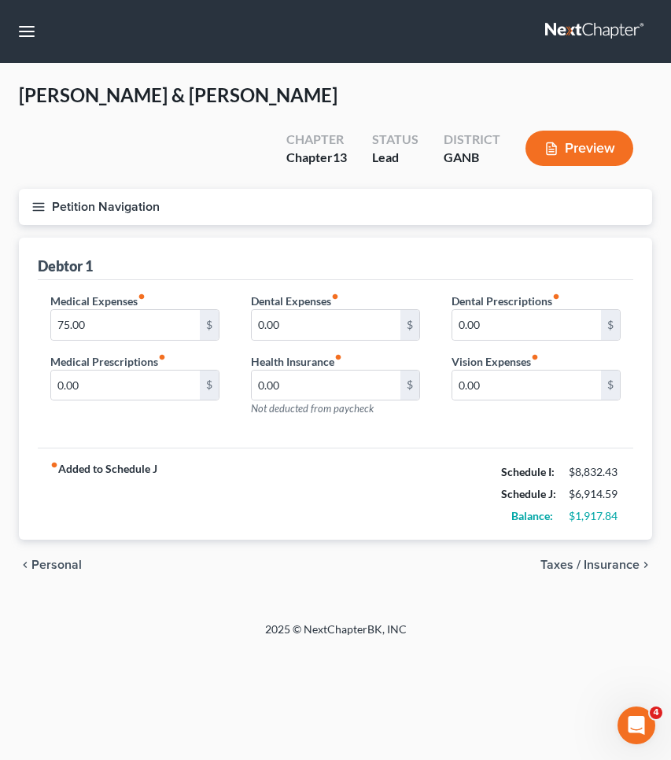
click at [70, 563] on span "Personal" at bounding box center [56, 565] width 50 height 13
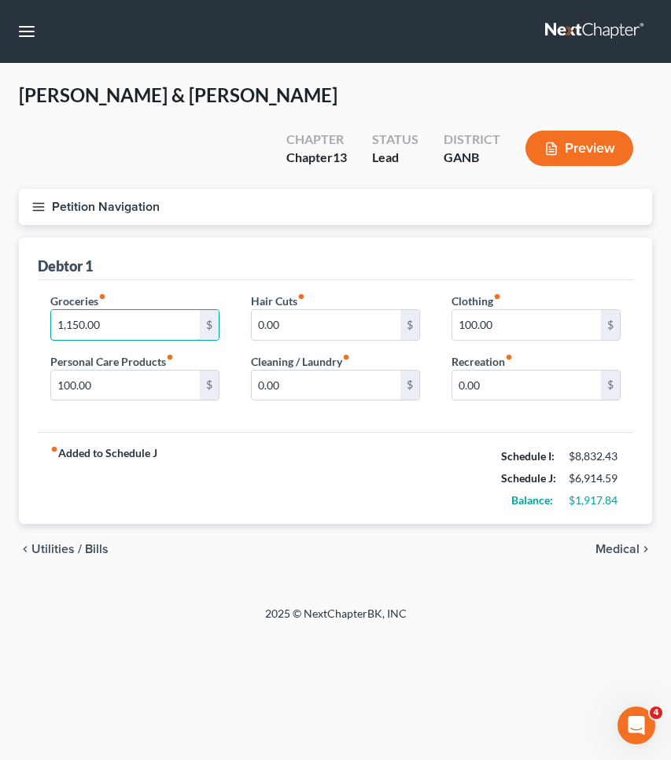
drag, startPoint x: 133, startPoint y: 320, endPoint x: 0, endPoint y: 320, distance: 133.0
click at [0, 320] on div "Copeland, Darren & Hartman, Crystal Upgraded Chapter Chapter 13 Status Lead Dis…" at bounding box center [335, 335] width 671 height 542
type input "840"
click at [542, 327] on input "100.00" at bounding box center [527, 325] width 149 height 30
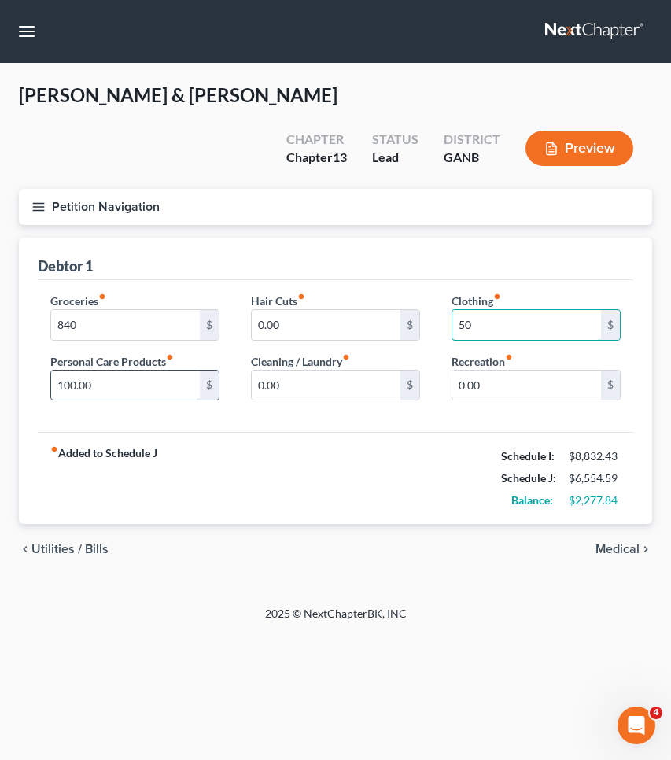
type input "50"
click at [150, 386] on input "100.00" at bounding box center [125, 386] width 149 height 30
type input "75"
click at [626, 545] on span "Medical" at bounding box center [618, 549] width 44 height 13
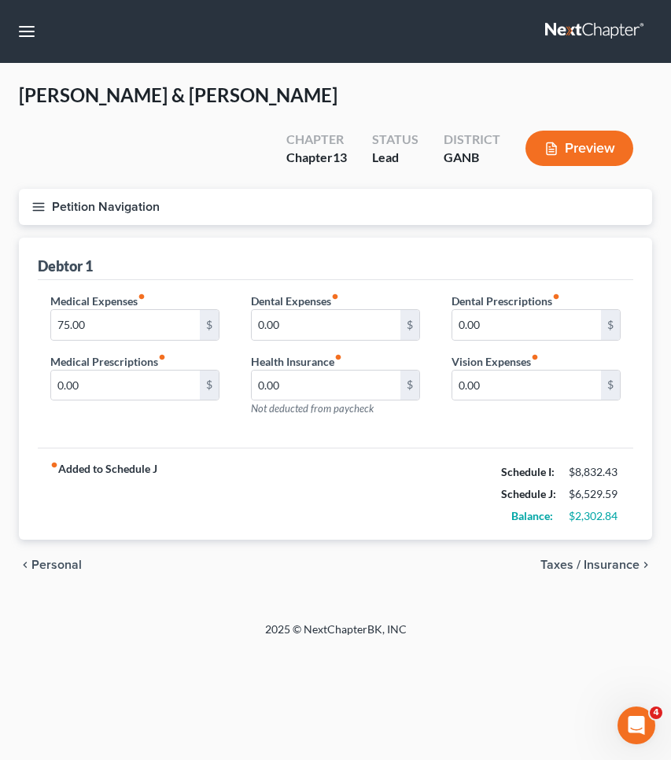
click at [637, 570] on span "Taxes / Insurance" at bounding box center [590, 565] width 99 height 13
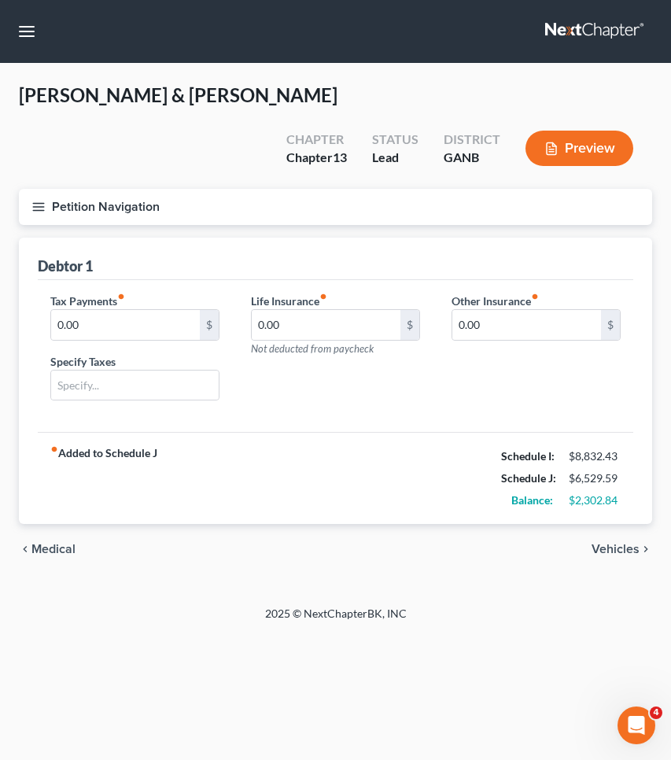
click at [617, 545] on span "Vehicles" at bounding box center [616, 549] width 48 height 13
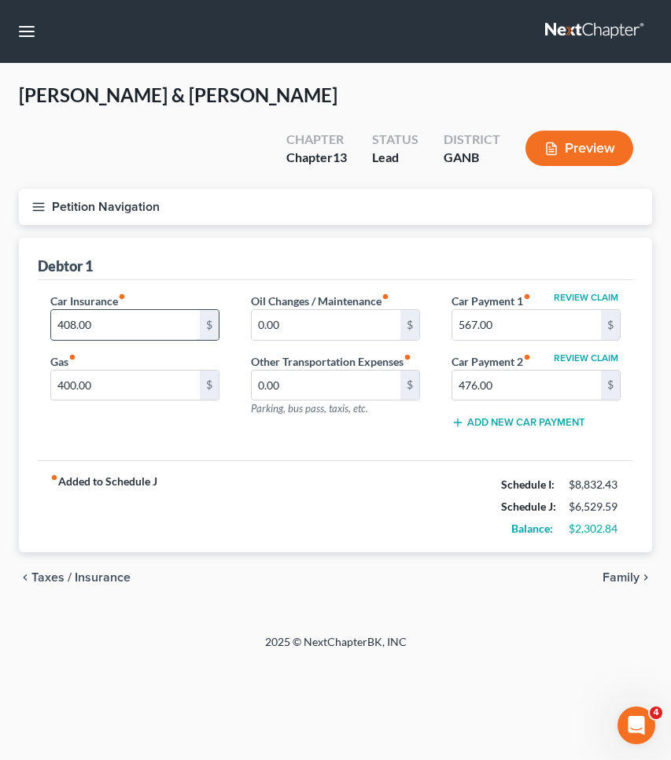
click at [175, 327] on input "408.00" at bounding box center [125, 325] width 149 height 30
type input "247.33"
click at [613, 578] on span "Family" at bounding box center [621, 577] width 37 height 13
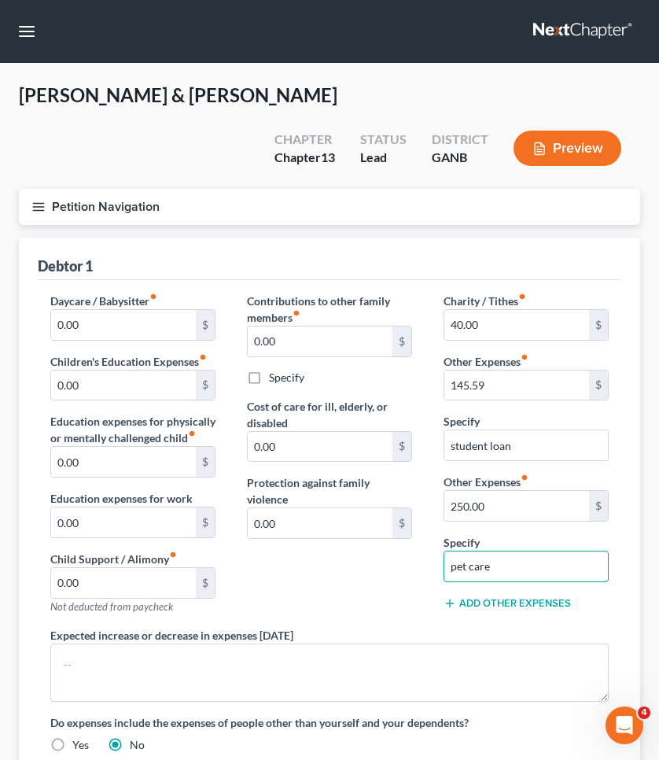
drag, startPoint x: 555, startPoint y: 573, endPoint x: 324, endPoint y: 552, distance: 231.6
click at [324, 552] on div "Daycare / Babysitter fiber_manual_record 0.00 $ Children's Education Expenses f…" at bounding box center [330, 529] width 590 height 473
type input "="
click at [312, 502] on label "Protection against family violence" at bounding box center [329, 491] width 165 height 33
drag, startPoint x: 515, startPoint y: 504, endPoint x: 360, endPoint y: 501, distance: 155.1
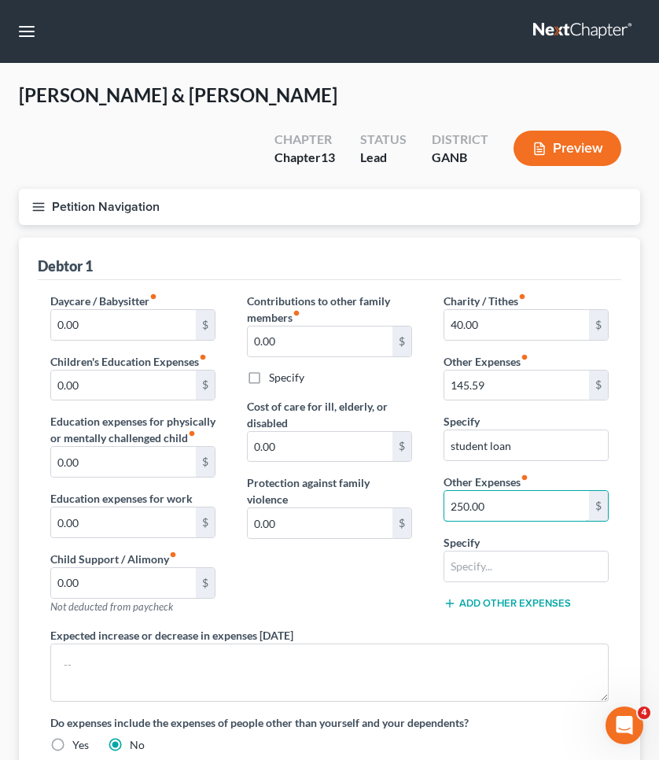
click at [360, 501] on div "Daycare / Babysitter fiber_manual_record 0.00 $ Children's Education Expenses f…" at bounding box center [330, 529] width 590 height 473
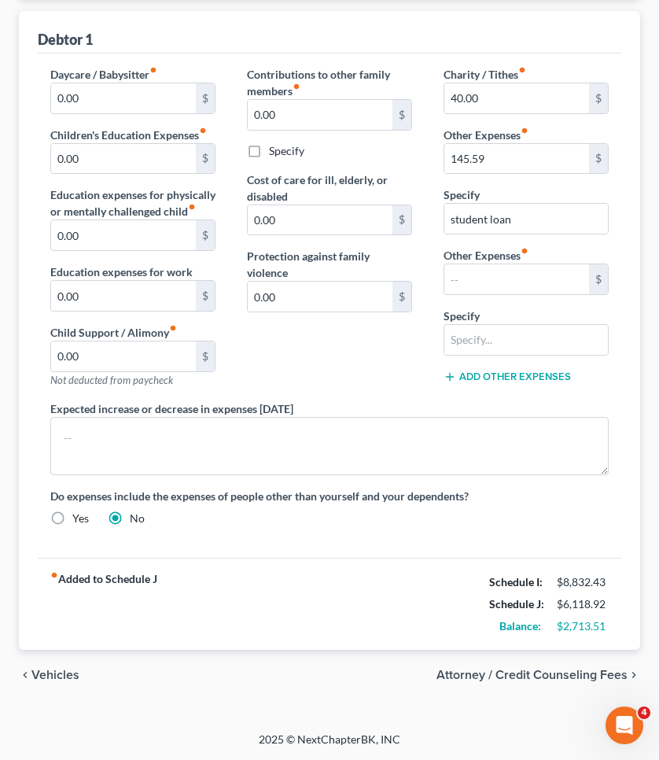
scroll to position [227, 0]
click at [49, 675] on span "Vehicles" at bounding box center [55, 675] width 48 height 13
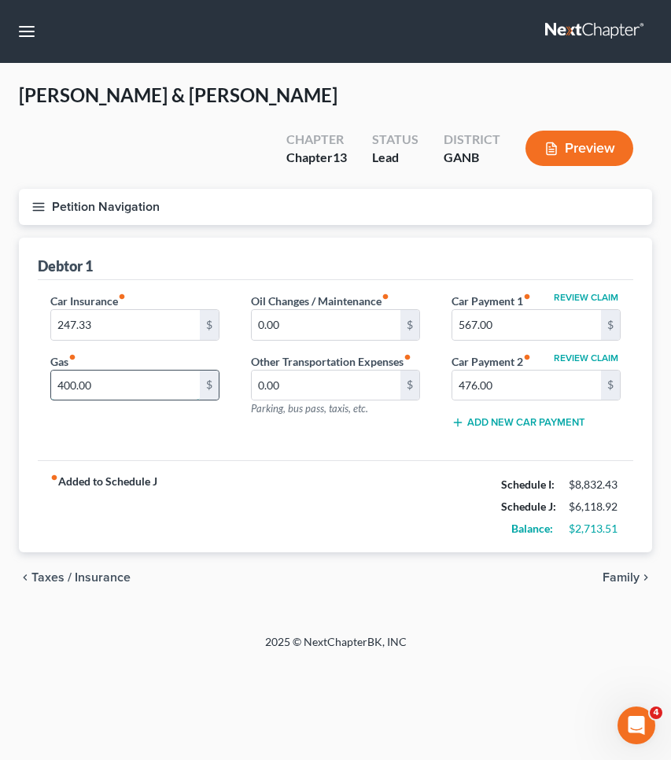
click at [131, 390] on input "400.00" at bounding box center [125, 386] width 149 height 30
type input "325"
click at [312, 466] on div "fiber_manual_record Added to Schedule J Schedule I: $8,832.43 Schedule J: $6,04…" at bounding box center [336, 506] width 596 height 92
click at [92, 575] on span "Taxes / Insurance" at bounding box center [80, 577] width 99 height 13
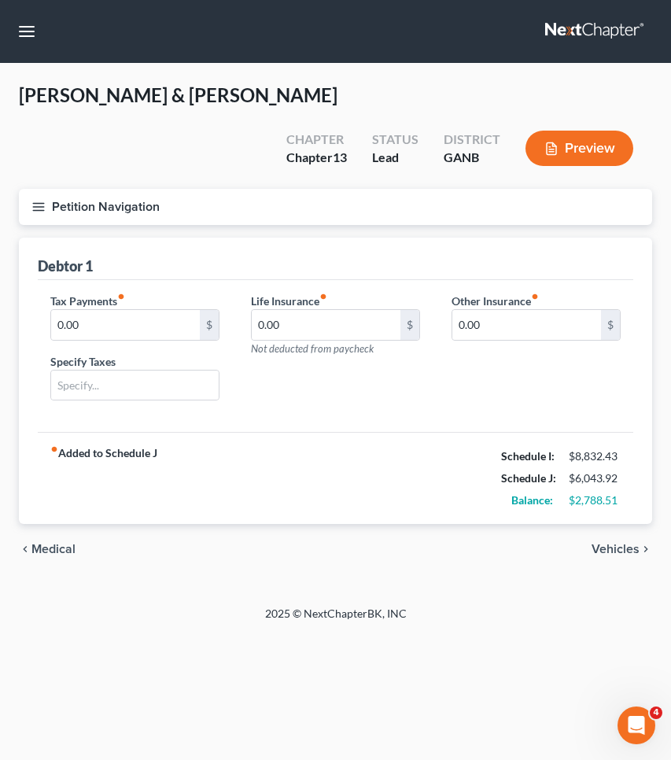
click at [68, 549] on span "Medical" at bounding box center [53, 549] width 44 height 13
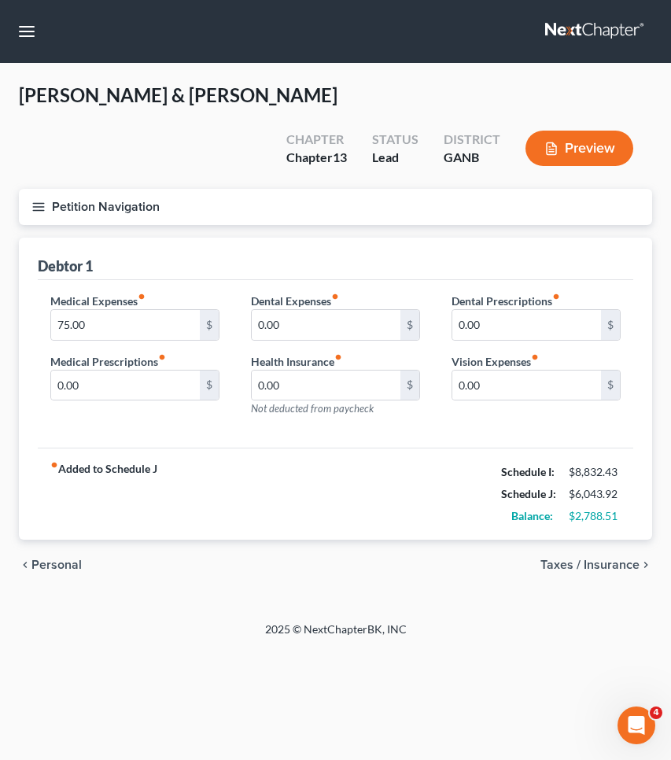
click at [66, 560] on span "Personal" at bounding box center [56, 565] width 50 height 13
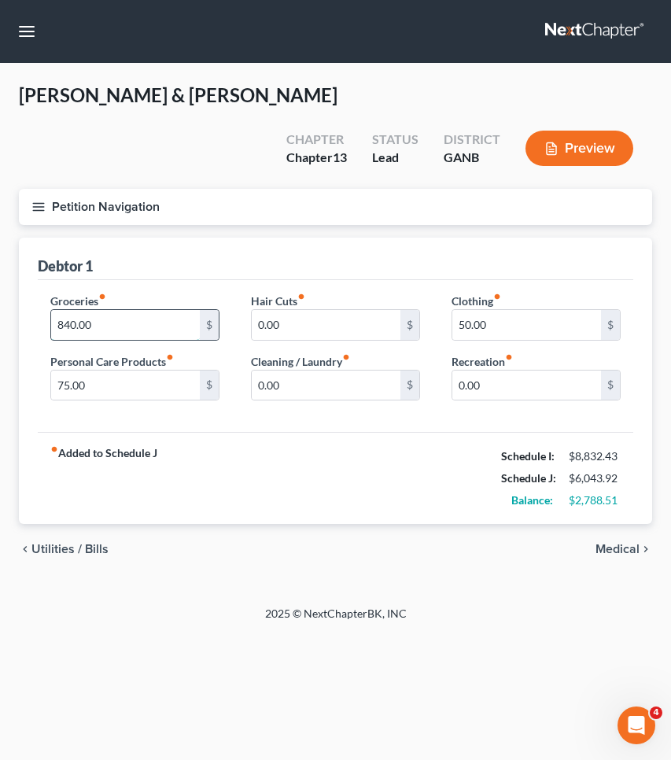
click at [94, 318] on input "840.00" at bounding box center [125, 325] width 149 height 30
type input "600"
click at [199, 444] on div "fiber_manual_record Added to Schedule J Schedule I: $8,832.43 Schedule J: $5,80…" at bounding box center [336, 478] width 596 height 92
click at [70, 548] on span "Utilities / Bills" at bounding box center [69, 549] width 77 height 13
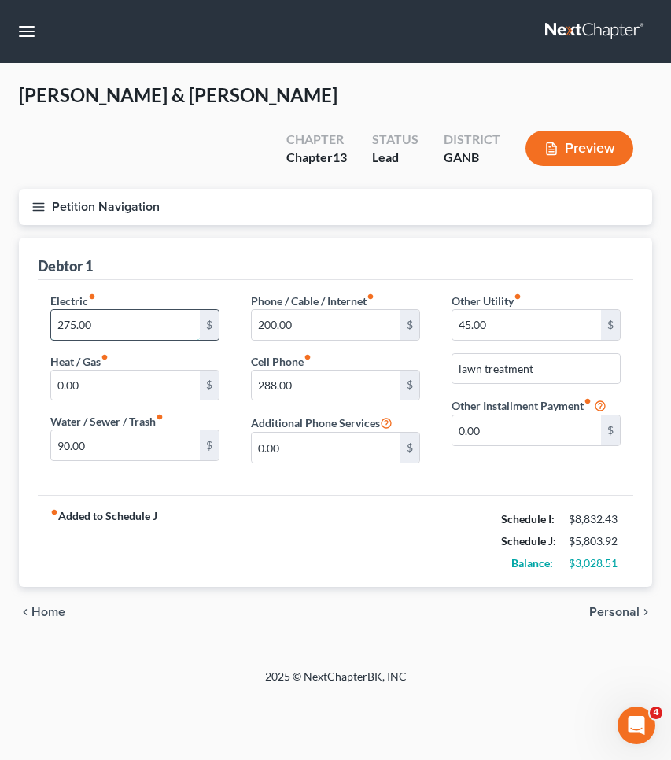
click at [102, 326] on input "275.00" at bounding box center [125, 325] width 149 height 30
type input "200"
click at [42, 619] on span "Home" at bounding box center [48, 612] width 34 height 13
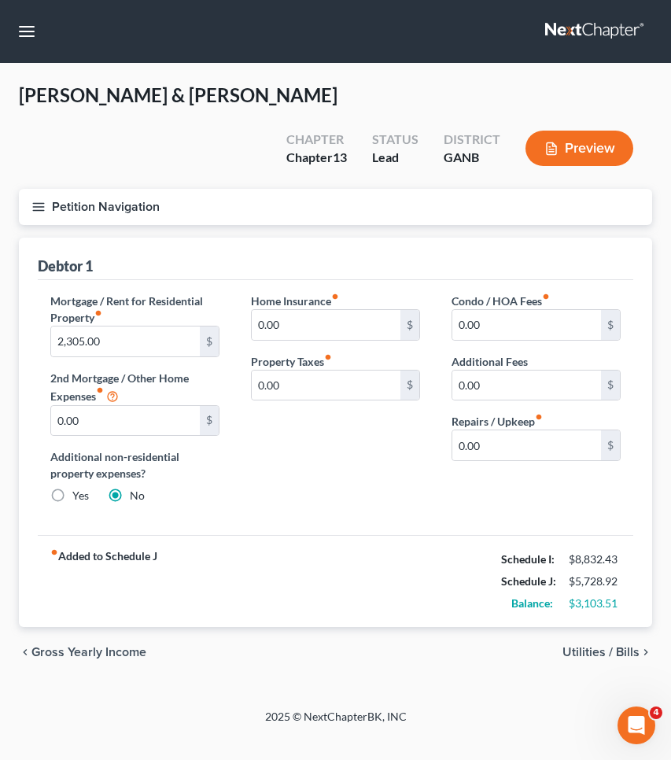
click at [82, 211] on button "Petition Navigation" at bounding box center [336, 207] width 634 height 36
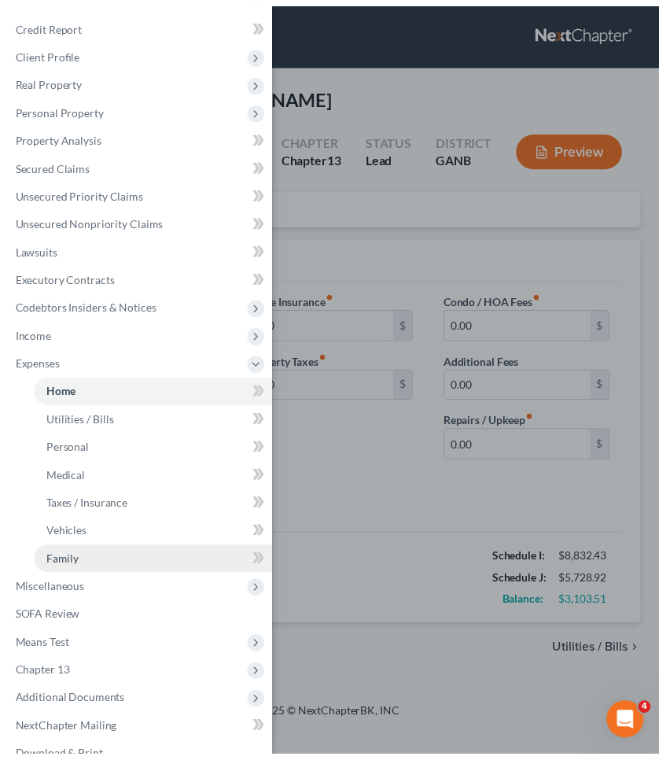
scroll to position [33, 0]
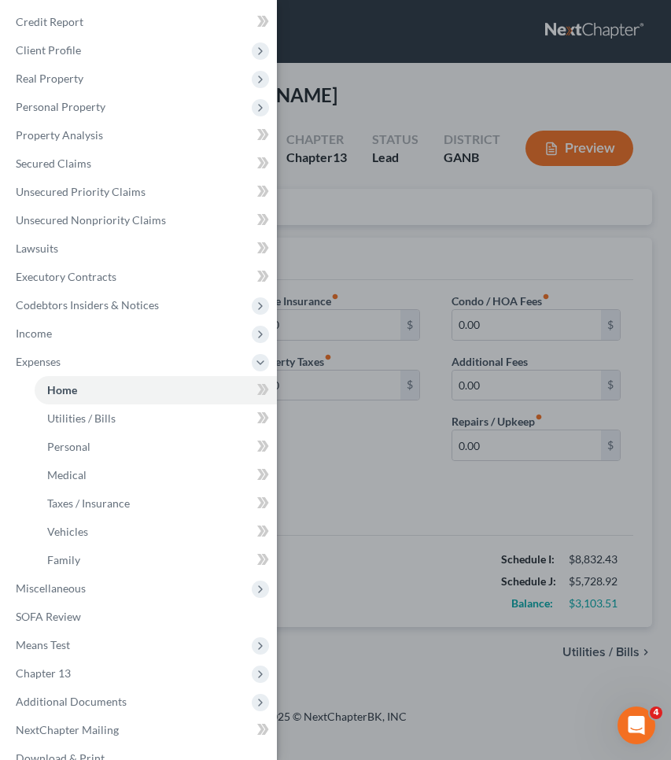
click at [419, 523] on div "Case Dashboard Payments Invoices Payments Payments Credit Report Client Profile" at bounding box center [335, 380] width 671 height 760
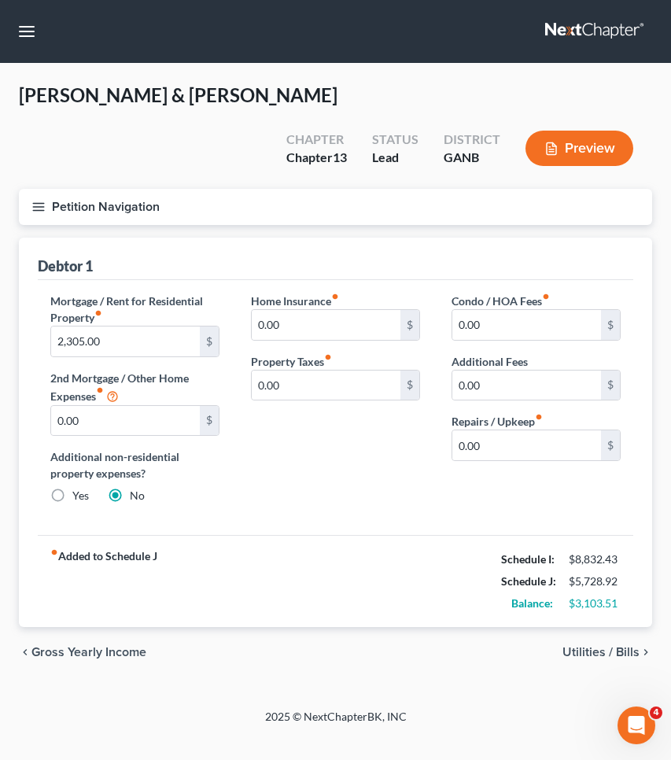
click at [118, 203] on button "Petition Navigation" at bounding box center [336, 207] width 634 height 36
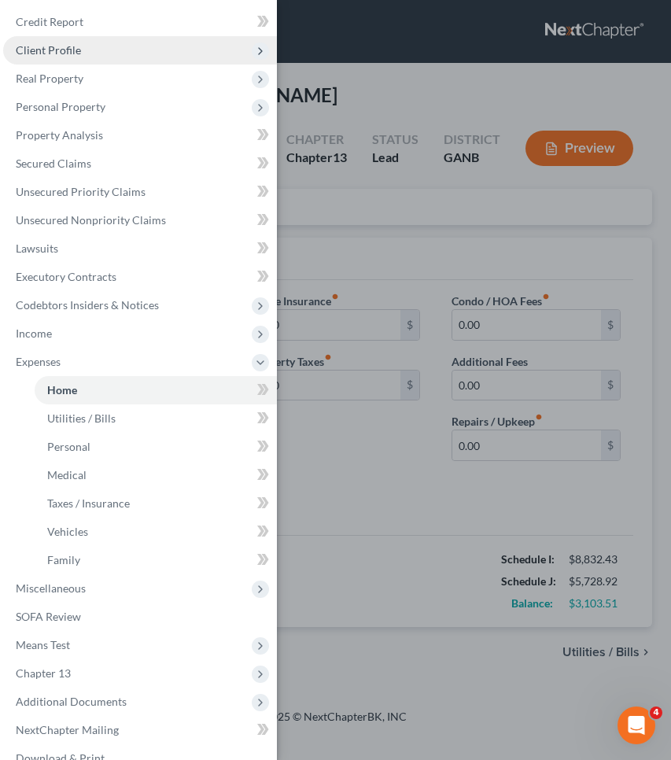
click at [102, 48] on span "Client Profile" at bounding box center [140, 50] width 274 height 28
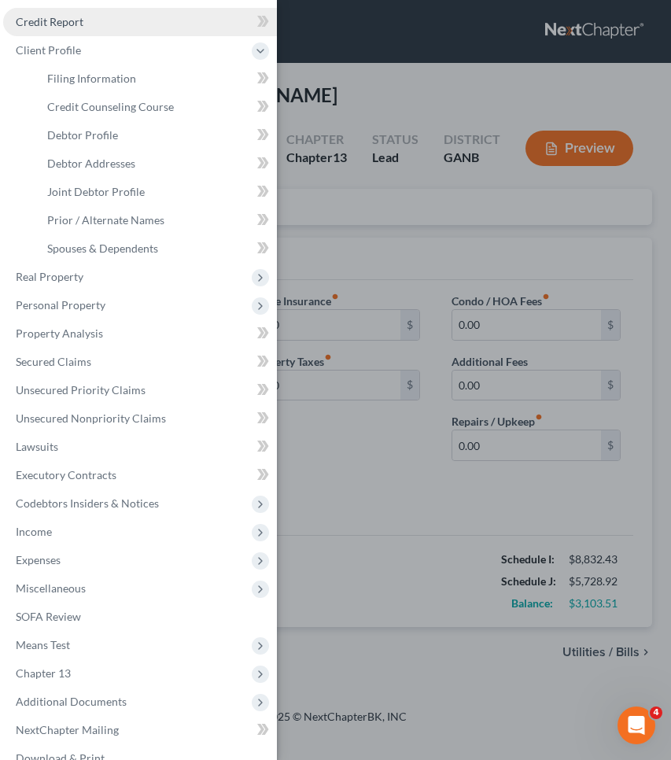
click at [89, 23] on link "Credit Report" at bounding box center [140, 22] width 274 height 28
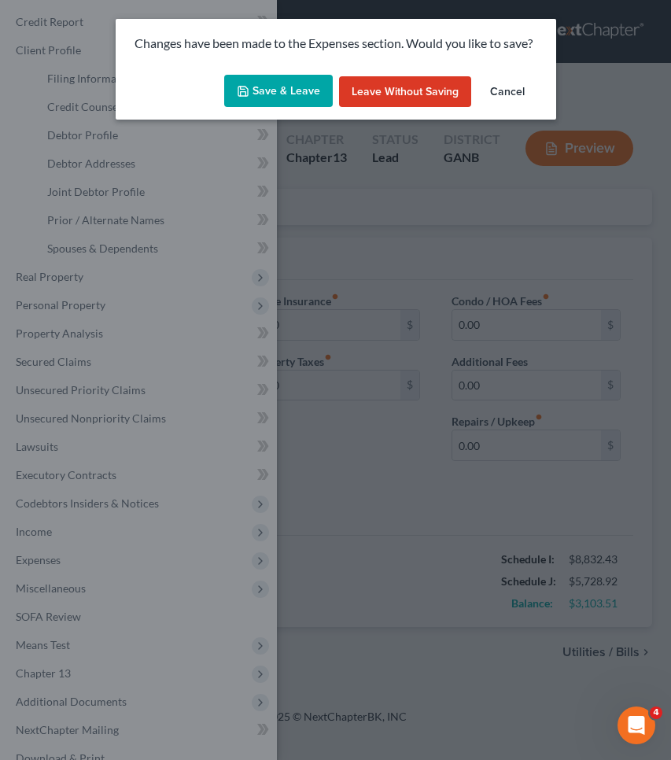
click at [257, 98] on button "Save & Leave" at bounding box center [278, 91] width 109 height 33
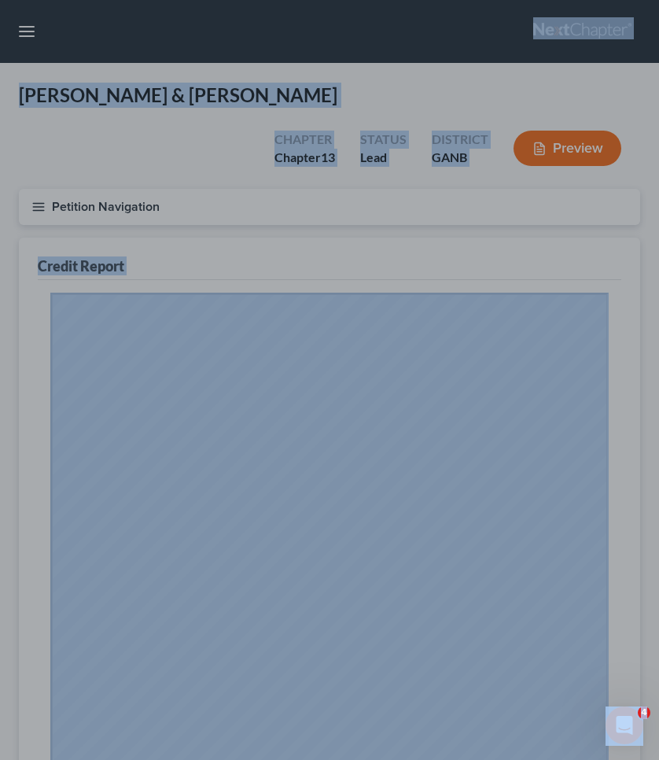
drag, startPoint x: 104, startPoint y: 167, endPoint x: 312, endPoint y: -17, distance: 277.1
click at [312, 0] on html "Home New Case Client Portal Saedi Law Group mmays@saedilawgroup.com My Account …" at bounding box center [329, 560] width 659 height 1120
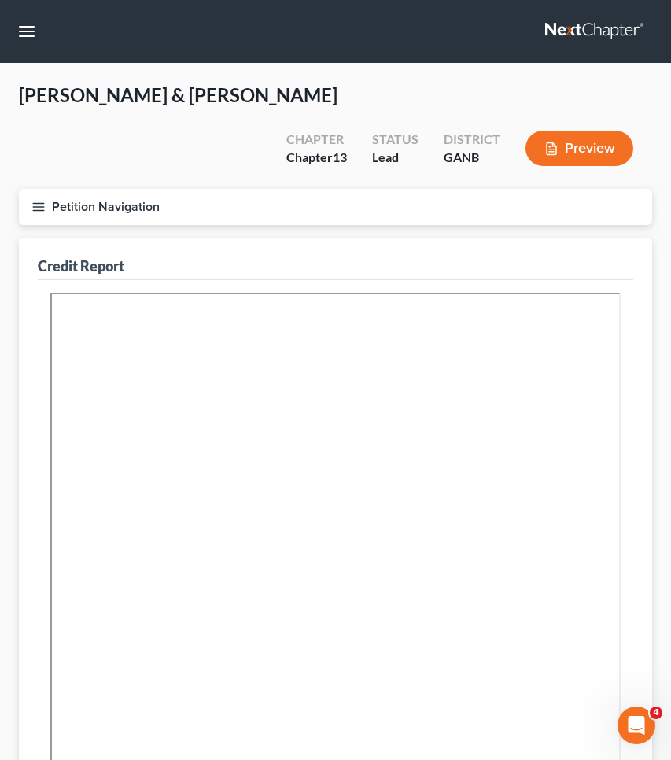
click at [91, 195] on button "Petition Navigation" at bounding box center [336, 207] width 634 height 36
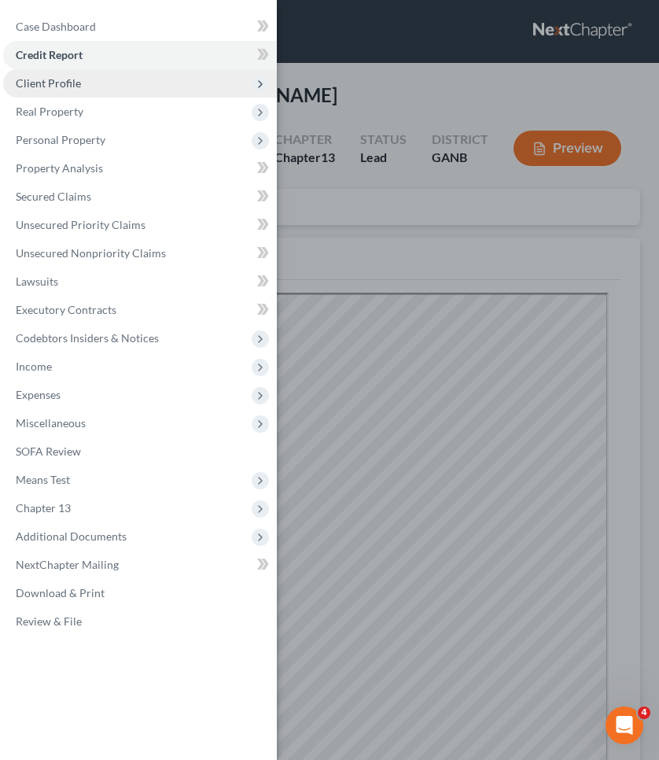
click at [74, 90] on span "Client Profile" at bounding box center [140, 83] width 274 height 28
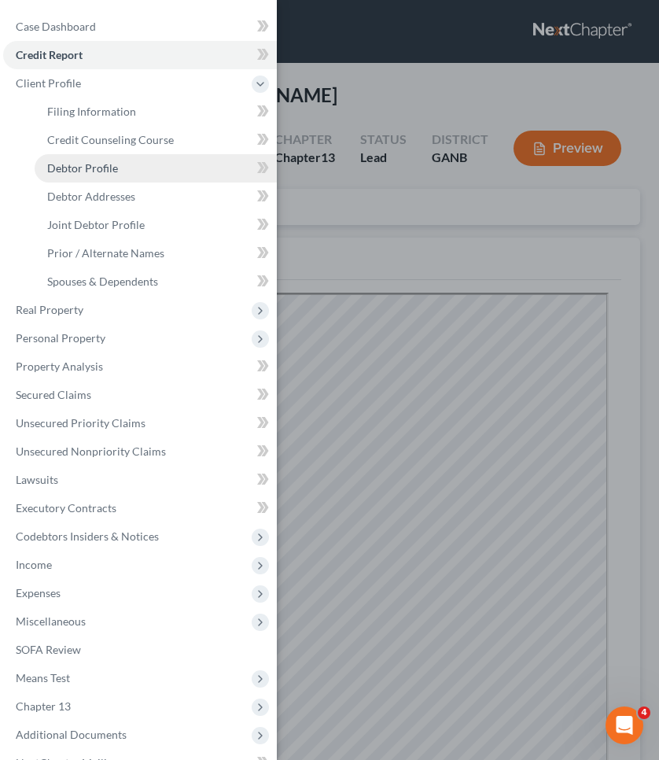
click at [83, 169] on span "Debtor Profile" at bounding box center [82, 167] width 71 height 13
select select "1"
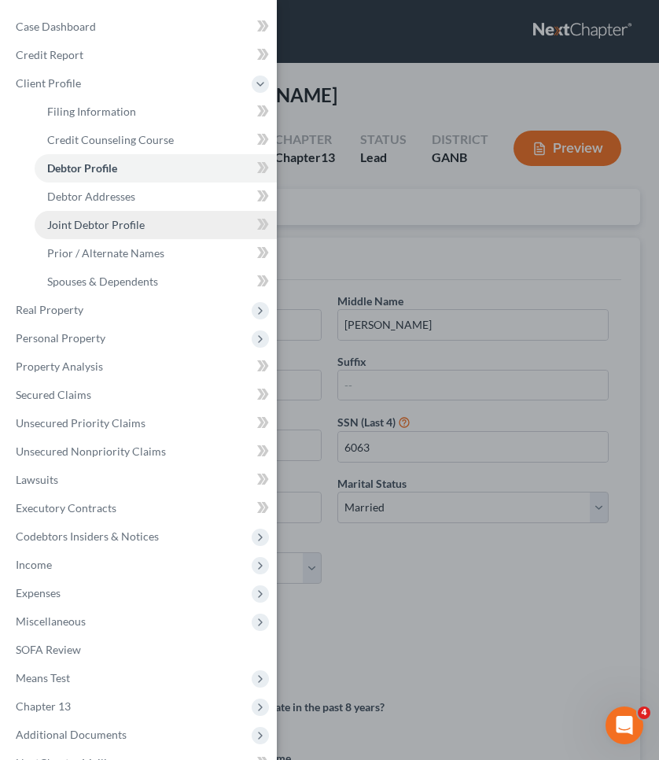
click at [96, 220] on span "Joint Debtor Profile" at bounding box center [96, 224] width 98 height 13
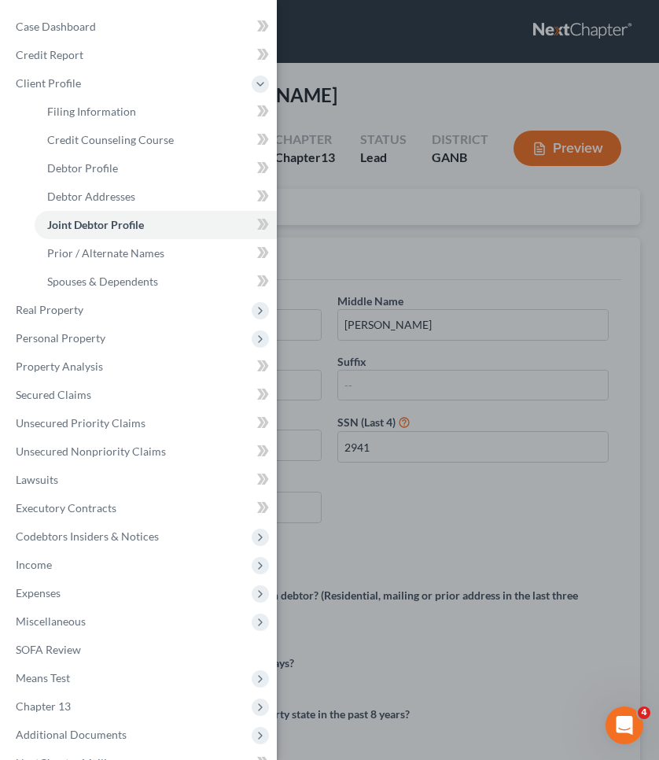
click at [391, 208] on div "Case Dashboard Payments Invoices Payments Payments Credit Report Client Profile" at bounding box center [329, 380] width 659 height 760
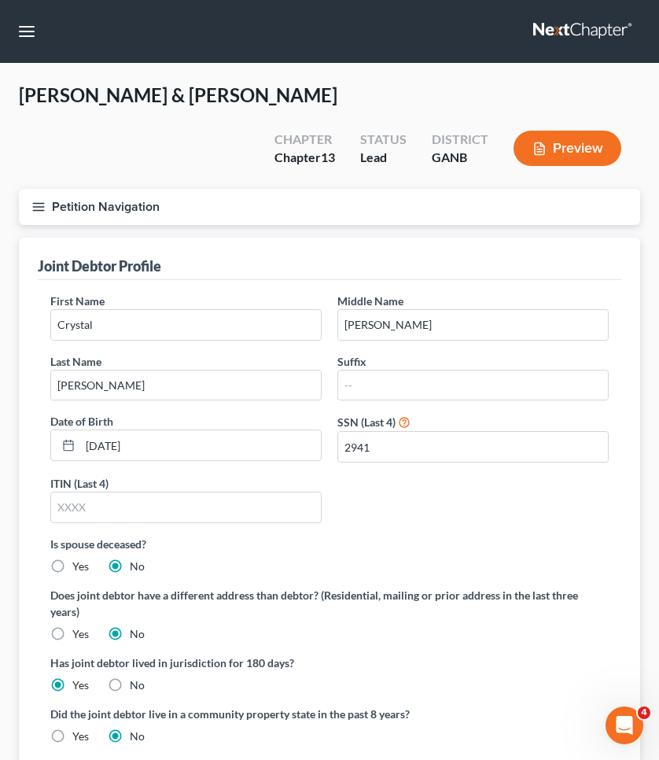
click at [114, 205] on button "Petition Navigation" at bounding box center [330, 207] width 622 height 36
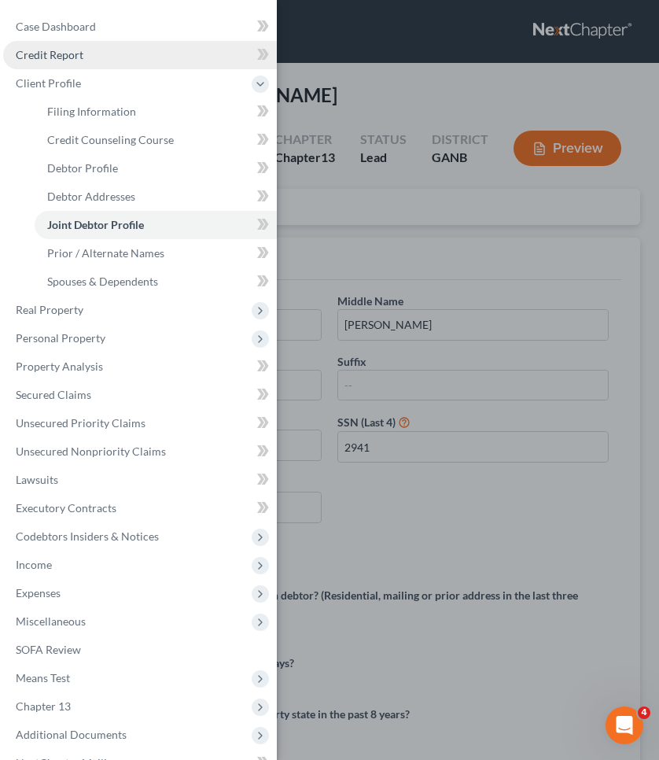
click at [91, 61] on link "Credit Report" at bounding box center [140, 55] width 274 height 28
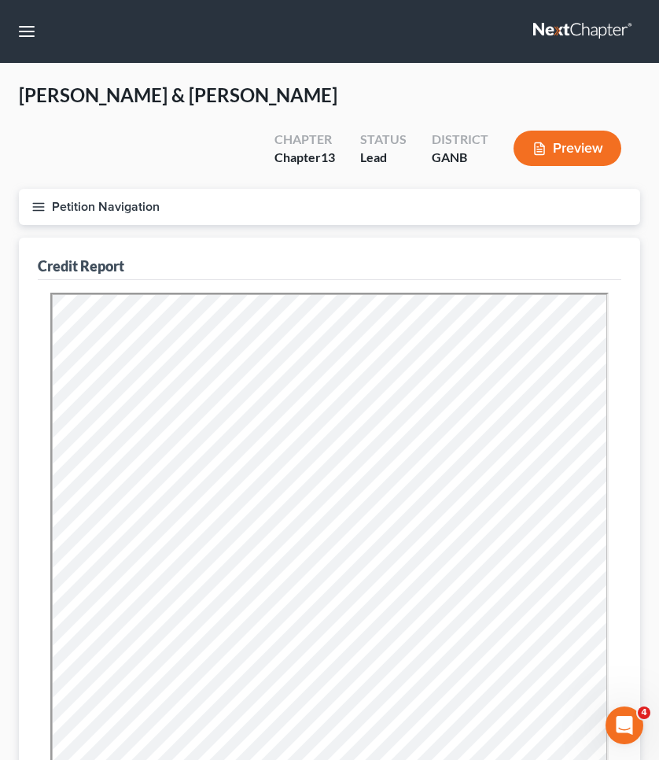
click at [56, 209] on button "Petition Navigation" at bounding box center [330, 207] width 622 height 36
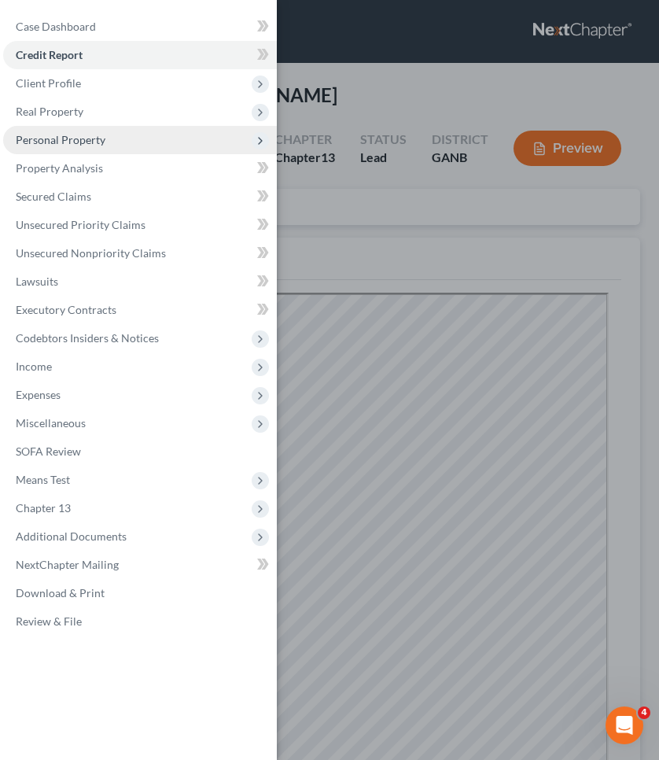
click at [76, 135] on span "Personal Property" at bounding box center [61, 139] width 90 height 13
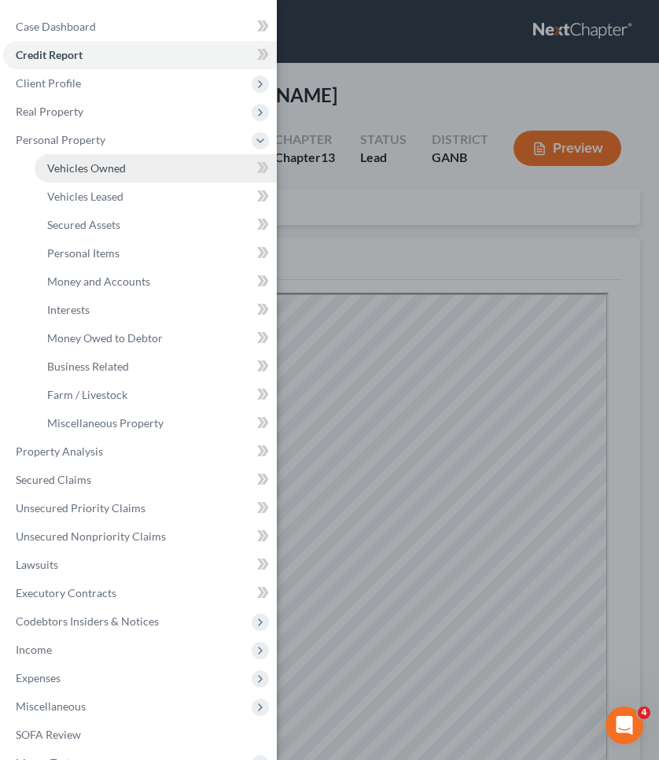
click at [93, 167] on span "Vehicles Owned" at bounding box center [86, 167] width 79 height 13
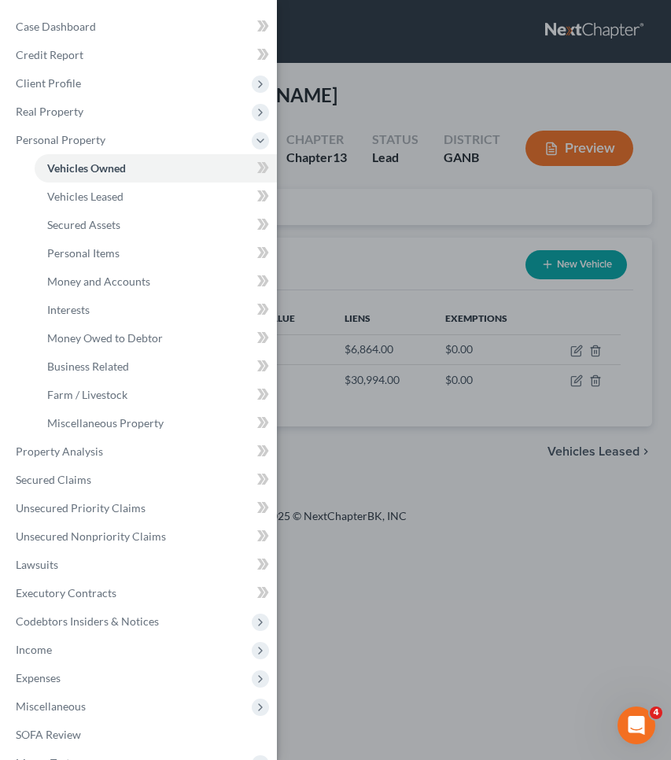
click at [350, 232] on div "Case Dashboard Payments Invoices Payments Payments Credit Report Client Profile" at bounding box center [335, 380] width 671 height 760
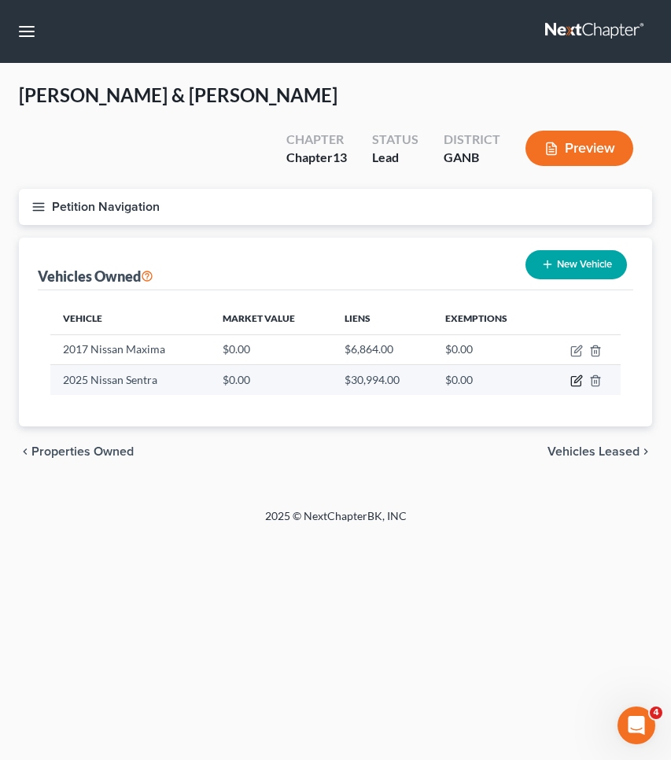
click at [578, 379] on icon "button" at bounding box center [577, 381] width 13 height 13
select select "0"
select select "1"
select select "2"
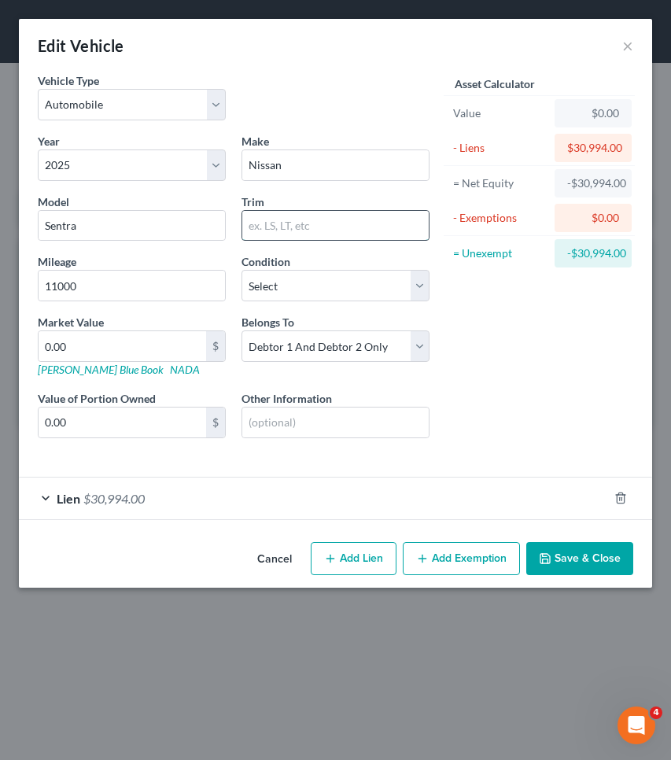
click at [288, 231] on input "text" at bounding box center [335, 226] width 187 height 30
type input "SR"
click at [170, 371] on link "NADA" at bounding box center [185, 369] width 30 height 13
click at [150, 352] on input "0.00" at bounding box center [123, 346] width 168 height 30
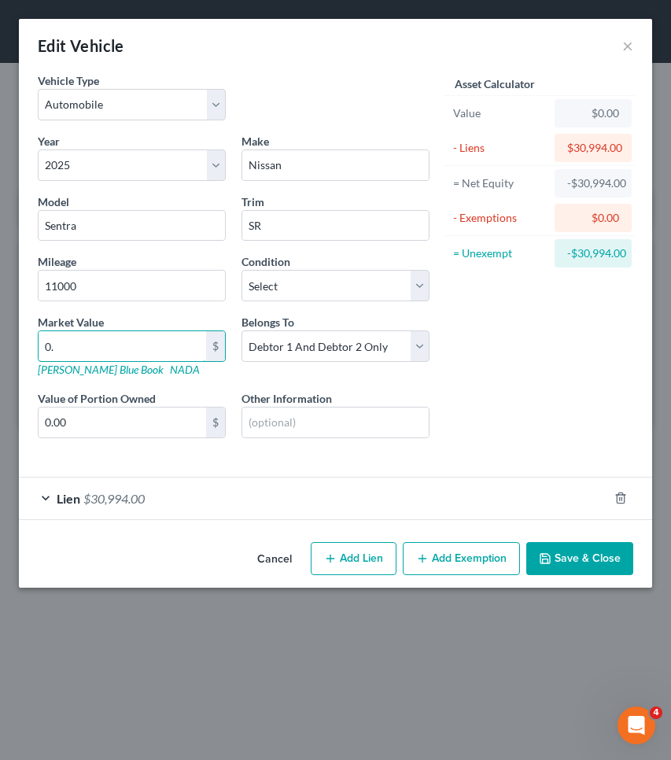
type input "0"
type input "2"
type input "2.00"
type input "27"
type input "27.00"
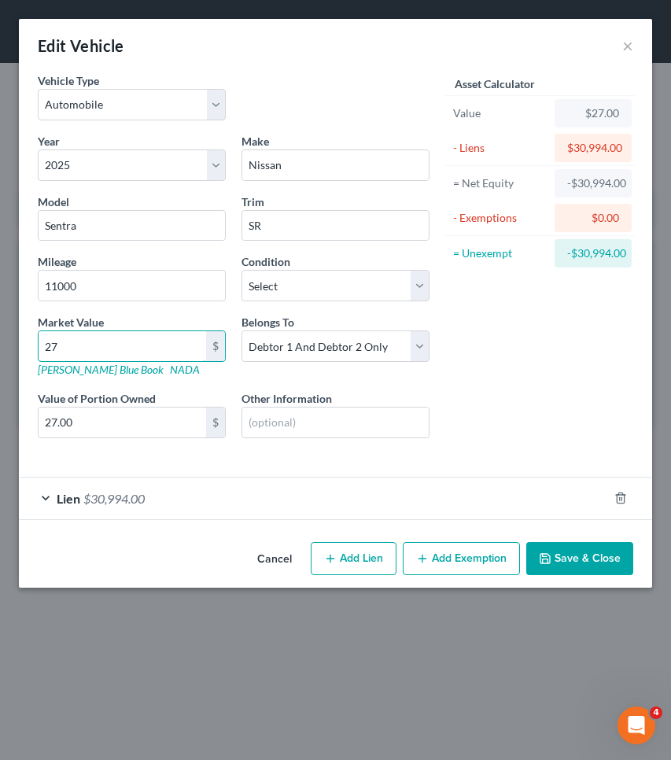
type input "276"
type input "276.00"
type input "2767"
type input "2,767.00"
type input "2,7674"
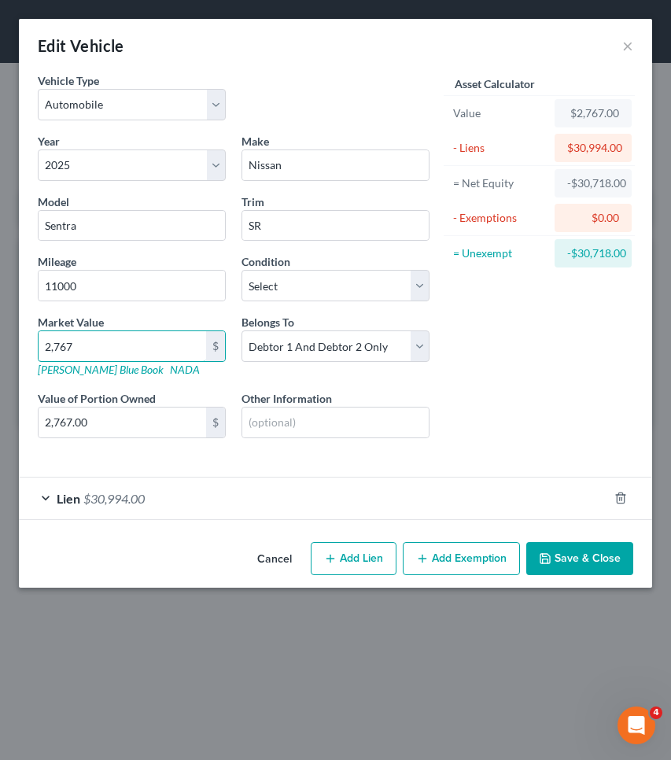
type input "27,674.00"
type input "27,674"
click at [604, 561] on button "Save & Close" at bounding box center [579, 558] width 107 height 33
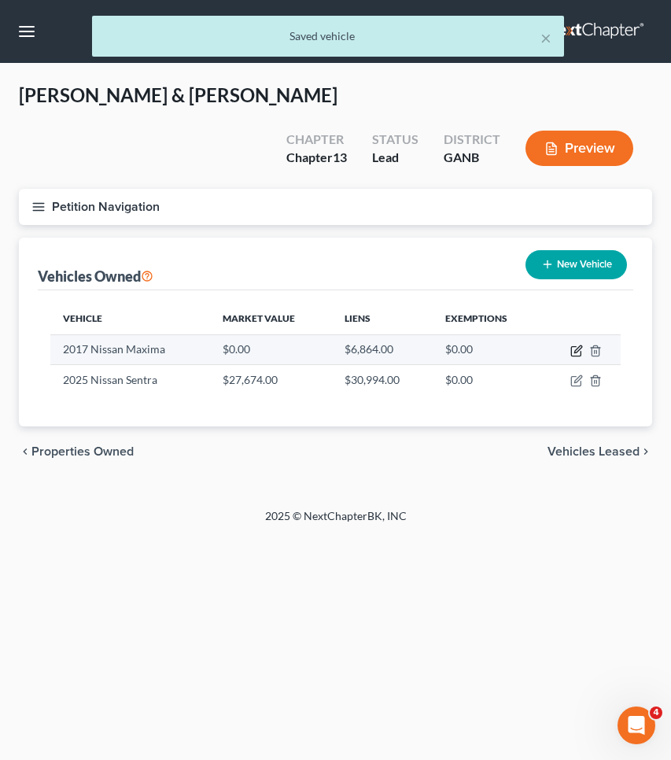
click at [575, 351] on icon "button" at bounding box center [577, 348] width 7 height 7
select select "0"
select select "9"
select select "2"
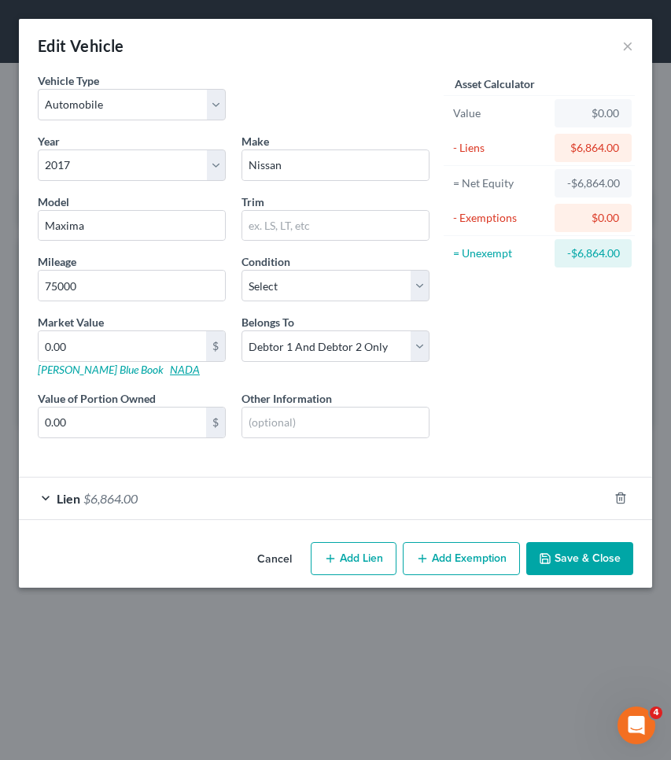
click at [170, 366] on link "NADA" at bounding box center [185, 369] width 30 height 13
click at [134, 355] on input "0.00" at bounding box center [123, 346] width 168 height 30
type input "0"
type input "9"
type input "9.00"
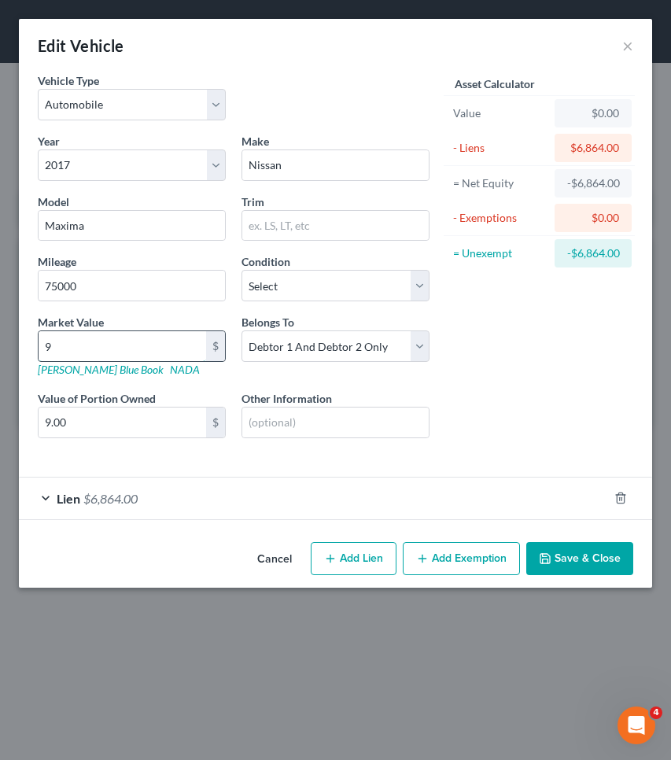
type input "91"
type input "91.00"
type input "915"
type input "915.00"
type input "9150"
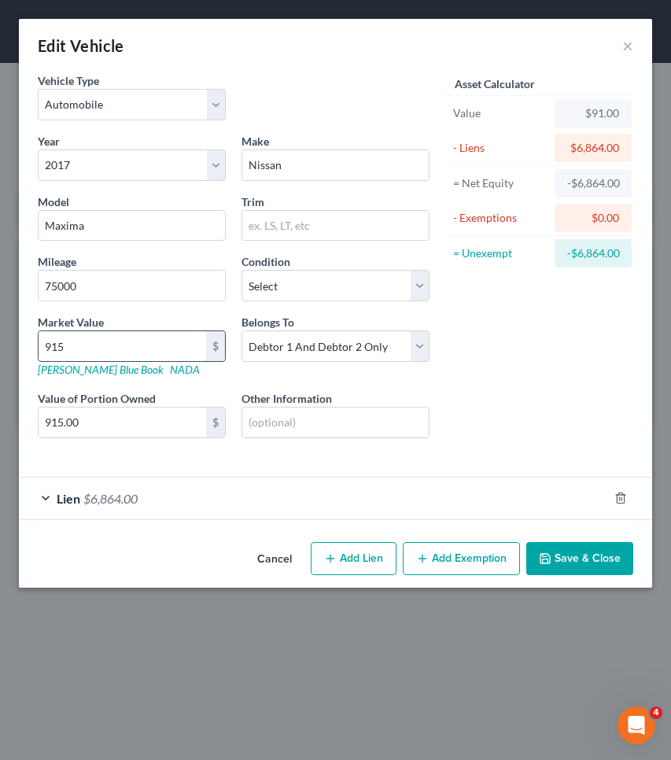
type input "9,150.00"
type input "9,150"
click at [174, 486] on div "Lien $6,864.00" at bounding box center [313, 499] width 589 height 42
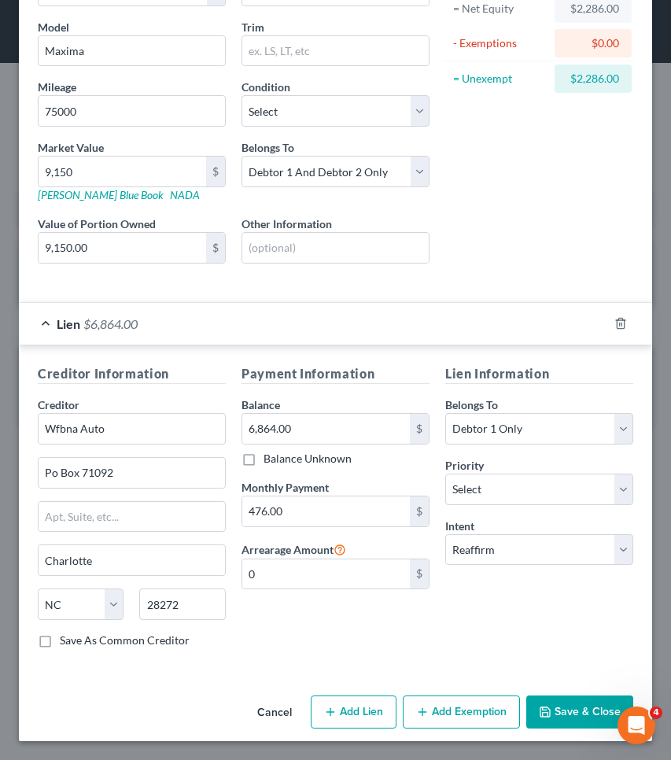
scroll to position [174, 0]
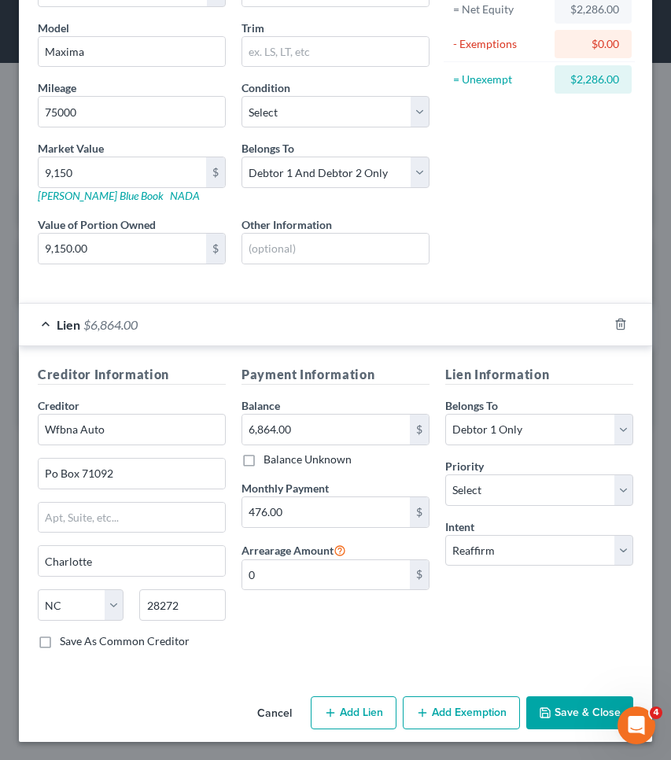
click at [457, 704] on button "Add Exemption" at bounding box center [461, 712] width 117 height 33
select select "2"
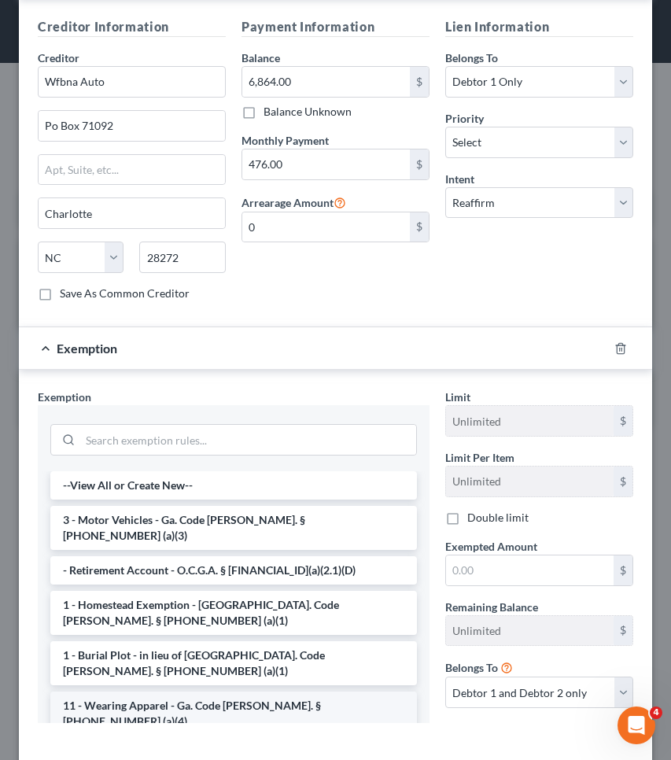
scroll to position [530, 0]
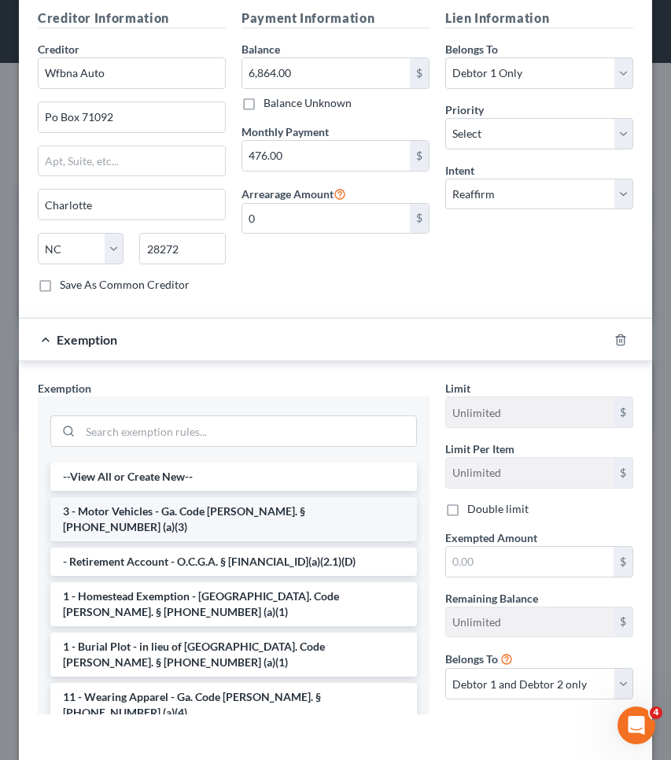
click at [247, 511] on li "3 - Motor Vehicles - Ga. Code [PERSON_NAME]. § [PHONE_NUMBER] (a)(3)" at bounding box center [233, 519] width 367 height 44
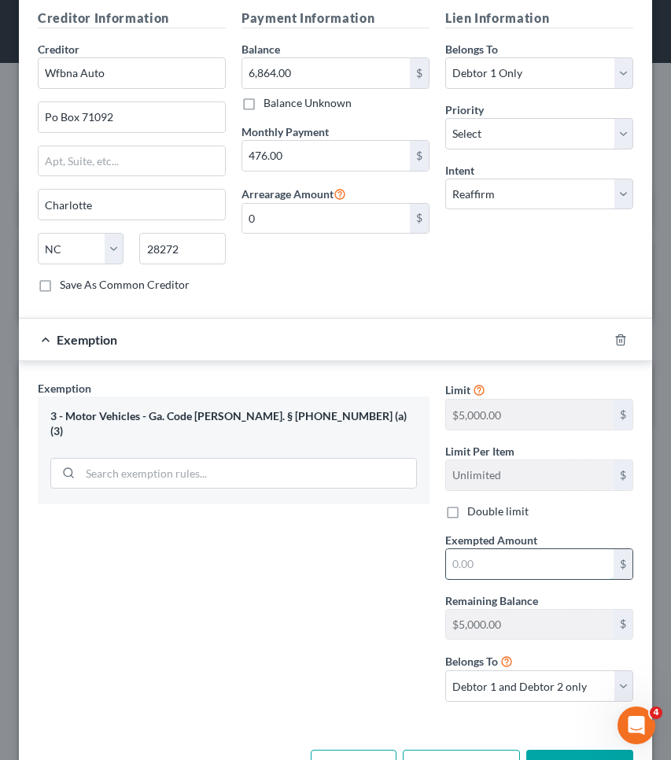
click at [482, 563] on input "text" at bounding box center [530, 564] width 168 height 30
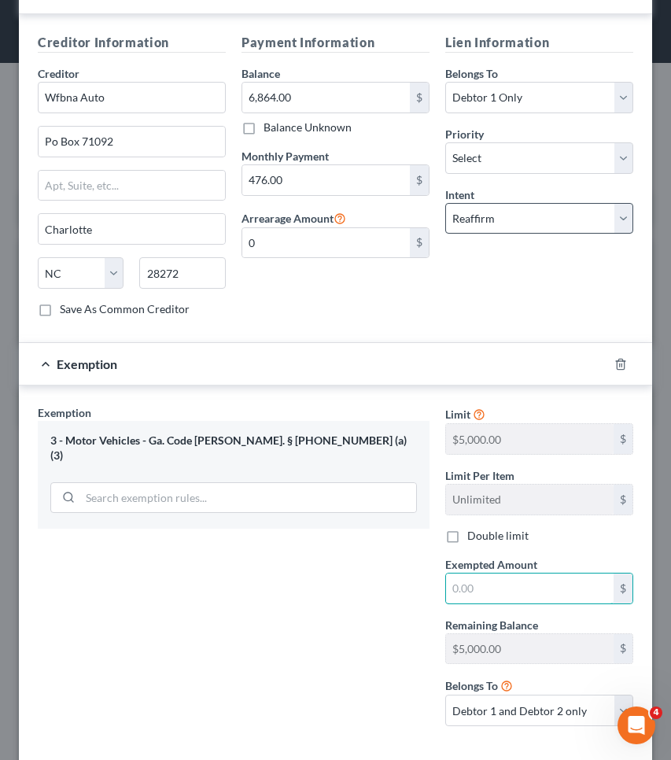
scroll to position [508, 0]
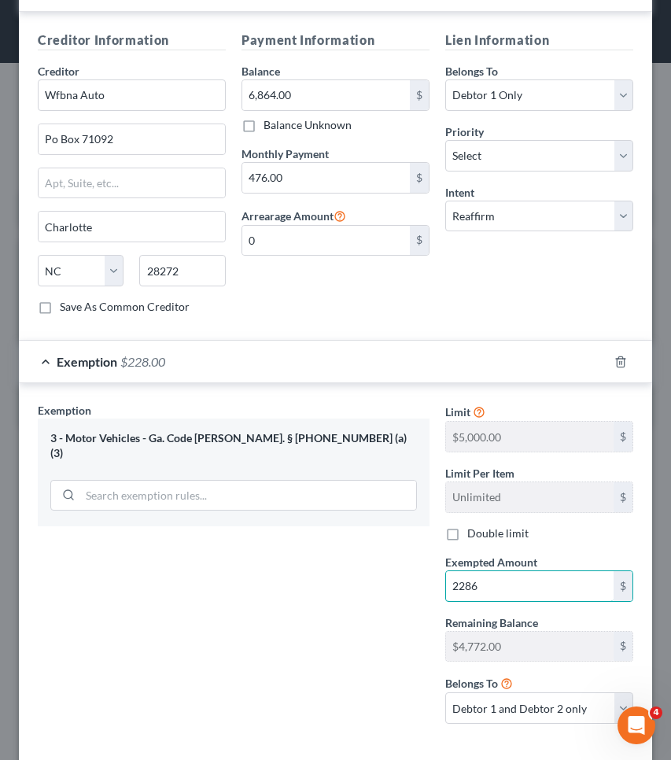
type input "2,286"
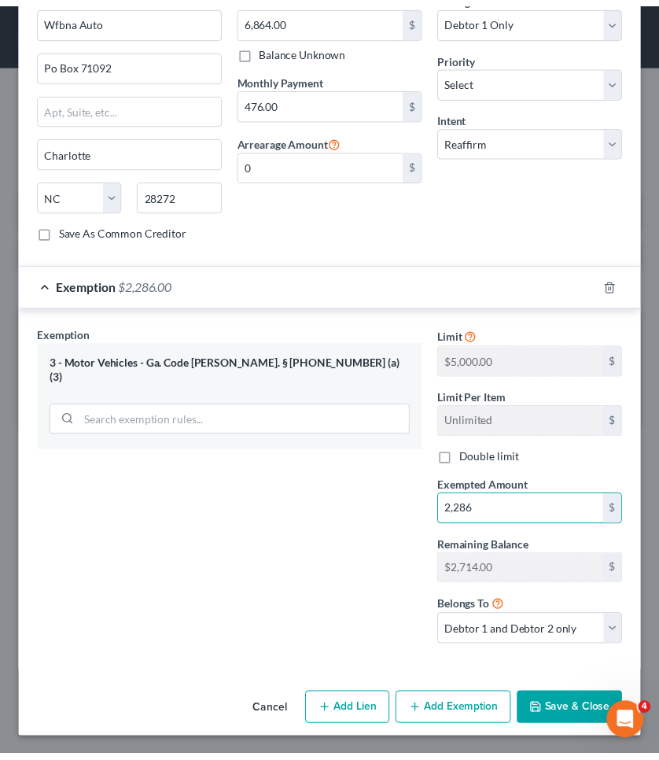
scroll to position [583, 0]
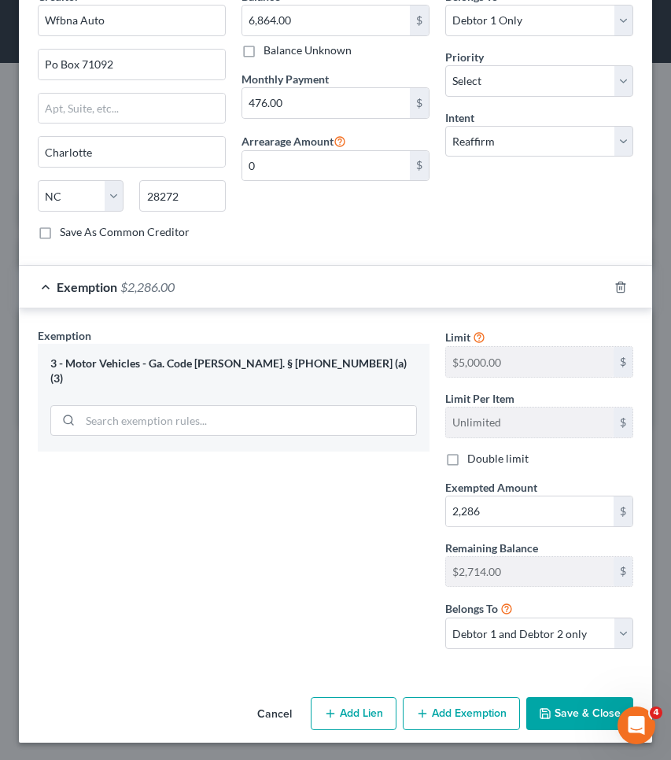
click at [559, 720] on button "Save & Close" at bounding box center [579, 713] width 107 height 33
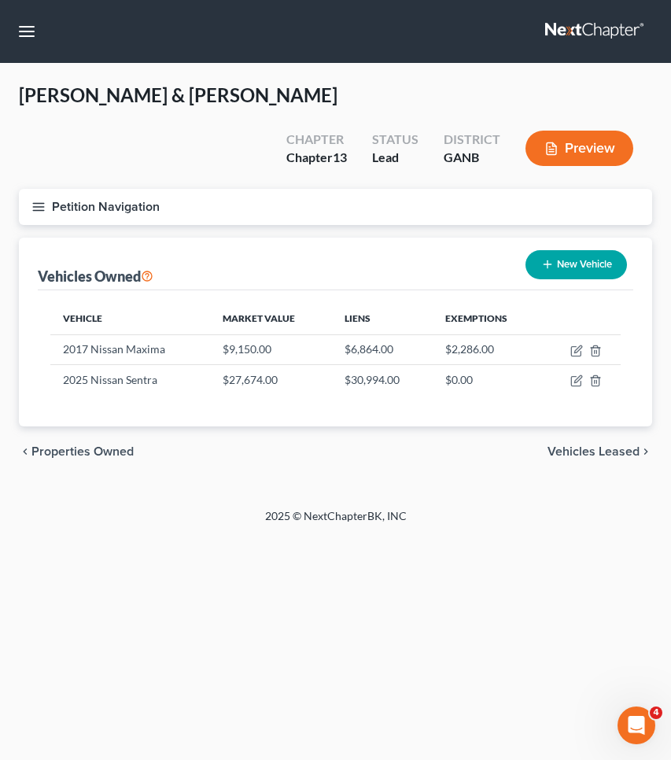
click at [83, 200] on button "Petition Navigation" at bounding box center [336, 207] width 634 height 36
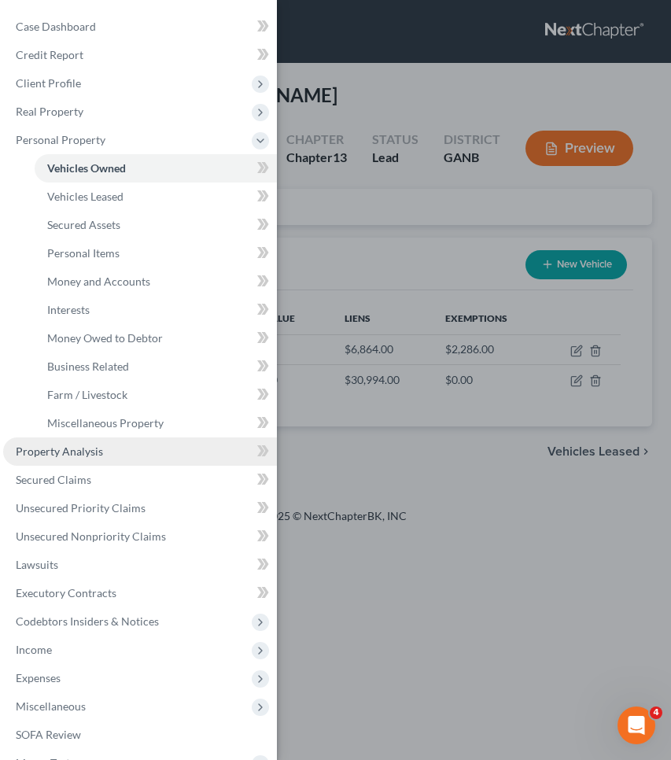
click at [102, 452] on link "Property Analysis" at bounding box center [140, 452] width 274 height 28
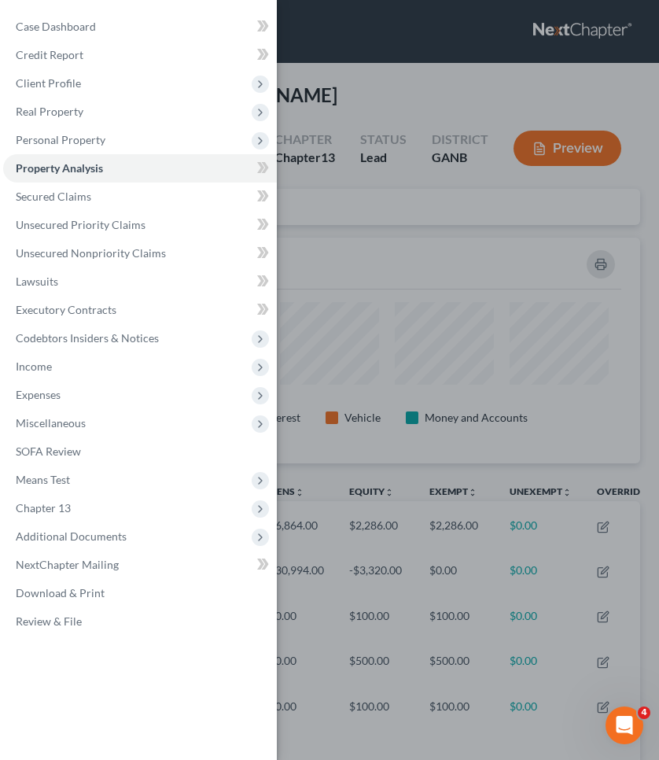
scroll to position [226, 622]
click at [337, 229] on div "Case Dashboard Payments Invoices Payments Payments Credit Report Client Profile" at bounding box center [329, 380] width 659 height 760
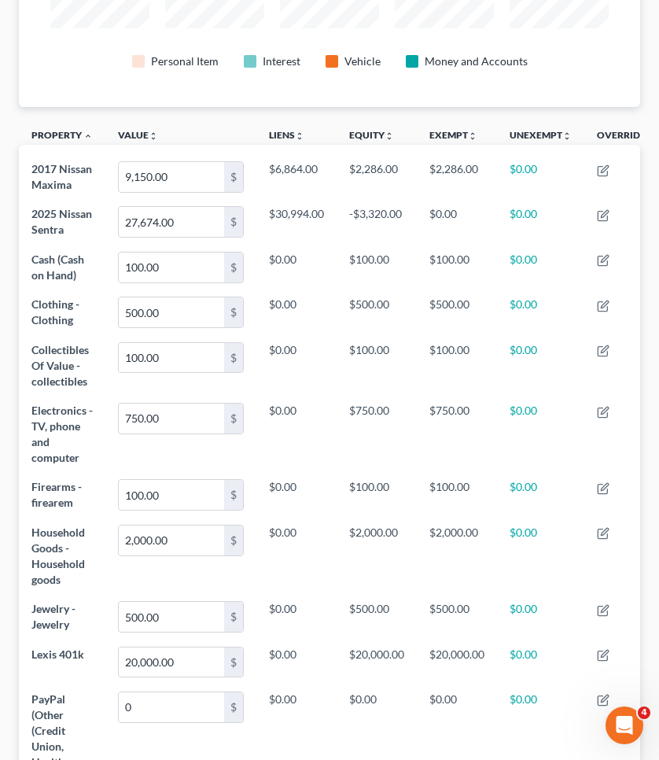
scroll to position [112, 0]
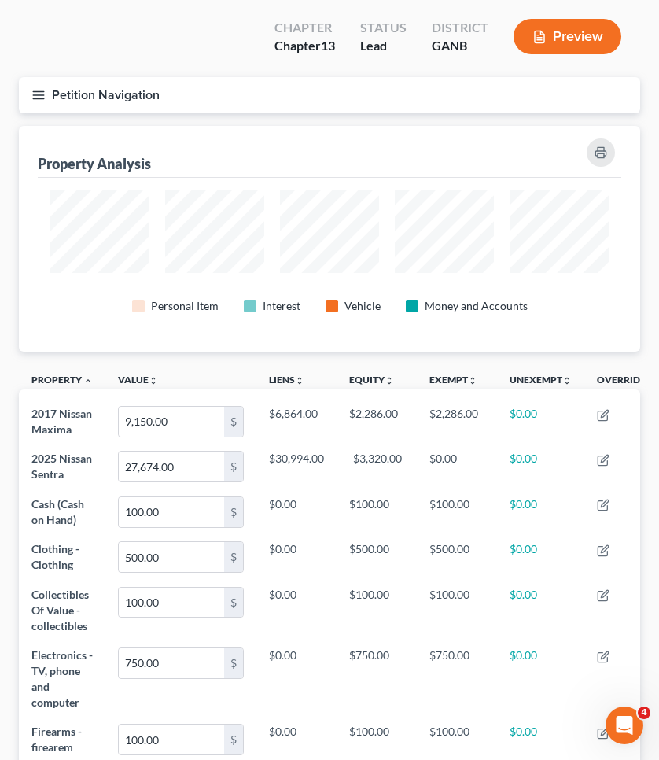
click at [120, 90] on button "Petition Navigation" at bounding box center [330, 95] width 622 height 36
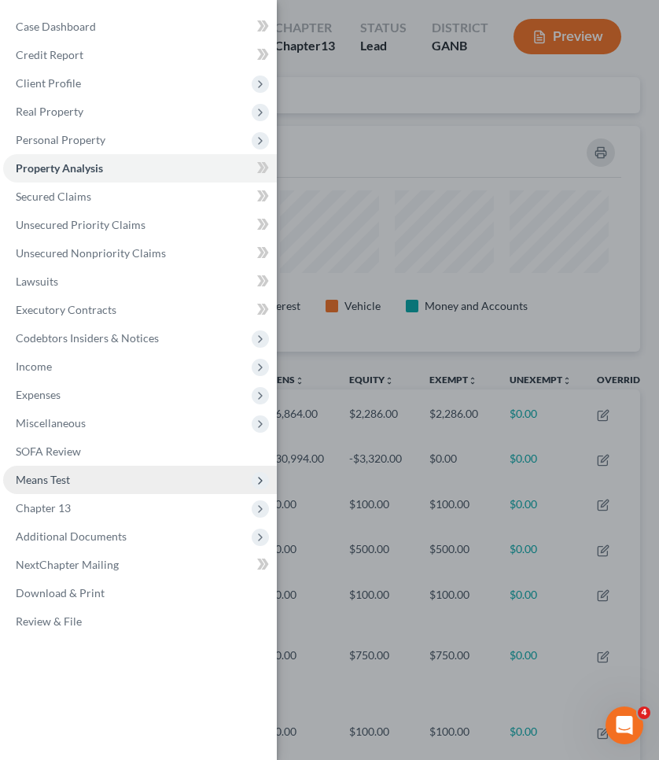
click at [57, 482] on span "Means Test" at bounding box center [43, 479] width 54 height 13
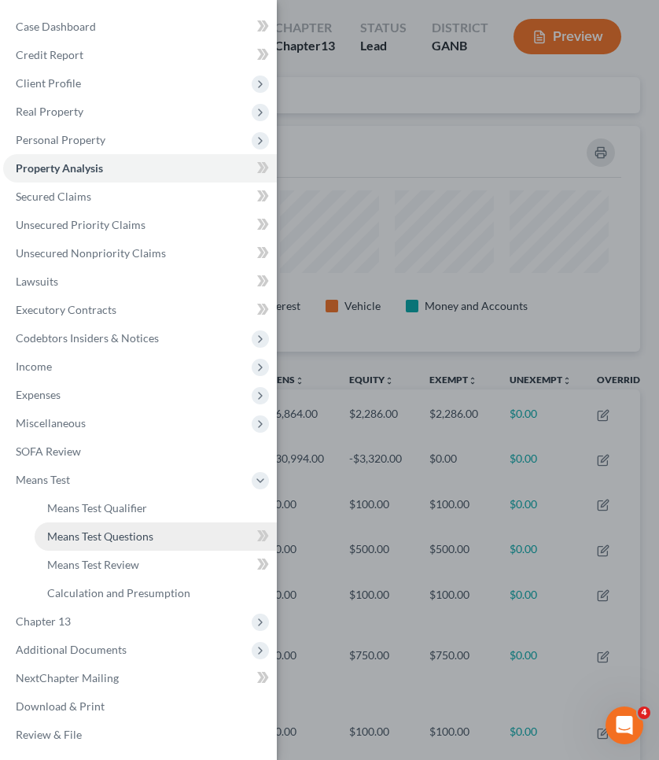
click at [113, 535] on span "Means Test Questions" at bounding box center [100, 536] width 106 height 13
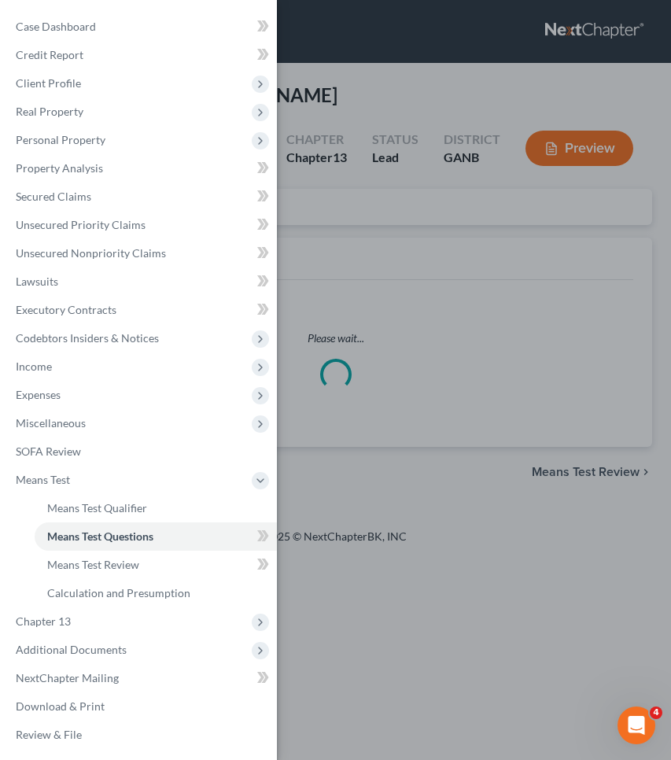
click at [363, 234] on div "Case Dashboard Payments Invoices Payments Payments Credit Report Client Profile" at bounding box center [335, 380] width 671 height 760
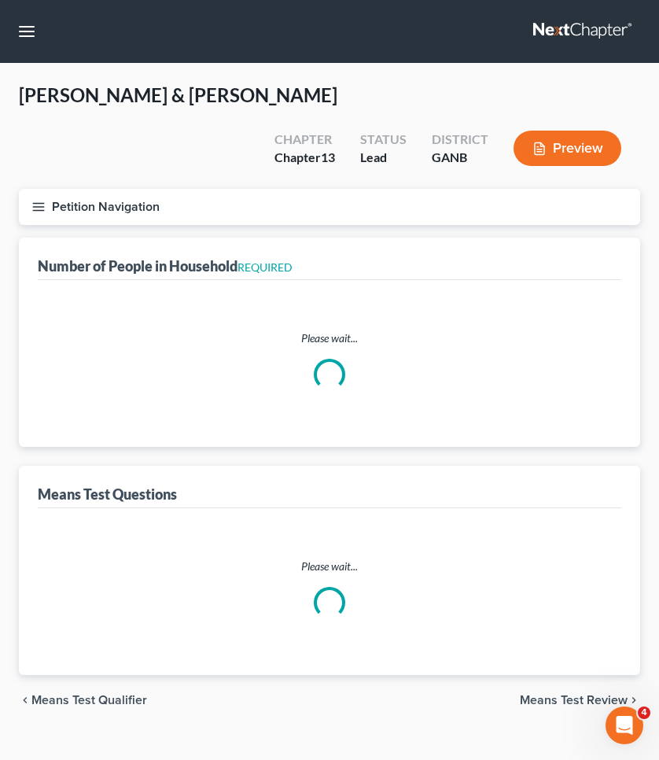
select select "1"
select select "60"
select select "1"
select select "60"
select select "2"
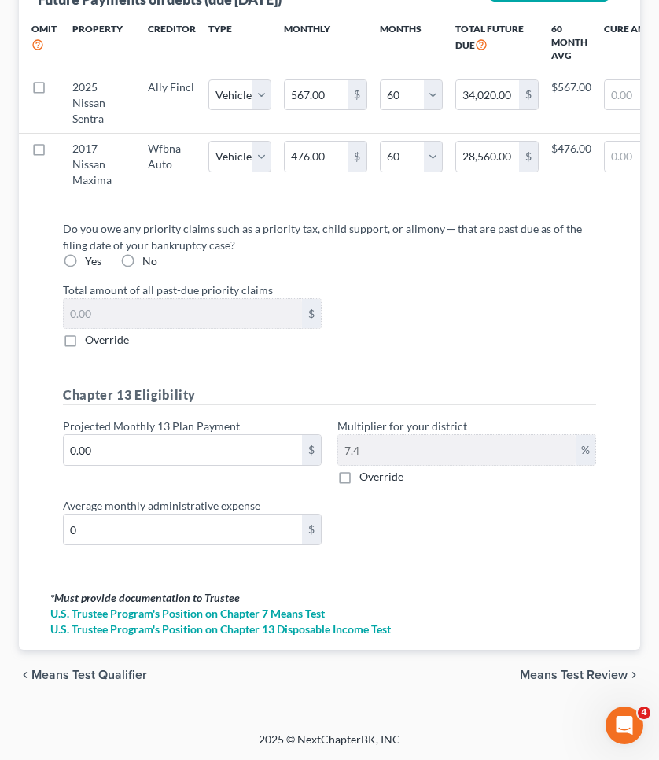
scroll to position [1943, 0]
click at [131, 675] on span "Means Test Qualifier" at bounding box center [89, 676] width 116 height 13
